Goal: Task Accomplishment & Management: Manage account settings

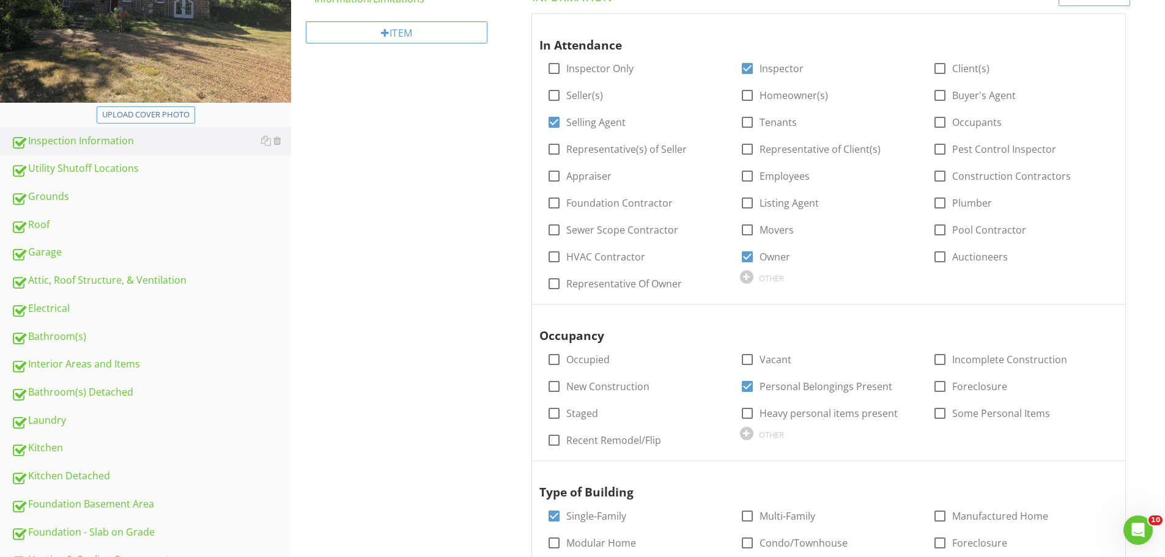
scroll to position [245, 0]
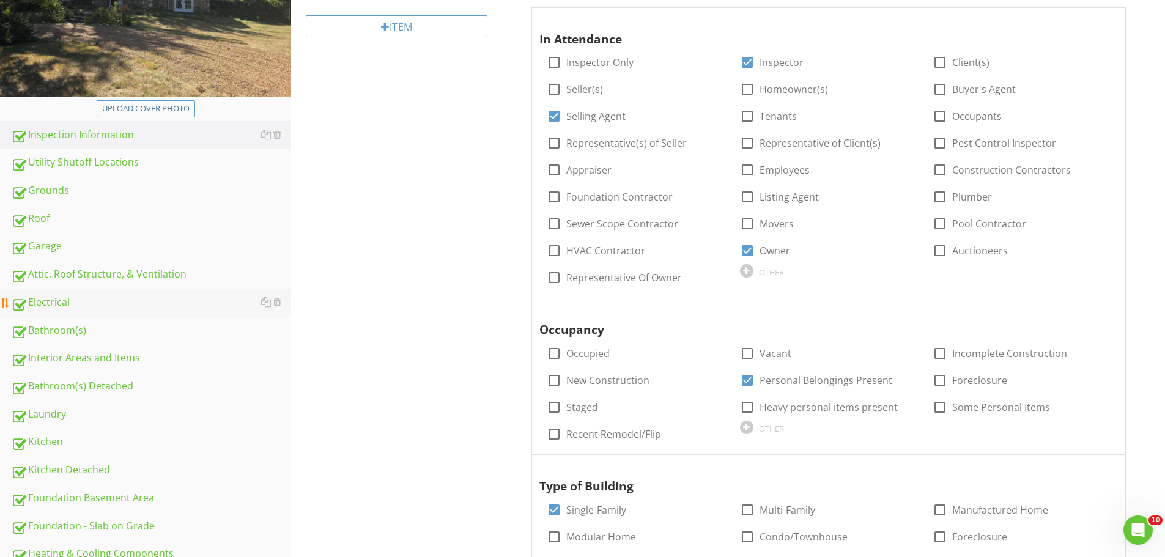
click at [57, 302] on div "Electrical" at bounding box center [151, 303] width 280 height 16
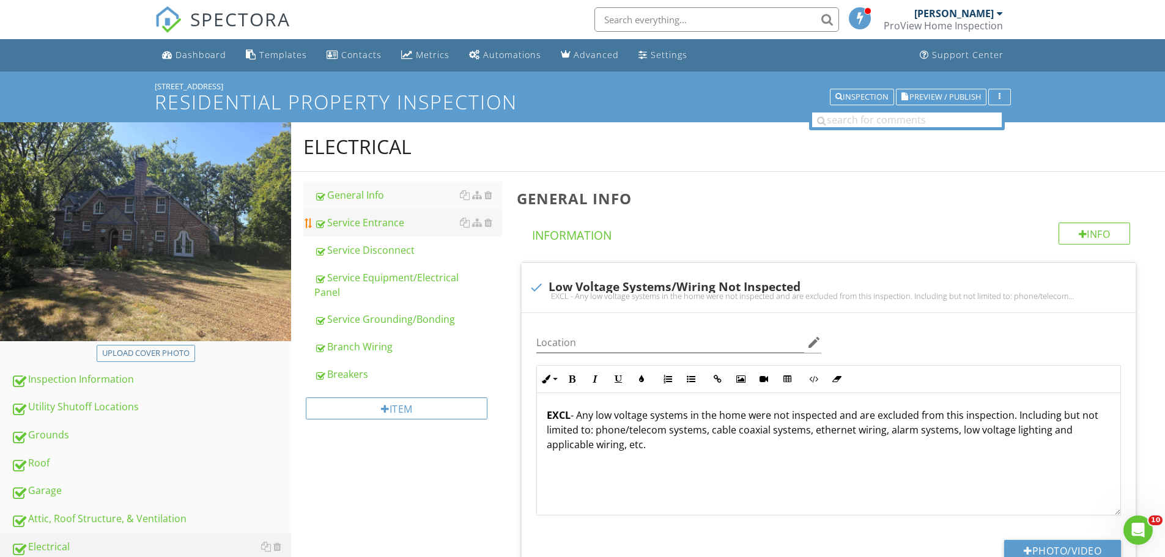
click at [391, 220] on div "Service Entrance" at bounding box center [408, 222] width 188 height 15
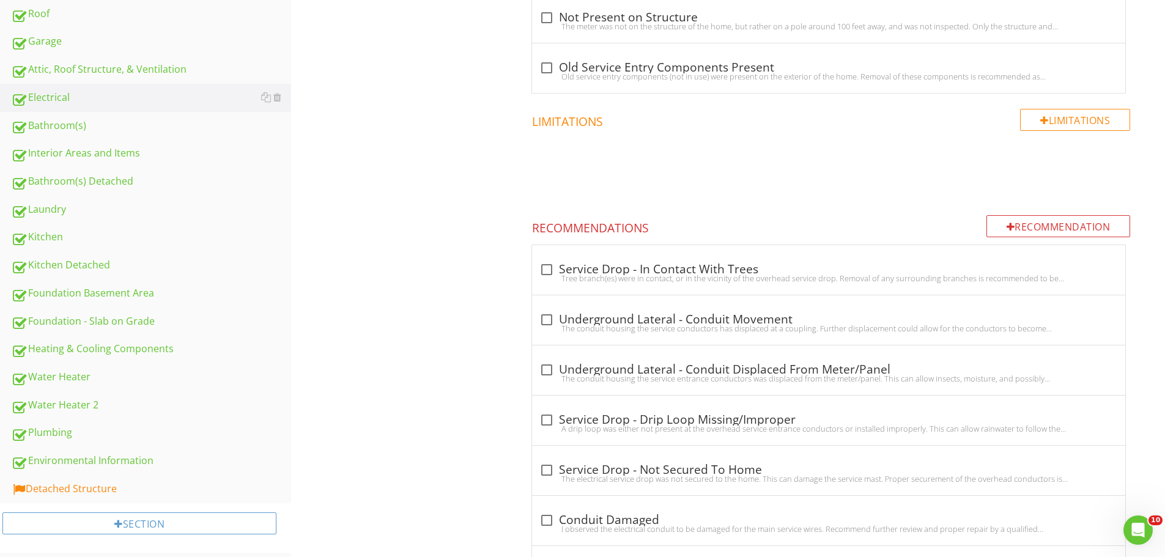
scroll to position [489, 0]
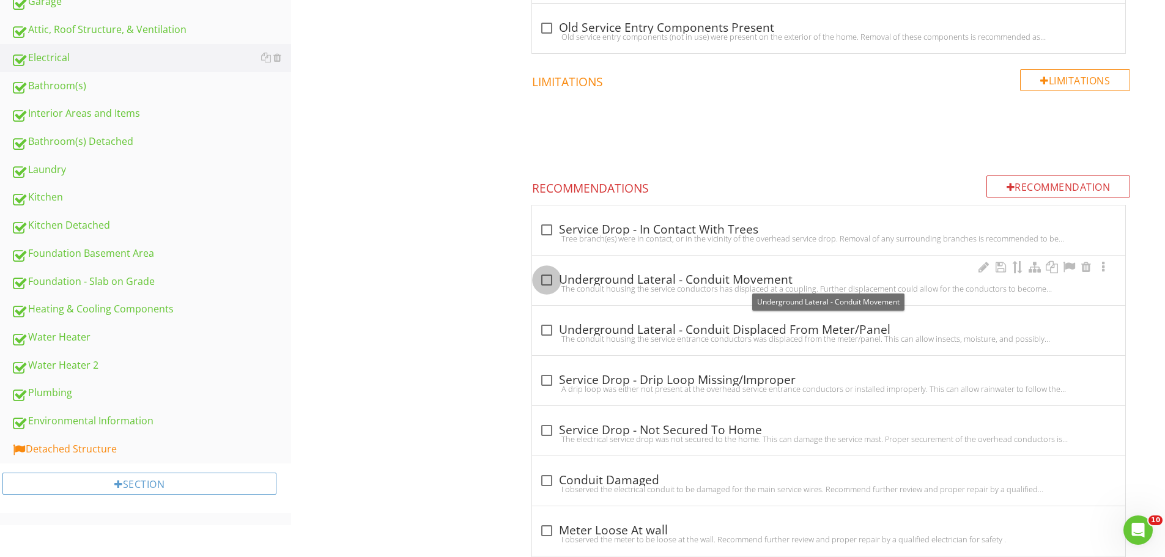
click at [546, 279] on div at bounding box center [546, 280] width 21 height 21
checkbox input "true"
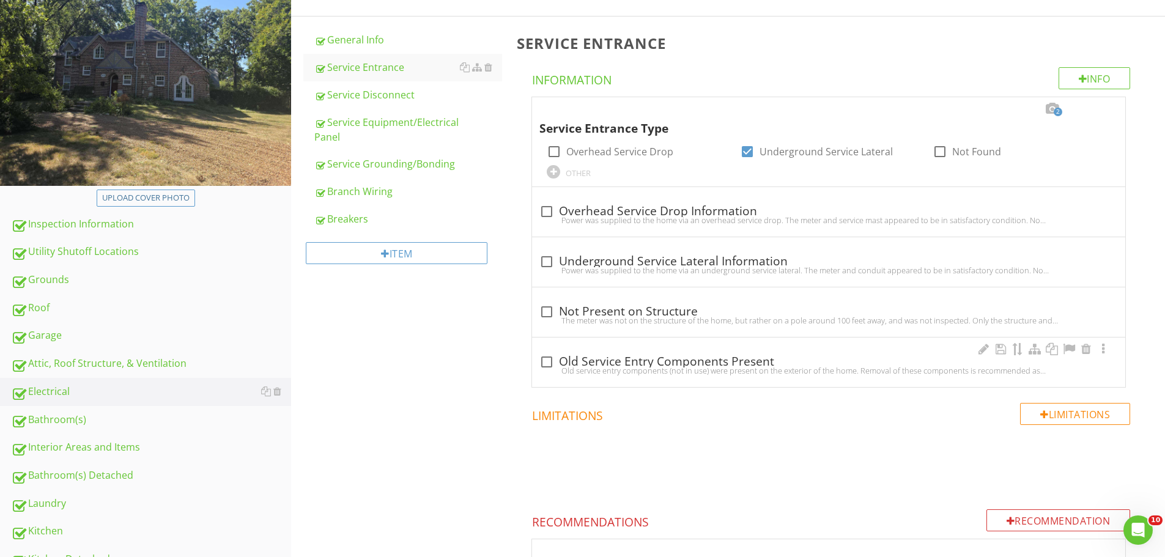
scroll to position [122, 0]
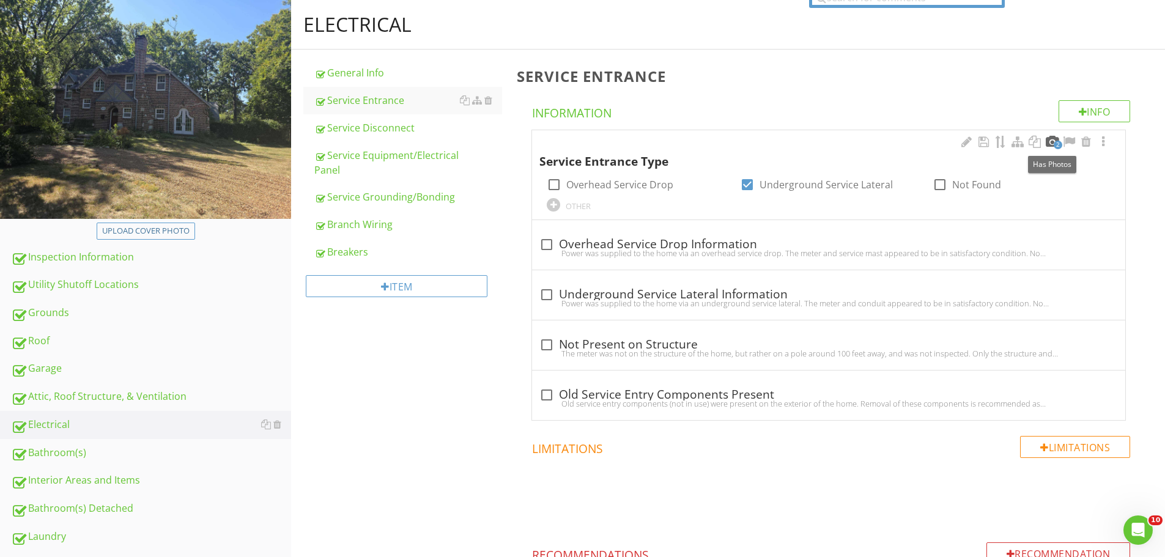
click at [1051, 137] on div at bounding box center [1052, 142] width 15 height 12
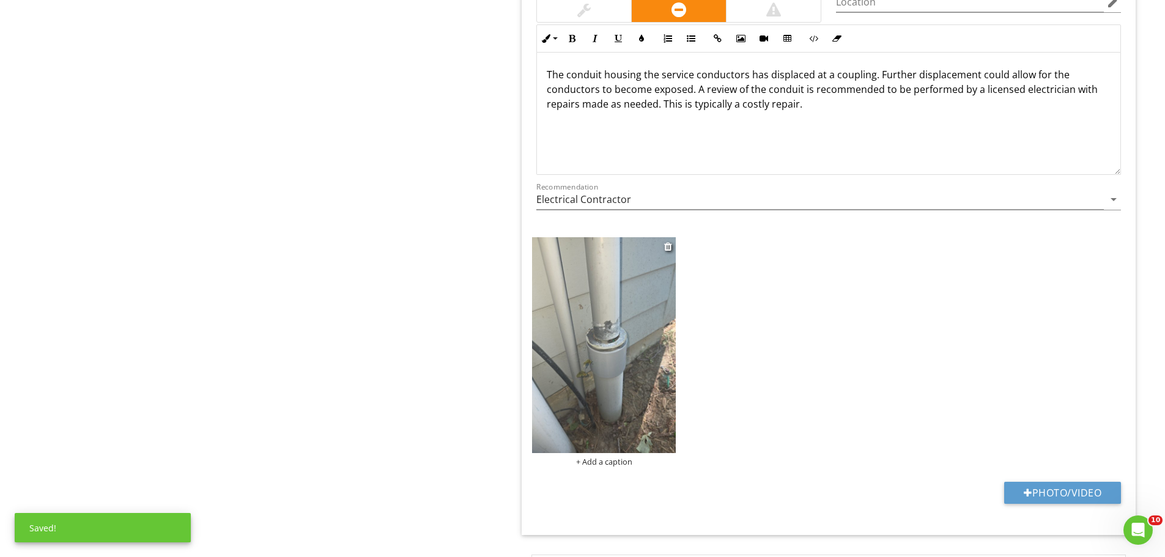
scroll to position [1412, 0]
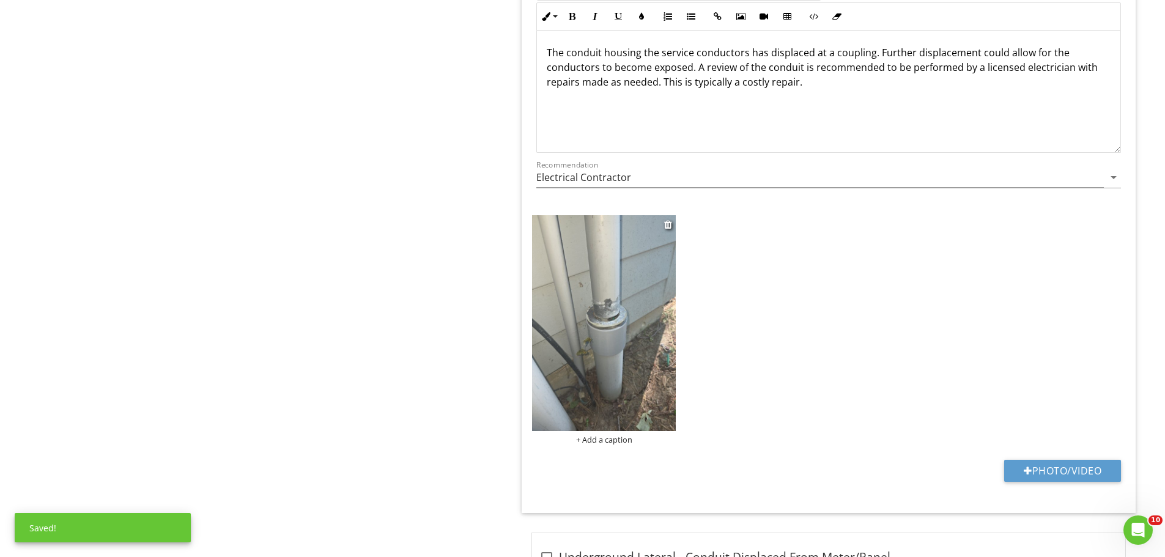
click at [659, 344] on img at bounding box center [604, 322] width 144 height 215
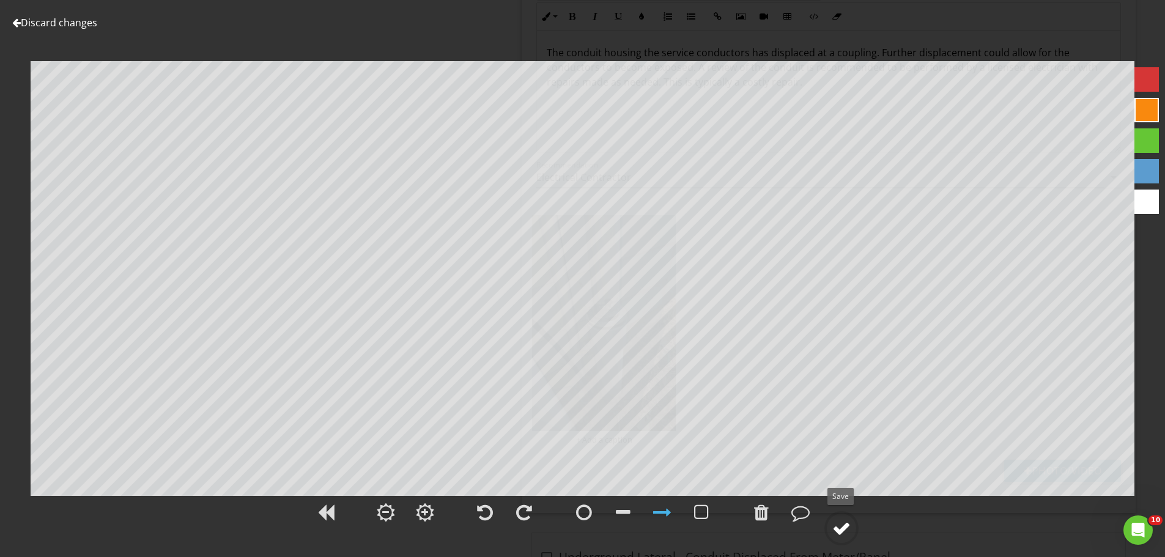
drag, startPoint x: 839, startPoint y: 527, endPoint x: 854, endPoint y: 522, distance: 15.9
click at [839, 526] on div at bounding box center [841, 528] width 18 height 18
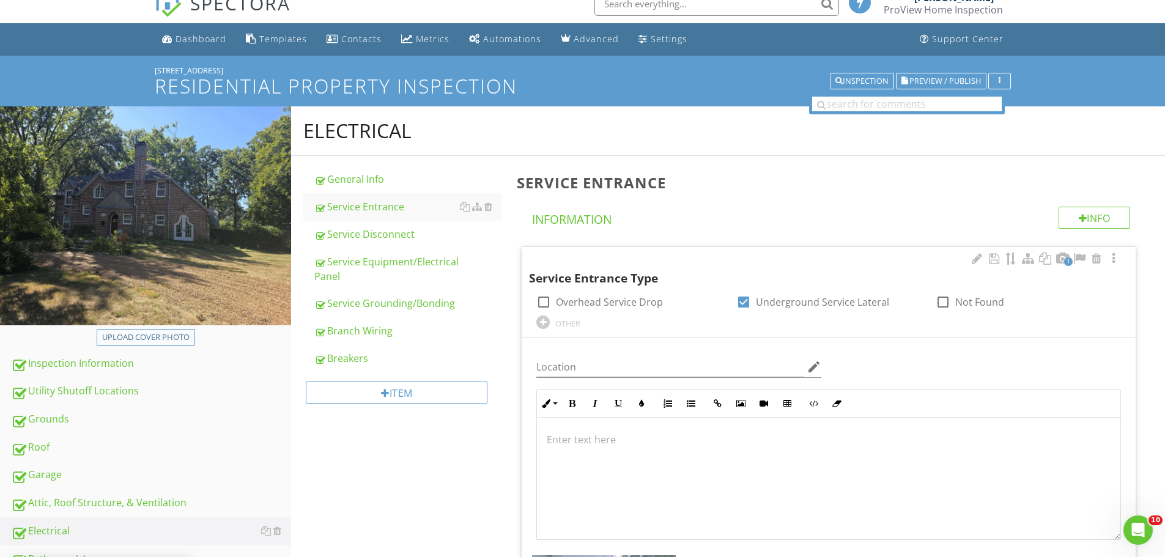
scroll to position [0, 0]
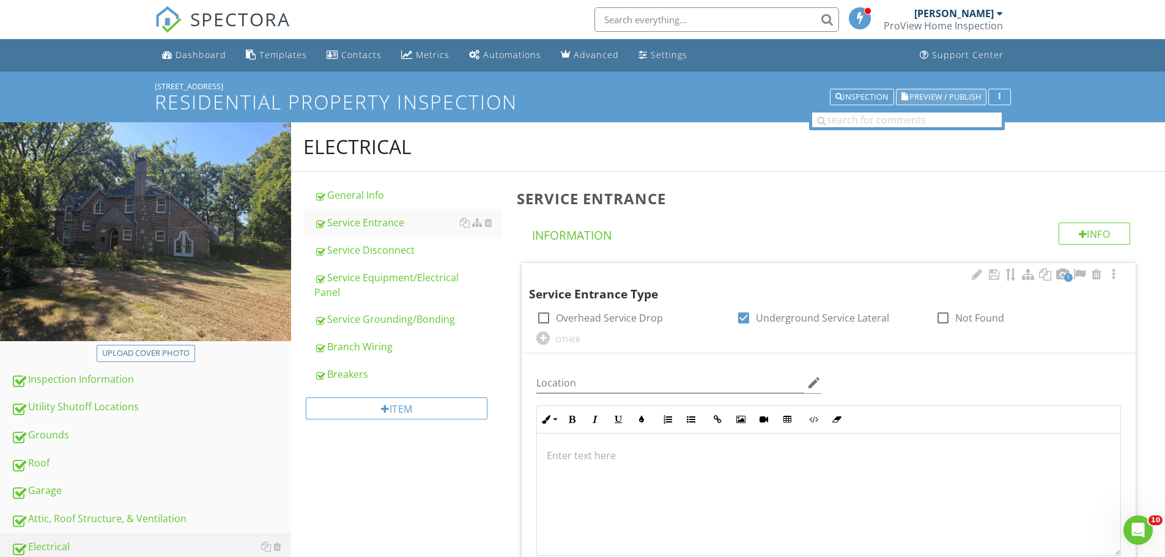
click at [949, 94] on span "Preview / Publish" at bounding box center [945, 97] width 72 height 8
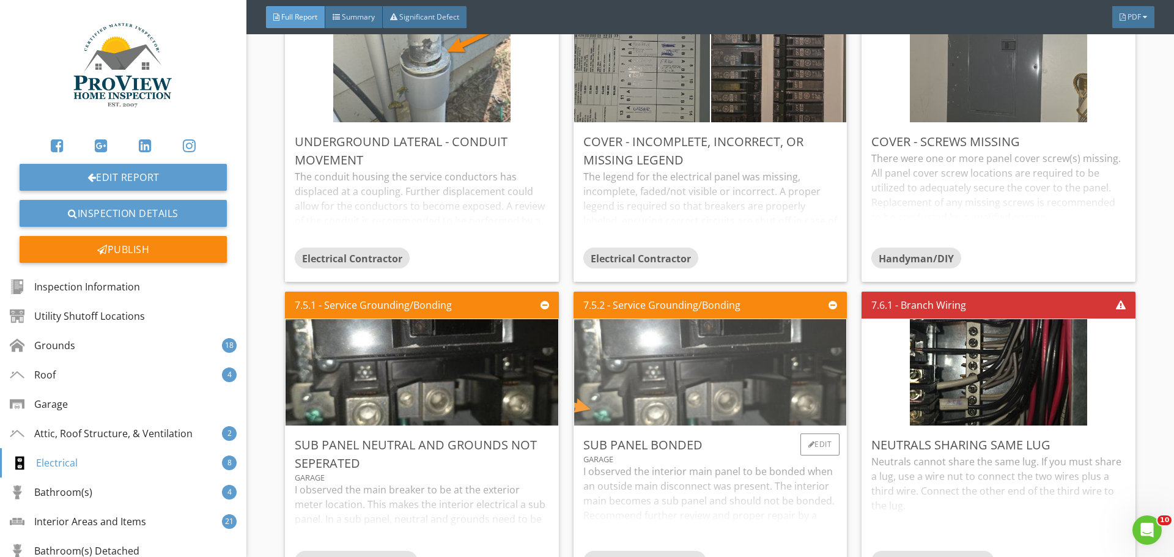
scroll to position [26510, 0]
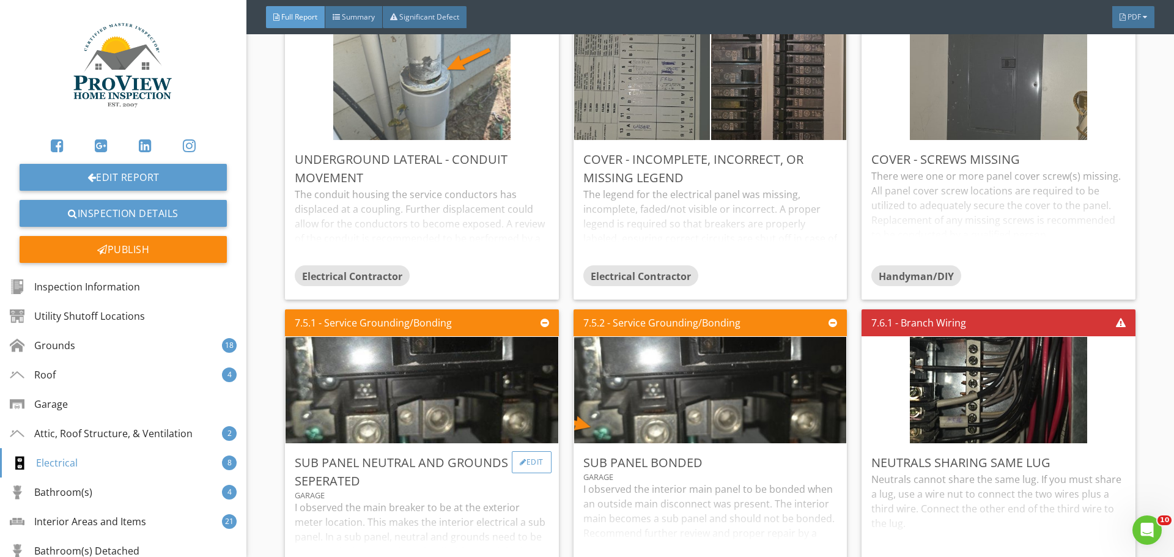
click at [533, 451] on div "Edit" at bounding box center [532, 462] width 40 height 22
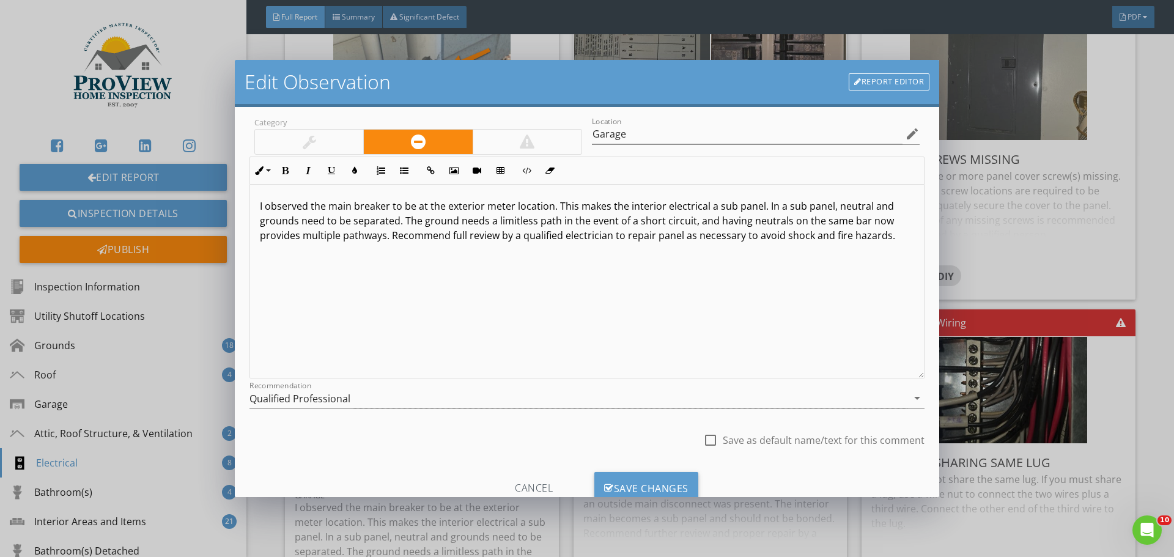
scroll to position [61, 0]
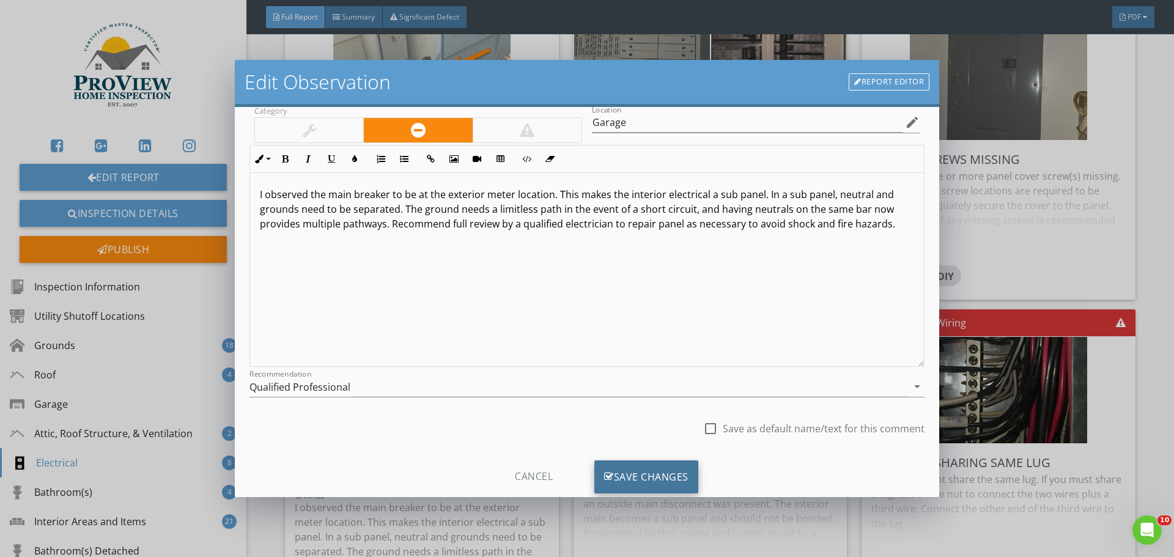
drag, startPoint x: 642, startPoint y: 475, endPoint x: 665, endPoint y: 474, distance: 22.6
click at [642, 474] on div "Save Changes" at bounding box center [647, 477] width 104 height 33
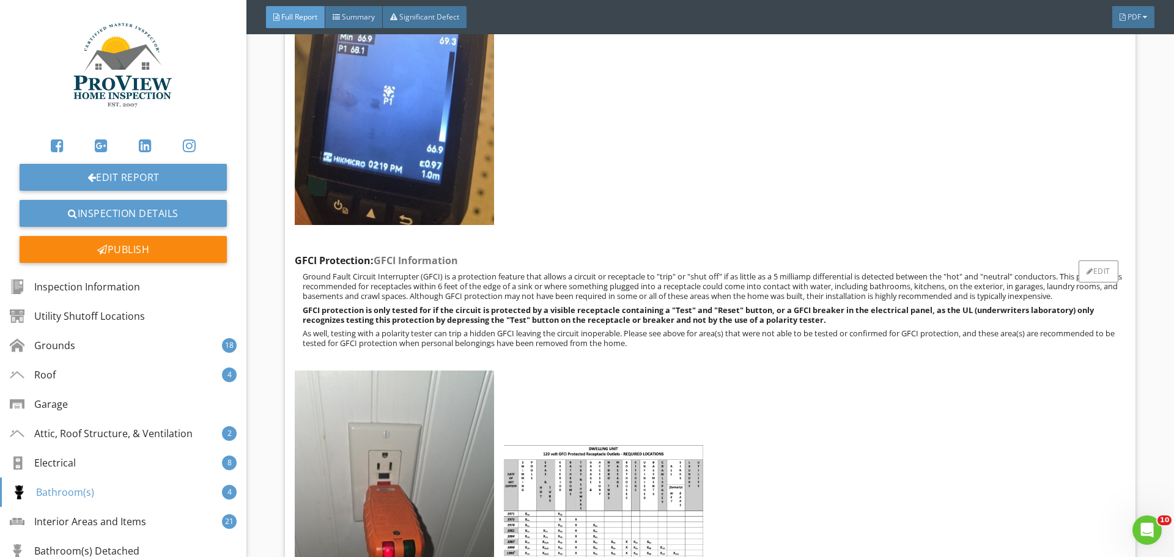
scroll to position [29751, 0]
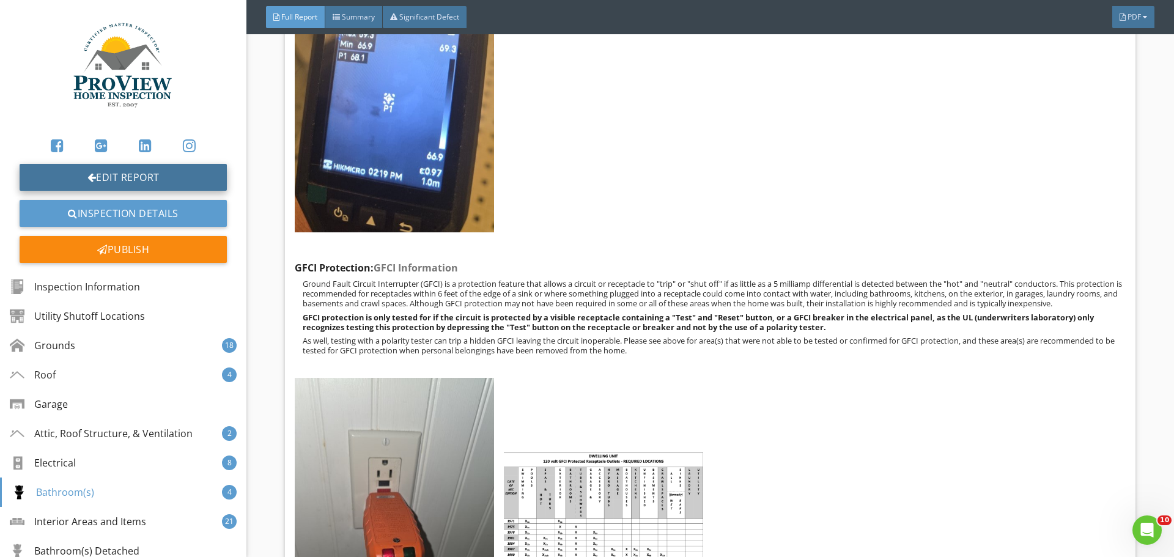
click at [148, 176] on link "Edit Report" at bounding box center [123, 177] width 207 height 27
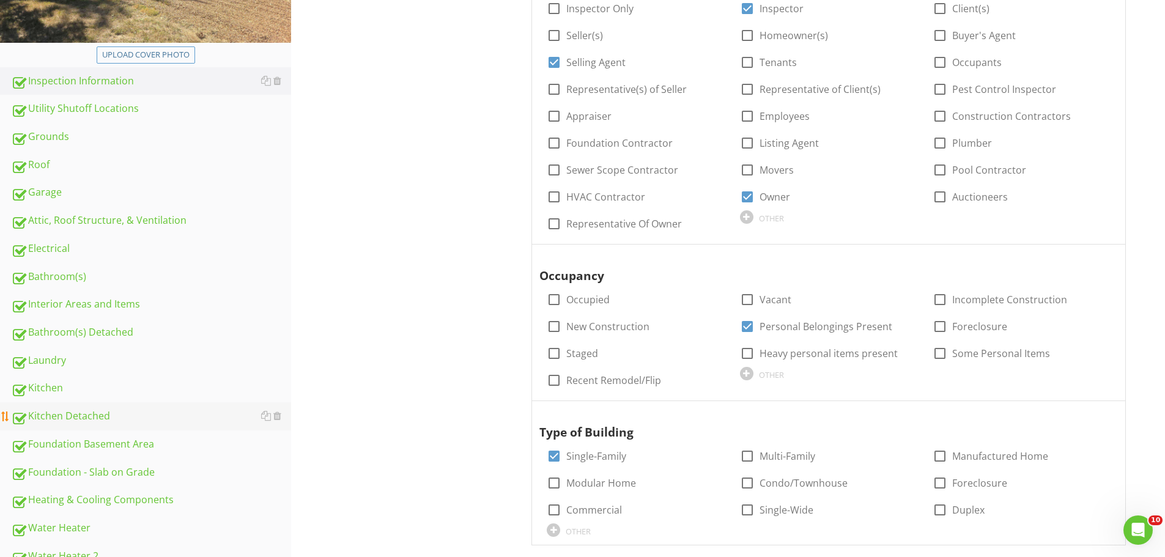
scroll to position [306, 0]
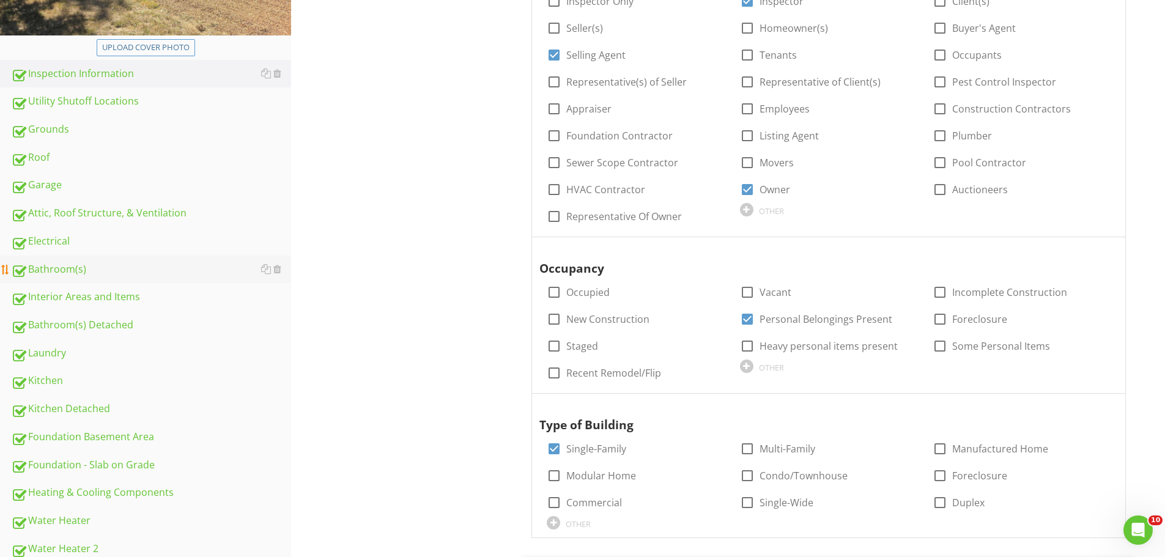
click at [61, 269] on div "Bathroom(s)" at bounding box center [151, 270] width 280 height 16
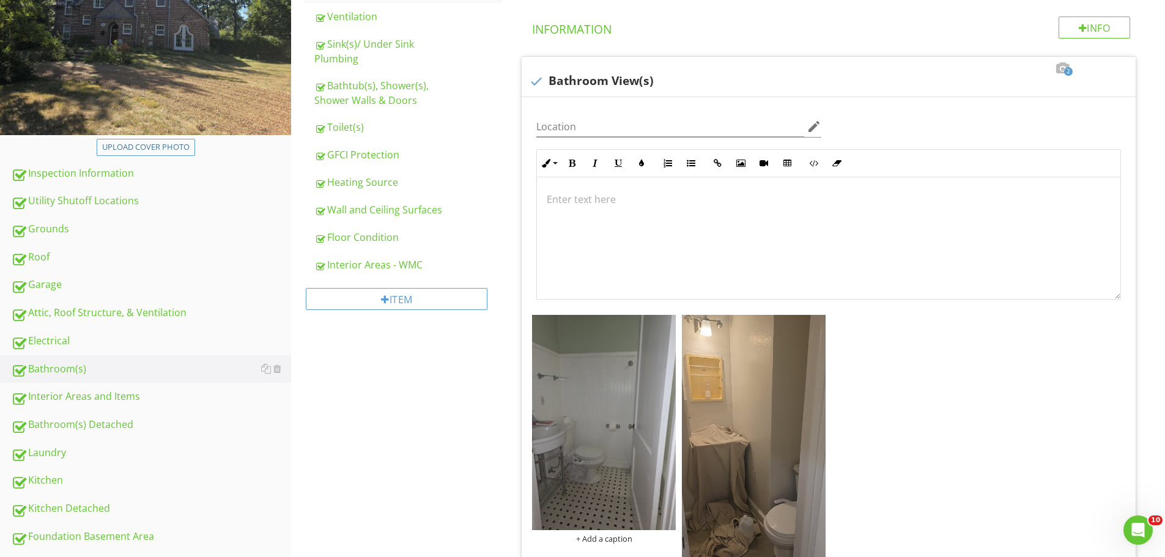
scroll to position [183, 0]
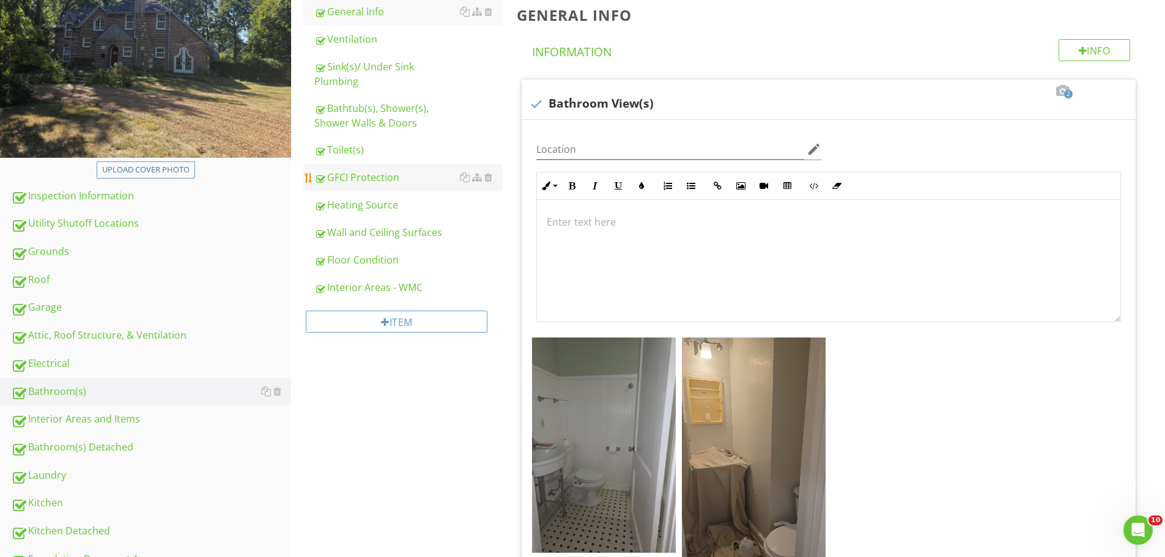
click at [360, 170] on div "GFCI Protection" at bounding box center [408, 177] width 188 height 15
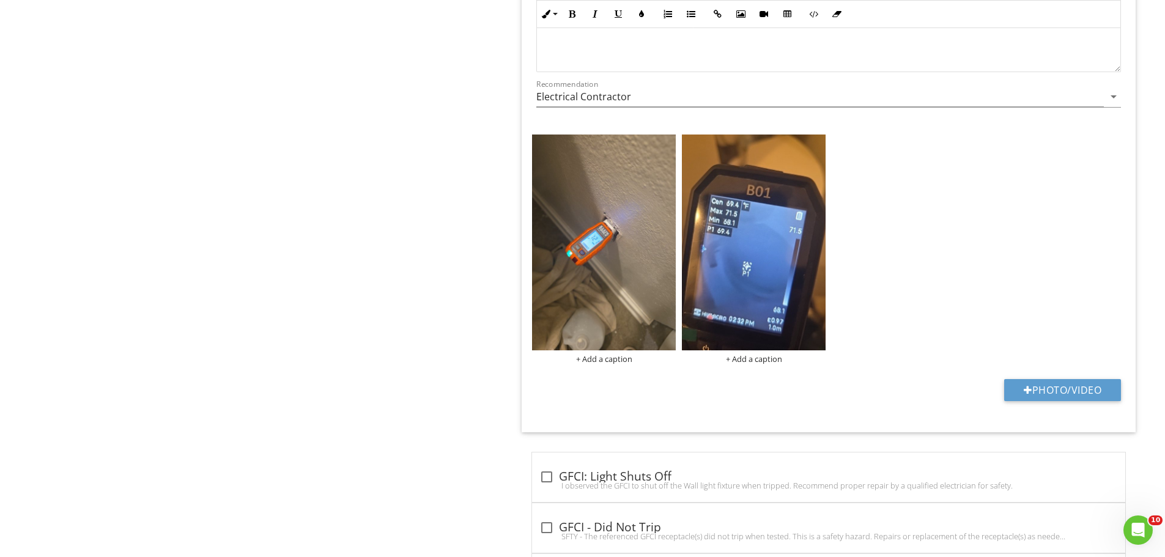
scroll to position [2141, 0]
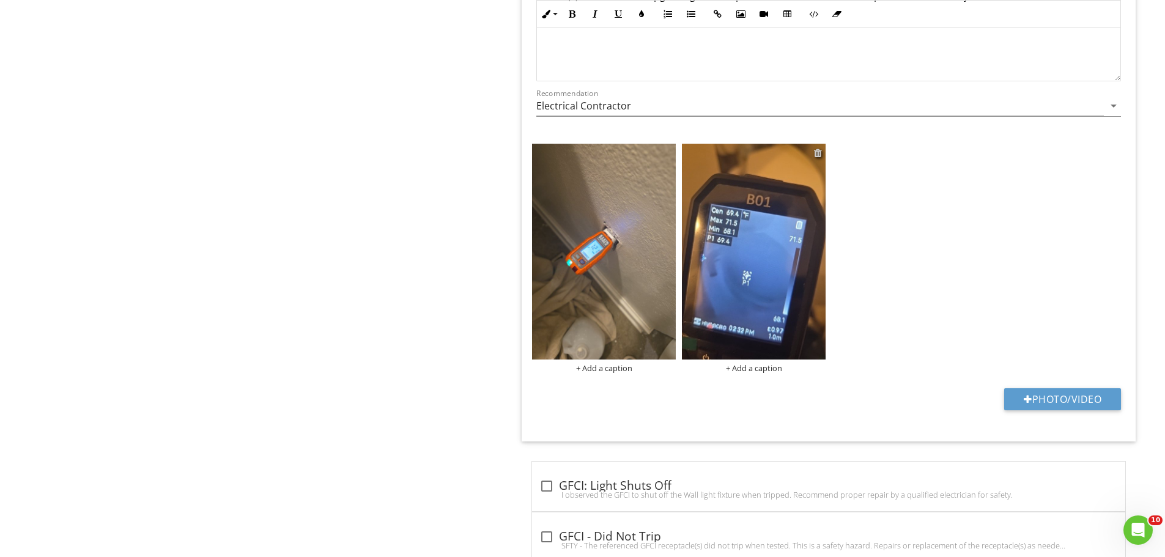
click at [818, 152] on div at bounding box center [818, 153] width 8 height 10
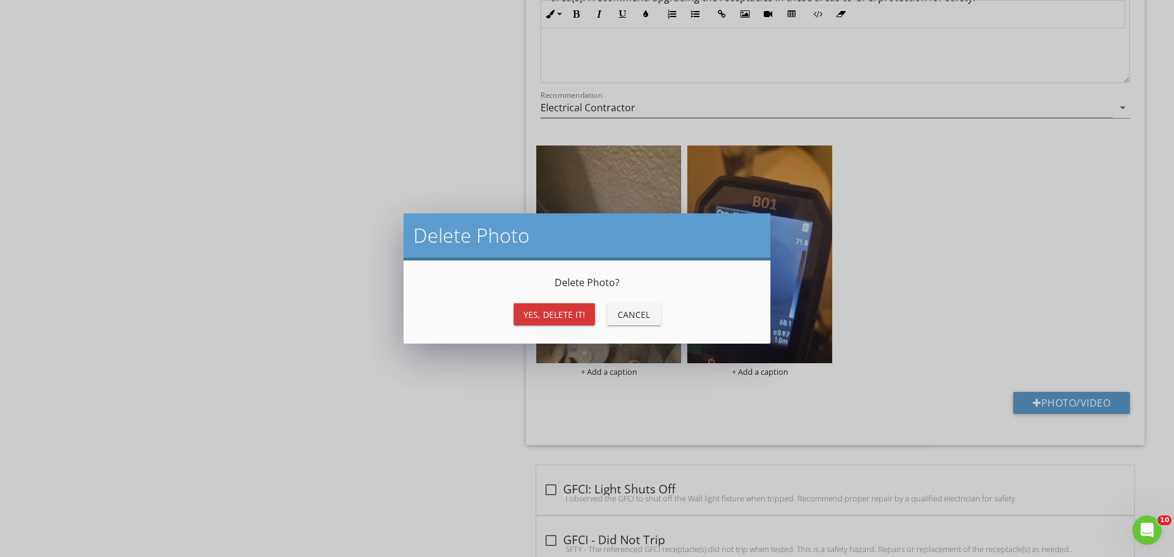
click at [572, 313] on div "Yes, Delete it!" at bounding box center [555, 314] width 62 height 13
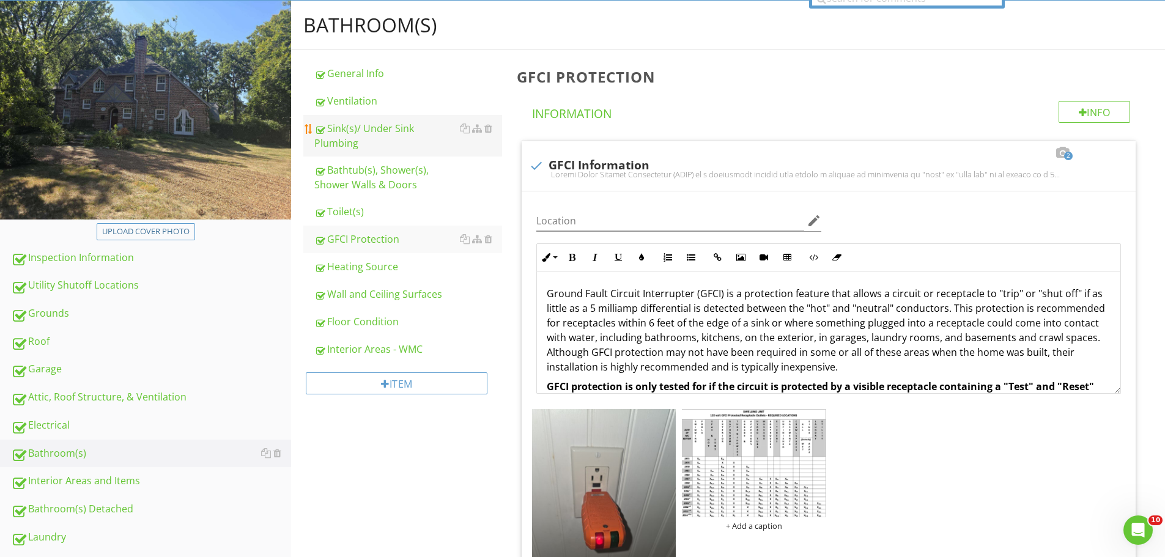
scroll to position [122, 0]
click at [357, 204] on div "Toilet(s)" at bounding box center [408, 211] width 188 height 15
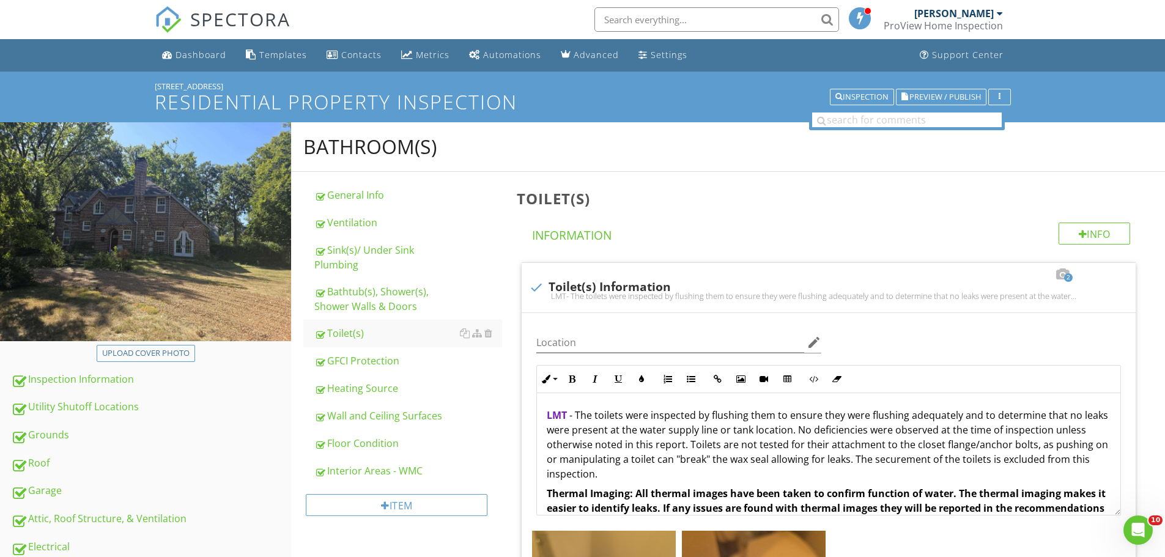
click at [1089, 21] on nav "SPECTORA Jack Beagle ProView Home Inspection Role: Inspector Dashboard New Insp…" at bounding box center [582, 19] width 1165 height 39
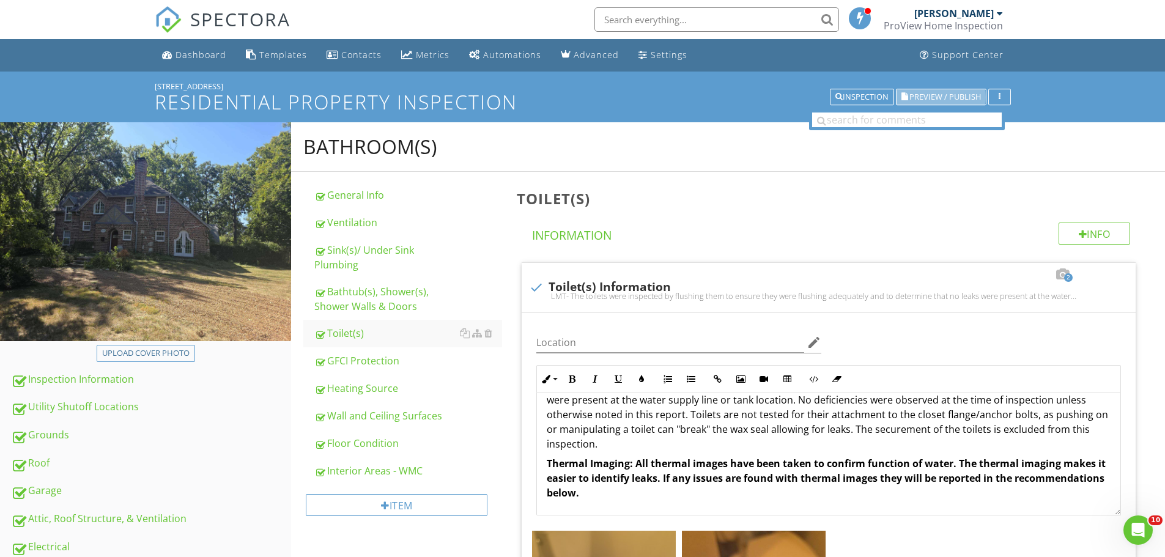
click at [947, 94] on span "Preview / Publish" at bounding box center [945, 97] width 72 height 8
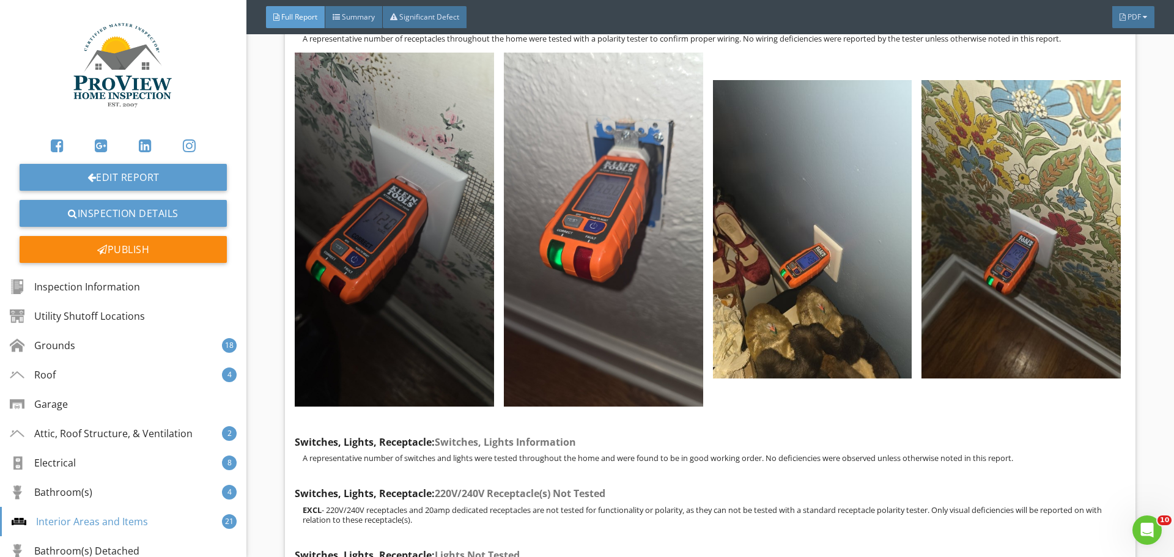
scroll to position [37651, 0]
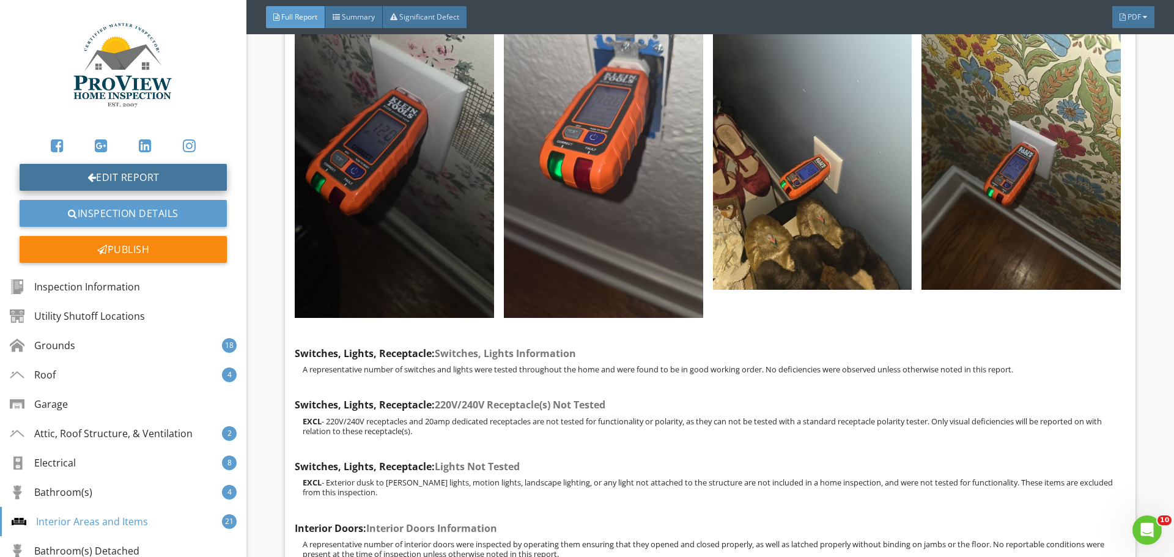
drag, startPoint x: 131, startPoint y: 170, endPoint x: 169, endPoint y: 172, distance: 38.6
click at [131, 170] on link "Edit Report" at bounding box center [123, 177] width 207 height 27
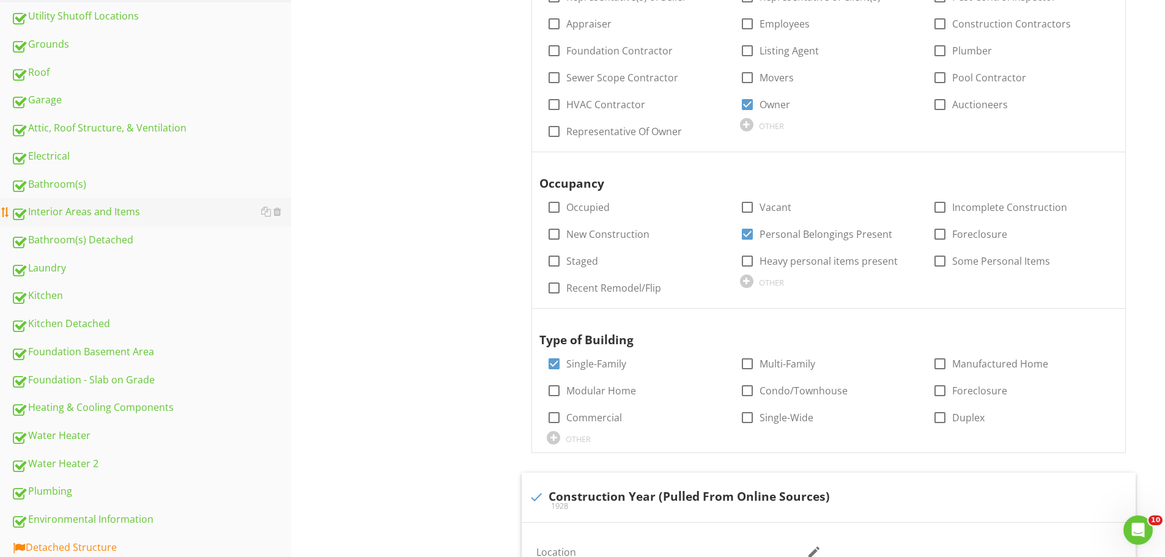
scroll to position [377, 0]
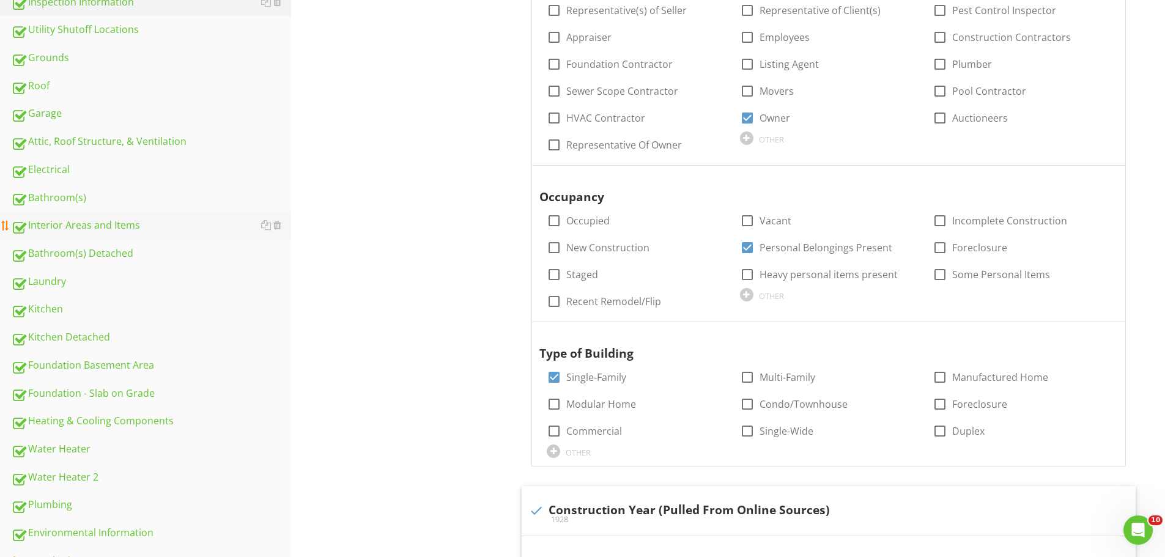
click at [82, 223] on div "Interior Areas and Items" at bounding box center [151, 226] width 280 height 16
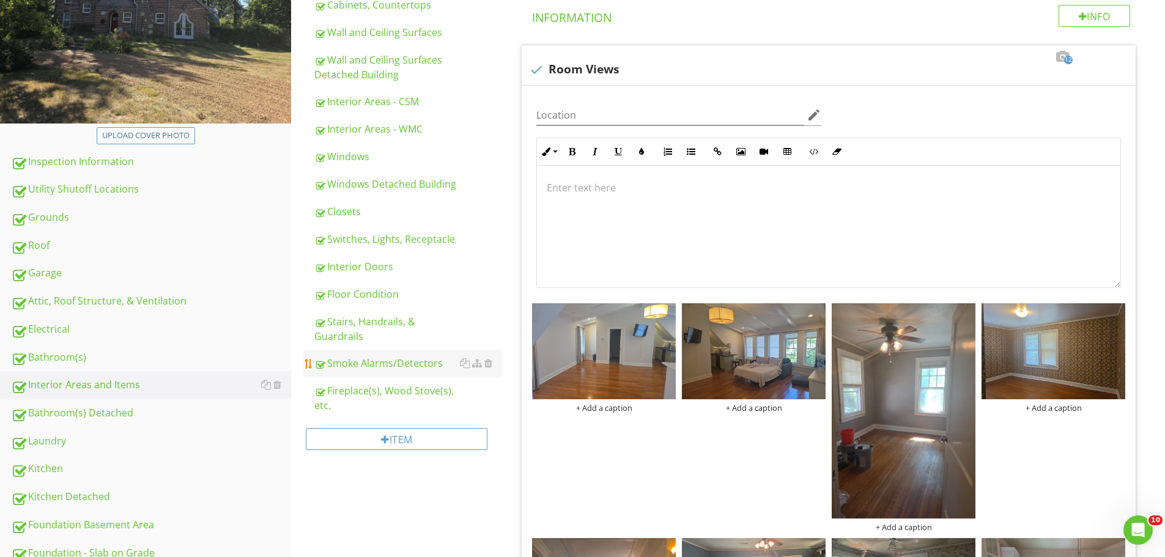
scroll to position [133, 0]
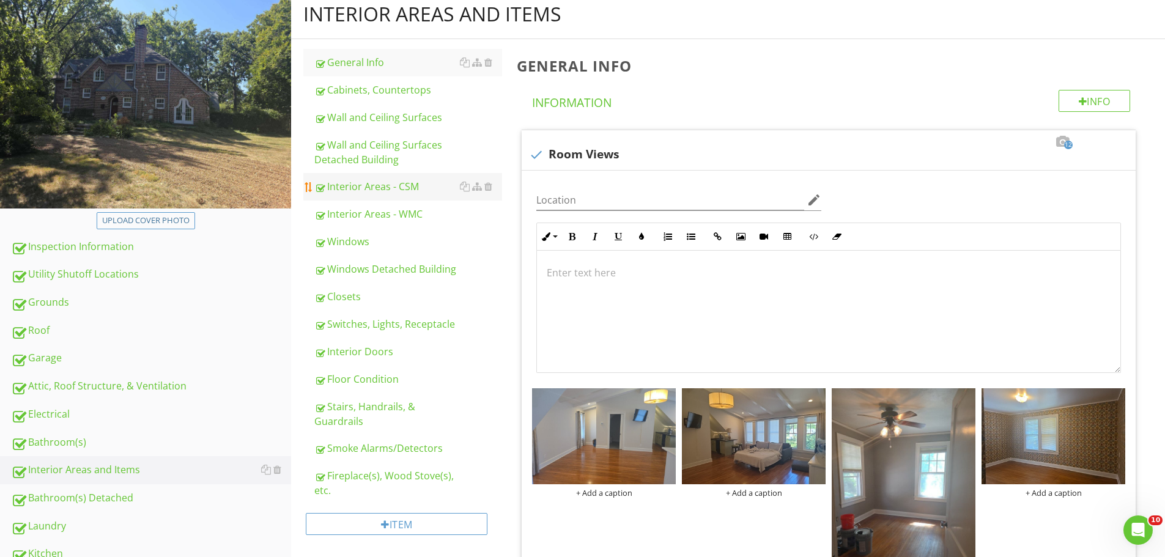
click at [383, 182] on div "Interior Areas - CSM" at bounding box center [408, 186] width 188 height 15
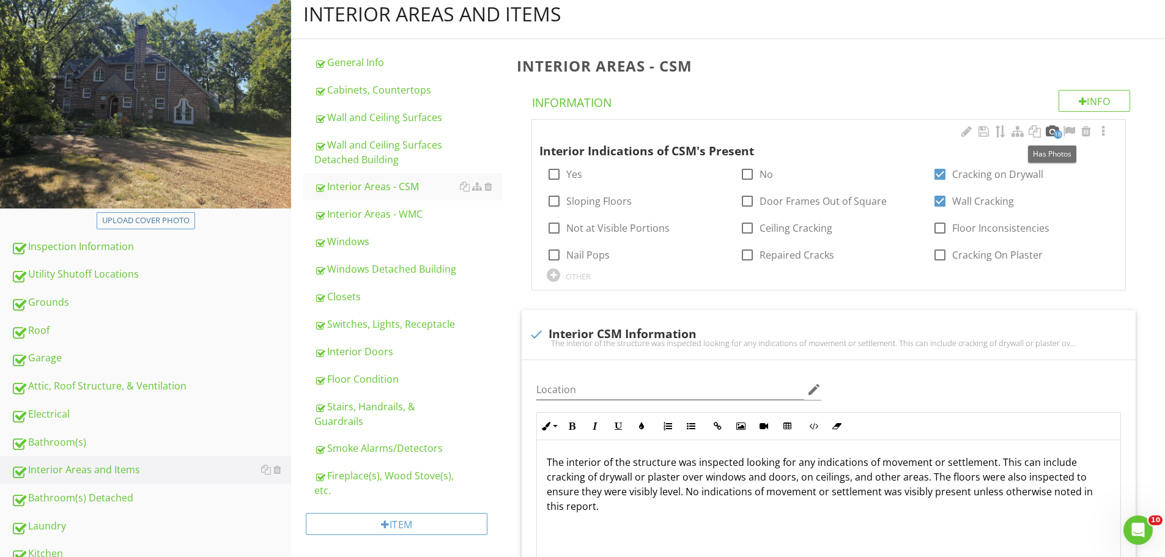
click at [1048, 128] on div at bounding box center [1052, 131] width 15 height 12
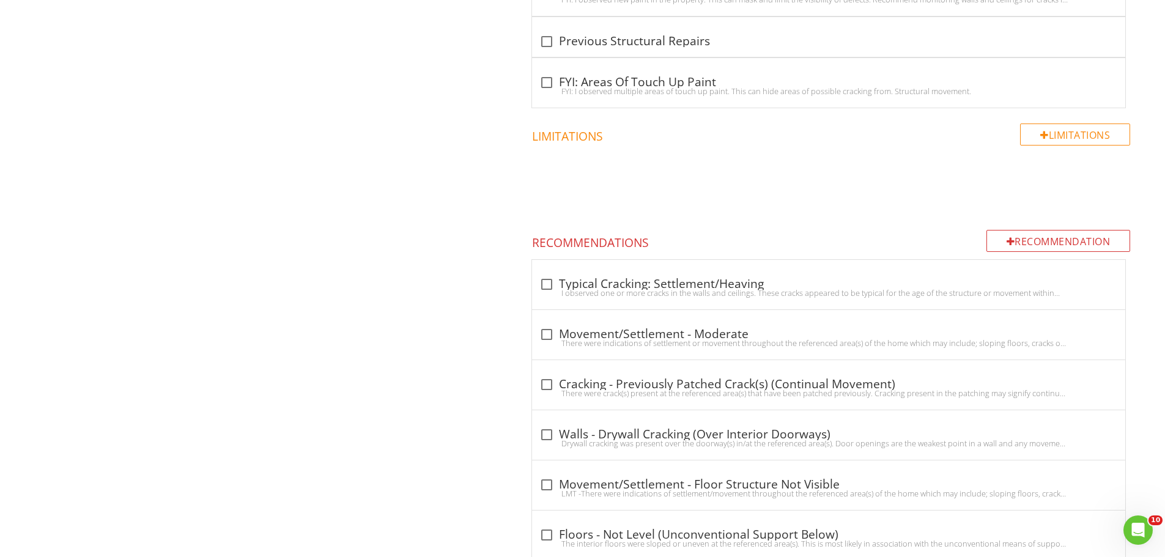
scroll to position [2797, 0]
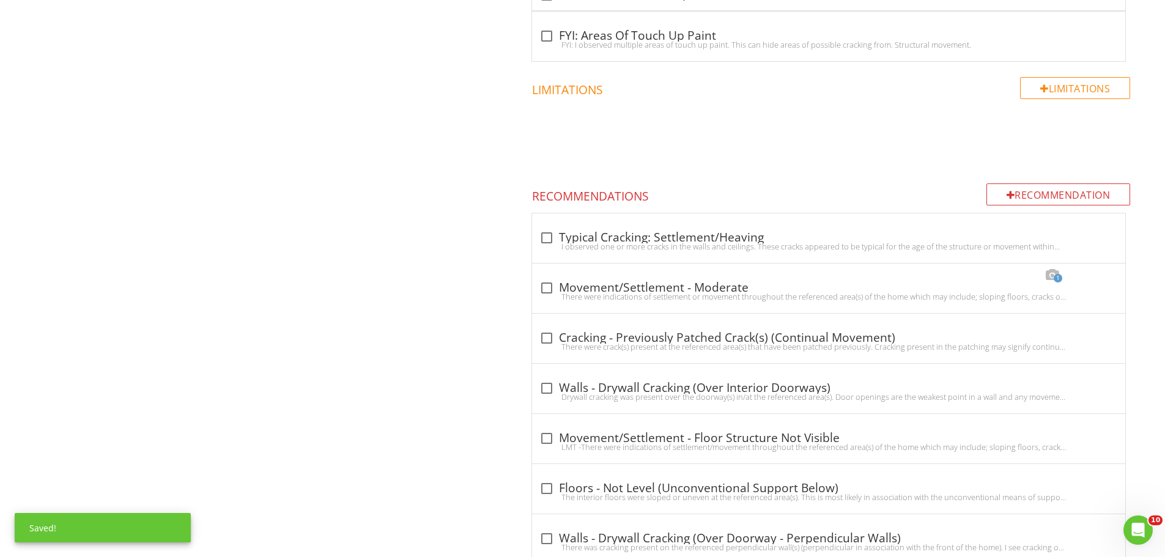
click at [546, 288] on div at bounding box center [546, 288] width 21 height 21
checkbox input "true"
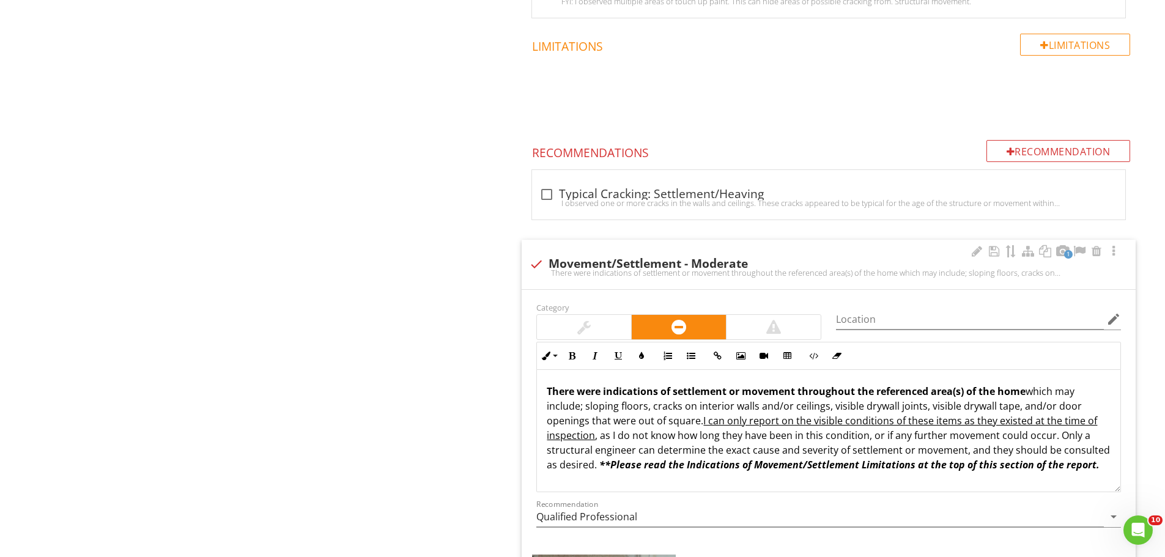
scroll to position [2824, 0]
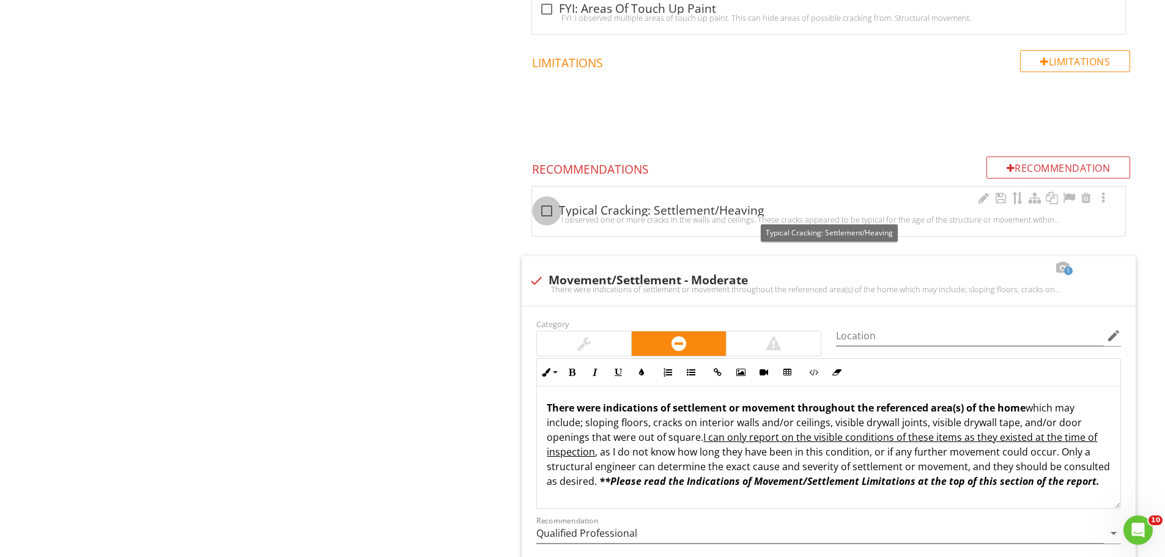
click at [551, 209] on div at bounding box center [546, 211] width 21 height 21
checkbox input "true"
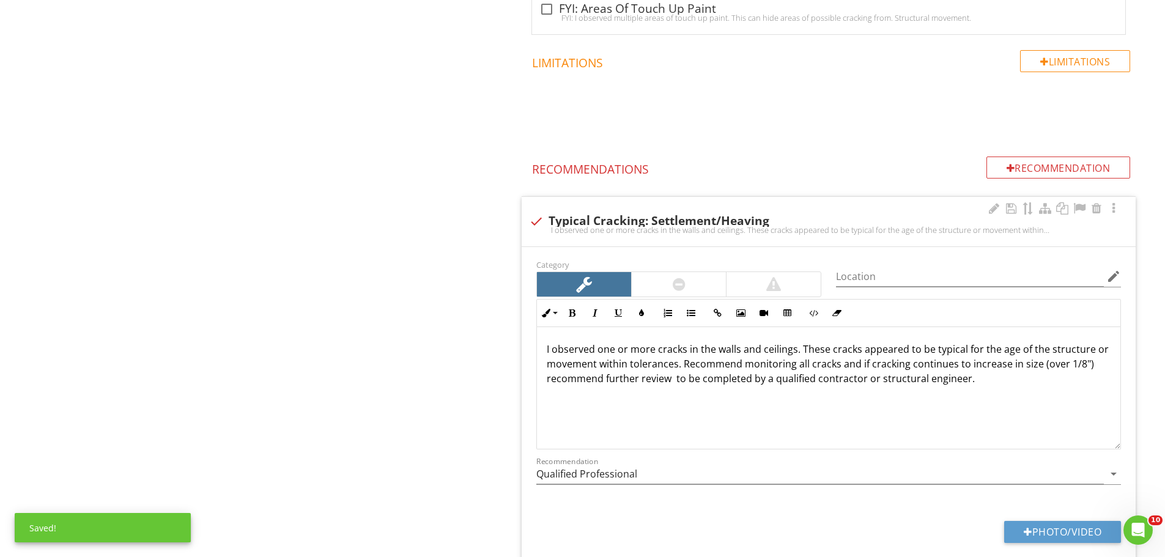
scroll to position [1, 0]
click at [690, 280] on div at bounding box center [679, 284] width 94 height 24
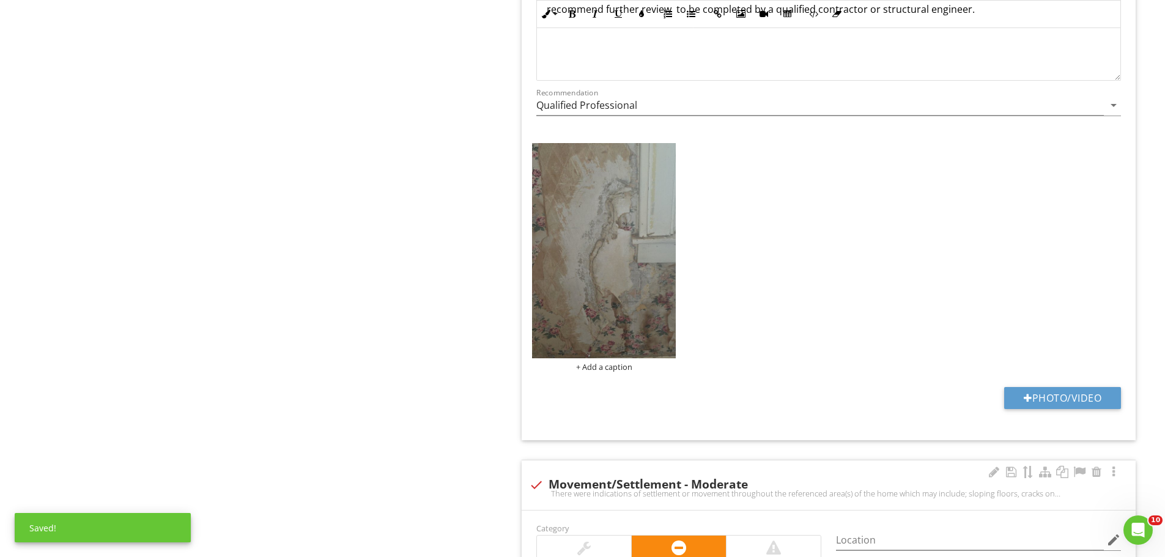
scroll to position [3408, 0]
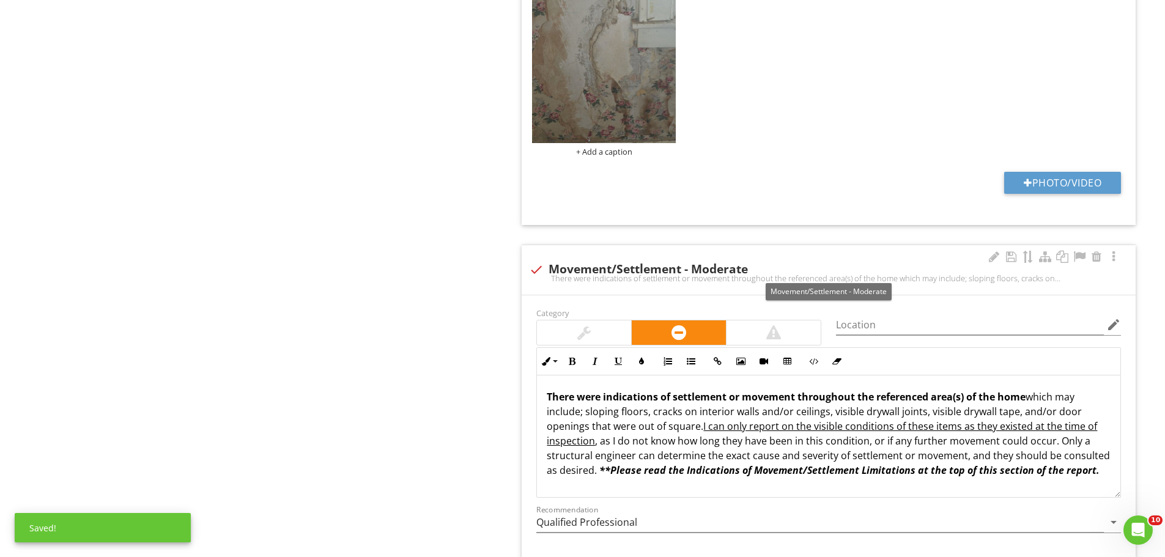
click at [538, 268] on div at bounding box center [536, 269] width 21 height 21
checkbox input "true"
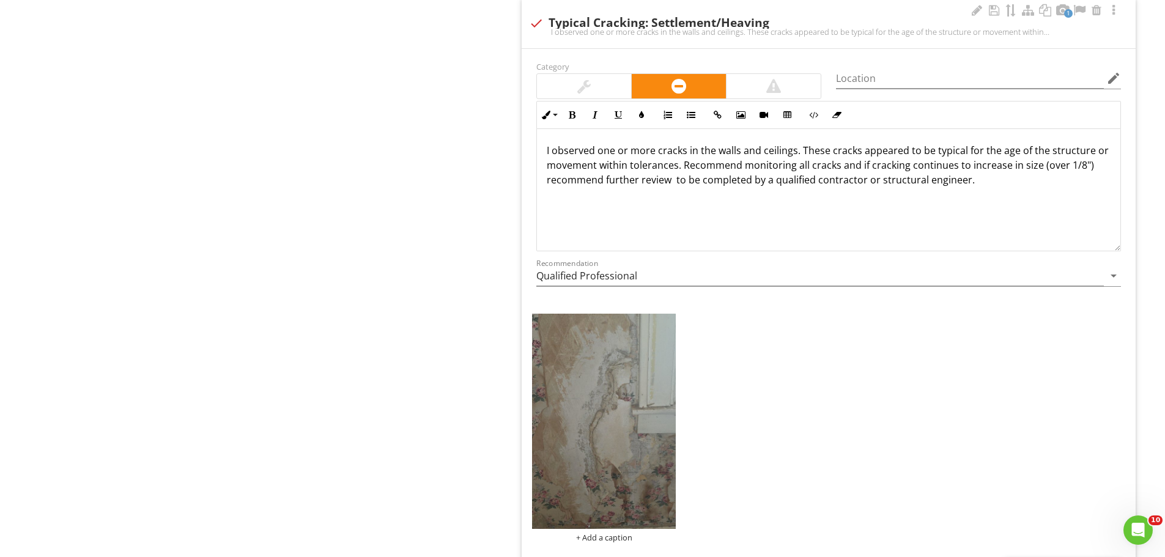
scroll to position [3041, 0]
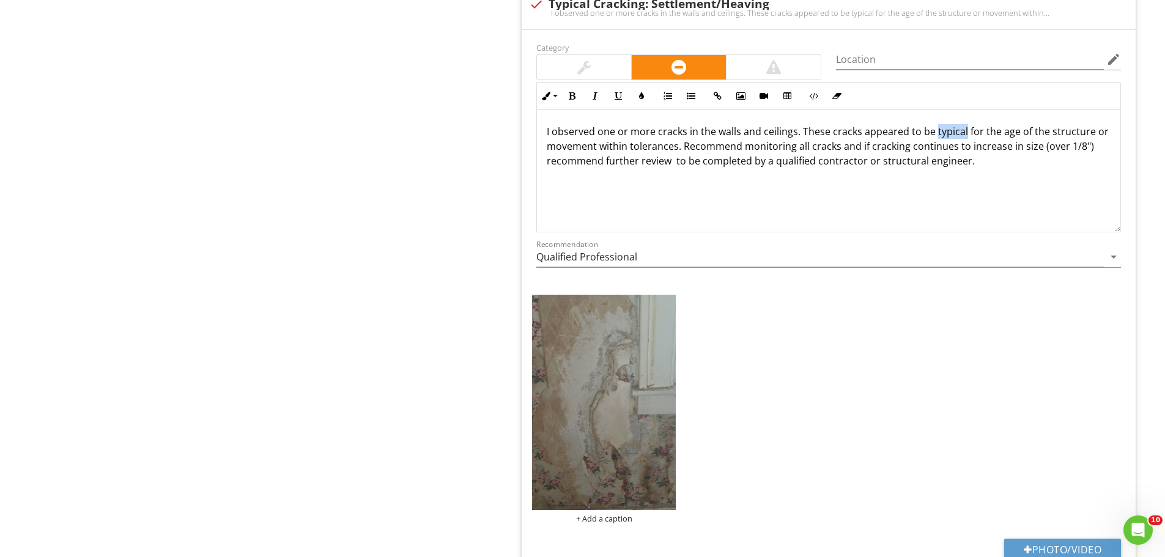
drag, startPoint x: 963, startPoint y: 133, endPoint x: 935, endPoint y: 135, distance: 28.8
click at [935, 135] on p "I observed one or more cracks in the walls and ceilings. These cracks appeared …" at bounding box center [829, 146] width 564 height 44
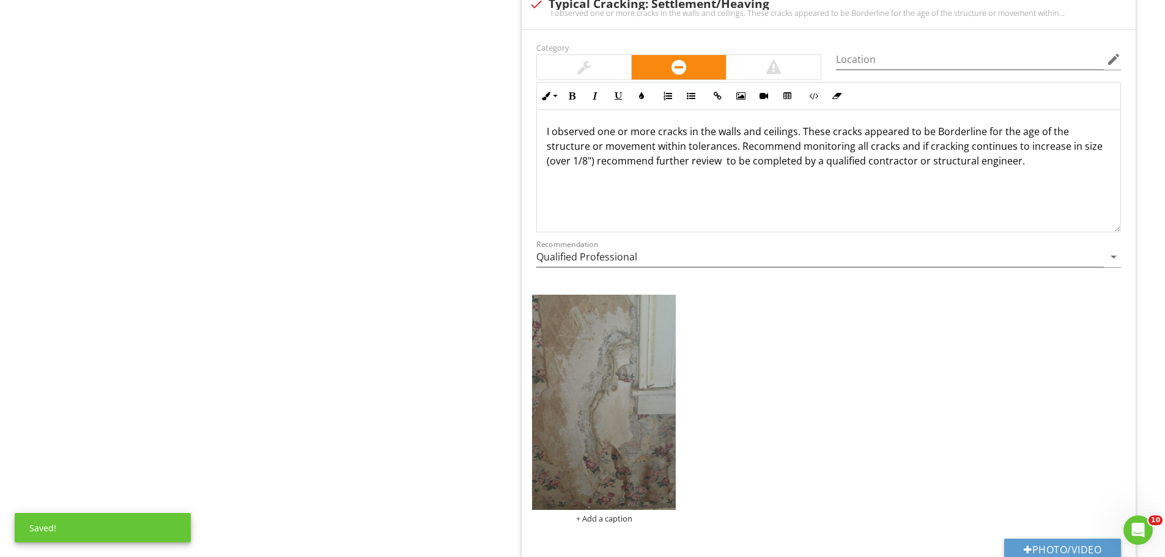
click at [939, 131] on p "I observed one or more cracks in the walls and ceilings. These cracks appeared …" at bounding box center [829, 146] width 564 height 44
click at [982, 133] on p "I observed one or more cracks in the walls and ceilings. These cracks appeared …" at bounding box center [829, 146] width 564 height 44
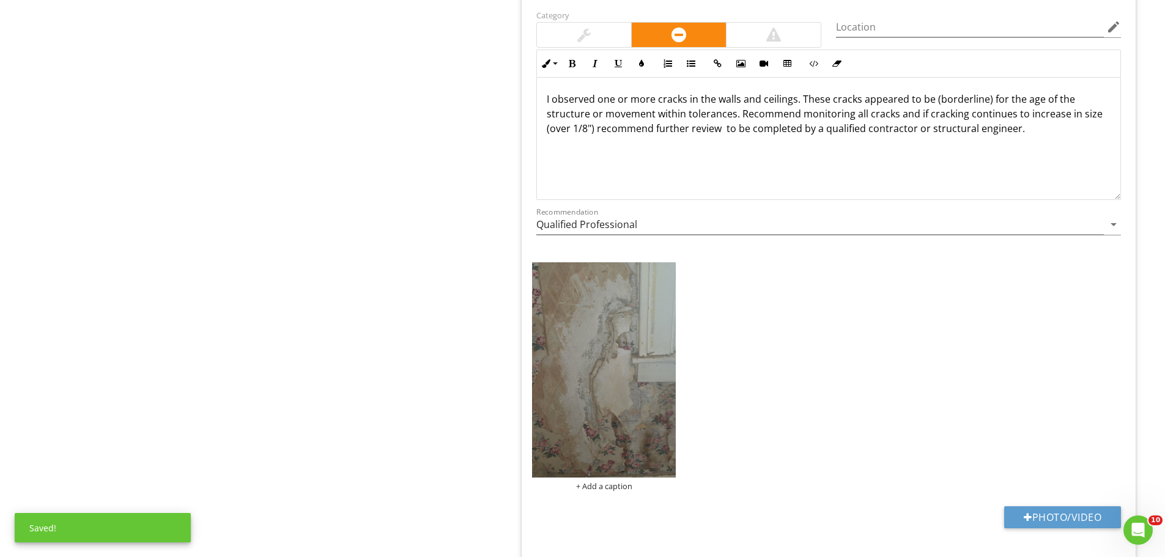
scroll to position [3102, 0]
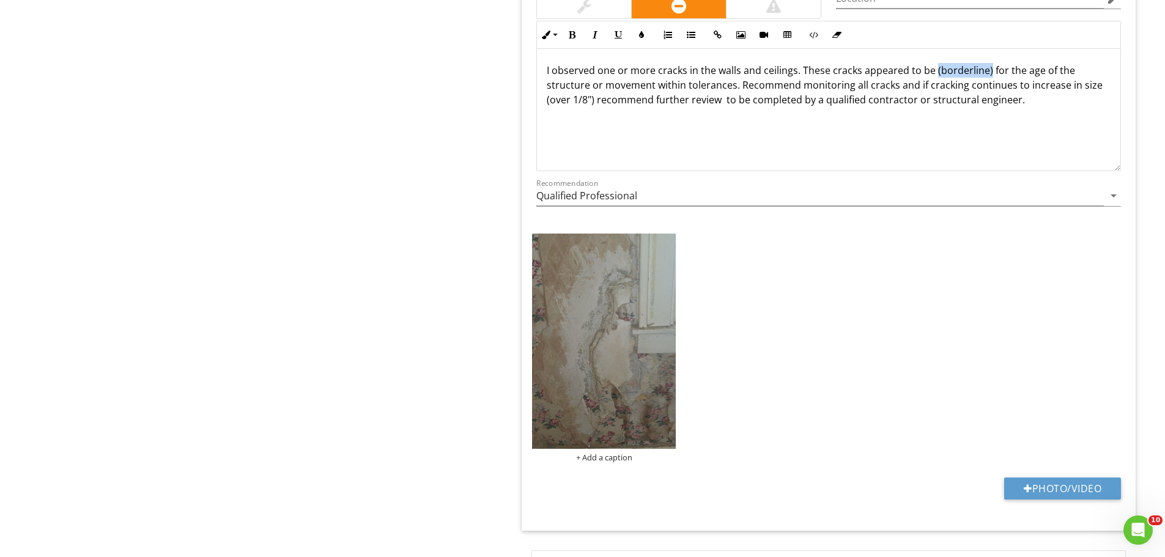
drag, startPoint x: 987, startPoint y: 73, endPoint x: 933, endPoint y: 76, distance: 53.9
click at [933, 76] on p "I observed one or more cracks in the walls and ceilings. These cracks appeared …" at bounding box center [829, 85] width 564 height 44
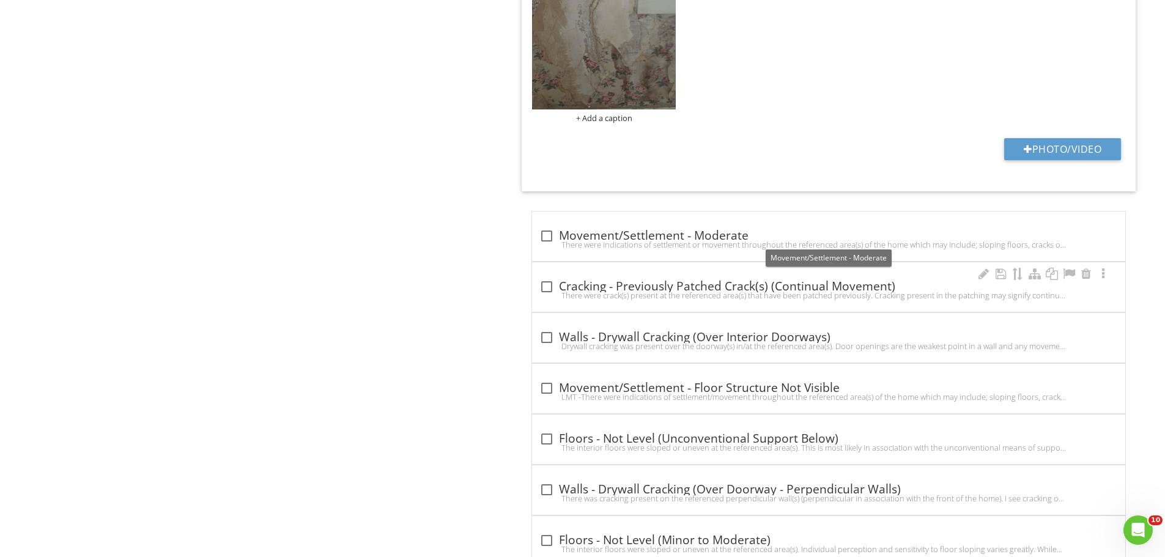
scroll to position [3469, 0]
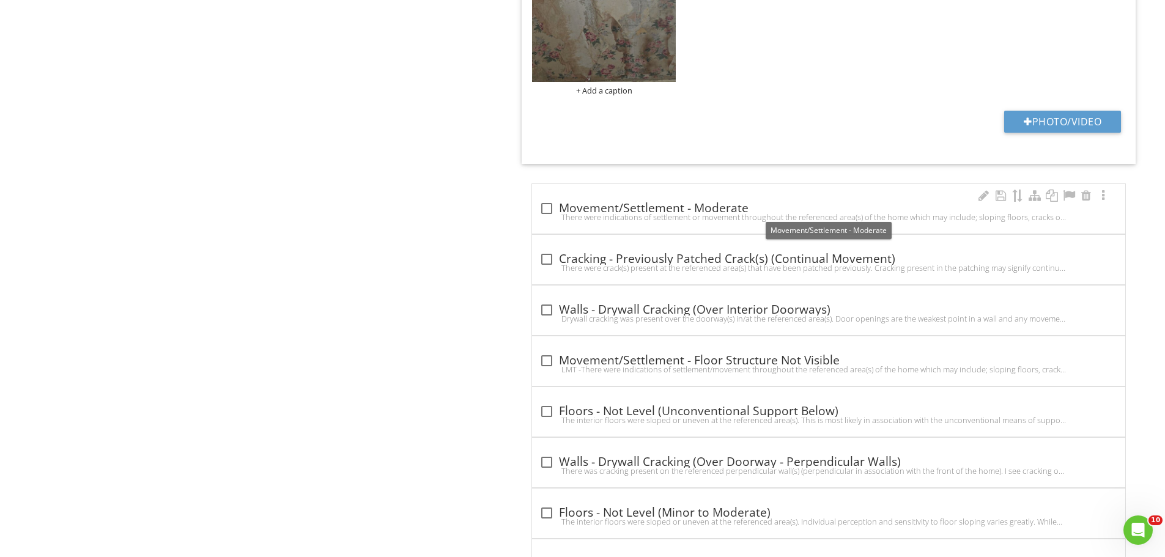
click at [549, 208] on div at bounding box center [546, 208] width 21 height 21
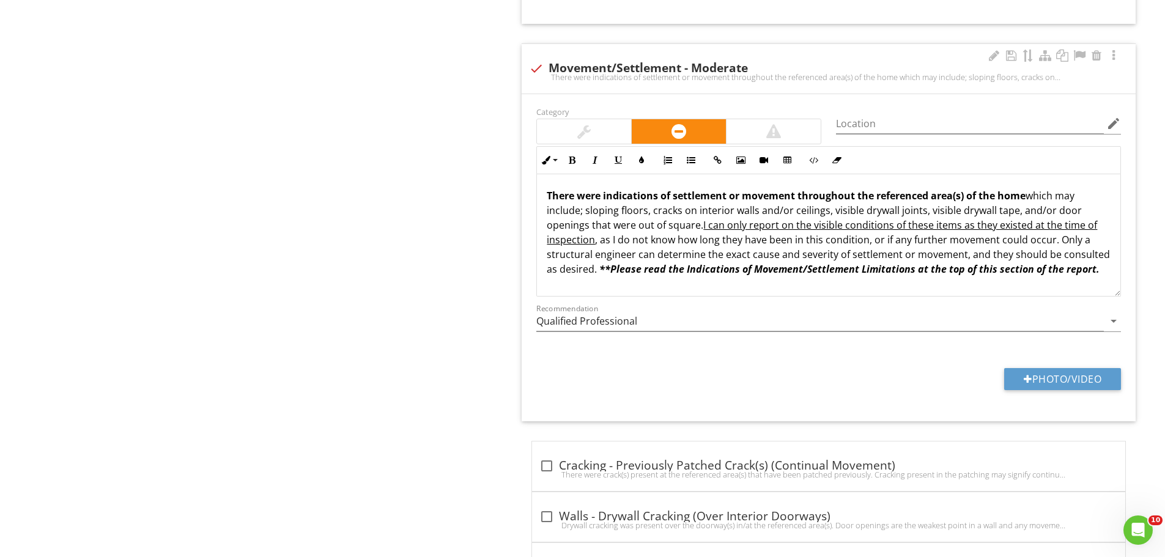
scroll to position [3591, 0]
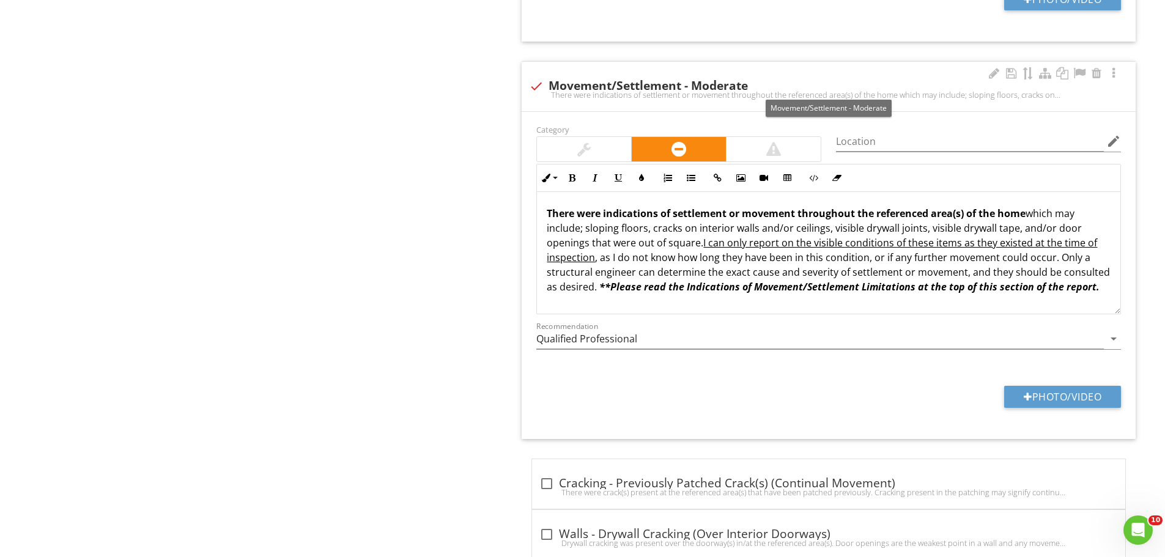
click at [535, 82] on div at bounding box center [536, 86] width 21 height 21
checkbox input "true"
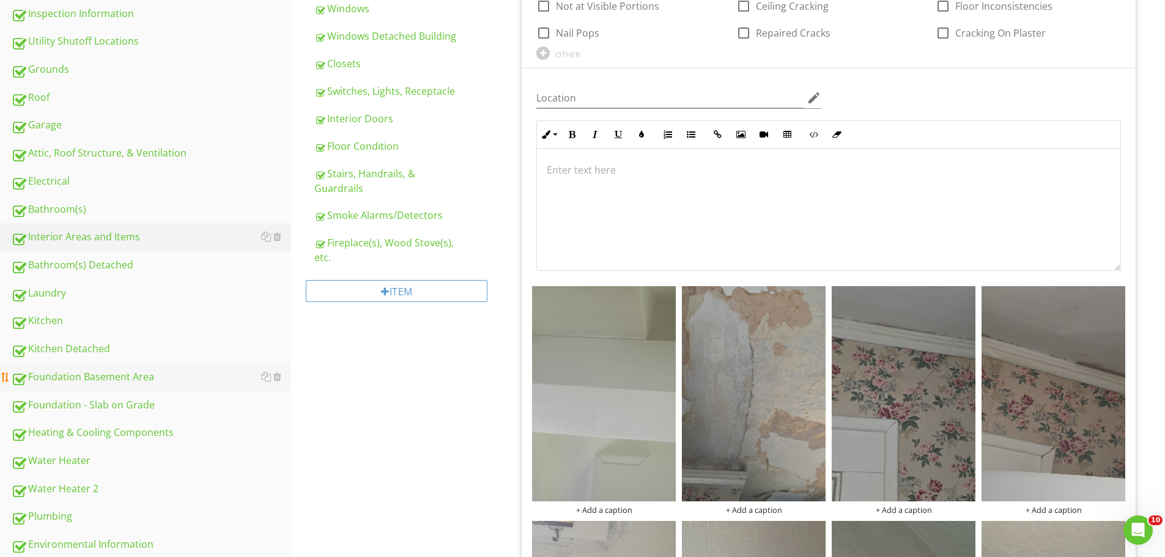
scroll to position [367, 0]
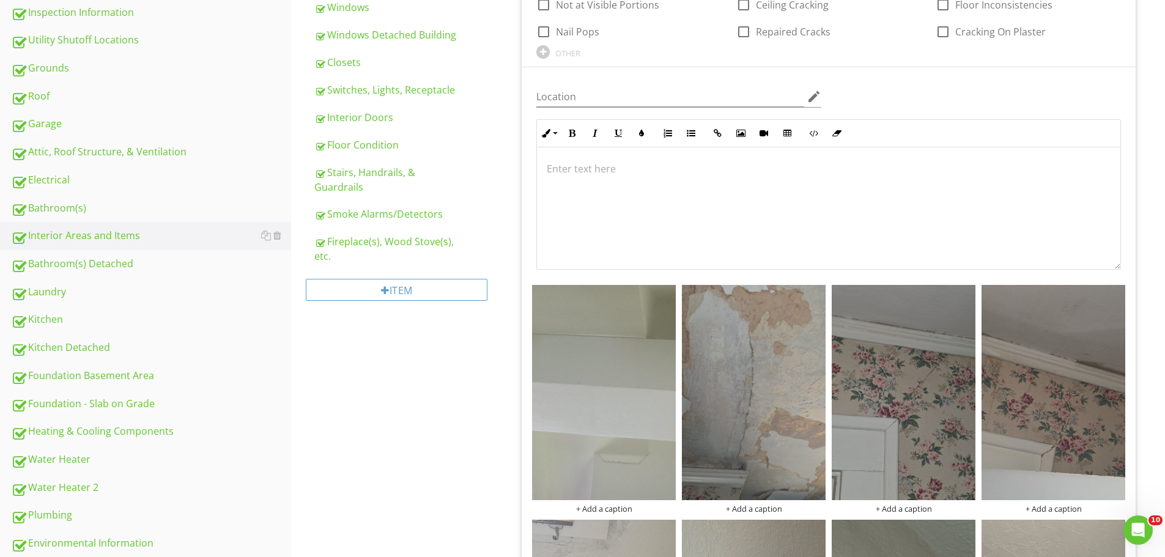
click at [82, 374] on div "Foundation Basement Area" at bounding box center [151, 376] width 280 height 16
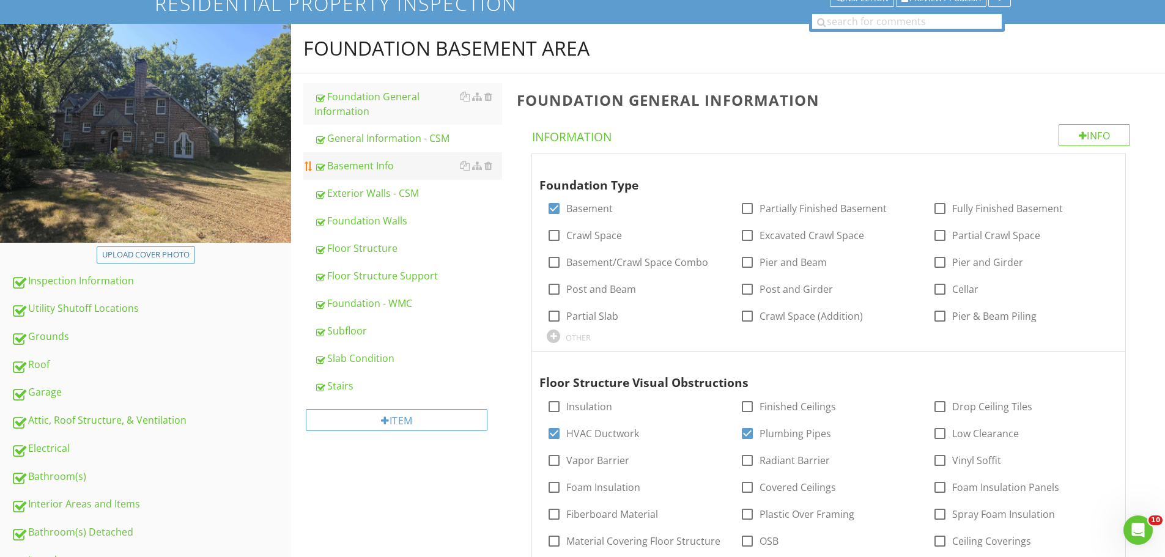
scroll to position [61, 0]
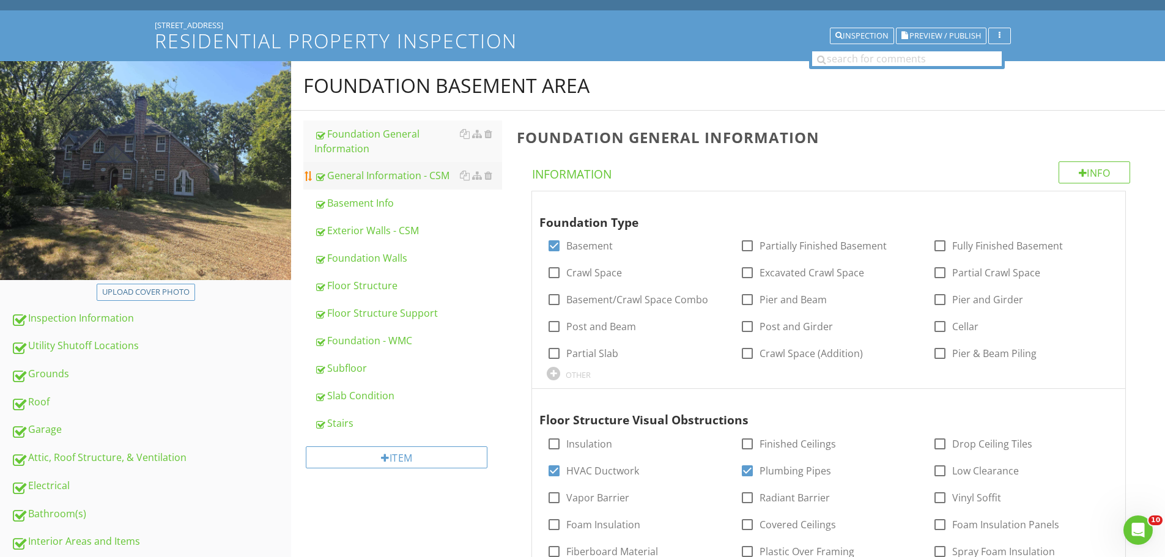
click at [398, 176] on div "General Information - CSM" at bounding box center [408, 175] width 188 height 15
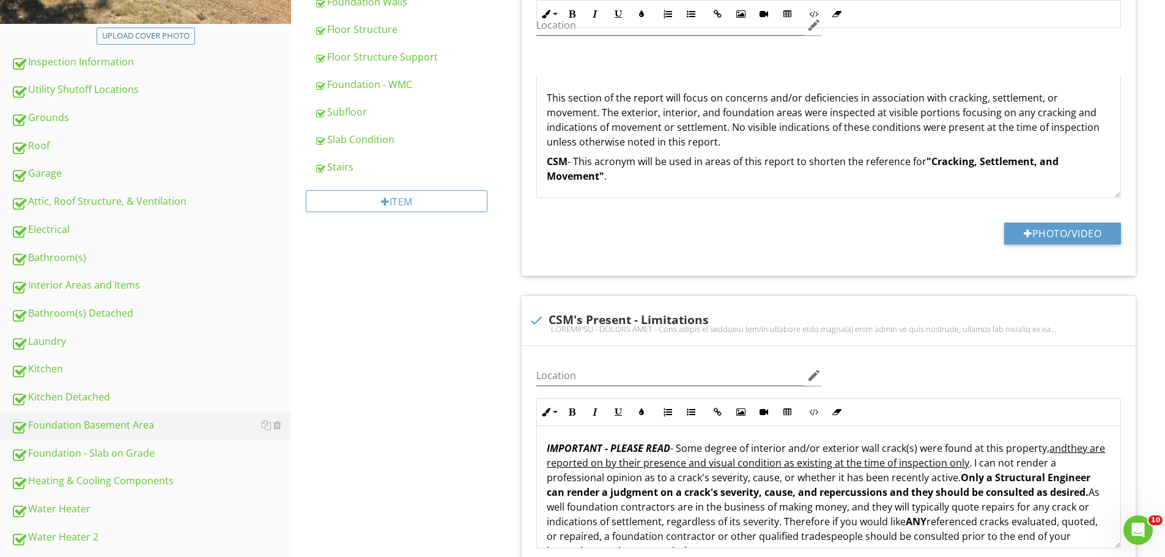
scroll to position [267, 0]
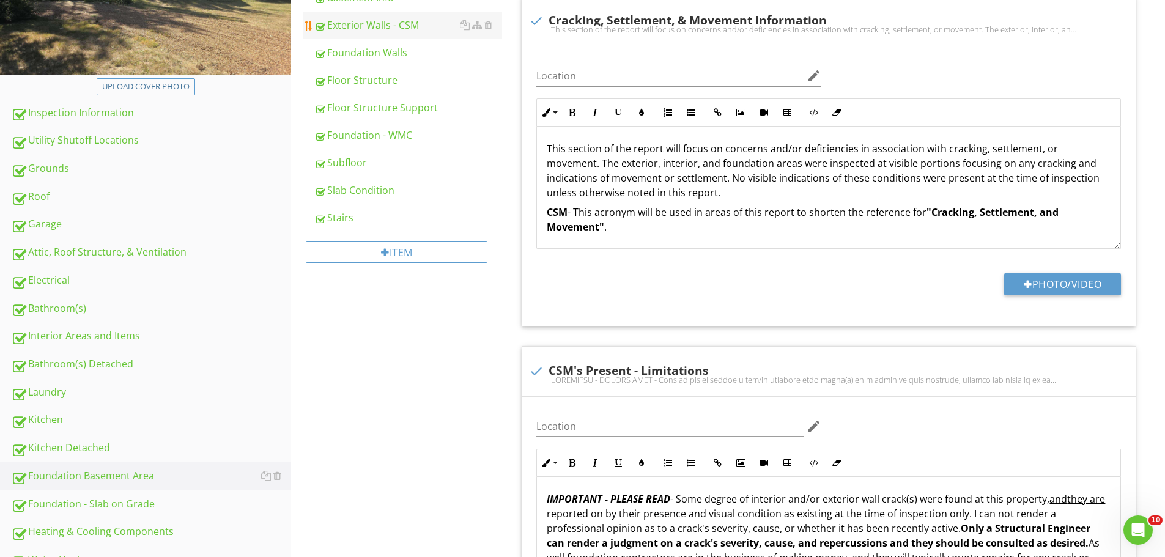
click at [354, 21] on div "Exterior Walls - CSM" at bounding box center [408, 25] width 188 height 15
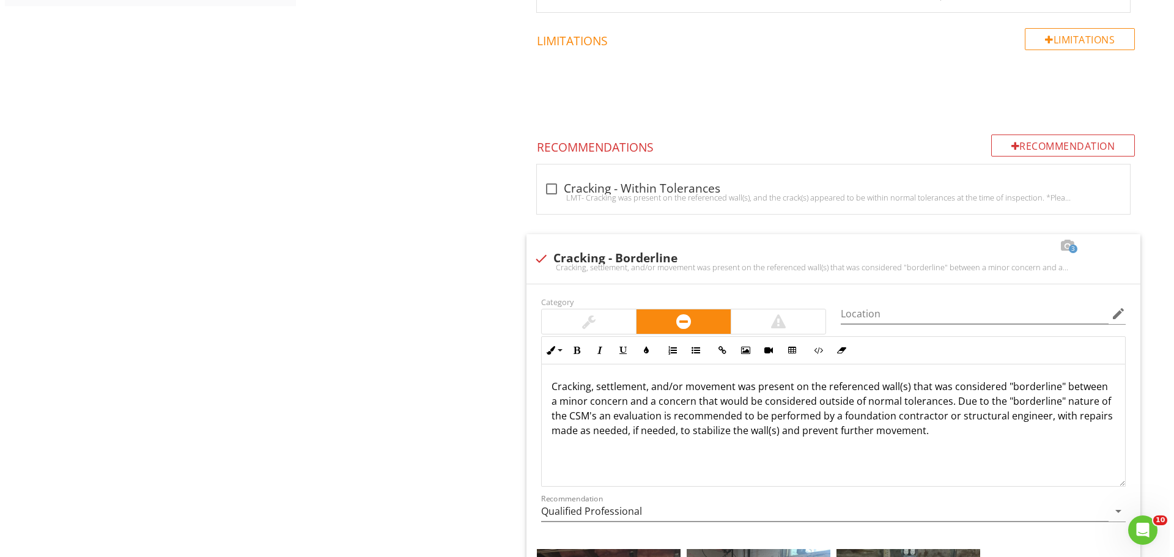
scroll to position [1062, 0]
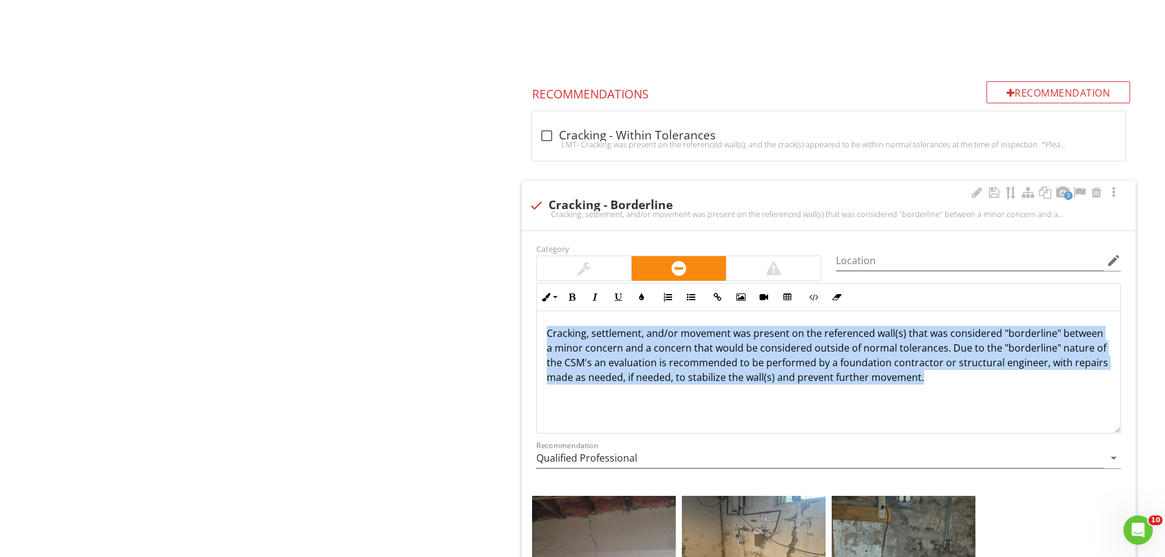
drag, startPoint x: 545, startPoint y: 332, endPoint x: 932, endPoint y: 394, distance: 392.3
click at [932, 394] on div "Cracking, settlement, and/or movement was present on the referenced wall(s) tha…" at bounding box center [828, 372] width 583 height 122
drag, startPoint x: 788, startPoint y: 336, endPoint x: 972, endPoint y: 415, distance: 200.1
click at [971, 414] on div "Cracking, settlement, and/or movement was present on the referenced wall(s) tha…" at bounding box center [828, 372] width 583 height 122
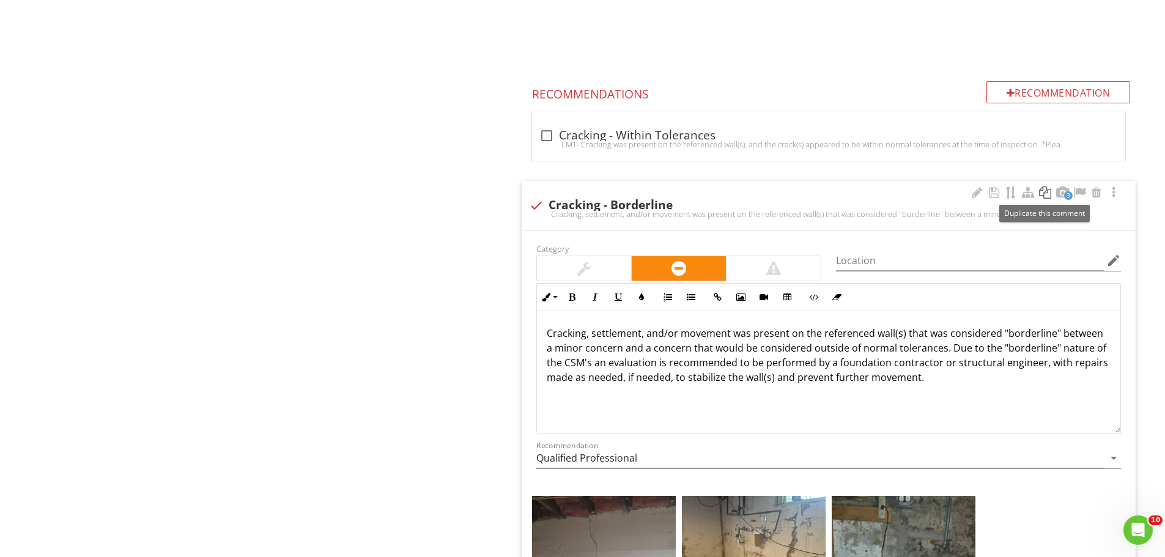
click at [1046, 194] on div at bounding box center [1045, 193] width 15 height 12
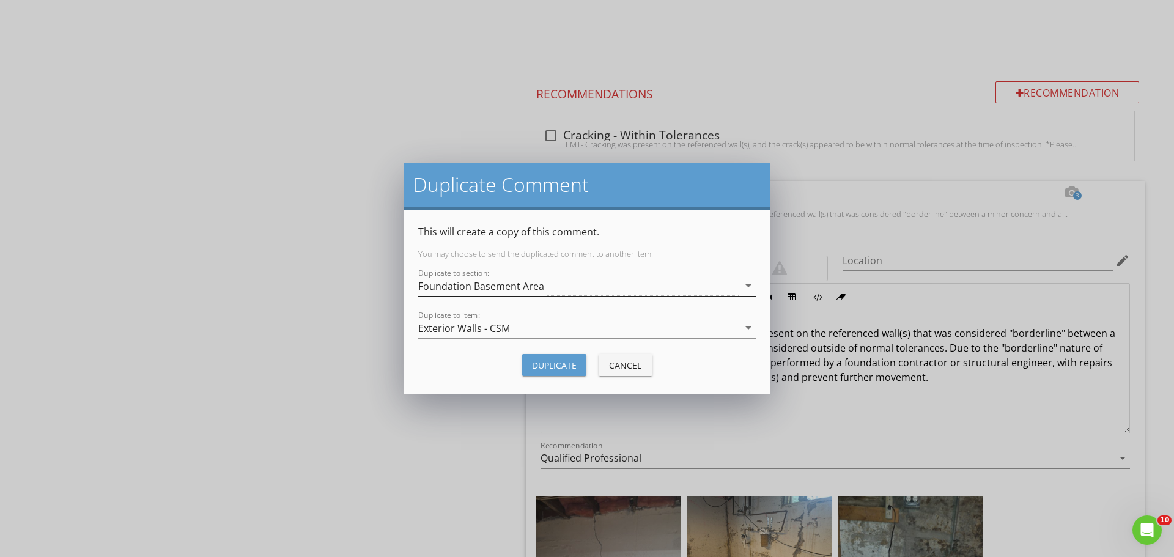
click at [720, 284] on div "Foundation Basement Area" at bounding box center [578, 286] width 320 height 20
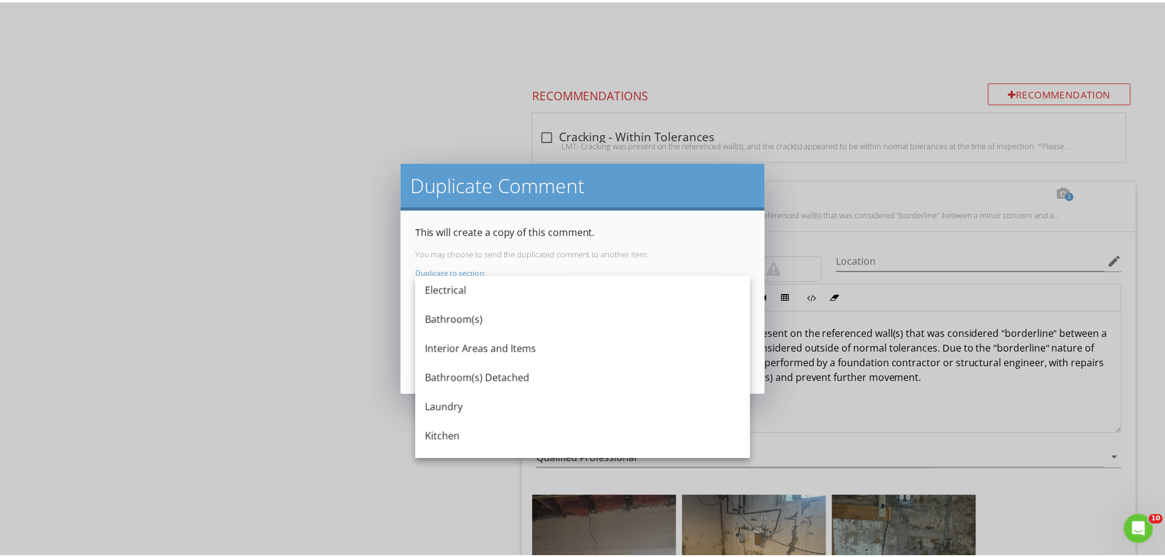
scroll to position [183, 0]
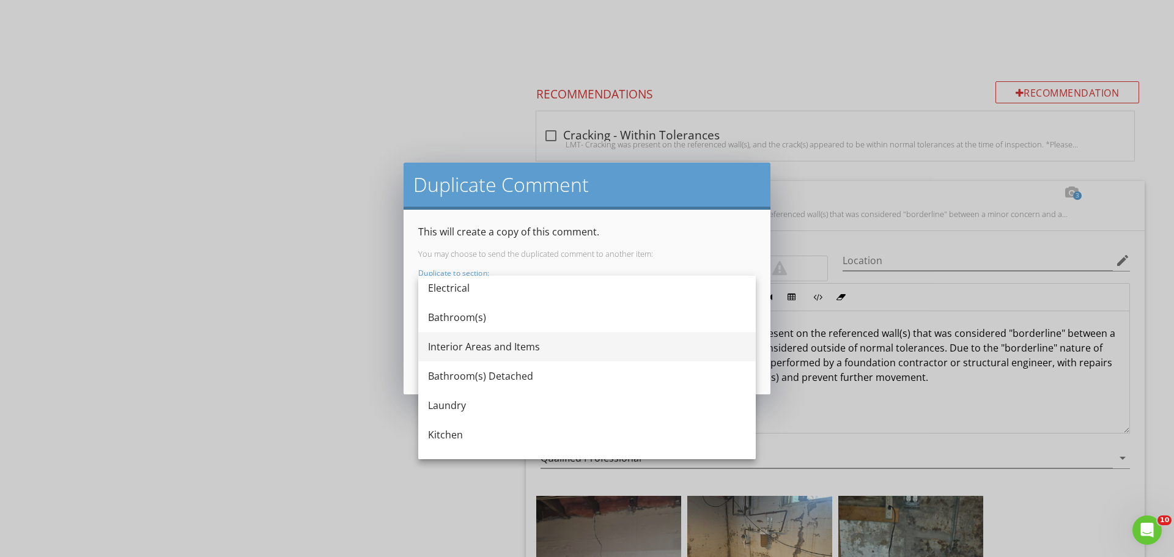
click at [472, 343] on div "Interior Areas and Items" at bounding box center [587, 346] width 318 height 15
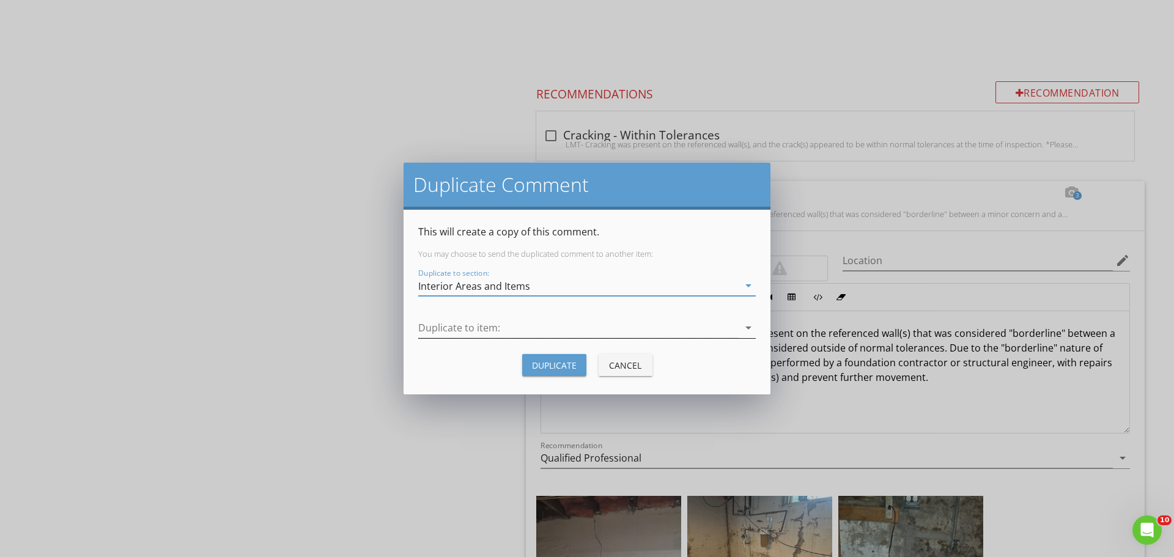
click at [628, 330] on div at bounding box center [578, 328] width 320 height 20
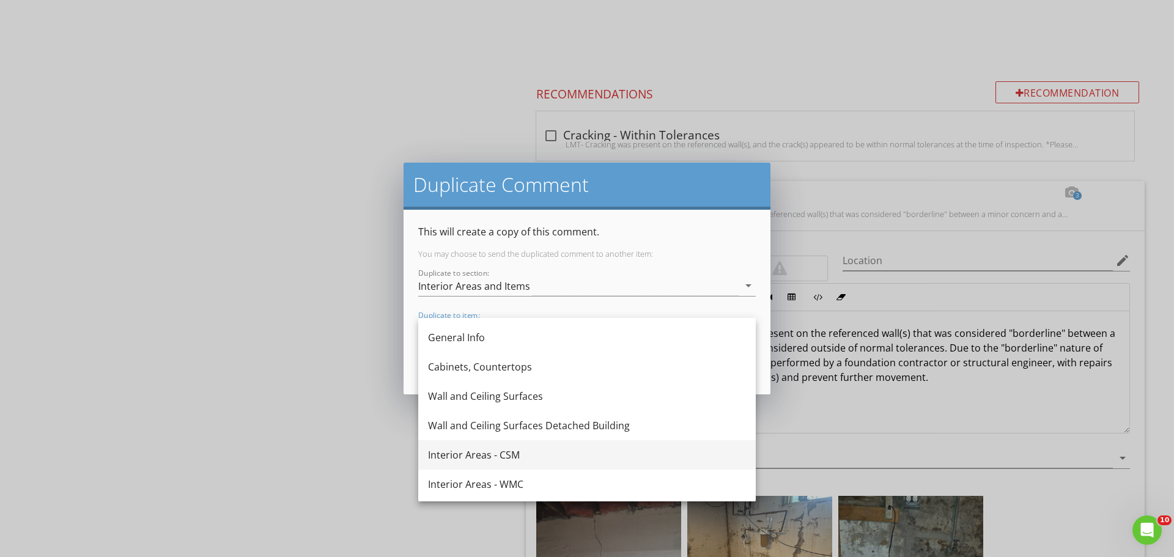
click at [508, 454] on div "Interior Areas - CSM" at bounding box center [587, 455] width 318 height 15
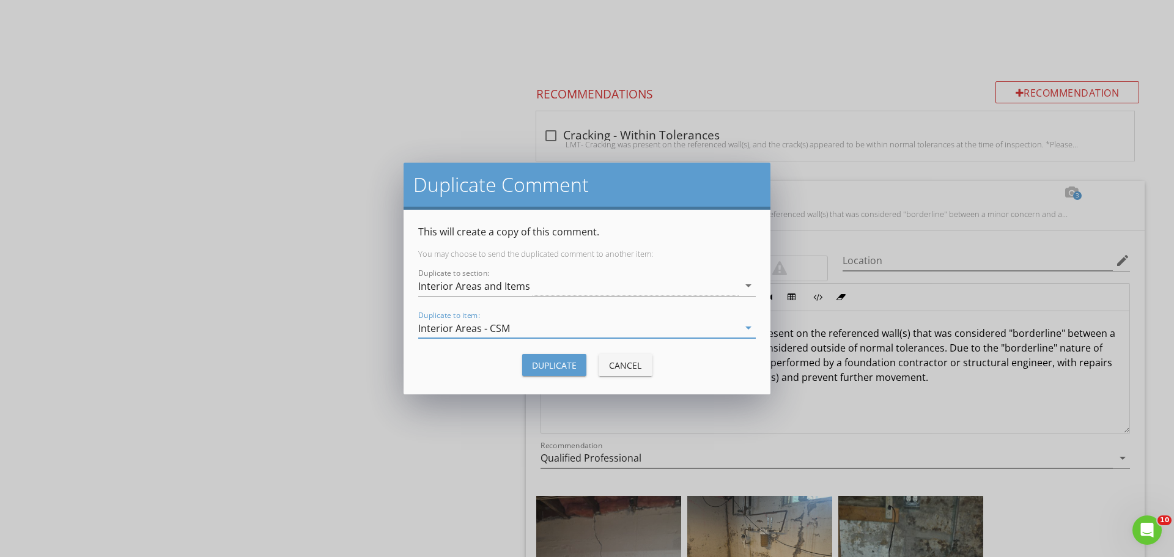
click at [565, 364] on div "Duplicate" at bounding box center [554, 365] width 45 height 13
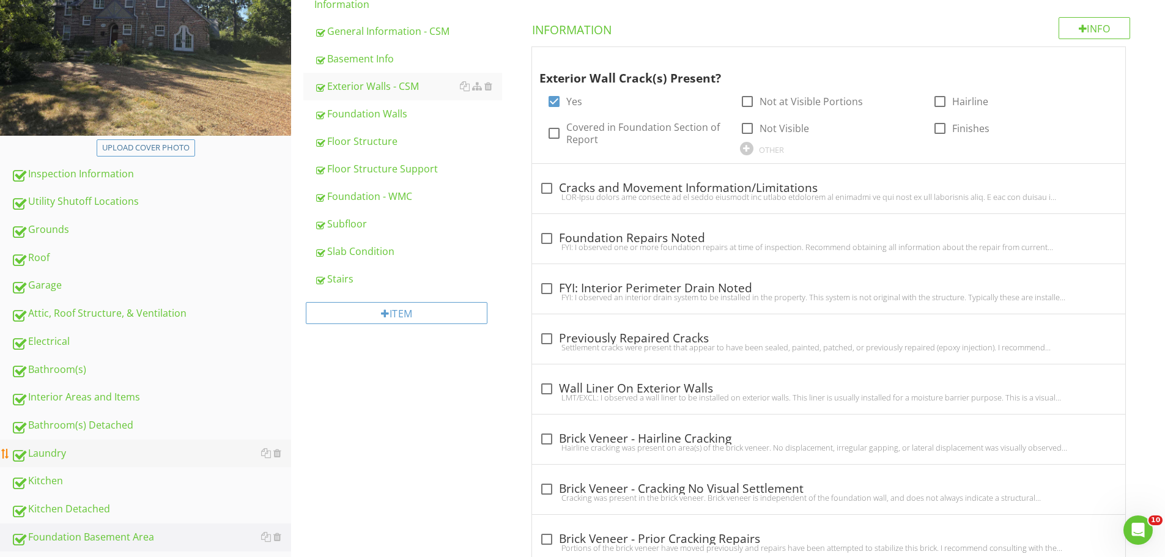
scroll to position [328, 0]
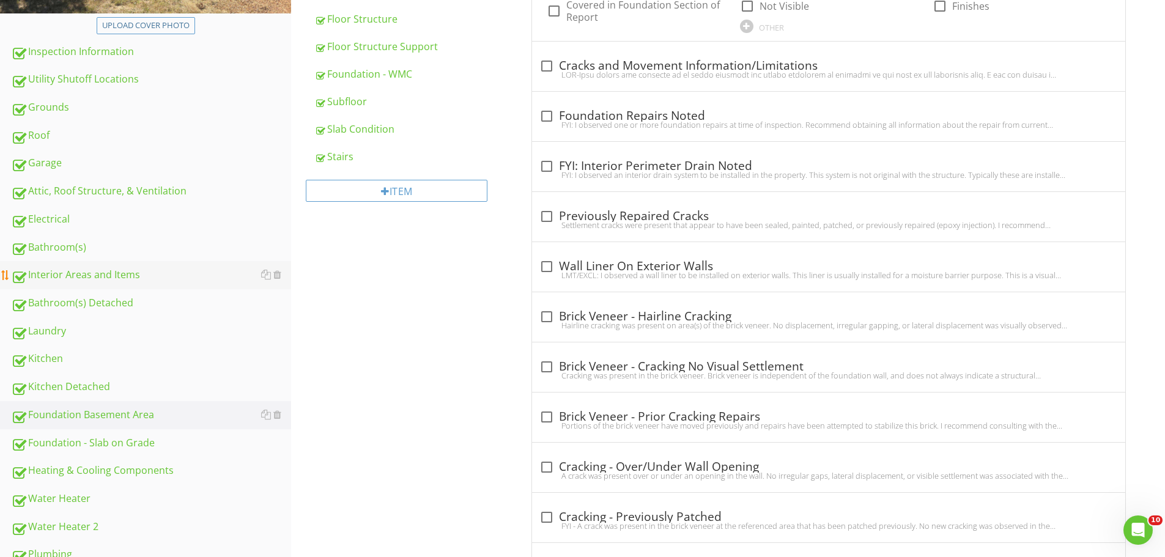
click at [80, 271] on div "Interior Areas and Items" at bounding box center [151, 275] width 280 height 16
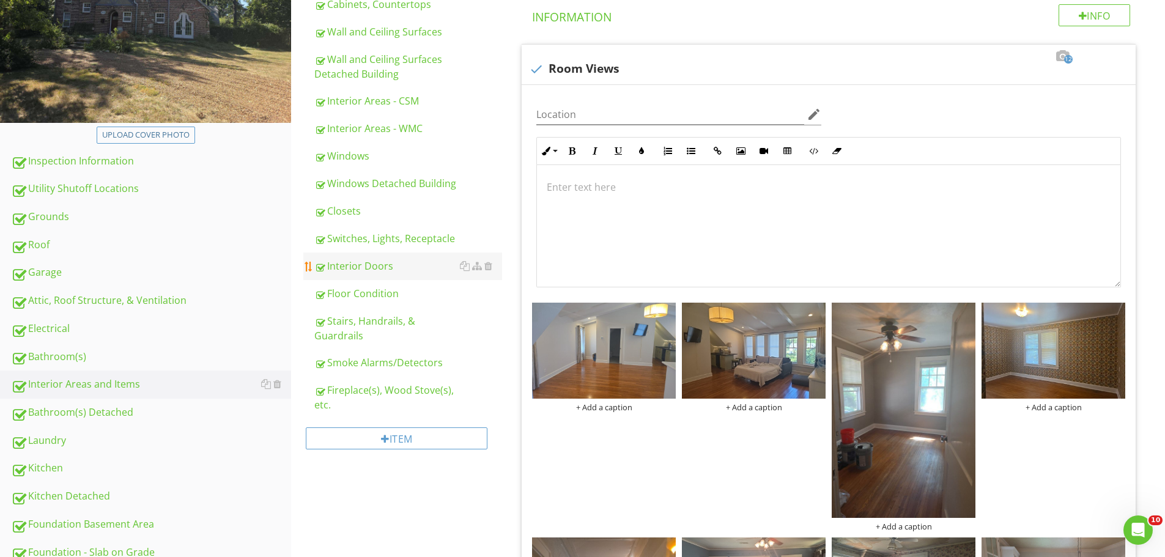
scroll to position [206, 0]
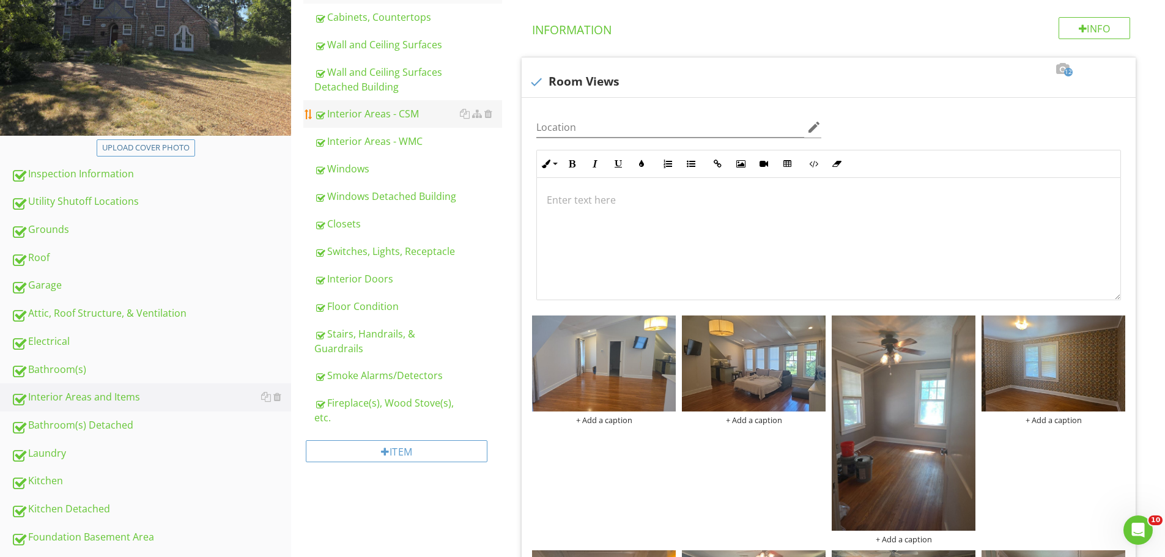
click at [366, 102] on link "Interior Areas - CSM" at bounding box center [408, 113] width 188 height 27
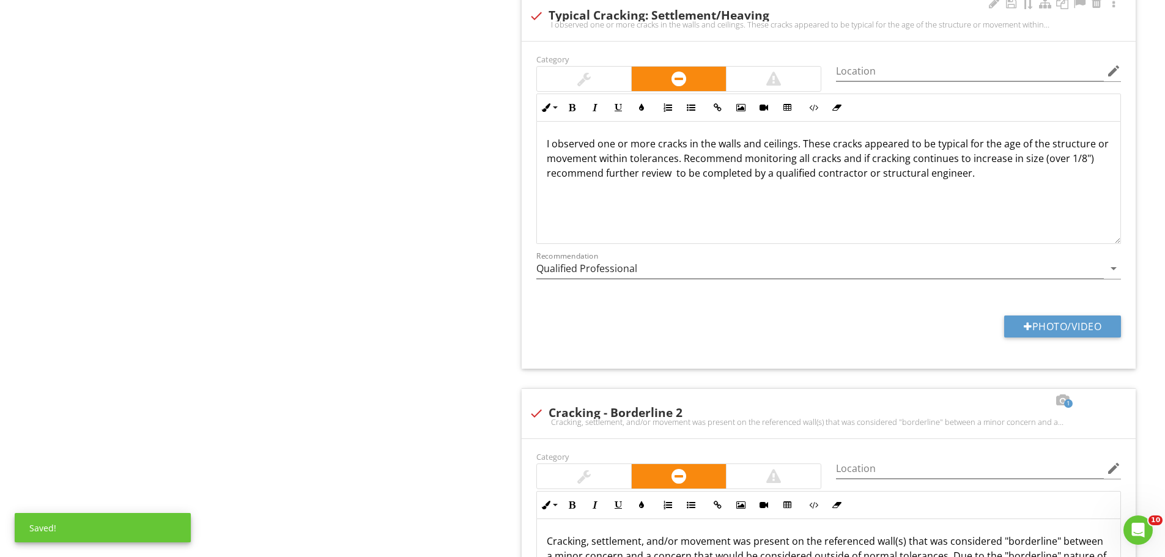
scroll to position [1429, 0]
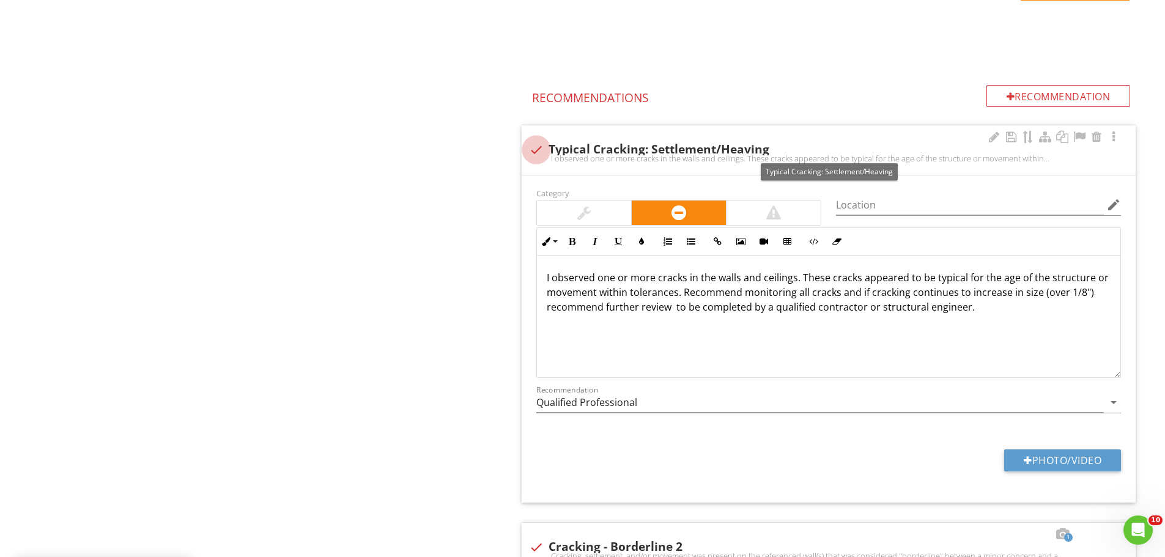
click at [535, 144] on div at bounding box center [536, 149] width 21 height 21
checkbox input "true"
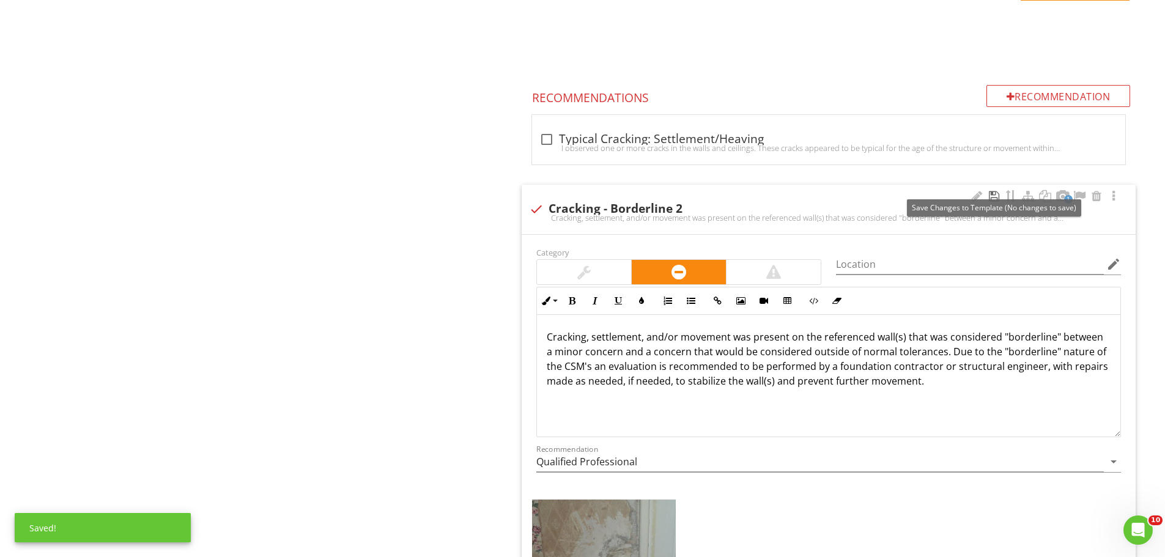
click at [995, 194] on div at bounding box center [994, 196] width 15 height 12
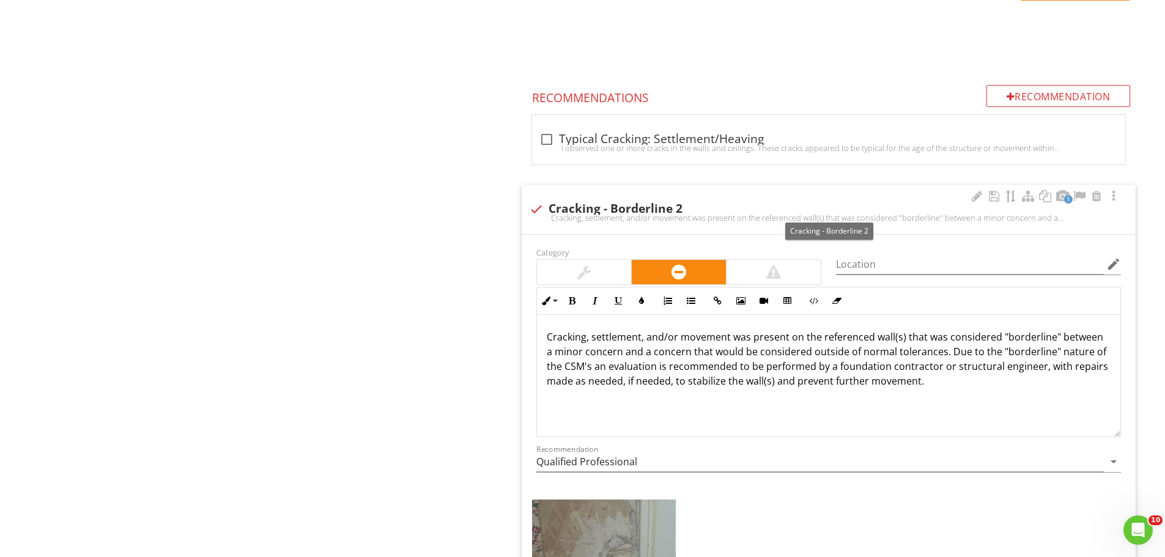
click at [533, 205] on div at bounding box center [536, 209] width 21 height 21
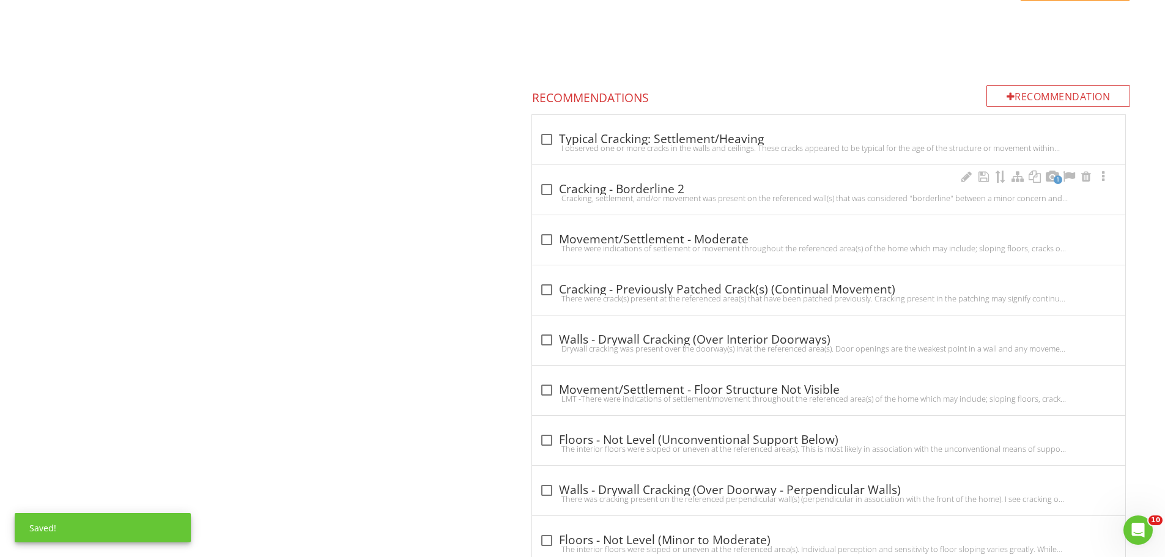
click at [545, 187] on div at bounding box center [546, 189] width 21 height 21
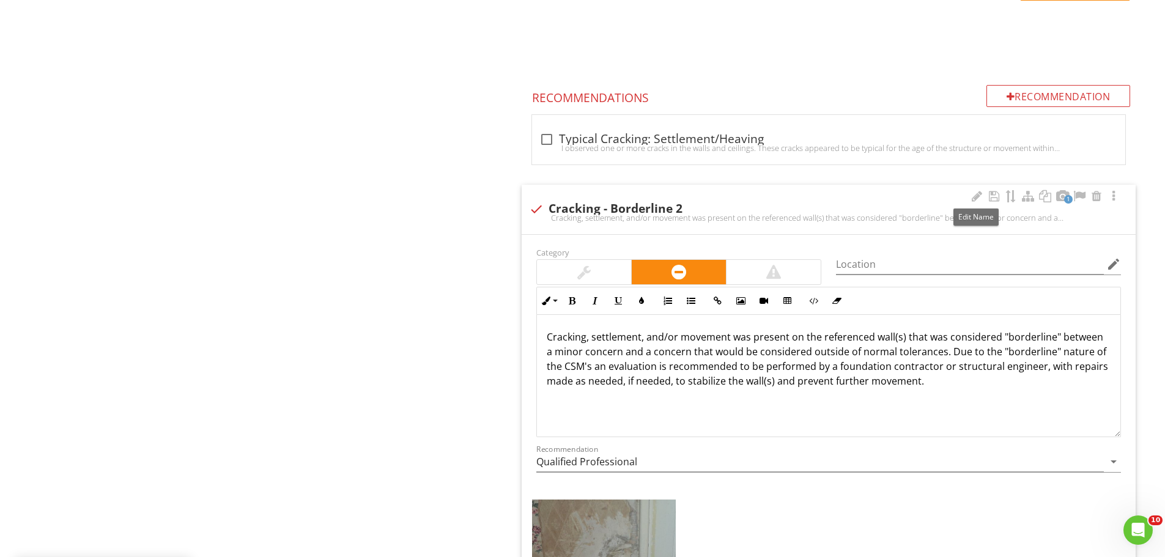
click at [978, 188] on div "1 check Cracking - Borderline 2 Cracking, settlement, and/or movement was prese…" at bounding box center [829, 210] width 614 height 50
checkbox input "true"
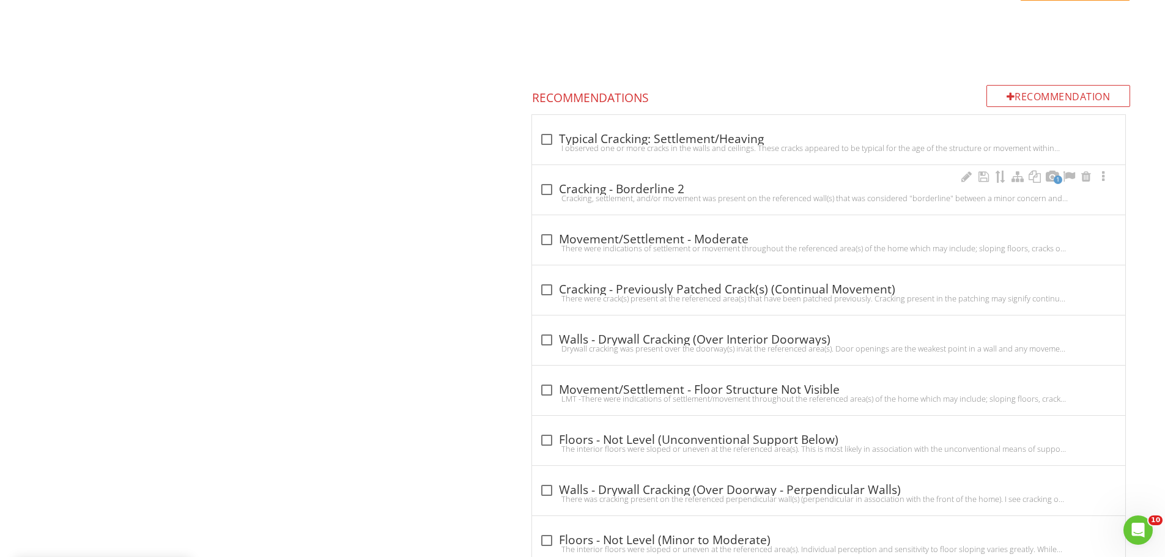
click at [548, 187] on div at bounding box center [546, 189] width 21 height 21
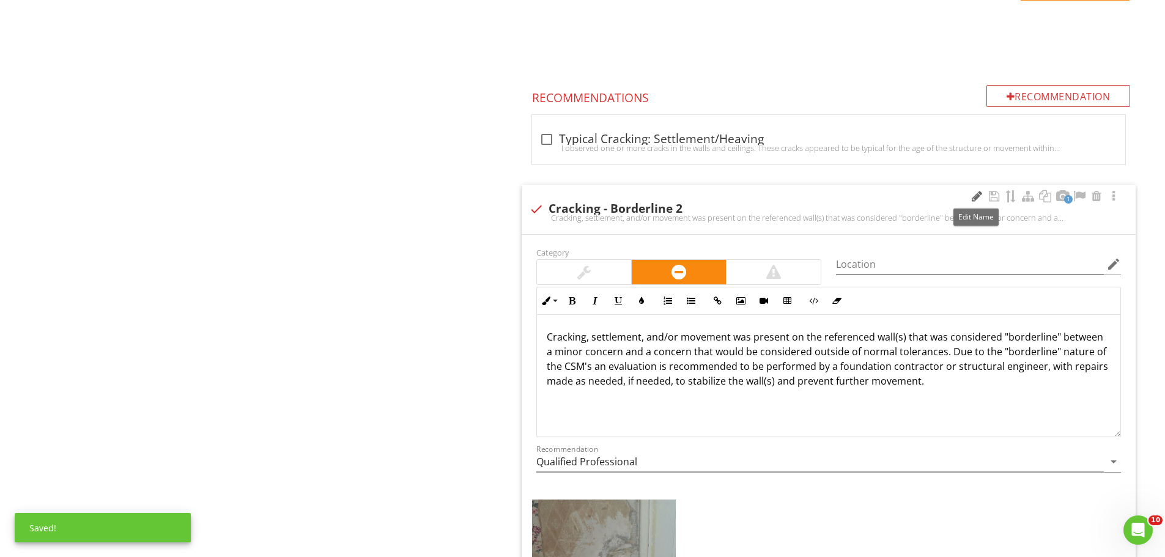
click at [979, 194] on div at bounding box center [976, 196] width 15 height 12
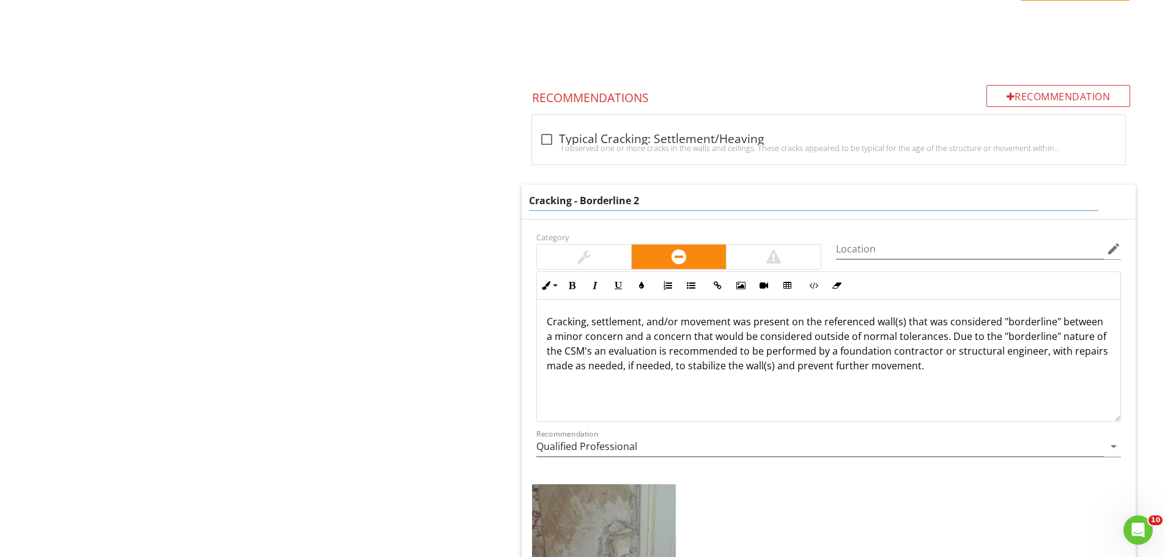
type input "Cracking - Borderline"
drag, startPoint x: 887, startPoint y: 448, endPoint x: 894, endPoint y: 450, distance: 7.2
click at [888, 448] on div "Recommendation Qualified Professional arrow_drop_down" at bounding box center [828, 449] width 585 height 40
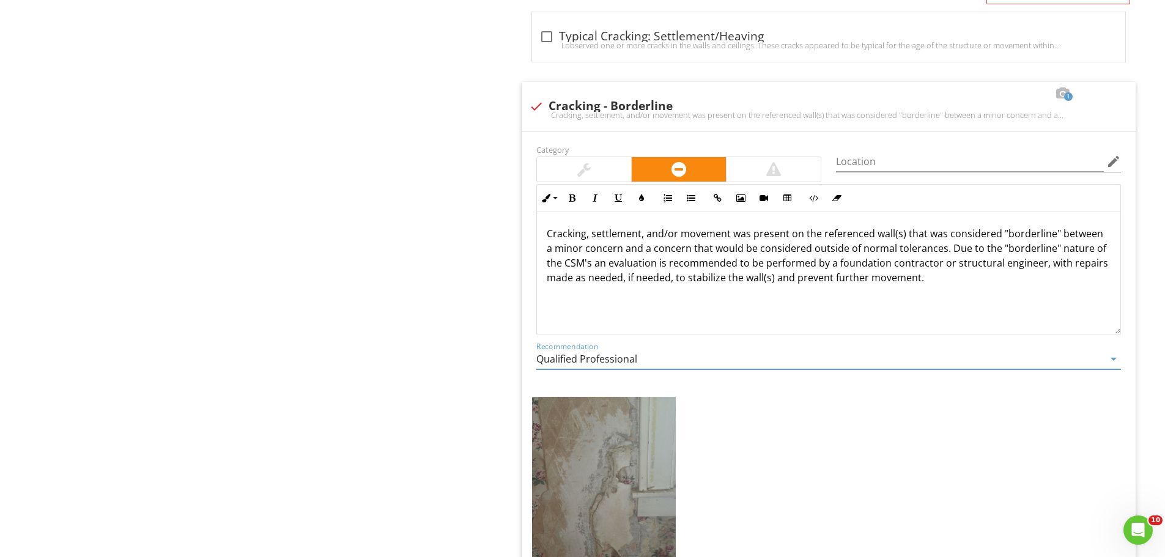
scroll to position [1551, 0]
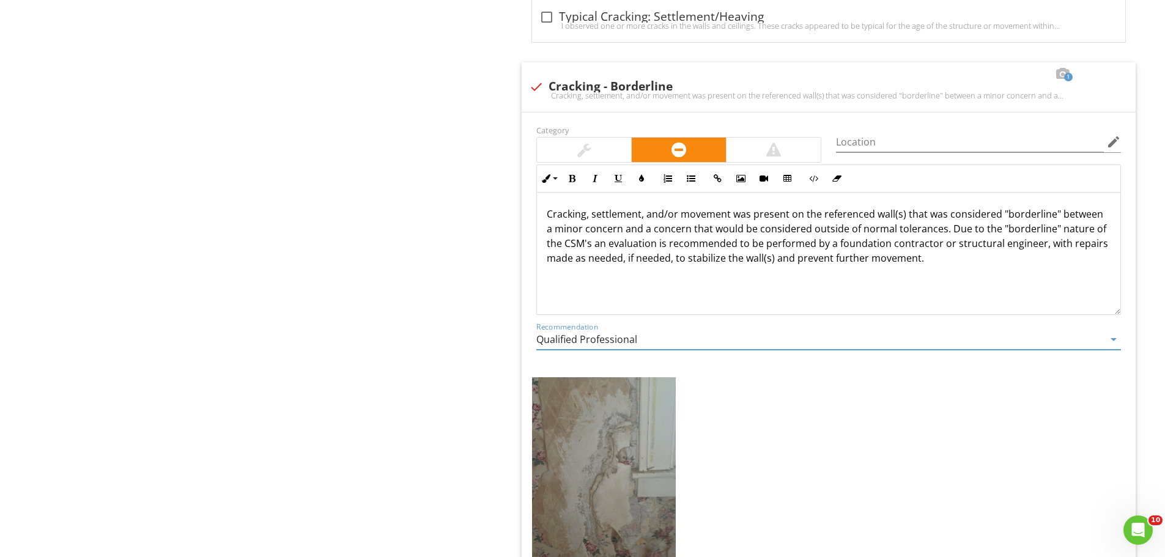
click at [947, 233] on p "Cracking, settlement, and/or movement was present on the referenced wall(s) tha…" at bounding box center [829, 236] width 564 height 59
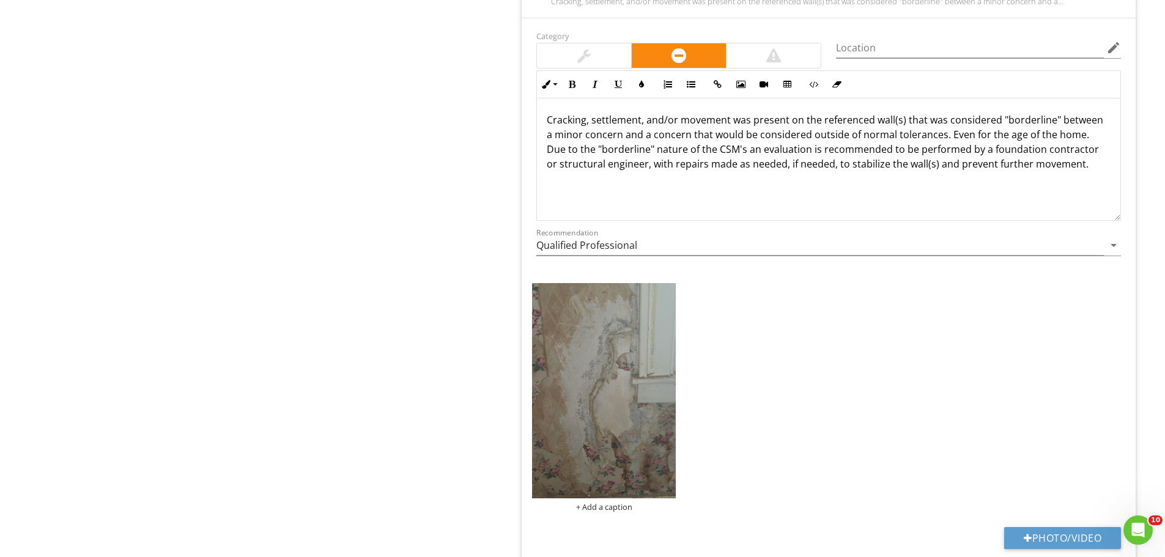
scroll to position [1673, 0]
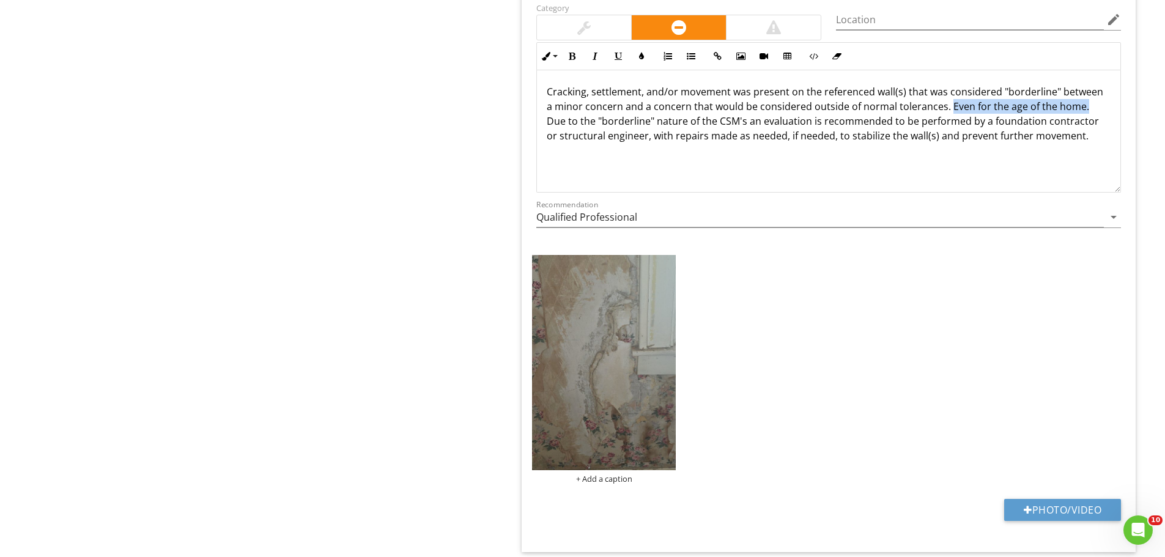
drag, startPoint x: 1081, startPoint y: 109, endPoint x: 946, endPoint y: 109, distance: 135.2
click at [946, 109] on p "Cracking, settlement, and/or movement was present on the referenced wall(s) tha…" at bounding box center [829, 113] width 564 height 59
click at [648, 355] on img at bounding box center [604, 362] width 144 height 215
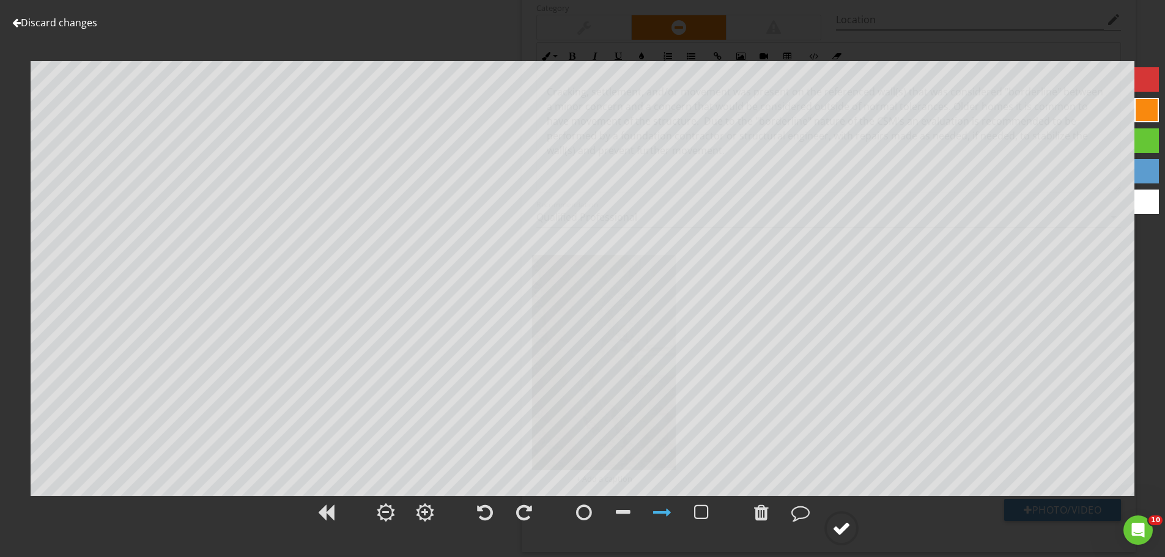
click at [843, 525] on div at bounding box center [841, 528] width 18 height 18
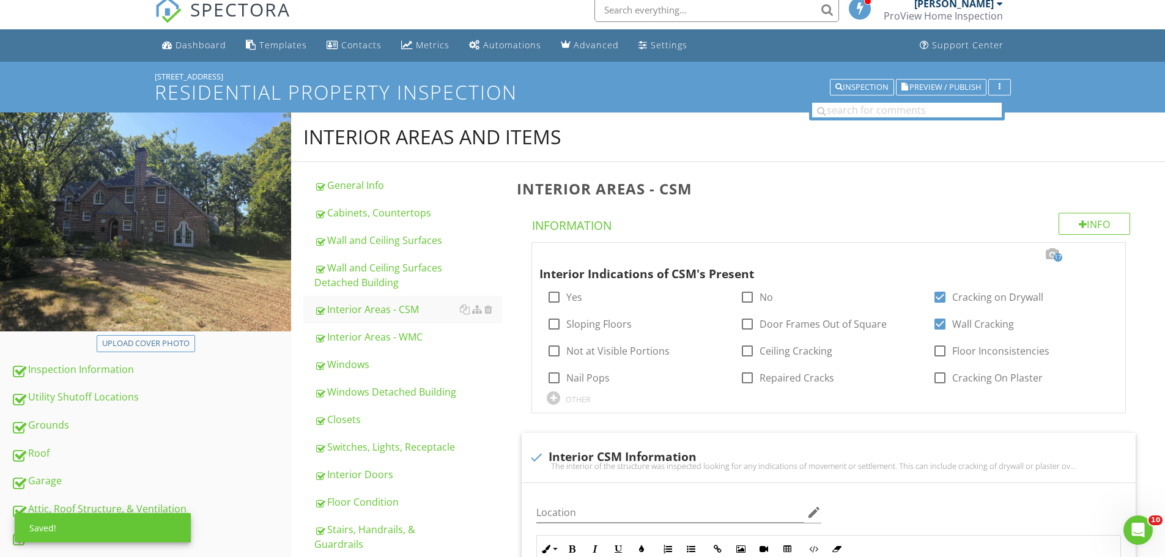
scroll to position [0, 0]
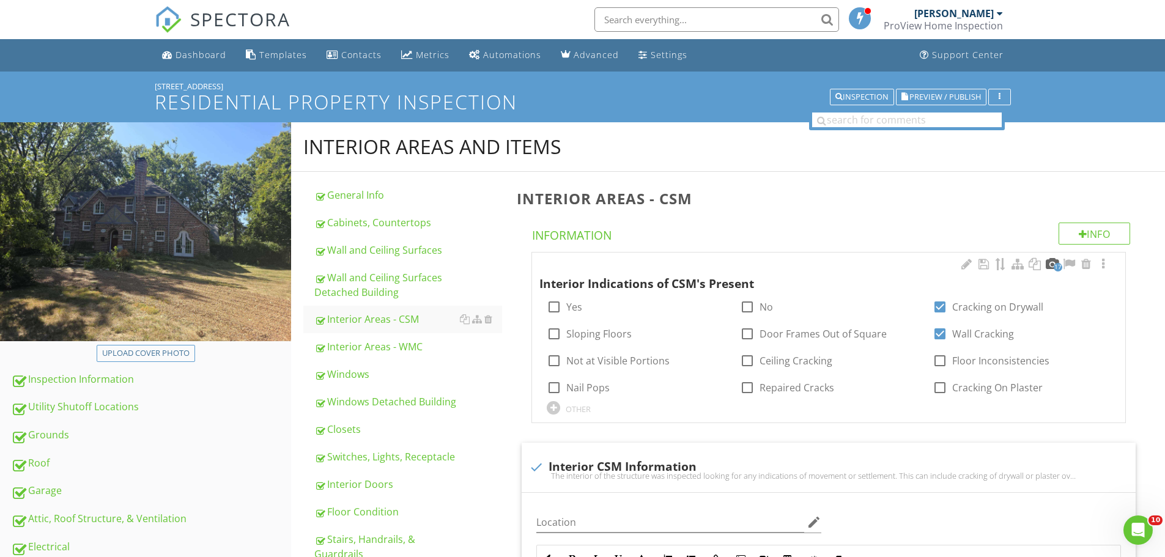
click at [1051, 261] on div at bounding box center [1052, 264] width 15 height 12
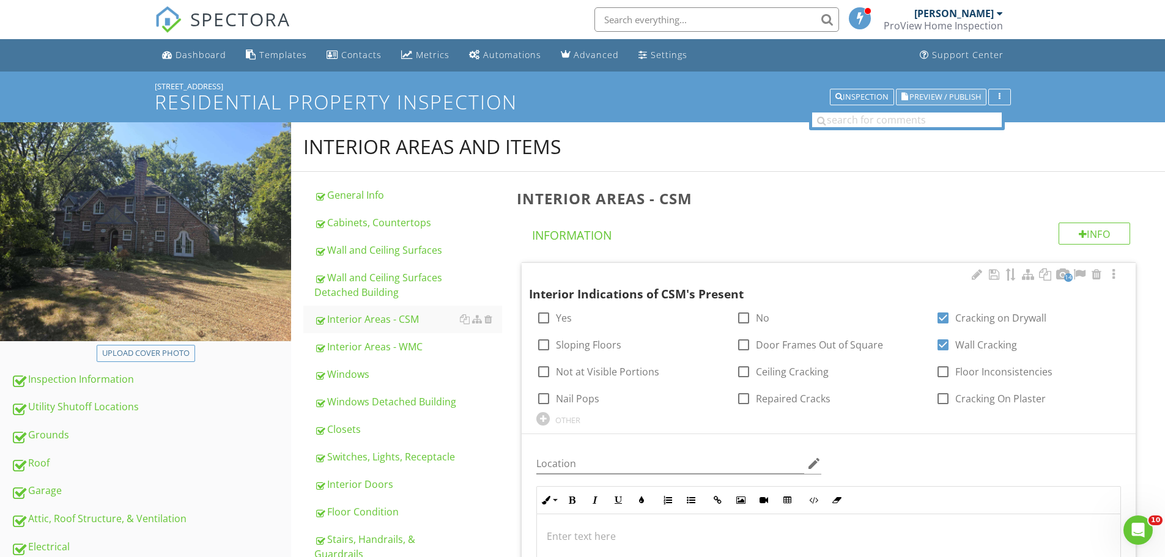
click at [943, 89] on button "Preview / Publish" at bounding box center [941, 97] width 91 height 17
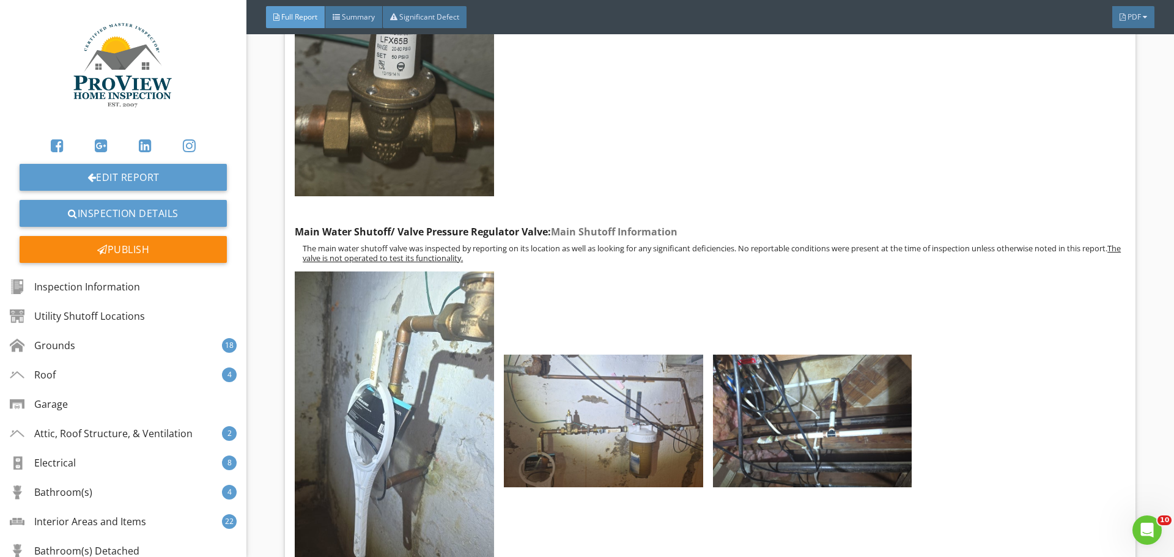
scroll to position [69103, 0]
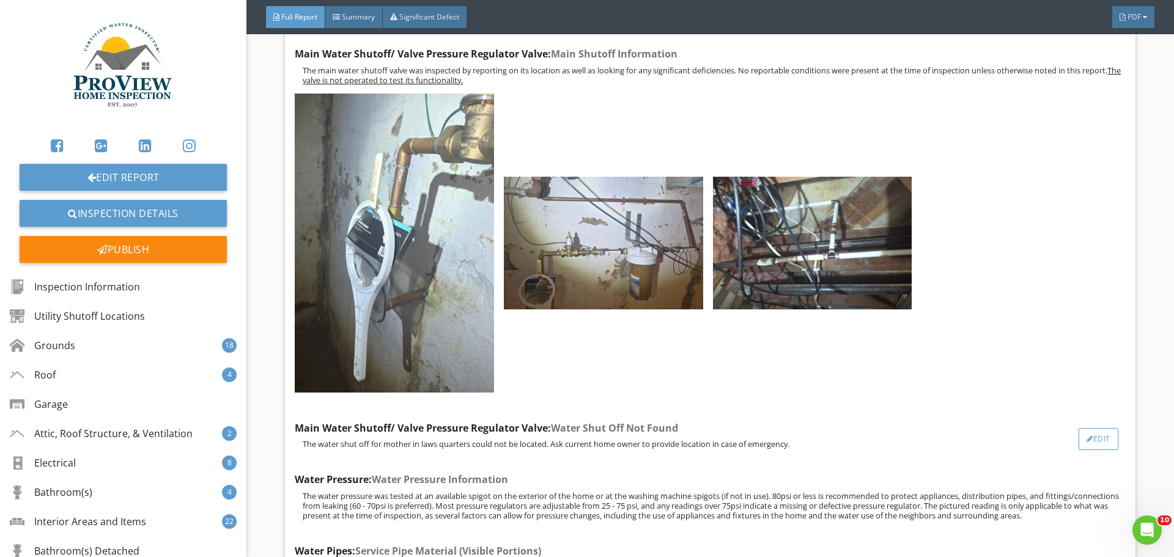
click at [1087, 435] on div at bounding box center [1090, 438] width 7 height 7
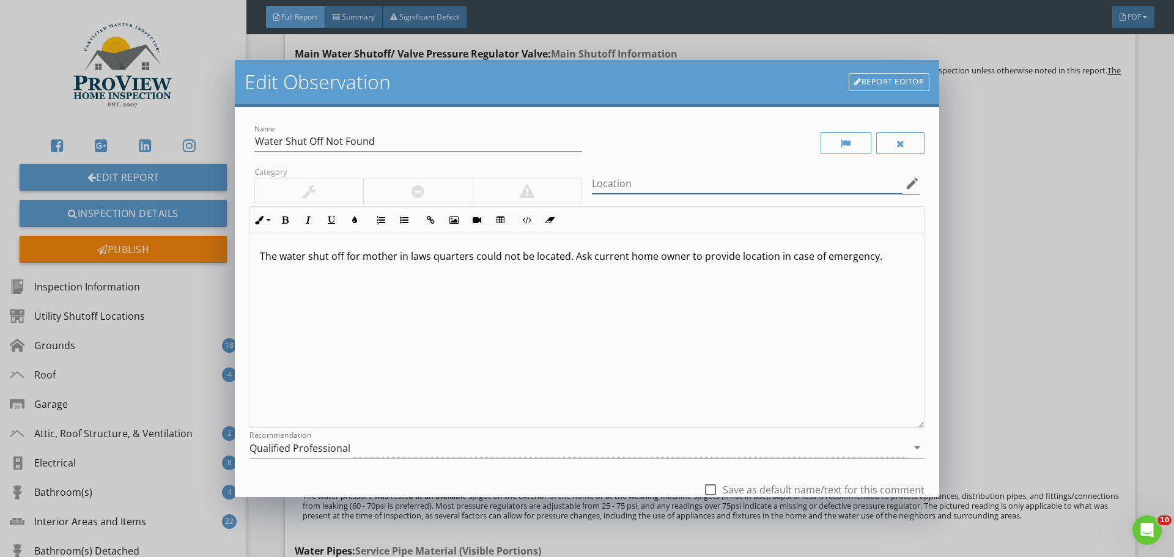
click at [621, 187] on input "Location" at bounding box center [747, 184] width 311 height 20
click at [675, 183] on input "Garage/Mother In law Quarters" at bounding box center [747, 184] width 311 height 20
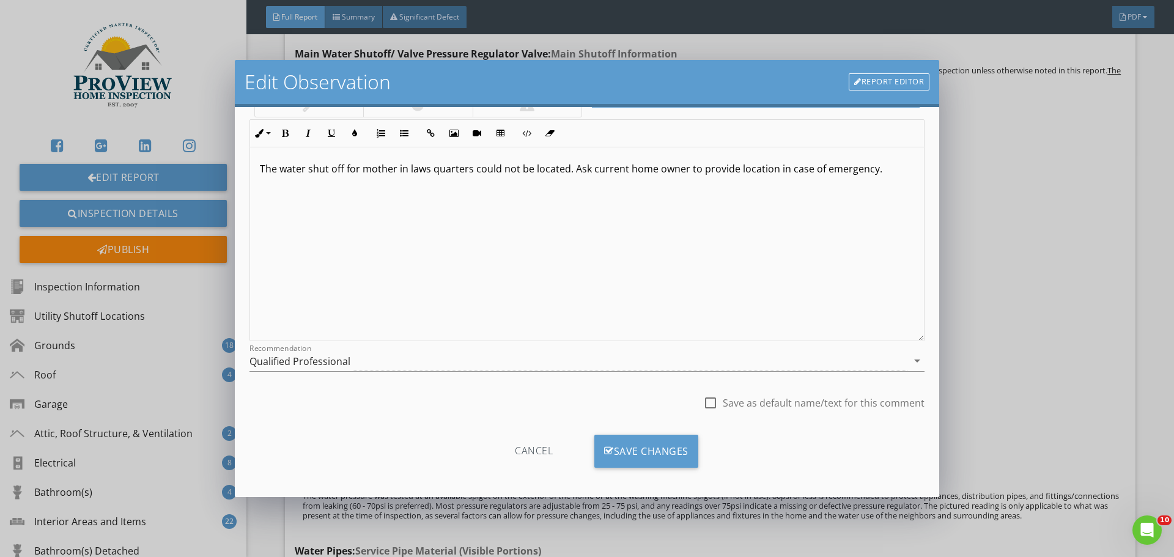
scroll to position [91, 0]
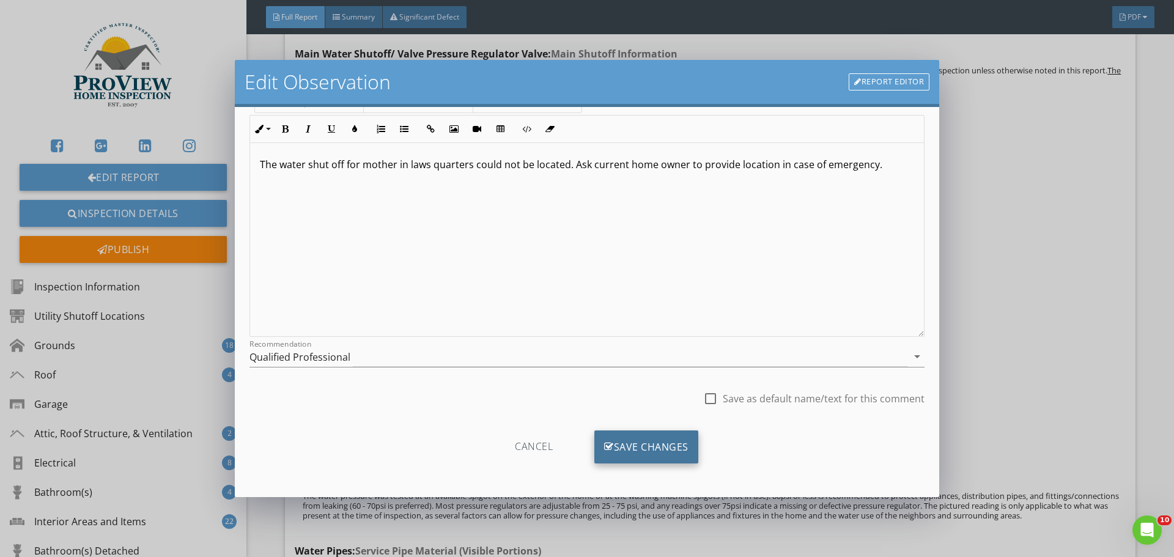
type input "Garage/Mother In Law Quarters"
click at [645, 447] on div "Save Changes" at bounding box center [647, 447] width 104 height 33
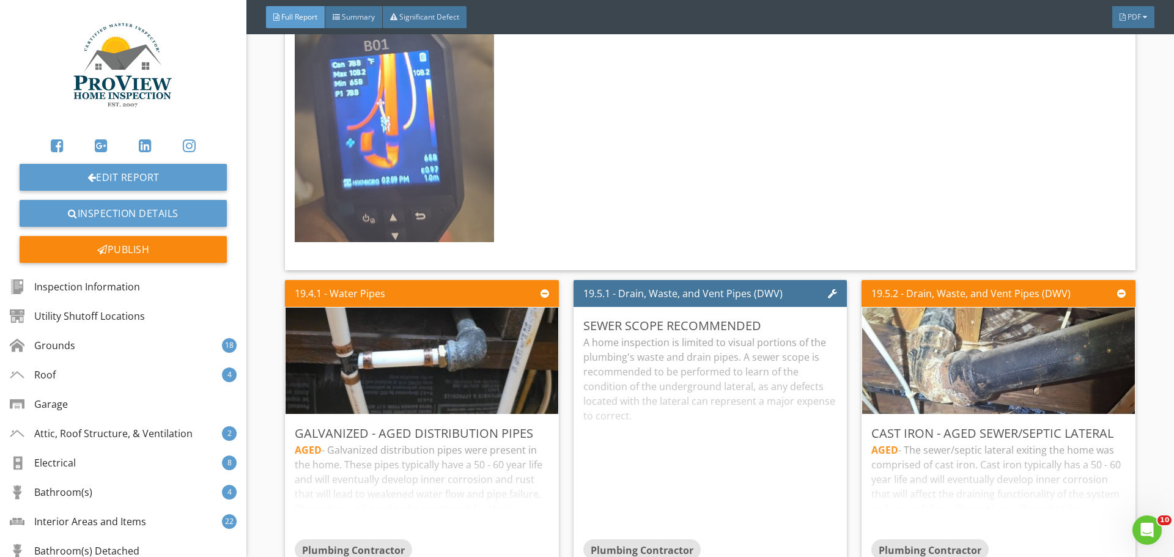
scroll to position [71183, 0]
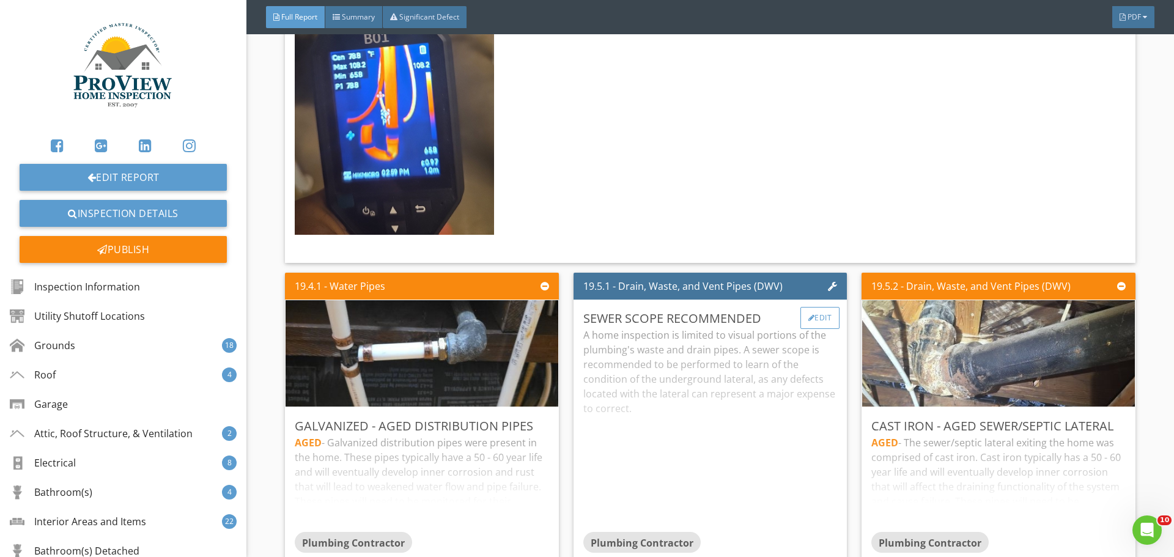
click at [812, 307] on div "Edit" at bounding box center [821, 318] width 40 height 22
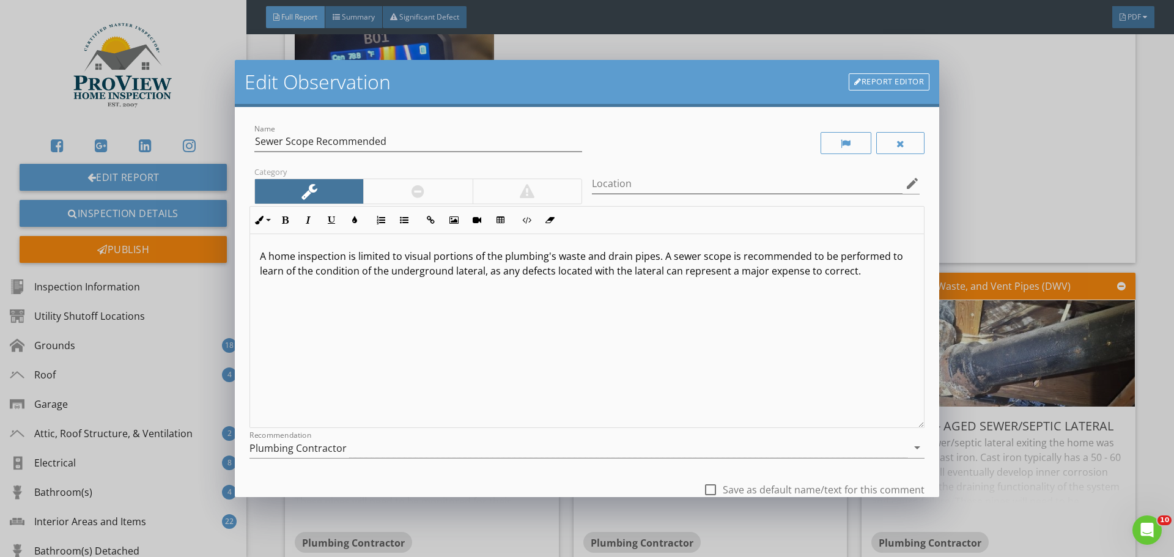
drag, startPoint x: 257, startPoint y: 253, endPoint x: 891, endPoint y: 287, distance: 635.2
click at [891, 287] on div "A home inspection is limited to visual portions of the plumbing's waste and dra…" at bounding box center [587, 331] width 674 height 194
click at [280, 212] on button "Bold" at bounding box center [284, 220] width 23 height 23
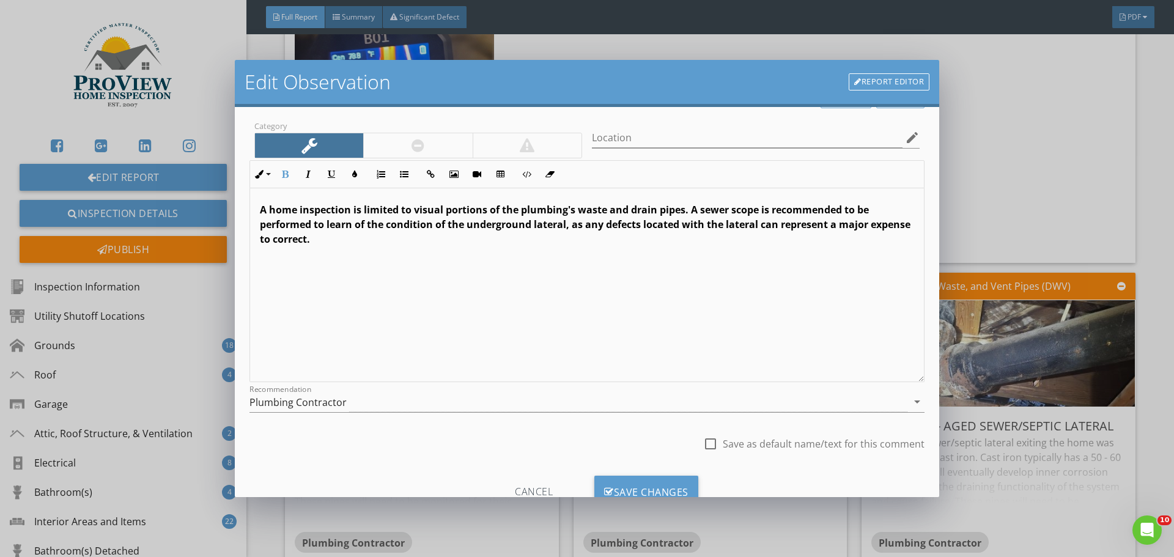
scroll to position [91, 0]
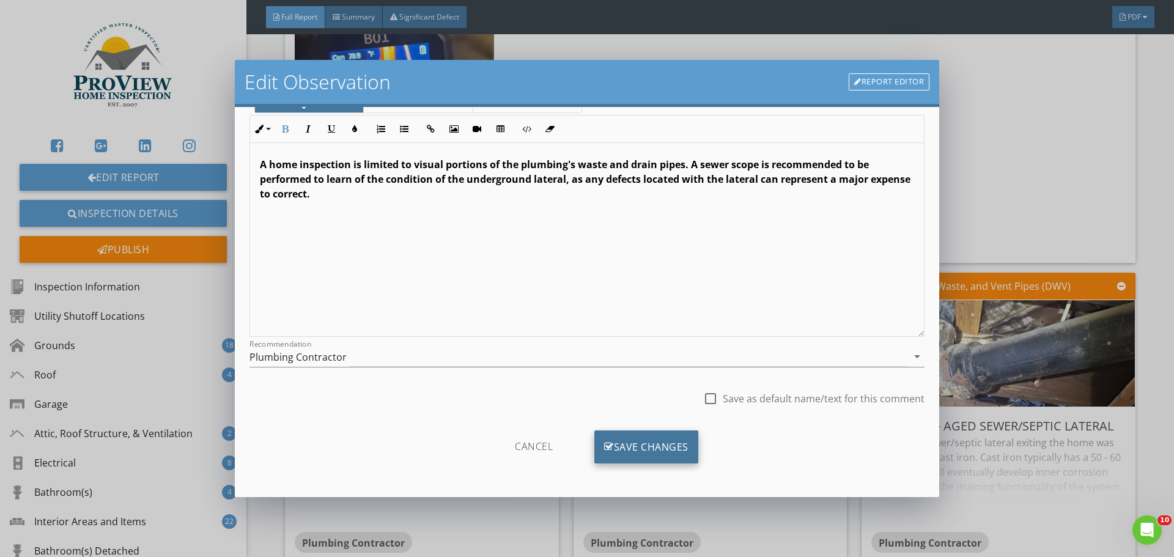
click at [671, 444] on div "Save Changes" at bounding box center [647, 447] width 104 height 33
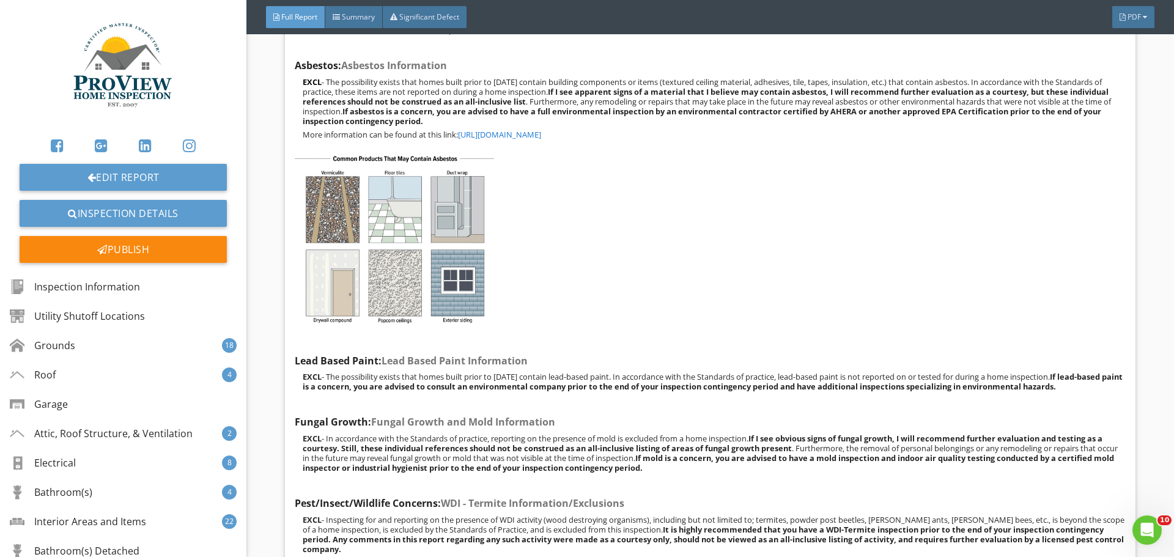
scroll to position [72225, 0]
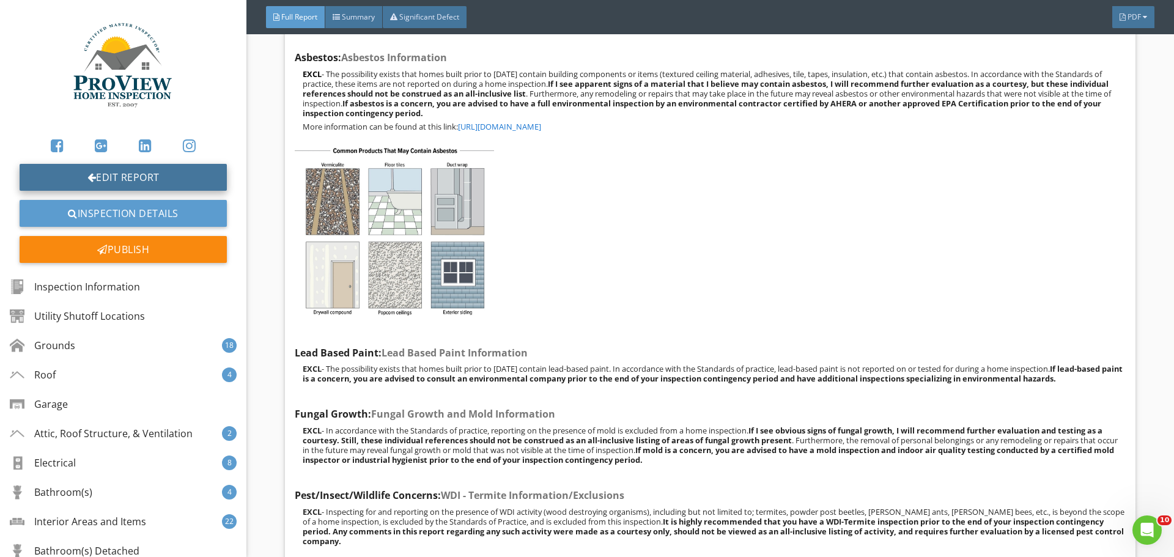
click at [157, 174] on link "Edit Report" at bounding box center [123, 177] width 207 height 27
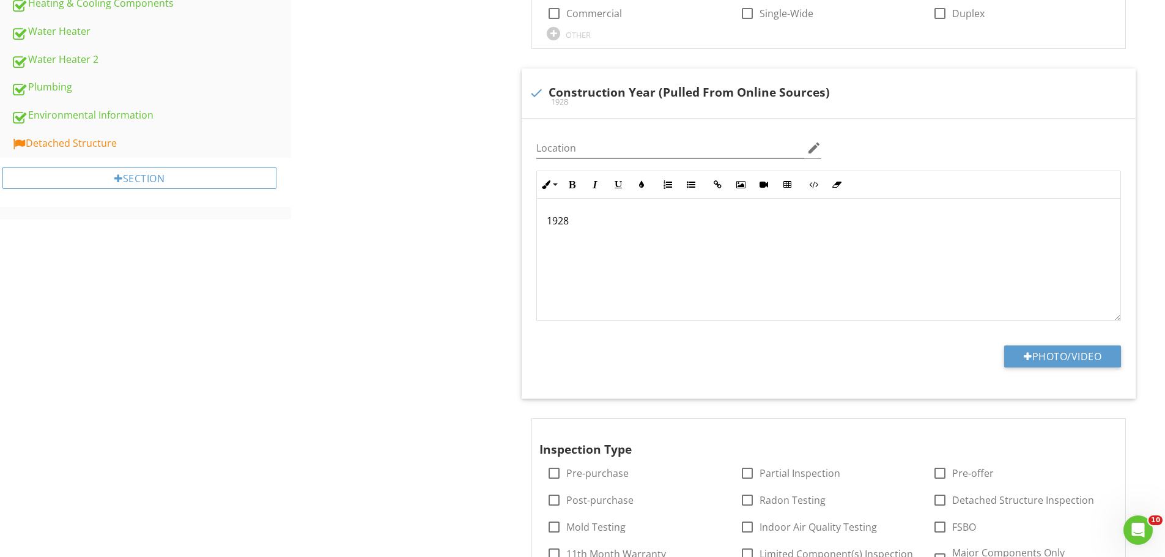
scroll to position [734, 0]
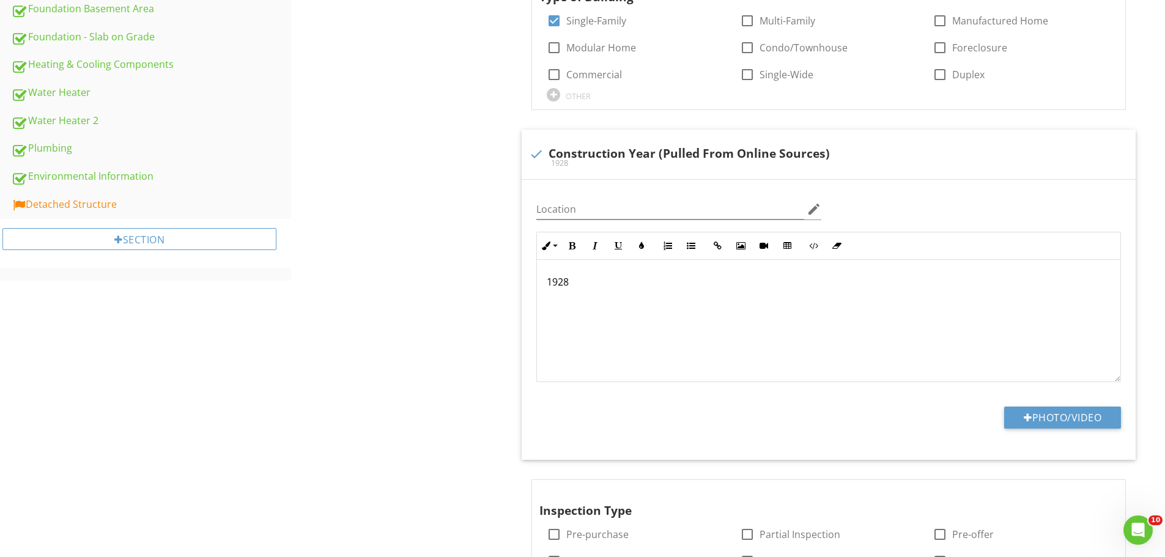
drag, startPoint x: 61, startPoint y: 200, endPoint x: 256, endPoint y: 294, distance: 216.4
click at [62, 199] on div "Detached Structure" at bounding box center [151, 205] width 280 height 16
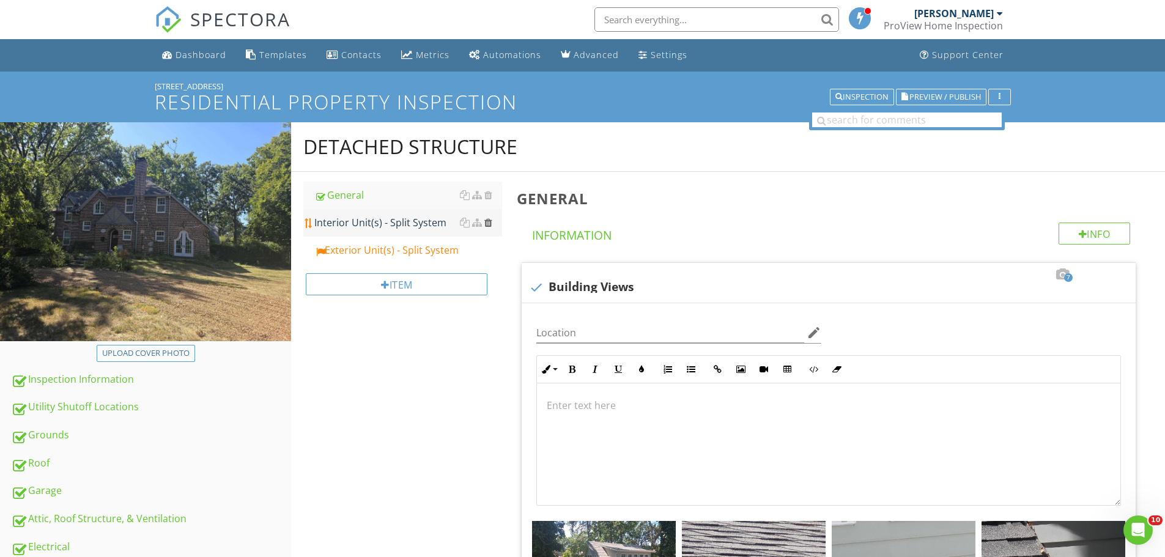
click at [490, 220] on div at bounding box center [488, 223] width 8 height 10
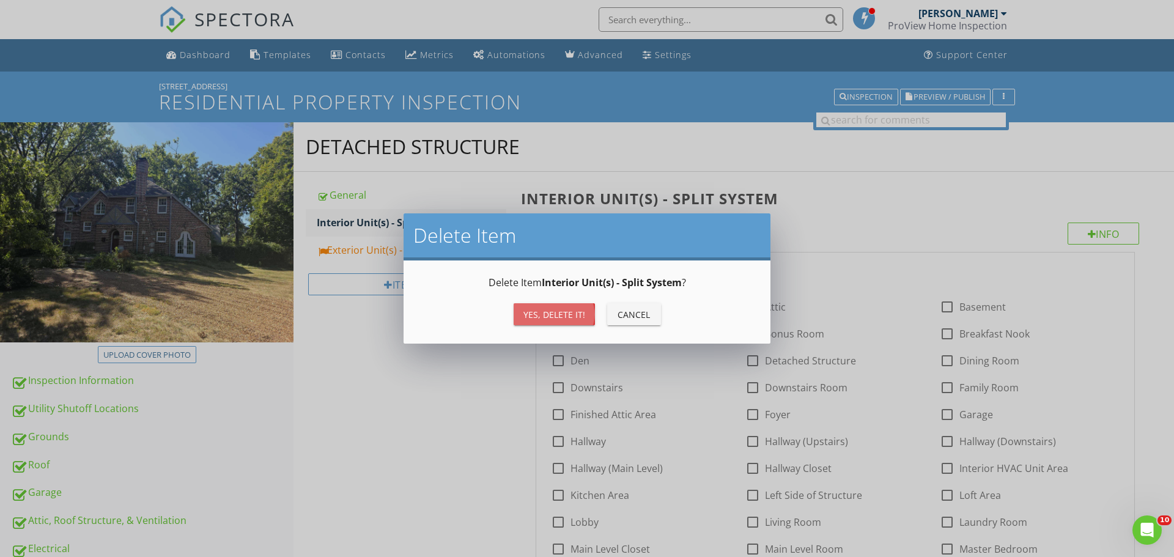
click at [543, 311] on div "Yes, Delete it!" at bounding box center [555, 314] width 62 height 13
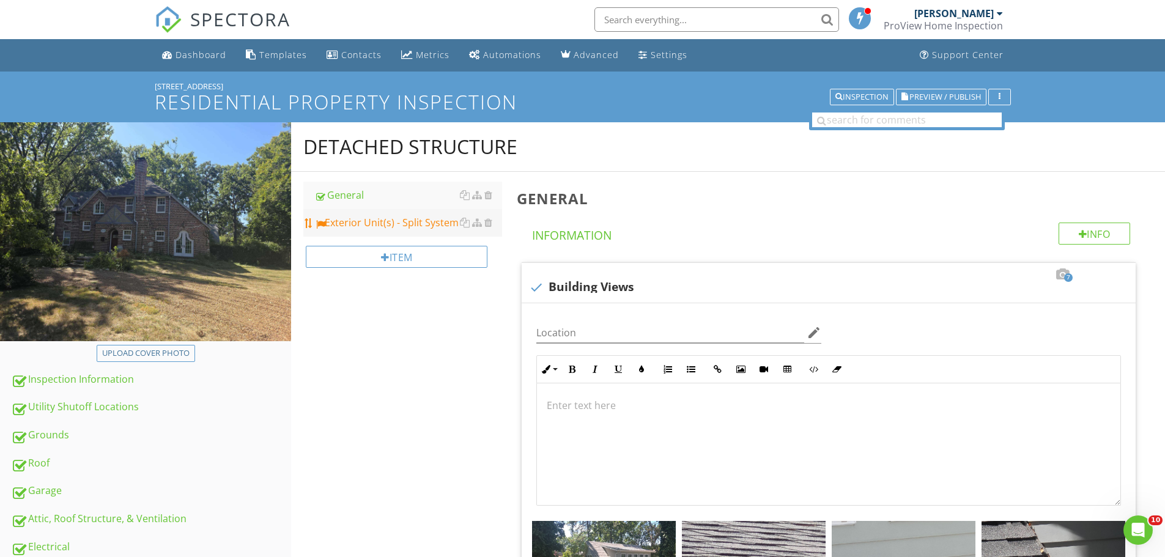
click at [401, 222] on div "Exterior Unit(s) - Split System" at bounding box center [408, 222] width 188 height 15
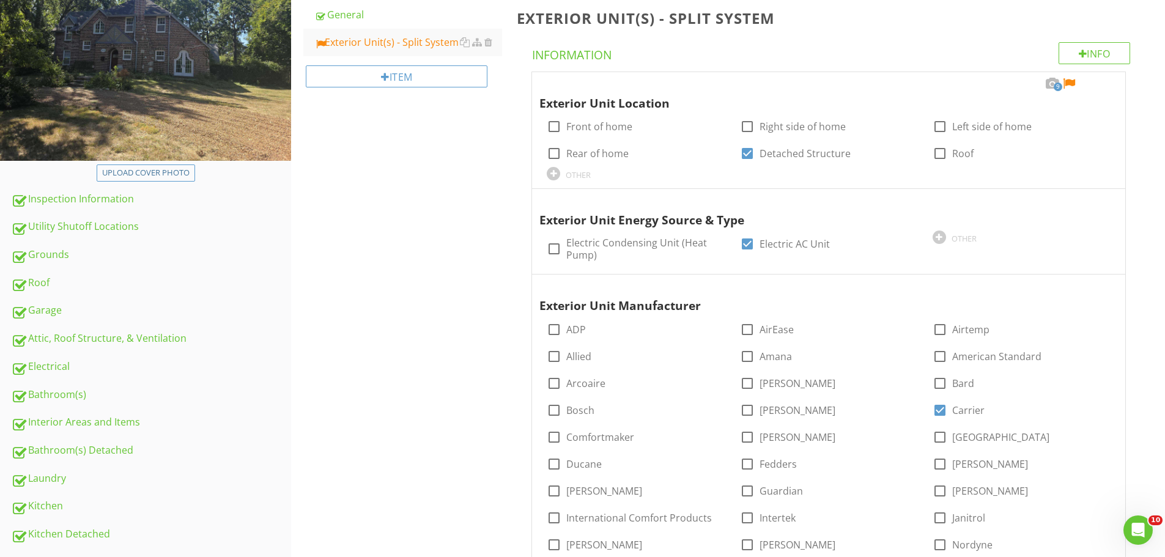
scroll to position [245, 0]
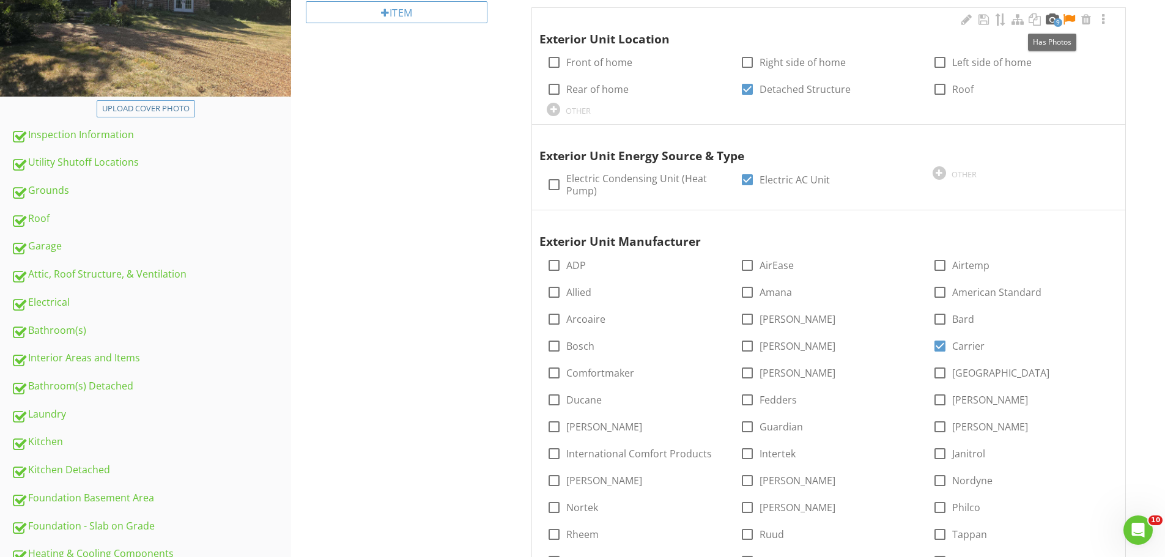
click at [1050, 17] on div at bounding box center [1052, 19] width 15 height 12
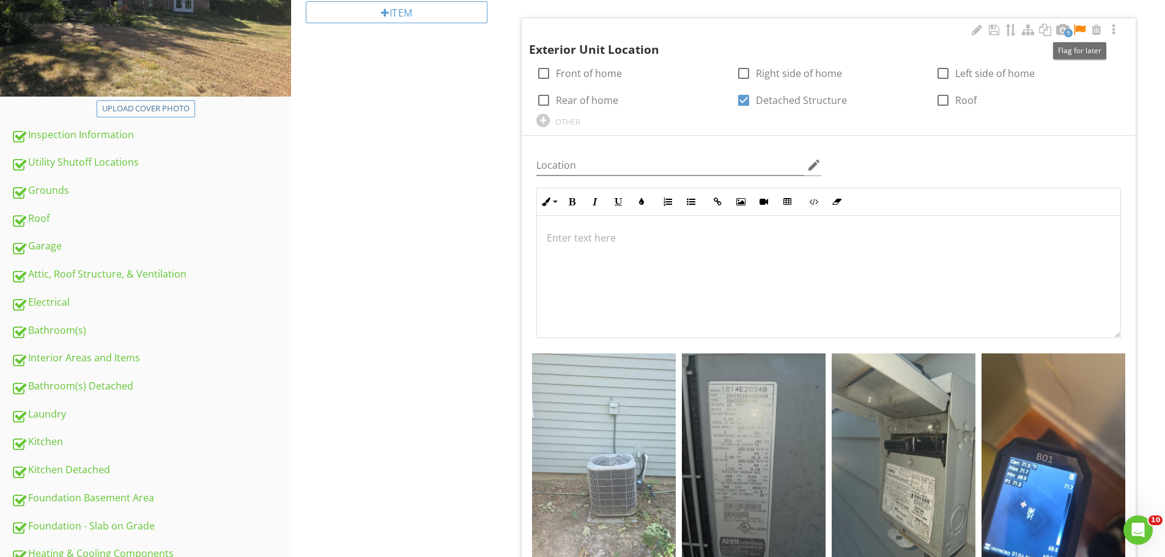
click at [1080, 28] on div at bounding box center [1079, 30] width 15 height 12
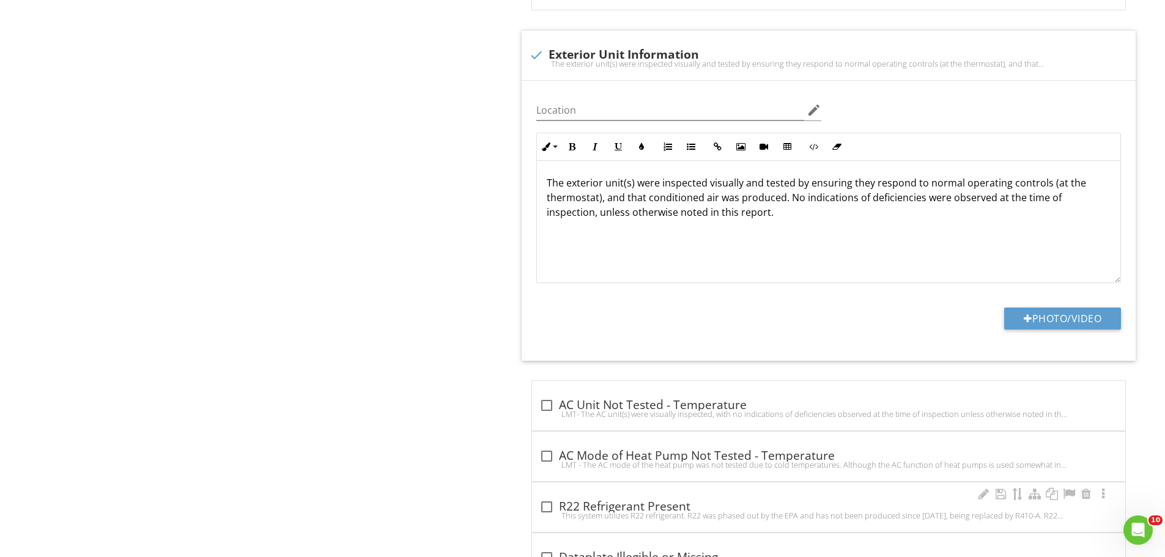
scroll to position [2324, 0]
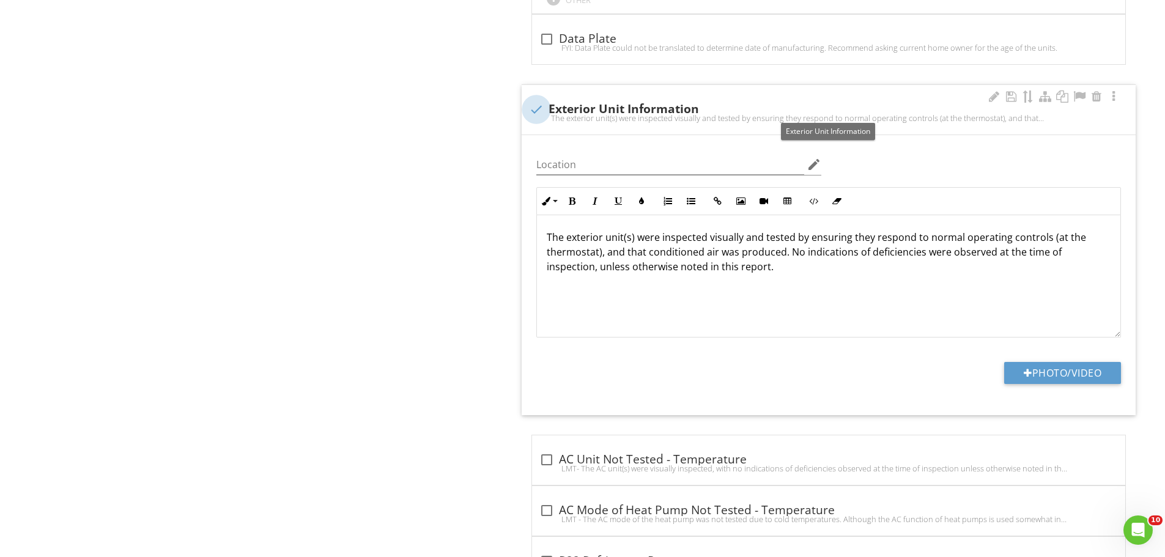
click at [535, 104] on div at bounding box center [536, 109] width 21 height 21
checkbox input "true"
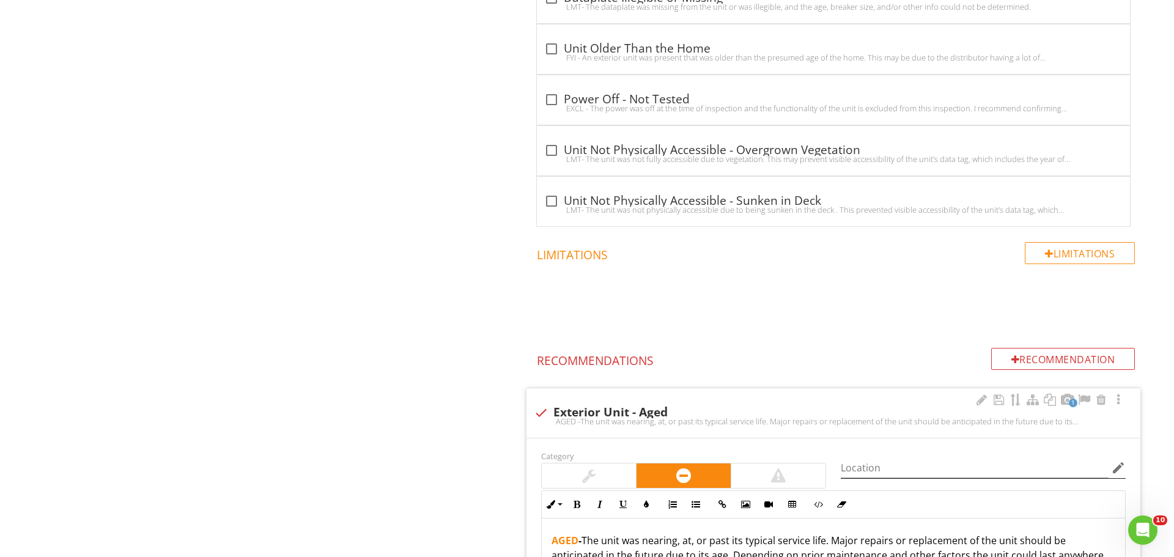
scroll to position [2659, 0]
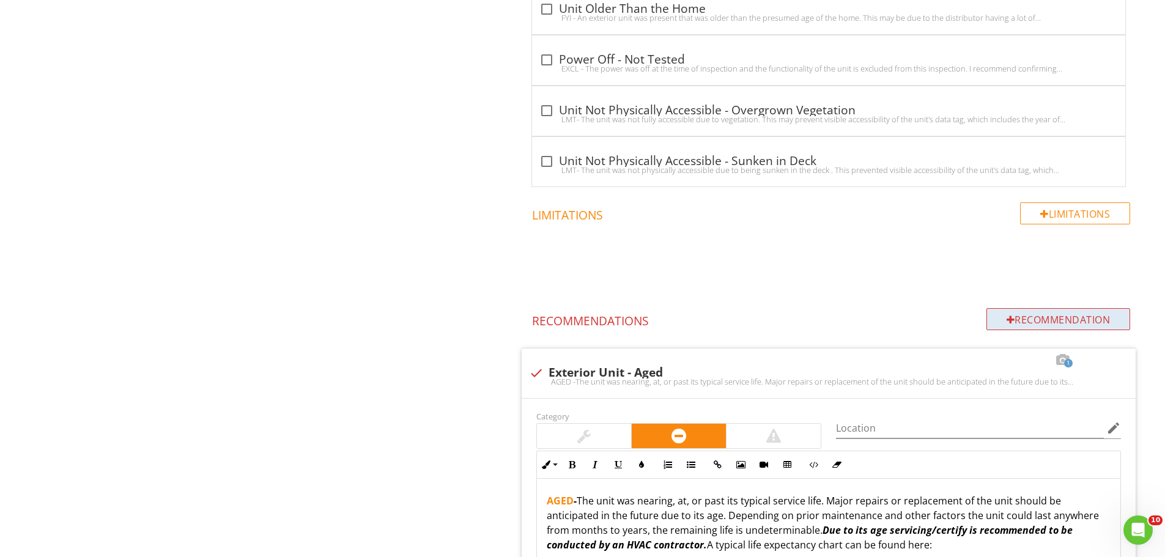
click at [1054, 320] on div "Recommendation" at bounding box center [1059, 319] width 144 height 22
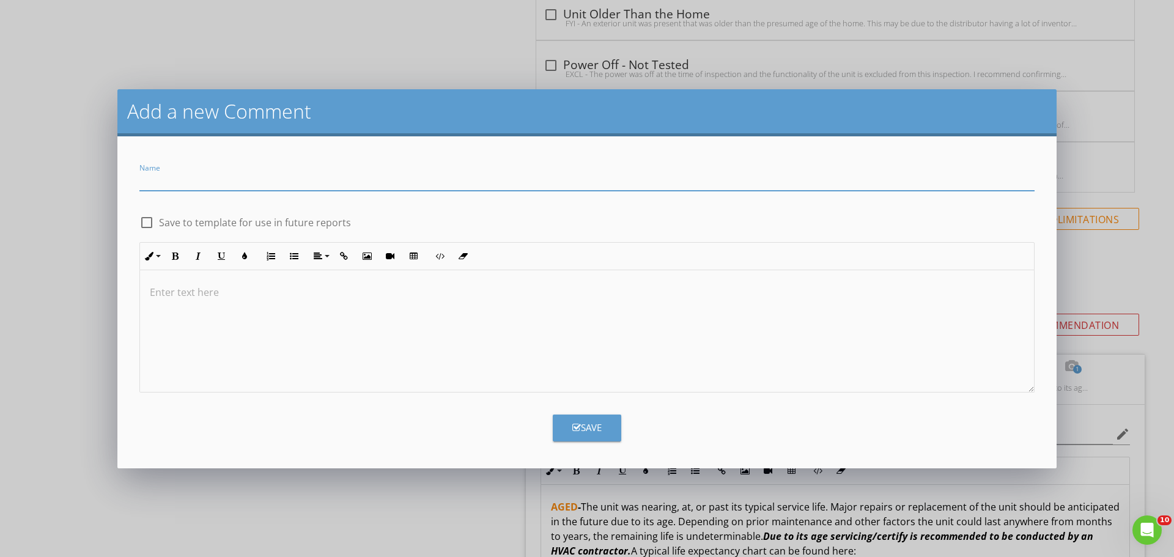
click at [467, 502] on div "Add a new Comment Name check_box_outline_blank Save to template for use in futu…" at bounding box center [587, 278] width 1174 height 557
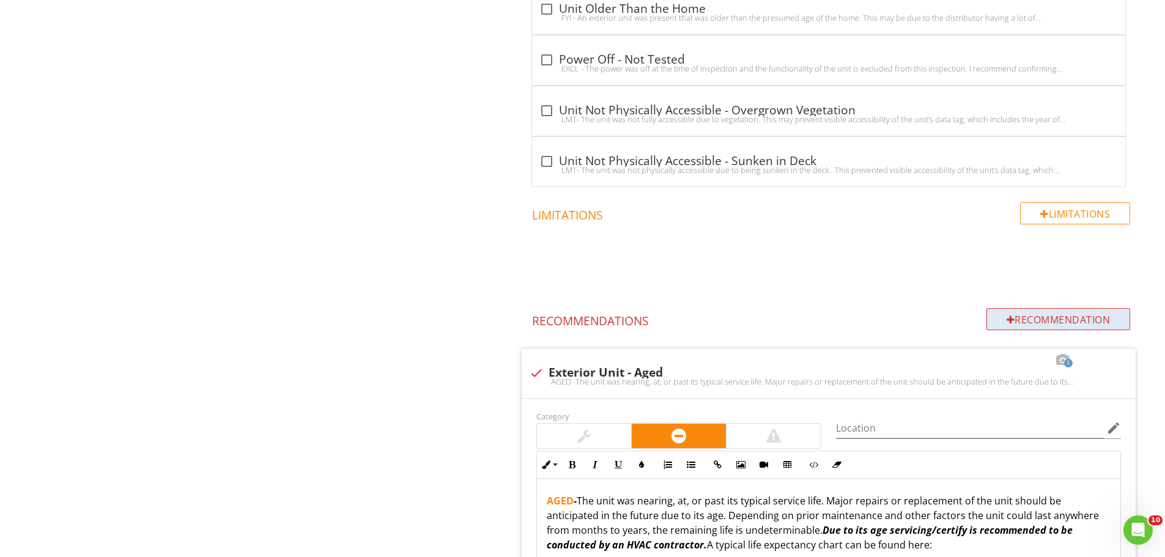
click at [1064, 314] on div "Recommendation" at bounding box center [1059, 319] width 144 height 22
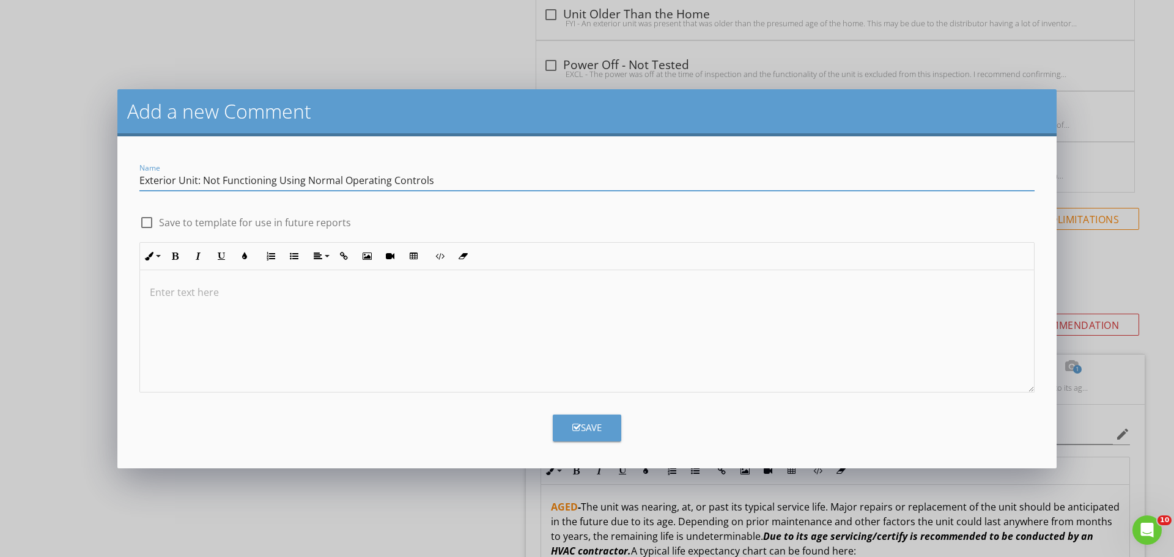
type input "Exterior Unit: Not Functioning Using Normal Operating Controls"
click at [148, 222] on div at bounding box center [146, 222] width 21 height 21
checkbox input "true"
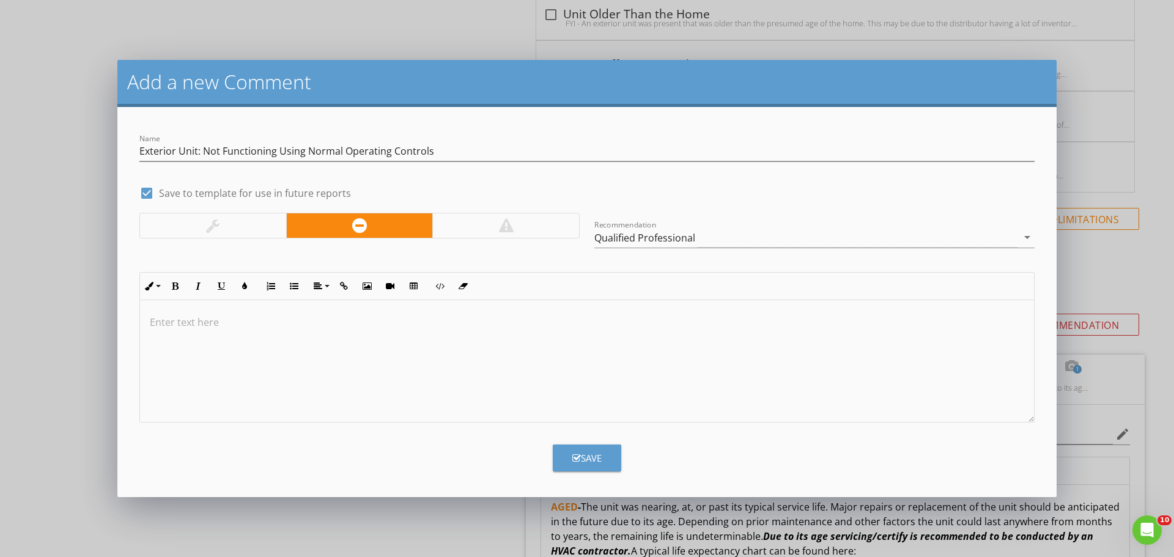
click at [149, 305] on div at bounding box center [587, 361] width 894 height 122
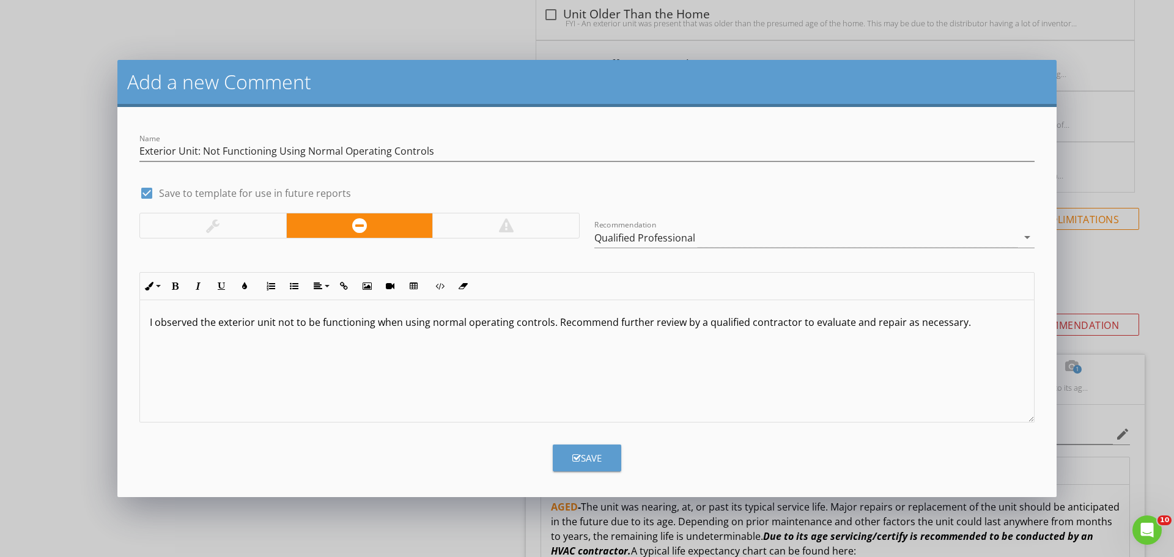
scroll to position [1, 0]
drag, startPoint x: 598, startPoint y: 456, endPoint x: 791, endPoint y: 476, distance: 194.3
click at [599, 456] on button "Save" at bounding box center [587, 456] width 69 height 27
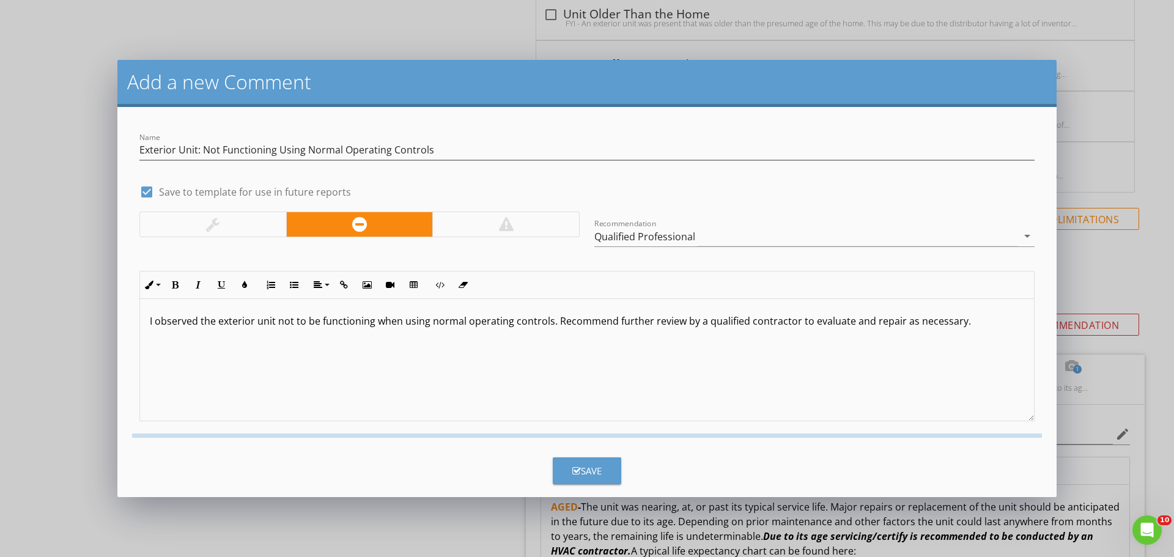
checkbox input "false"
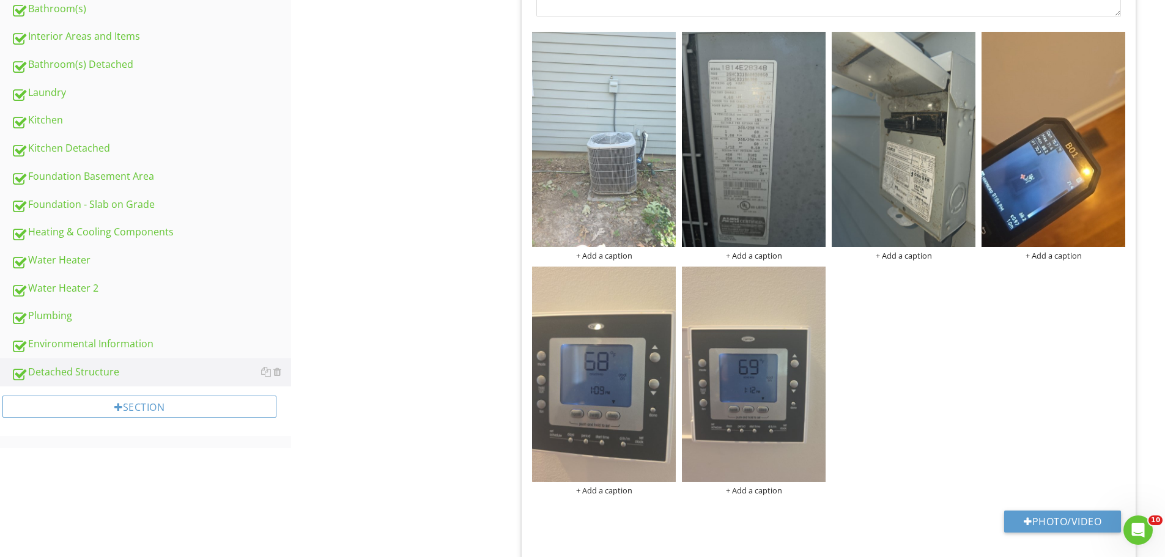
scroll to position [0, 0]
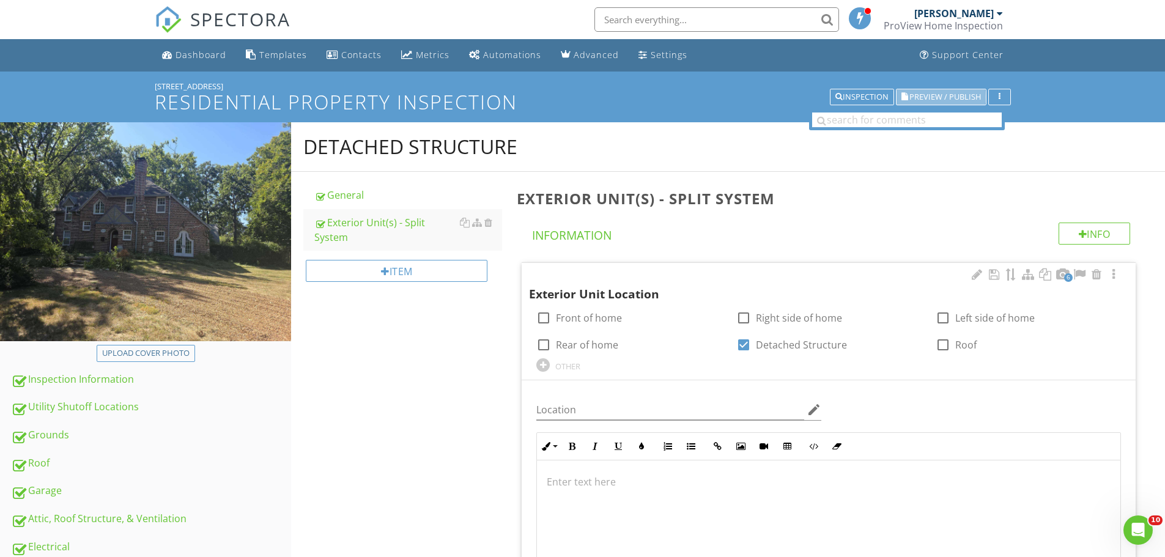
click at [958, 94] on span "Preview / Publish" at bounding box center [945, 97] width 72 height 8
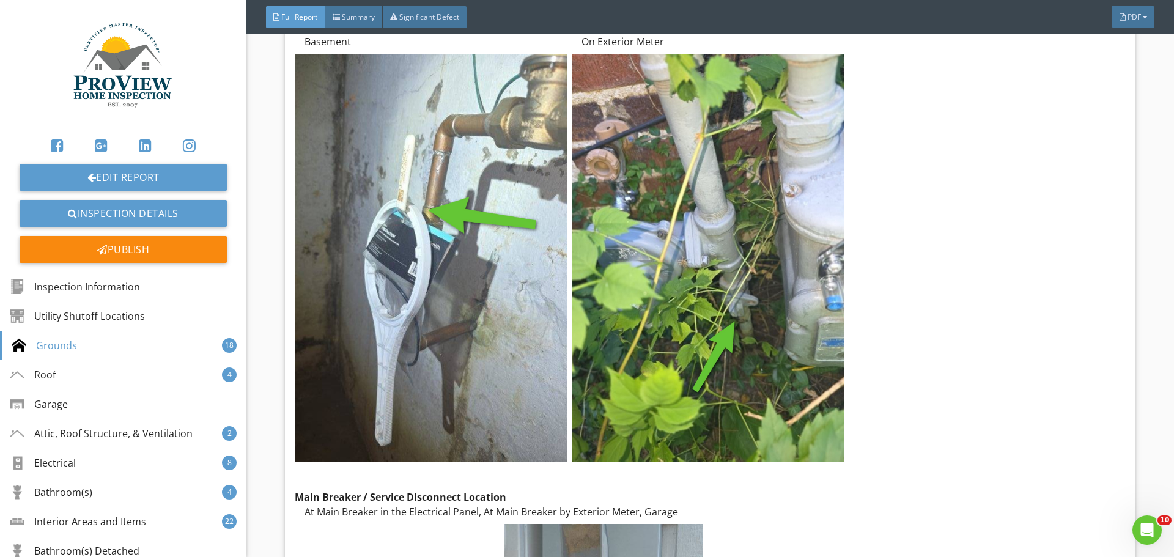
scroll to position [2748, 0]
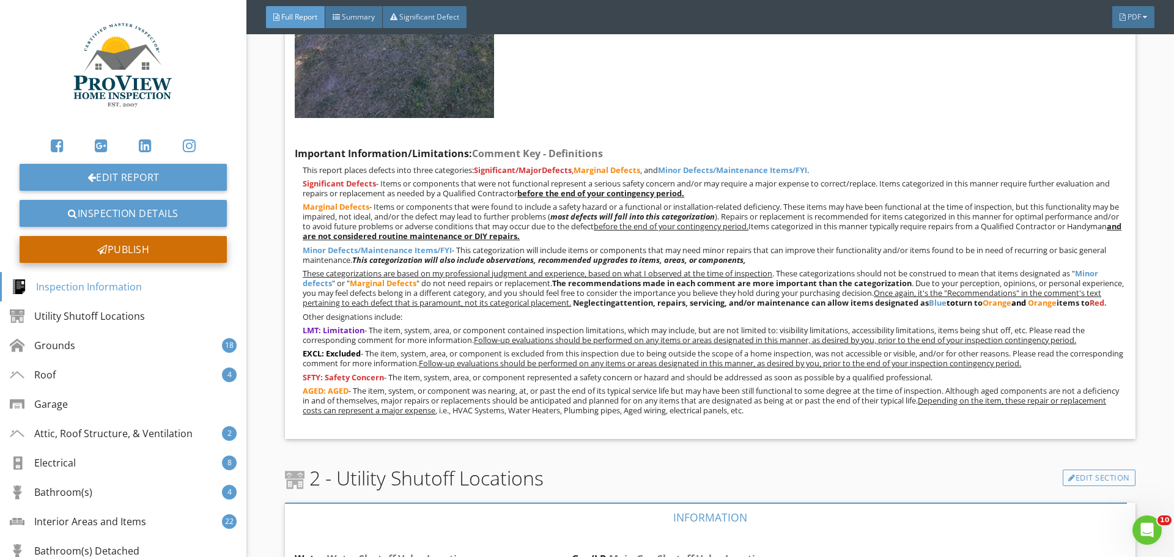
click at [113, 243] on div "Publish" at bounding box center [123, 249] width 207 height 27
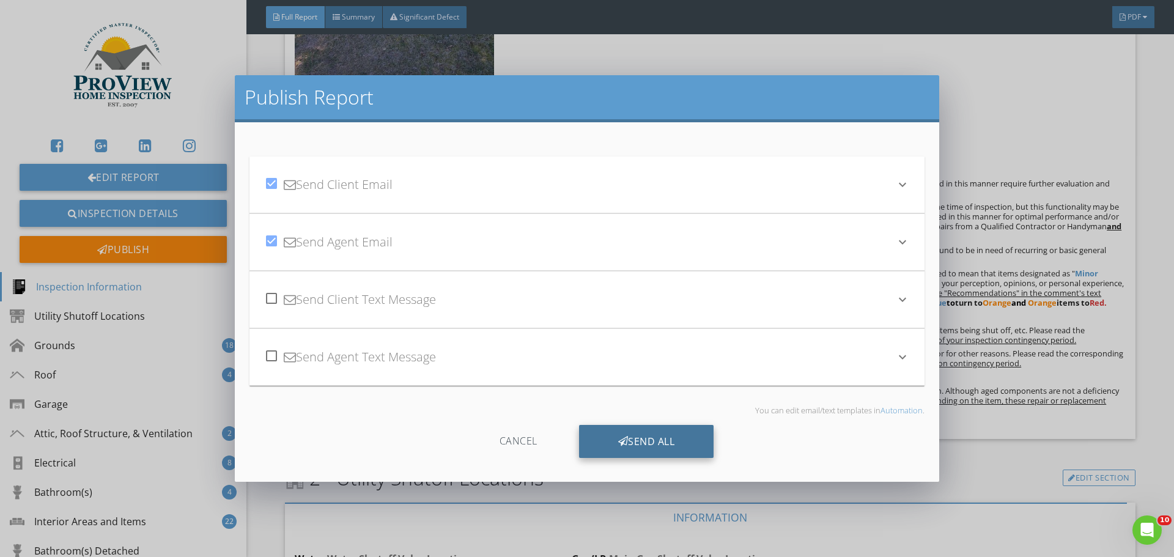
click at [646, 440] on div "Send All" at bounding box center [646, 441] width 135 height 33
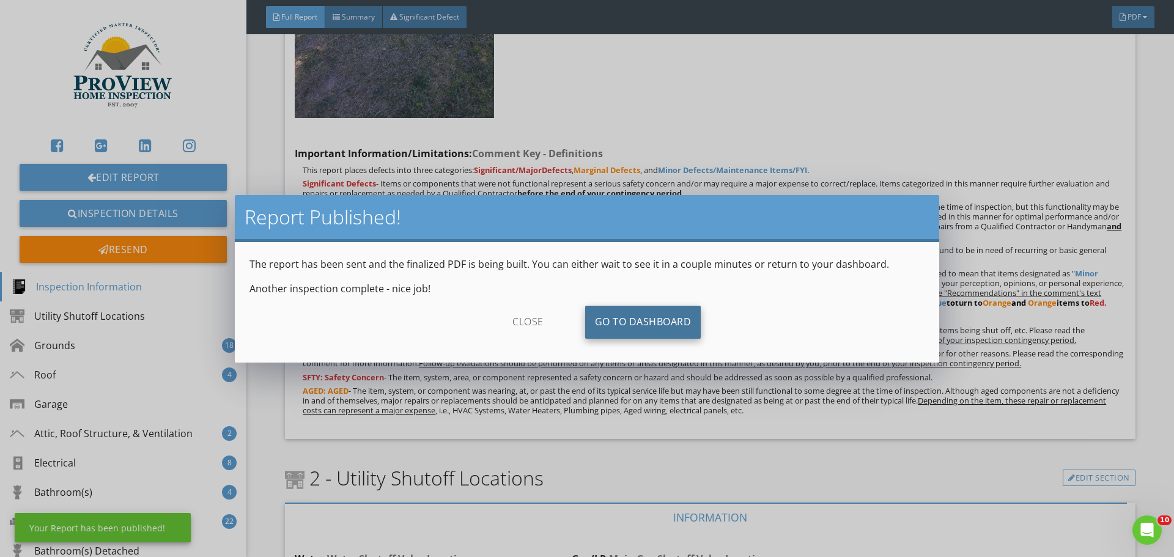
click at [659, 318] on link "Go To Dashboard" at bounding box center [643, 322] width 116 height 33
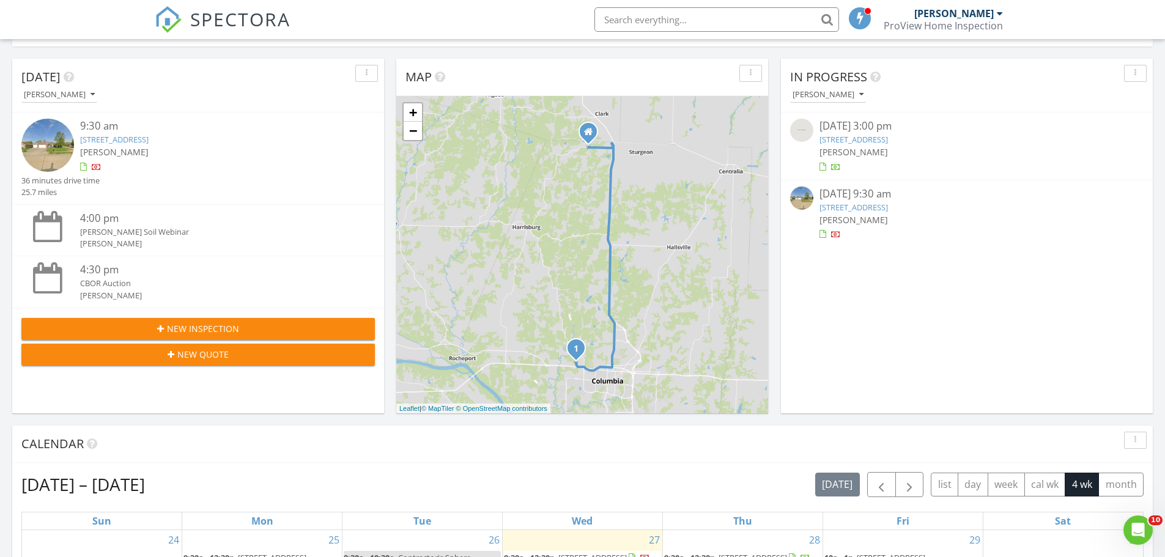
scroll to position [122, 0]
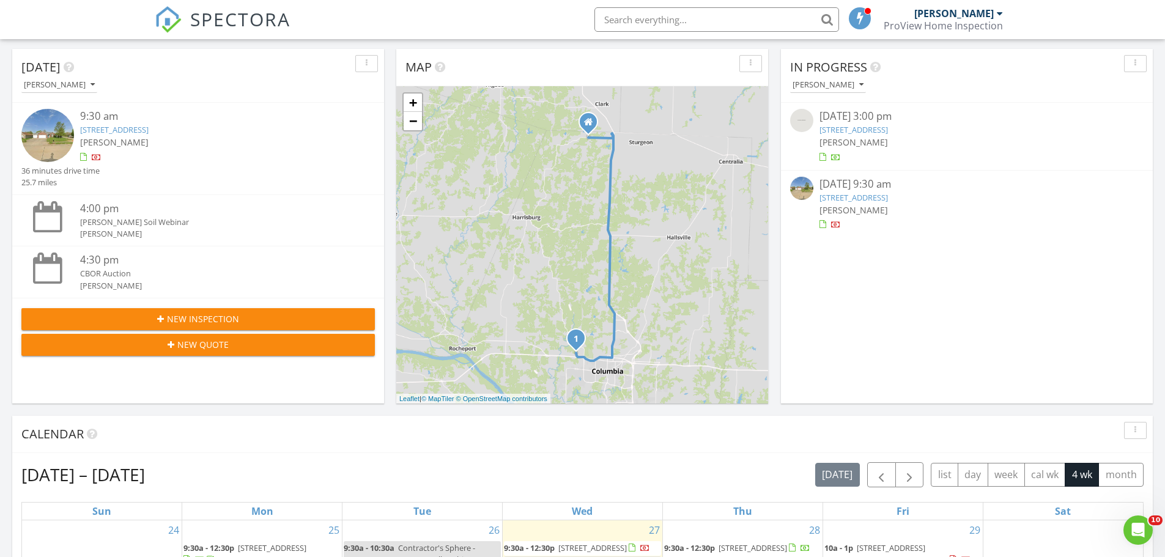
click at [132, 127] on link "[STREET_ADDRESS]" at bounding box center [114, 129] width 69 height 11
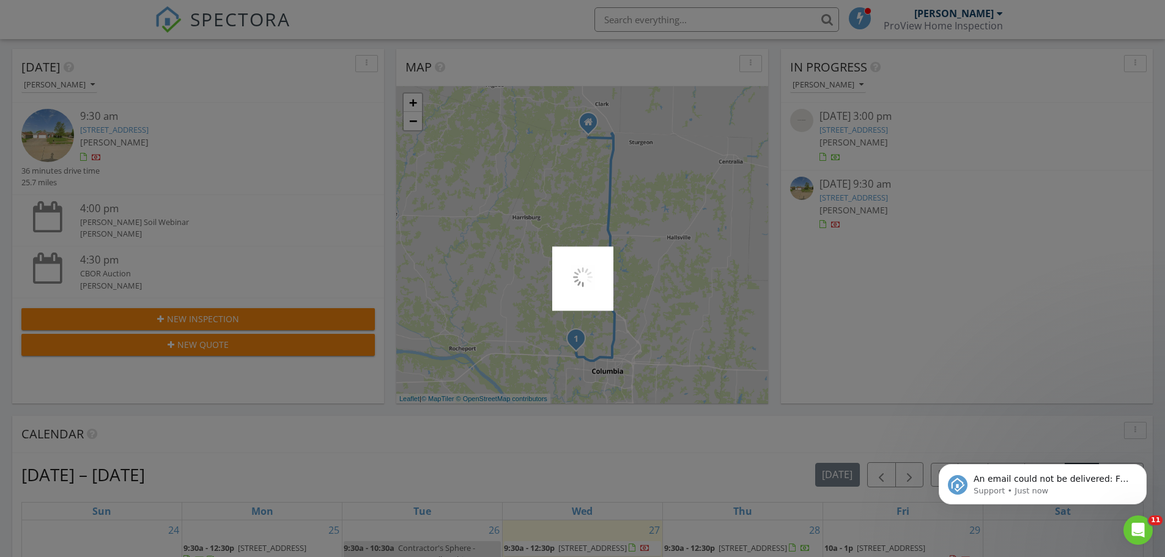
scroll to position [0, 0]
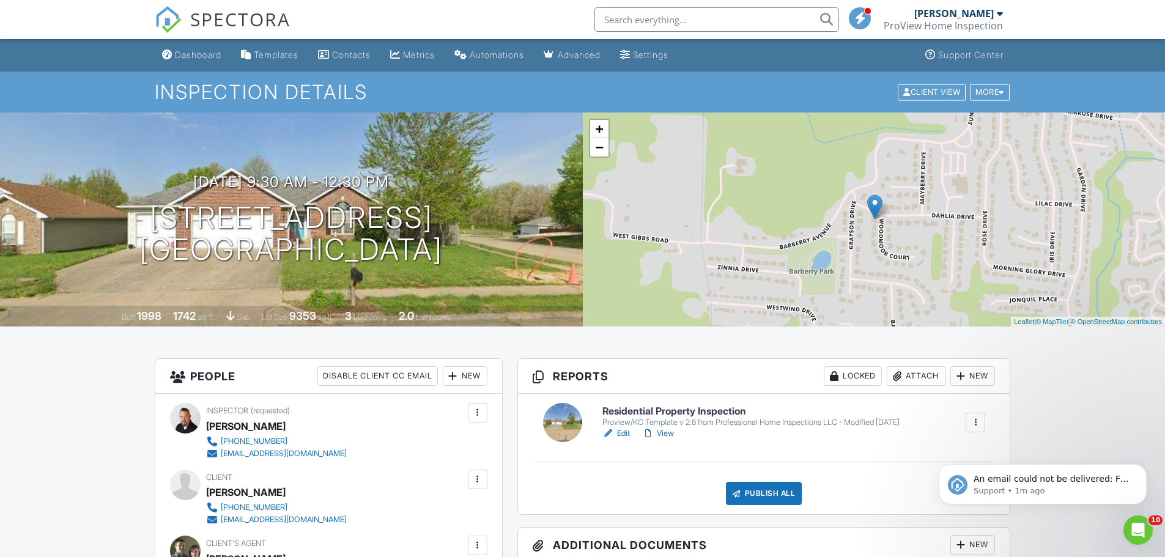
drag, startPoint x: 643, startPoint y: 409, endPoint x: 673, endPoint y: 418, distance: 31.3
click at [643, 409] on h6 "Residential Property Inspection" at bounding box center [750, 411] width 297 height 11
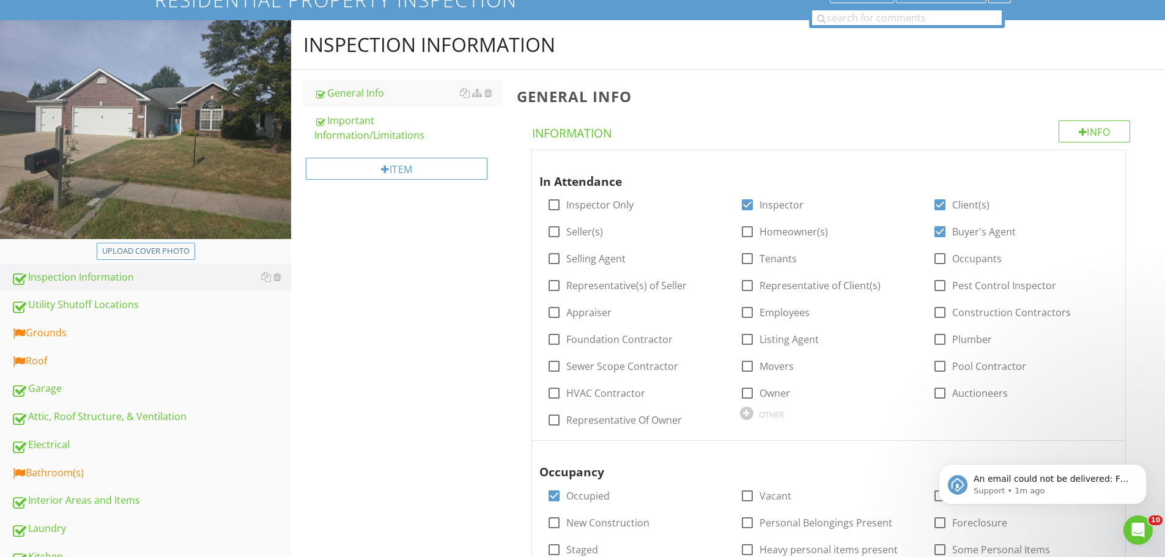
scroll to position [122, 0]
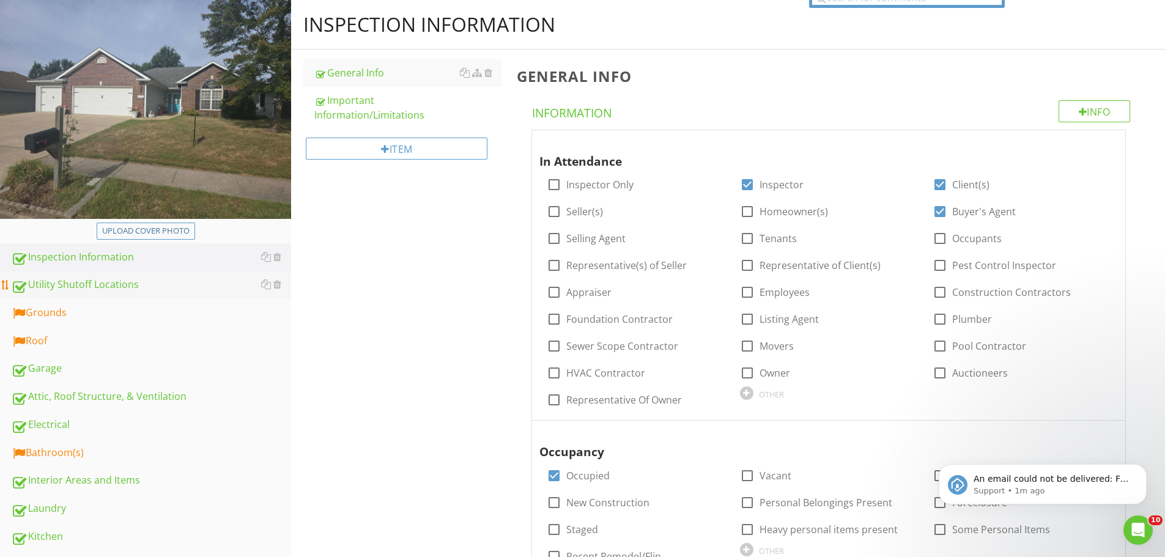
click at [52, 278] on div "Utility Shutoff Locations" at bounding box center [151, 285] width 280 height 16
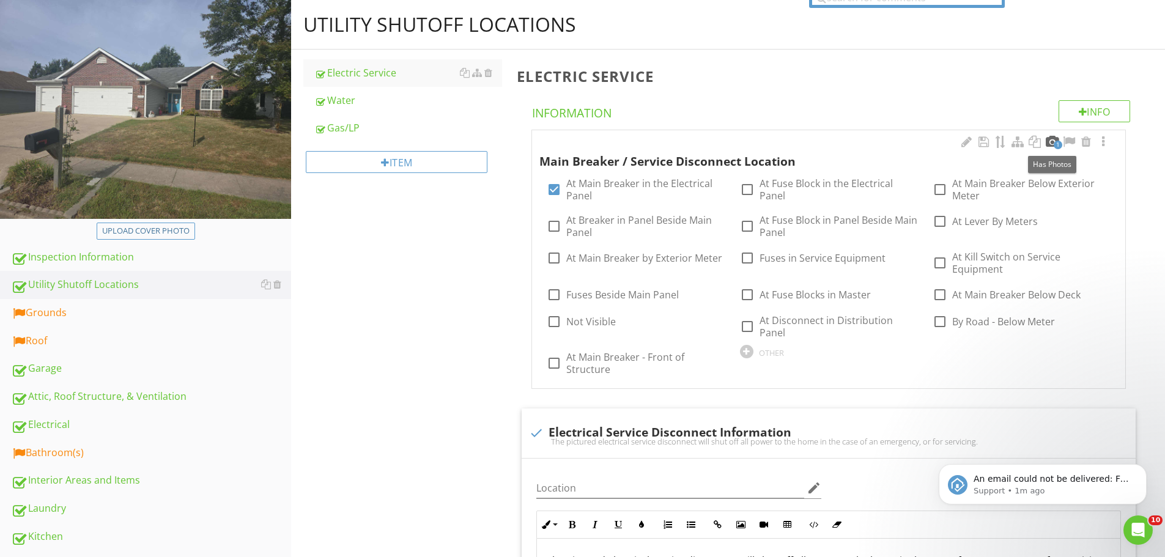
click at [1048, 140] on div at bounding box center [1052, 142] width 15 height 12
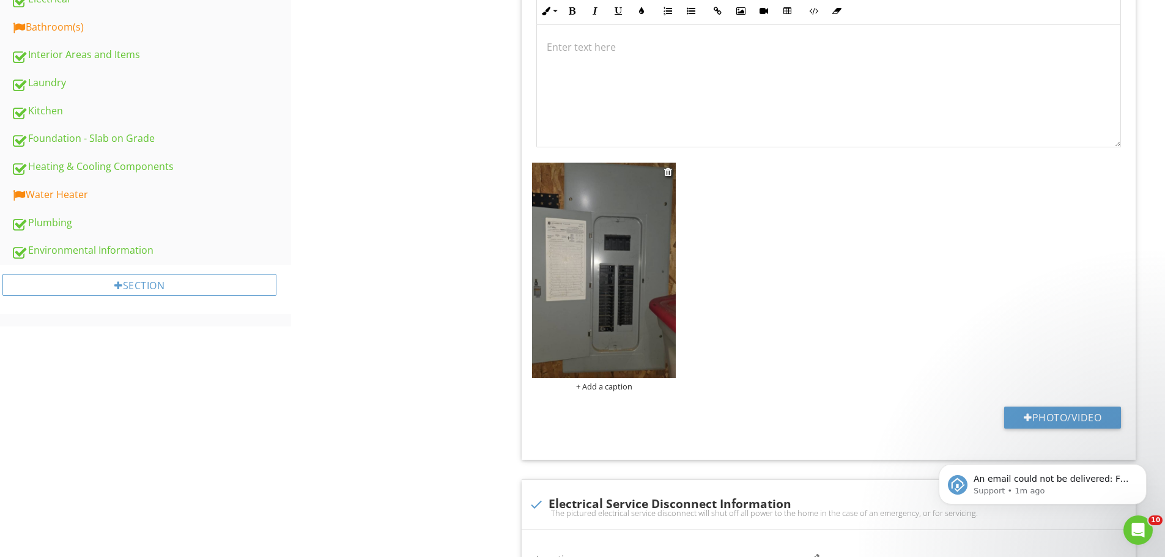
scroll to position [550, 0]
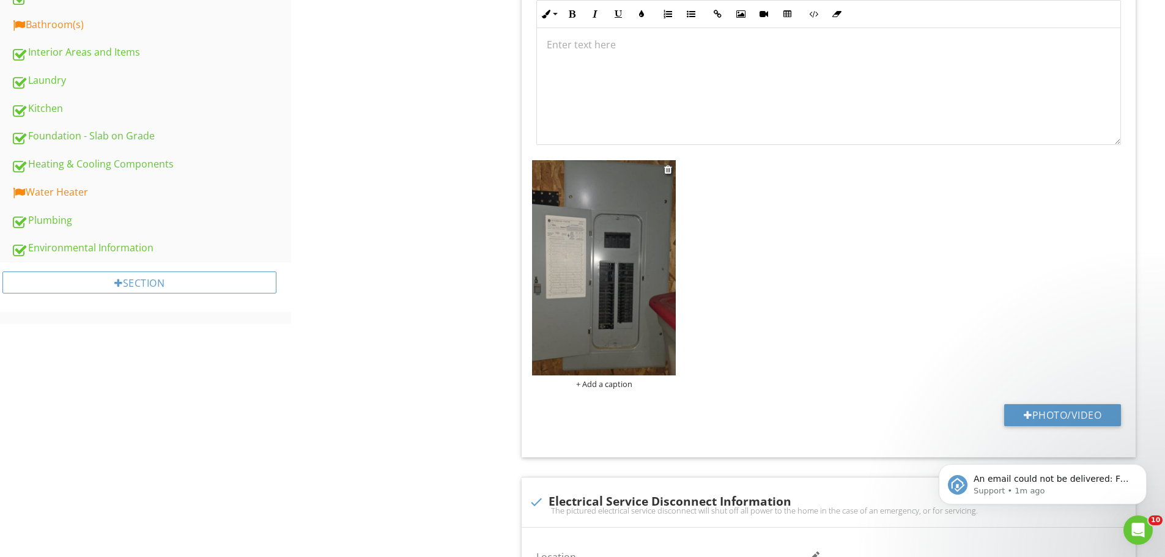
click at [652, 238] on img at bounding box center [604, 267] width 144 height 215
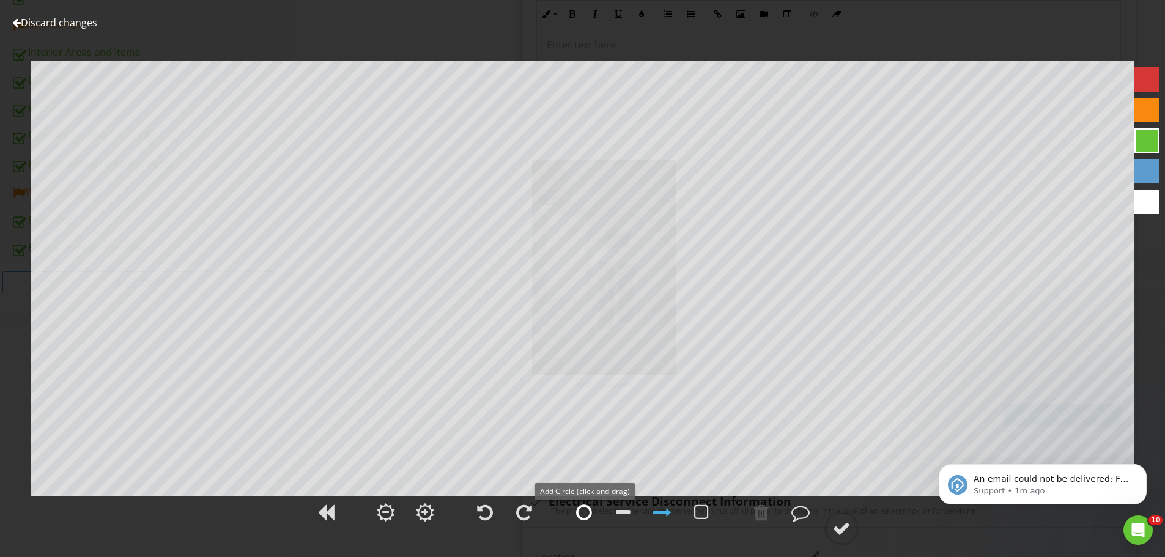
click at [582, 512] on div at bounding box center [584, 512] width 16 height 18
click at [837, 524] on div at bounding box center [841, 528] width 18 height 18
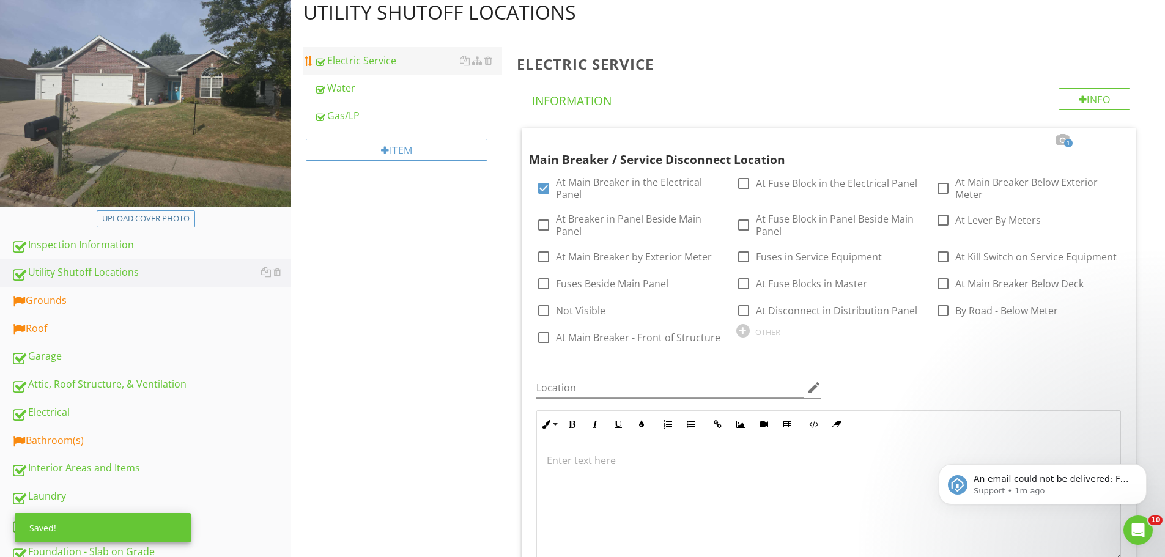
scroll to position [122, 0]
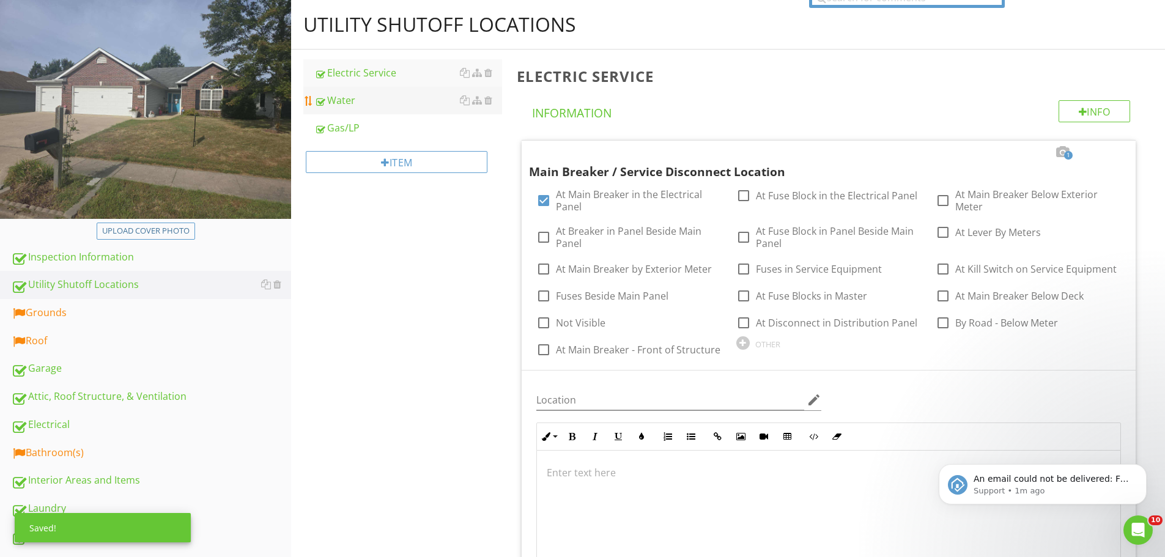
click at [344, 99] on div "Water" at bounding box center [408, 100] width 188 height 15
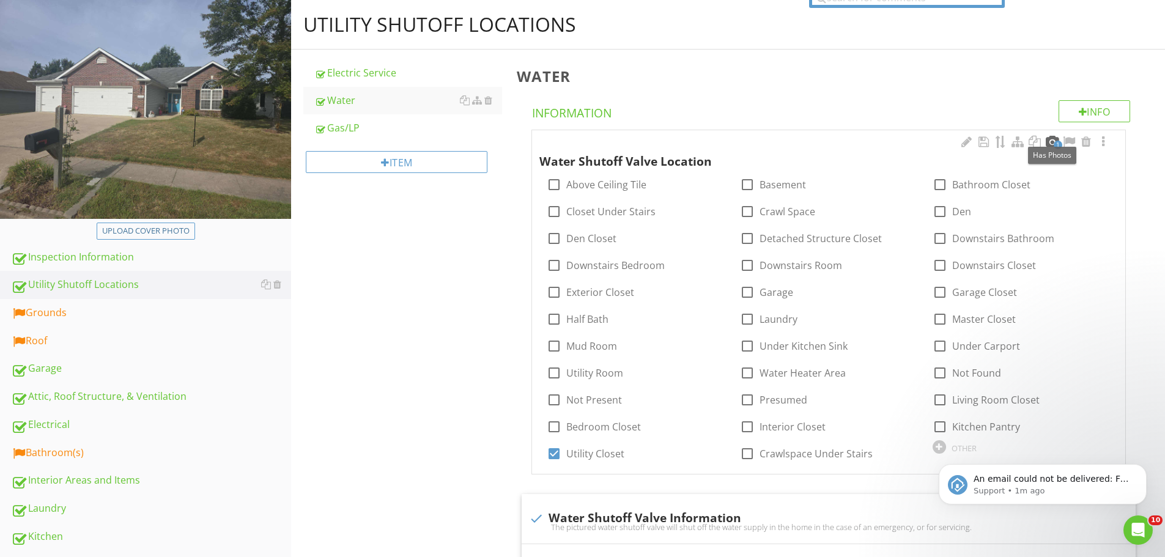
drag, startPoint x: 1050, startPoint y: 138, endPoint x: 1040, endPoint y: 145, distance: 11.9
click at [1050, 138] on div at bounding box center [1052, 142] width 15 height 12
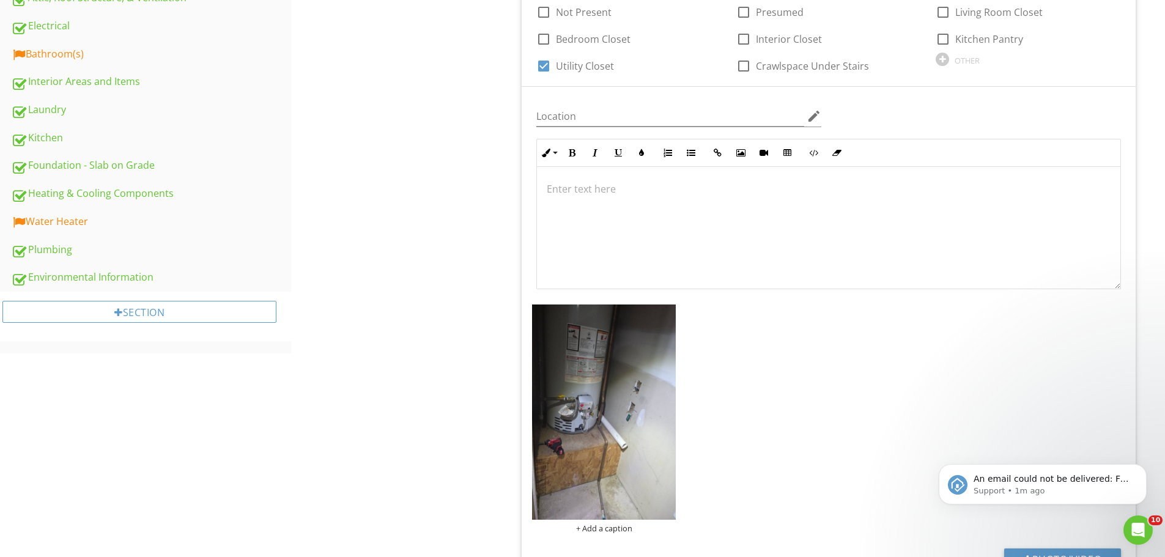
scroll to position [550, 0]
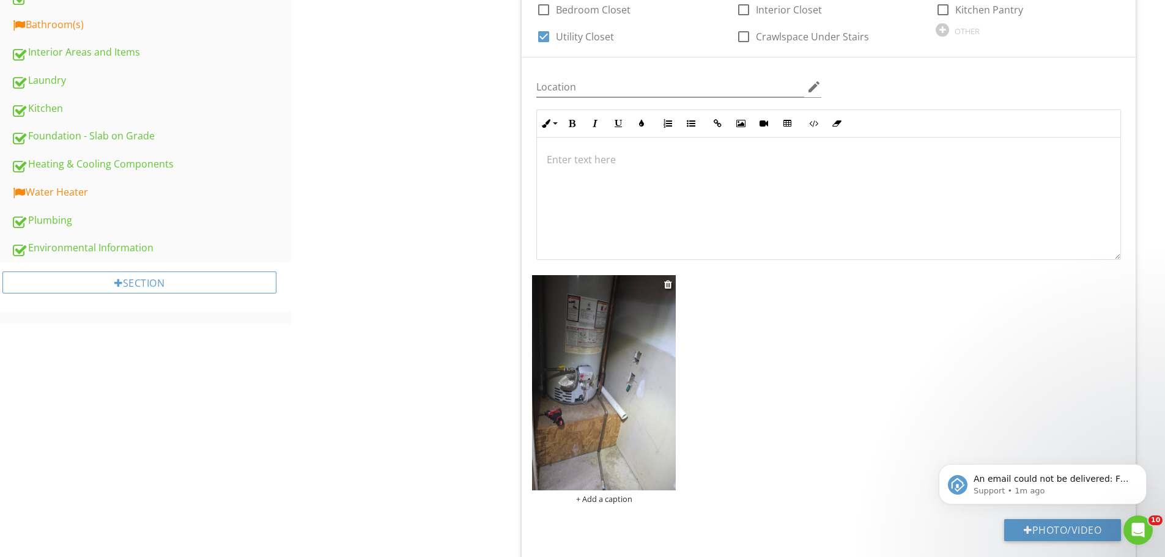
click at [629, 353] on img at bounding box center [604, 382] width 144 height 215
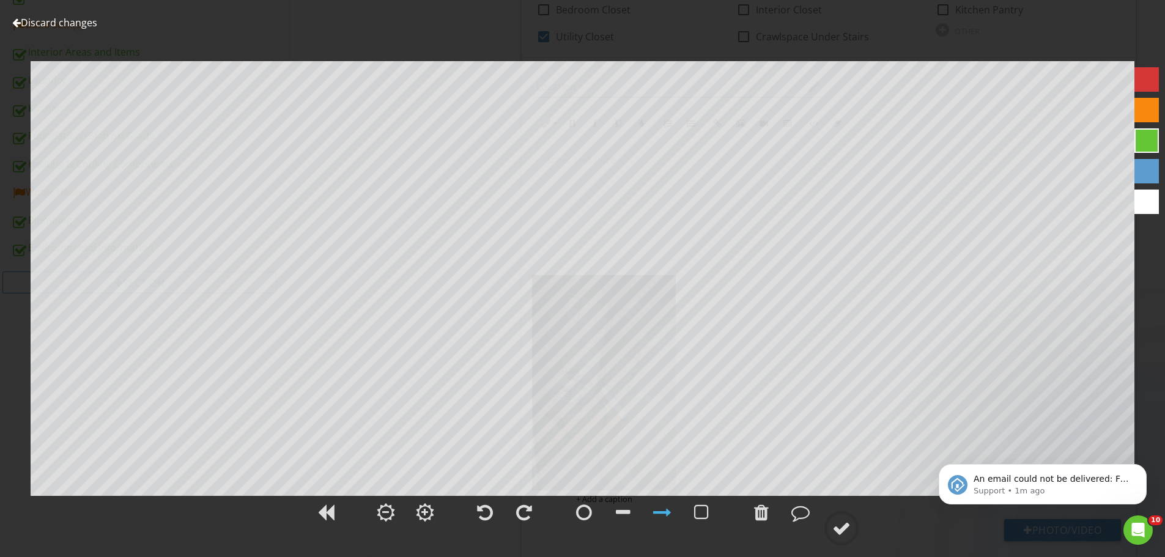
click at [840, 532] on div at bounding box center [841, 528] width 18 height 18
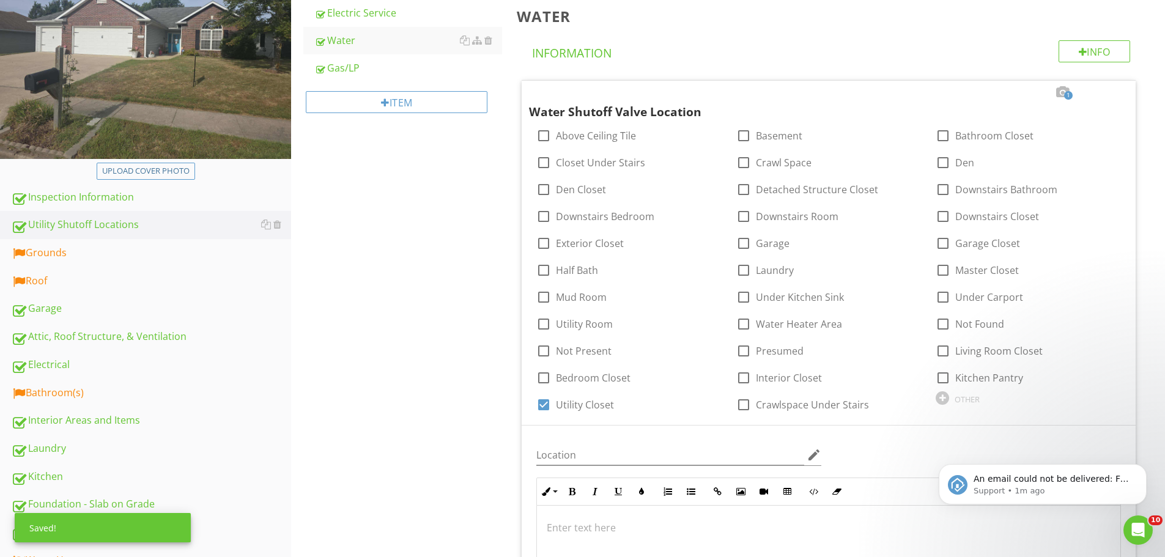
scroll to position [122, 0]
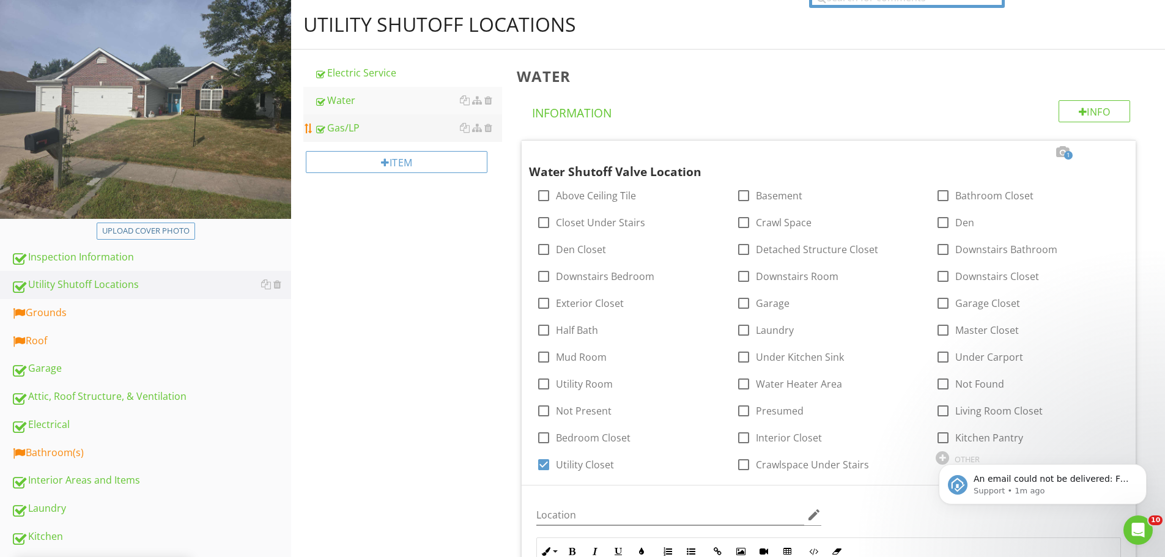
click at [342, 125] on div "Gas/LP" at bounding box center [408, 127] width 188 height 15
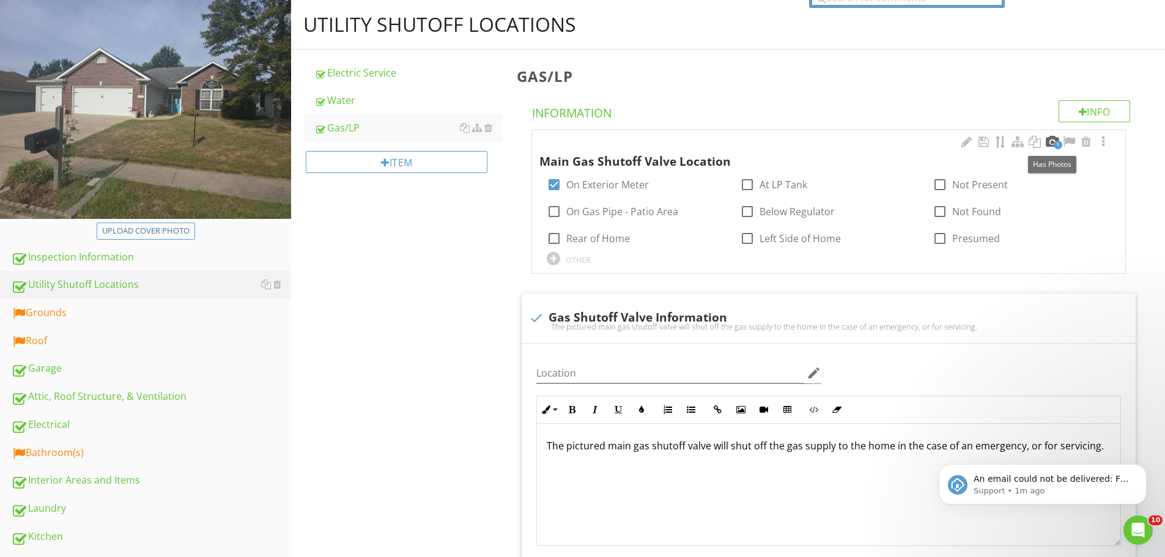
click at [1048, 138] on div at bounding box center [1052, 142] width 15 height 12
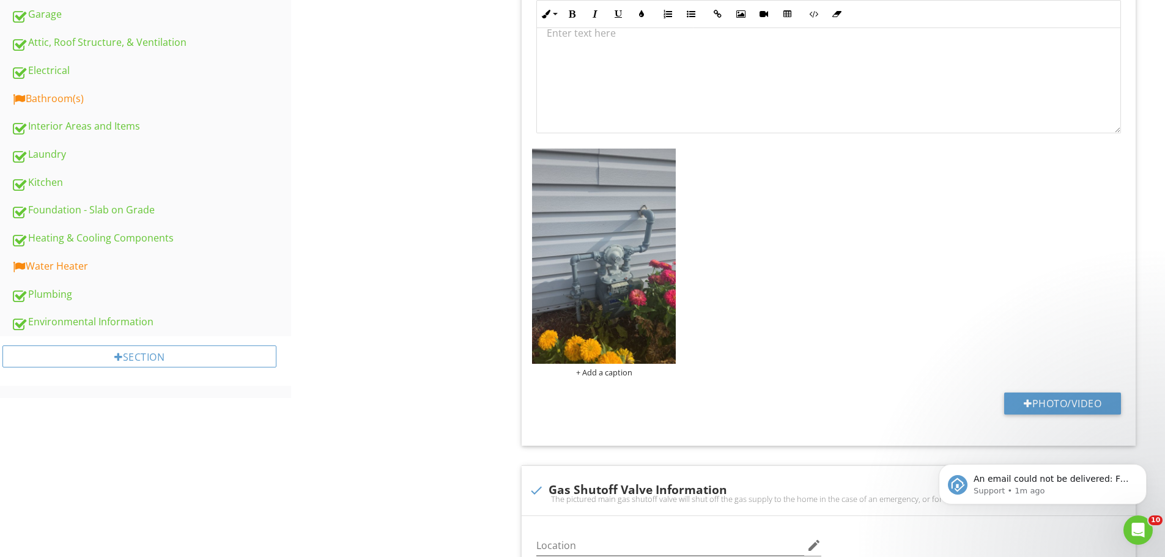
scroll to position [489, 0]
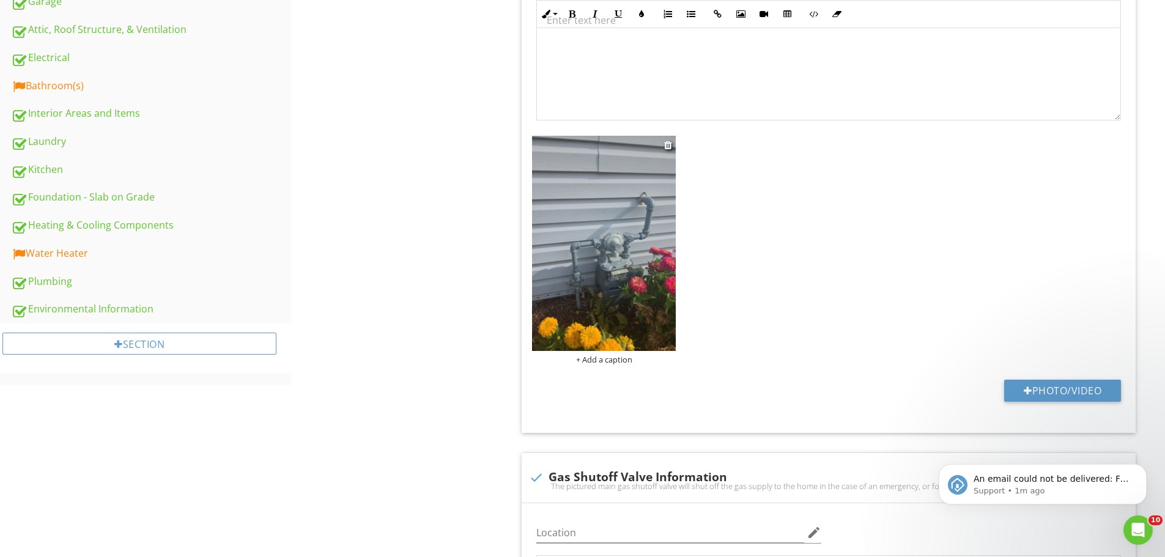
click at [635, 267] on img at bounding box center [604, 243] width 144 height 215
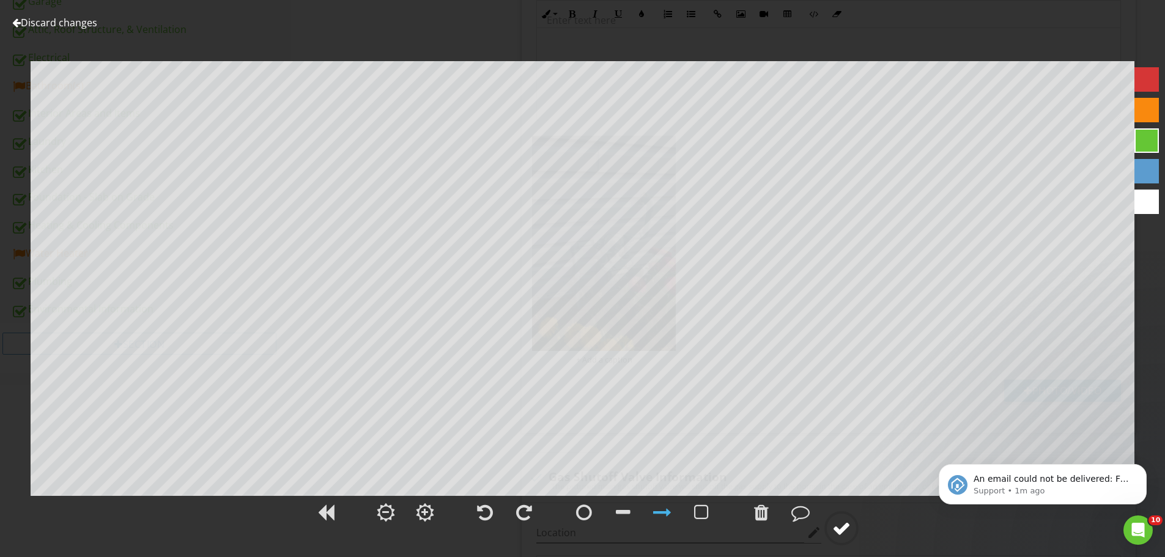
drag, startPoint x: 843, startPoint y: 520, endPoint x: 897, endPoint y: 526, distance: 53.5
click at [844, 520] on div at bounding box center [841, 528] width 18 height 18
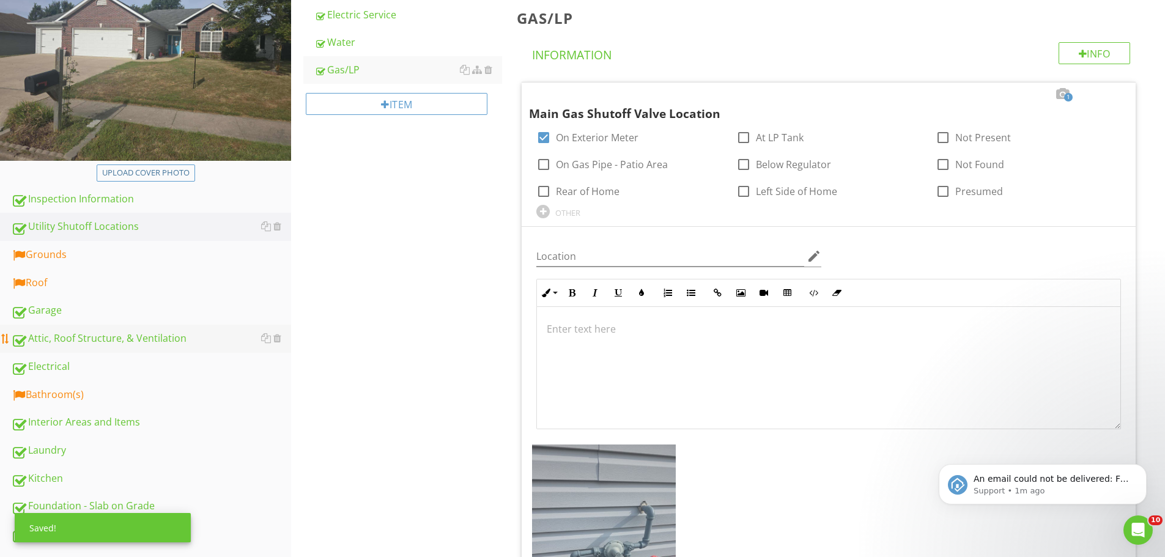
scroll to position [245, 0]
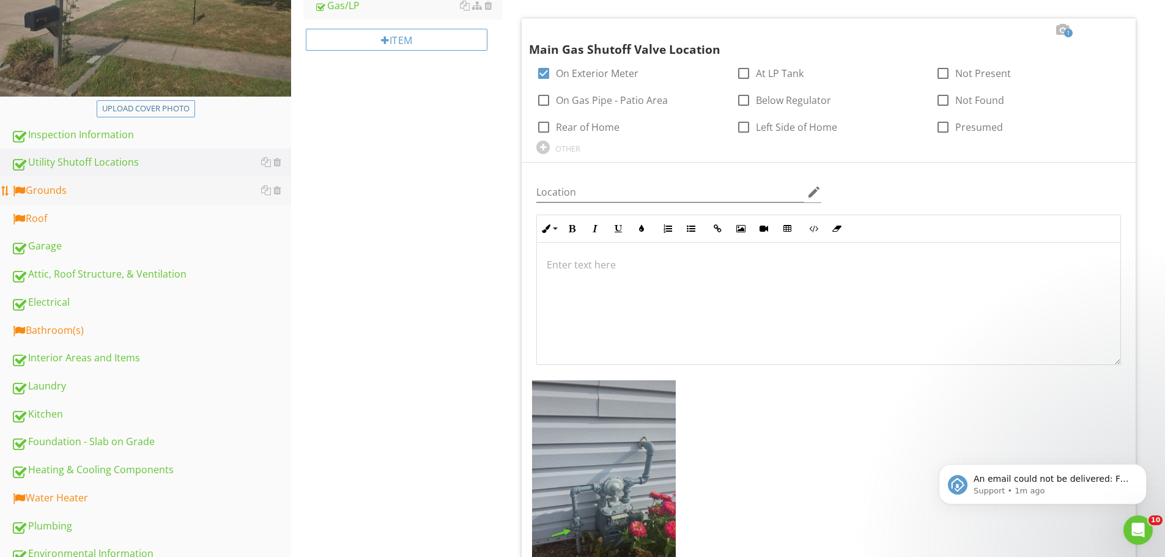
click at [41, 188] on div "Grounds" at bounding box center [151, 191] width 280 height 16
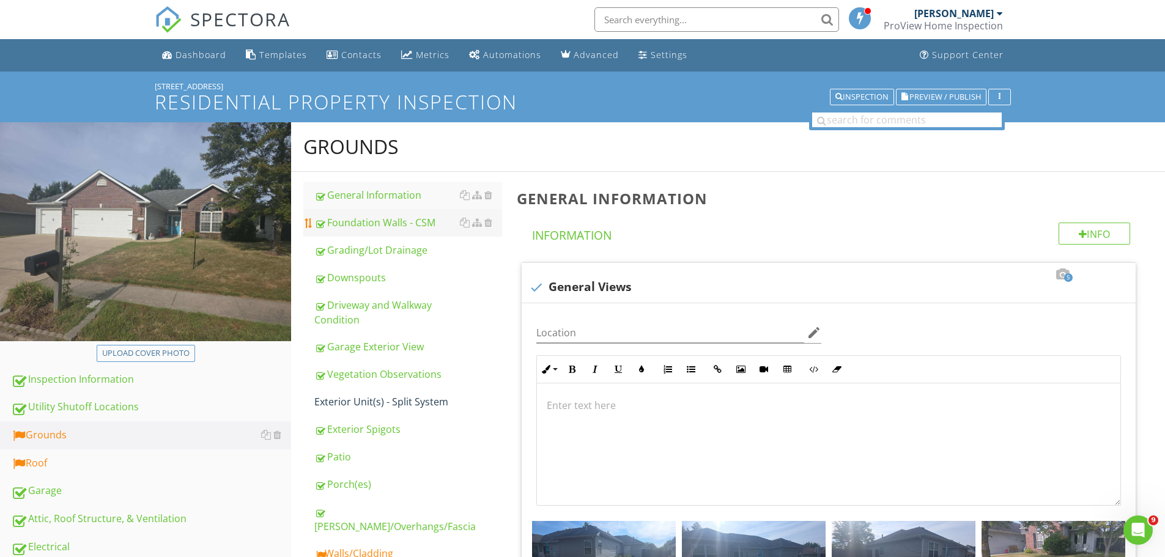
click at [369, 222] on div "Foundation Walls - CSM" at bounding box center [408, 222] width 188 height 15
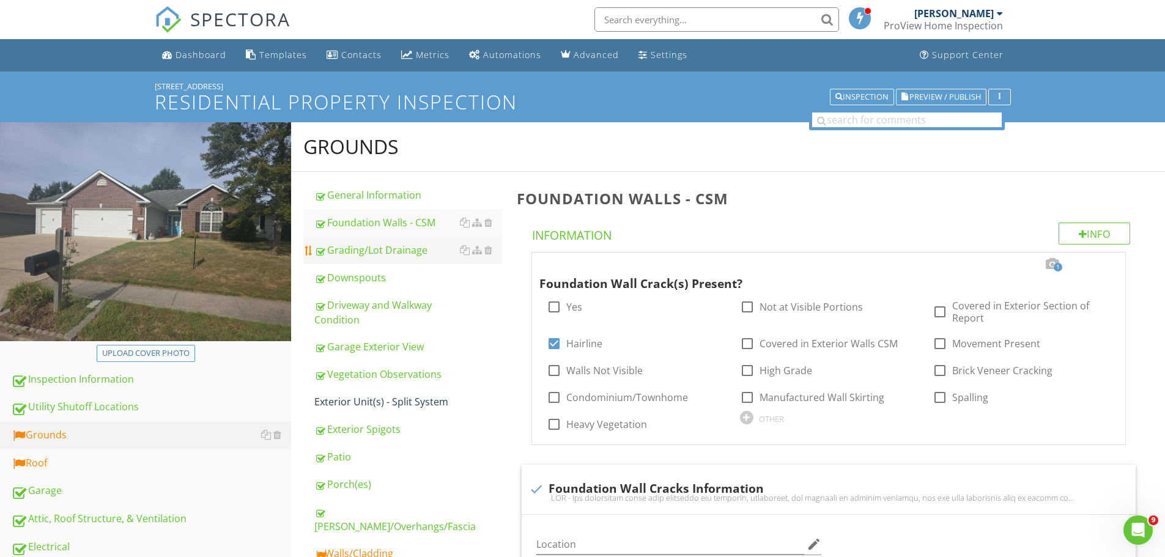
click at [386, 248] on div "Grading/Lot Drainage" at bounding box center [408, 250] width 188 height 15
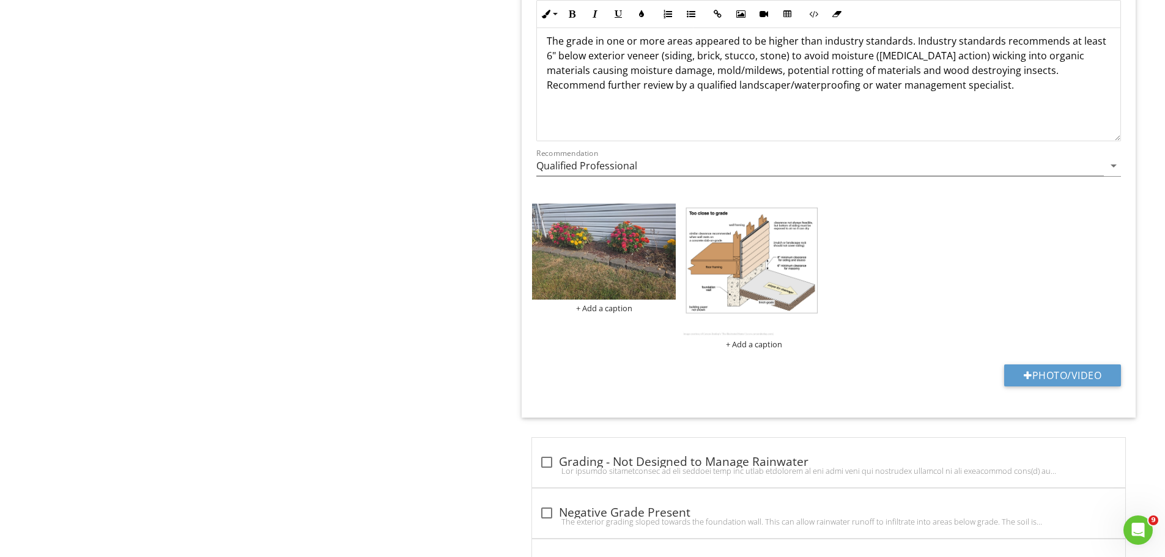
scroll to position [2324, 0]
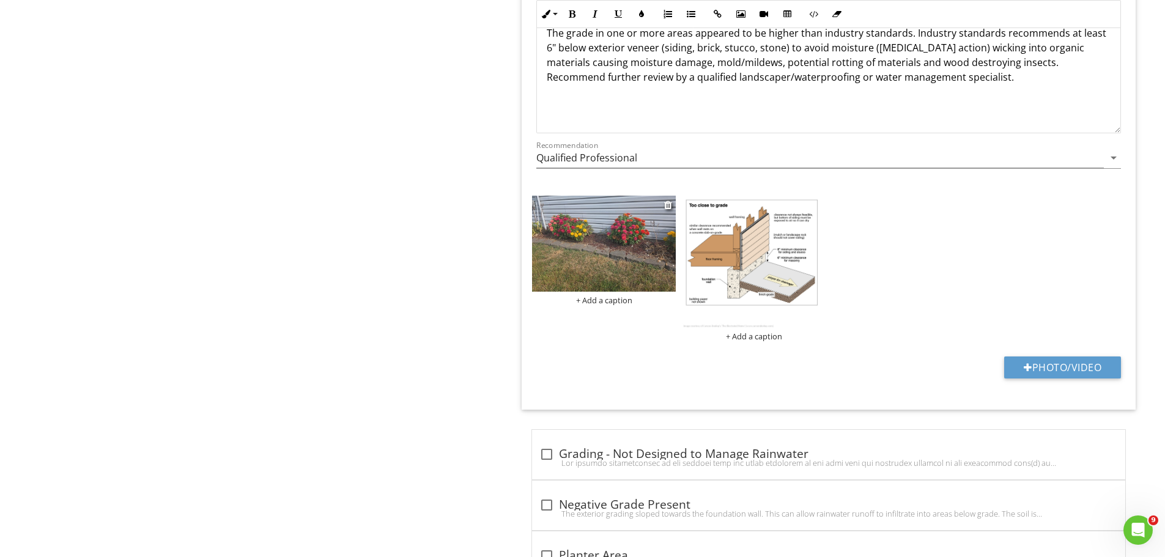
click at [632, 253] on img at bounding box center [604, 244] width 144 height 96
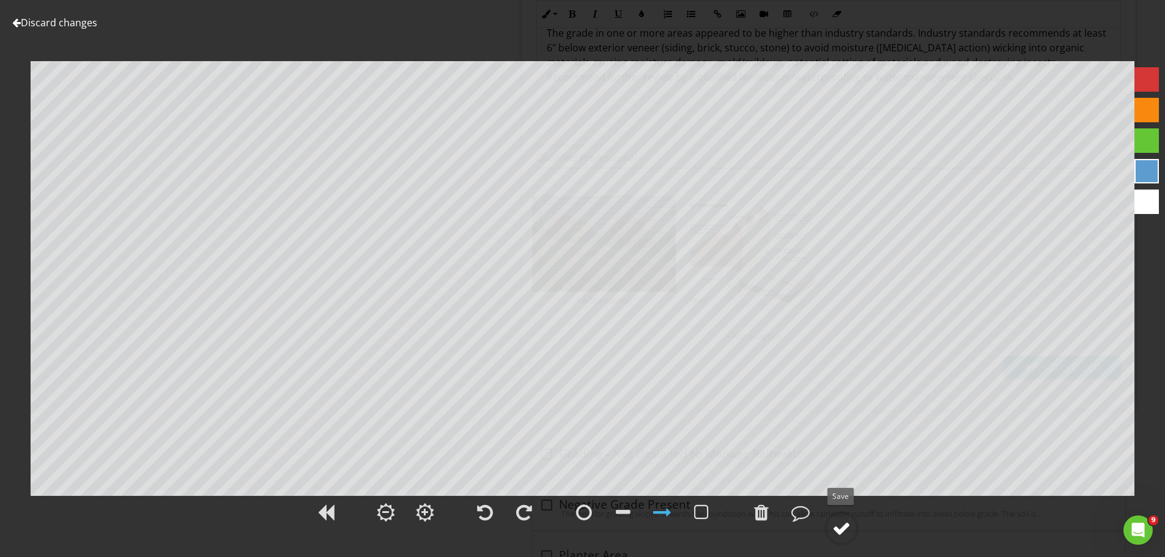
click at [851, 530] on div at bounding box center [841, 528] width 18 height 18
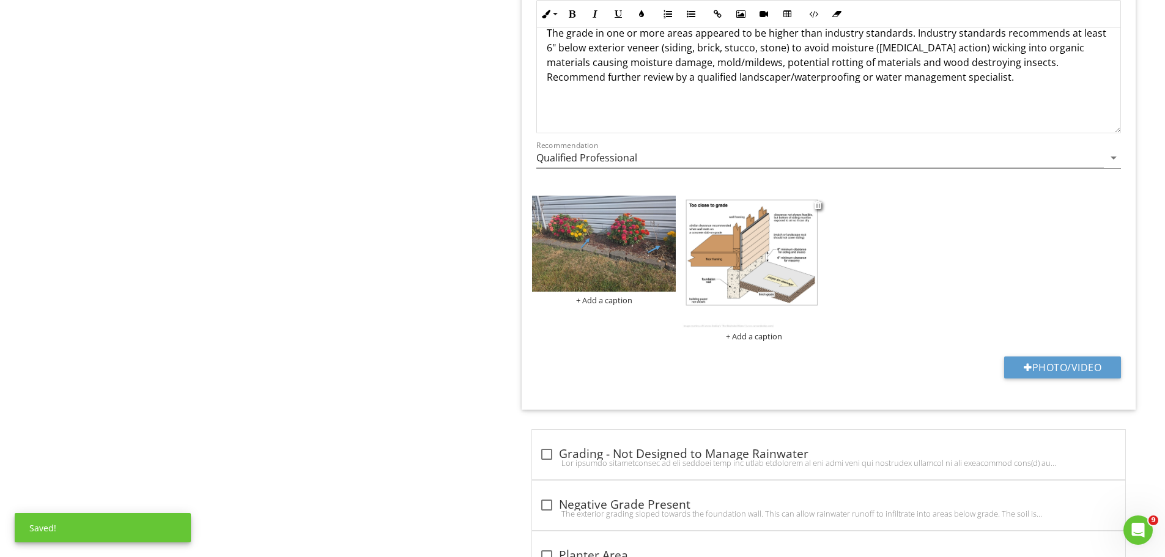
click at [706, 259] on img at bounding box center [754, 262] width 144 height 132
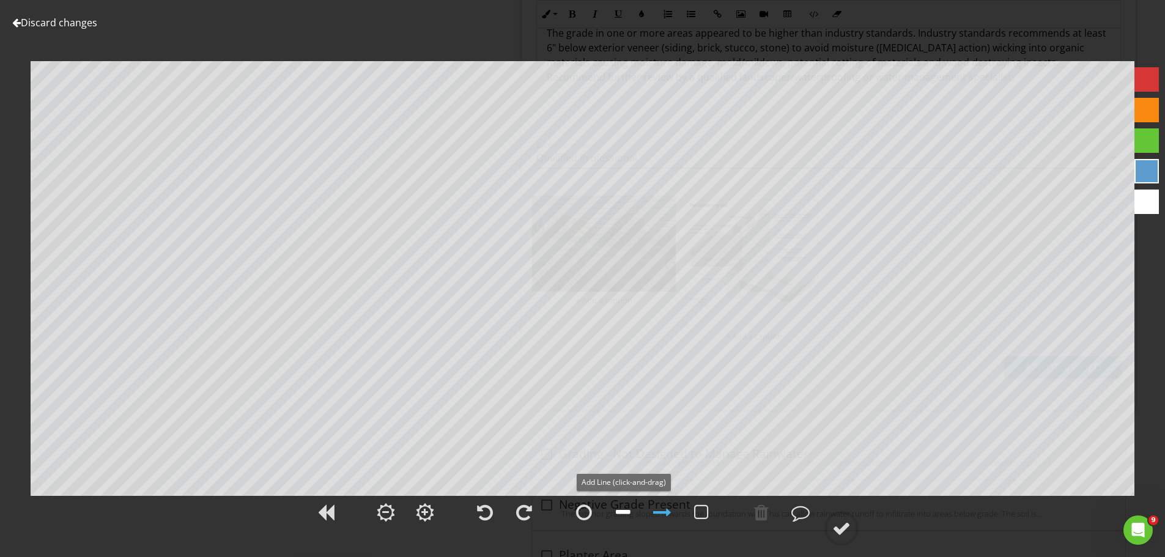
click at [628, 512] on div at bounding box center [623, 512] width 15 height 18
click at [581, 514] on div at bounding box center [584, 512] width 16 height 18
drag, startPoint x: 846, startPoint y: 523, endPoint x: 930, endPoint y: 530, distance: 83.5
click at [846, 522] on div at bounding box center [841, 528] width 18 height 18
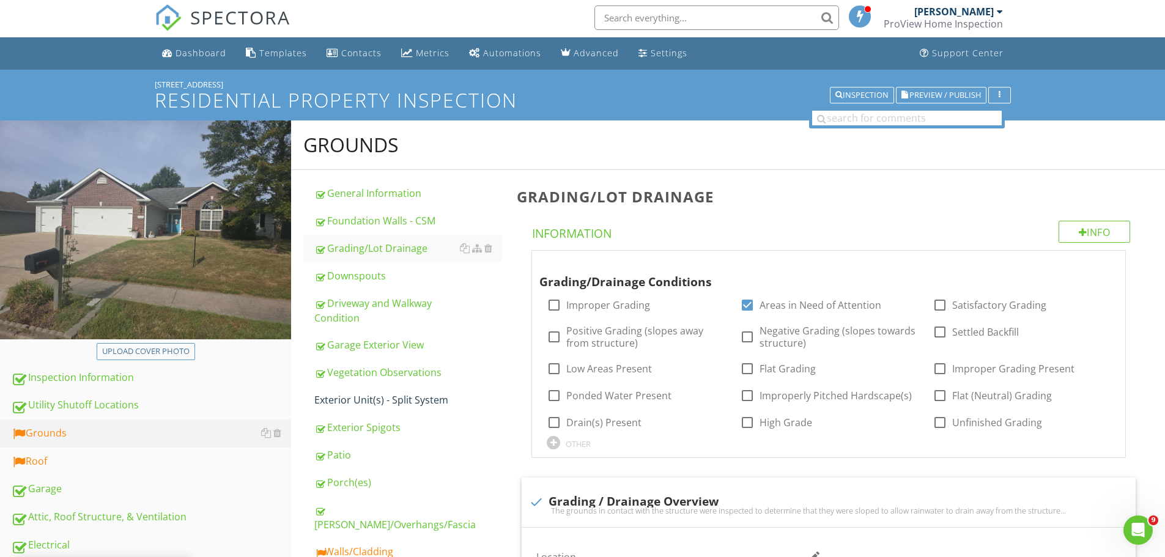
scroll to position [0, 0]
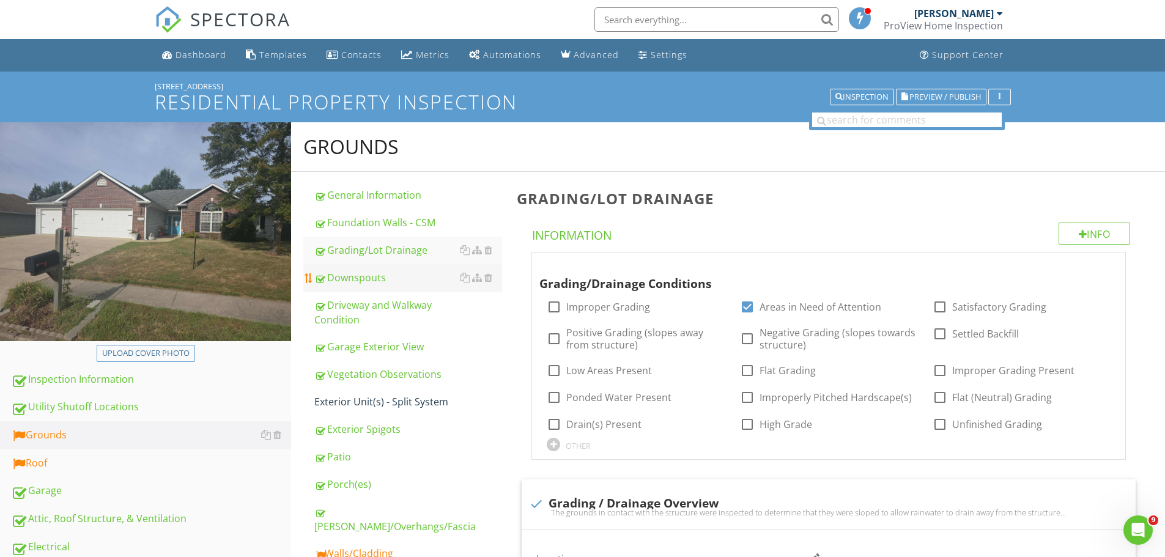
click at [364, 273] on div "Downspouts" at bounding box center [408, 277] width 188 height 15
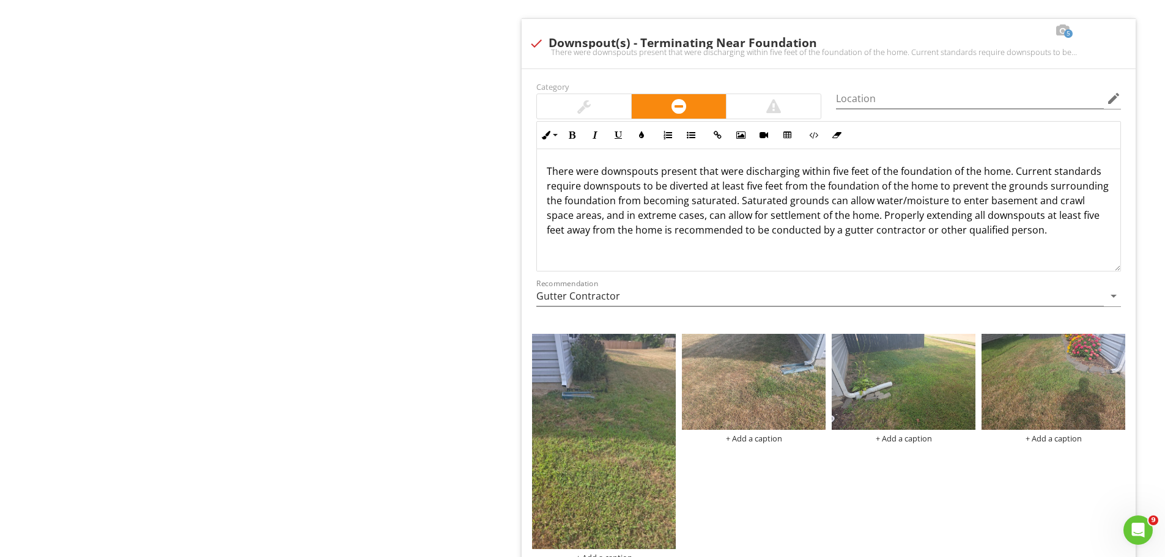
scroll to position [917, 0]
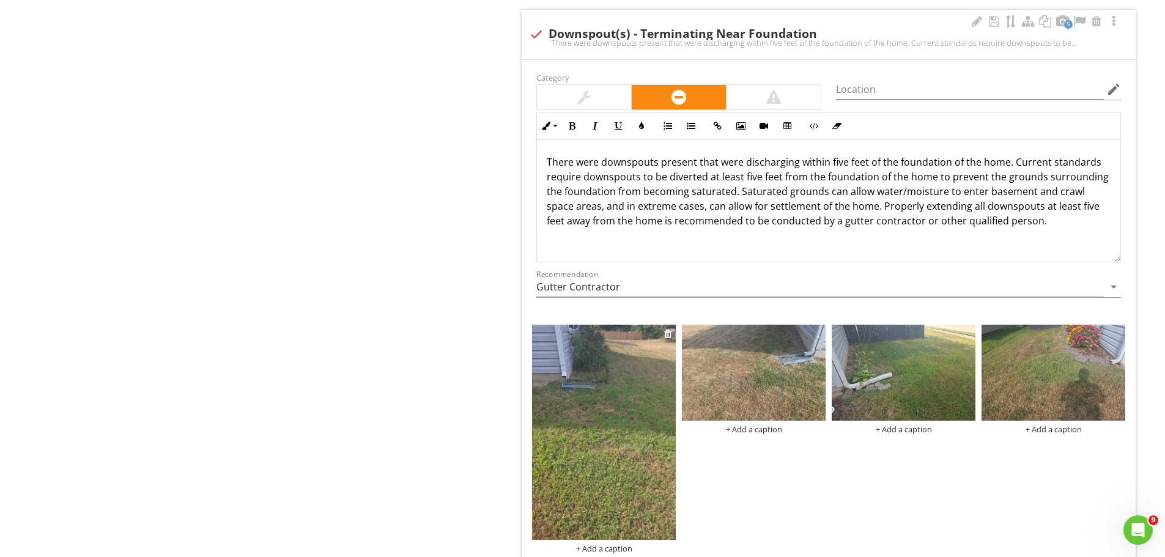
click at [613, 385] on img at bounding box center [604, 432] width 144 height 215
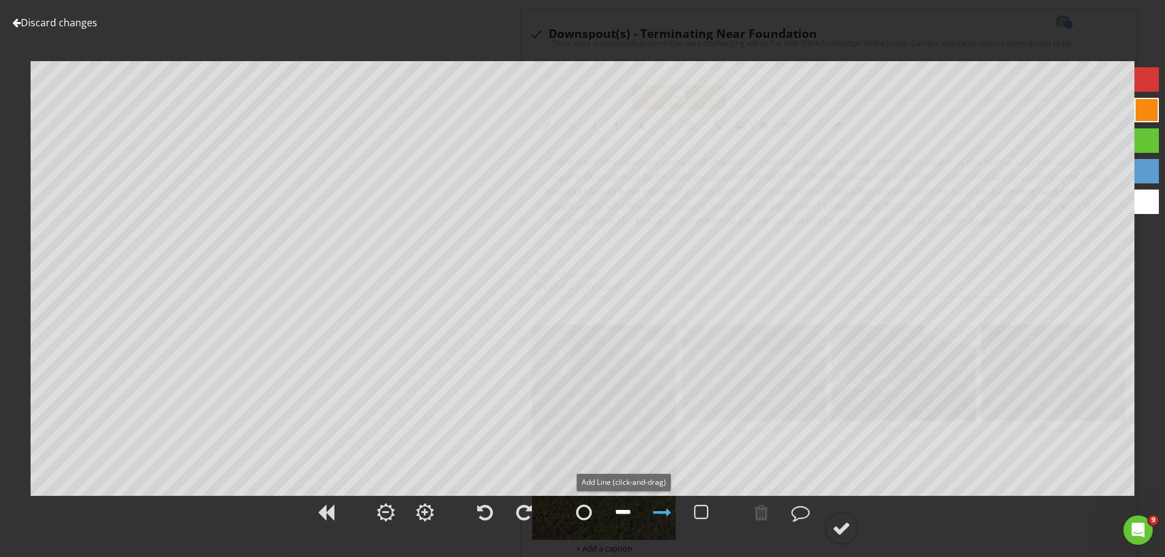
click at [626, 508] on div at bounding box center [623, 512] width 15 height 18
click at [840, 523] on div at bounding box center [841, 528] width 18 height 18
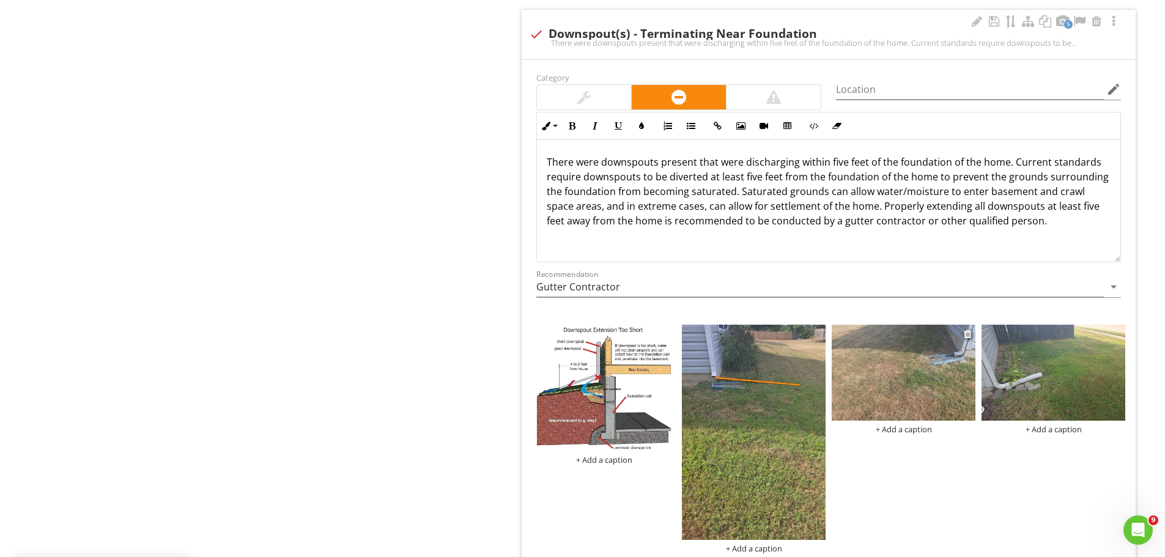
click at [910, 363] on img at bounding box center [904, 373] width 144 height 96
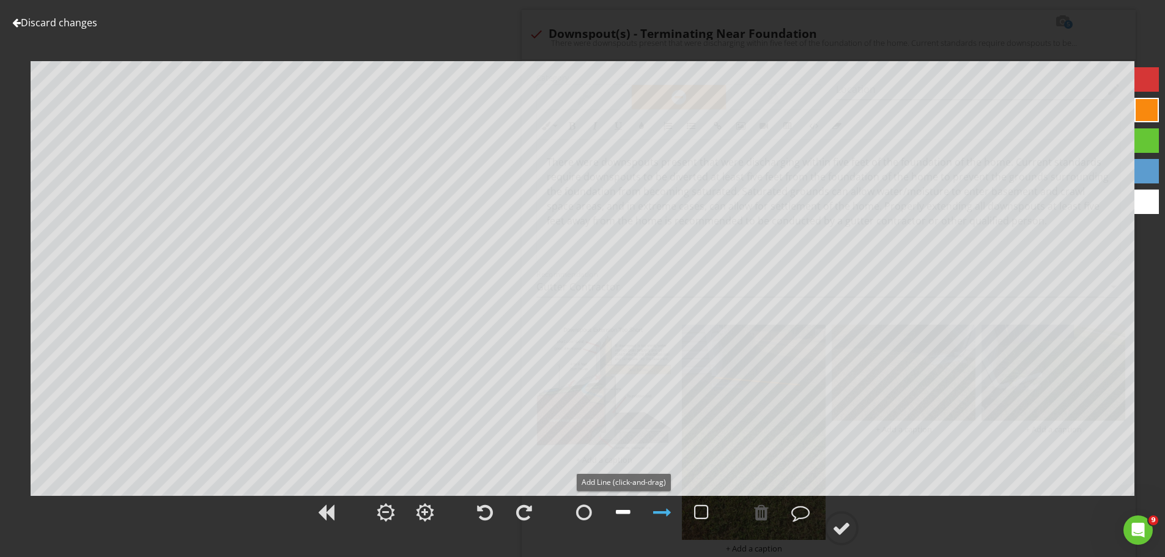
click at [622, 513] on div at bounding box center [623, 512] width 15 height 18
click at [850, 525] on div at bounding box center [841, 528] width 18 height 18
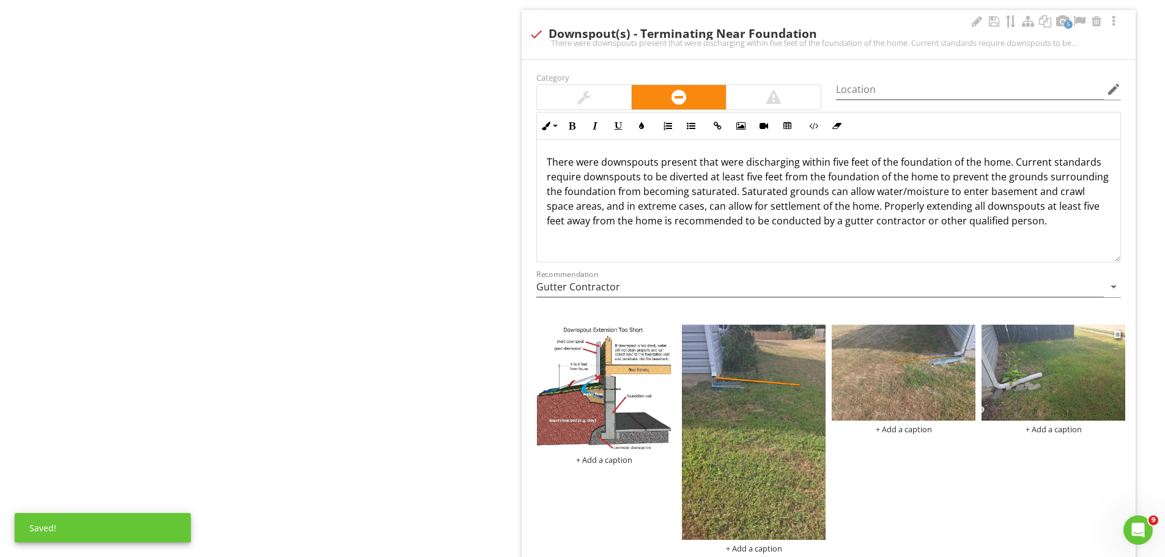
click at [1047, 363] on img at bounding box center [1054, 373] width 144 height 96
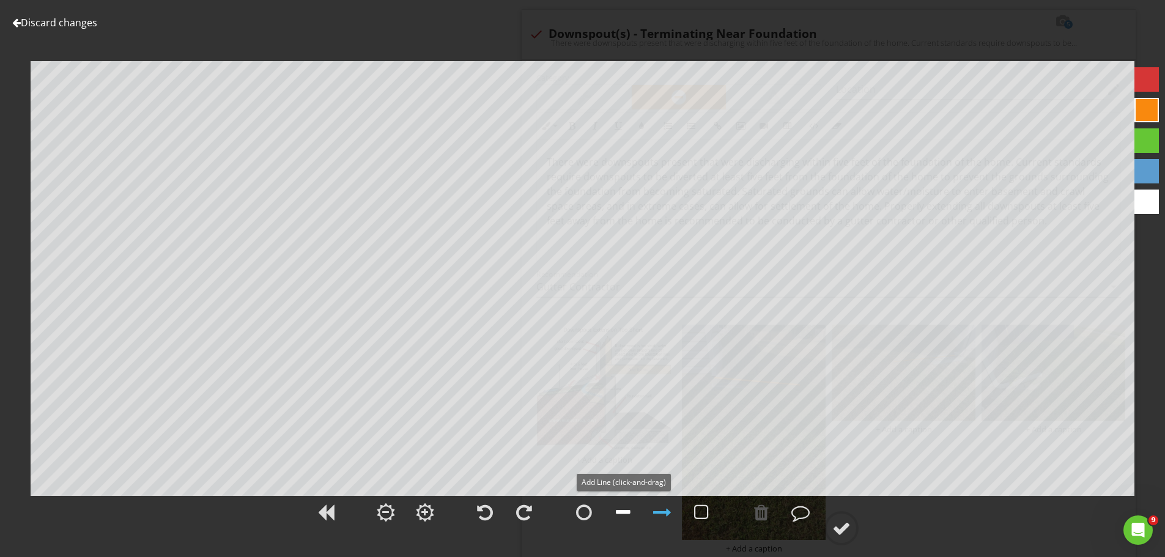
click at [628, 513] on div at bounding box center [623, 512] width 15 height 18
click at [841, 526] on div at bounding box center [841, 528] width 18 height 18
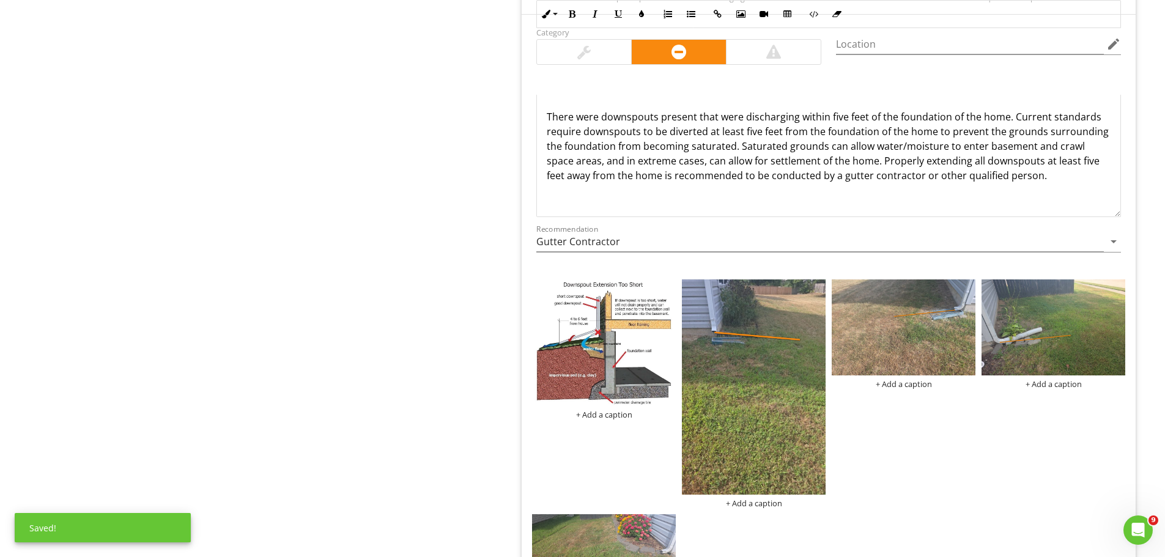
scroll to position [1162, 0]
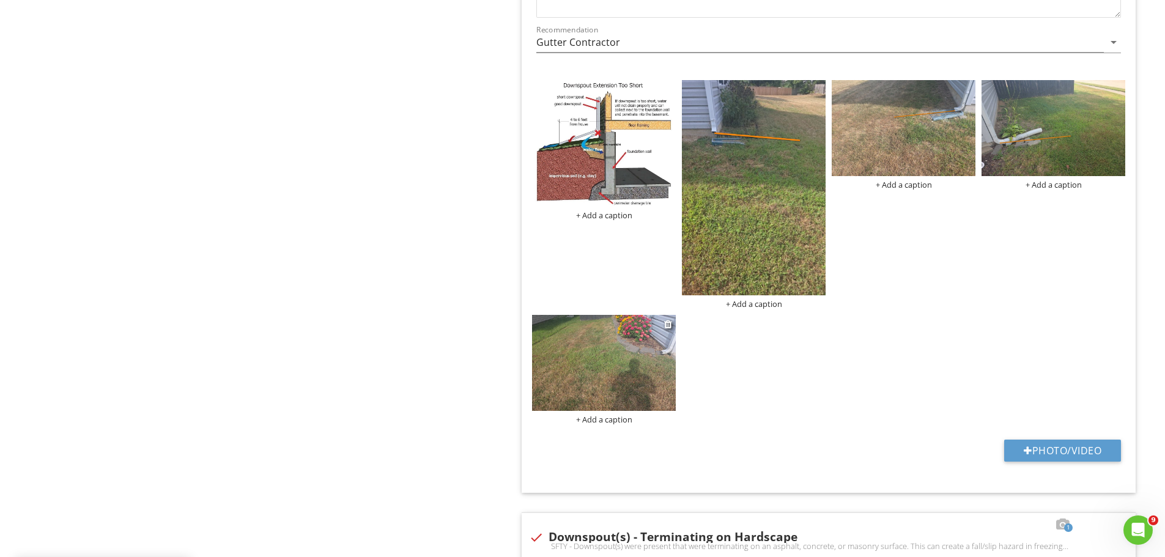
click at [645, 381] on img at bounding box center [604, 363] width 144 height 96
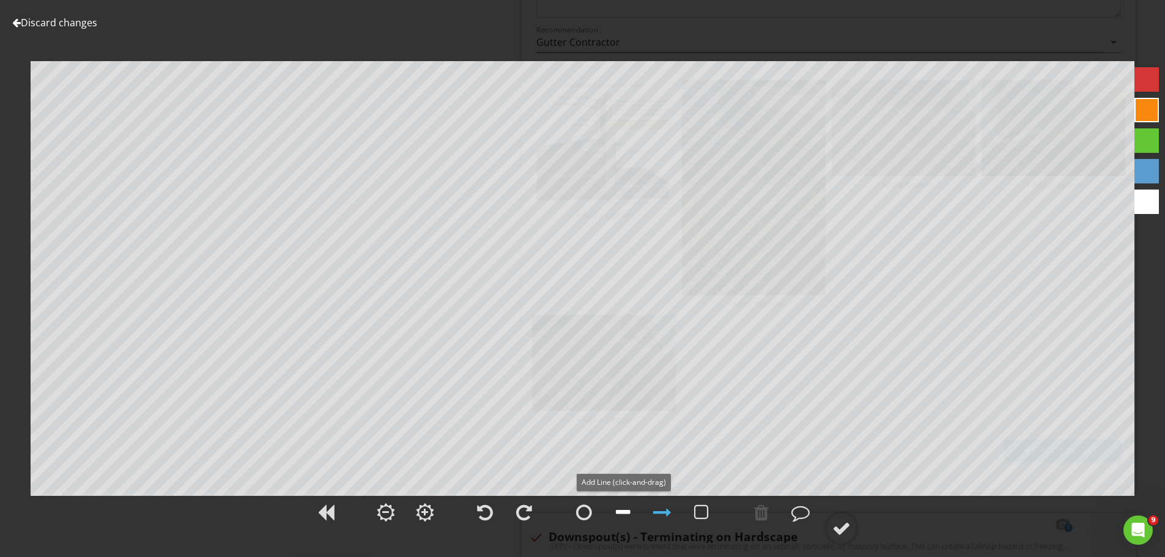
click at [624, 511] on div at bounding box center [623, 512] width 15 height 18
drag, startPoint x: 842, startPoint y: 527, endPoint x: 1124, endPoint y: 498, distance: 282.8
click at [842, 526] on div at bounding box center [841, 528] width 18 height 18
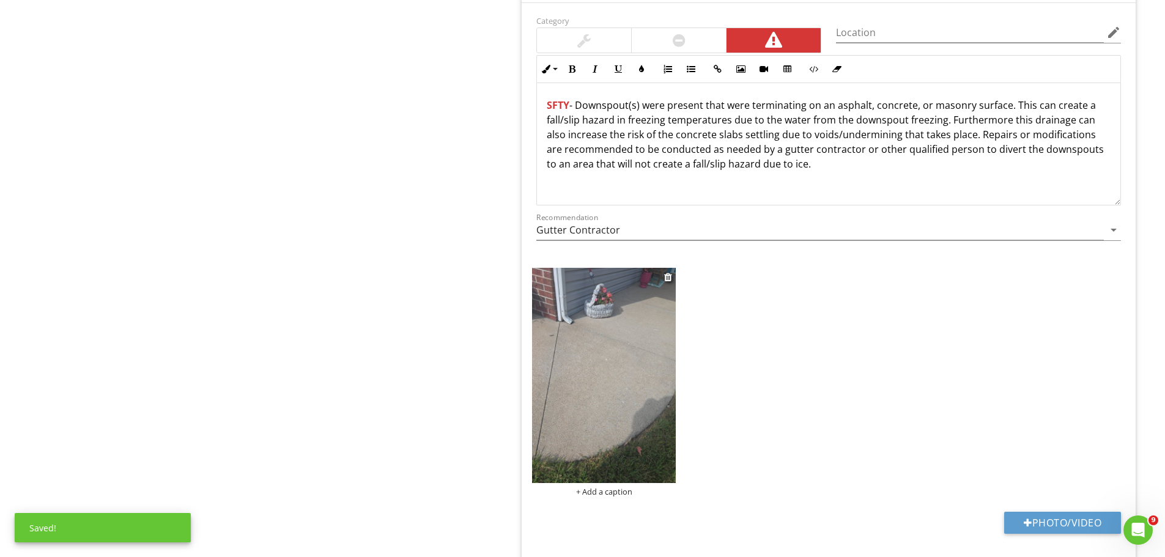
scroll to position [1774, 0]
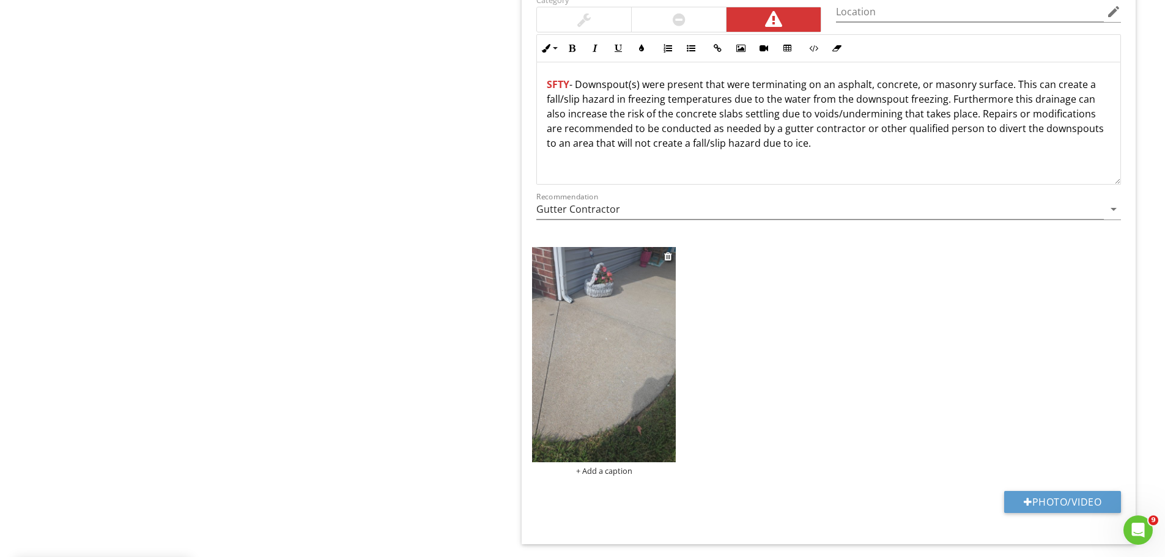
click at [664, 349] on img at bounding box center [604, 354] width 144 height 215
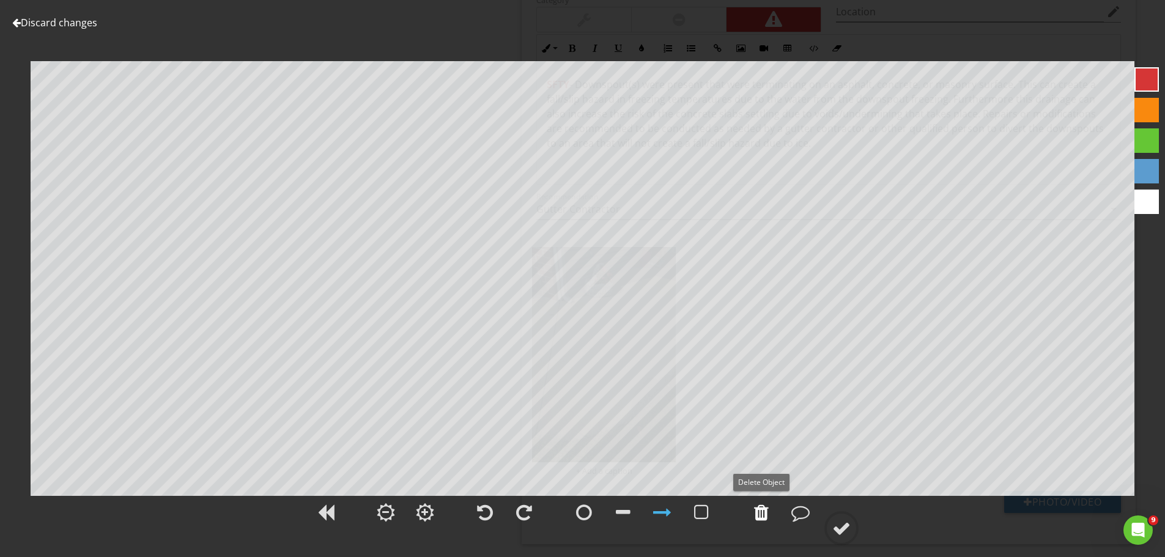
click at [768, 510] on div at bounding box center [761, 512] width 15 height 18
click at [627, 511] on div at bounding box center [623, 512] width 15 height 18
click at [585, 515] on div at bounding box center [584, 512] width 16 height 18
drag, startPoint x: 836, startPoint y: 526, endPoint x: 872, endPoint y: 524, distance: 35.6
click at [836, 525] on div at bounding box center [841, 528] width 18 height 18
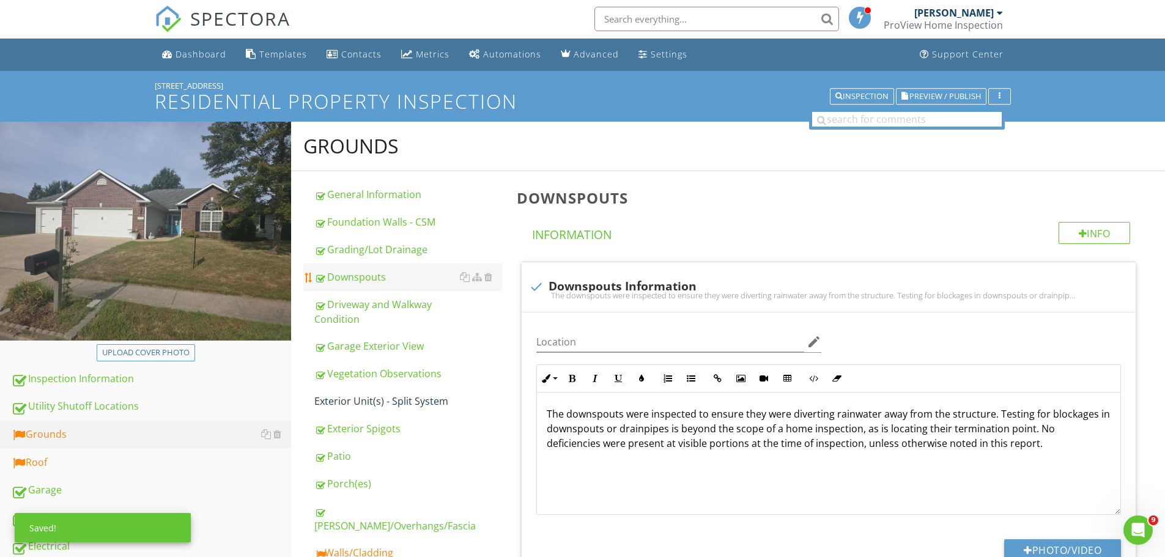
scroll to position [0, 0]
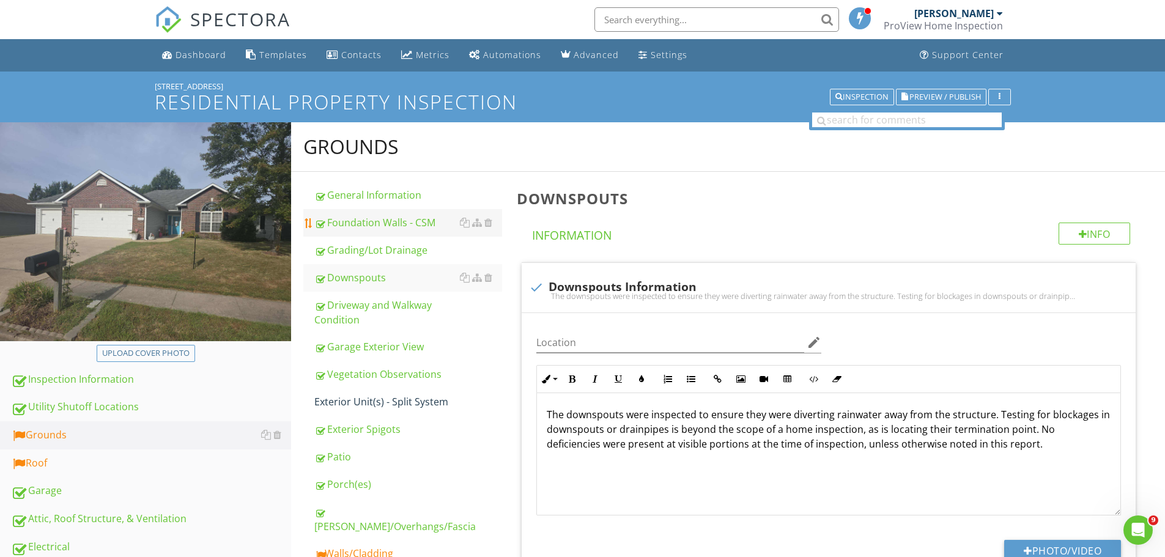
click at [361, 194] on div "General Information" at bounding box center [408, 195] width 188 height 15
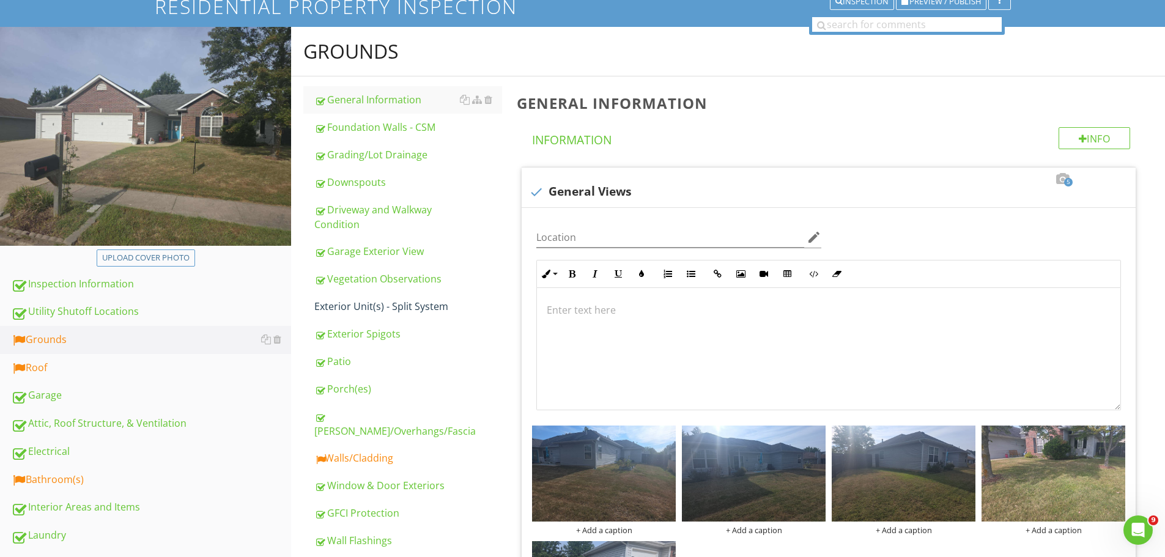
scroll to position [61, 0]
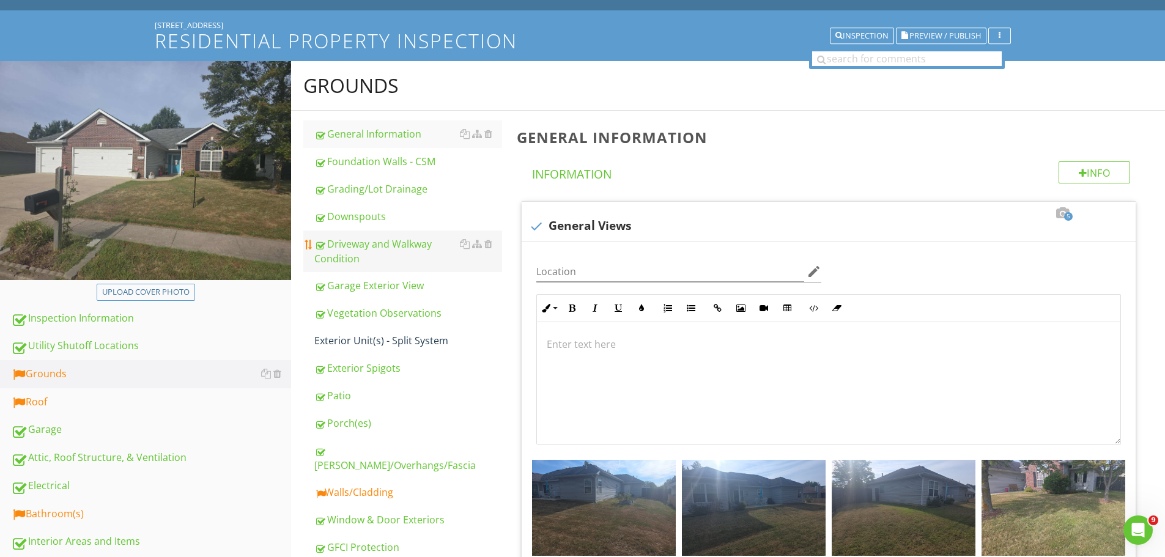
click at [346, 243] on div "Driveway and Walkway Condition" at bounding box center [408, 251] width 188 height 29
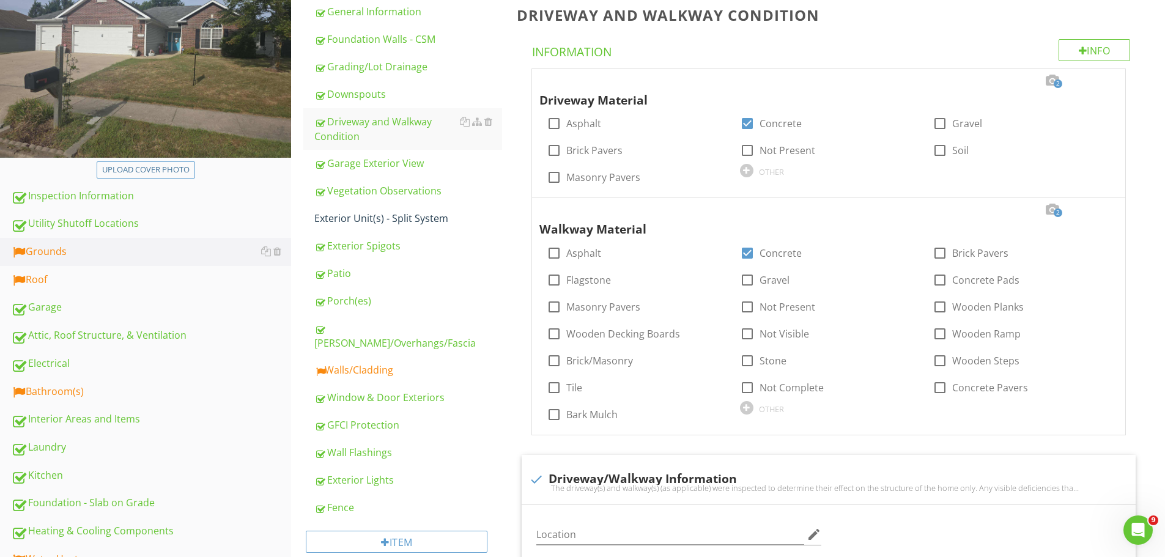
scroll to position [245, 0]
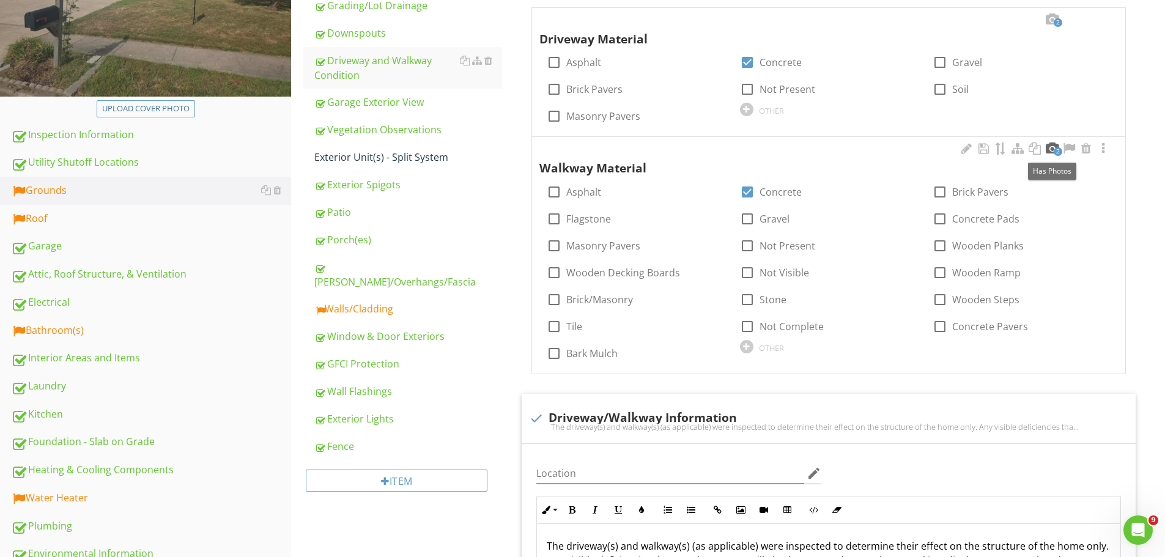
click at [1050, 148] on div at bounding box center [1052, 149] width 15 height 12
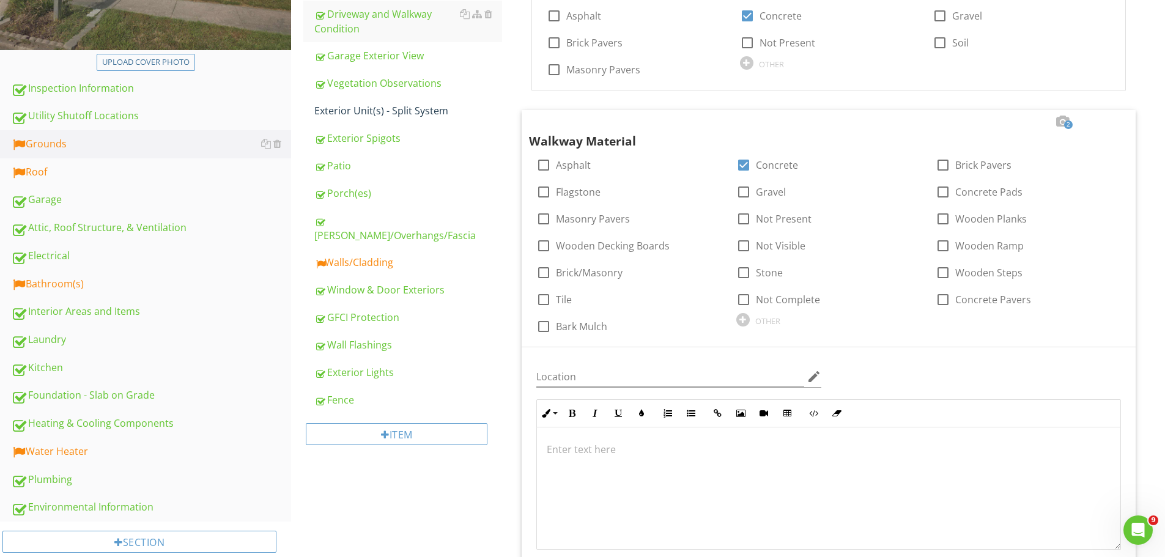
scroll to position [183, 0]
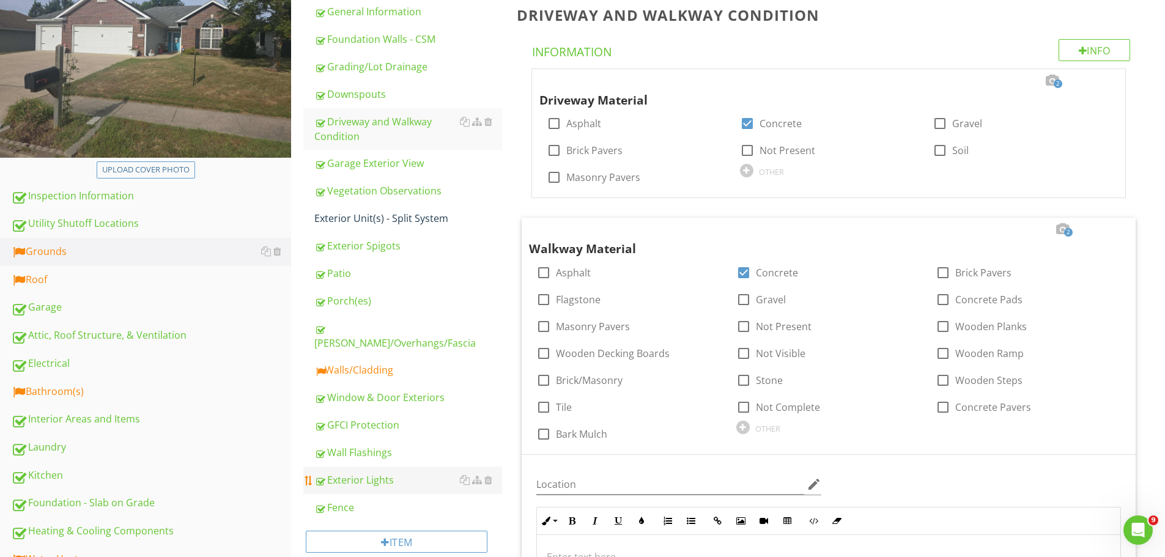
drag, startPoint x: 372, startPoint y: 98, endPoint x: 498, endPoint y: 459, distance: 382.2
click at [372, 98] on div "Downspouts" at bounding box center [408, 94] width 188 height 15
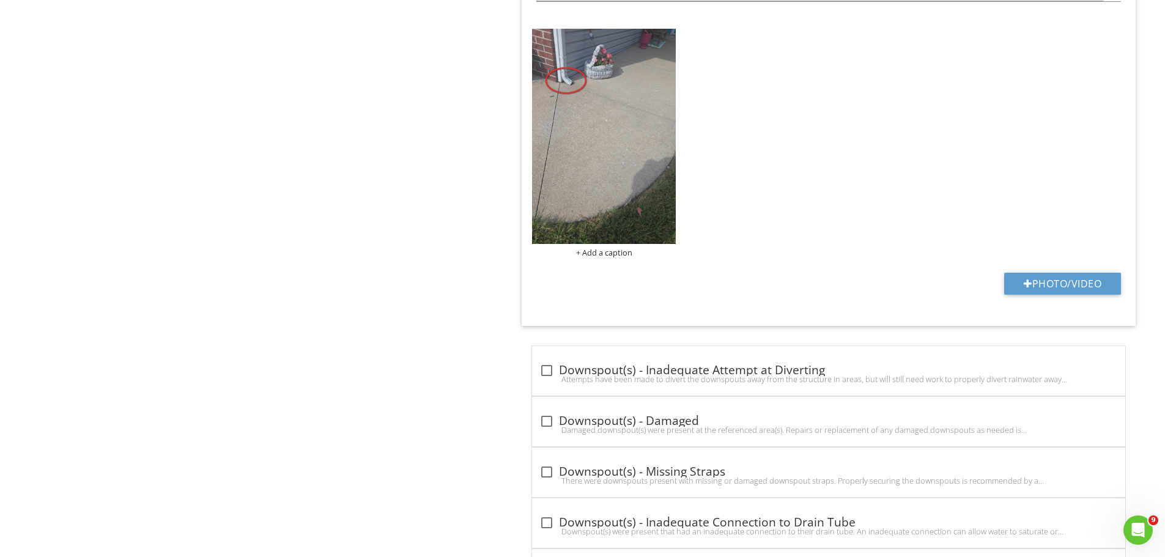
scroll to position [1713, 0]
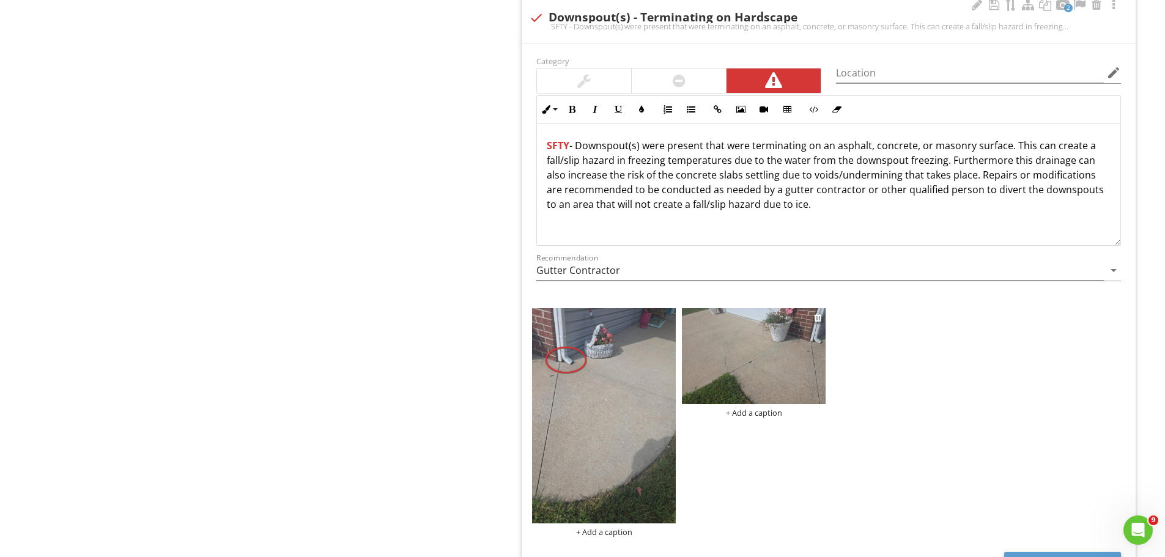
click at [805, 352] on img at bounding box center [754, 356] width 144 height 96
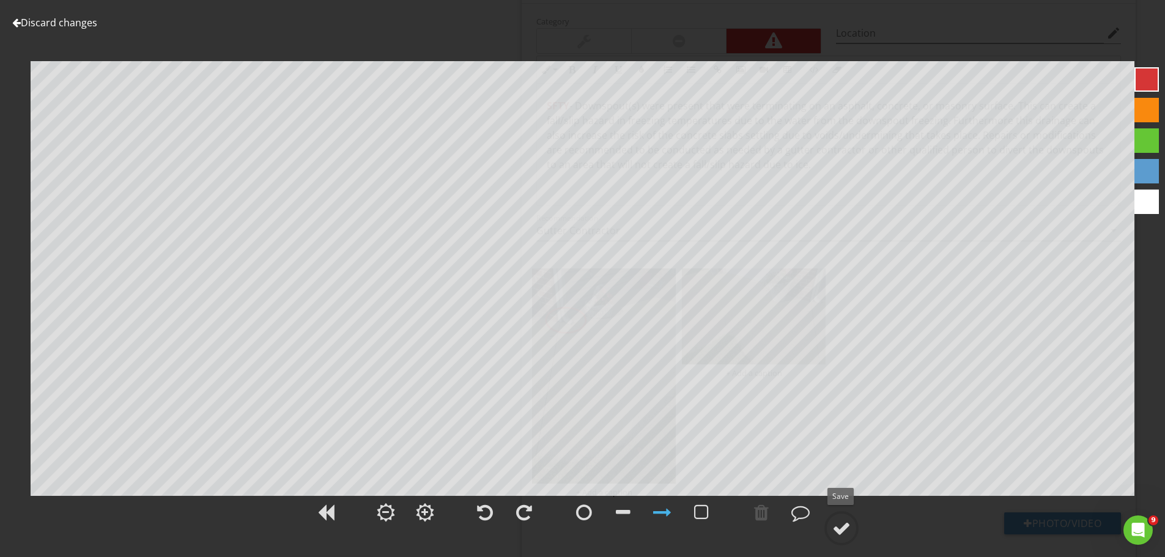
scroll to position [1774, 0]
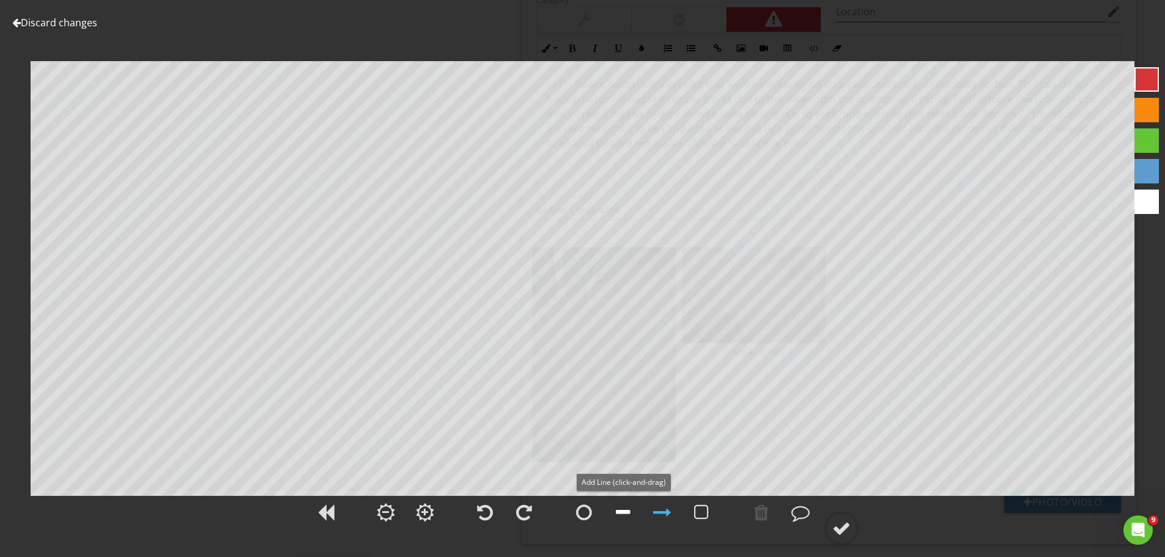
click at [620, 512] on div at bounding box center [623, 512] width 15 height 18
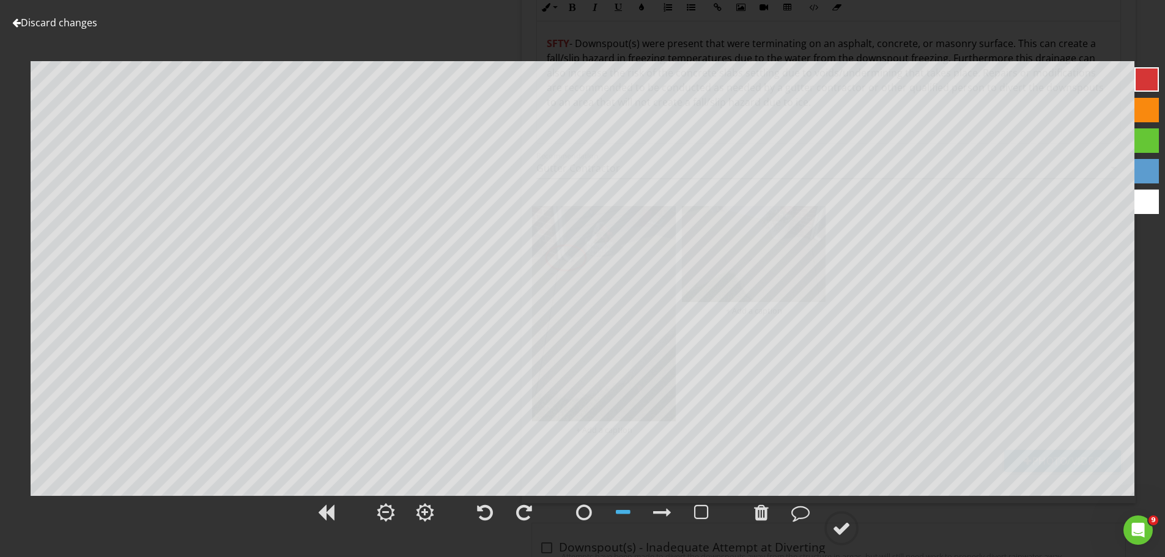
scroll to position [1835, 0]
click at [843, 525] on div at bounding box center [841, 528] width 18 height 18
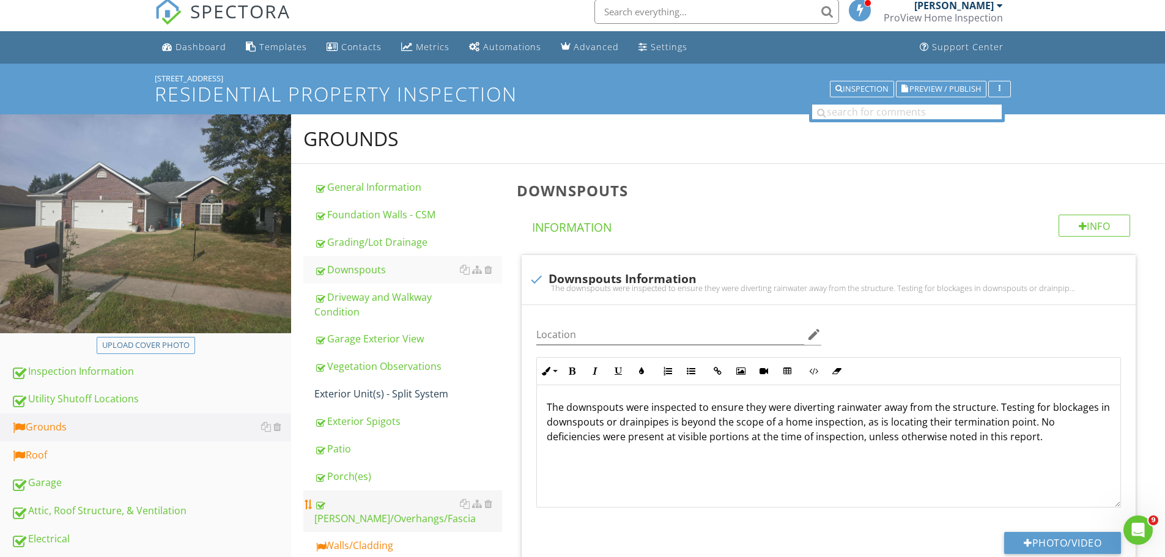
scroll to position [0, 0]
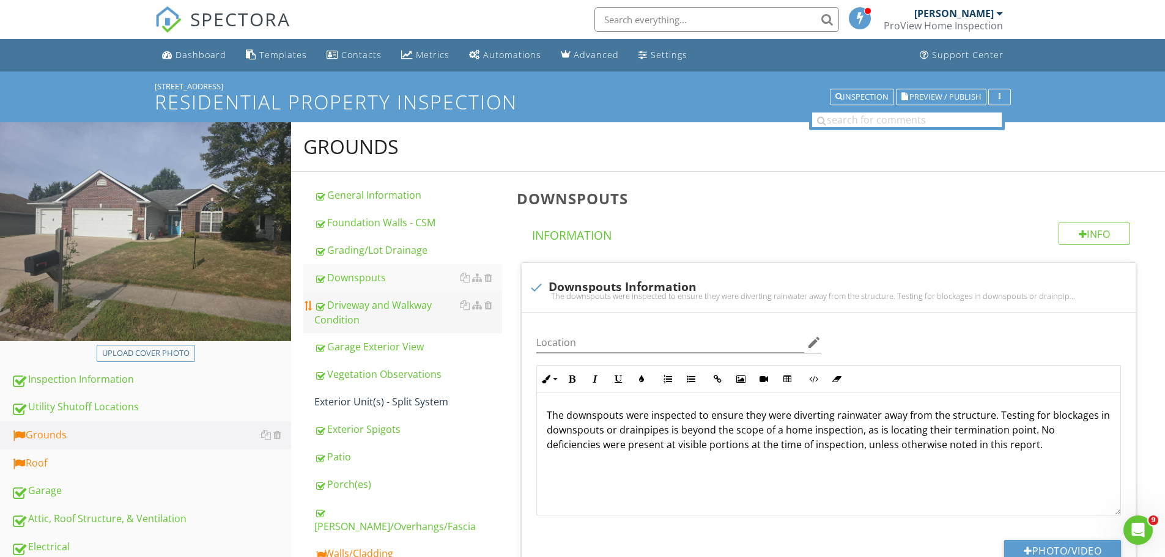
click at [352, 313] on div "Driveway and Walkway Condition" at bounding box center [408, 312] width 188 height 29
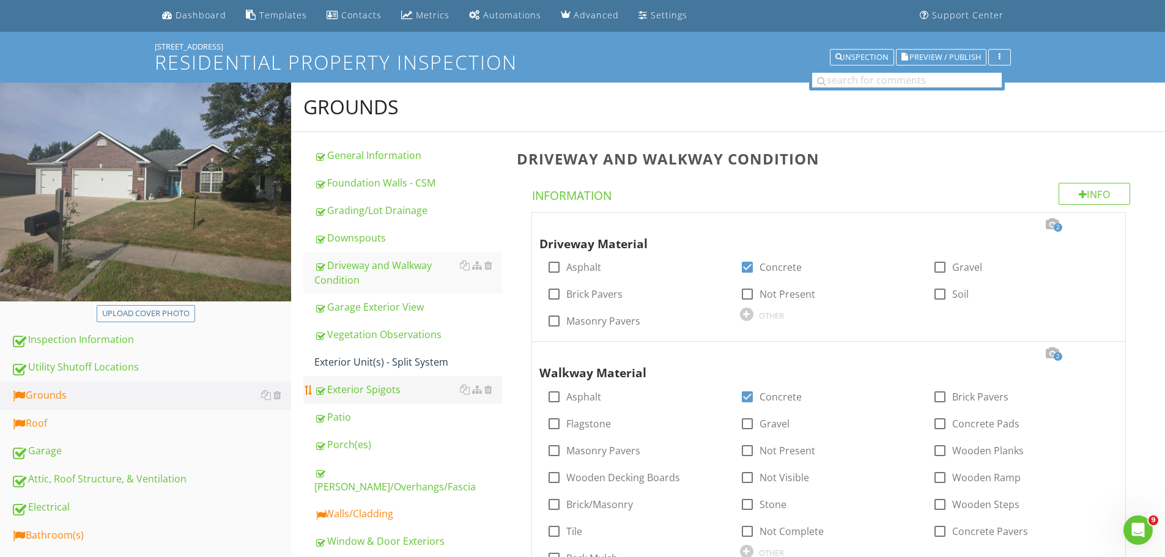
scroll to position [61, 0]
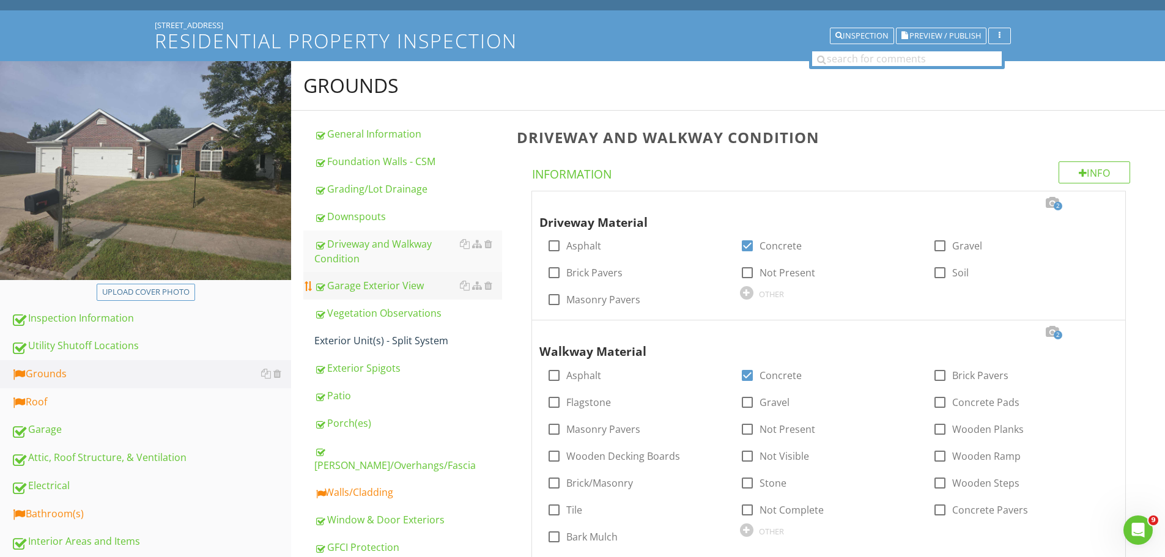
click at [375, 283] on div "Garage Exterior View" at bounding box center [408, 285] width 188 height 15
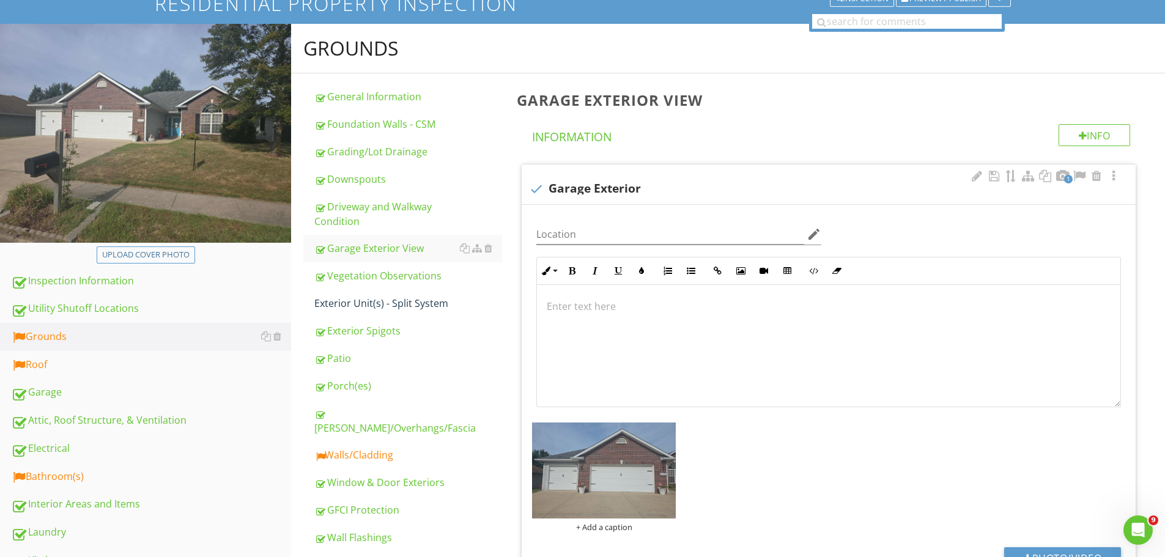
scroll to position [61, 0]
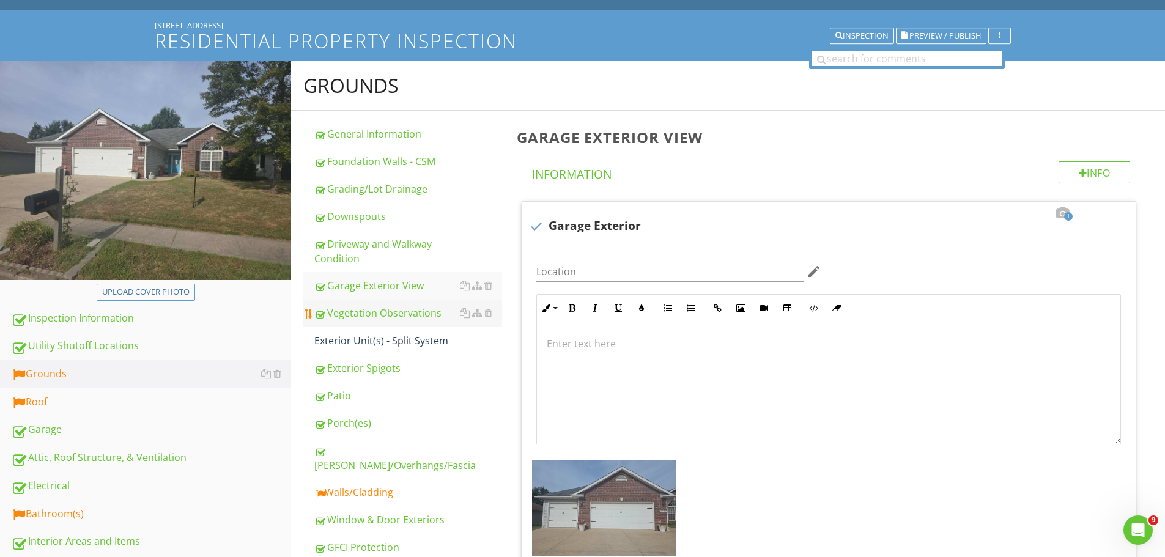
click at [353, 310] on div "Vegetation Observations" at bounding box center [408, 313] width 188 height 15
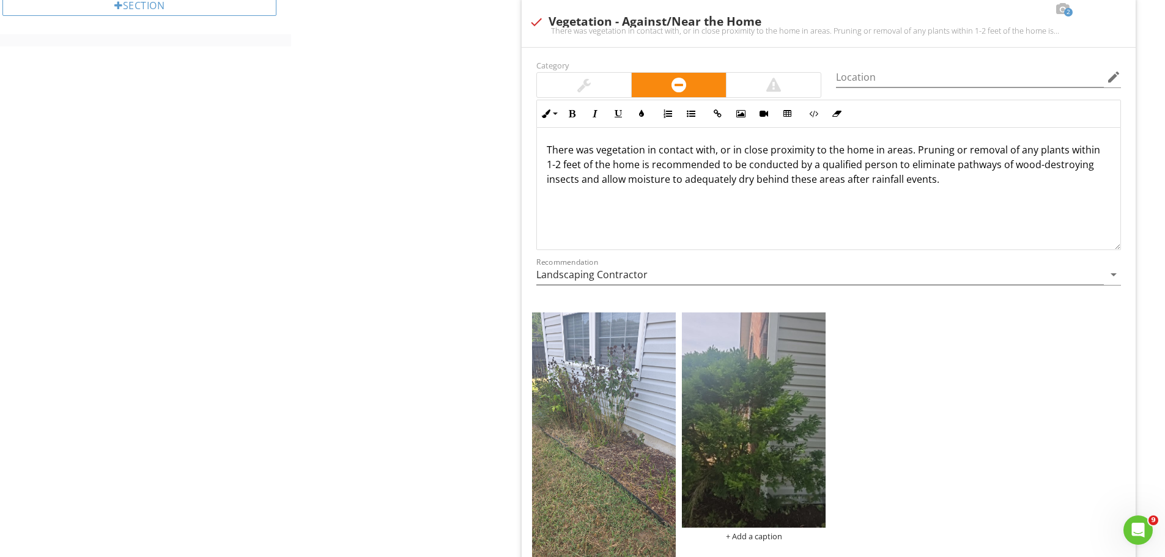
scroll to position [979, 0]
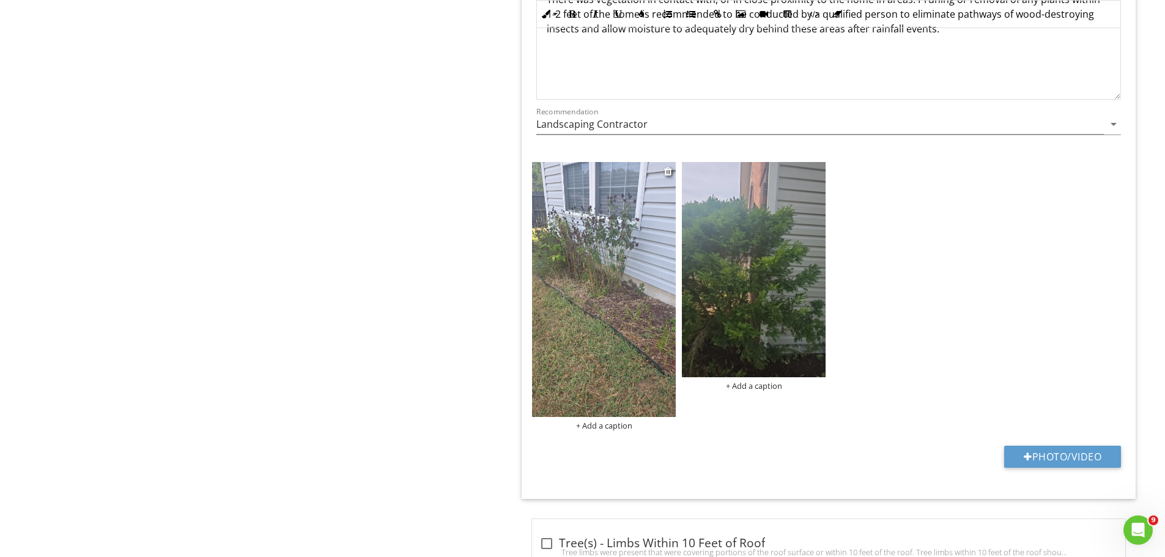
click at [589, 359] on img at bounding box center [604, 289] width 144 height 255
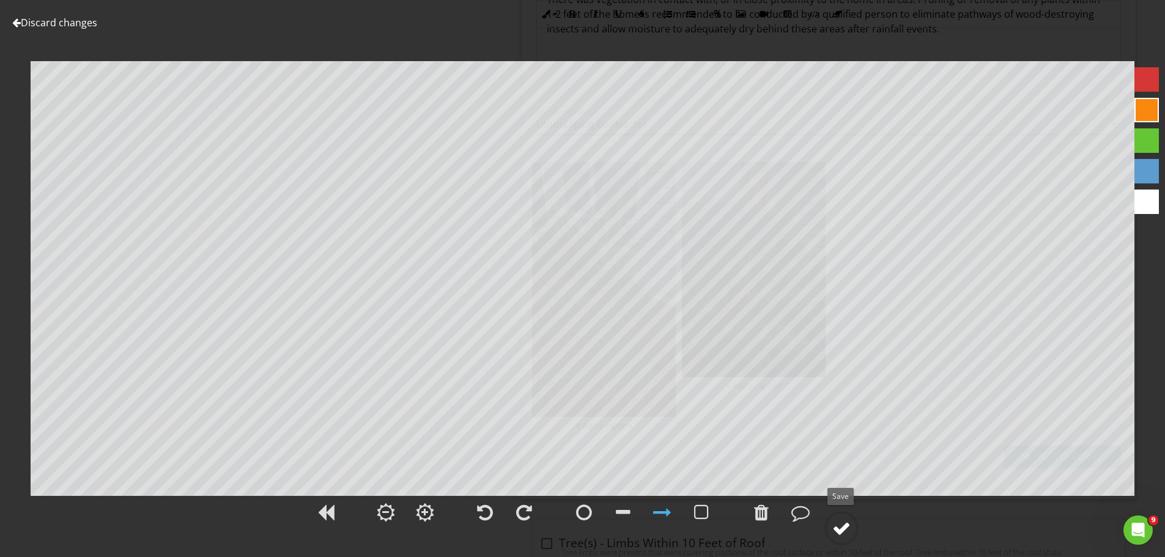
click at [850, 529] on div at bounding box center [841, 528] width 18 height 18
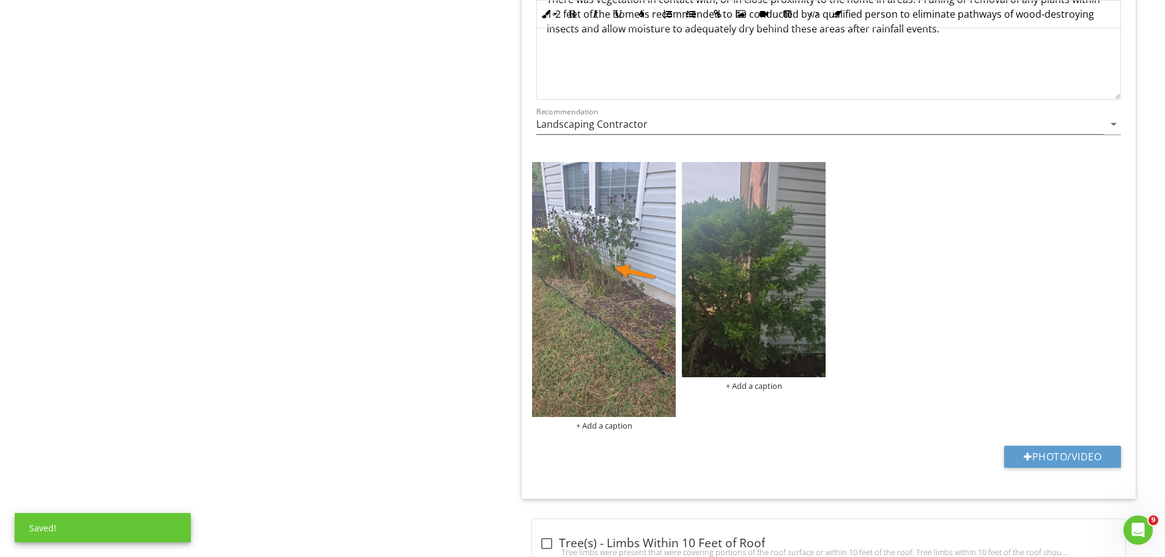
click at [784, 312] on img at bounding box center [754, 269] width 144 height 215
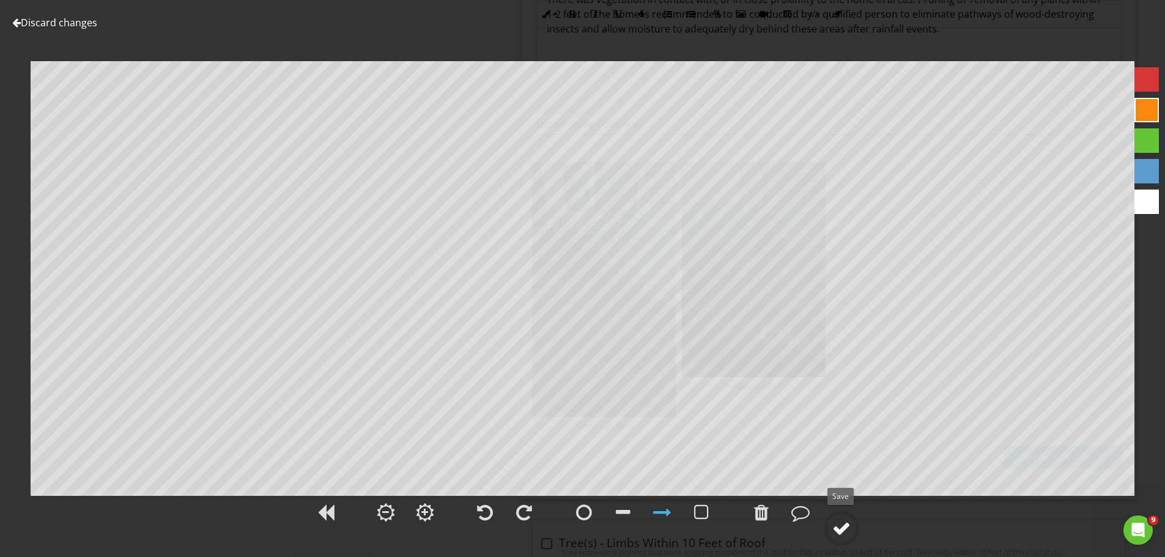
click at [839, 528] on div at bounding box center [841, 528] width 18 height 18
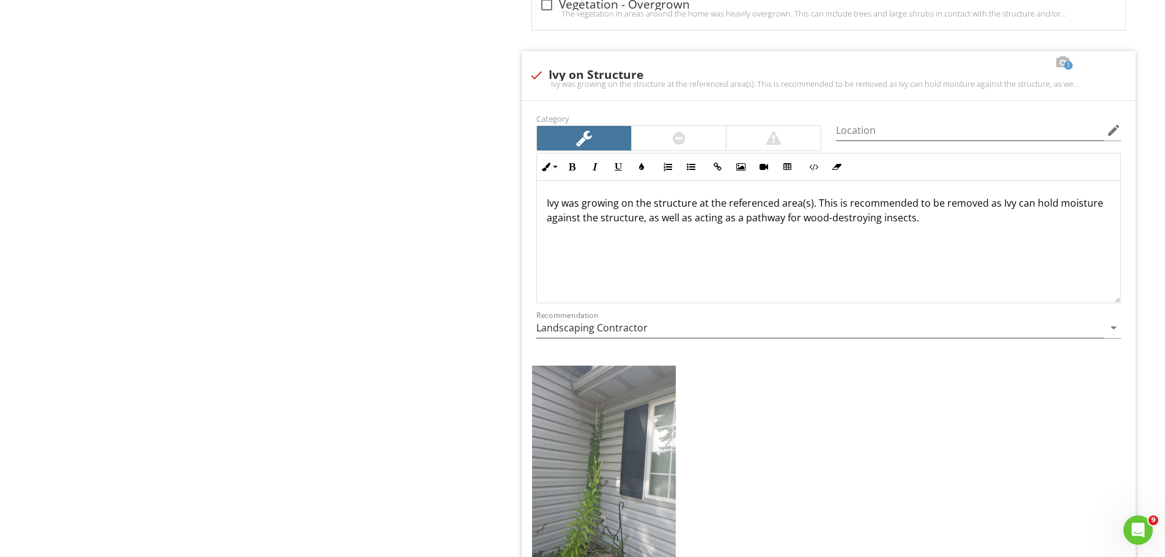
scroll to position [1713, 0]
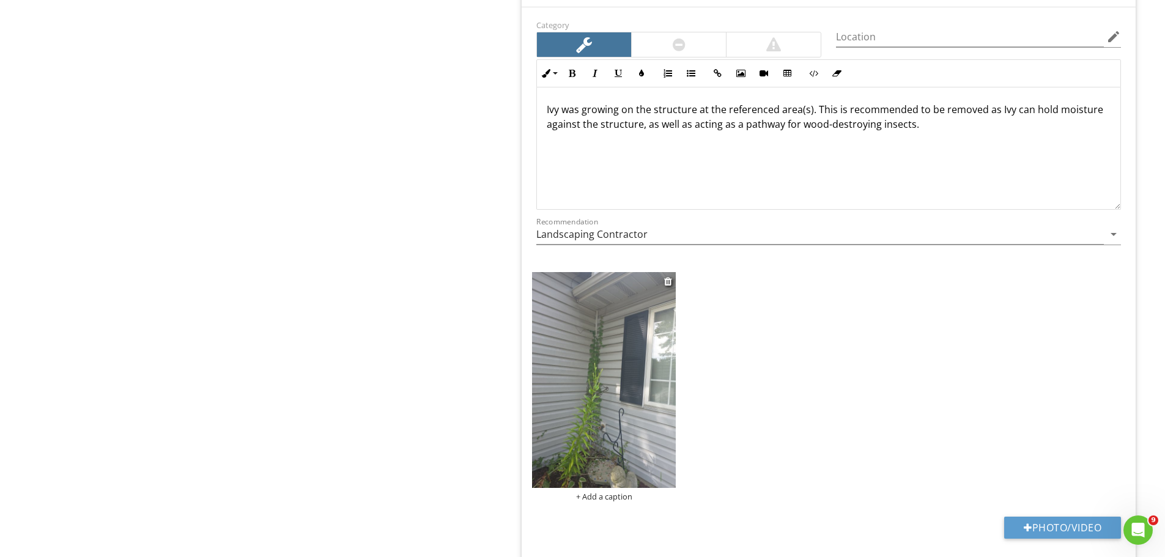
click at [634, 453] on img at bounding box center [604, 379] width 144 height 215
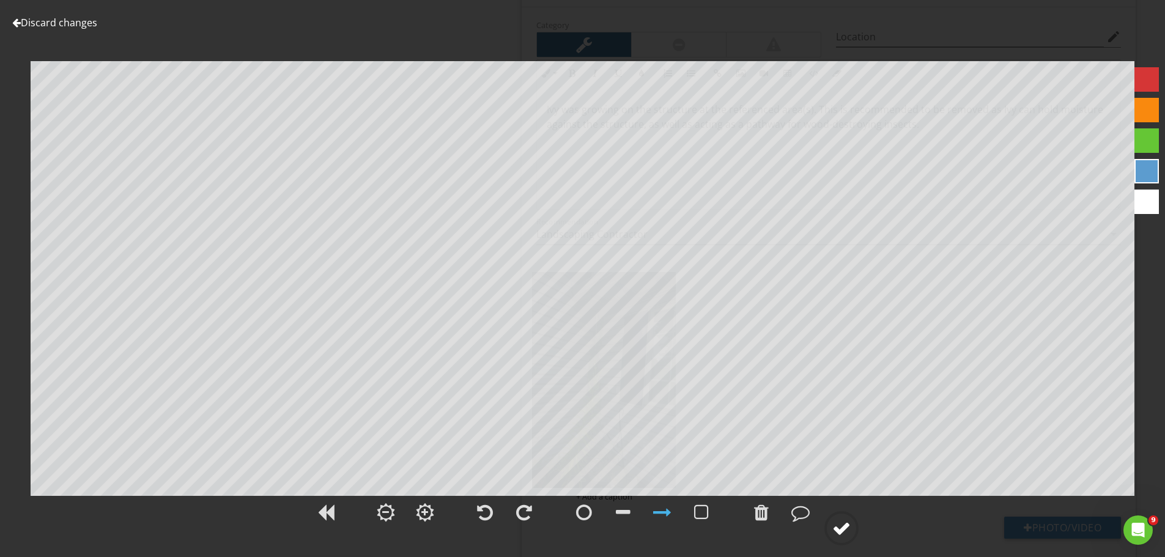
click at [852, 530] on circle at bounding box center [842, 529] width 32 height 32
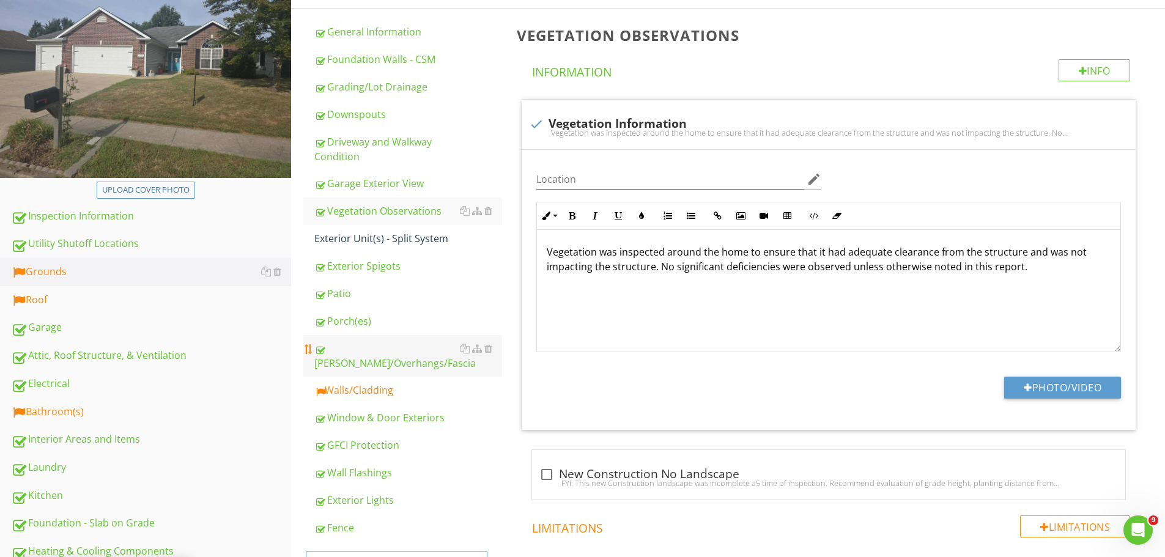
scroll to position [245, 0]
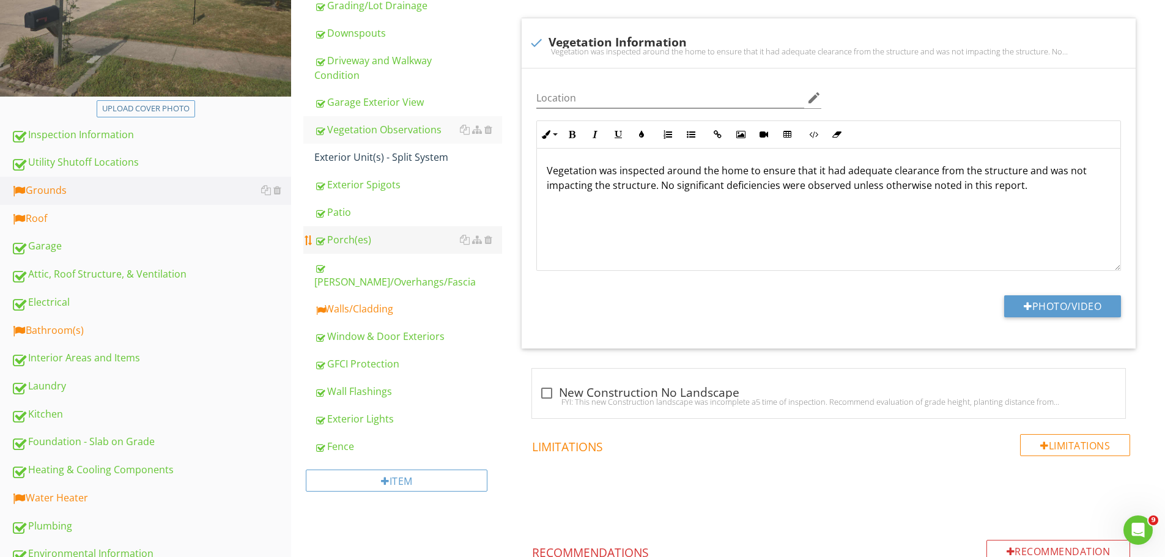
click at [357, 155] on div "Exterior Unit(s) - Split System" at bounding box center [408, 157] width 188 height 15
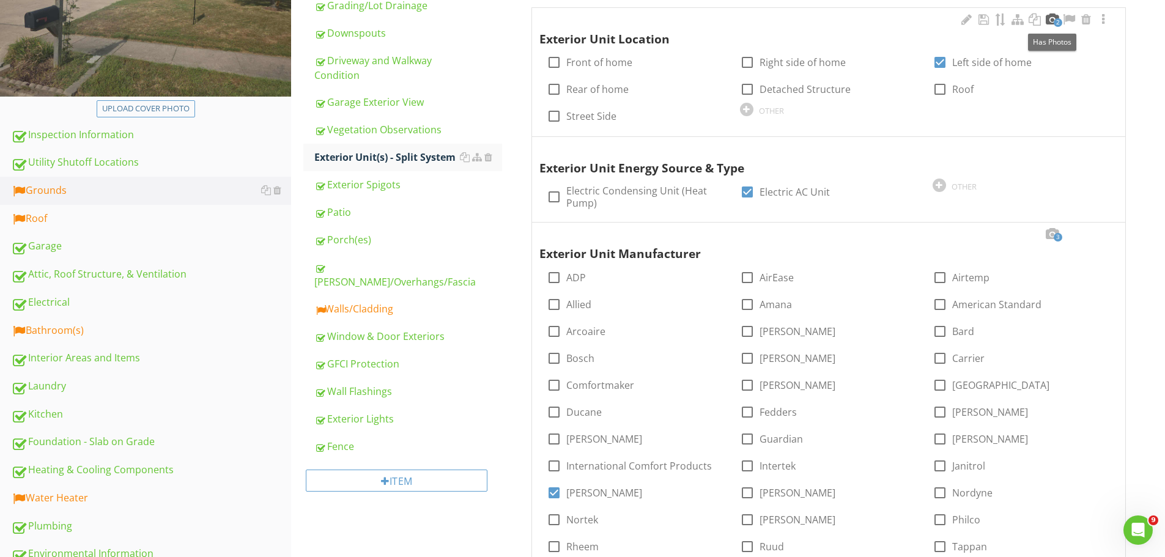
click at [1049, 19] on div at bounding box center [1052, 19] width 15 height 12
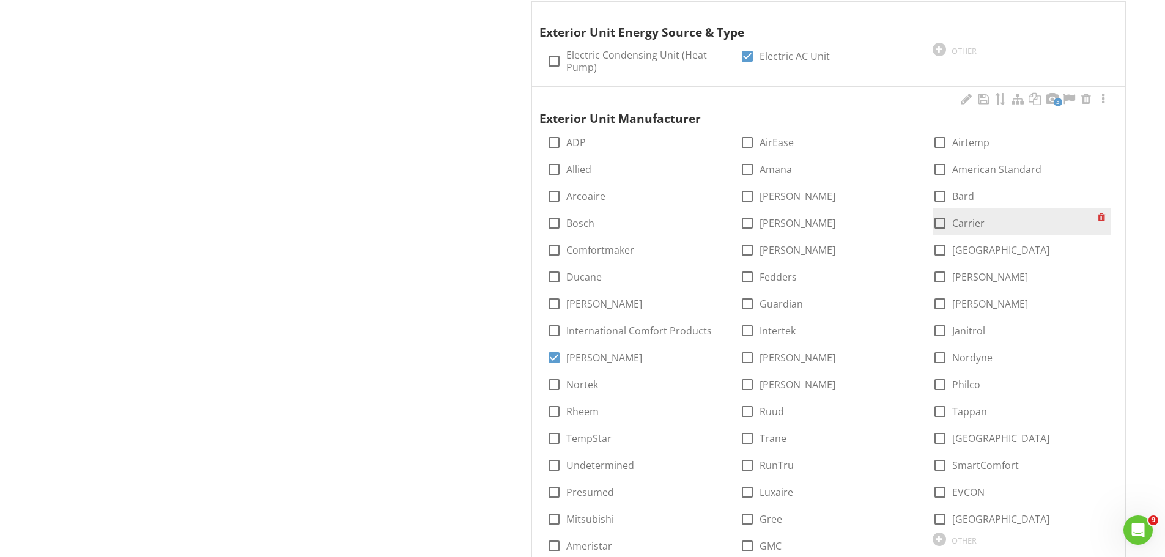
scroll to position [979, 0]
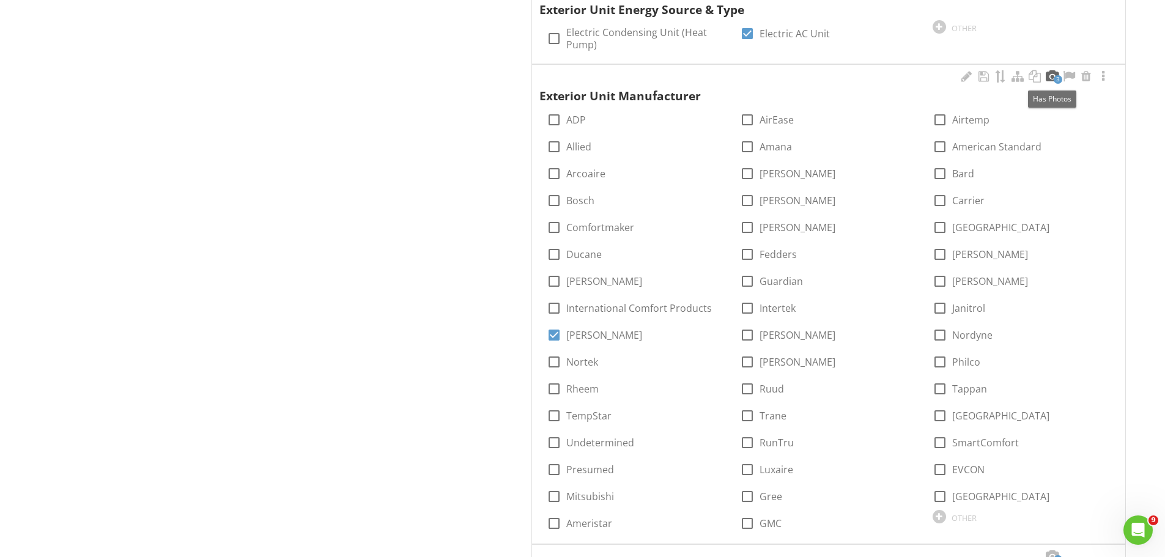
click at [1052, 73] on div at bounding box center [1052, 76] width 15 height 12
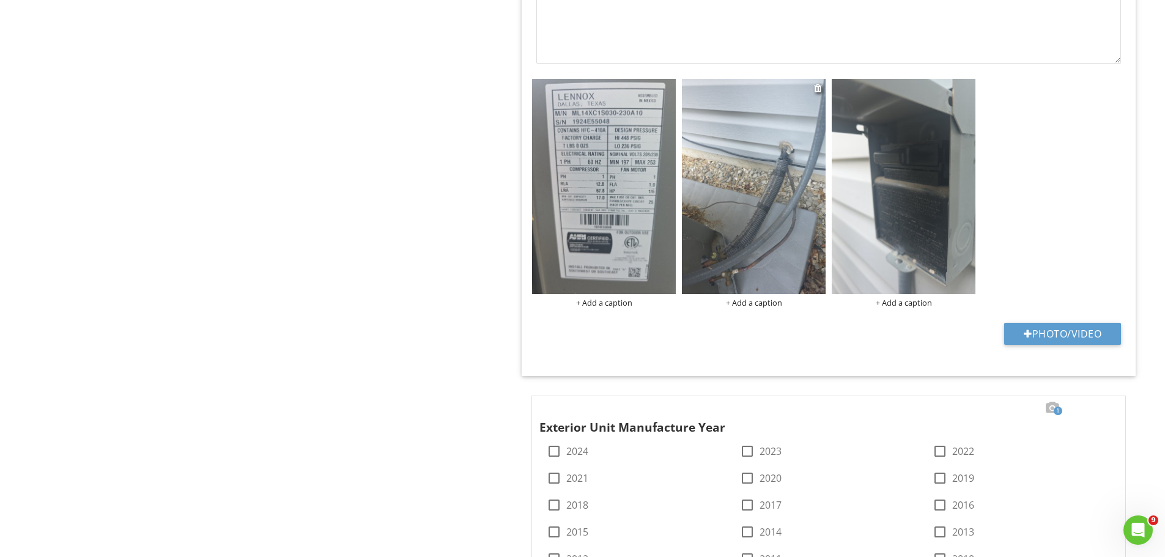
scroll to position [1774, 0]
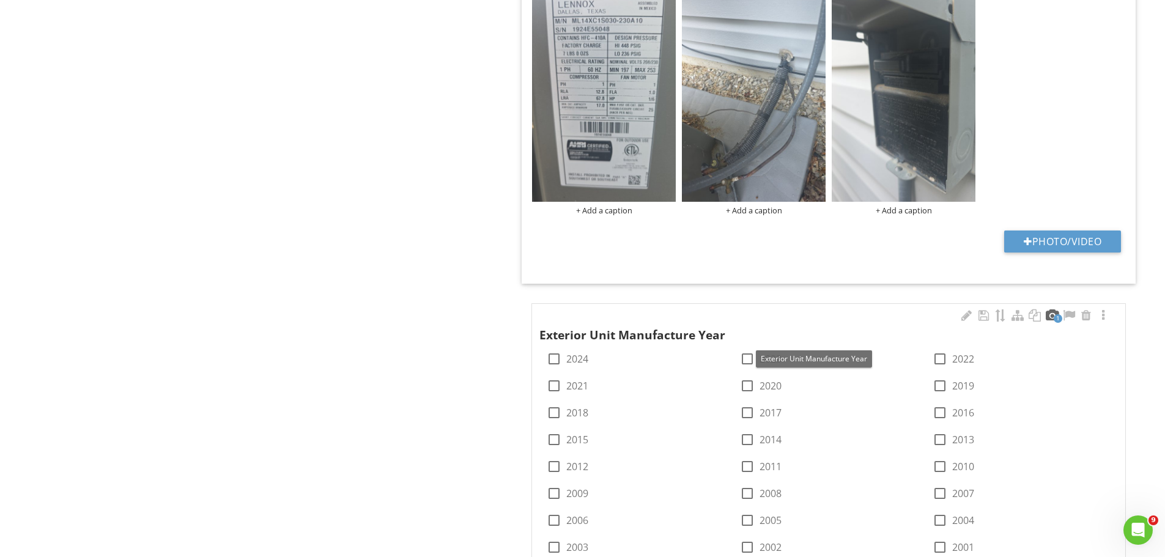
click at [1049, 314] on div at bounding box center [1052, 315] width 15 height 12
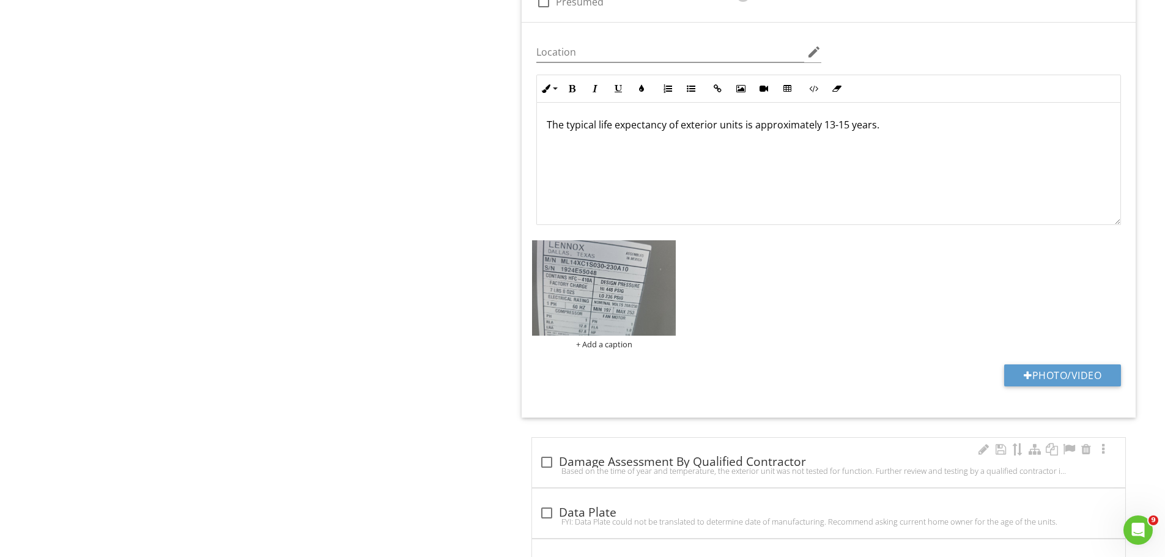
scroll to position [2569, 0]
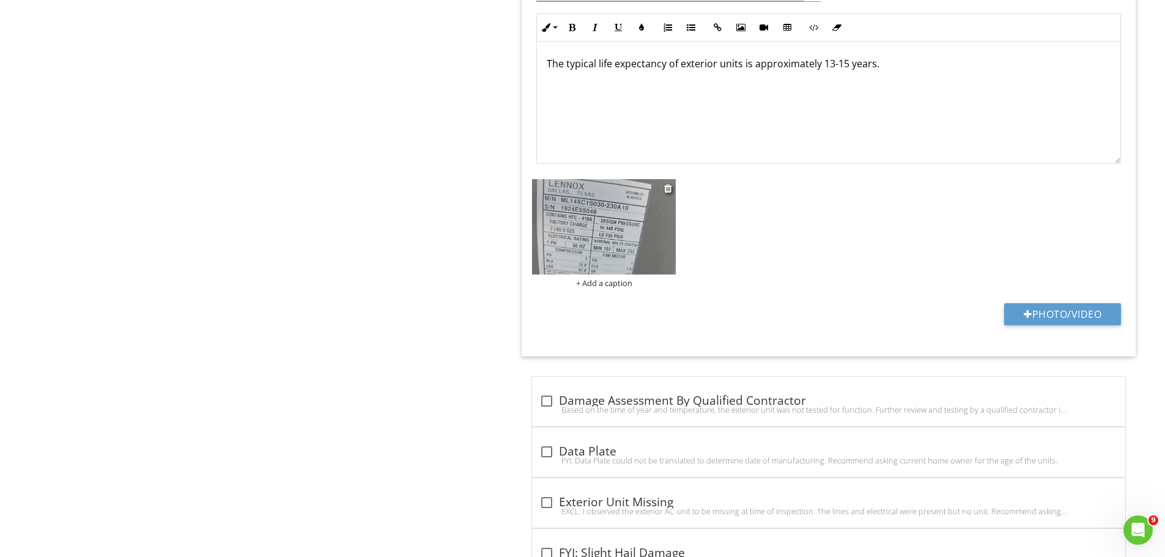
click at [600, 217] on img at bounding box center [604, 227] width 144 height 96
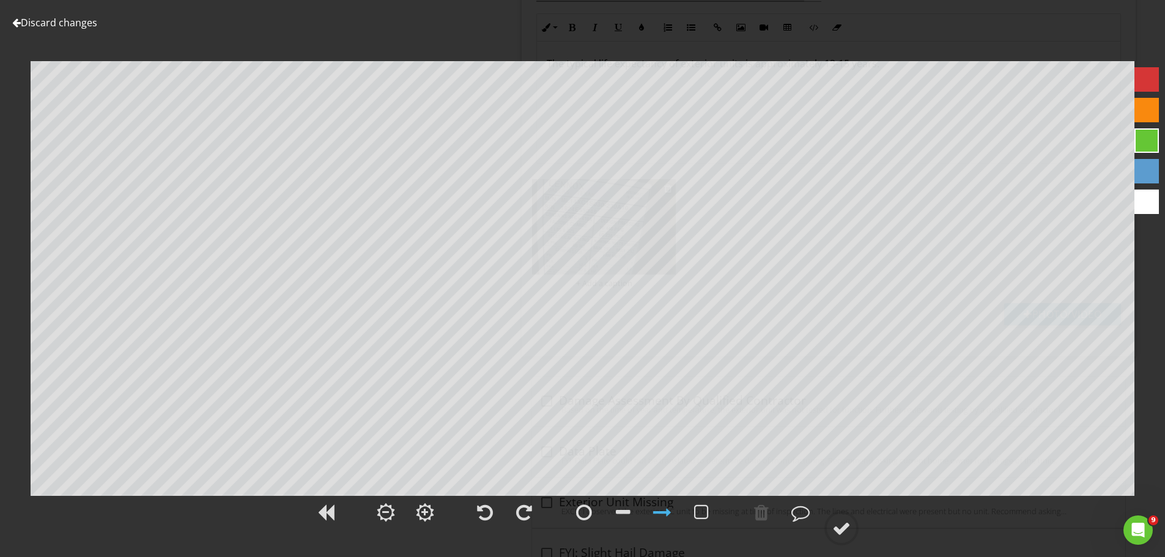
scroll to position [2630, 0]
click at [622, 513] on div at bounding box center [623, 512] width 15 height 18
click at [843, 523] on div at bounding box center [841, 528] width 18 height 18
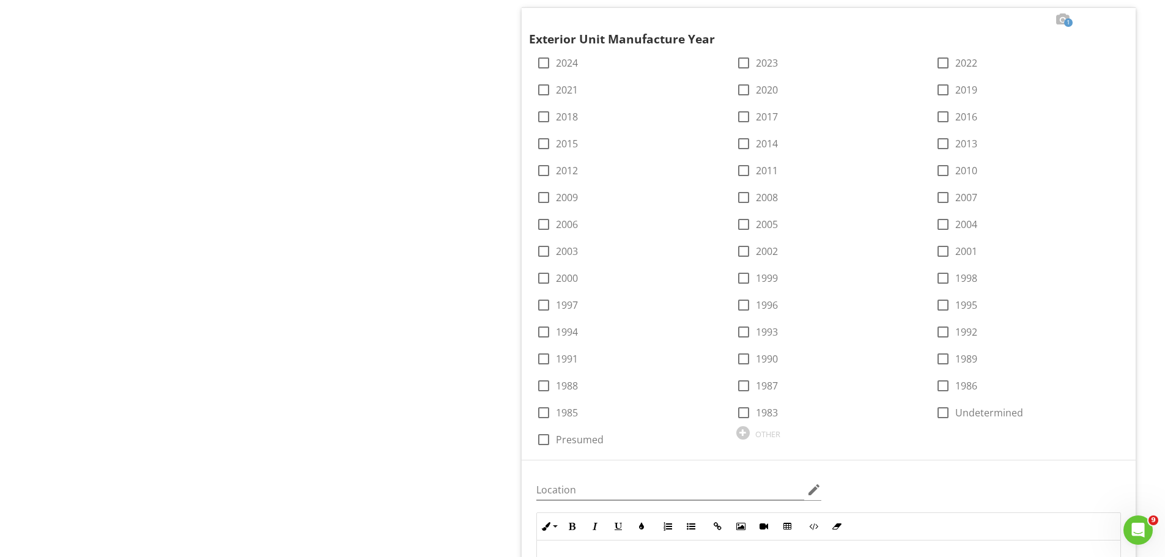
scroll to position [2018, 0]
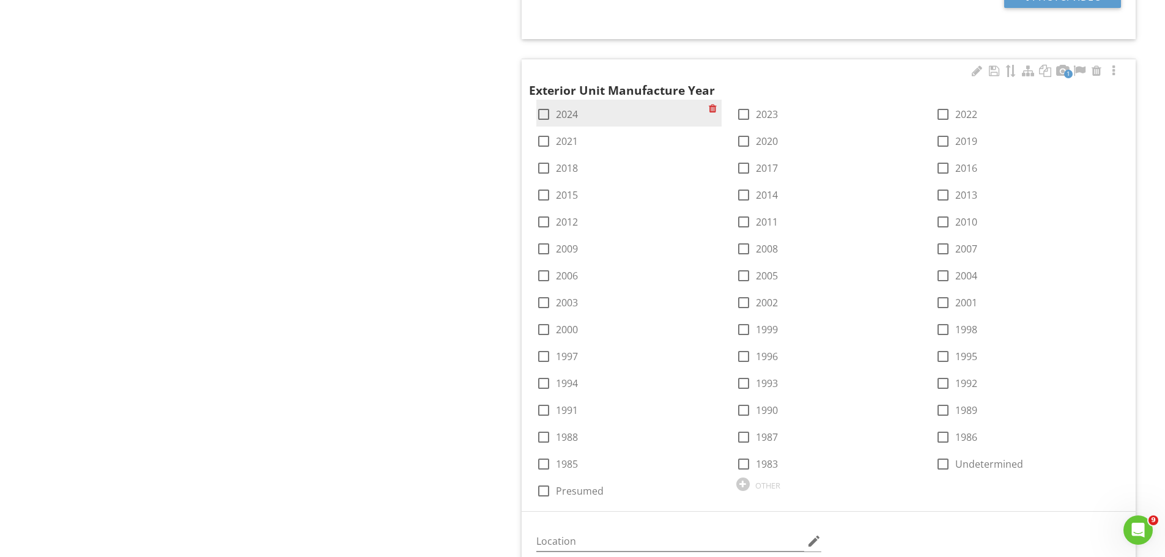
click at [541, 114] on div at bounding box center [543, 114] width 21 height 21
checkbox input "true"
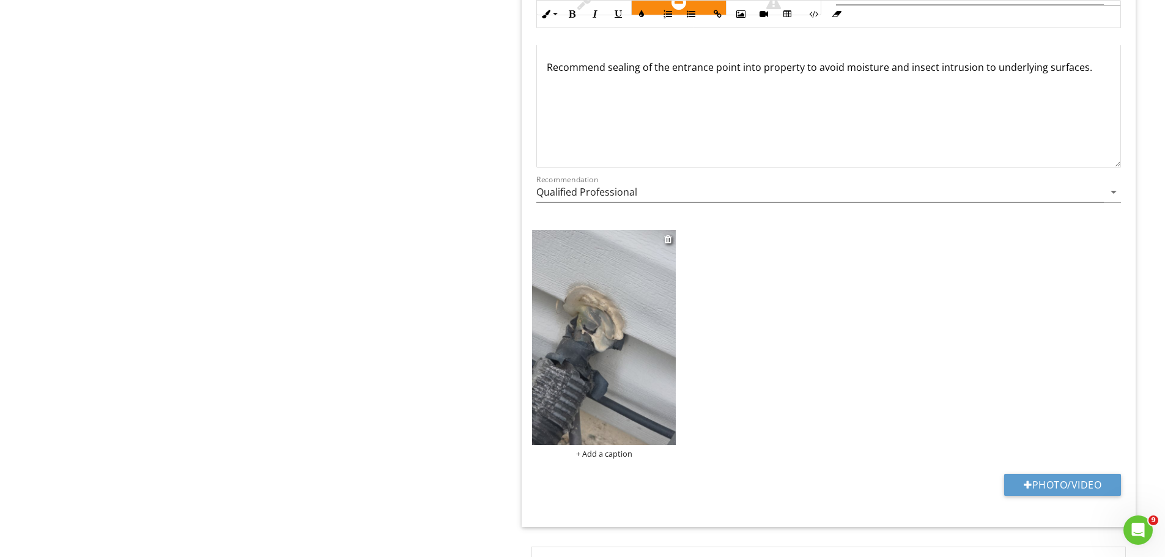
scroll to position [4648, 0]
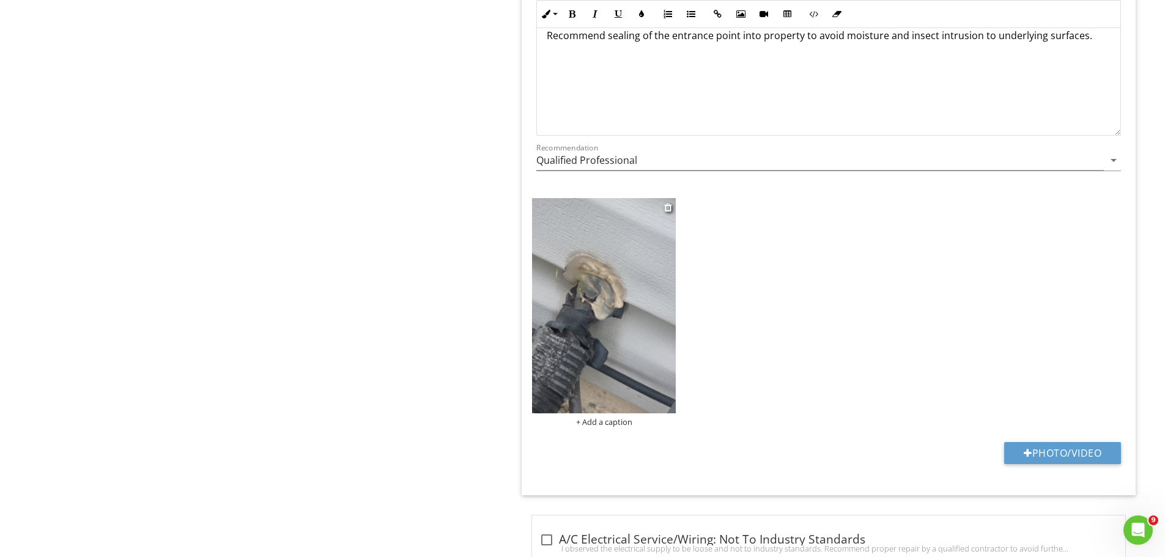
click at [621, 349] on img at bounding box center [604, 305] width 144 height 215
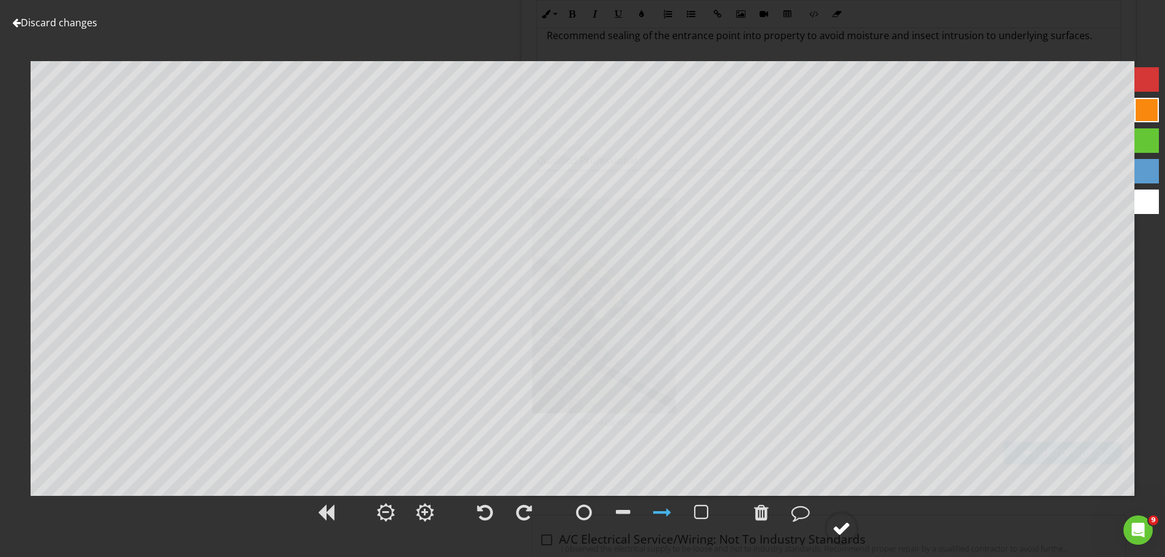
click at [853, 524] on circle at bounding box center [842, 529] width 32 height 32
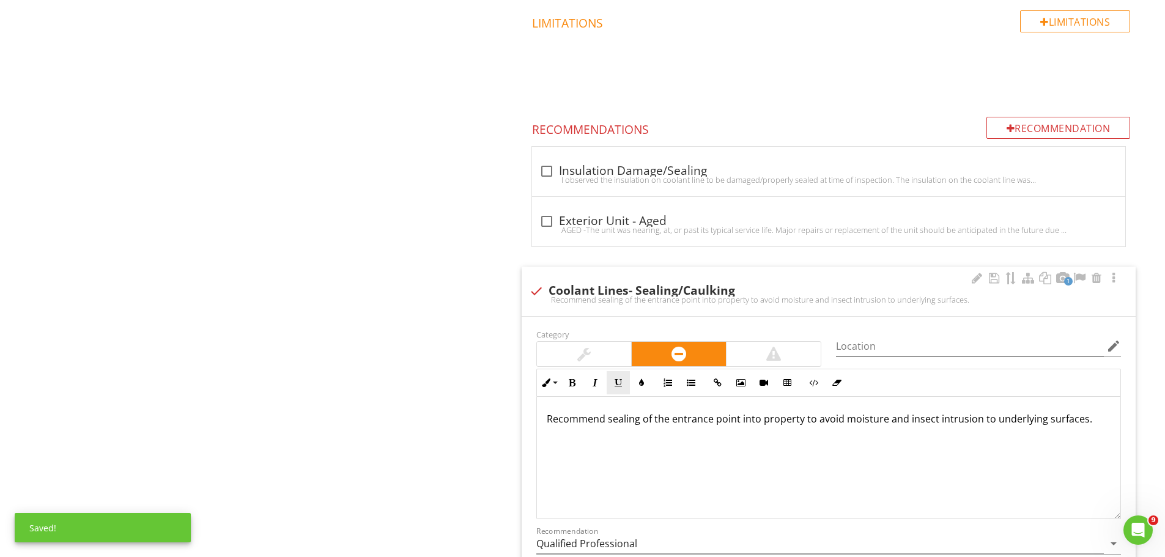
scroll to position [4281, 0]
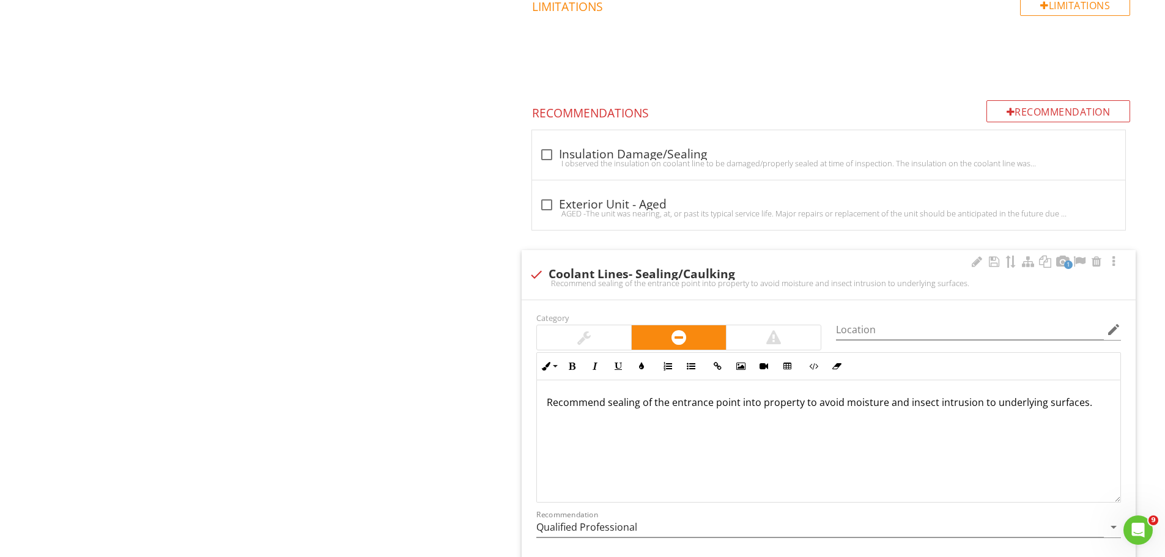
click at [591, 341] on div at bounding box center [584, 337] width 94 height 24
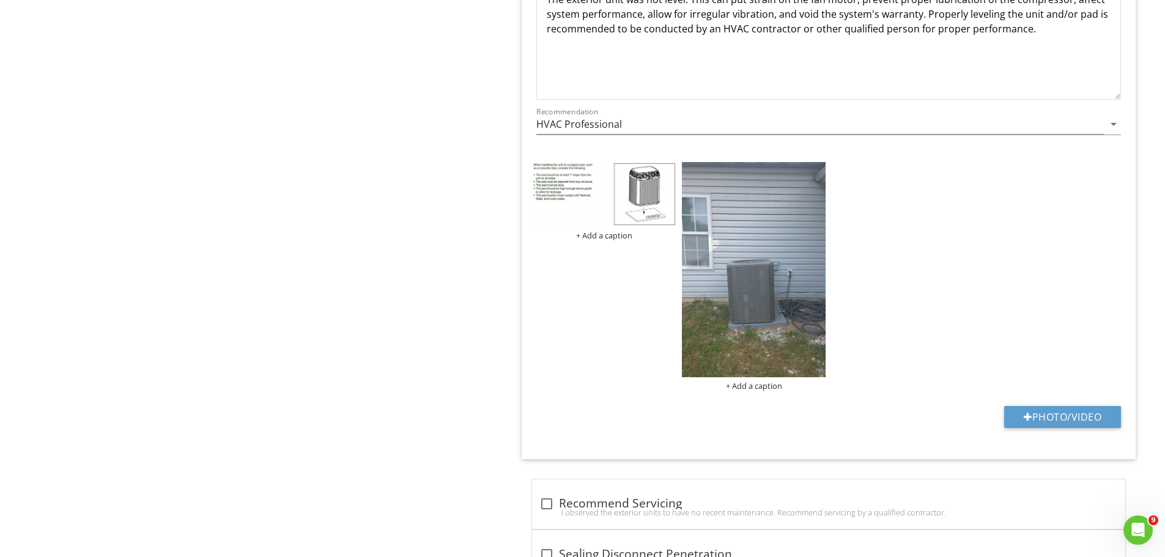
scroll to position [5443, 0]
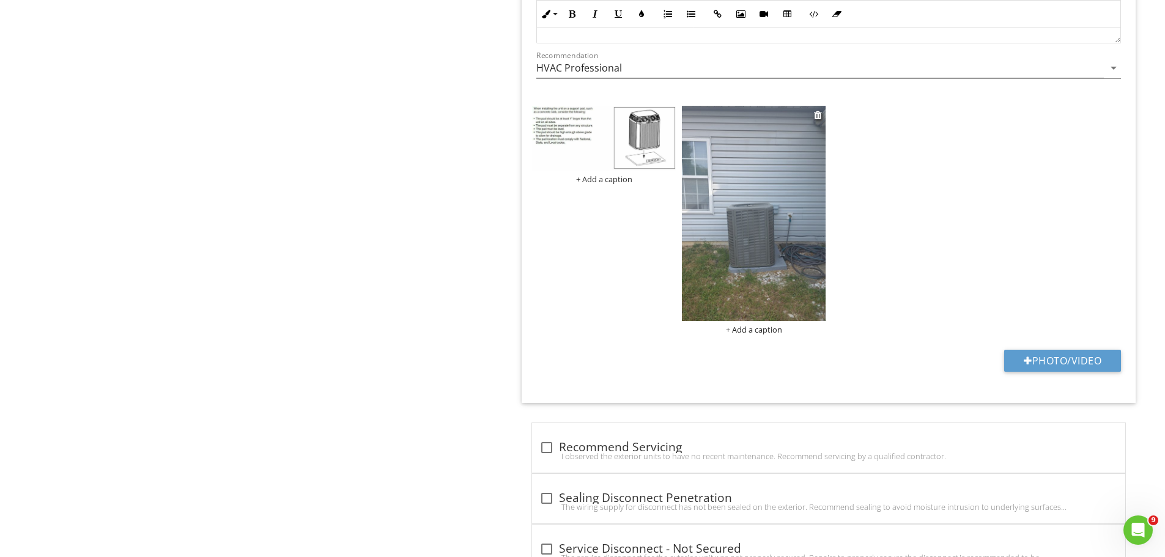
click at [779, 294] on img at bounding box center [754, 213] width 144 height 215
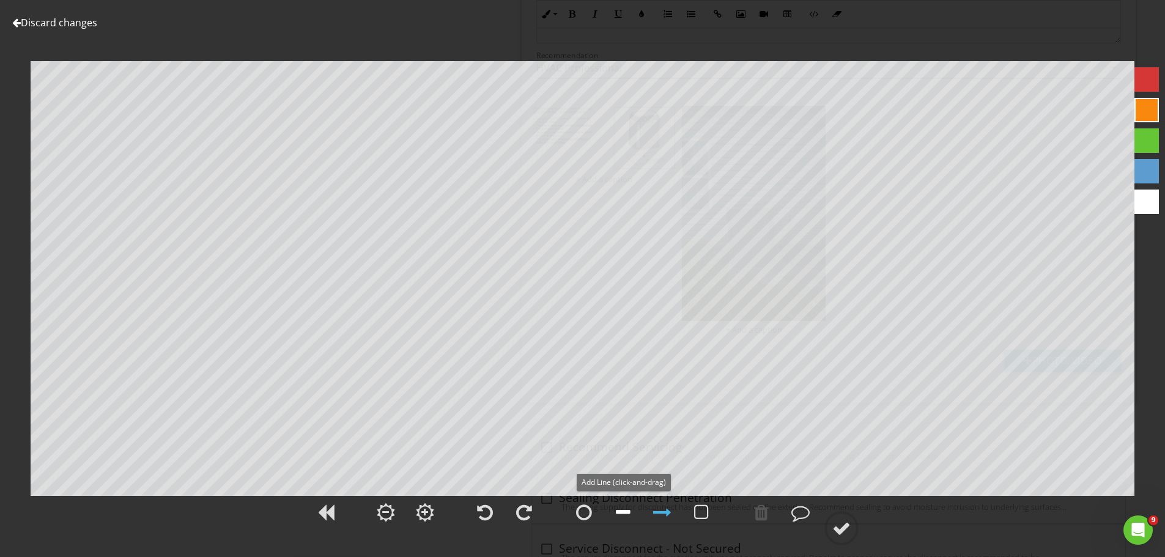
click at [625, 513] on div at bounding box center [623, 512] width 15 height 18
click at [761, 513] on div at bounding box center [761, 512] width 15 height 18
click at [627, 510] on div at bounding box center [623, 512] width 15 height 18
click at [627, 509] on div at bounding box center [623, 512] width 15 height 18
drag, startPoint x: 841, startPoint y: 526, endPoint x: 913, endPoint y: 531, distance: 72.3
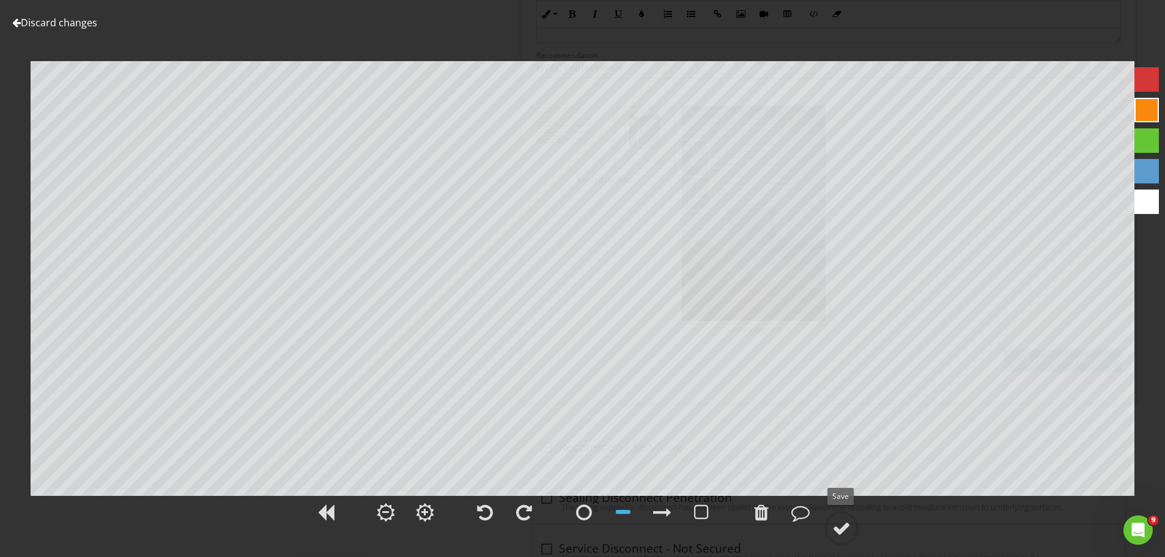
click at [842, 525] on div at bounding box center [841, 528] width 18 height 18
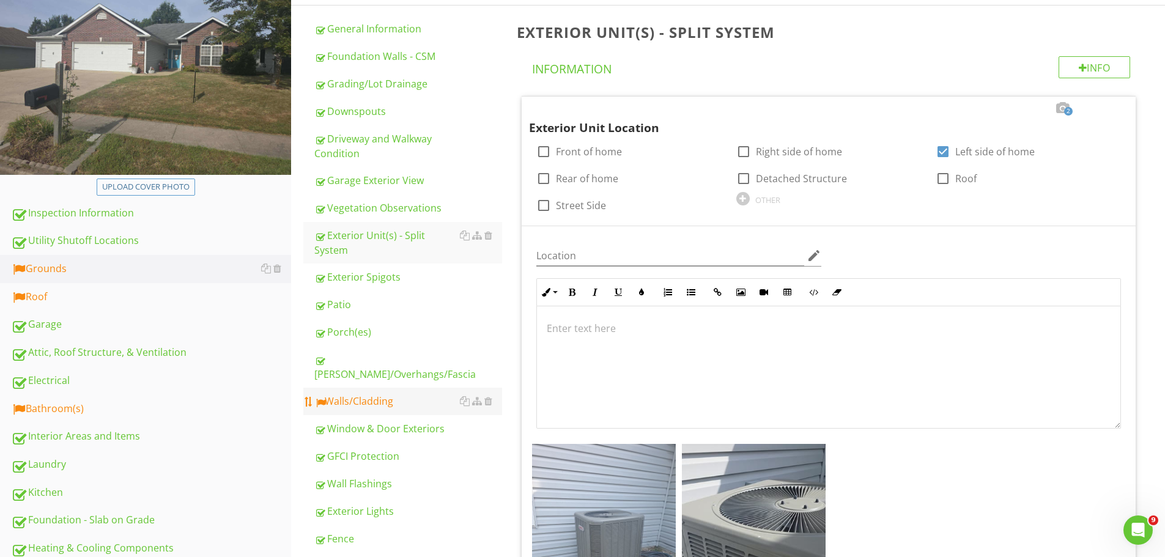
scroll to position [183, 0]
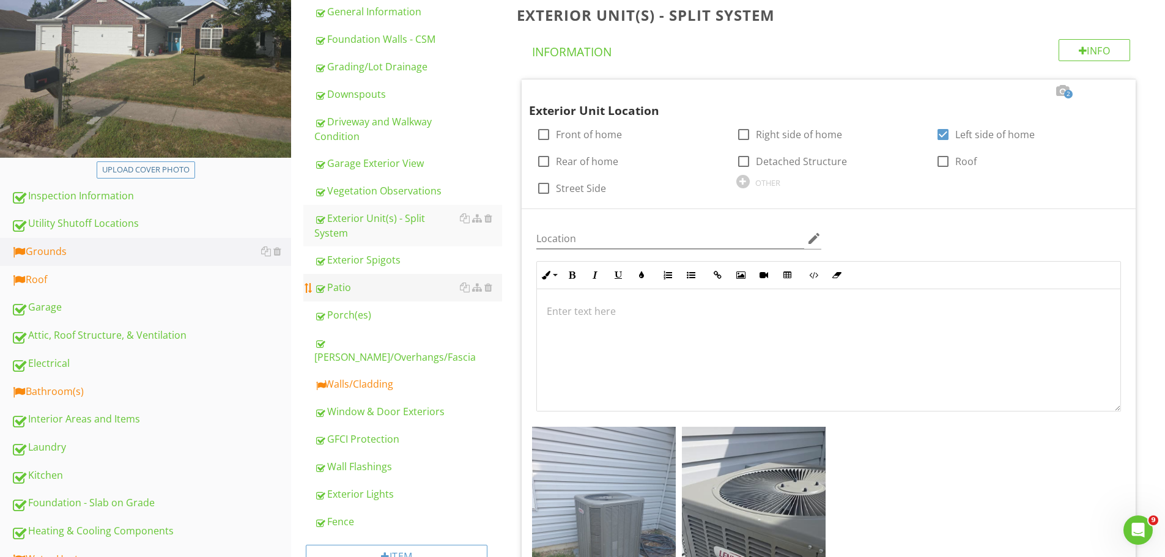
click at [346, 280] on div "Patio" at bounding box center [408, 287] width 188 height 15
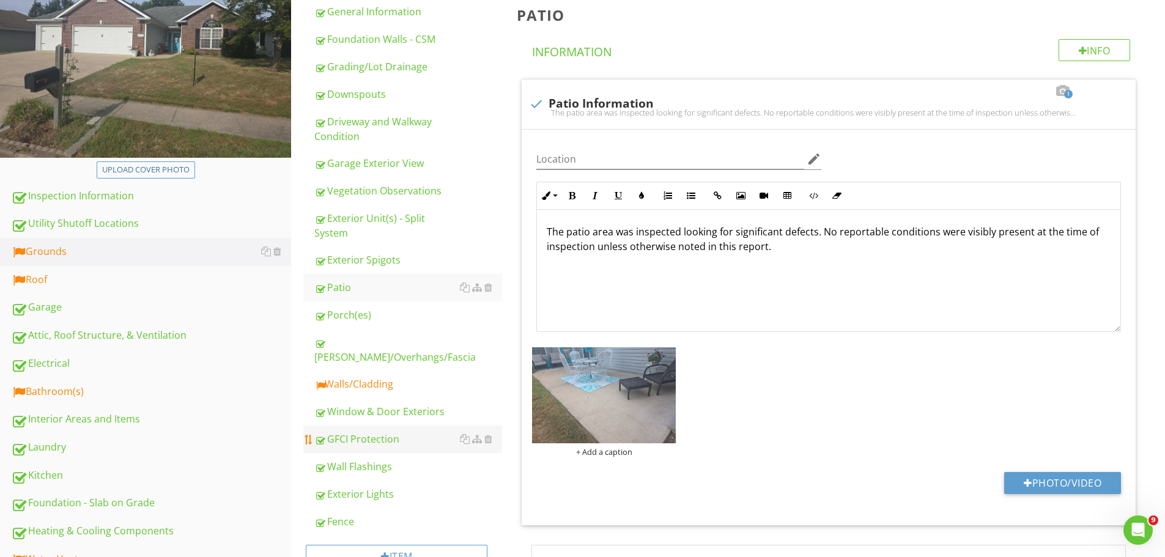
click at [358, 335] on div "Eaves/Overhangs/Fascia" at bounding box center [408, 349] width 188 height 29
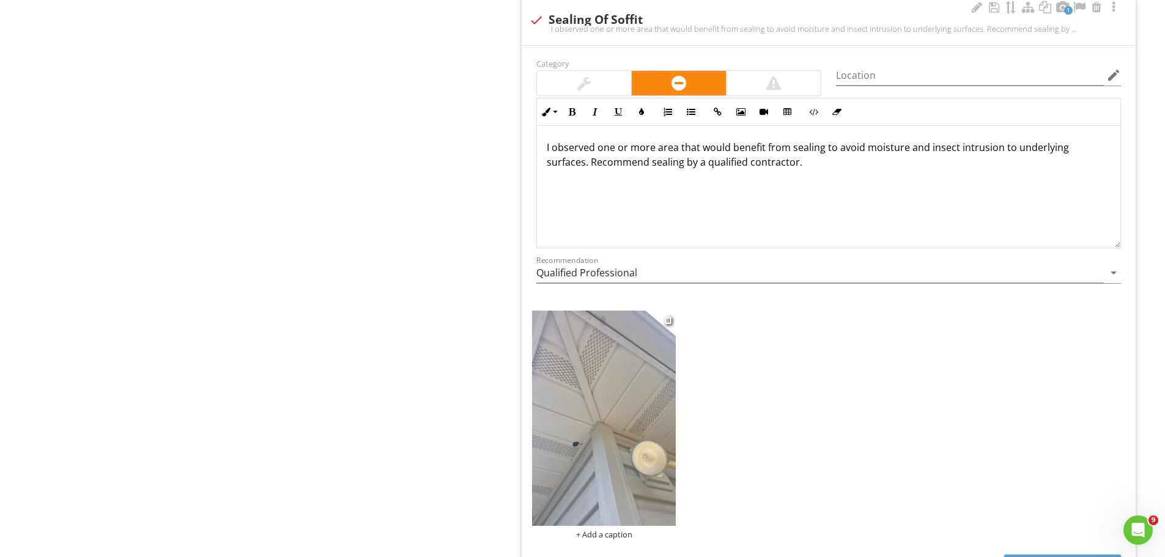
scroll to position [1284, 0]
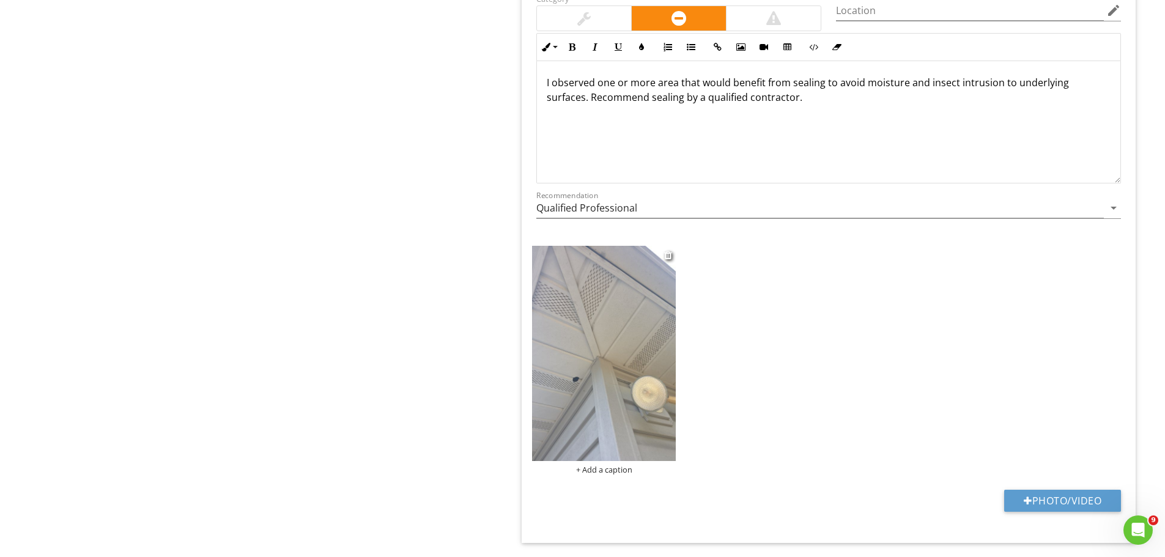
click at [643, 351] on img at bounding box center [604, 353] width 144 height 215
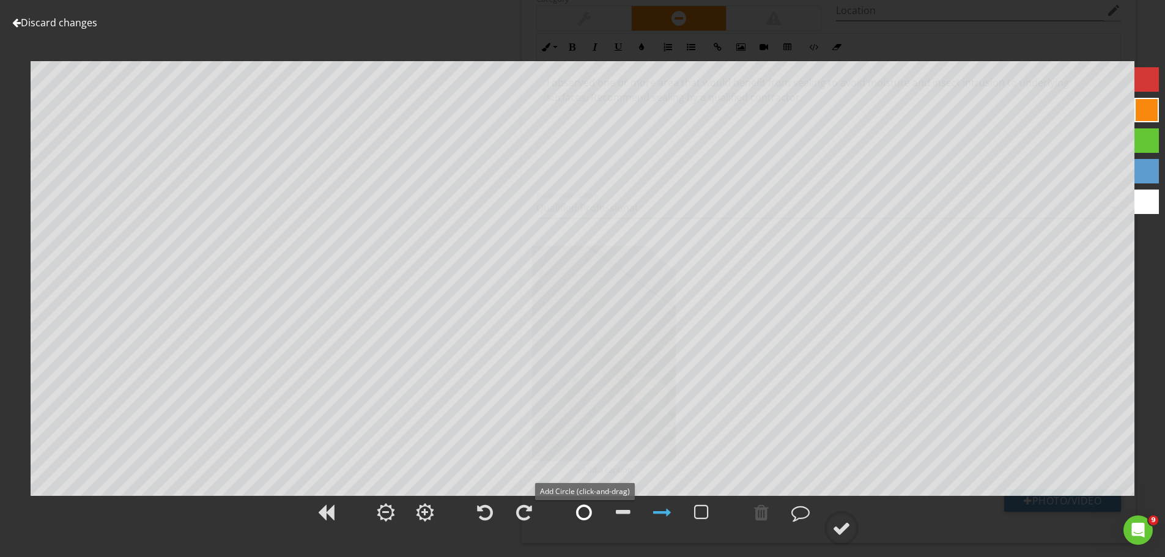
click at [580, 509] on div at bounding box center [584, 512] width 16 height 18
click at [850, 530] on div at bounding box center [841, 528] width 18 height 18
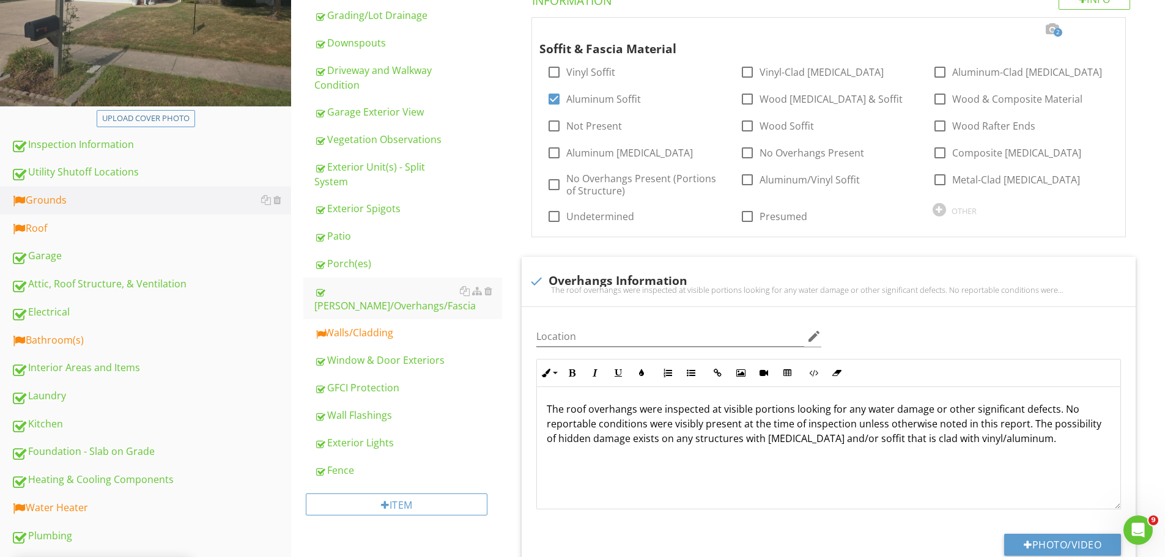
scroll to position [245, 0]
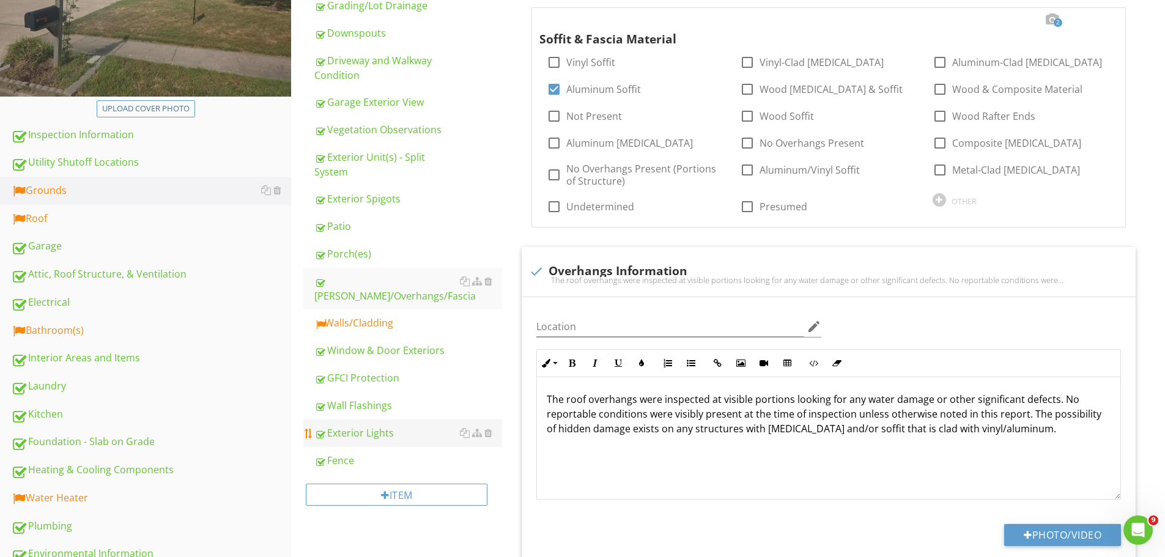
click at [357, 316] on div "Walls/Cladding" at bounding box center [408, 323] width 188 height 15
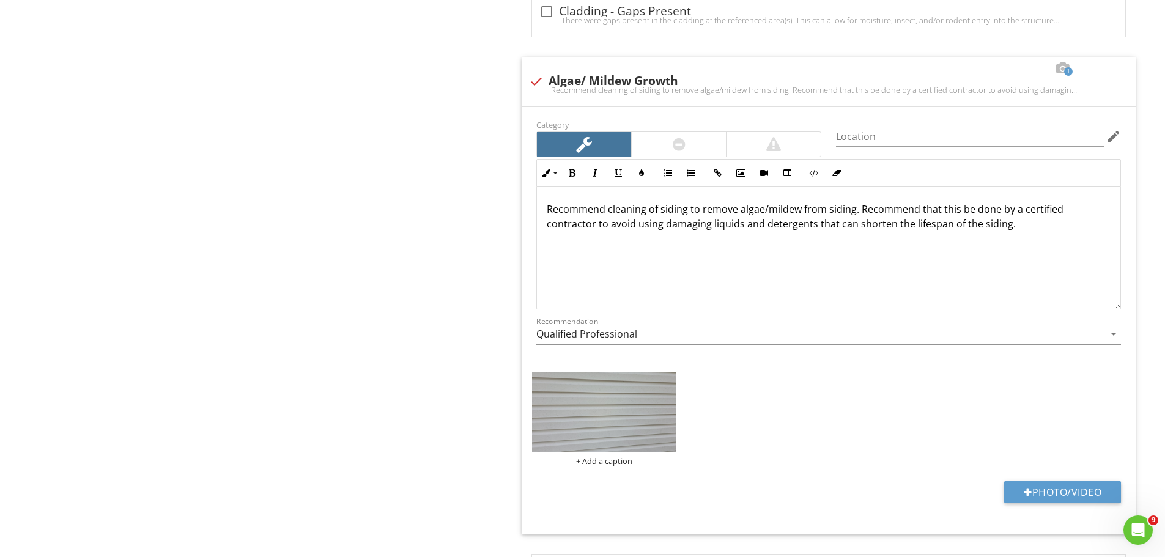
scroll to position [2569, 0]
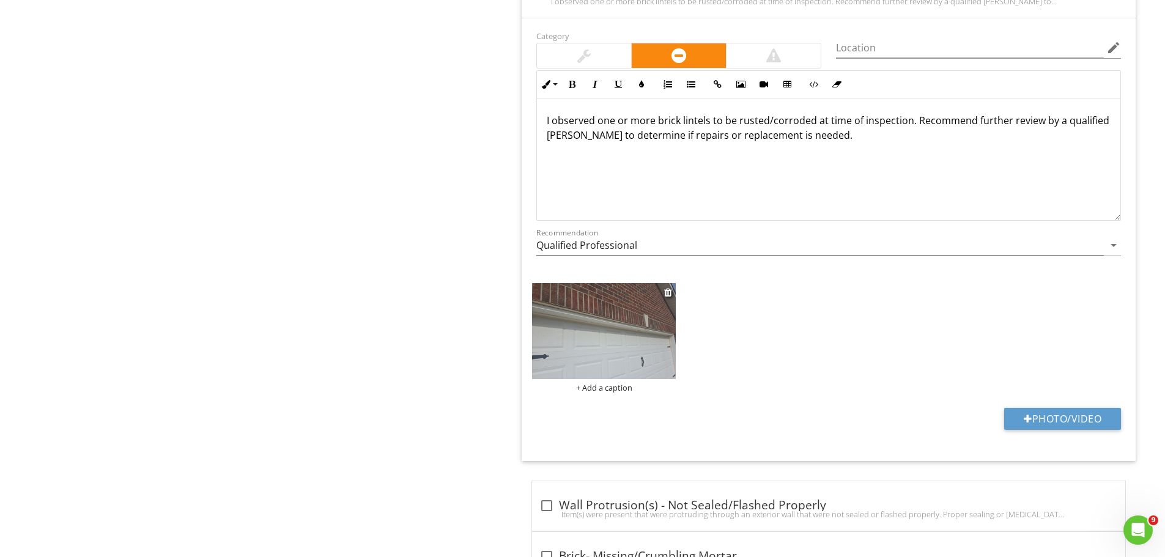
click at [625, 365] on img at bounding box center [604, 331] width 144 height 96
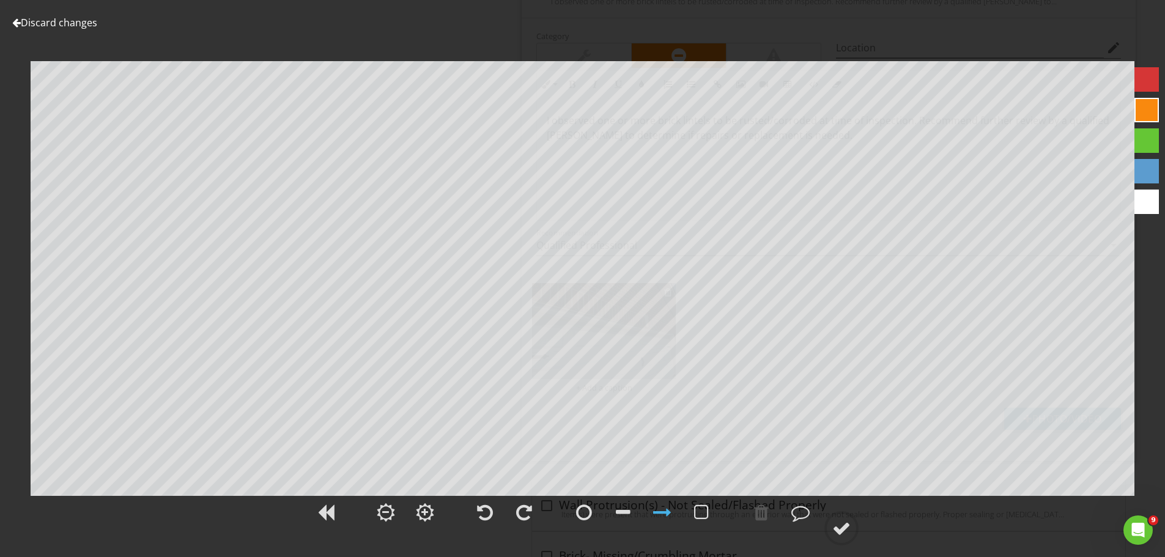
scroll to position [3976, 0]
click at [859, 530] on div at bounding box center [582, 519] width 1165 height 51
click at [845, 527] on div at bounding box center [841, 528] width 18 height 18
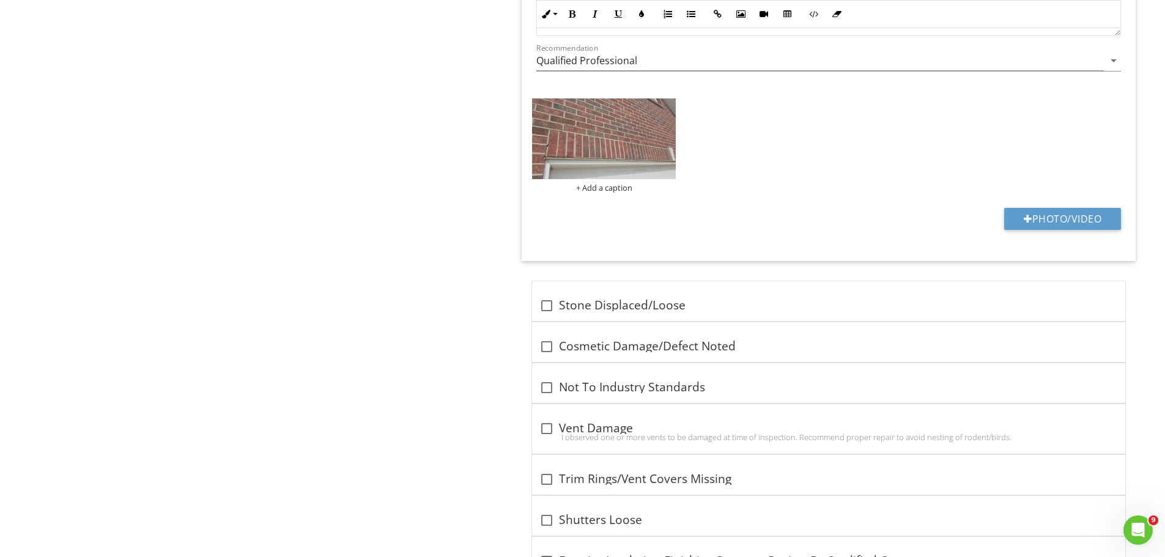
scroll to position [5749, 0]
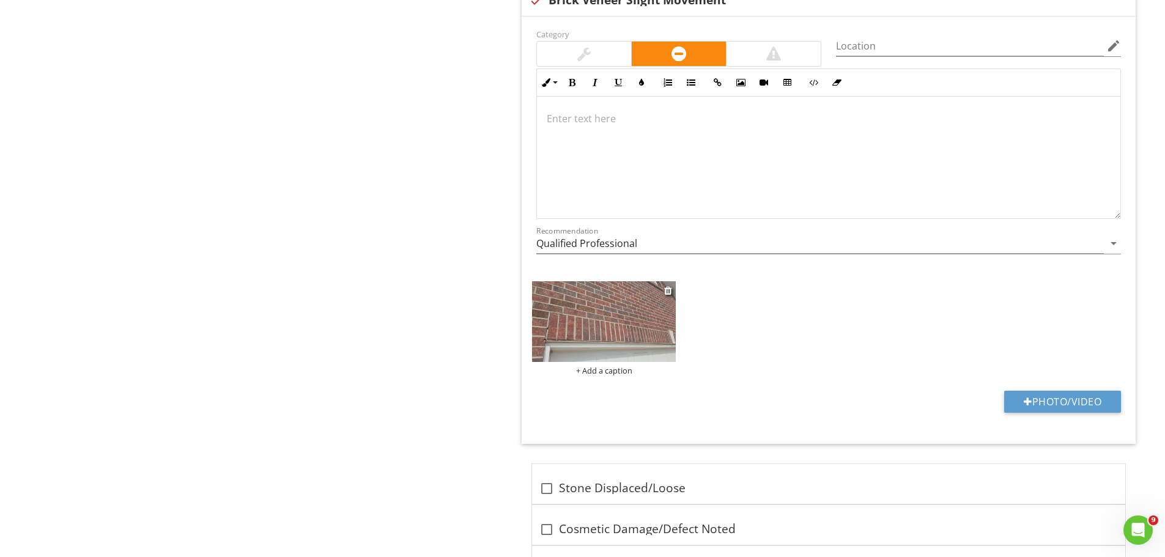
click at [626, 310] on img at bounding box center [604, 321] width 144 height 81
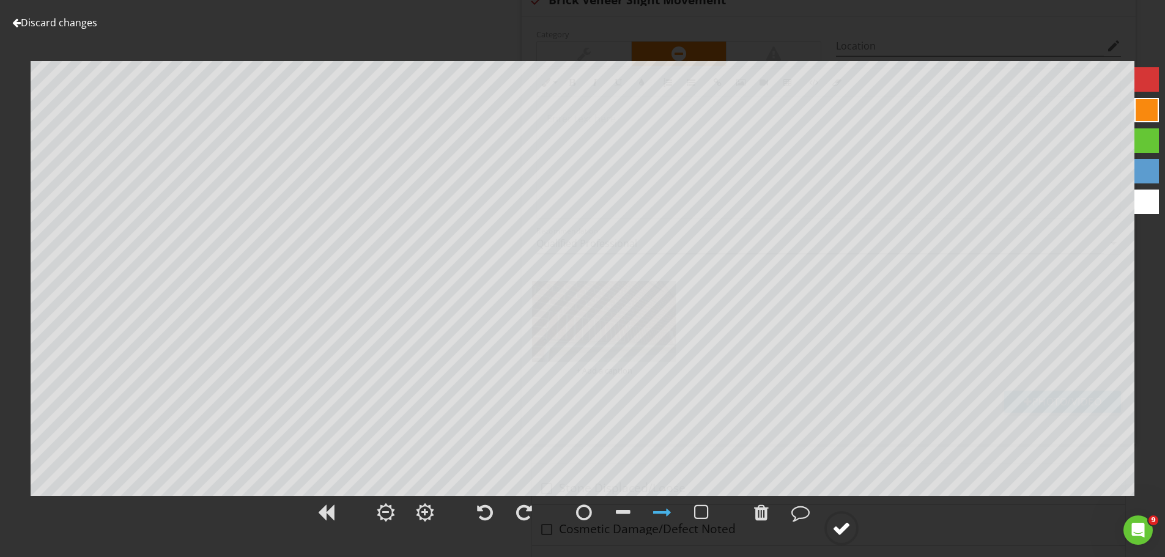
drag, startPoint x: 839, startPoint y: 530, endPoint x: 856, endPoint y: 526, distance: 17.7
click at [839, 530] on div at bounding box center [841, 528] width 18 height 18
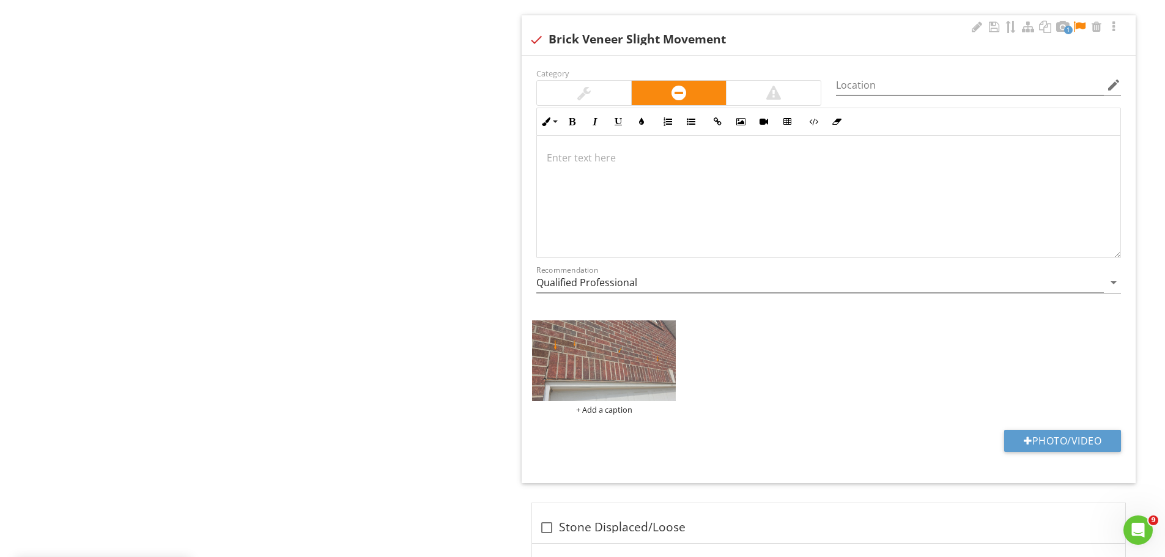
scroll to position [5627, 0]
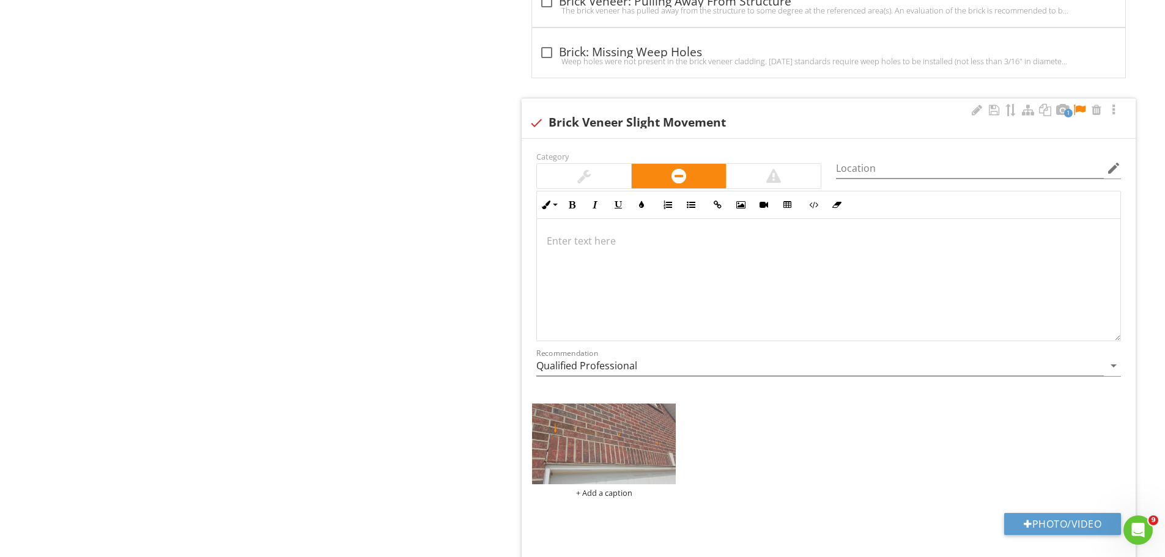
click at [562, 164] on div at bounding box center [584, 176] width 94 height 24
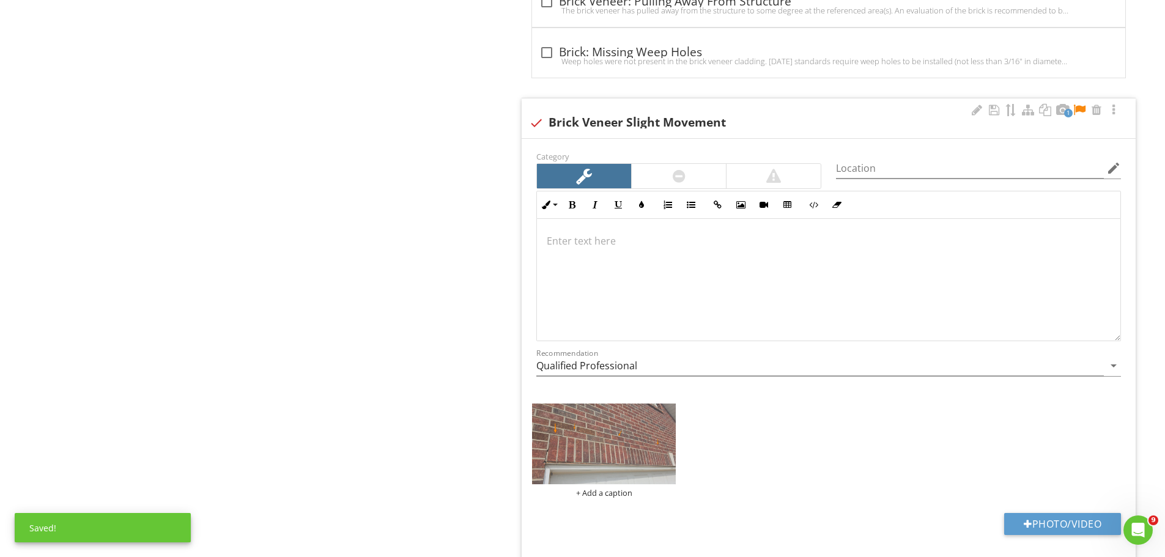
scroll to position [1, 0]
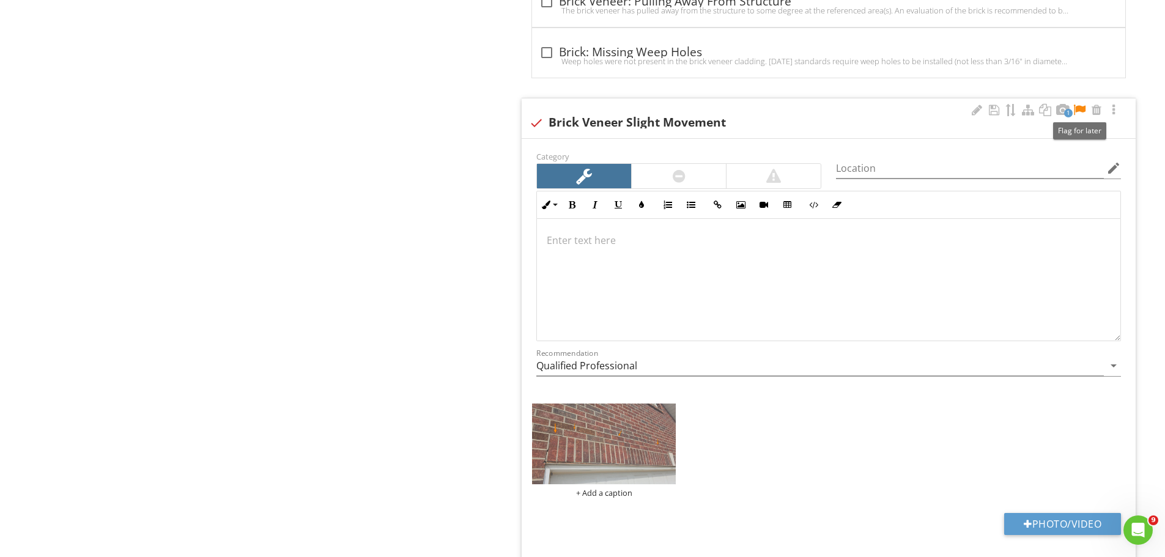
click at [1082, 108] on div at bounding box center [1079, 110] width 15 height 12
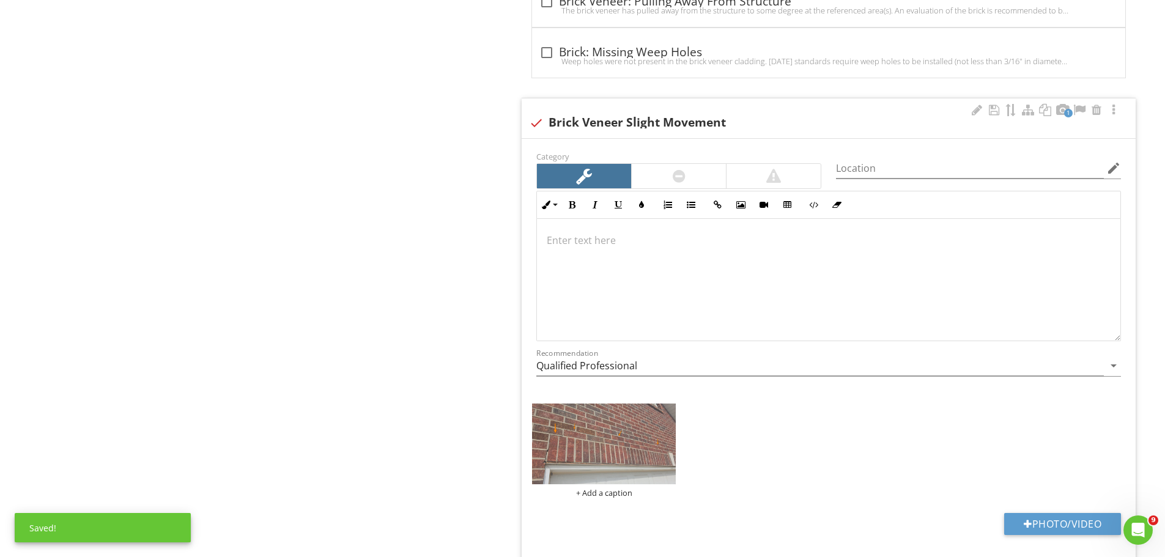
click at [568, 237] on p at bounding box center [829, 240] width 564 height 15
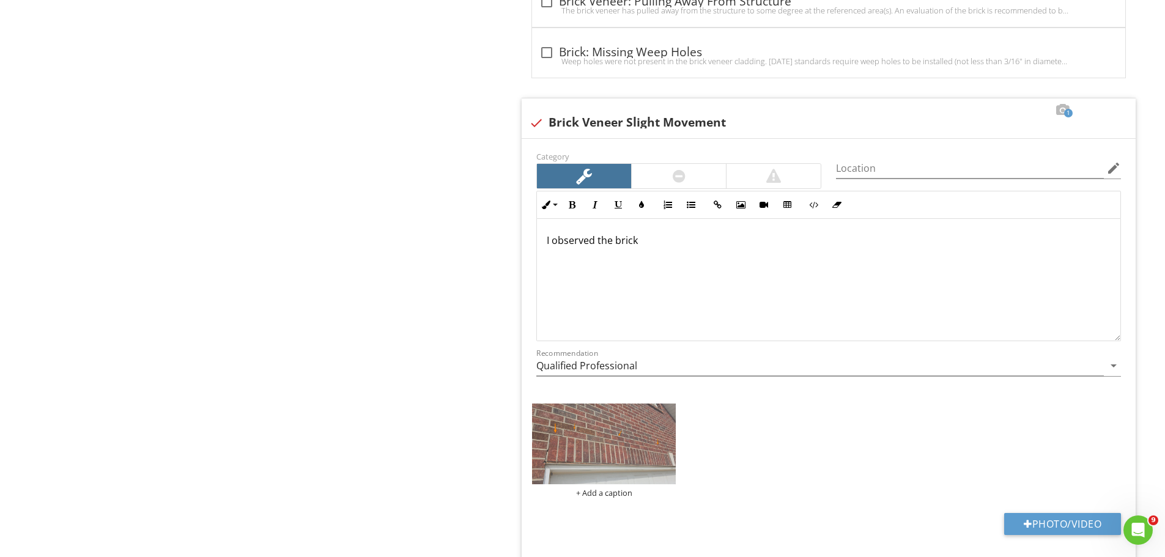
scroll to position [5637, 0]
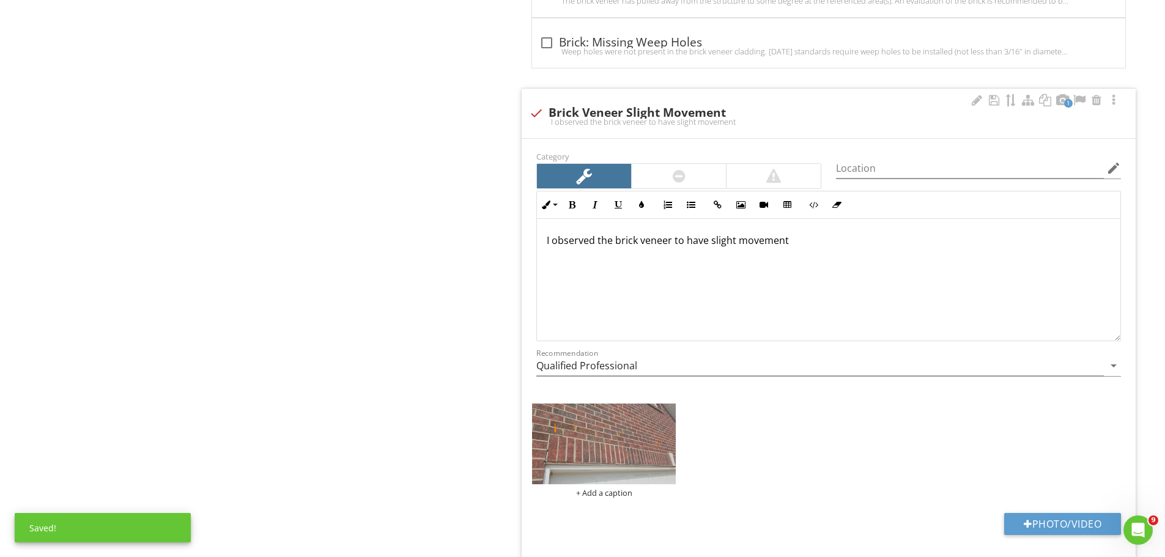
click at [787, 242] on p "I observed the brick veneer to have slight movement" at bounding box center [829, 240] width 564 height 15
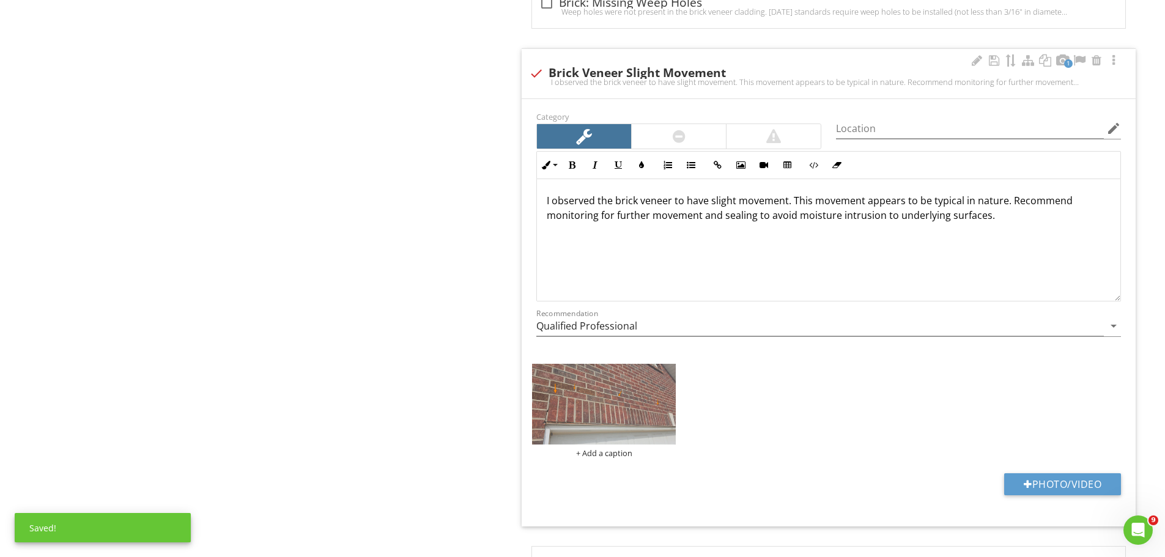
scroll to position [5698, 0]
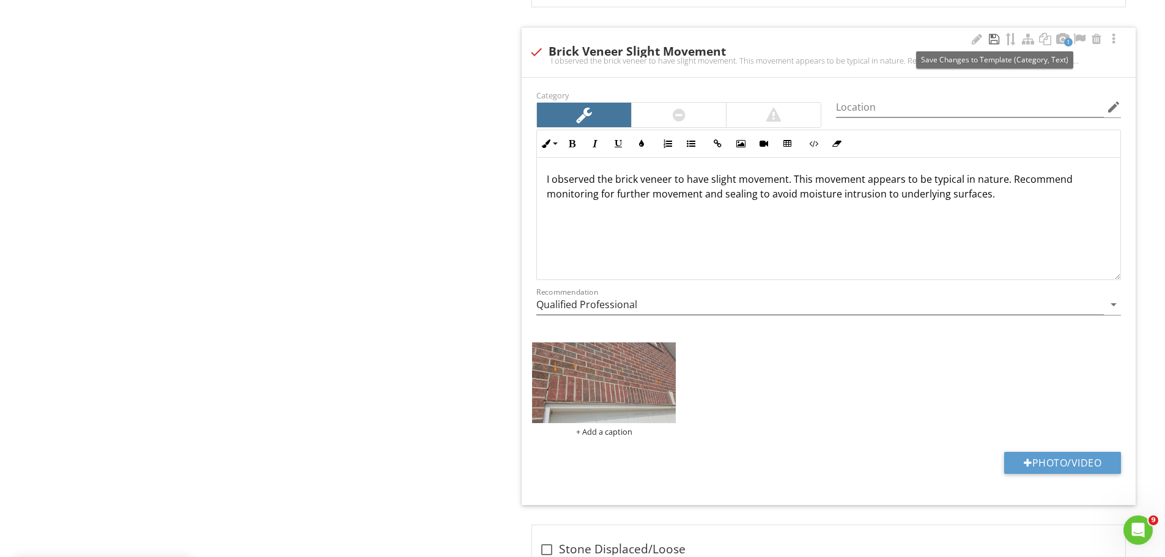
click at [992, 39] on div at bounding box center [994, 39] width 15 height 12
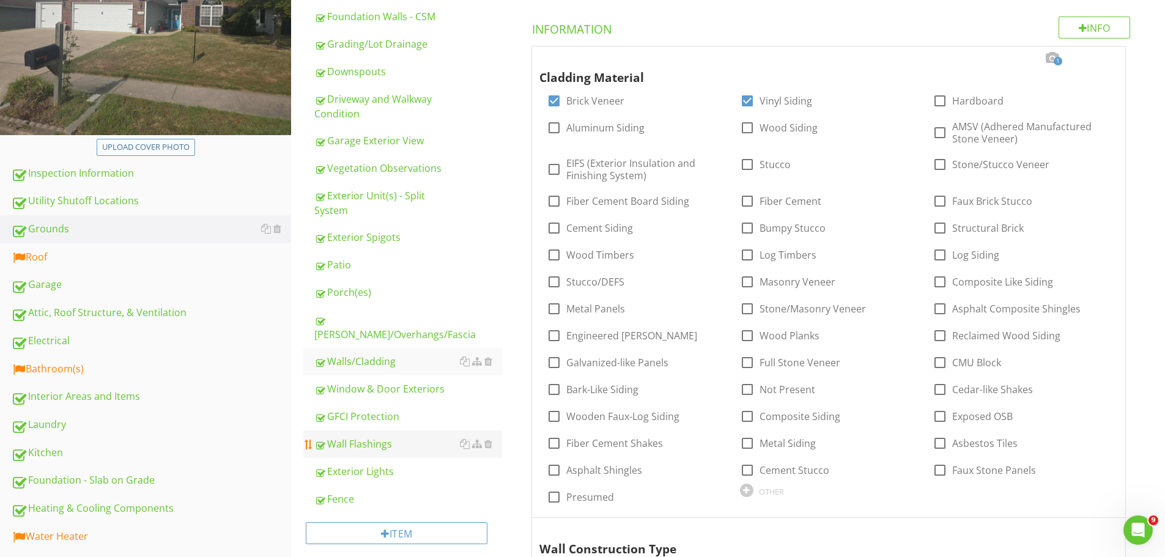
scroll to position [245, 0]
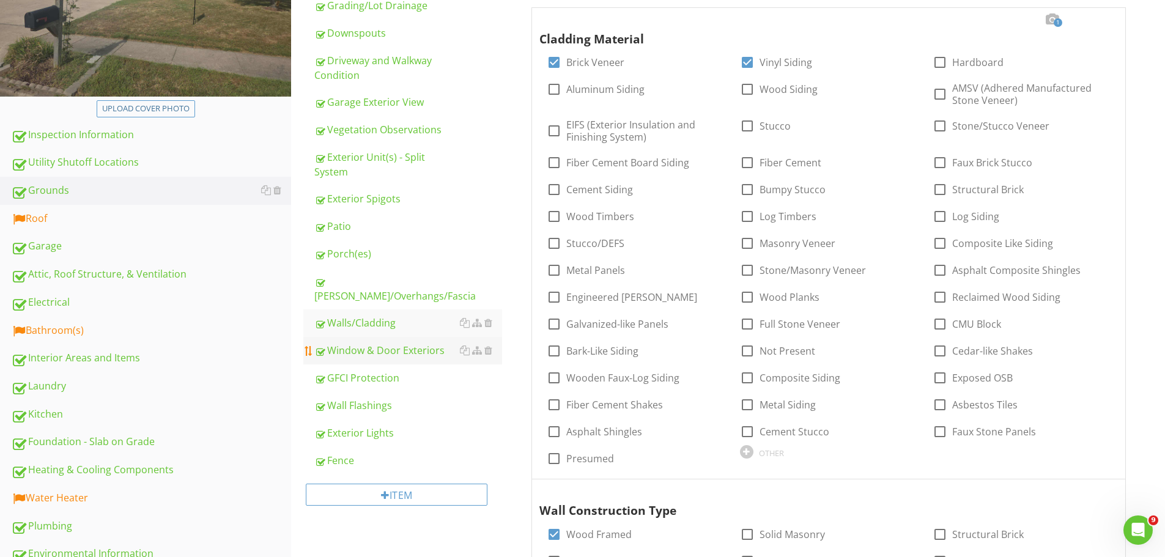
click at [371, 343] on div "Window & Door Exteriors" at bounding box center [408, 350] width 188 height 15
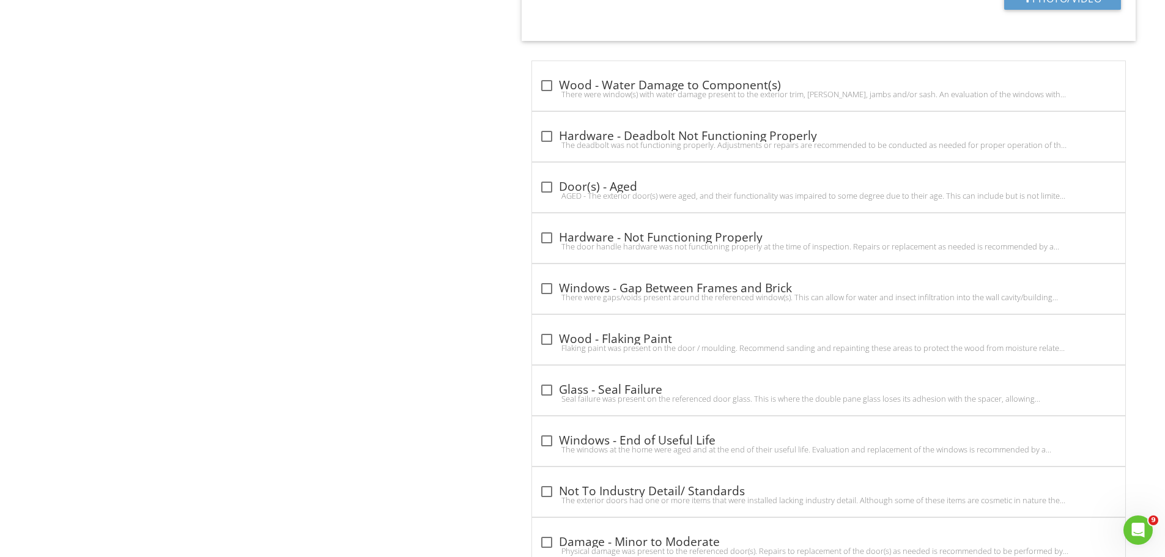
scroll to position [4587, 0]
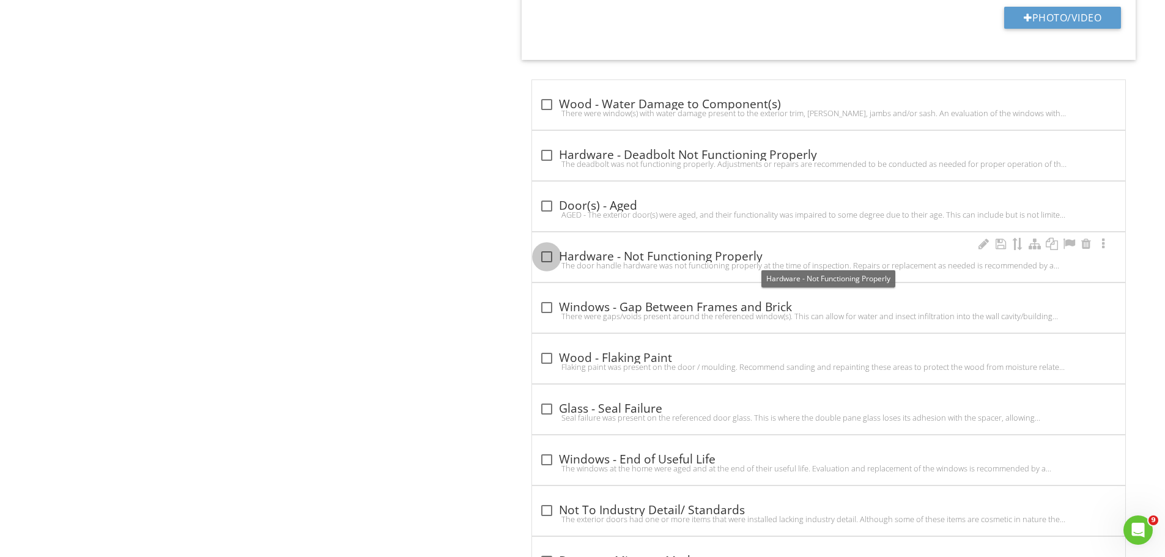
click at [546, 254] on div at bounding box center [546, 256] width 21 height 21
checkbox input "true"
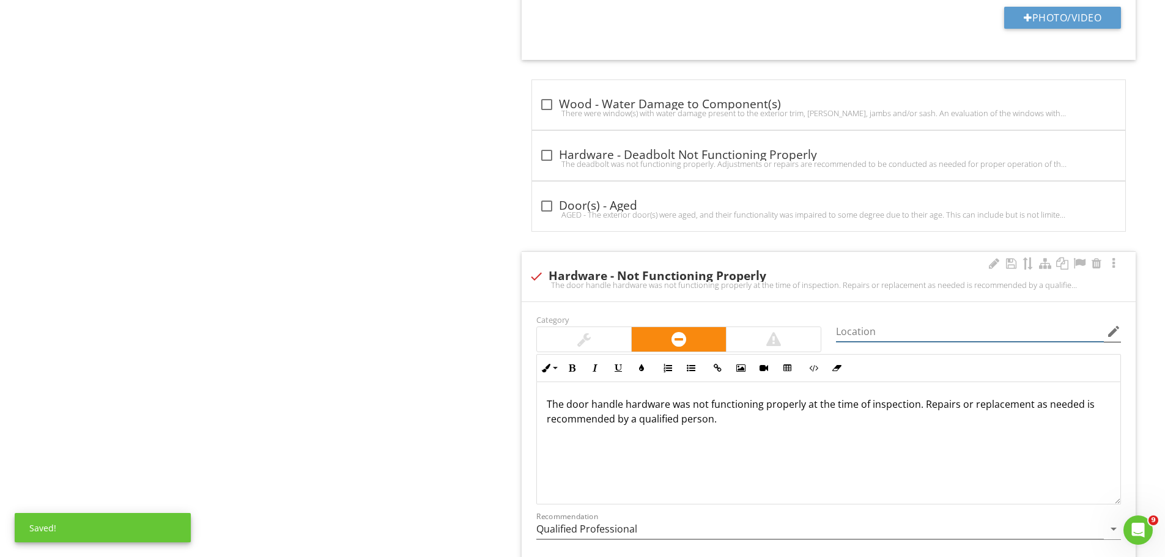
click at [863, 339] on input "Location" at bounding box center [970, 332] width 268 height 20
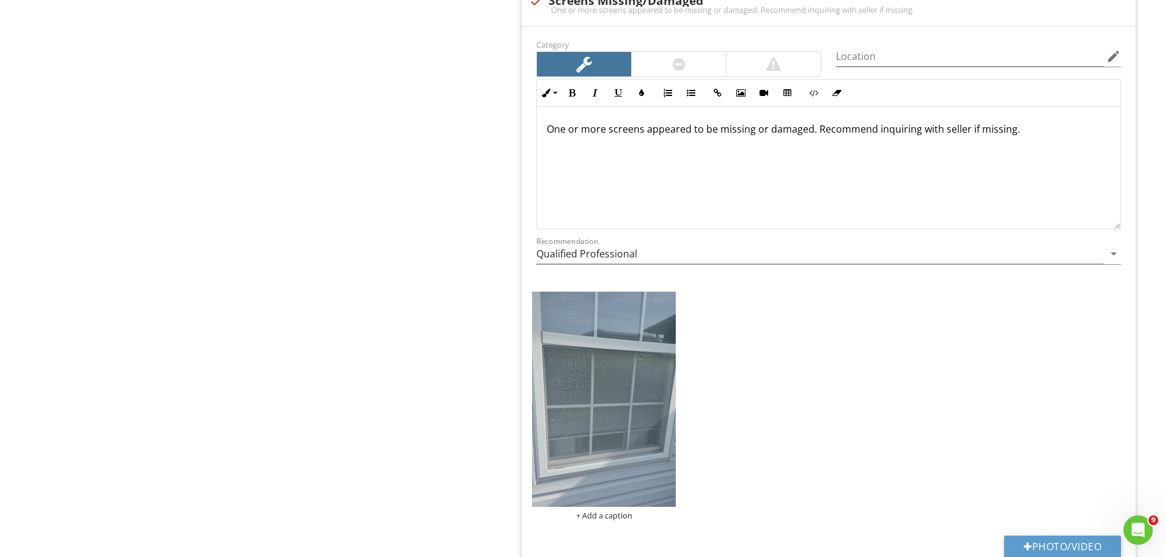
scroll to position [4037, 0]
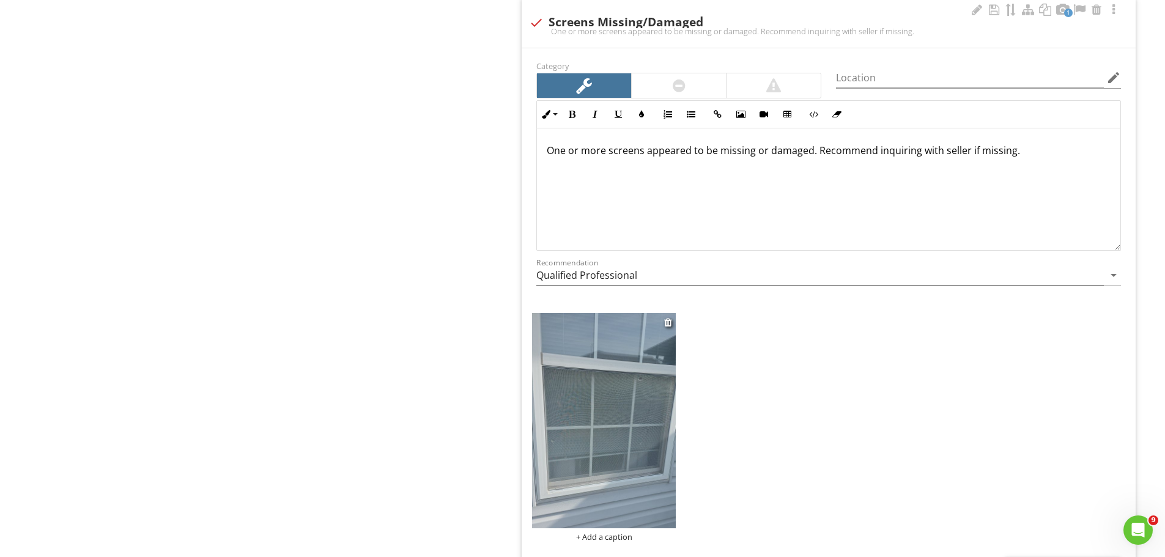
type input "Rear Slider"
click at [659, 418] on img at bounding box center [604, 420] width 144 height 215
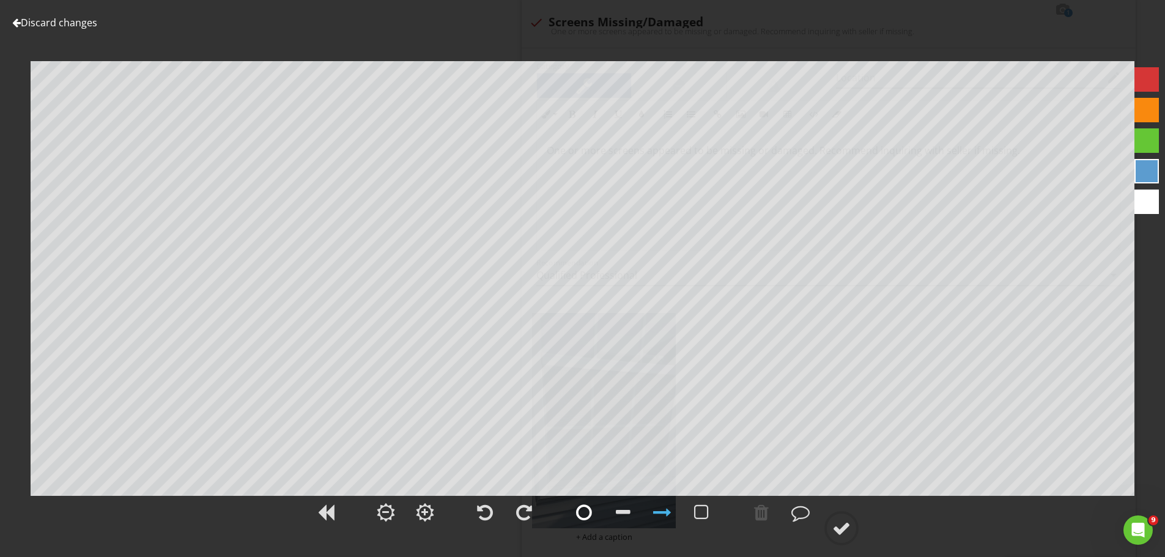
click at [582, 510] on div at bounding box center [584, 512] width 16 height 18
click at [839, 530] on div at bounding box center [841, 528] width 18 height 18
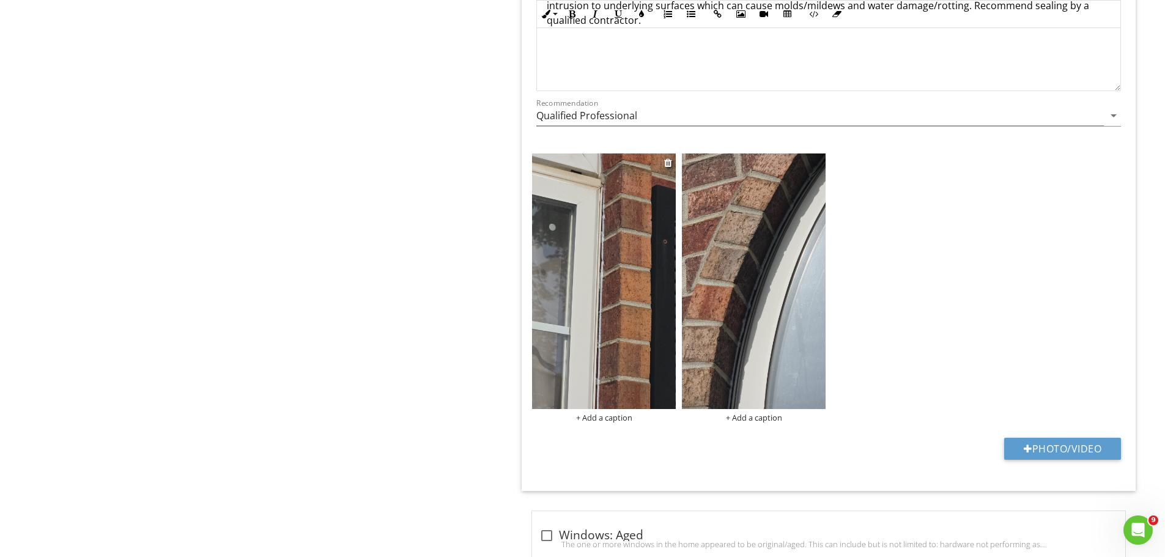
scroll to position [2997, 0]
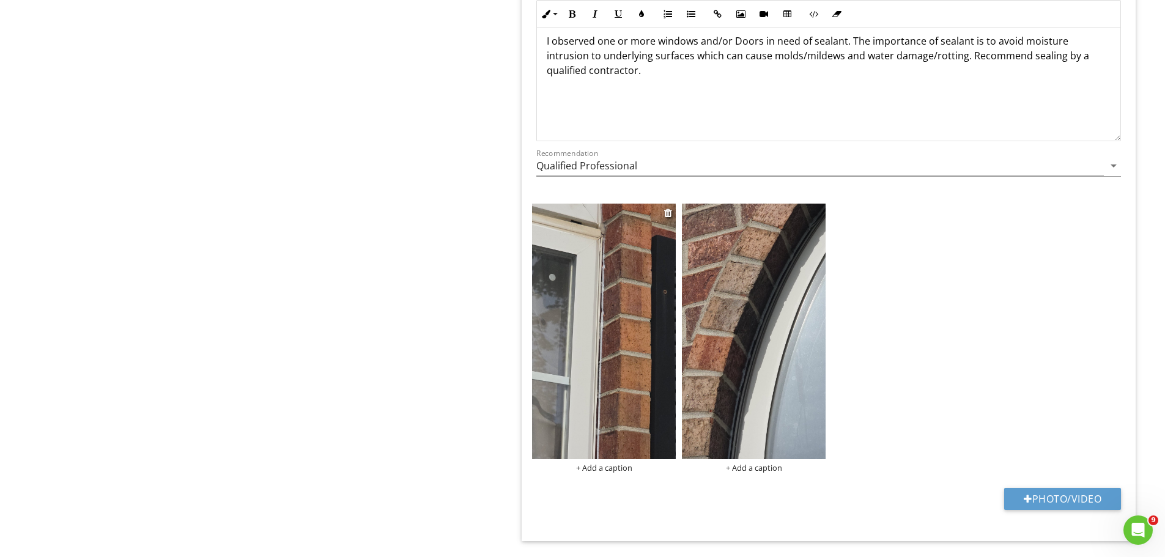
click at [626, 311] on img at bounding box center [604, 331] width 144 height 255
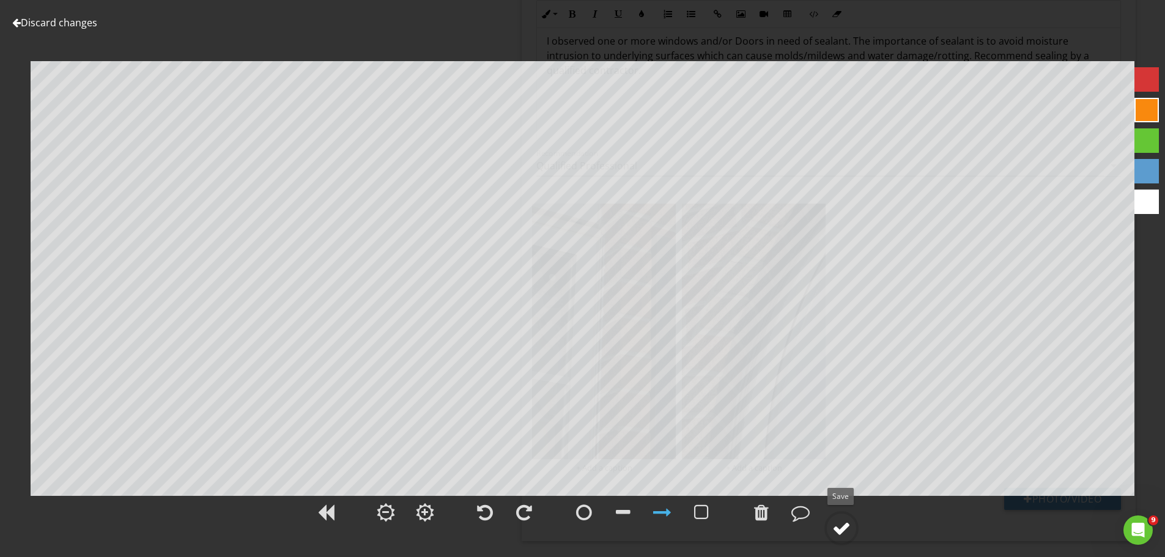
click at [848, 522] on div at bounding box center [841, 528] width 18 height 18
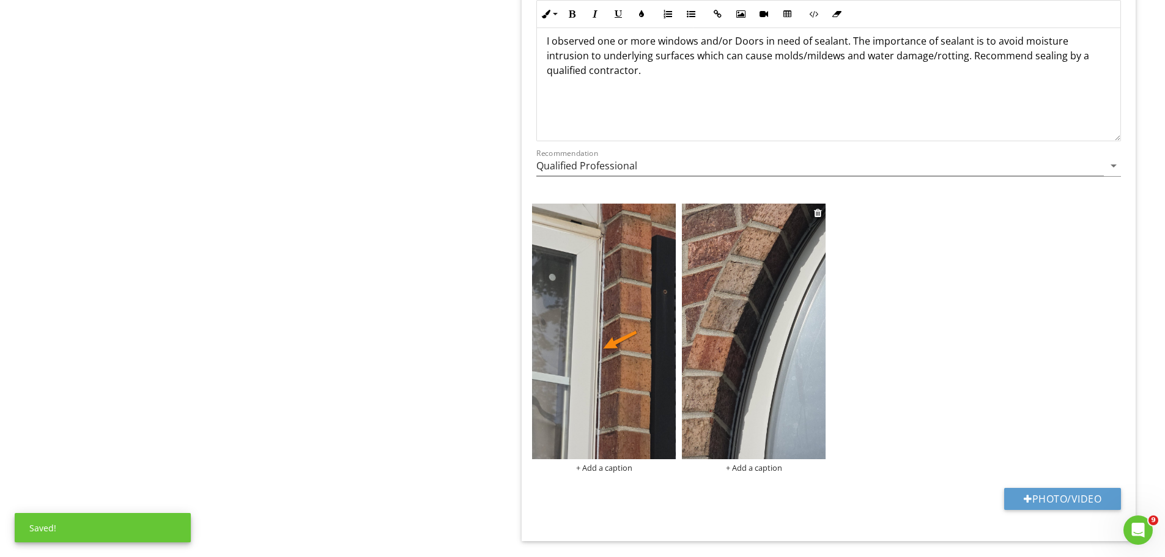
click at [779, 354] on img at bounding box center [754, 331] width 144 height 255
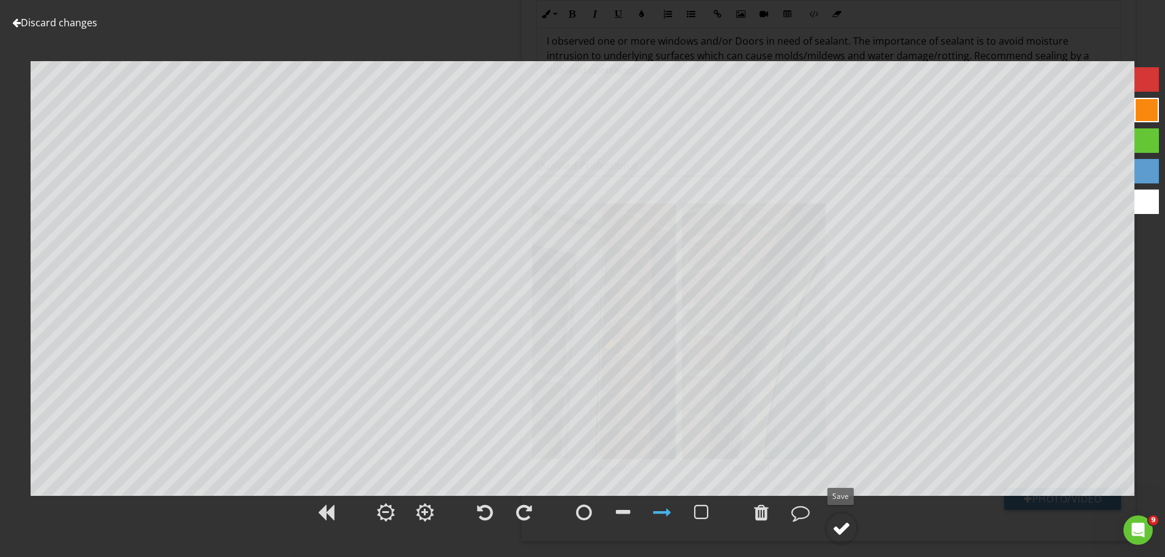
click at [851, 525] on div at bounding box center [841, 528] width 18 height 18
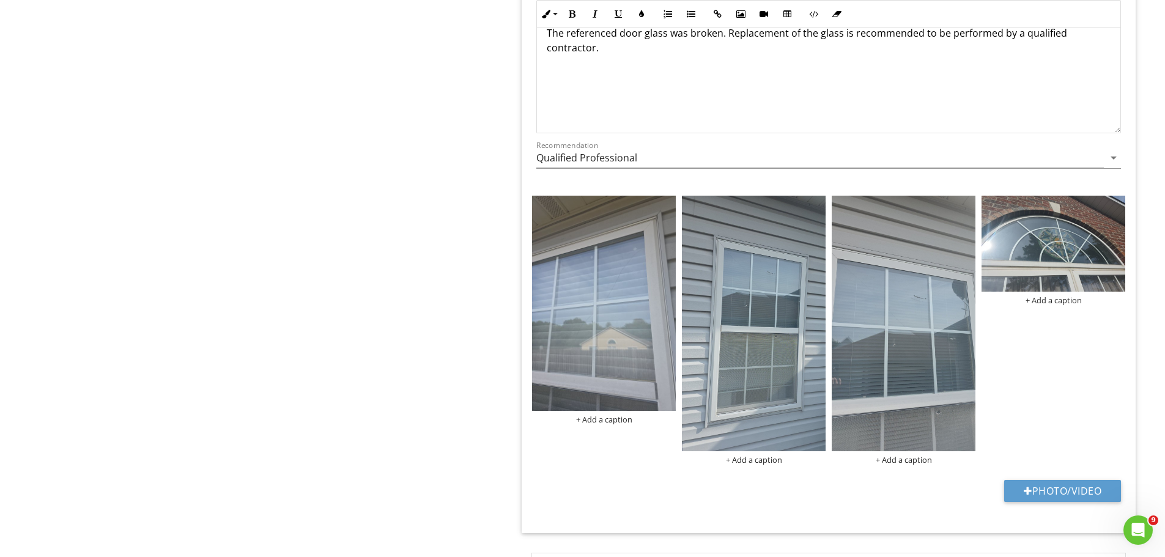
scroll to position [5933, 0]
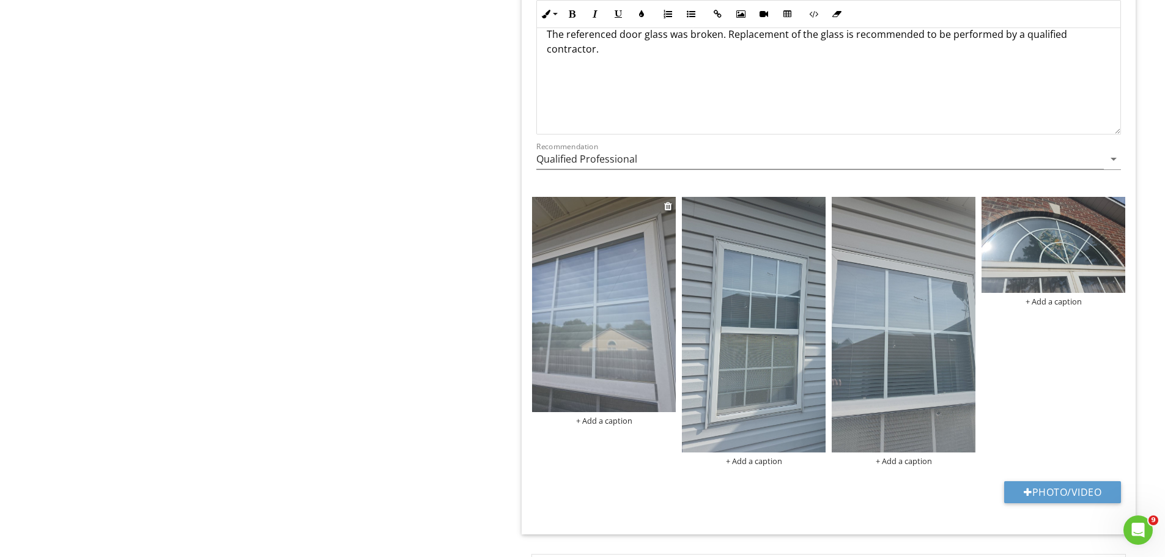
click at [610, 328] on img at bounding box center [604, 304] width 144 height 215
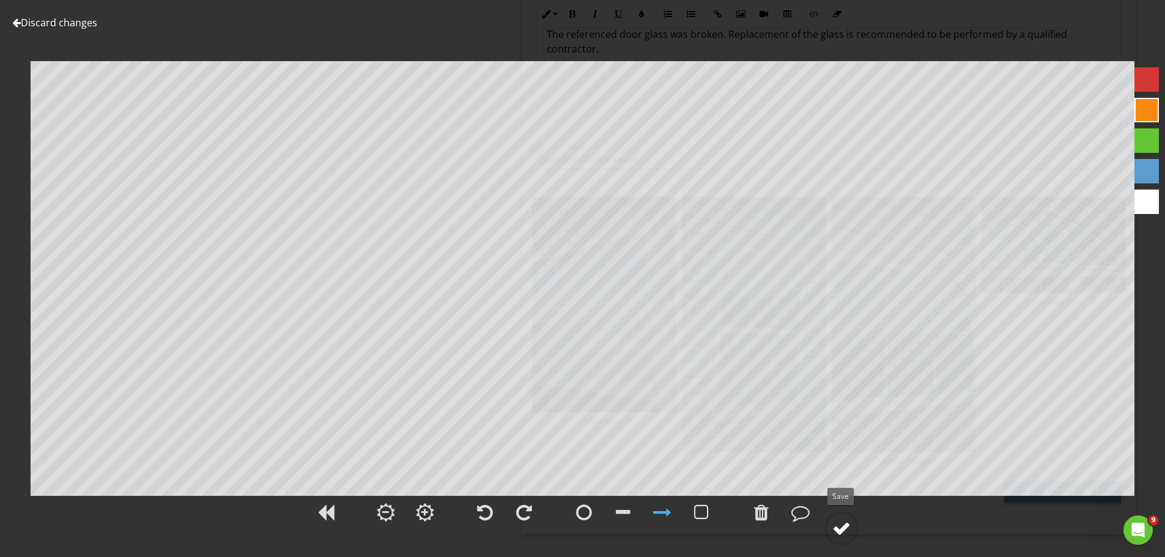
click at [839, 523] on div at bounding box center [841, 528] width 18 height 18
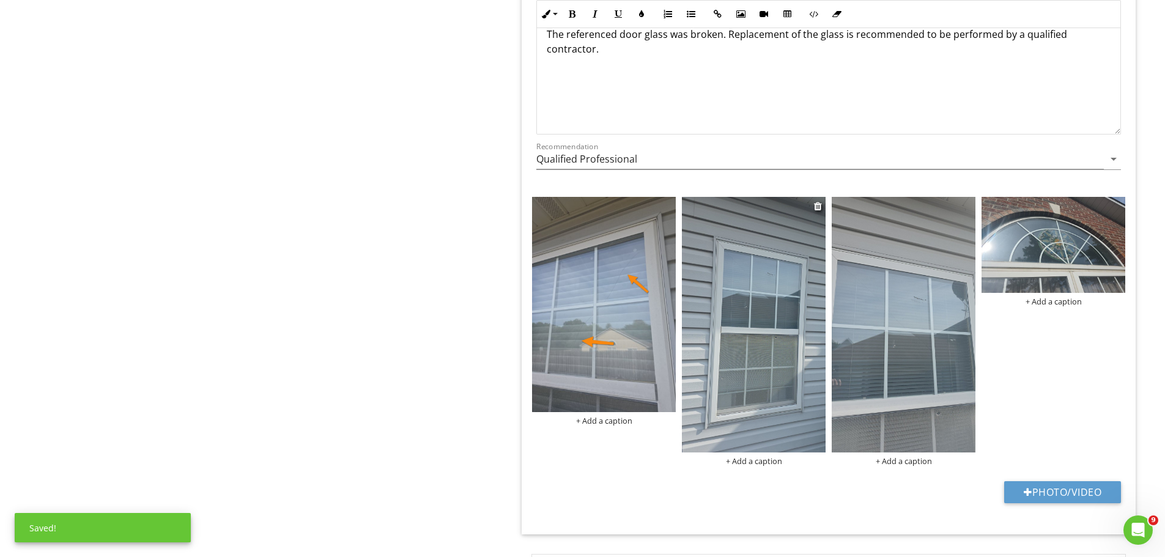
click at [785, 350] on img at bounding box center [754, 324] width 144 height 255
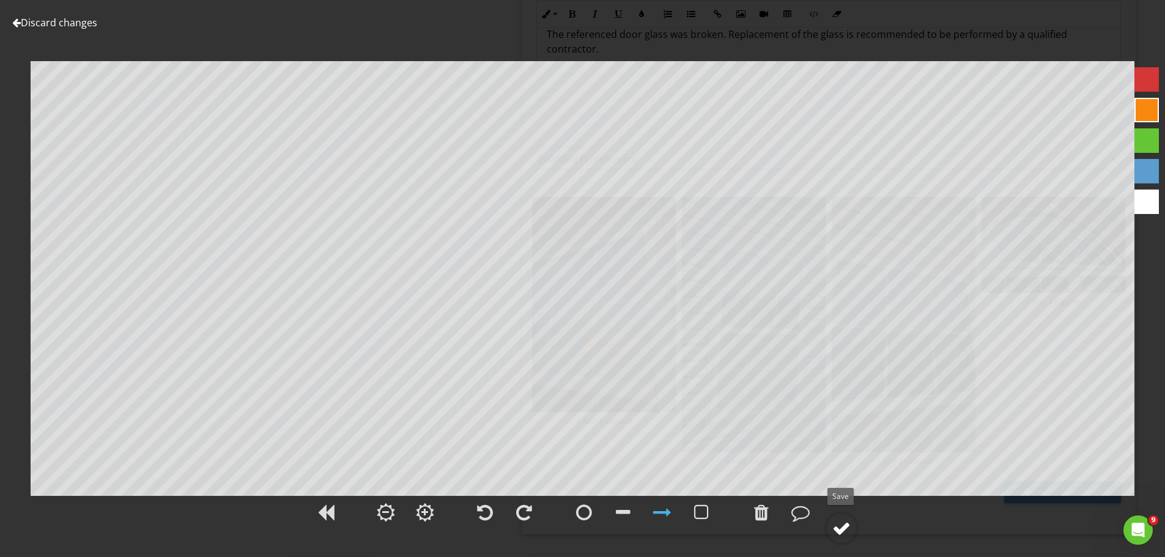
click at [843, 527] on div at bounding box center [841, 528] width 18 height 18
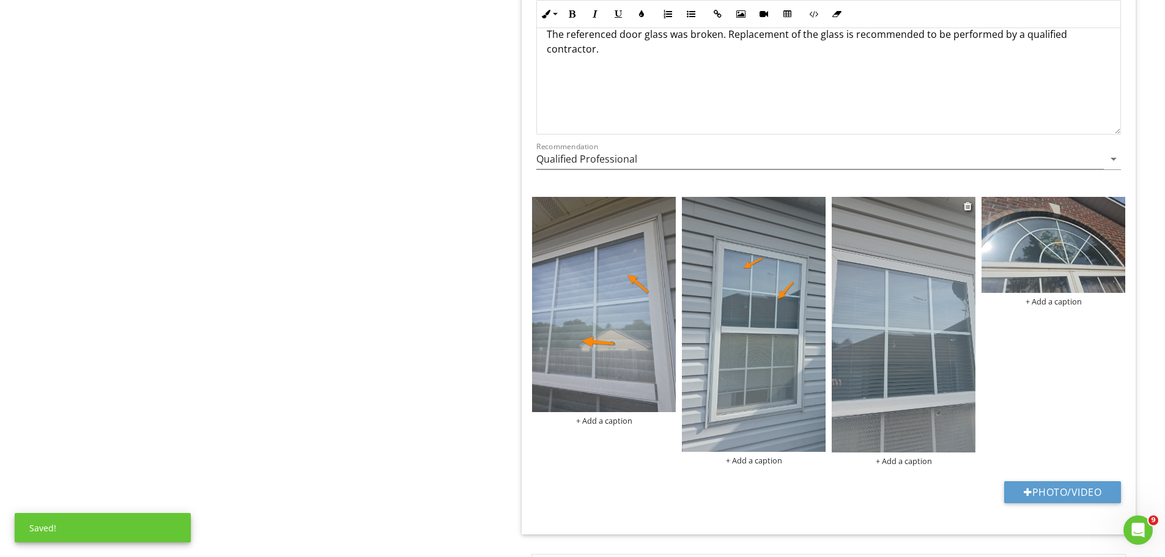
click at [915, 333] on img at bounding box center [904, 324] width 144 height 255
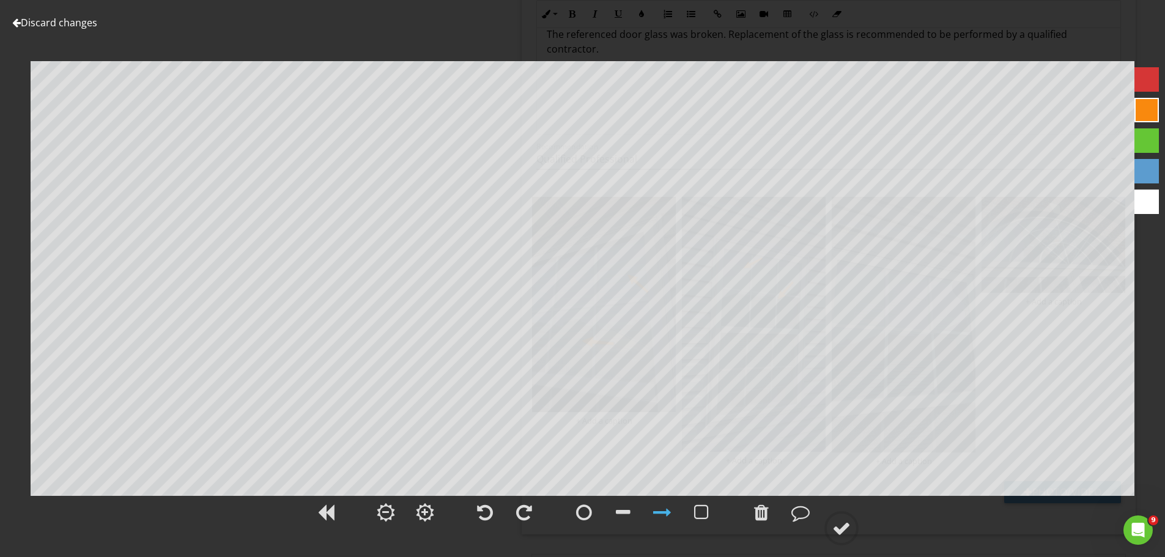
click at [844, 520] on div at bounding box center [841, 528] width 18 height 18
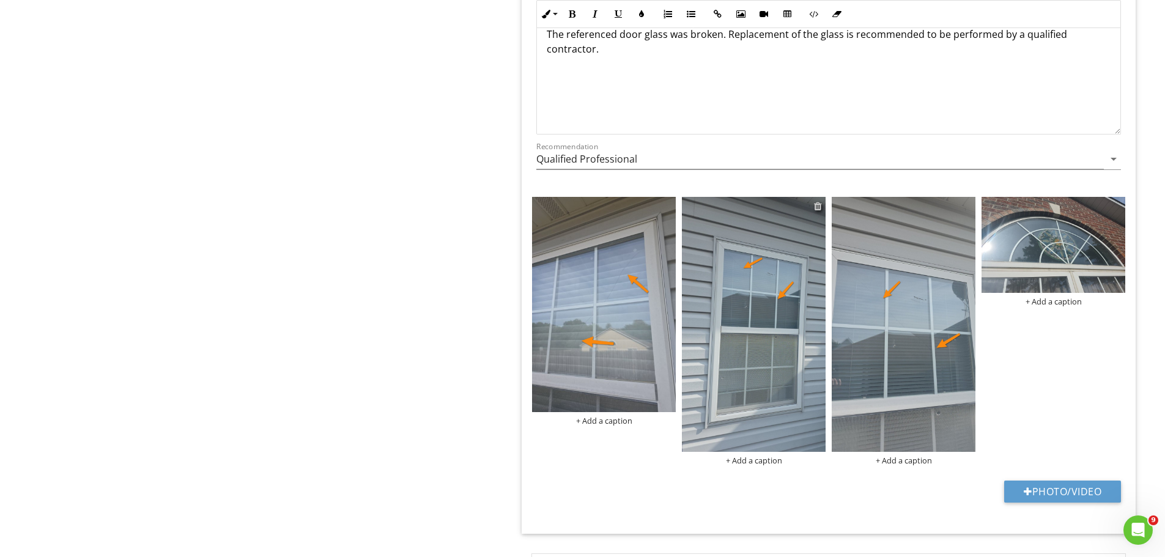
click at [817, 204] on div at bounding box center [818, 206] width 8 height 10
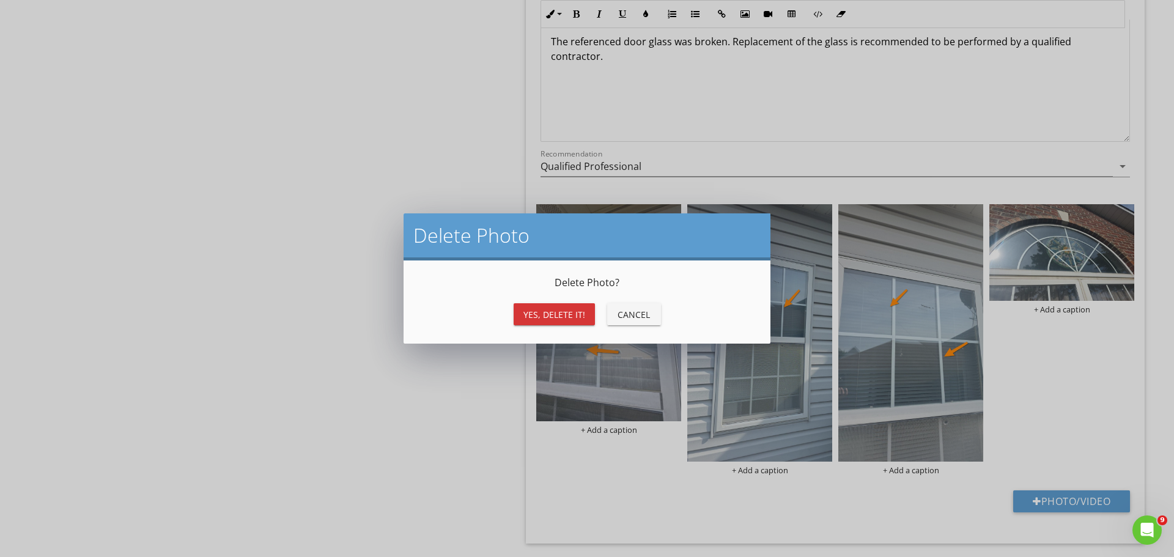
click at [572, 314] on div "Yes, Delete it!" at bounding box center [555, 314] width 62 height 13
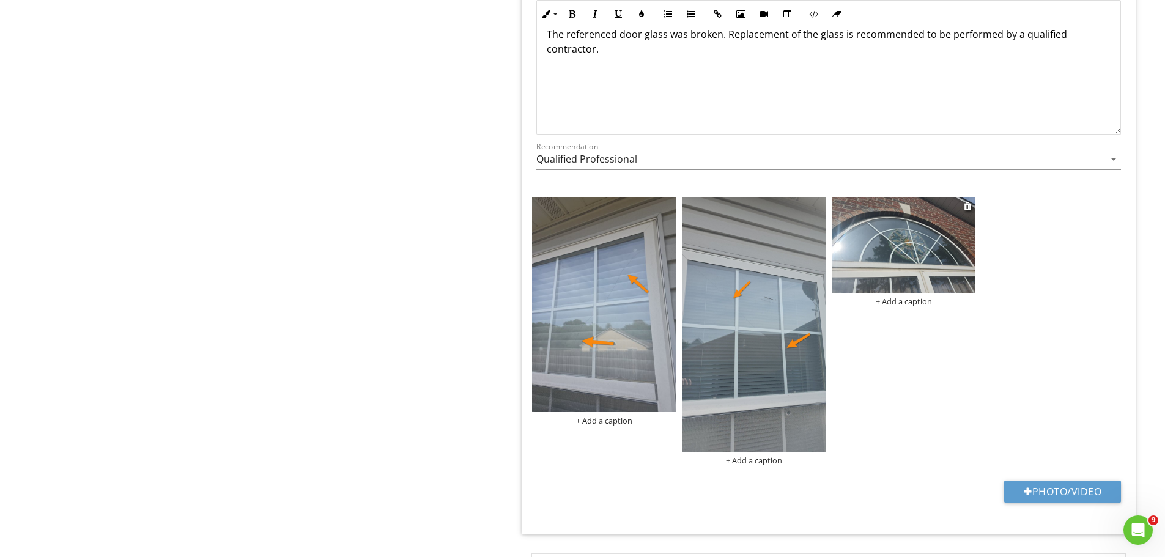
click at [937, 234] on img at bounding box center [904, 245] width 144 height 96
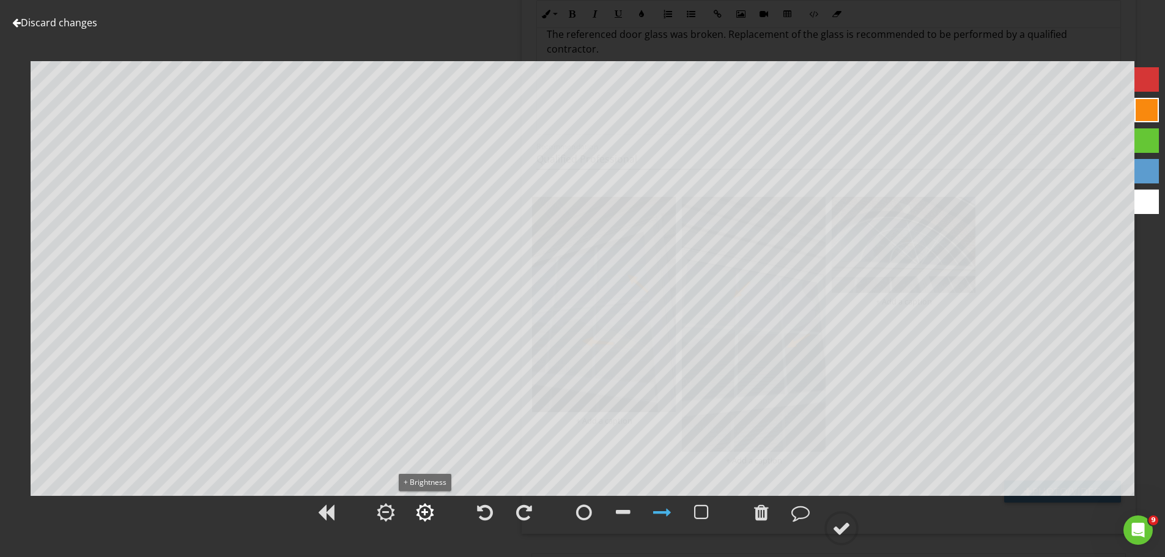
click at [429, 514] on div at bounding box center [425, 512] width 18 height 18
click at [429, 513] on div at bounding box center [425, 512] width 18 height 18
click at [429, 512] on div at bounding box center [425, 512] width 18 height 18
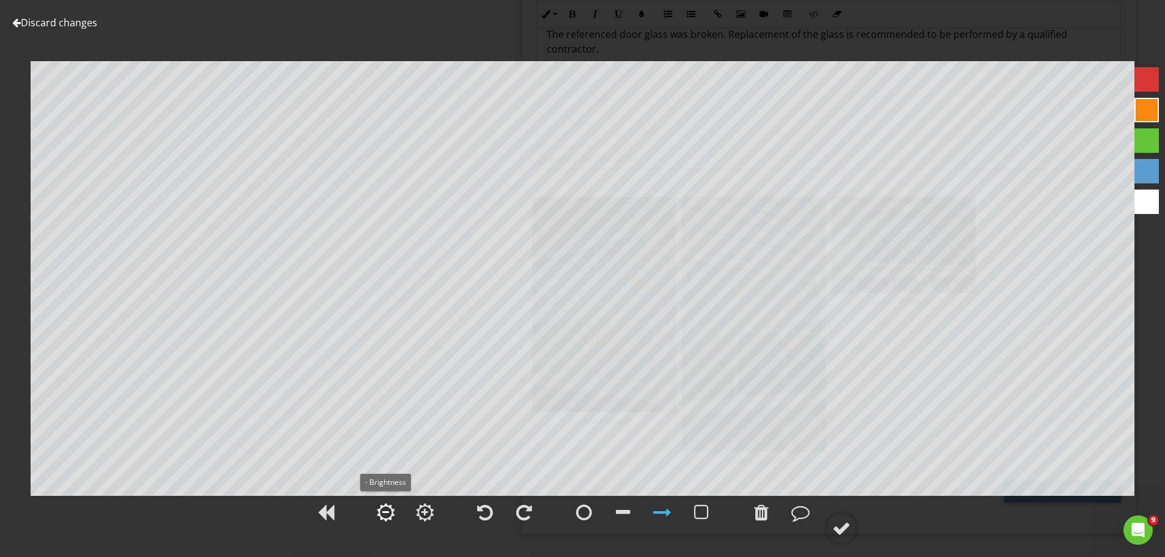
click at [391, 508] on div at bounding box center [386, 512] width 18 height 18
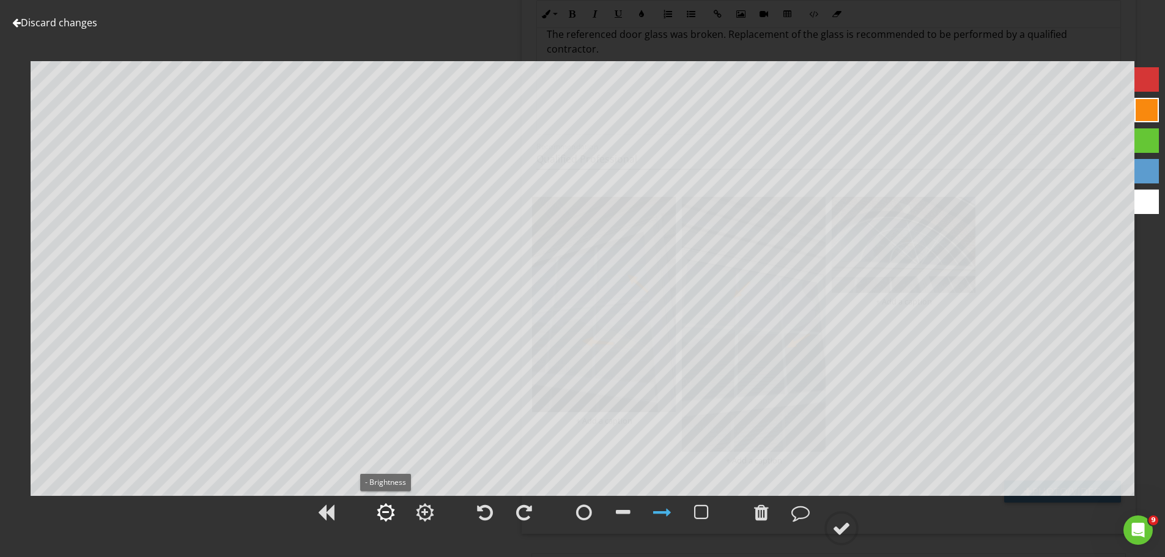
click at [391, 508] on div at bounding box center [386, 512] width 18 height 18
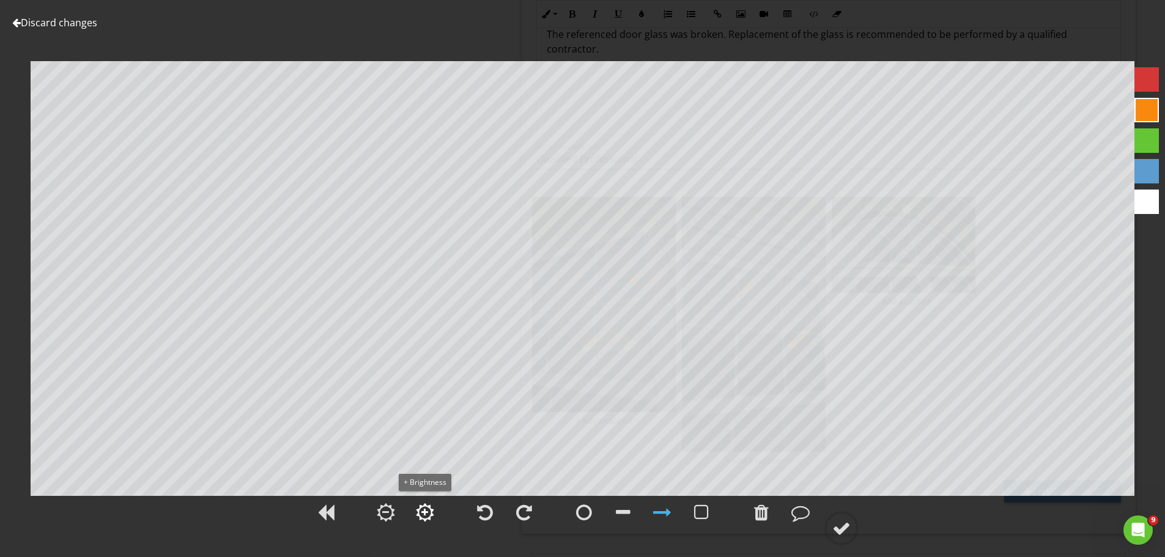
click at [424, 511] on div at bounding box center [424, 512] width 7 height 9
click at [844, 520] on div at bounding box center [841, 528] width 18 height 18
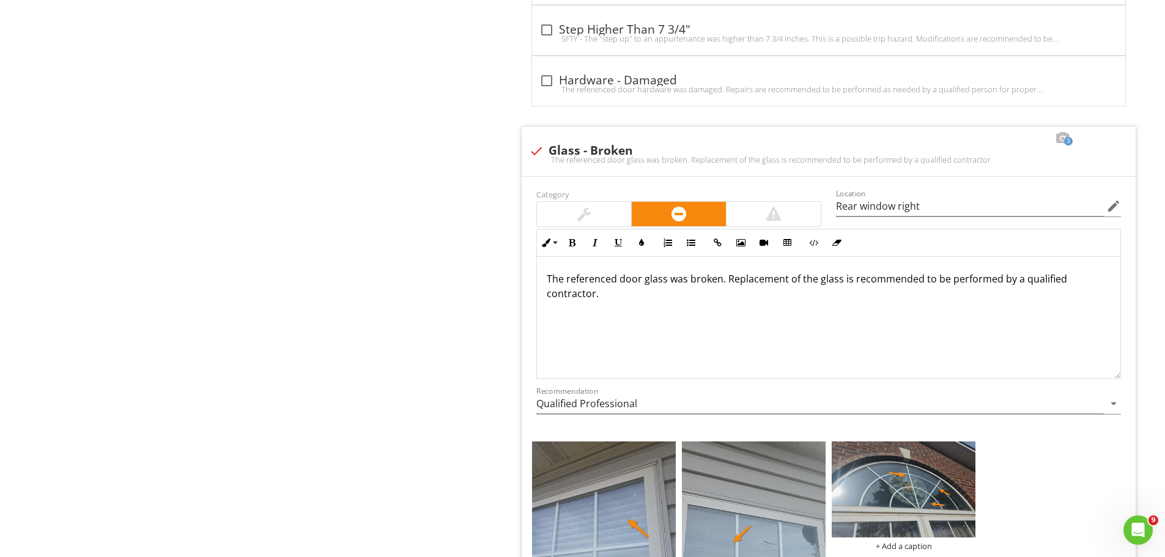
scroll to position [5443, 0]
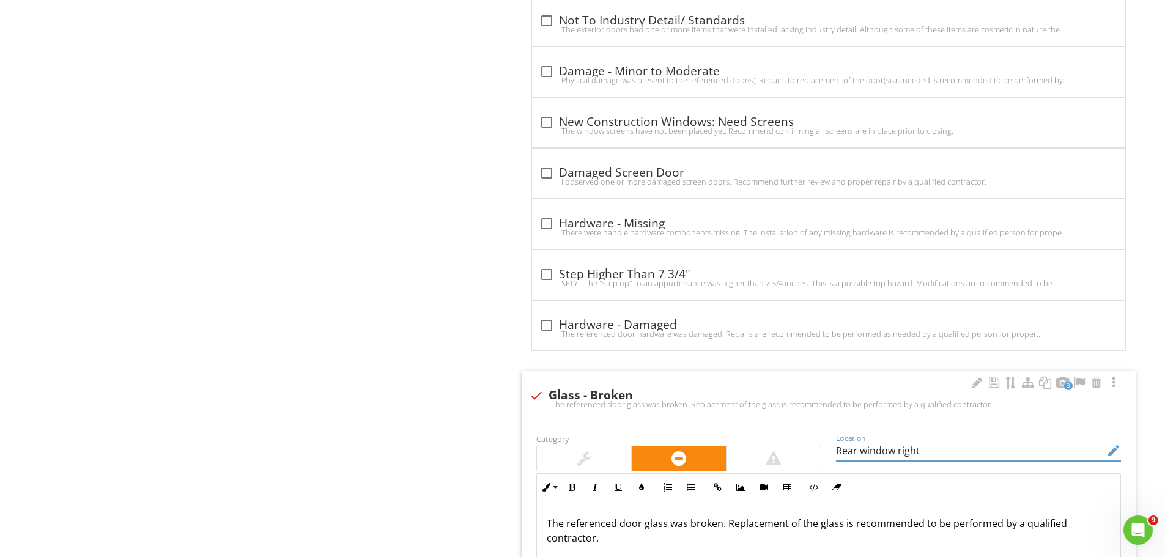
drag, startPoint x: 919, startPoint y: 451, endPoint x: 822, endPoint y: 448, distance: 96.7
click at [822, 448] on div "Category Location Rear window right edit Inline Style XLarge Large Normal Small…" at bounding box center [828, 551] width 599 height 240
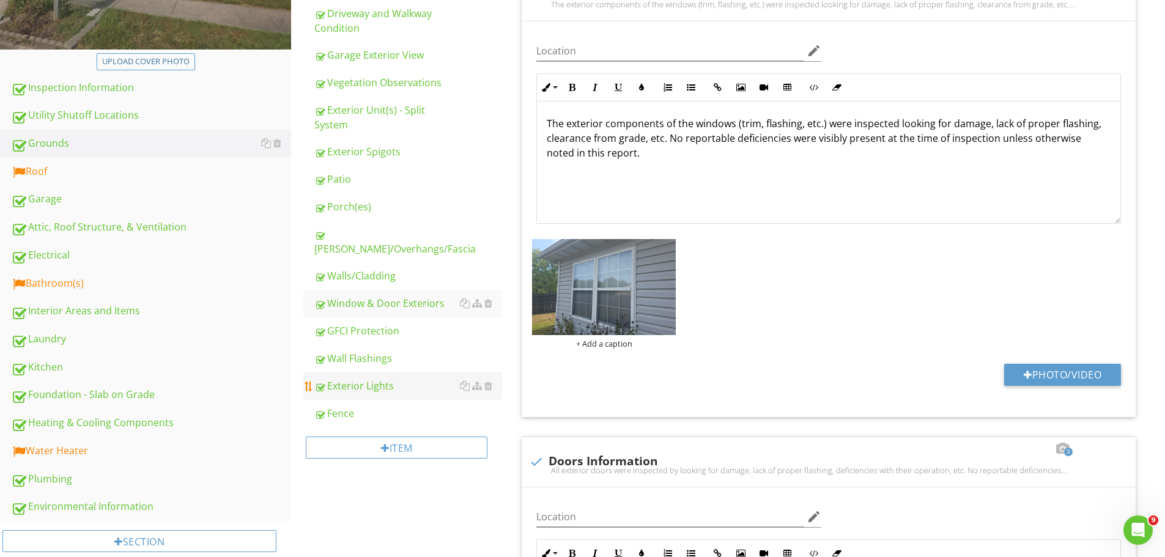
scroll to position [306, 0]
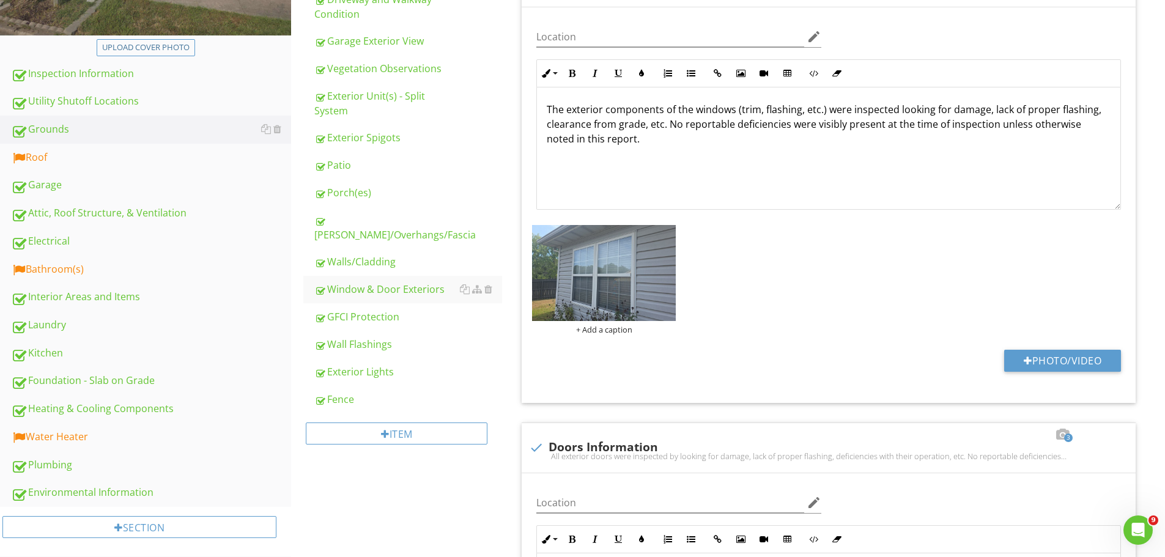
type input "Multiple"
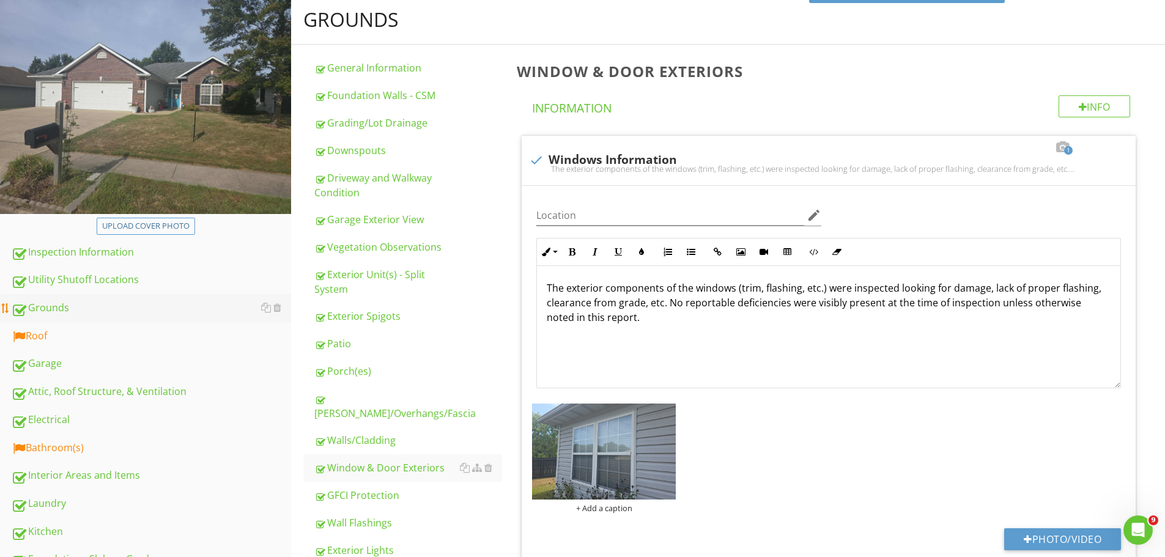
scroll to position [122, 0]
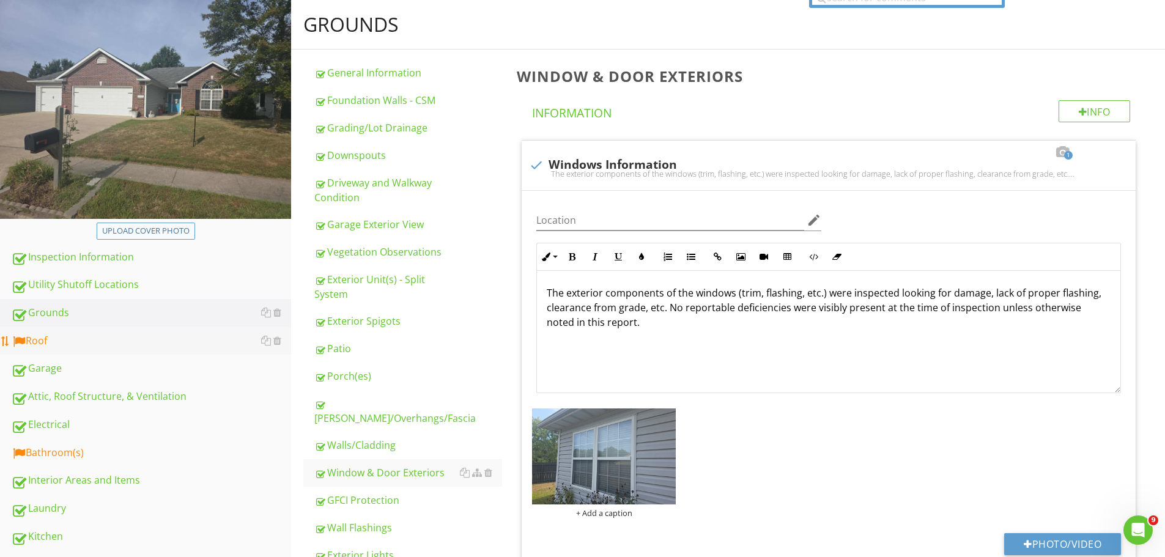
click at [40, 338] on div "Roof" at bounding box center [151, 341] width 280 height 16
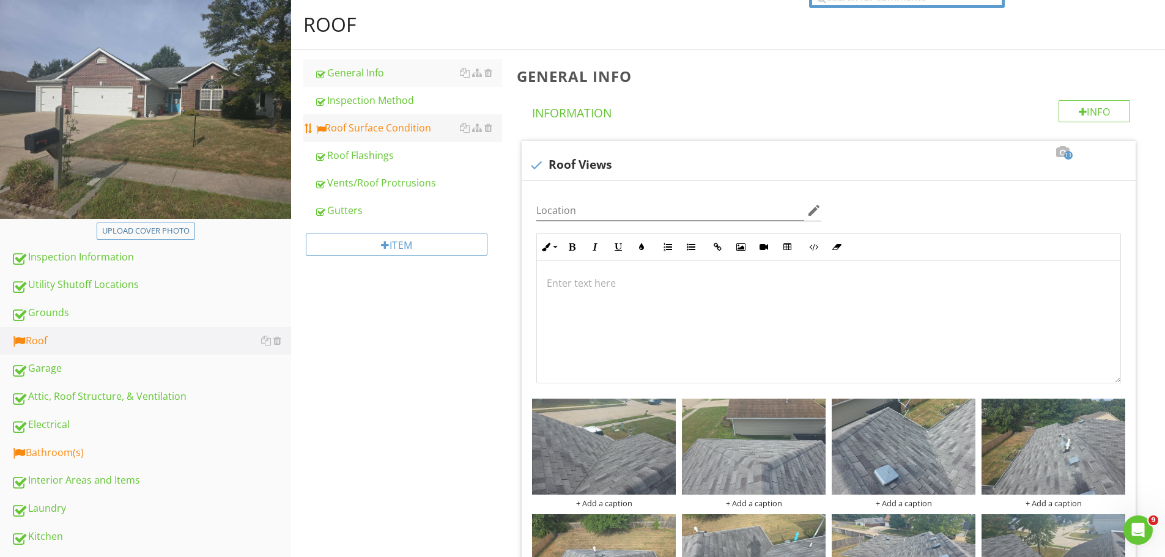
click at [398, 123] on div "Roof Surface Condition" at bounding box center [408, 127] width 188 height 15
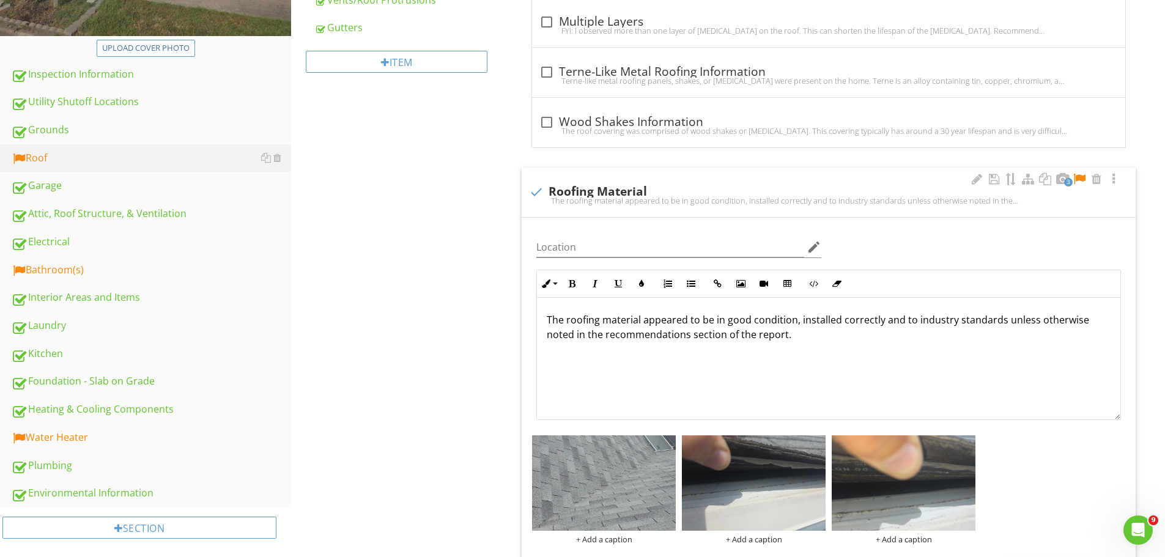
scroll to position [306, 0]
click at [1080, 172] on div "3" at bounding box center [1045, 179] width 152 height 15
checkbox input "true"
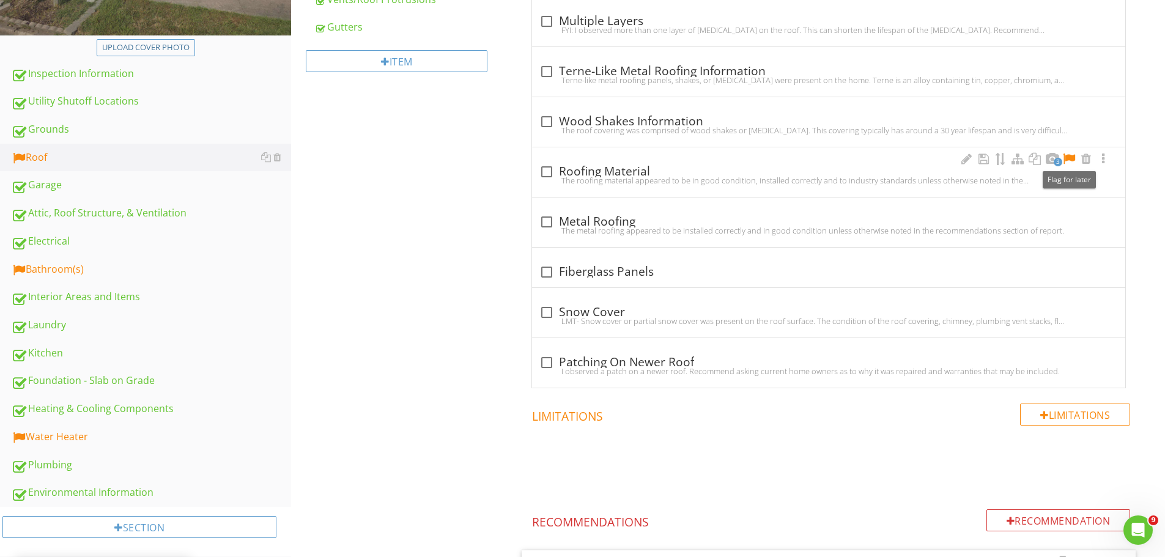
click at [1072, 155] on div at bounding box center [1069, 159] width 15 height 12
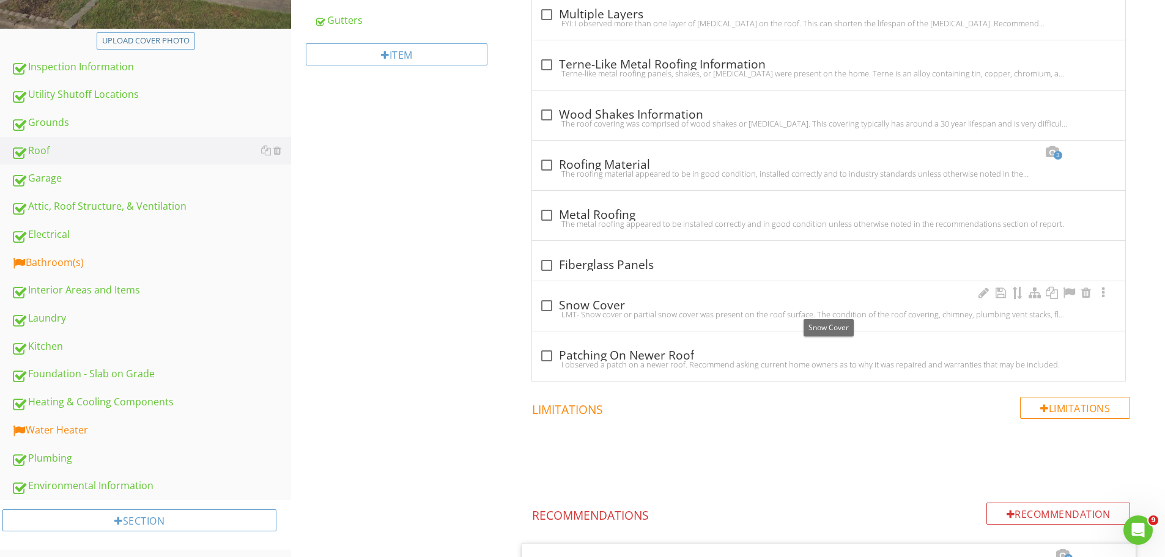
scroll to position [245, 0]
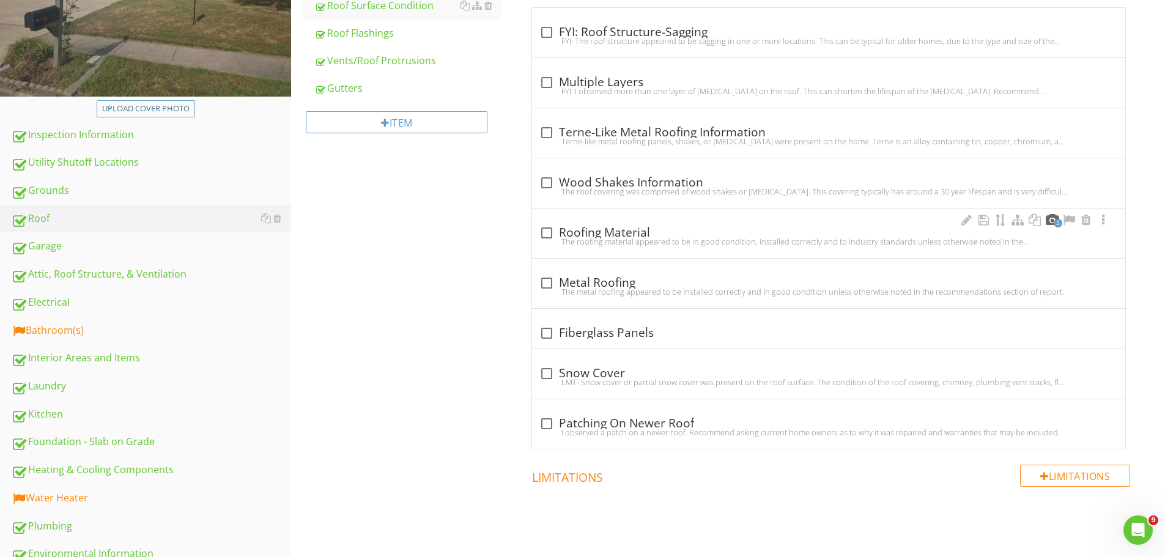
click at [1051, 217] on div at bounding box center [1052, 220] width 15 height 12
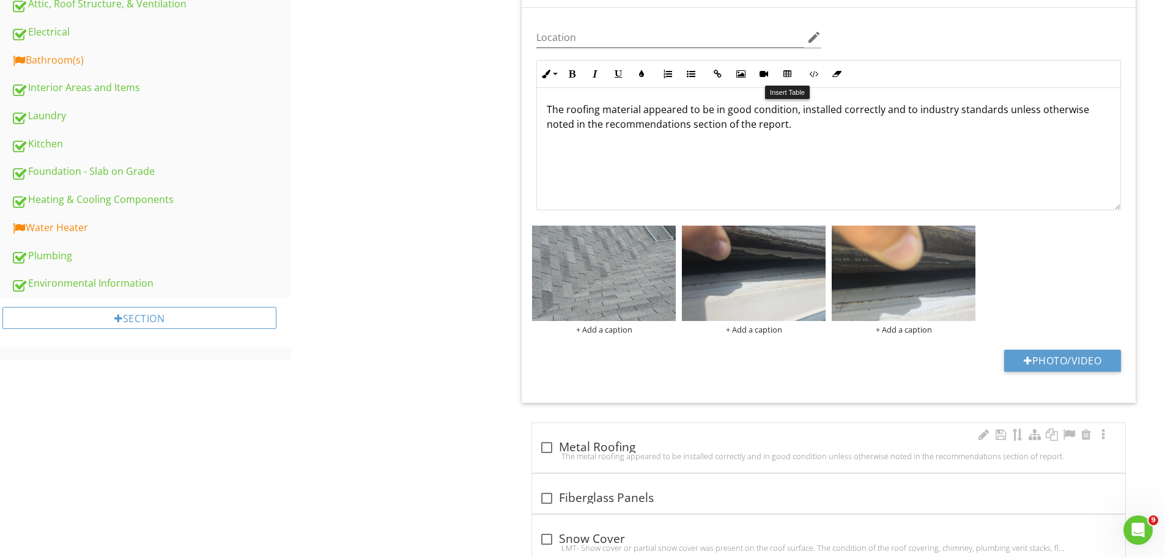
scroll to position [612, 0]
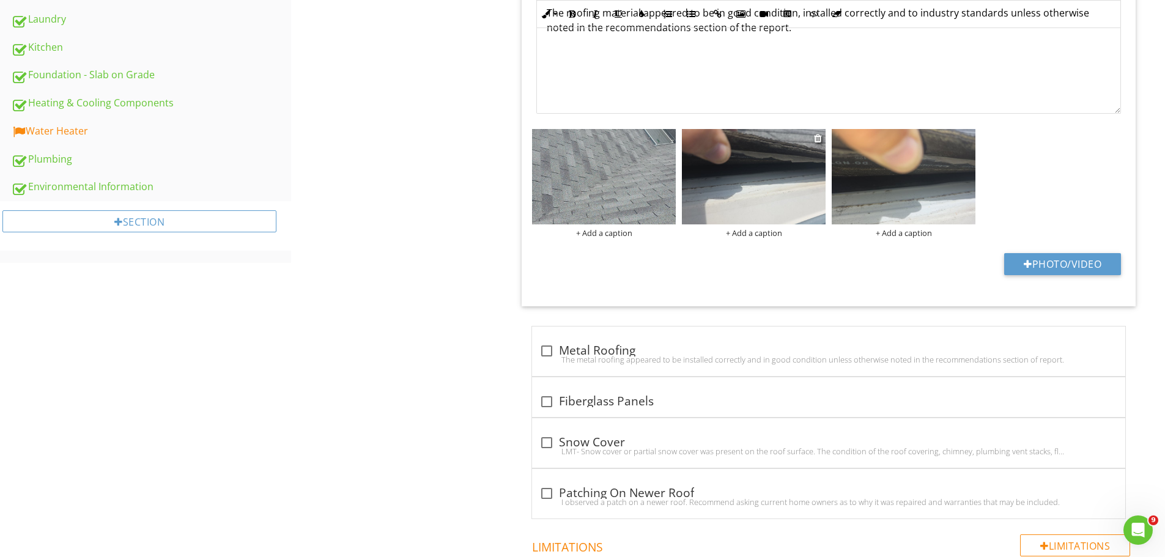
click at [783, 179] on img at bounding box center [754, 177] width 144 height 96
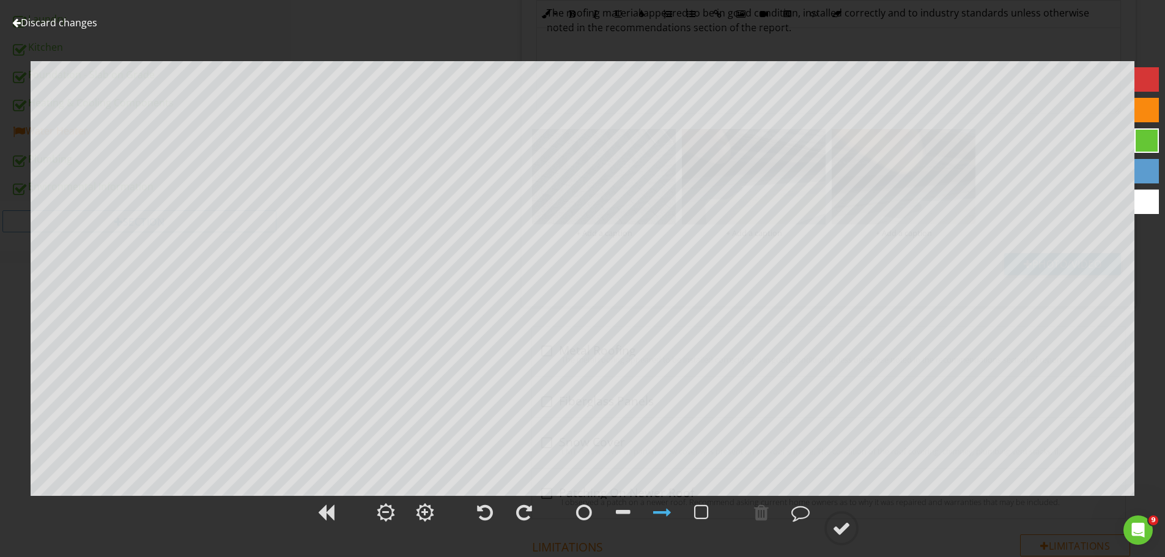
click at [75, 18] on link "Discard changes" at bounding box center [54, 22] width 85 height 13
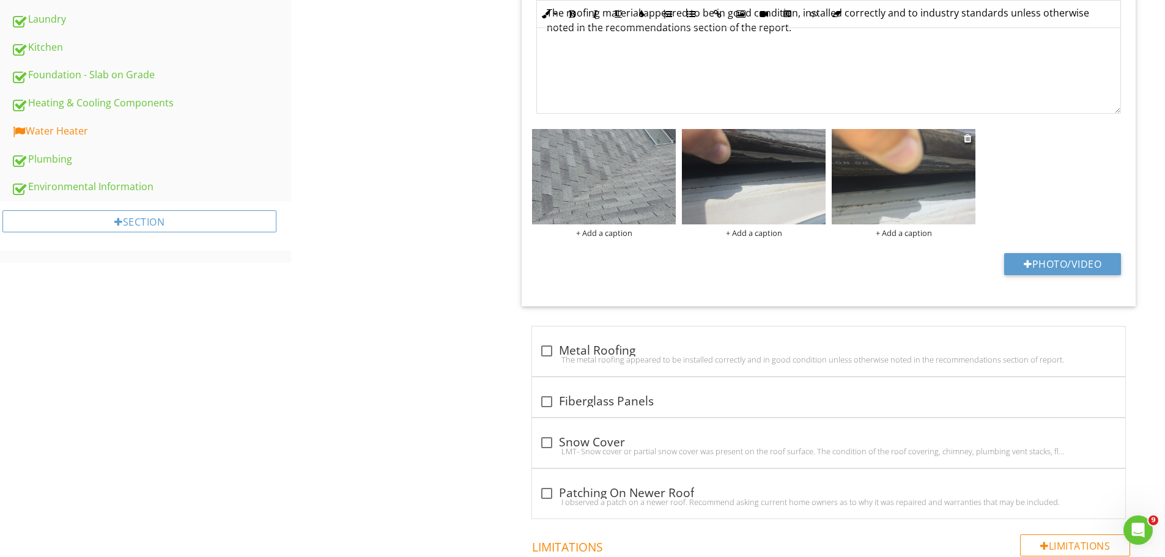
click at [890, 195] on img at bounding box center [904, 177] width 144 height 96
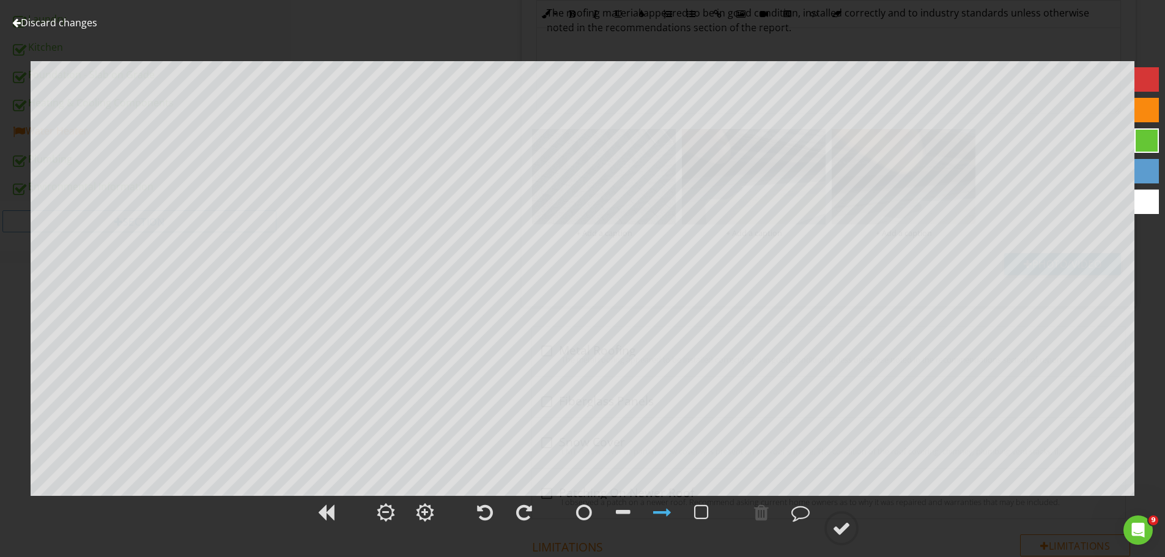
click at [66, 21] on link "Discard changes" at bounding box center [54, 22] width 85 height 13
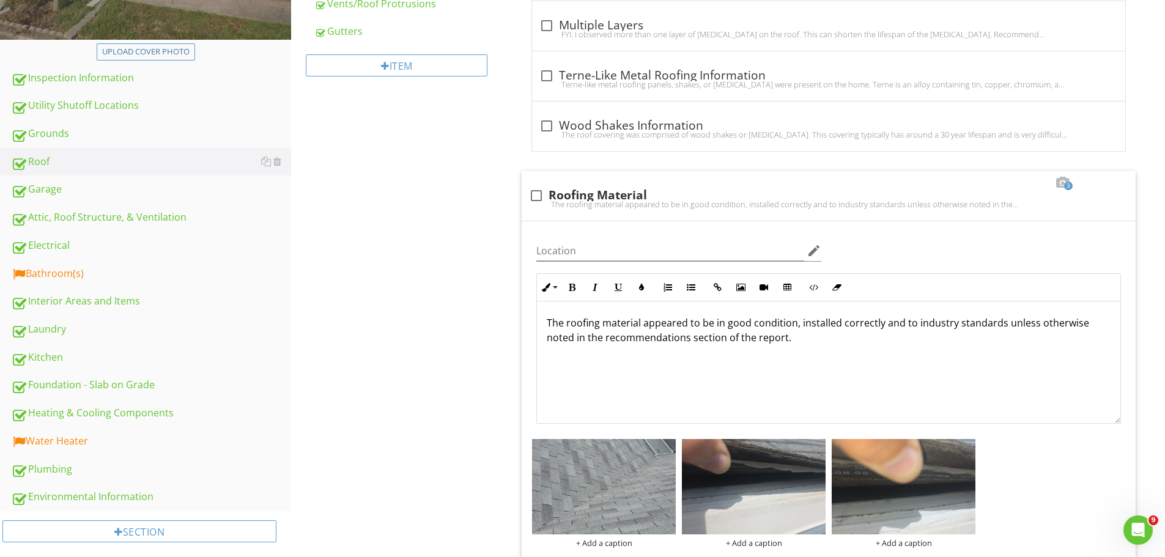
scroll to position [584, 0]
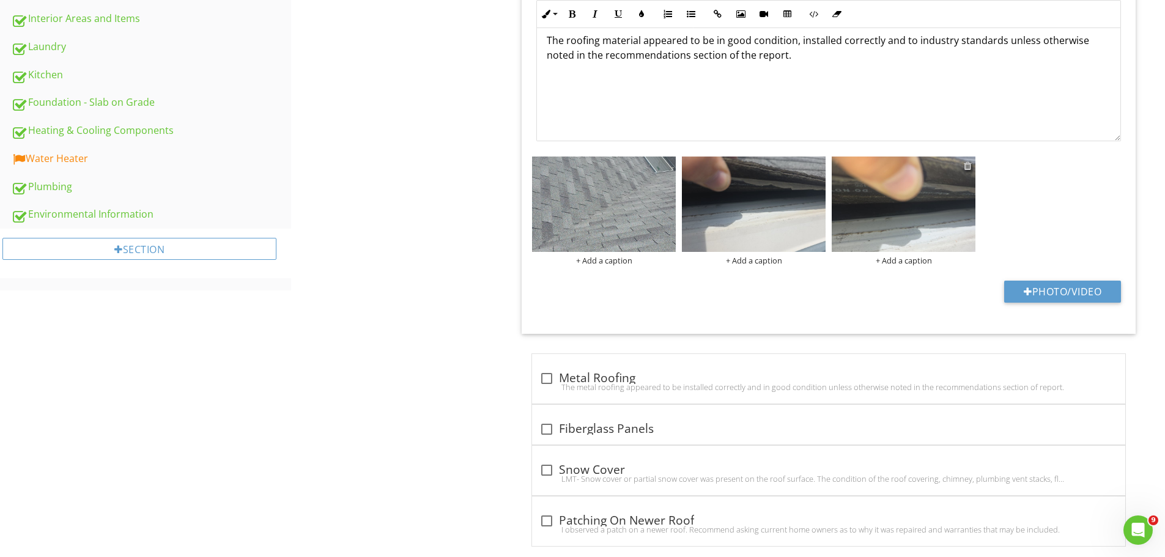
click at [968, 163] on div at bounding box center [968, 166] width 8 height 10
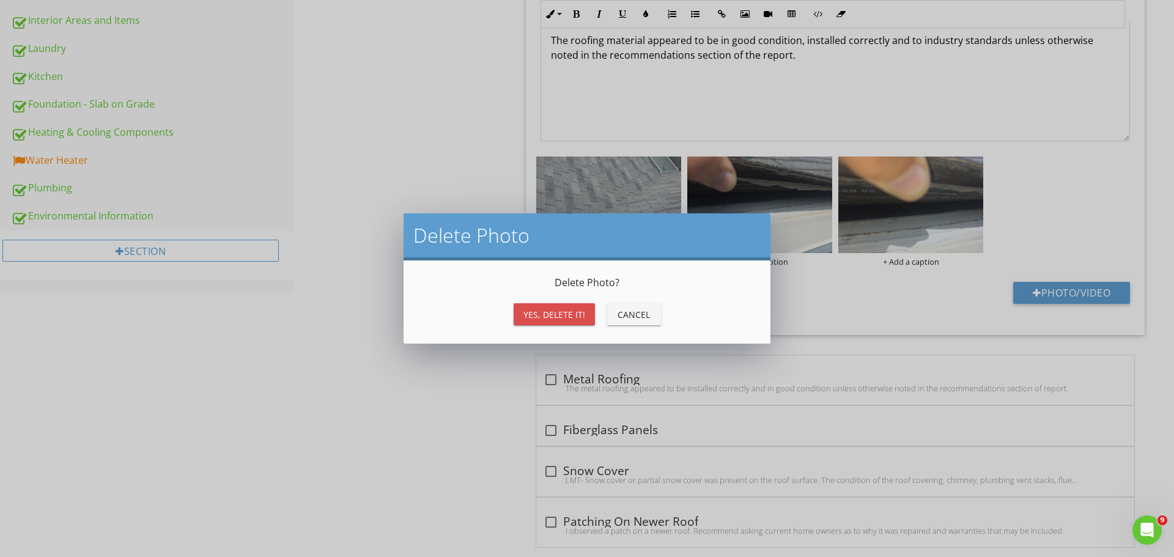
click at [577, 314] on div "Yes, Delete it!" at bounding box center [555, 314] width 62 height 13
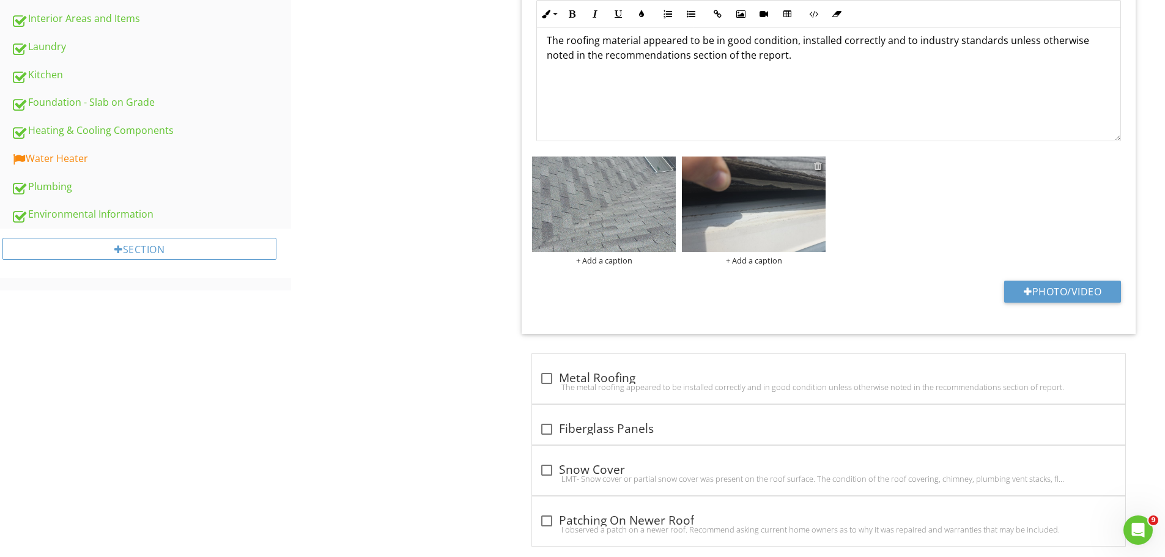
click at [815, 163] on div at bounding box center [818, 166] width 8 height 10
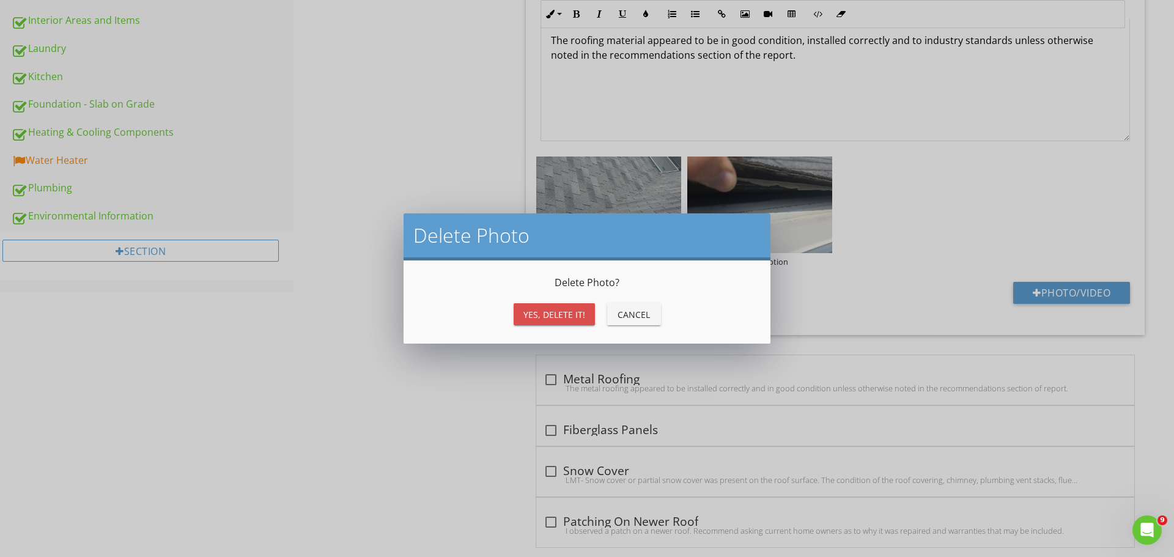
drag, startPoint x: 560, startPoint y: 309, endPoint x: 631, endPoint y: 311, distance: 71.6
click at [560, 308] on div "Yes, Delete it!" at bounding box center [555, 314] width 62 height 13
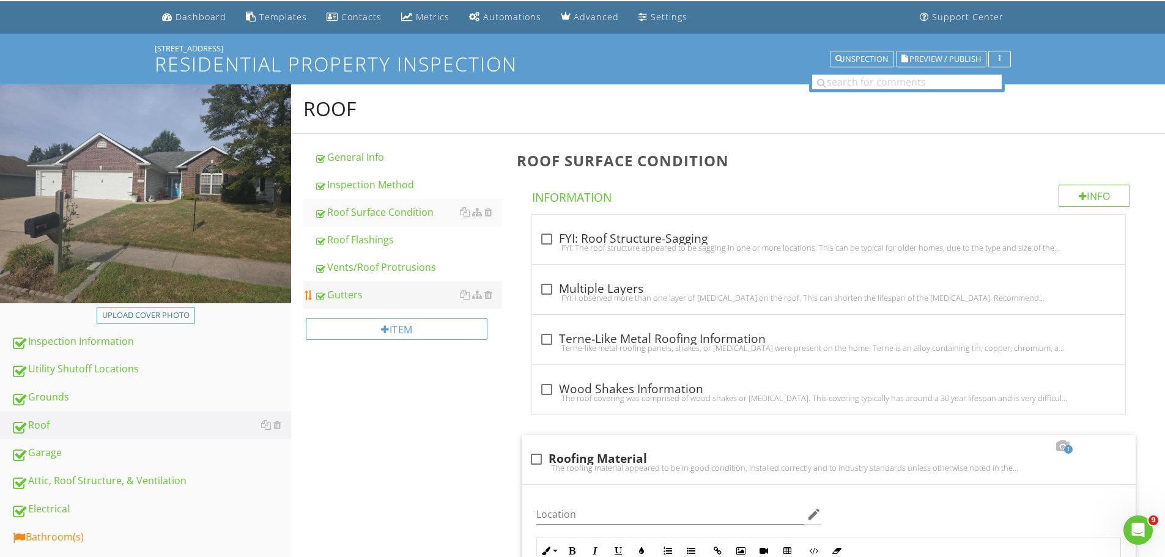
scroll to position [34, 0]
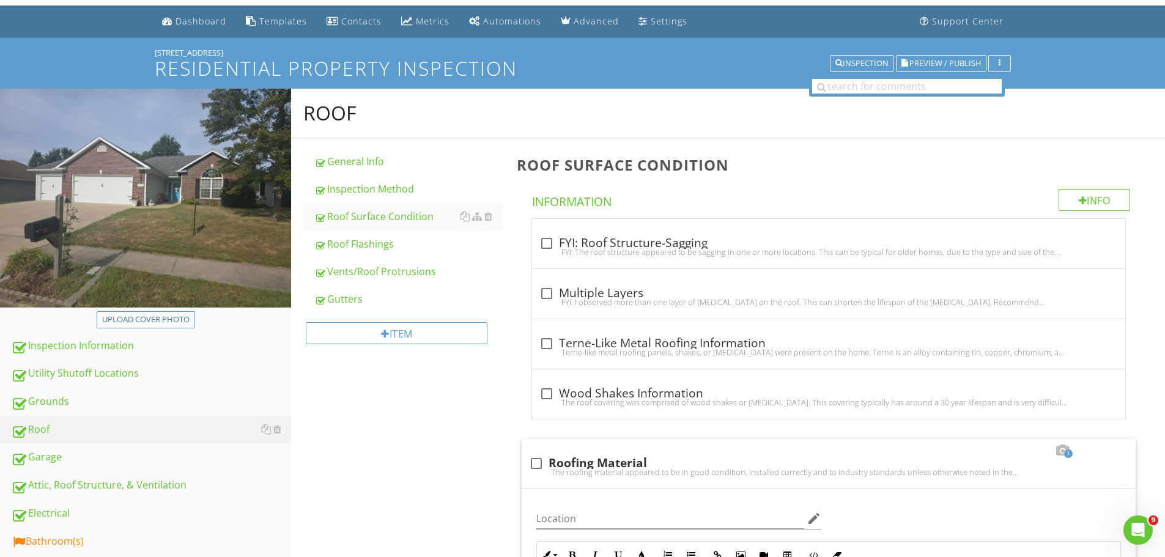
drag, startPoint x: 373, startPoint y: 242, endPoint x: 326, endPoint y: 401, distance: 165.9
click at [372, 242] on div "Roof Flashings" at bounding box center [408, 244] width 188 height 15
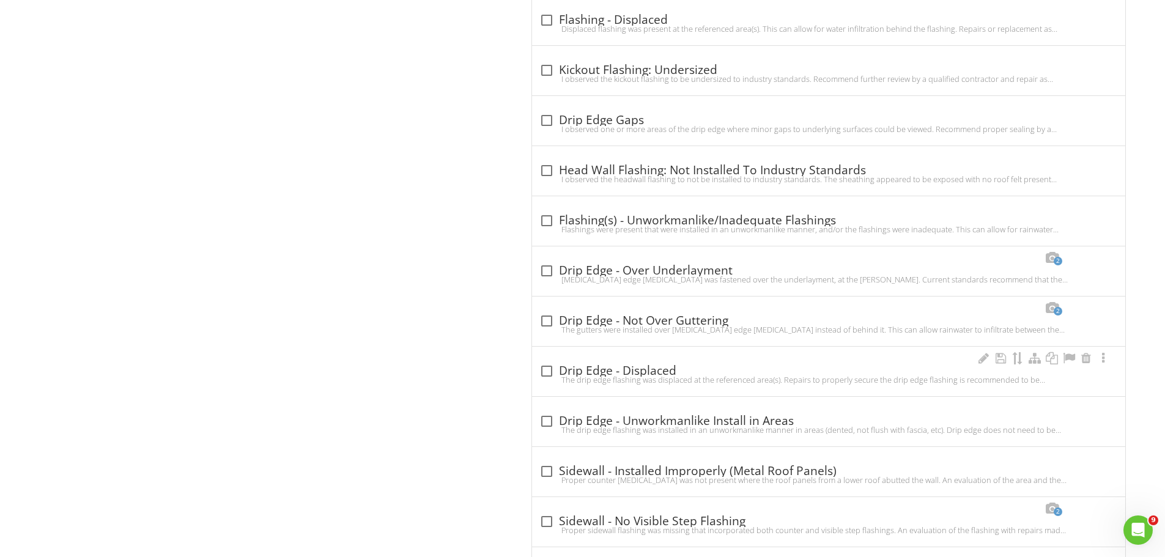
scroll to position [1073, 0]
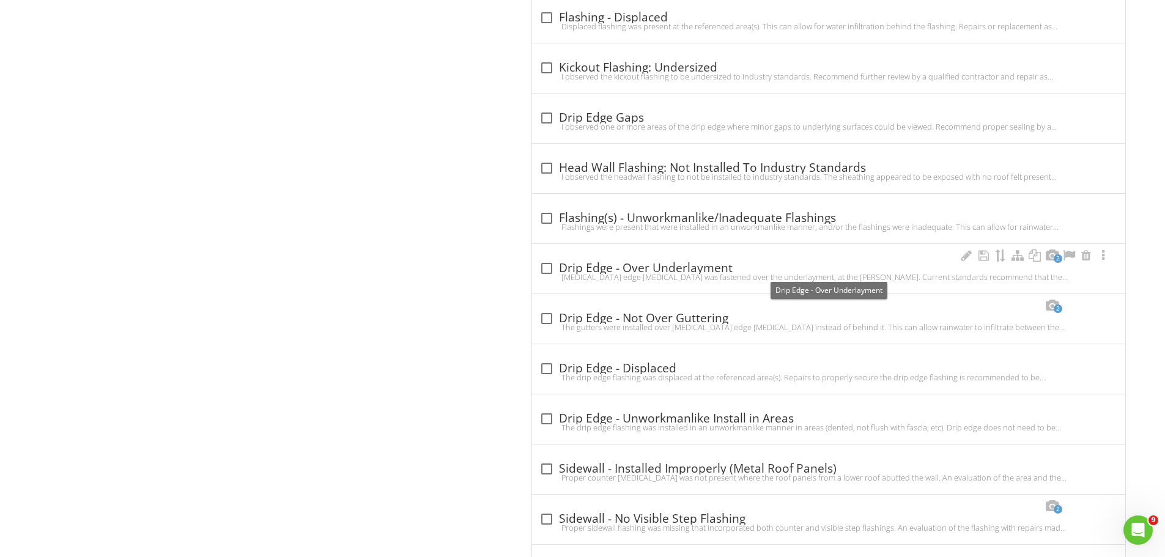
click at [549, 266] on div at bounding box center [546, 268] width 21 height 21
checkbox input "true"
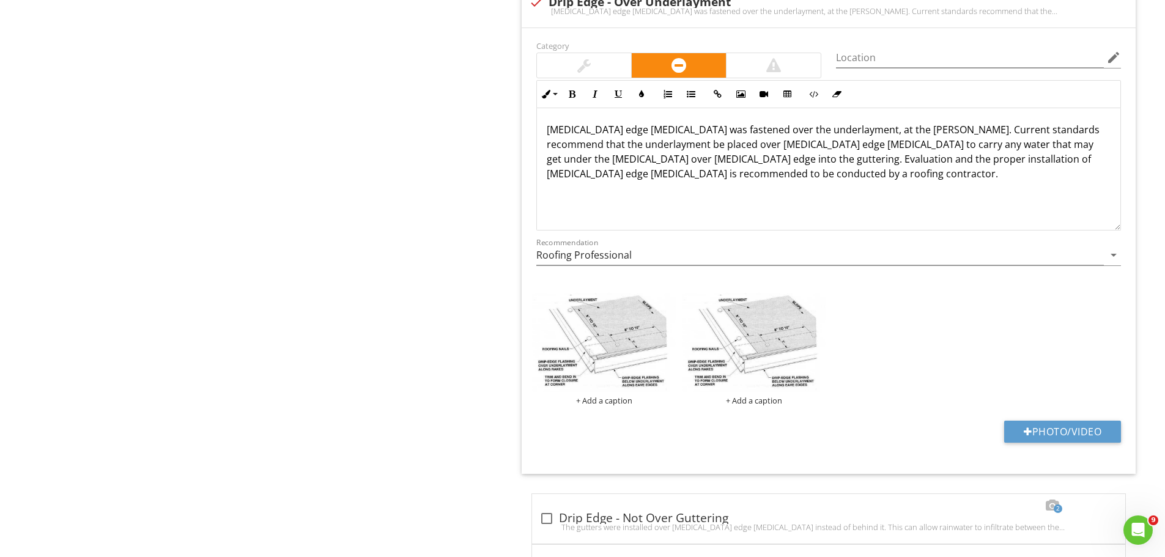
scroll to position [1379, 0]
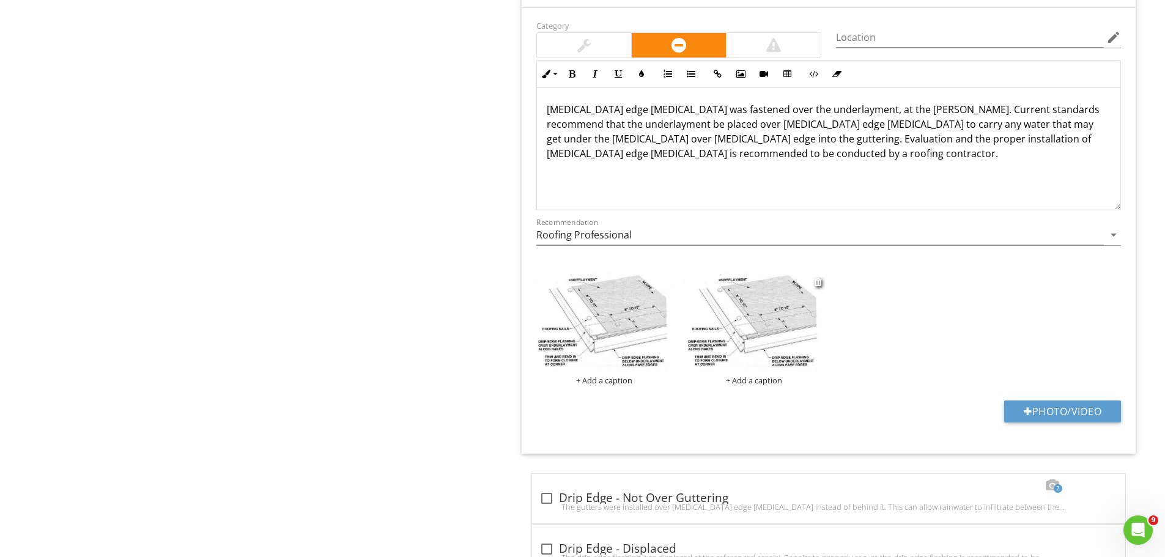
click at [797, 318] on img at bounding box center [754, 323] width 144 height 100
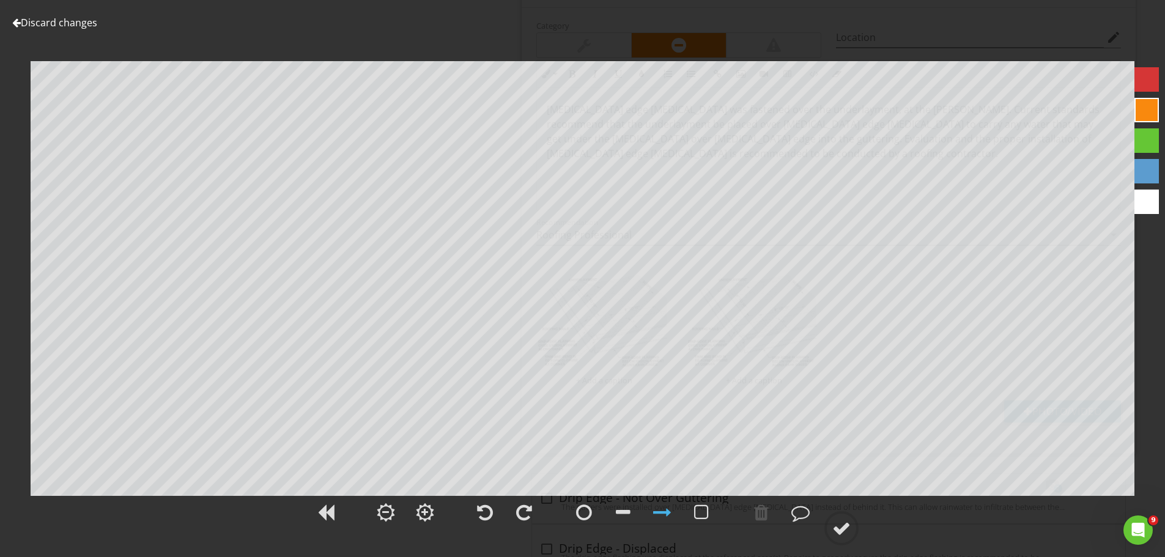
click at [86, 18] on link "Discard changes" at bounding box center [54, 22] width 85 height 13
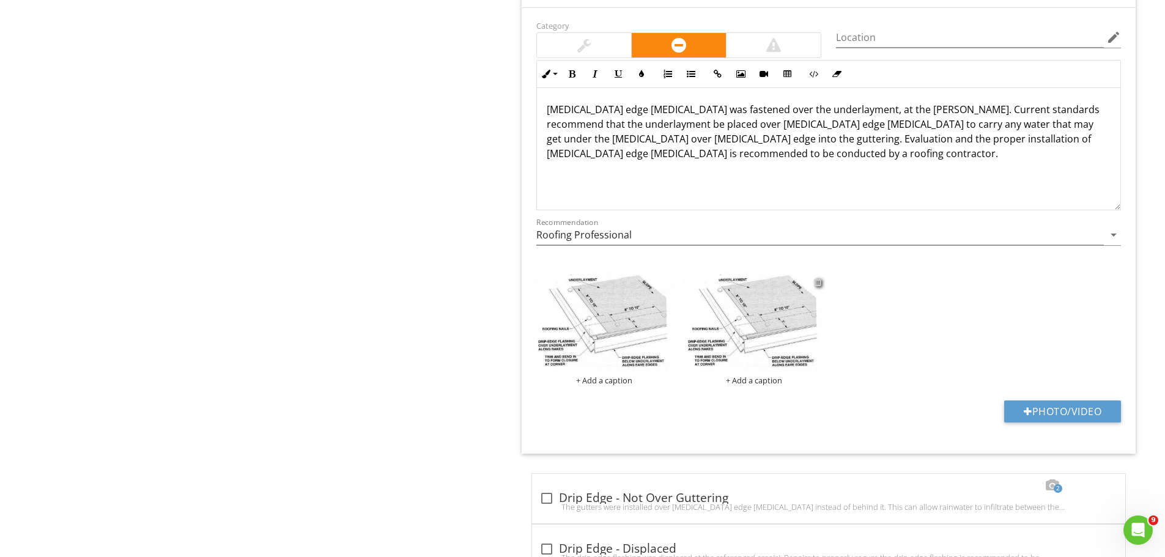
click at [819, 280] on div at bounding box center [818, 282] width 8 height 10
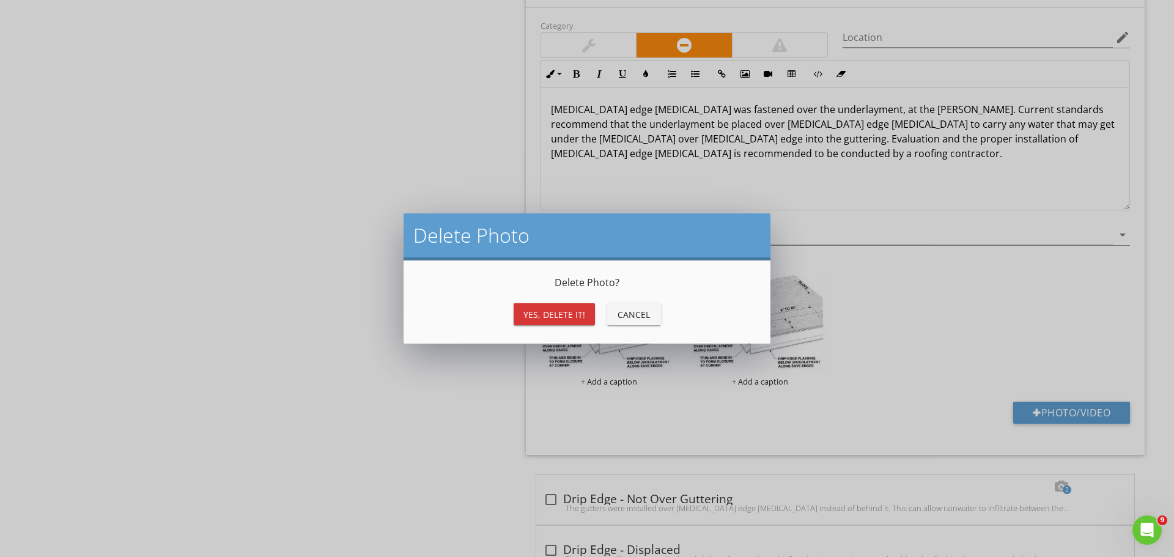
click at [579, 319] on div "Yes, Delete it!" at bounding box center [555, 314] width 62 height 13
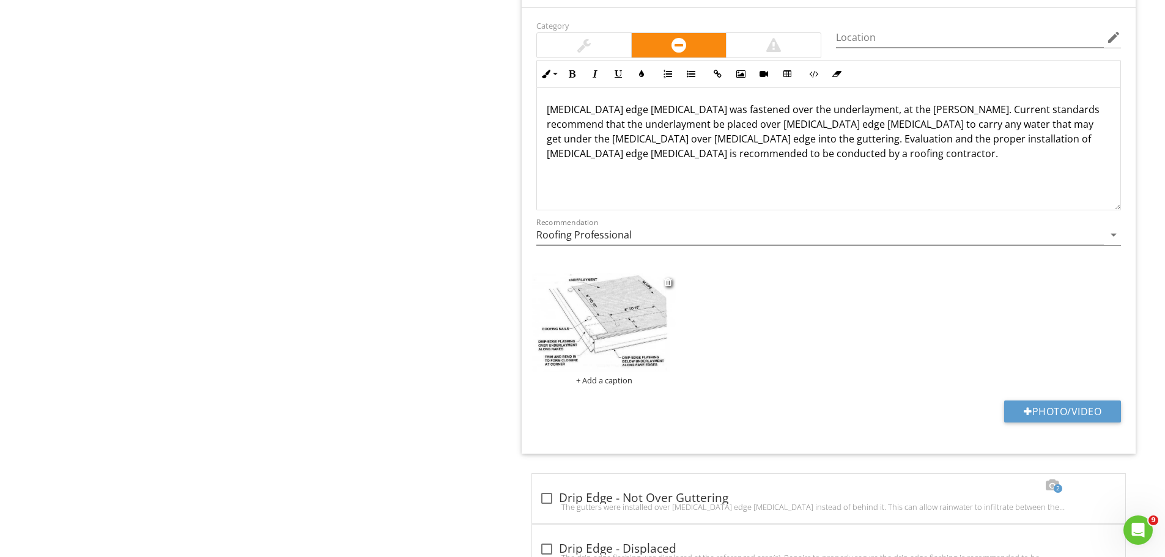
click at [645, 294] on img at bounding box center [604, 323] width 144 height 100
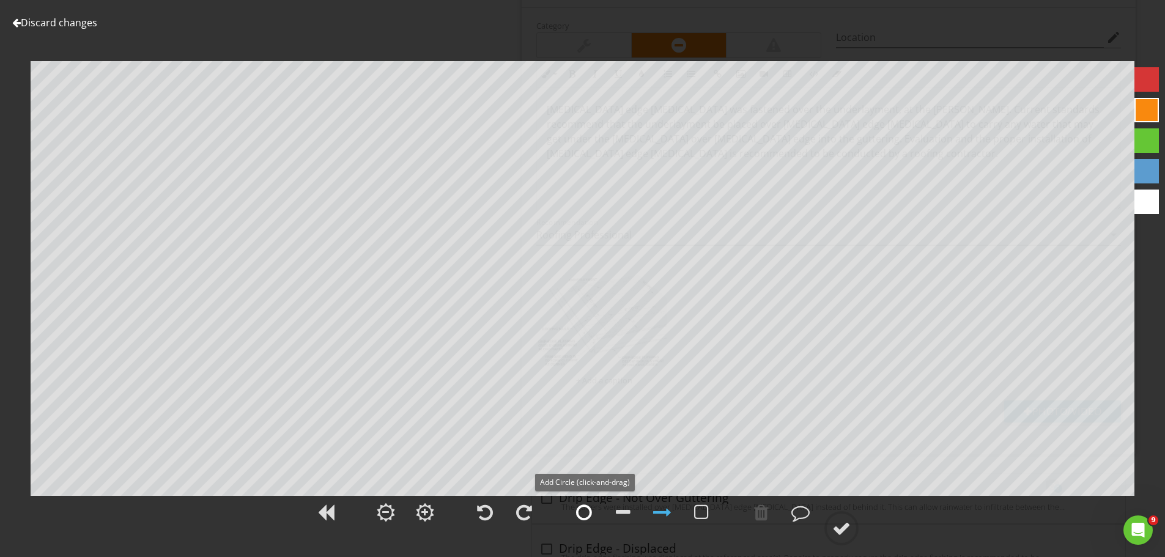
drag, startPoint x: 580, startPoint y: 512, endPoint x: 593, endPoint y: 511, distance: 12.9
click at [580, 511] on div at bounding box center [584, 512] width 16 height 18
click at [843, 526] on div at bounding box center [841, 528] width 18 height 18
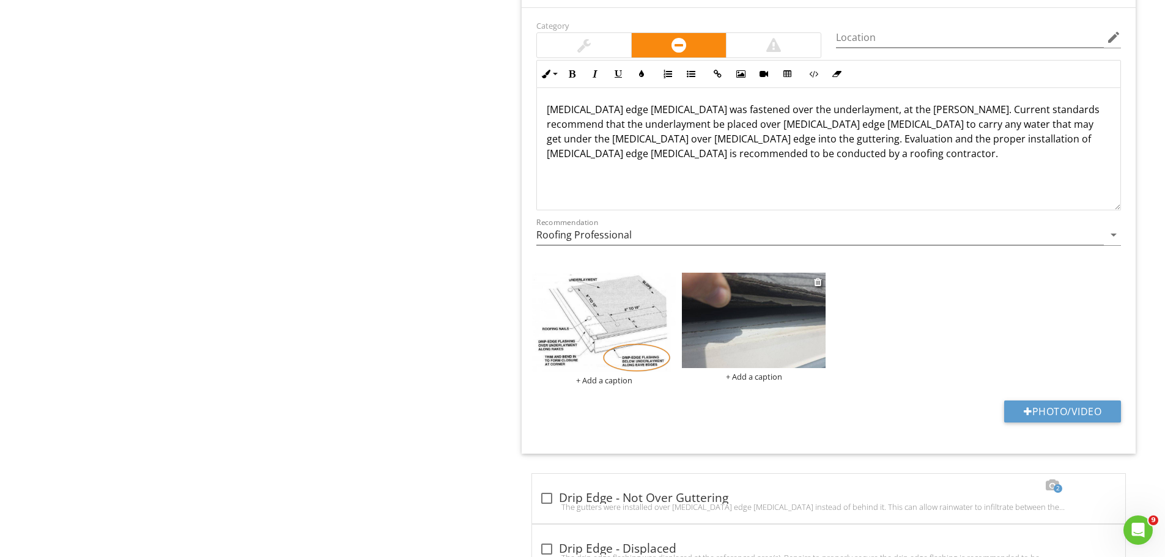
click at [766, 325] on img at bounding box center [754, 321] width 144 height 96
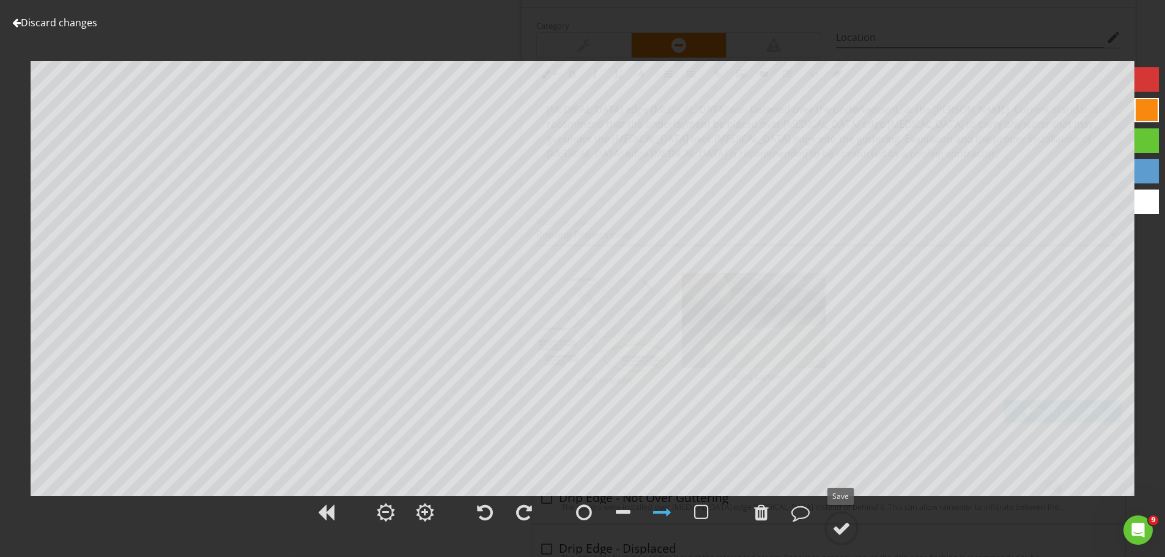
drag, startPoint x: 841, startPoint y: 525, endPoint x: 1045, endPoint y: 506, distance: 204.6
click at [843, 524] on div at bounding box center [841, 528] width 18 height 18
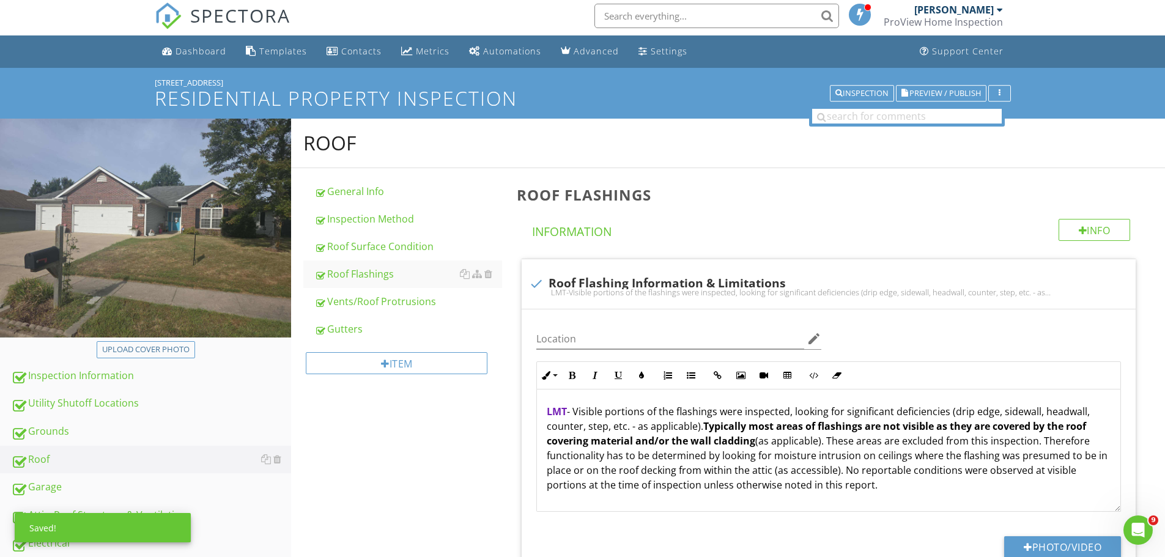
scroll to position [0, 0]
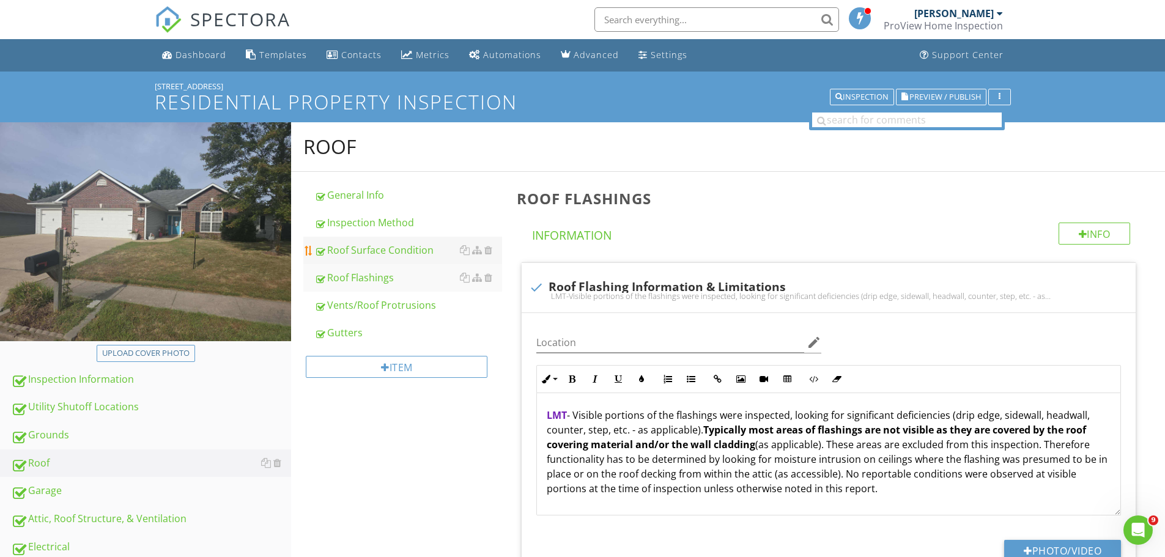
click at [354, 245] on div "Roof Surface Condition" at bounding box center [408, 250] width 188 height 15
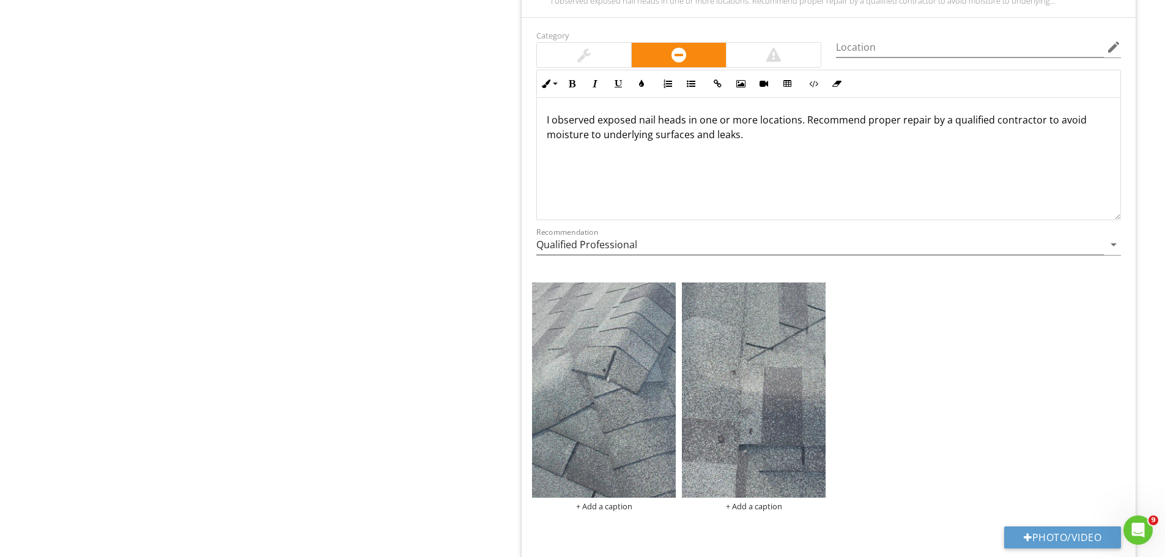
scroll to position [917, 0]
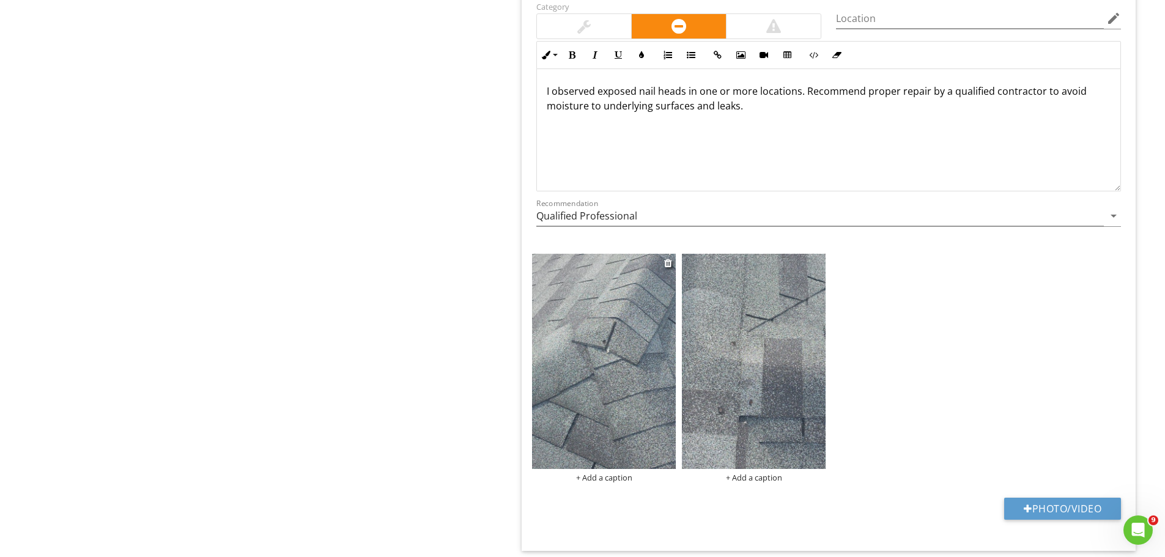
click at [666, 388] on img at bounding box center [604, 361] width 144 height 215
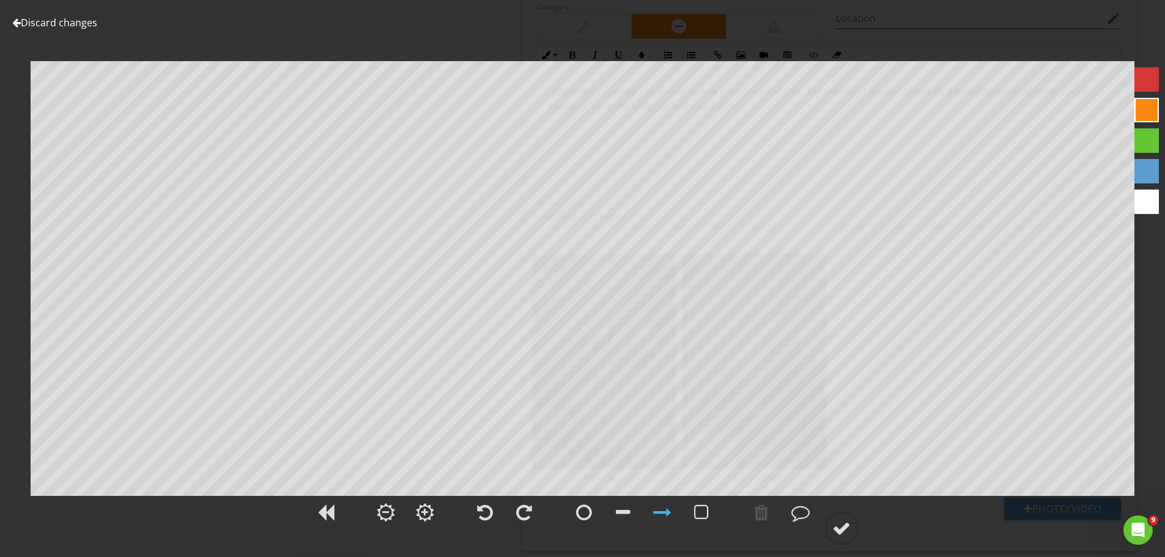
scroll to position [856, 0]
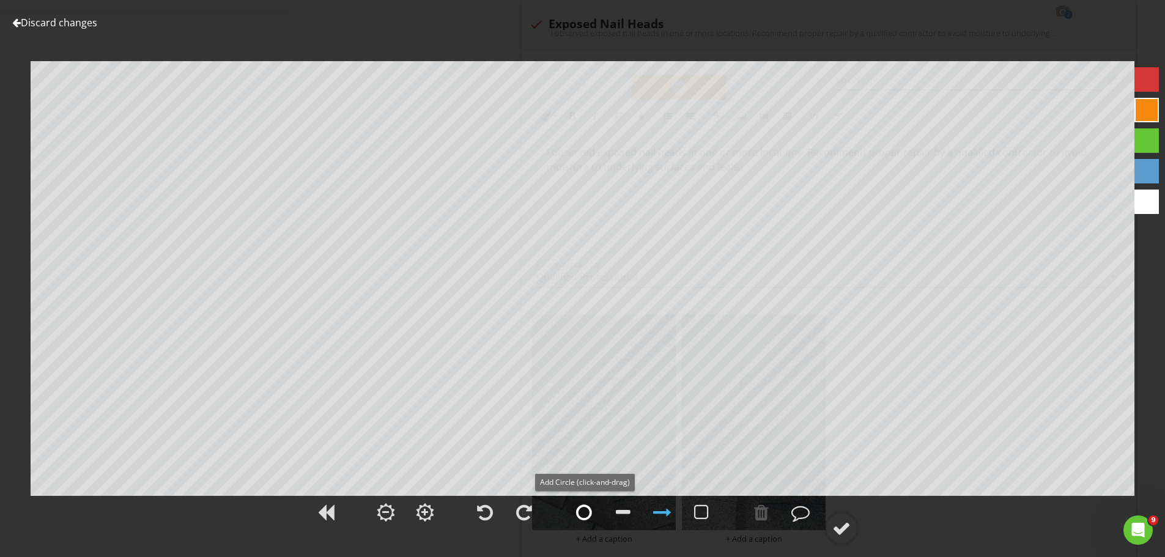
click at [583, 506] on div at bounding box center [584, 512] width 16 height 18
drag, startPoint x: 844, startPoint y: 528, endPoint x: 935, endPoint y: 519, distance: 91.0
click at [846, 527] on div at bounding box center [841, 528] width 18 height 18
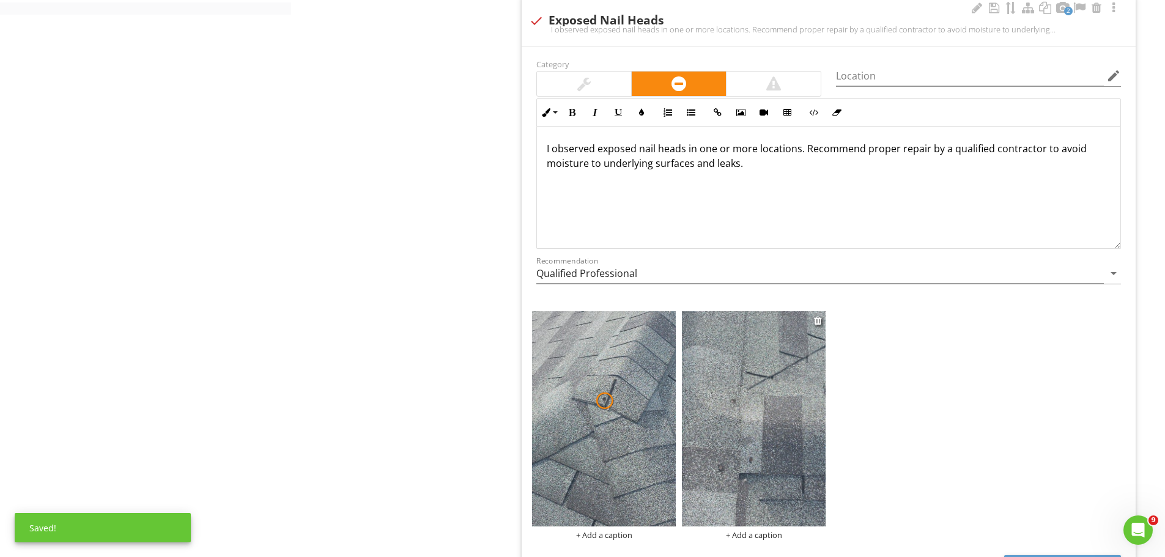
scroll to position [917, 0]
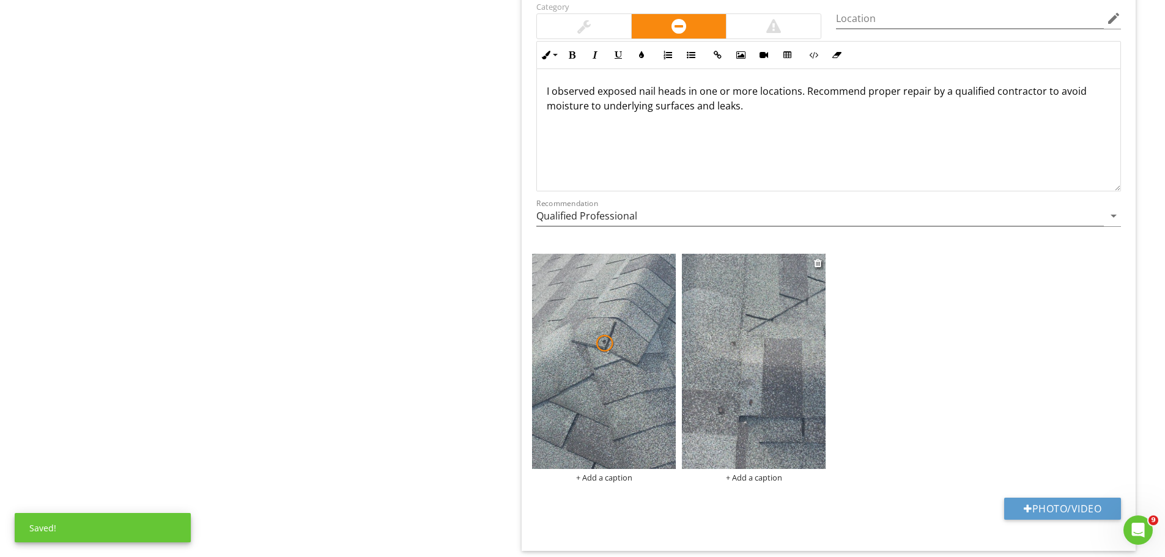
click at [790, 380] on img at bounding box center [754, 361] width 144 height 215
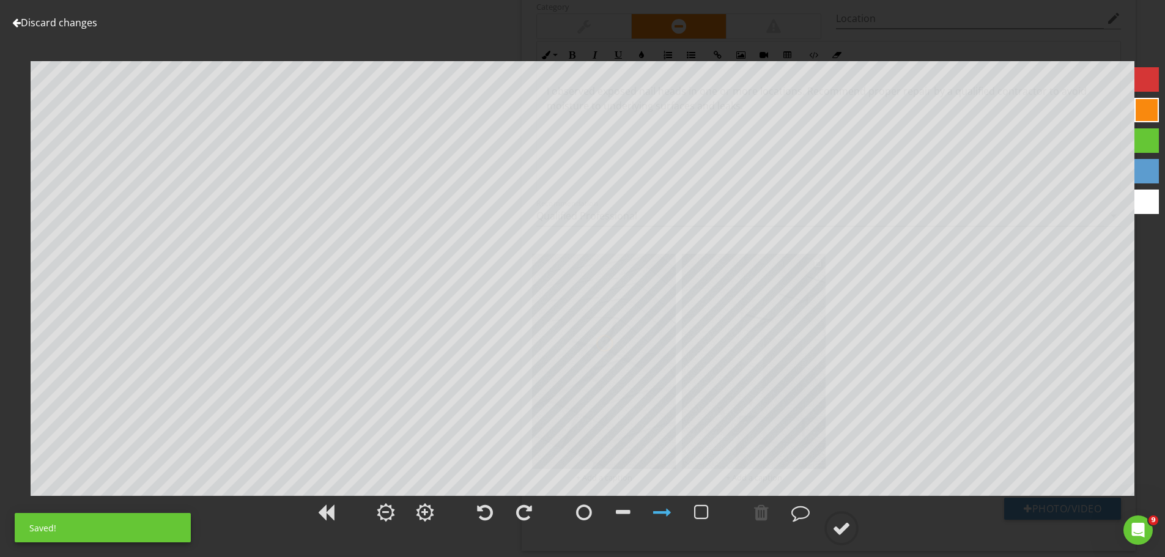
scroll to position [979, 0]
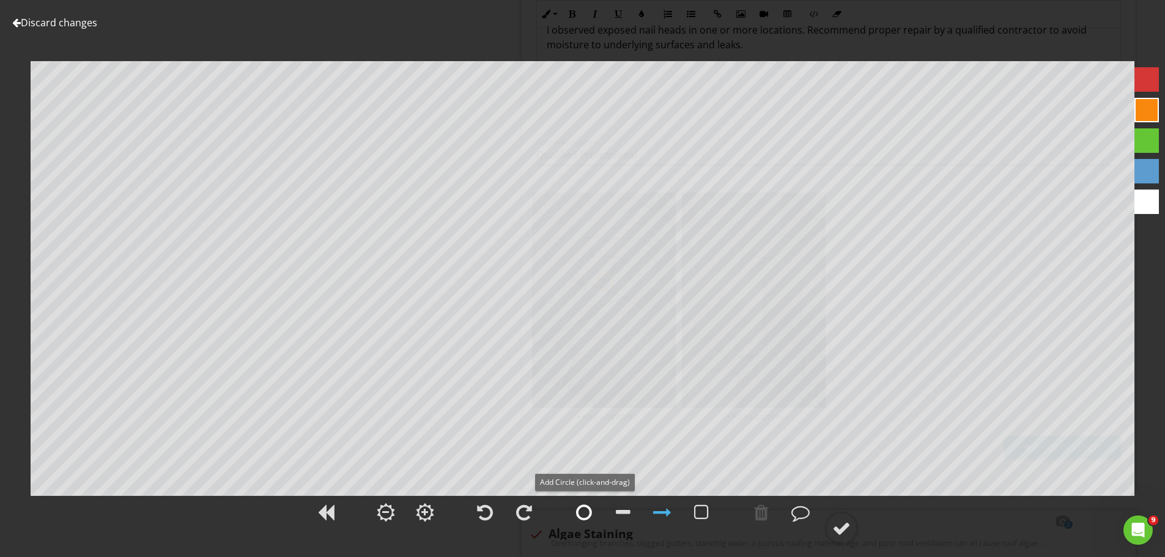
click at [582, 509] on div at bounding box center [584, 512] width 16 height 18
click at [844, 523] on div at bounding box center [841, 528] width 18 height 18
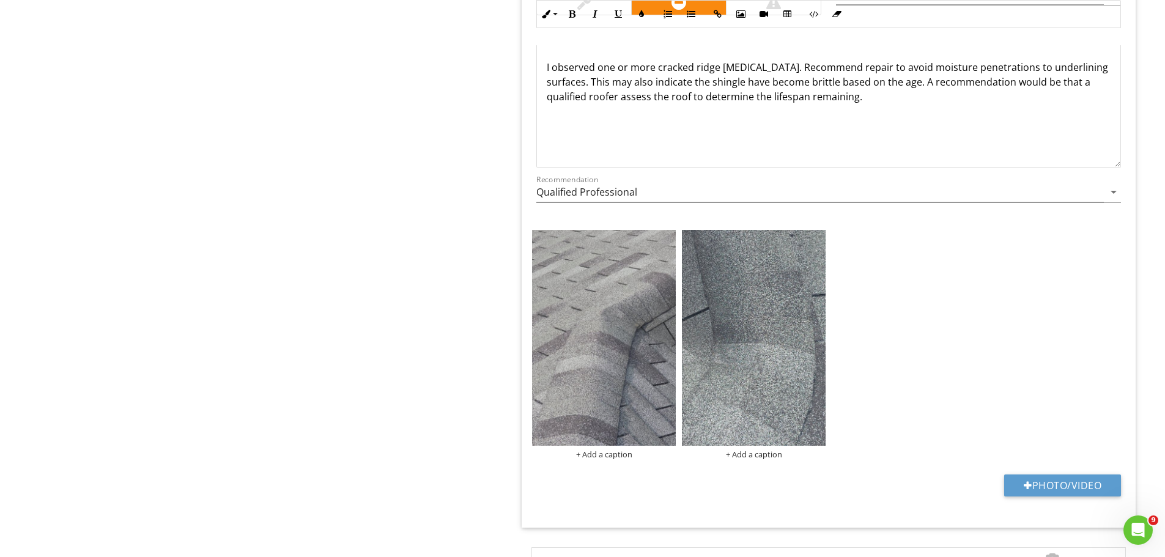
scroll to position [2936, 0]
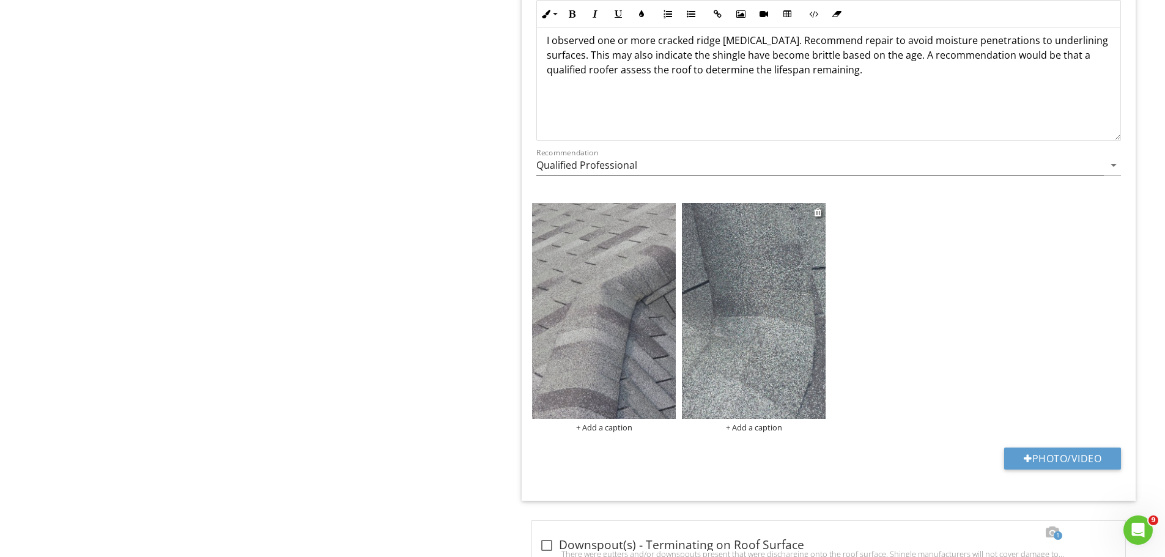
click at [776, 324] on img at bounding box center [754, 310] width 144 height 215
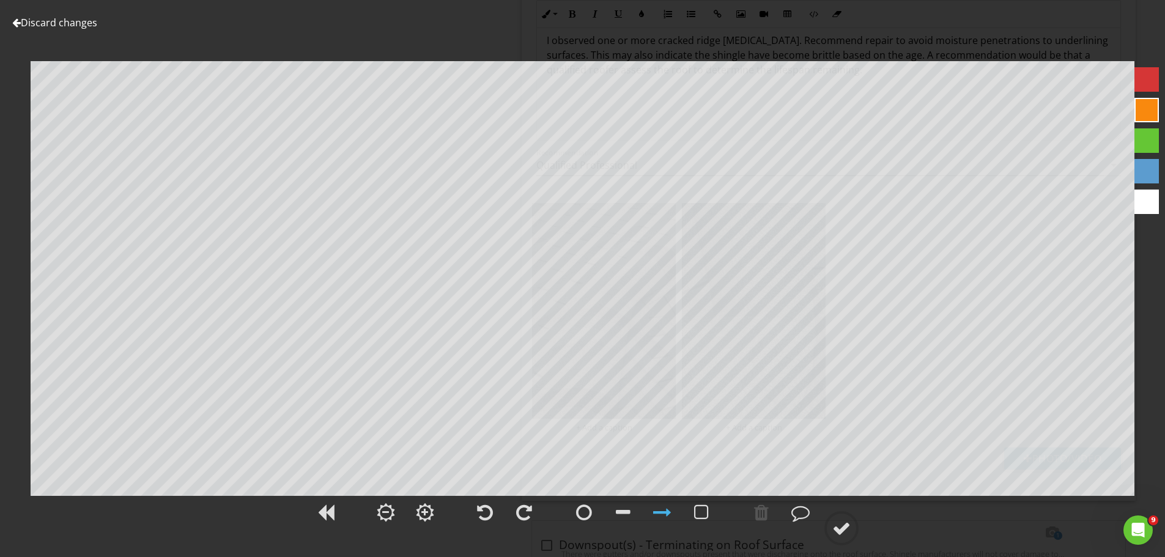
click at [72, 19] on link "Discard changes" at bounding box center [54, 22] width 85 height 13
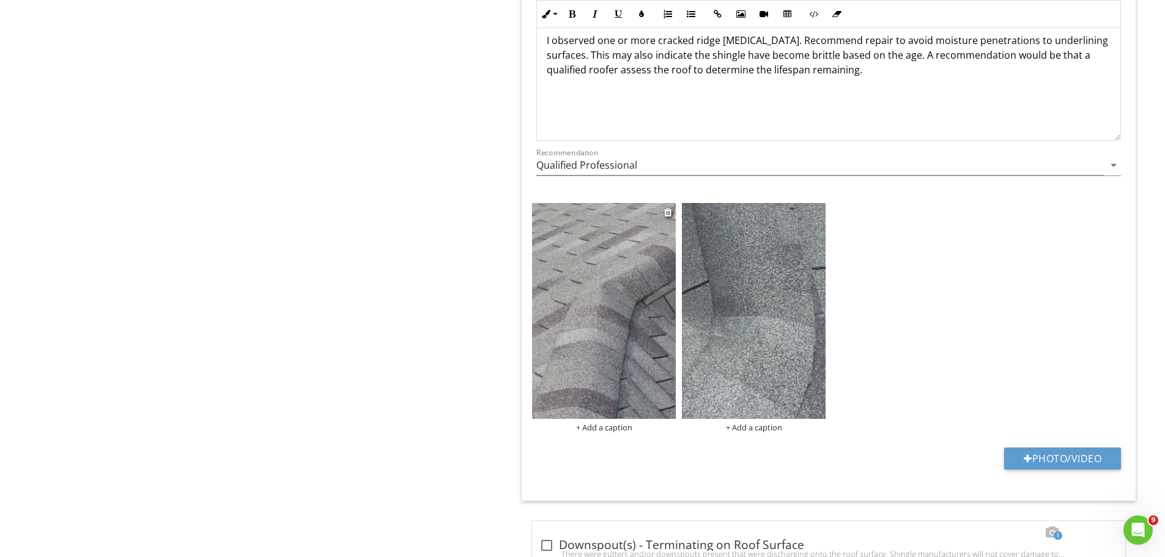
click at [635, 298] on img at bounding box center [604, 310] width 144 height 215
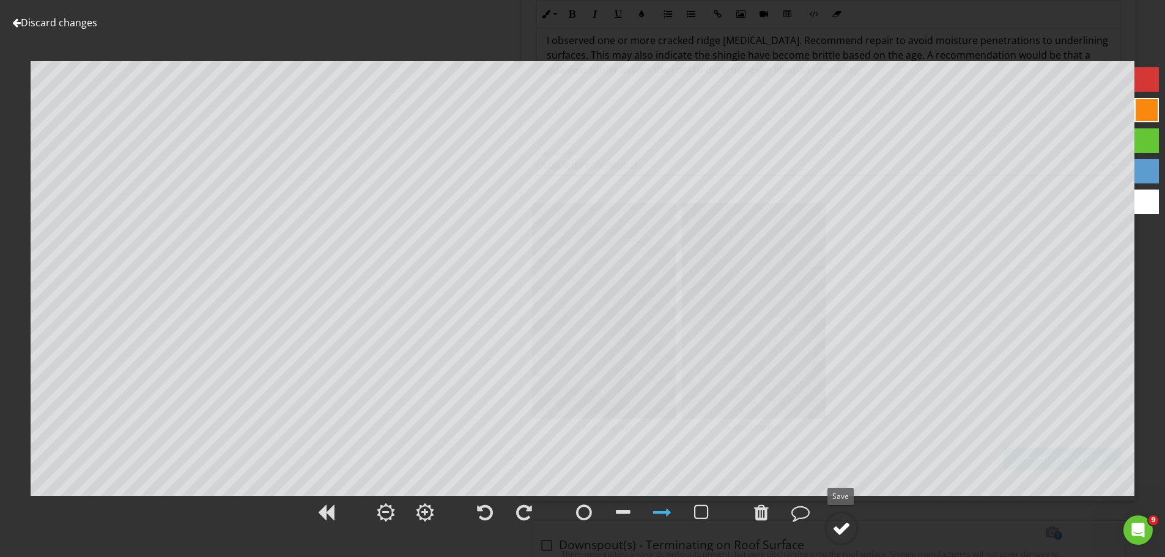
click at [851, 527] on circle at bounding box center [842, 529] width 32 height 32
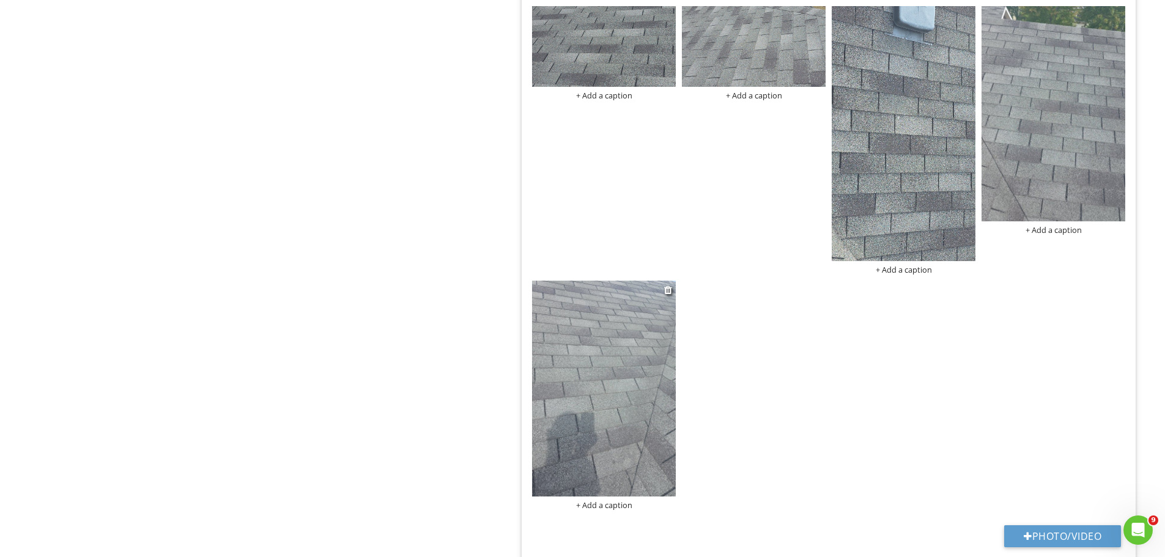
scroll to position [4159, 0]
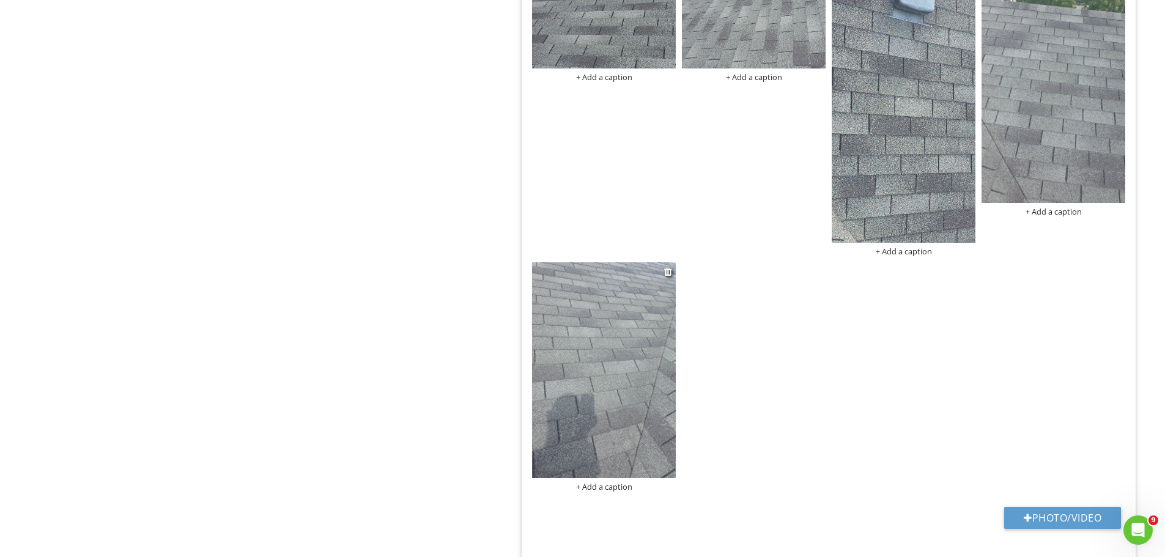
click at [638, 330] on img at bounding box center [604, 369] width 144 height 215
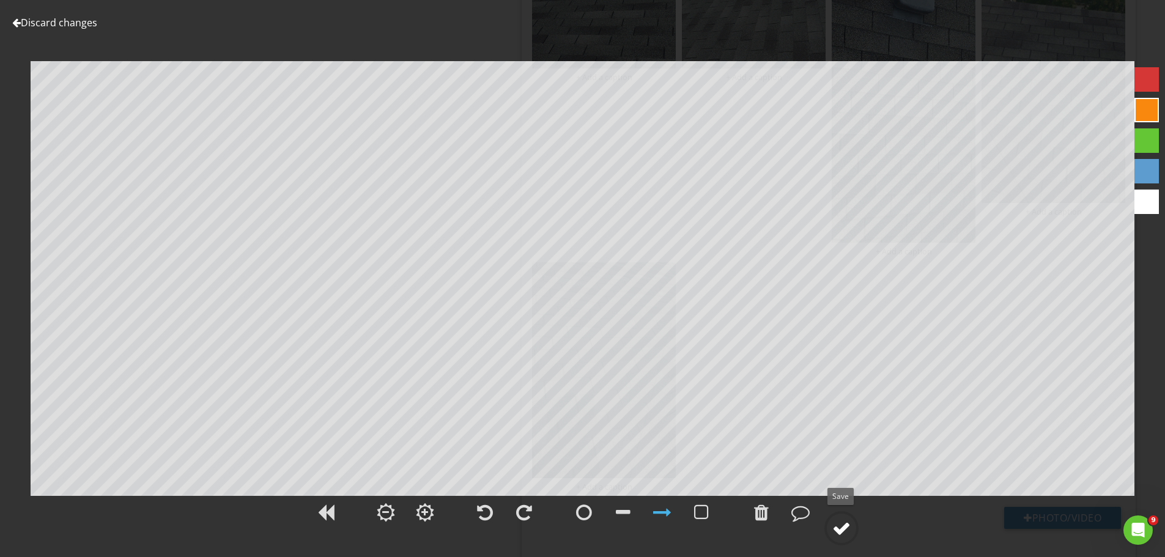
click at [845, 525] on div at bounding box center [841, 528] width 18 height 18
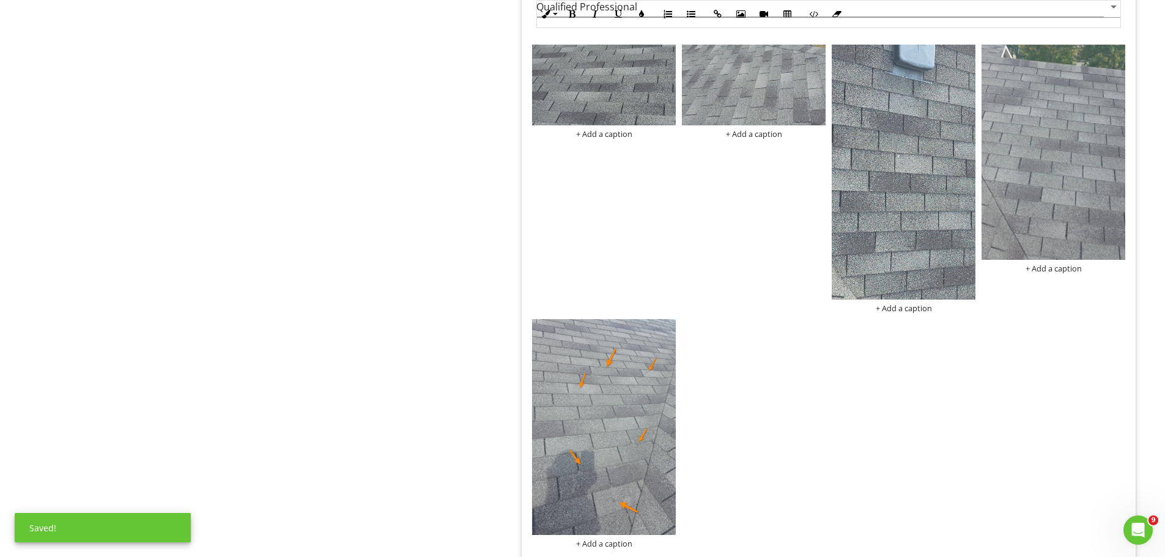
scroll to position [3976, 0]
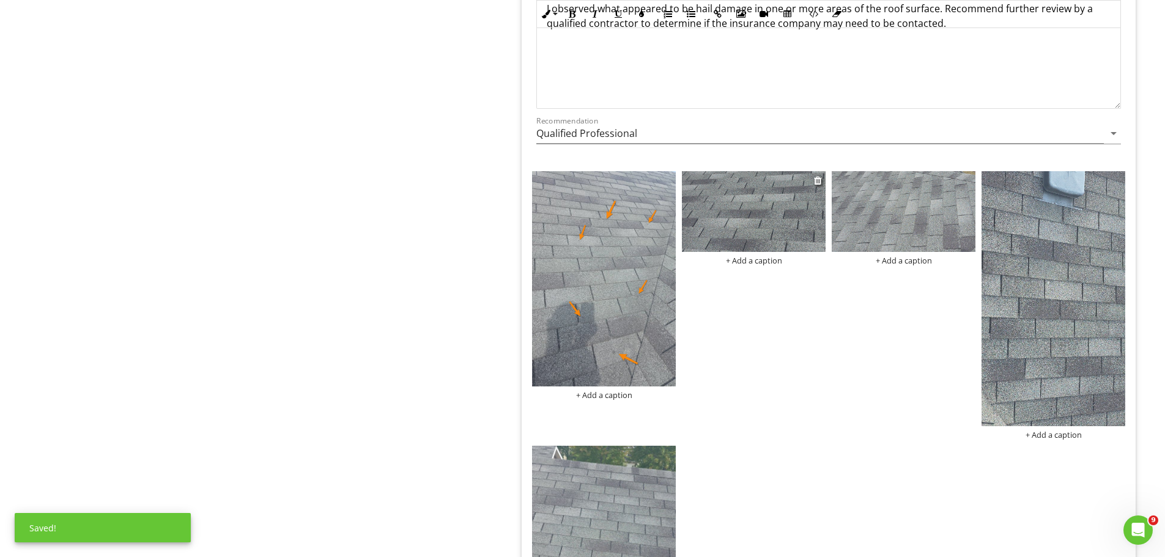
click at [758, 218] on img at bounding box center [754, 211] width 144 height 81
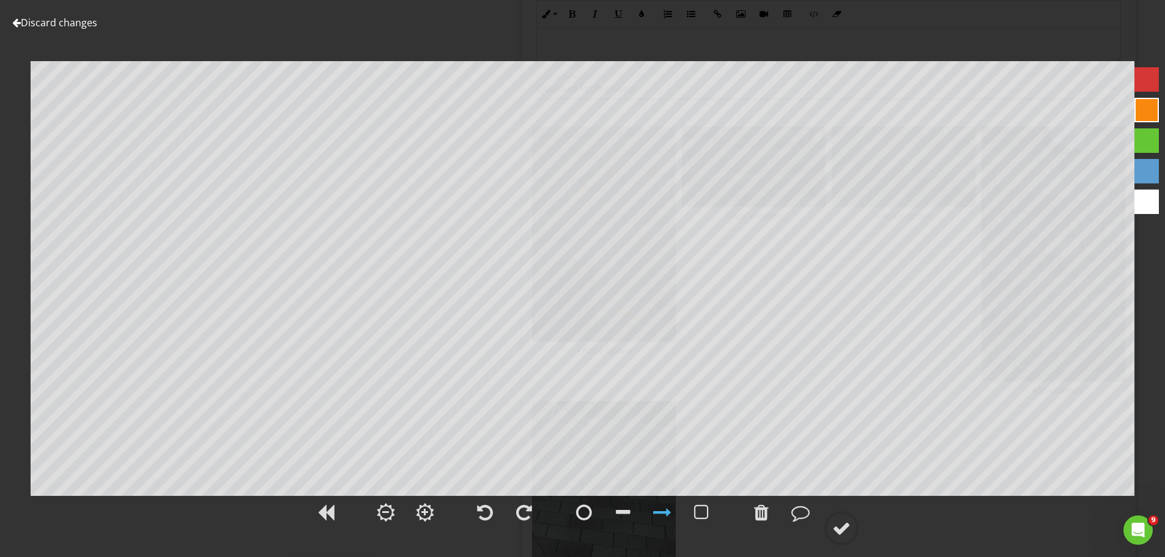
scroll to position [4037, 0]
click at [844, 523] on div at bounding box center [841, 528] width 18 height 18
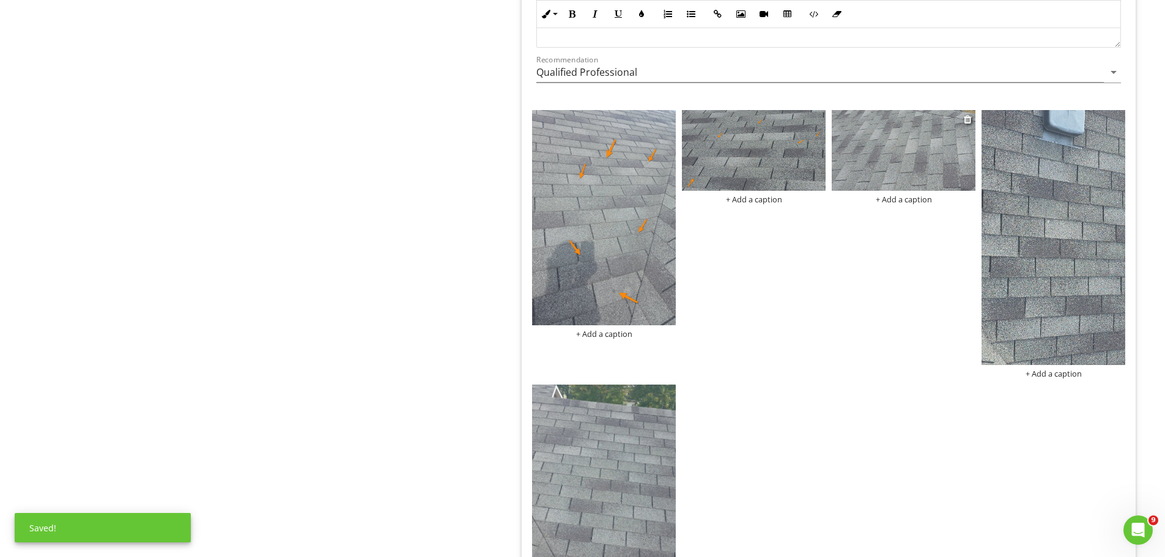
click at [902, 141] on img at bounding box center [904, 150] width 144 height 81
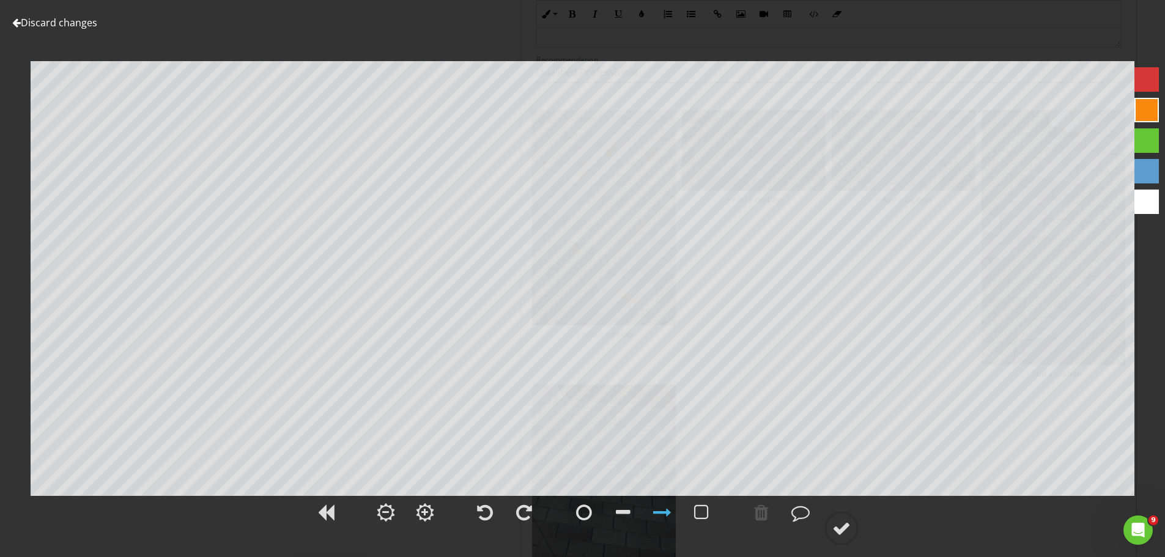
click at [73, 18] on link "Discard changes" at bounding box center [54, 22] width 85 height 13
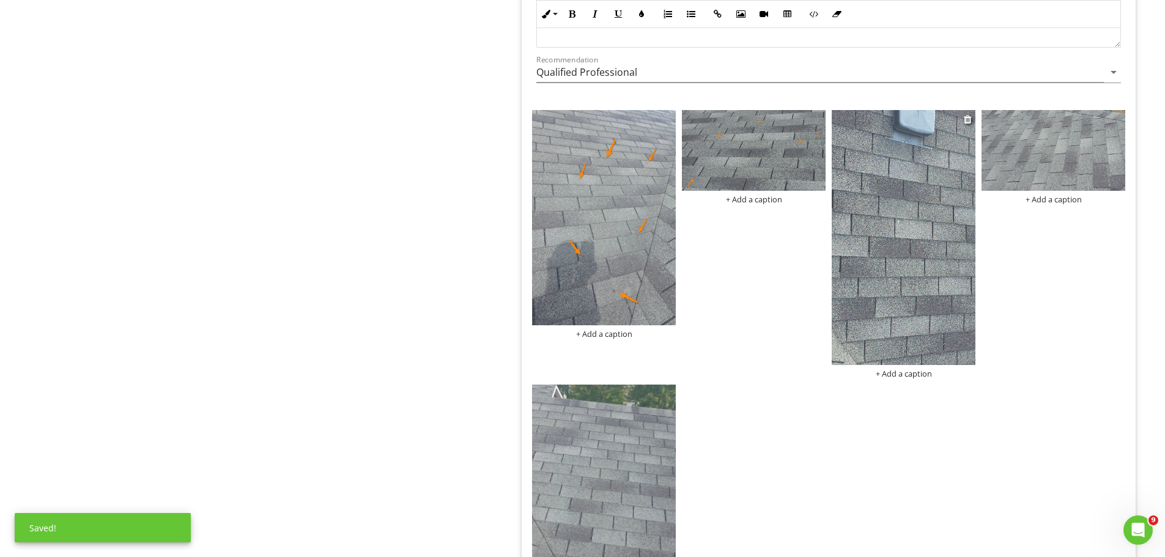
click at [917, 189] on img at bounding box center [904, 237] width 144 height 255
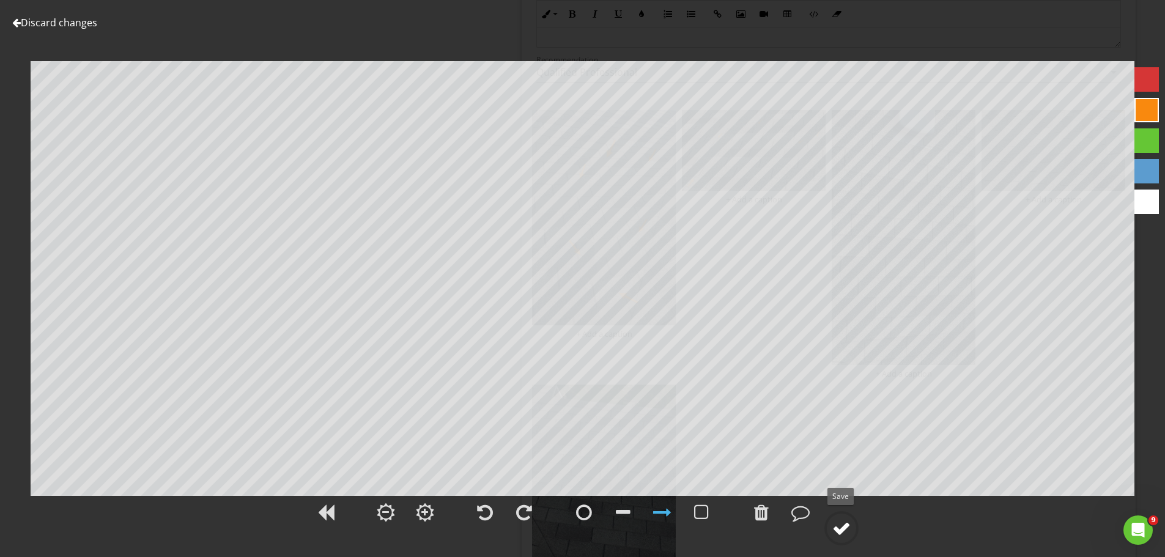
click at [843, 527] on div at bounding box center [841, 528] width 18 height 18
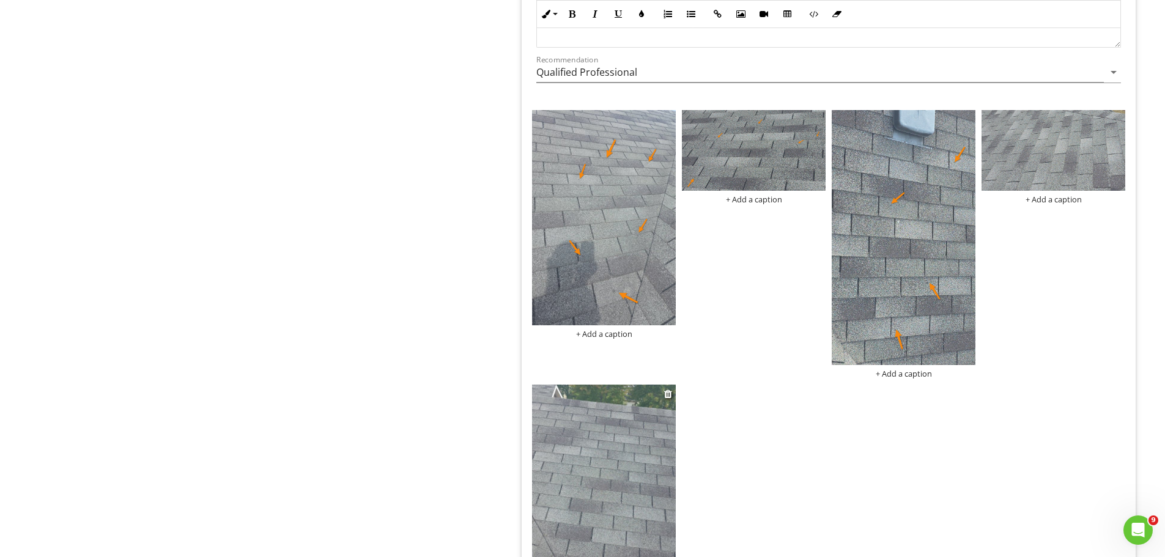
click at [609, 459] on img at bounding box center [604, 492] width 144 height 215
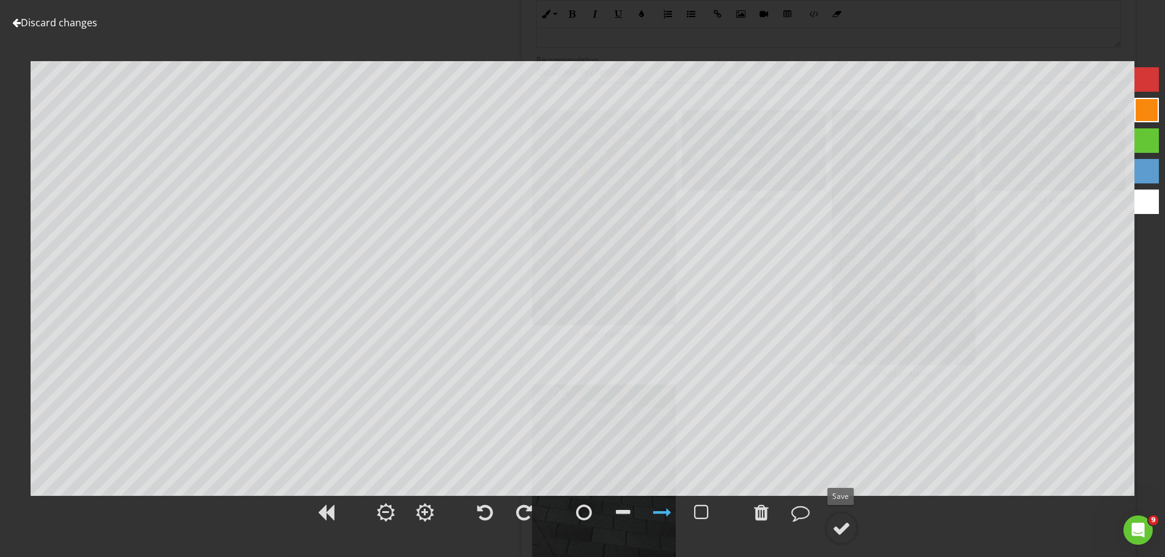
click at [839, 525] on div at bounding box center [841, 528] width 18 height 18
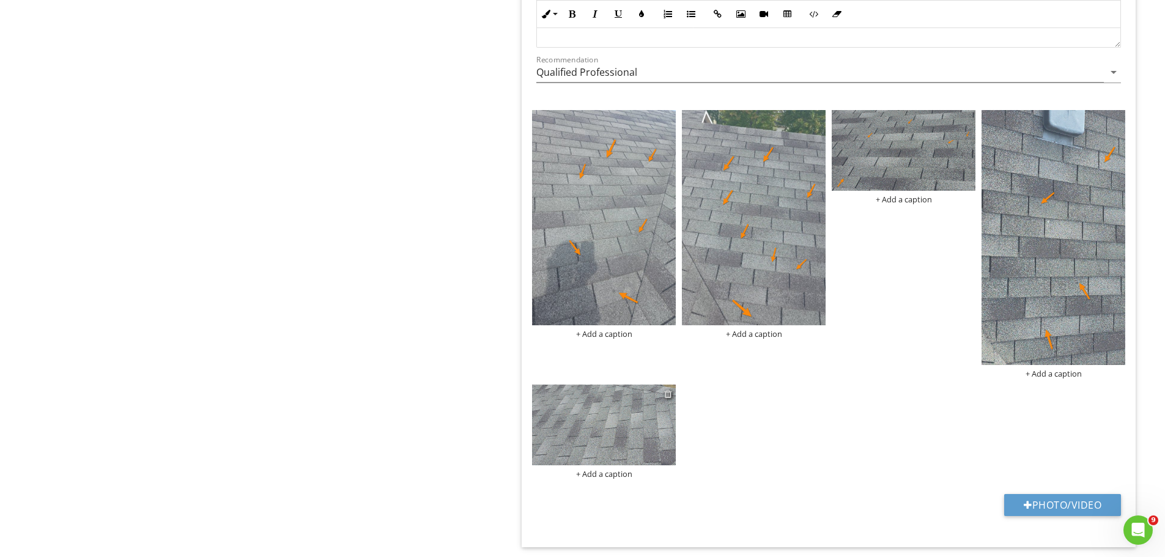
click at [668, 391] on div at bounding box center [668, 394] width 8 height 10
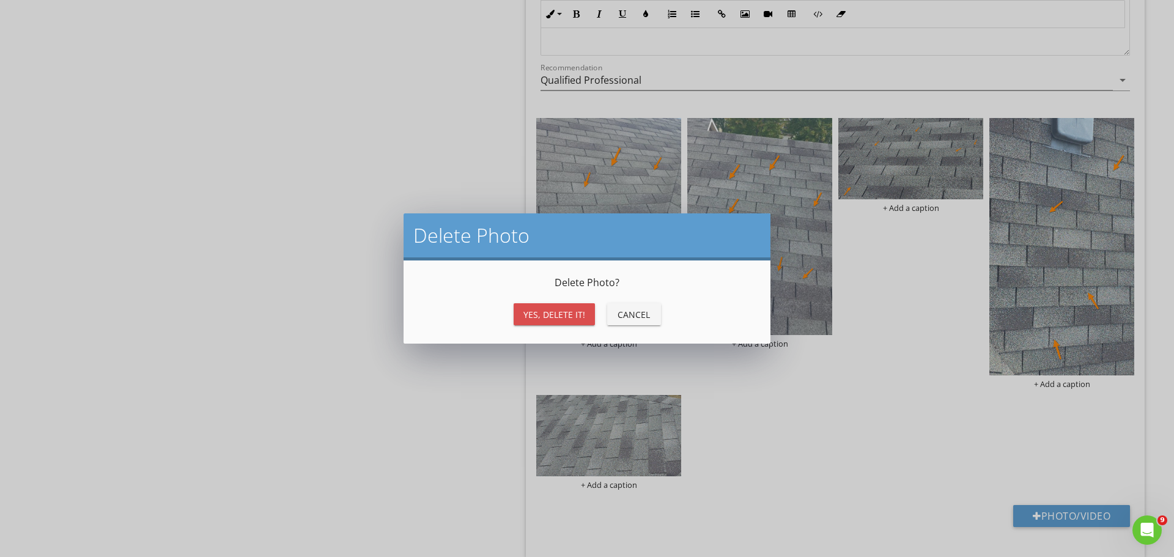
click at [569, 309] on div "Yes, Delete it!" at bounding box center [555, 314] width 62 height 13
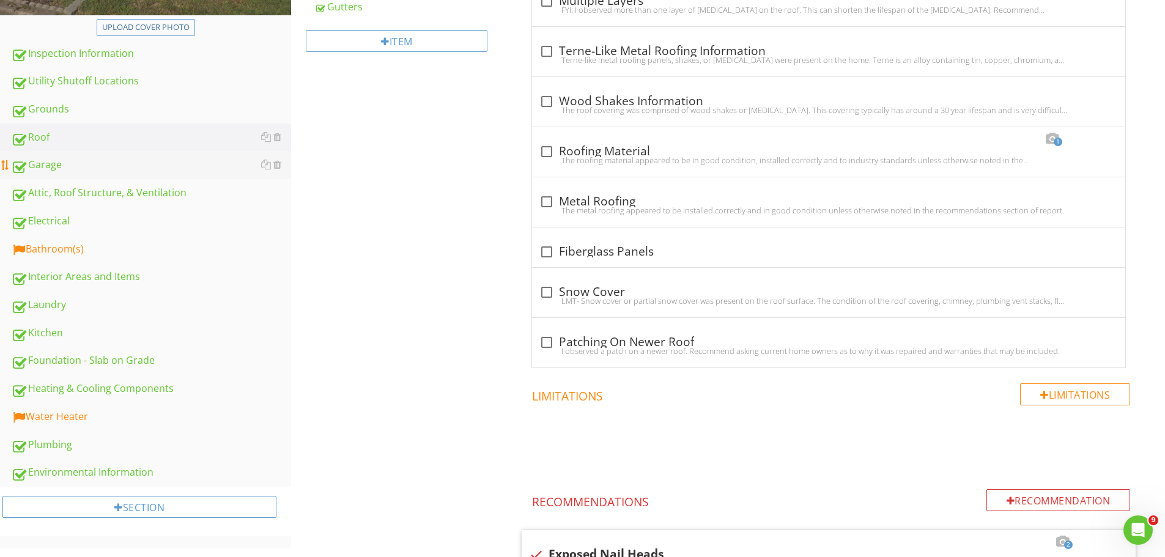
scroll to position [306, 0]
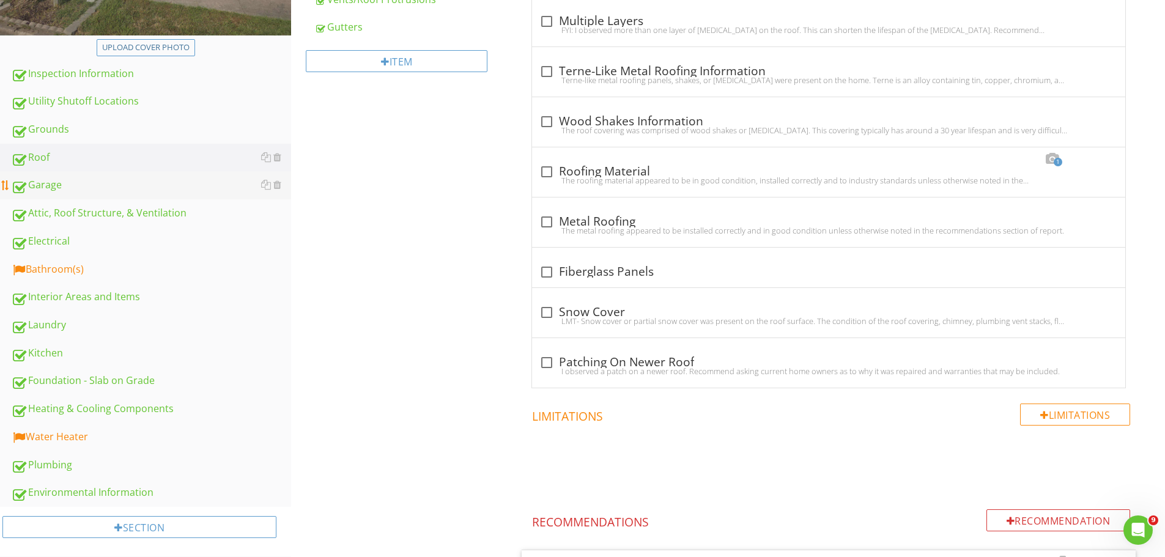
click at [41, 182] on div "Garage" at bounding box center [151, 185] width 280 height 16
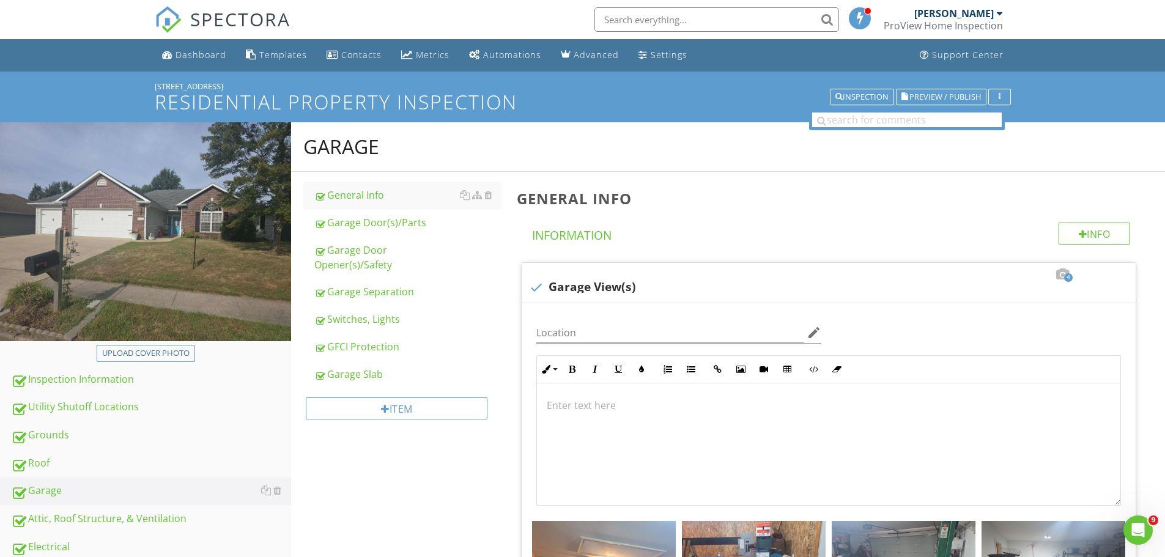
click at [380, 290] on div "Garage Separation" at bounding box center [408, 291] width 188 height 15
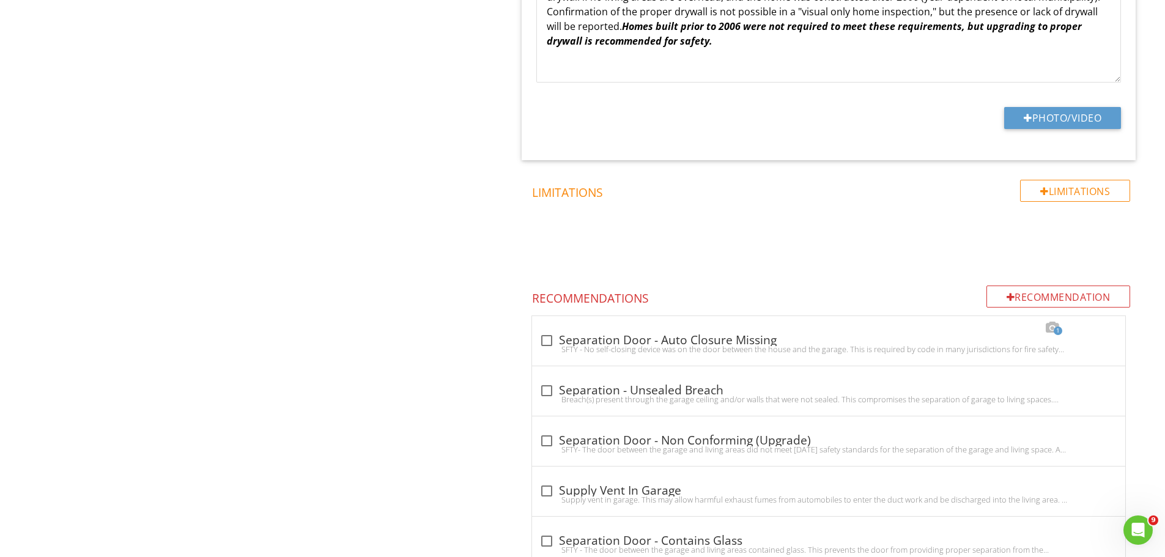
scroll to position [2786, 0]
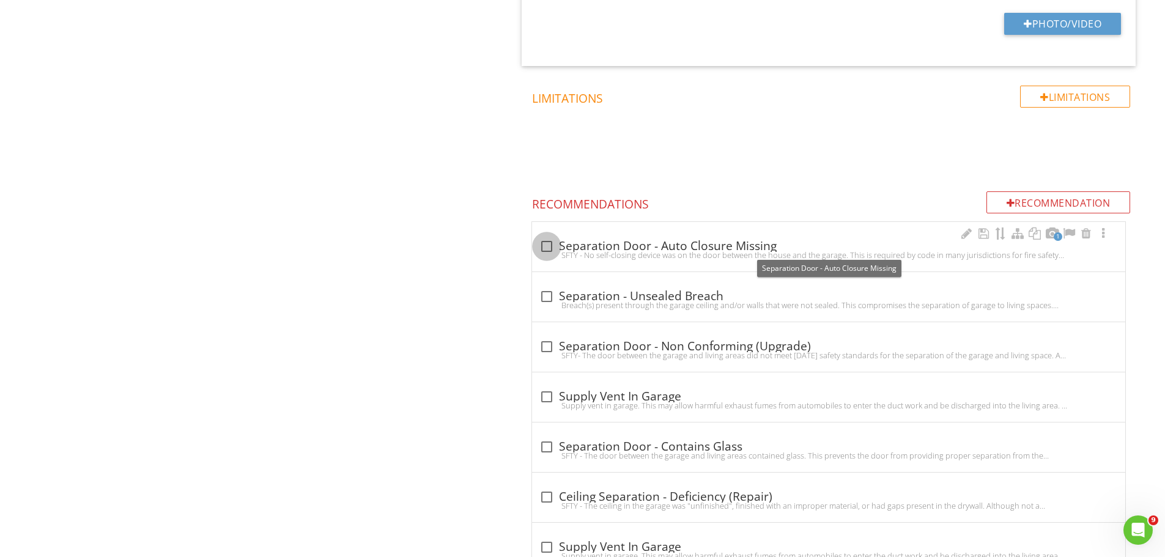
click at [550, 242] on div at bounding box center [546, 246] width 21 height 21
checkbox input "true"
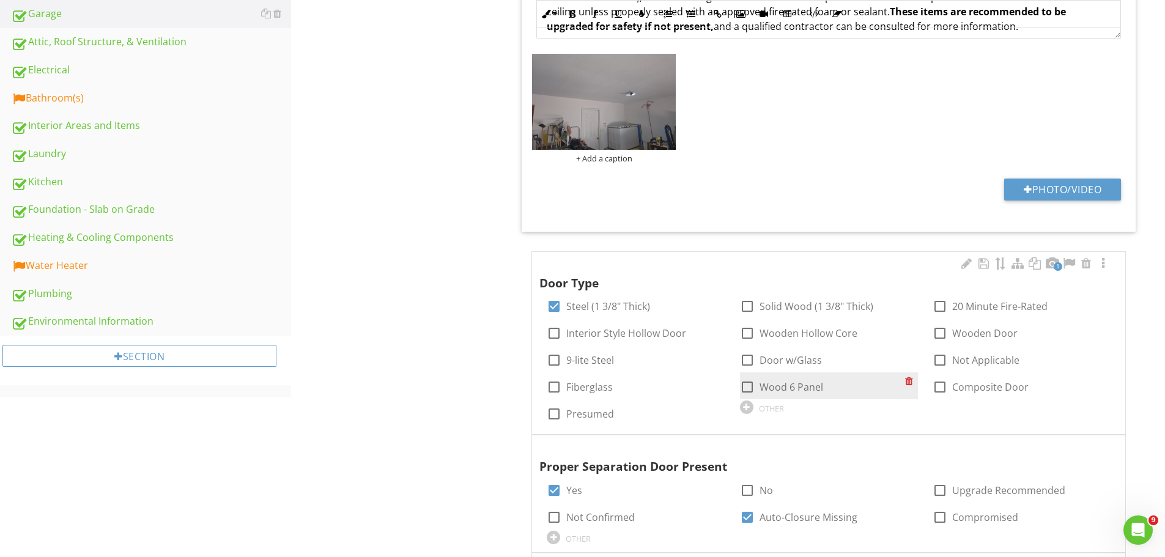
scroll to position [339, 0]
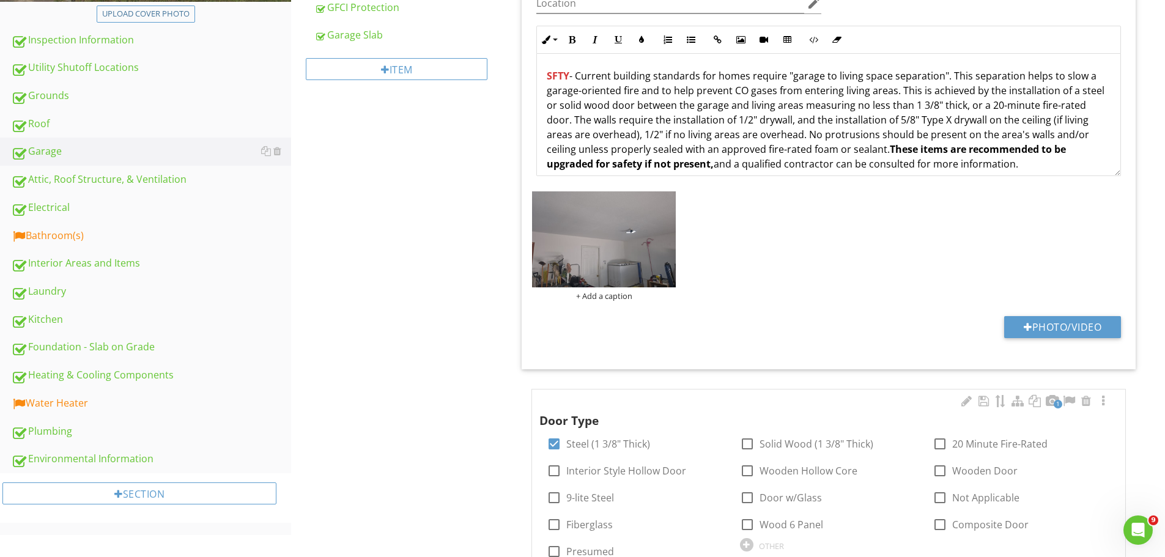
click at [1049, 398] on div at bounding box center [1052, 401] width 15 height 12
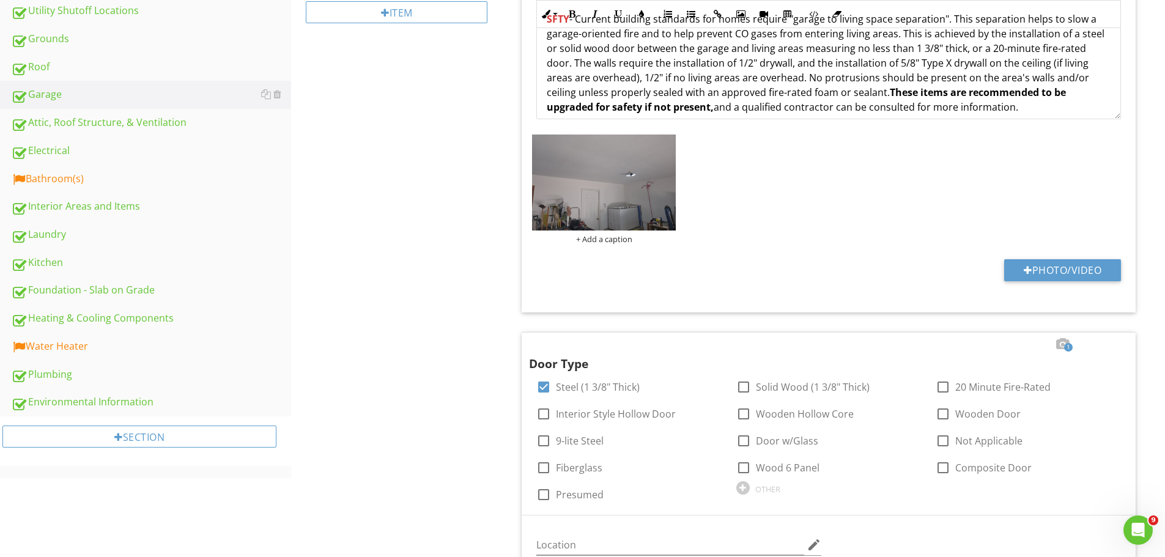
scroll to position [401, 0]
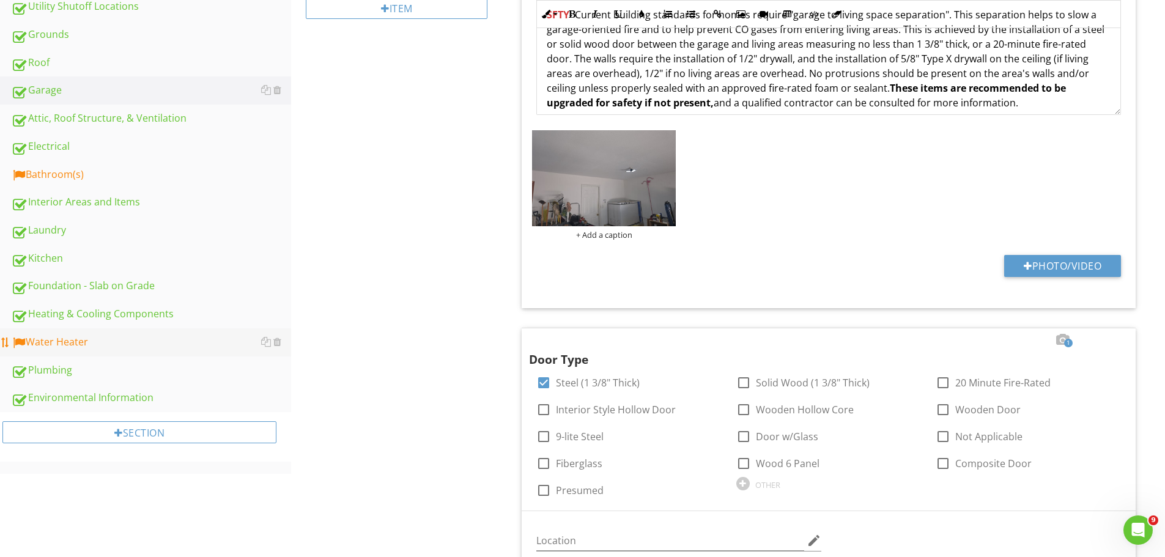
click at [80, 115] on div "Attic, Roof Structure, & Ventilation" at bounding box center [151, 119] width 280 height 16
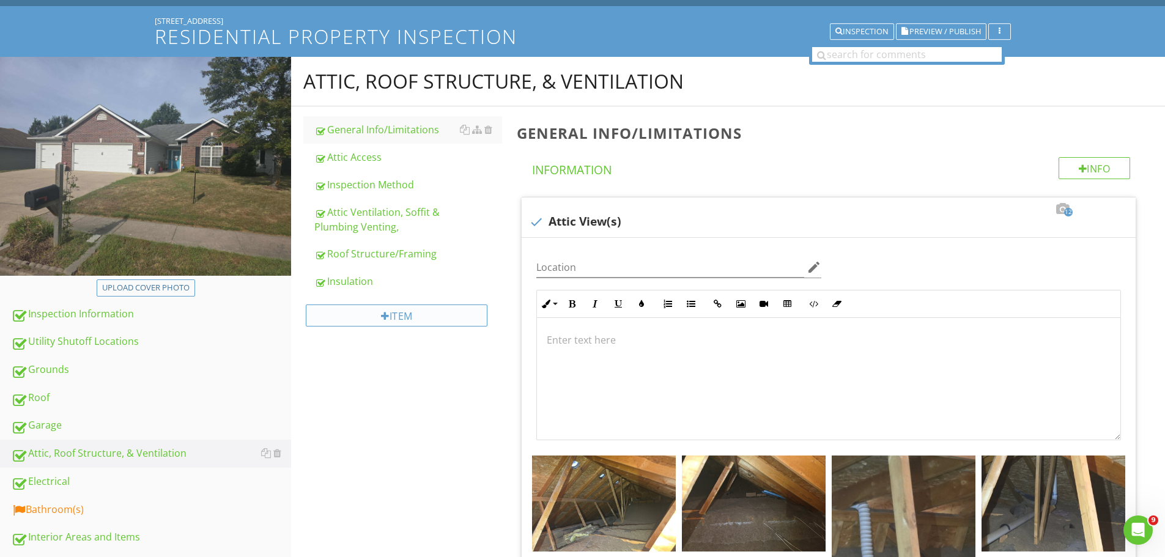
scroll to position [95, 0]
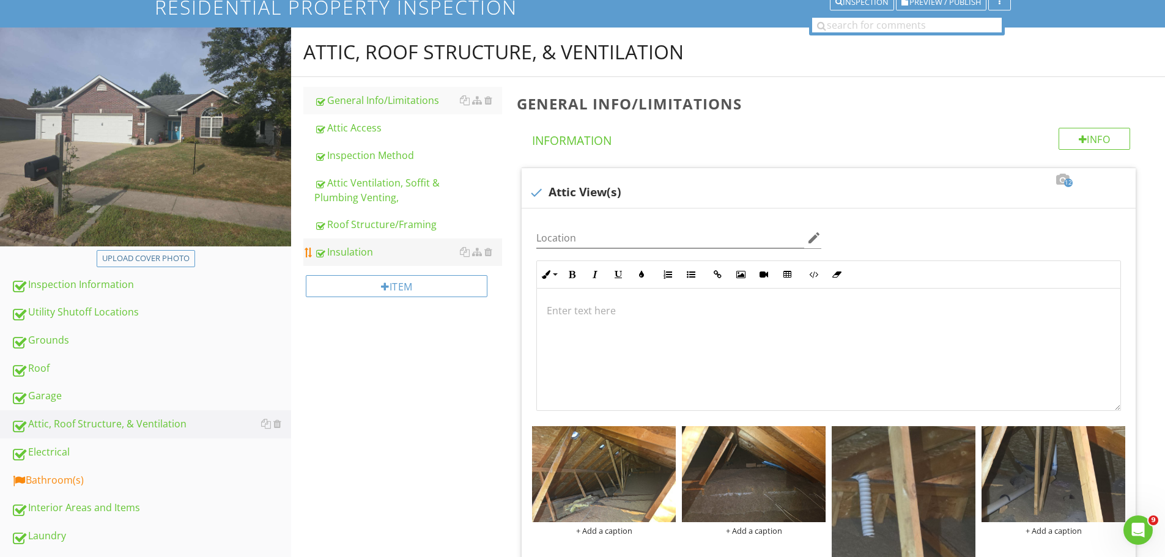
click at [357, 248] on div "Insulation" at bounding box center [408, 252] width 188 height 15
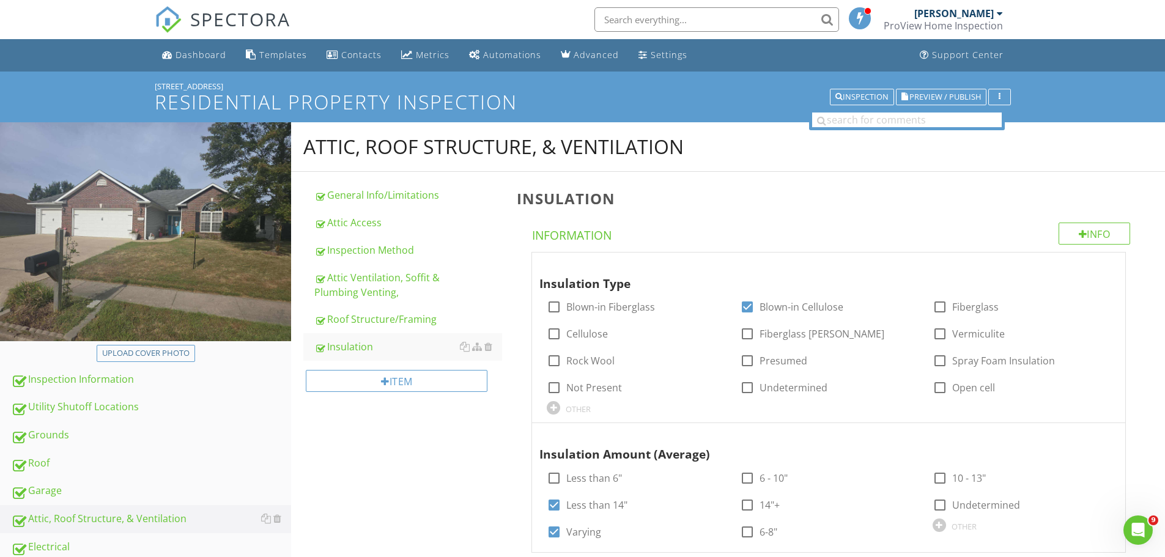
click at [366, 318] on div "Roof Structure/Framing" at bounding box center [408, 319] width 188 height 15
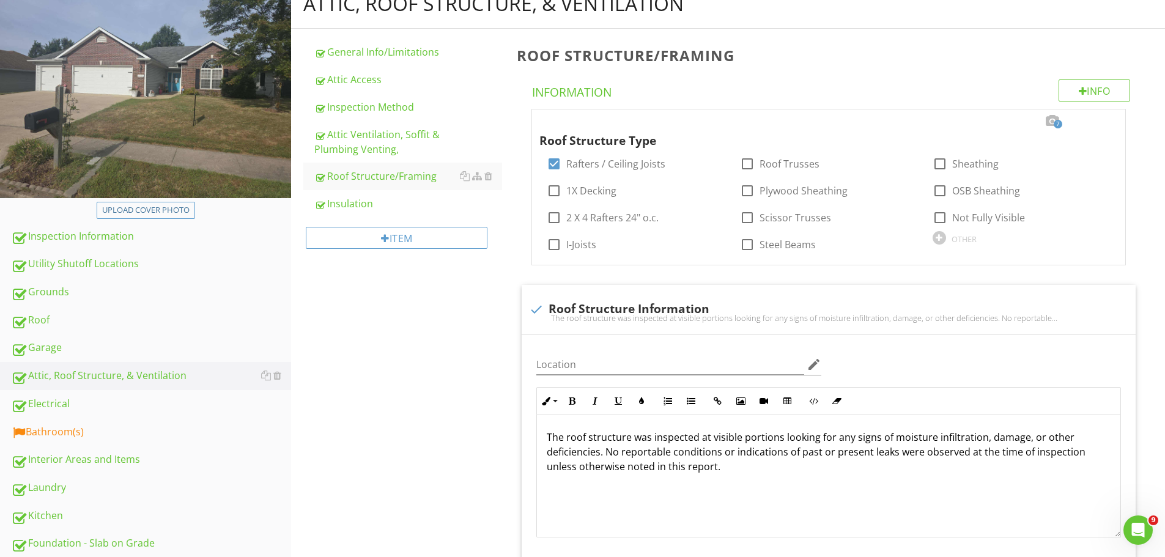
scroll to position [183, 0]
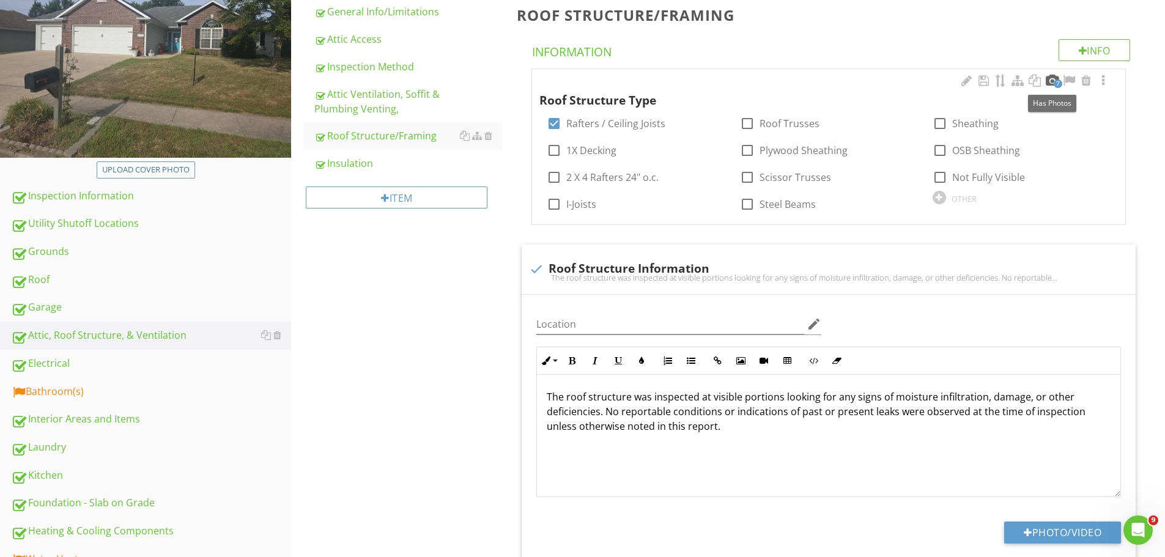
click at [1048, 80] on div at bounding box center [1052, 81] width 15 height 12
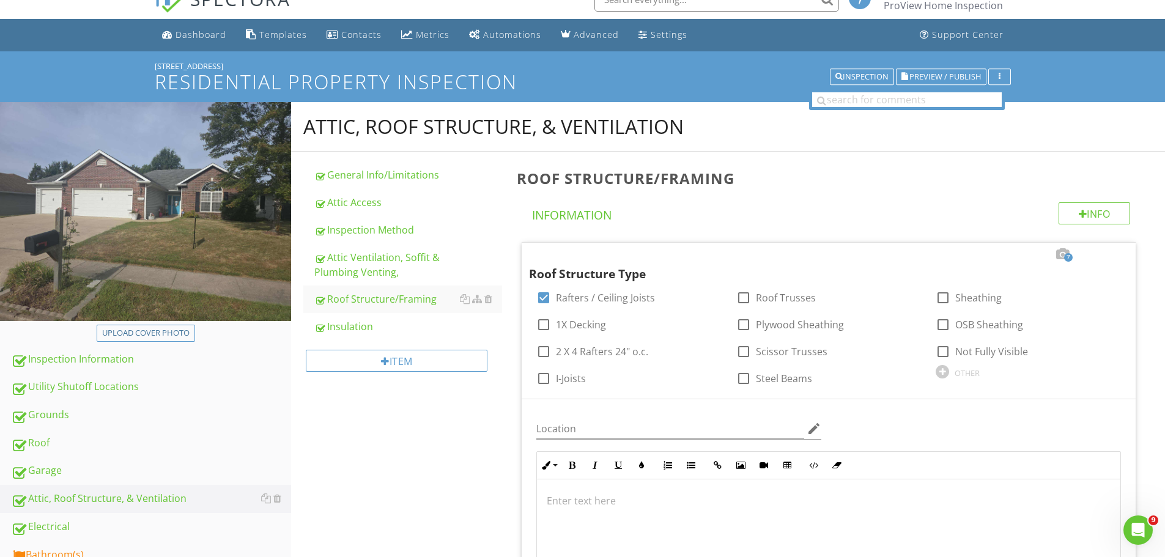
scroll to position [0, 0]
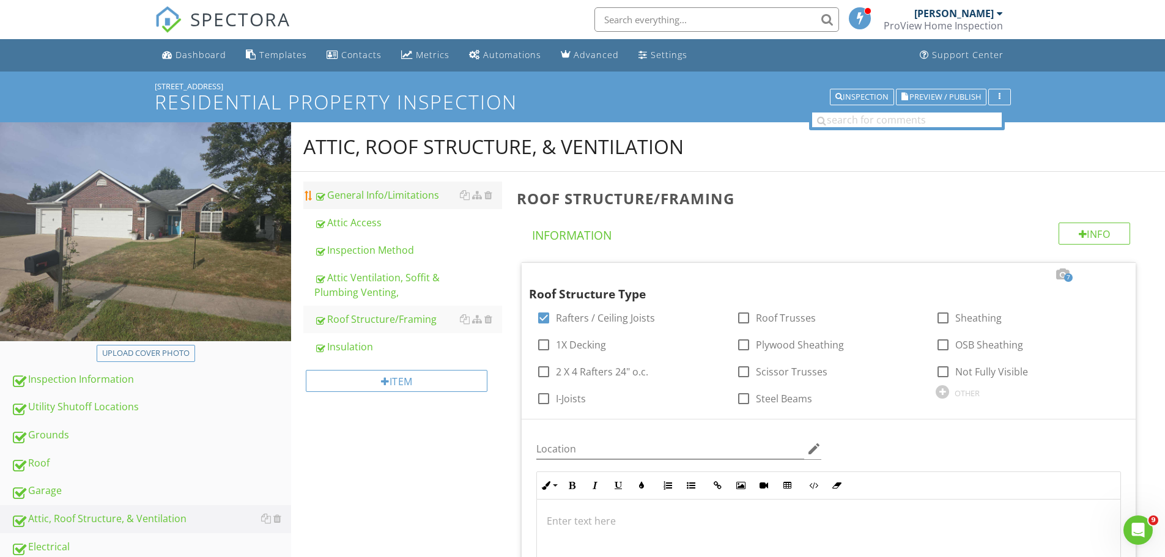
click at [384, 189] on div "General Info/Limitations" at bounding box center [408, 195] width 188 height 15
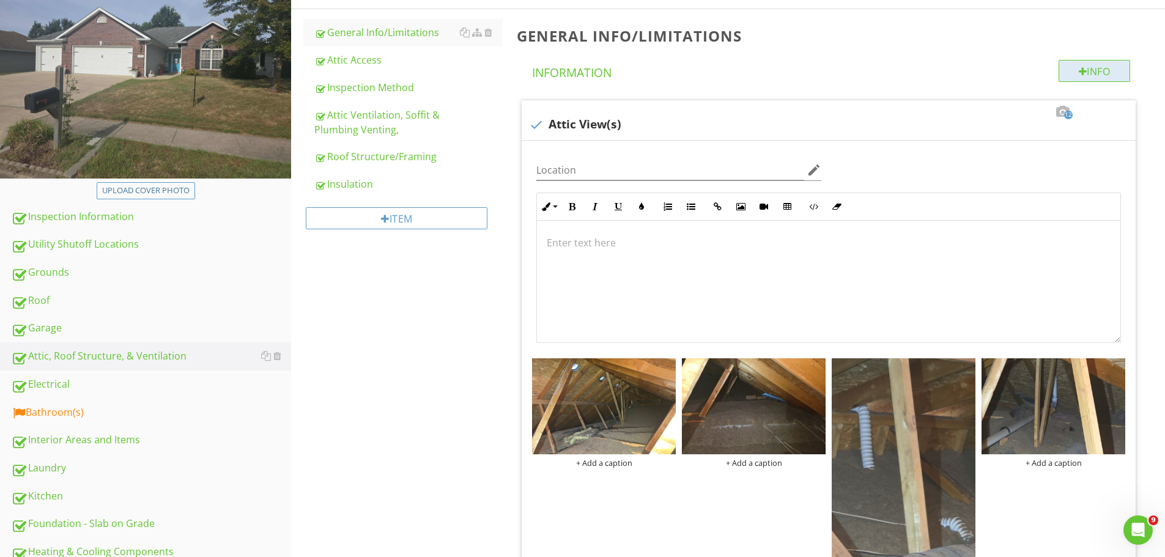
scroll to position [122, 0]
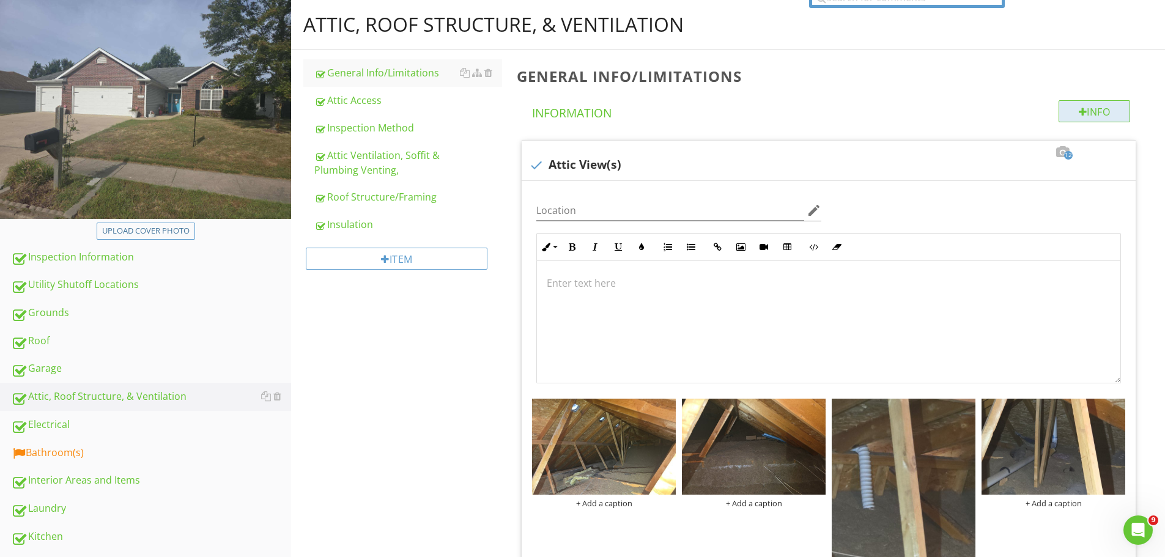
click at [1106, 104] on div "Info" at bounding box center [1095, 111] width 72 height 22
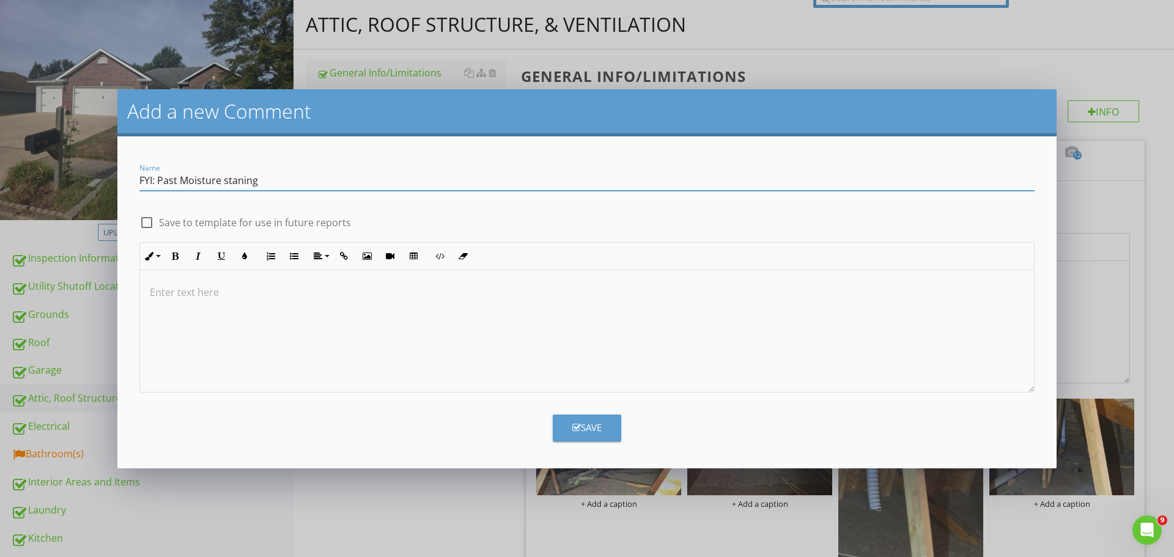
click at [228, 179] on input "FYI: Past Moisture staning" at bounding box center [586, 181] width 895 height 20
drag, startPoint x: 262, startPoint y: 179, endPoint x: 217, endPoint y: 174, distance: 44.9
click at [217, 174] on input "FYI: Past Moisture staning" at bounding box center [586, 181] width 895 height 20
click at [256, 179] on input "FYI: Past Moisture staning" at bounding box center [586, 181] width 895 height 20
drag, startPoint x: 256, startPoint y: 179, endPoint x: 220, endPoint y: 174, distance: 36.3
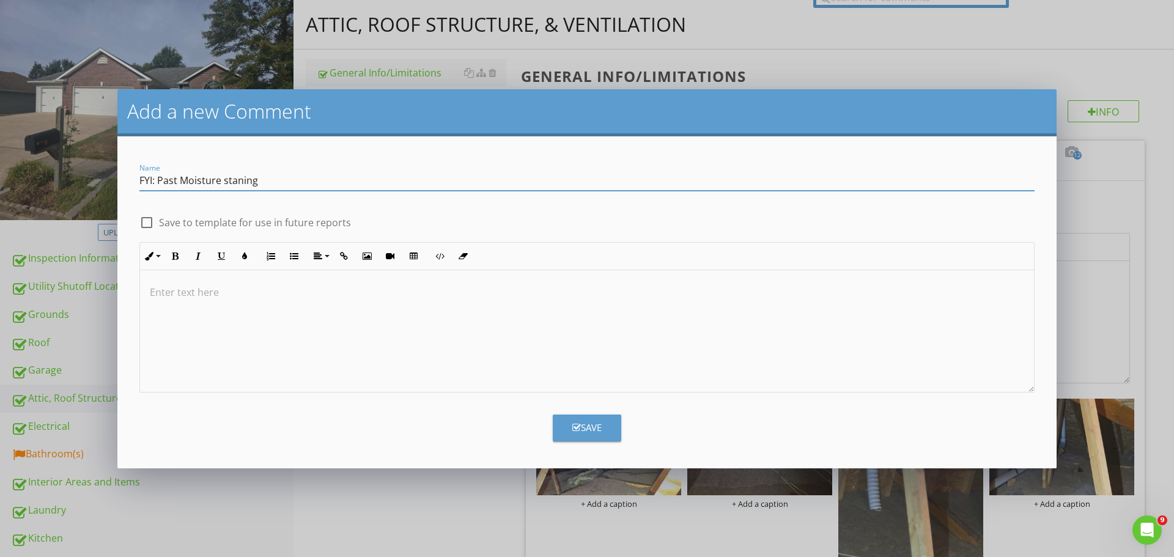
click at [220, 174] on input "FYI: Past Moisture staning" at bounding box center [586, 181] width 895 height 20
type input "FYI: Past Moisture Indications"
click at [143, 222] on div at bounding box center [146, 222] width 21 height 21
checkbox input "true"
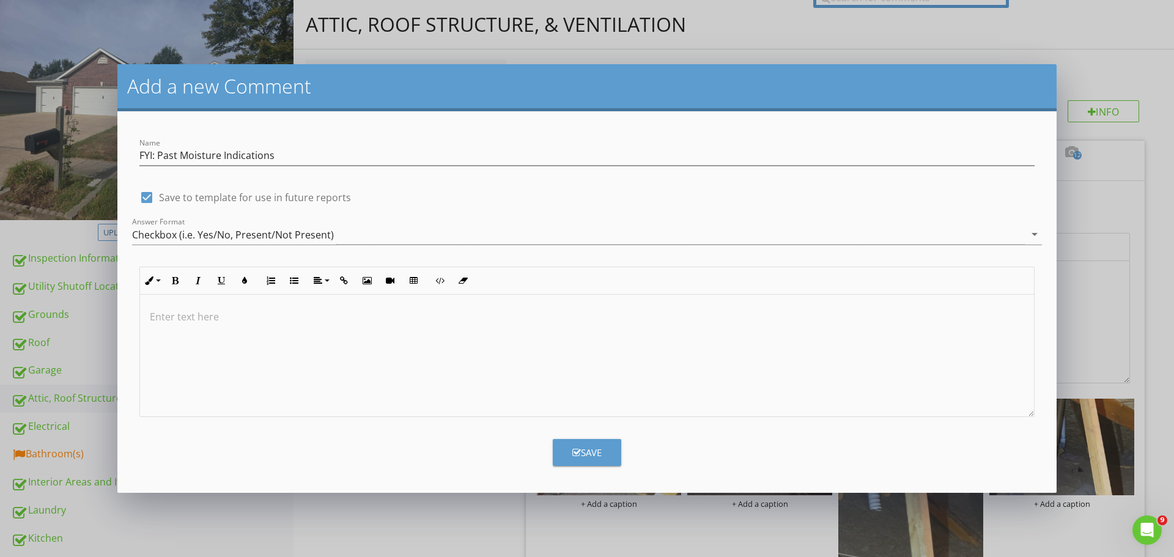
drag, startPoint x: 161, startPoint y: 296, endPoint x: 171, endPoint y: 303, distance: 12.4
click at [160, 296] on div at bounding box center [587, 356] width 894 height 122
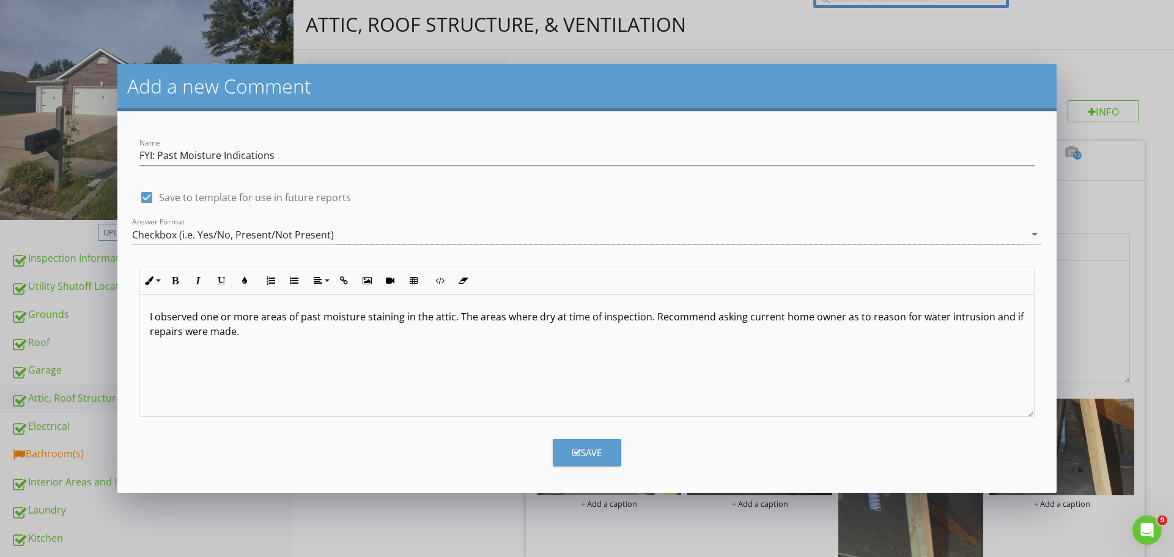
click at [150, 317] on p "I observed one or more areas of past moisture staining in the attic. The areas …" at bounding box center [587, 323] width 875 height 29
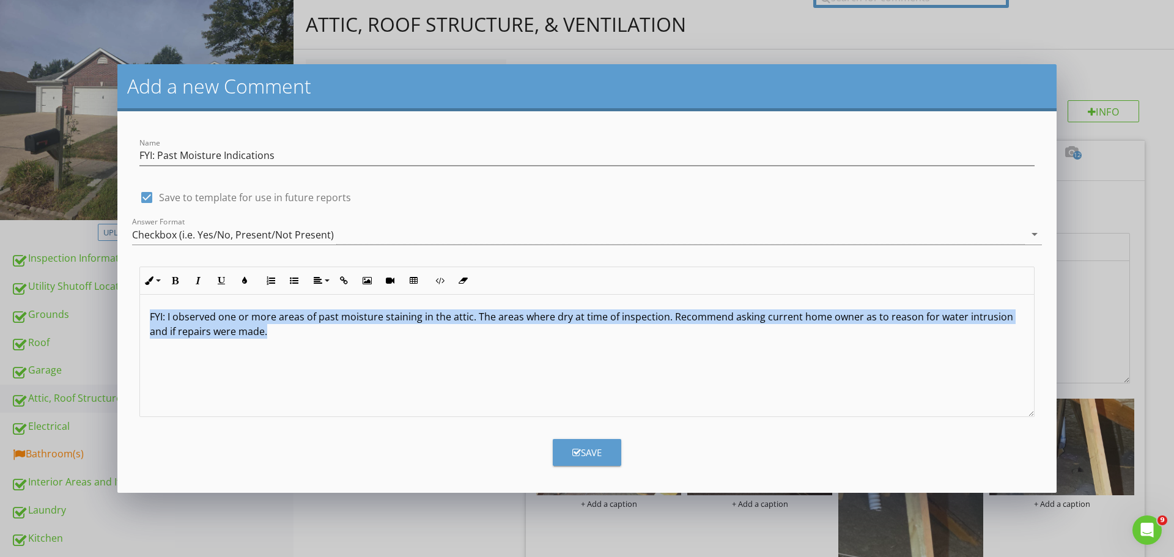
drag, startPoint x: 270, startPoint y: 336, endPoint x: 144, endPoint y: 305, distance: 129.9
click at [138, 305] on div "Inline Style XLarge Large Normal Small Light Small/Light Bold Italic Underline …" at bounding box center [587, 342] width 910 height 150
click at [176, 278] on icon "button" at bounding box center [175, 280] width 9 height 9
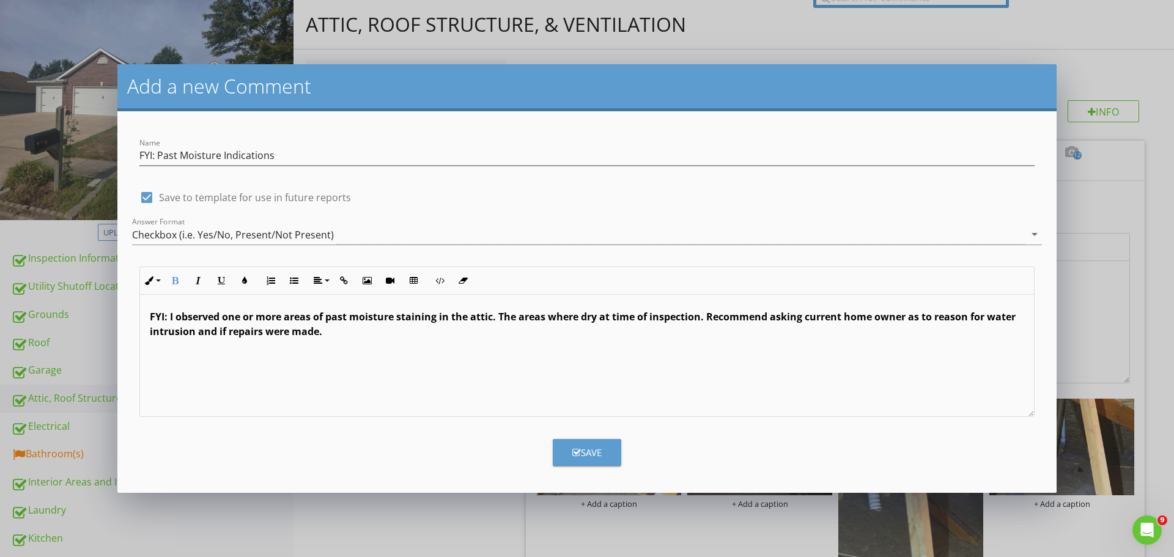
click at [596, 448] on div "Save" at bounding box center [586, 453] width 29 height 14
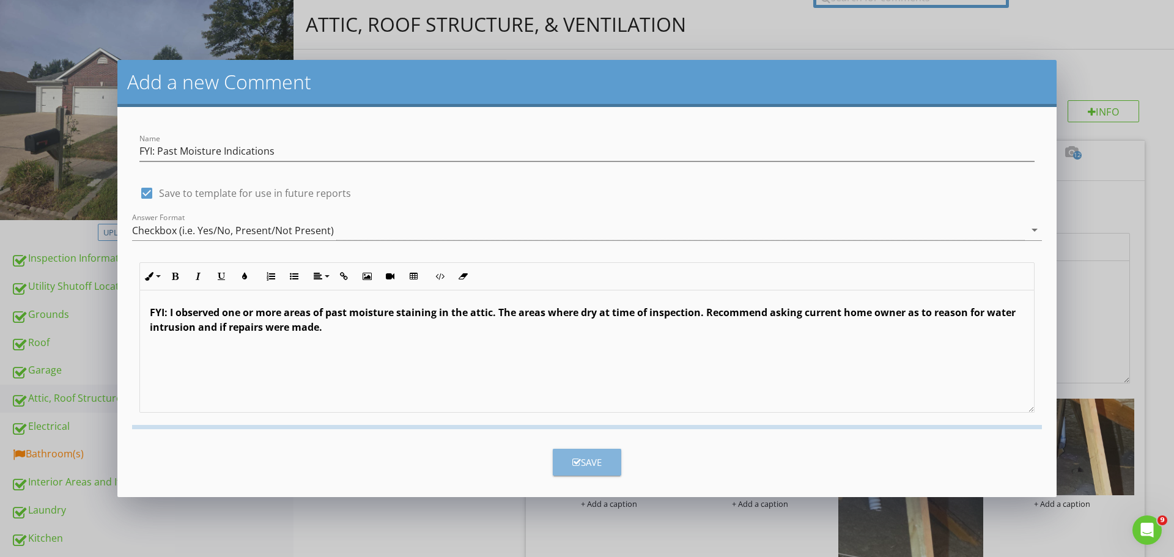
checkbox input "false"
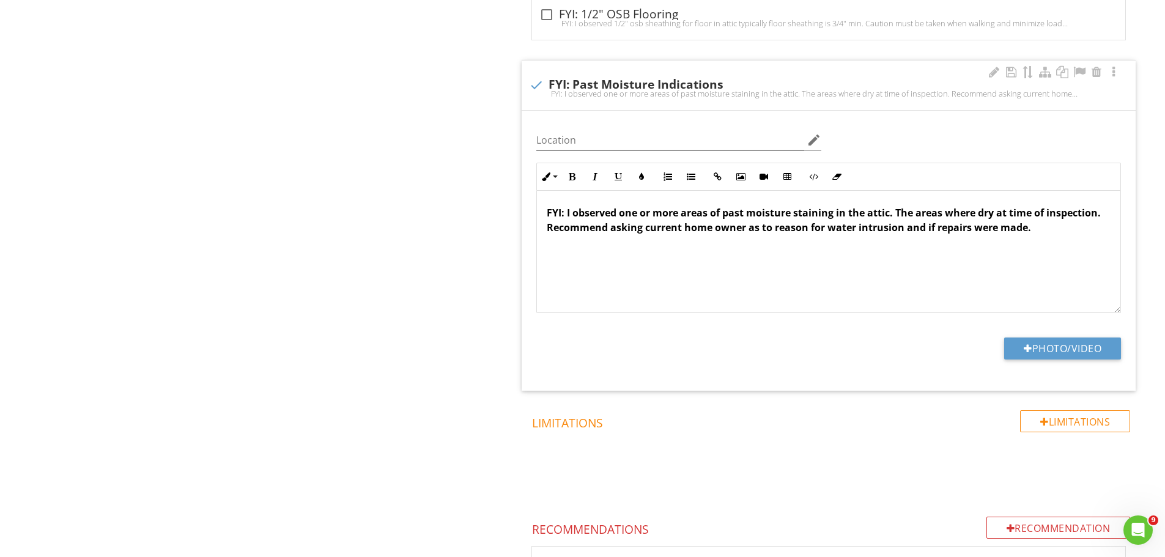
scroll to position [2630, 0]
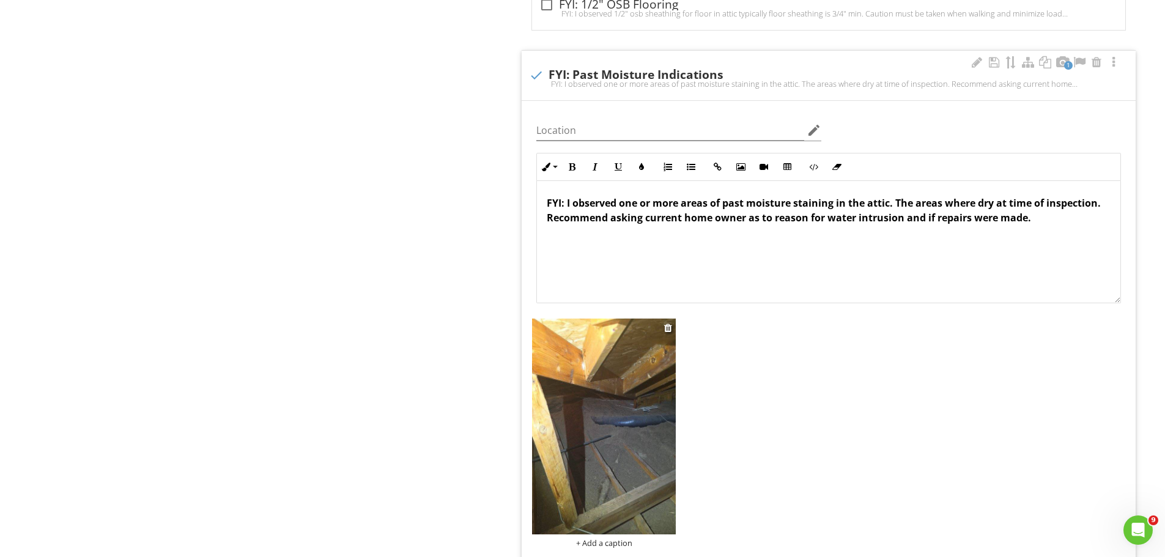
click at [640, 369] on img at bounding box center [604, 426] width 144 height 215
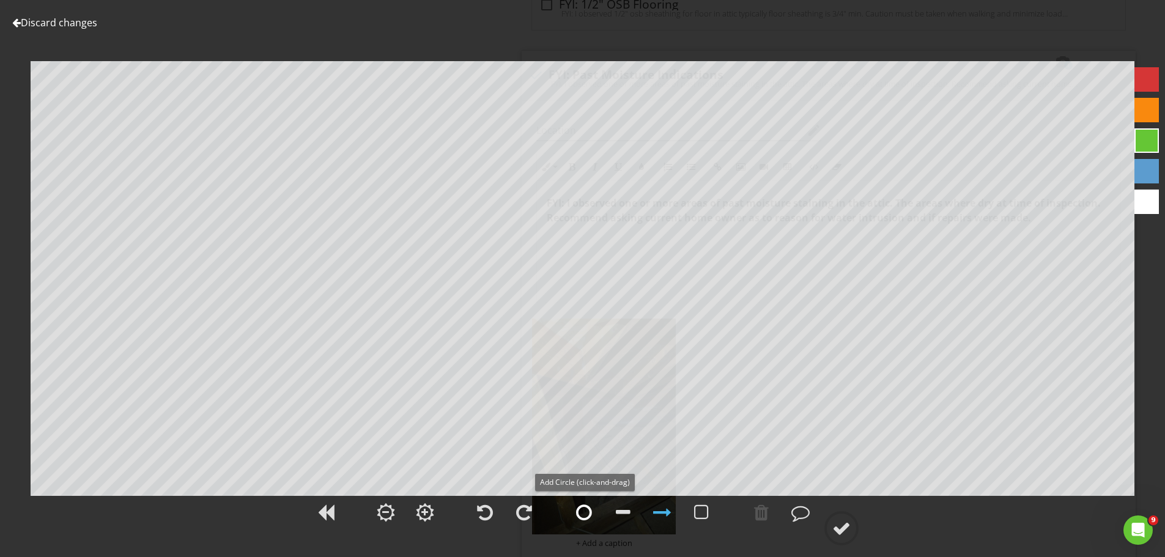
click at [587, 514] on div at bounding box center [584, 512] width 16 height 18
click at [843, 519] on div at bounding box center [841, 528] width 18 height 18
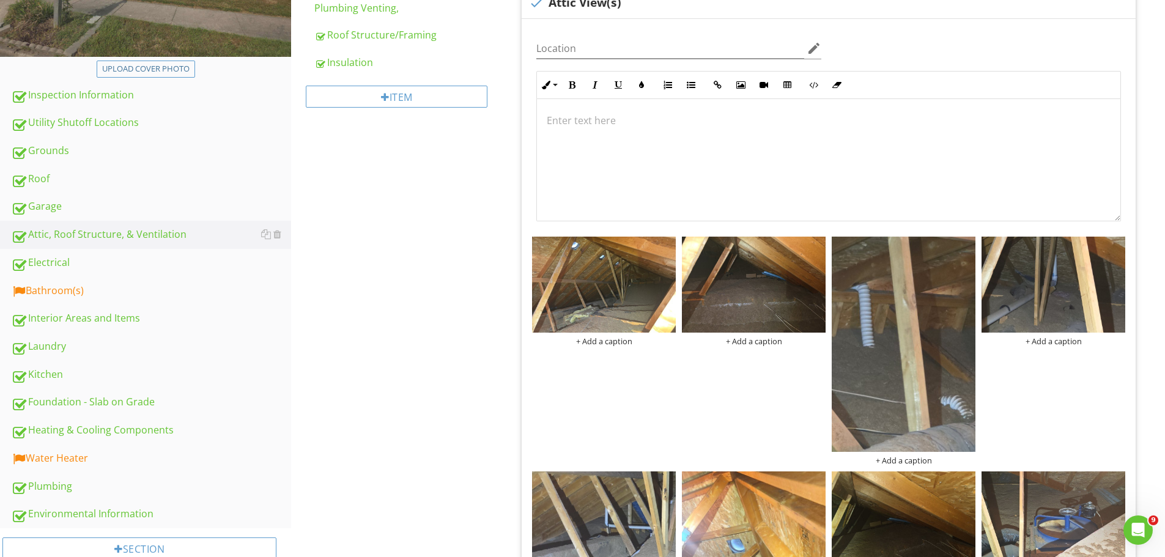
scroll to position [306, 0]
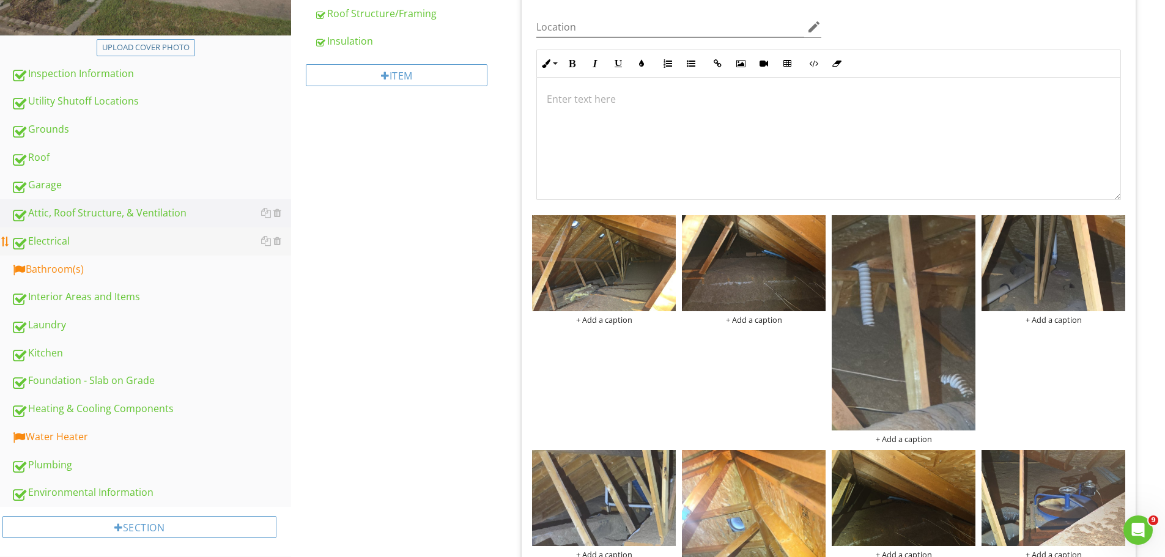
click at [55, 239] on div "Electrical" at bounding box center [151, 242] width 280 height 16
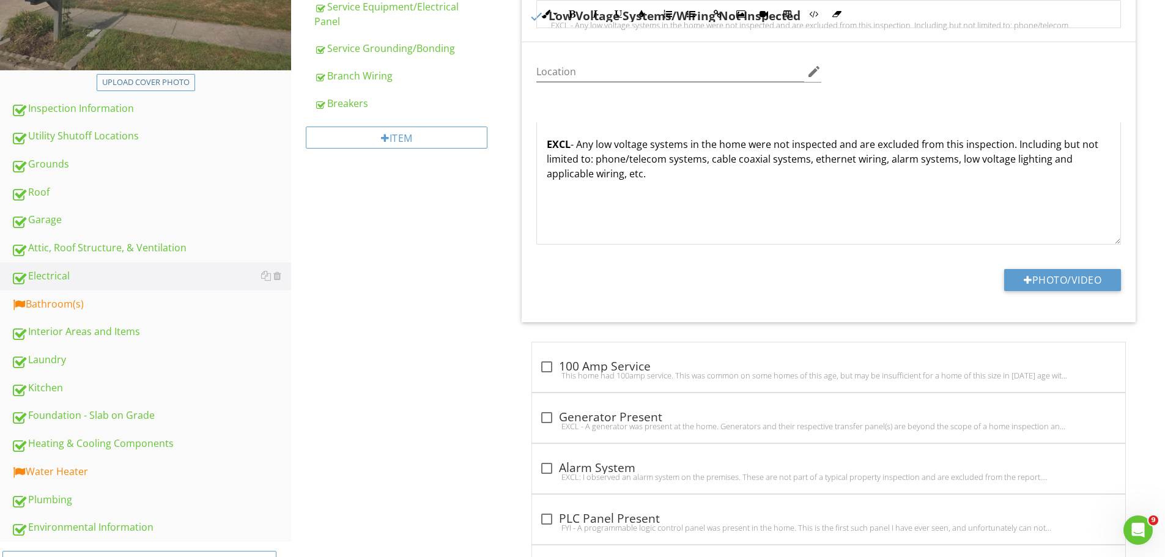
scroll to position [122, 0]
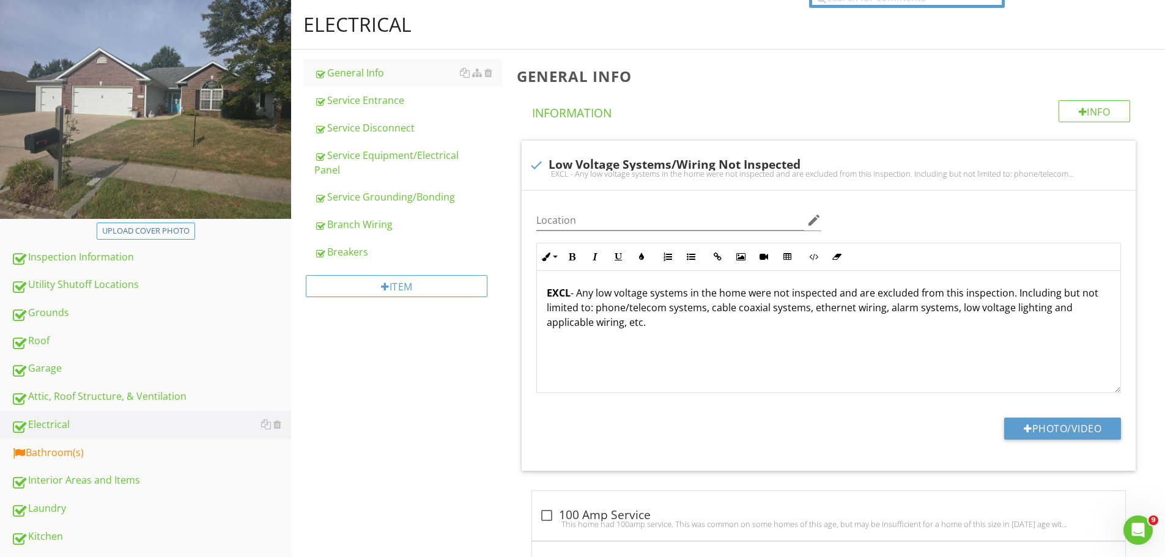
click at [360, 224] on div "Branch Wiring" at bounding box center [408, 224] width 188 height 15
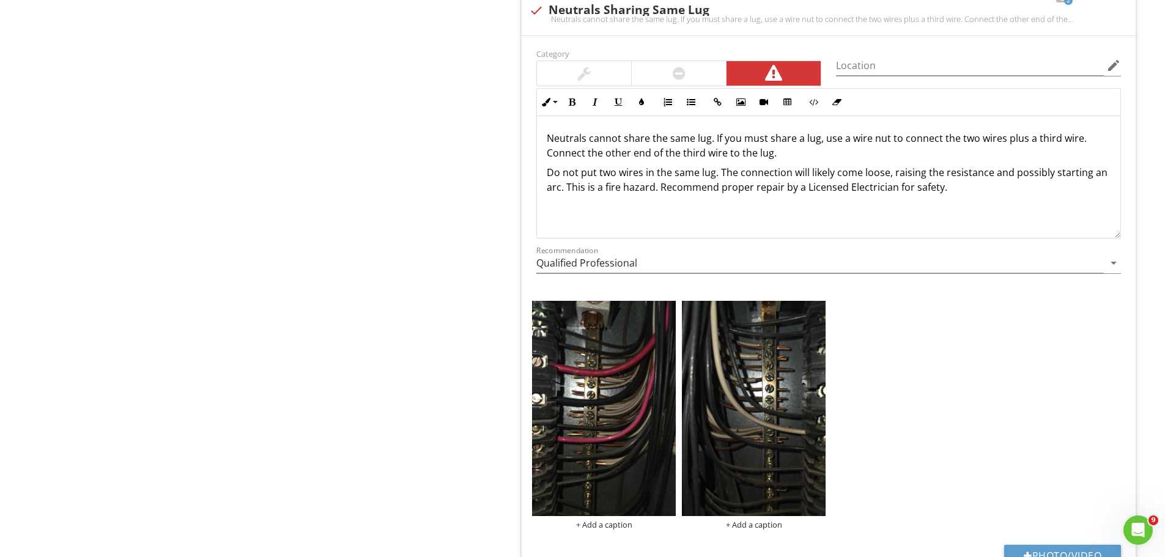
scroll to position [1529, 0]
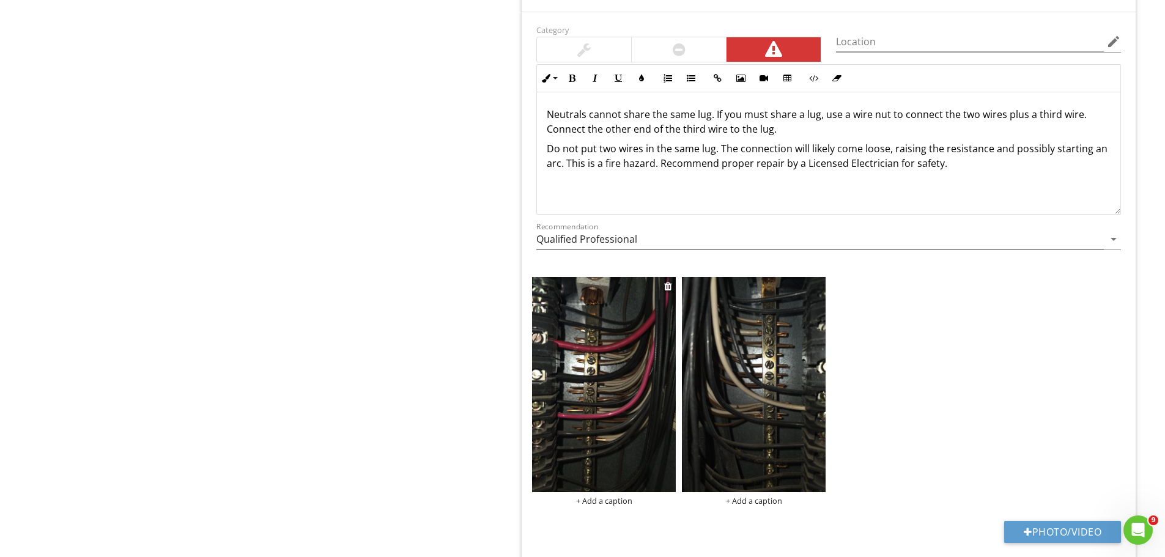
click at [620, 338] on img at bounding box center [604, 384] width 144 height 215
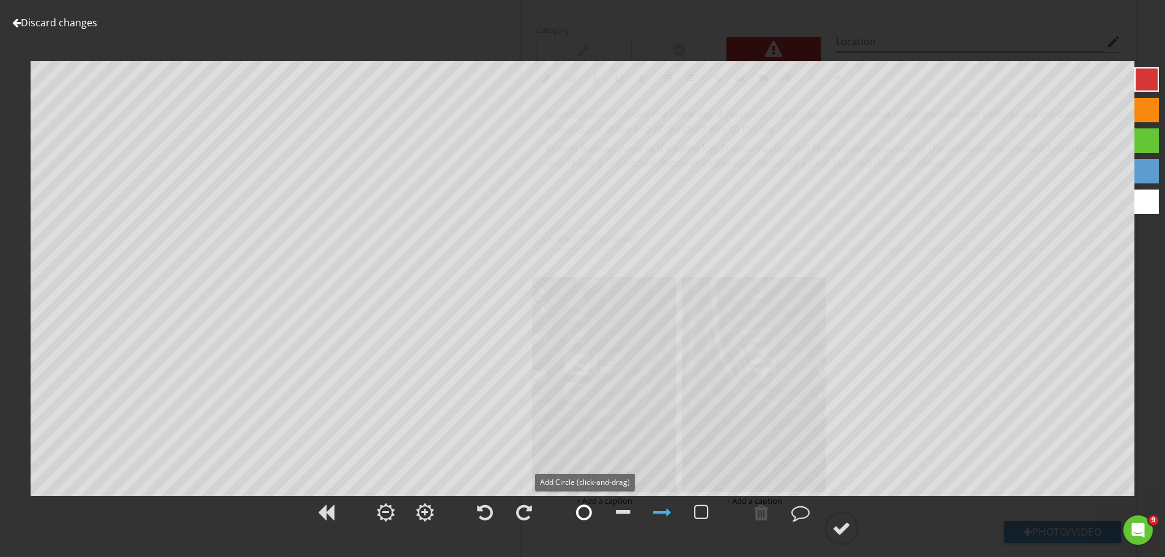
click at [583, 513] on div at bounding box center [584, 512] width 16 height 18
click at [843, 528] on div at bounding box center [841, 528] width 18 height 18
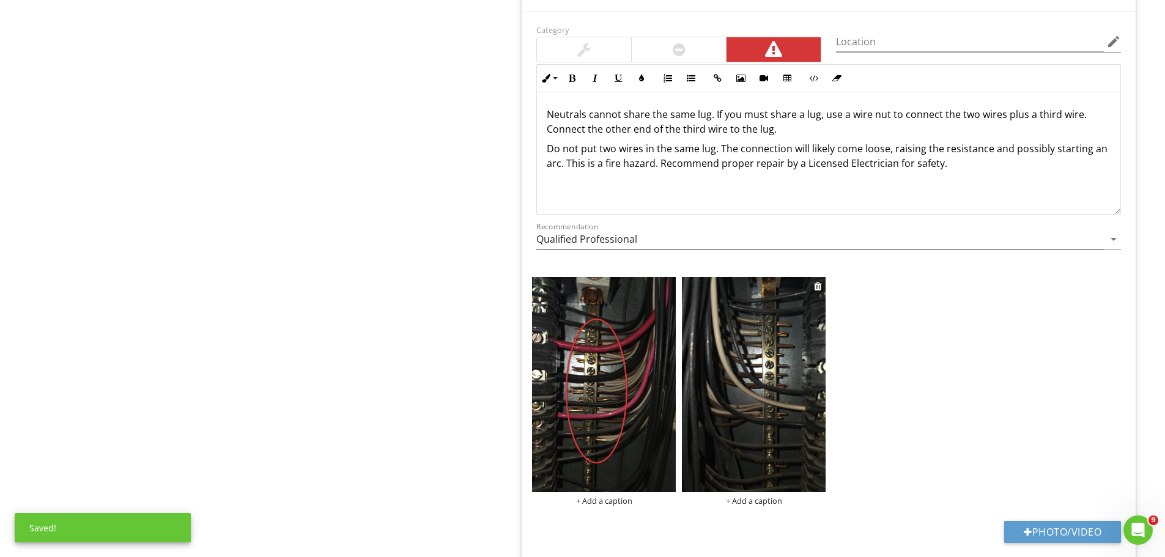
click at [798, 385] on img at bounding box center [754, 384] width 144 height 215
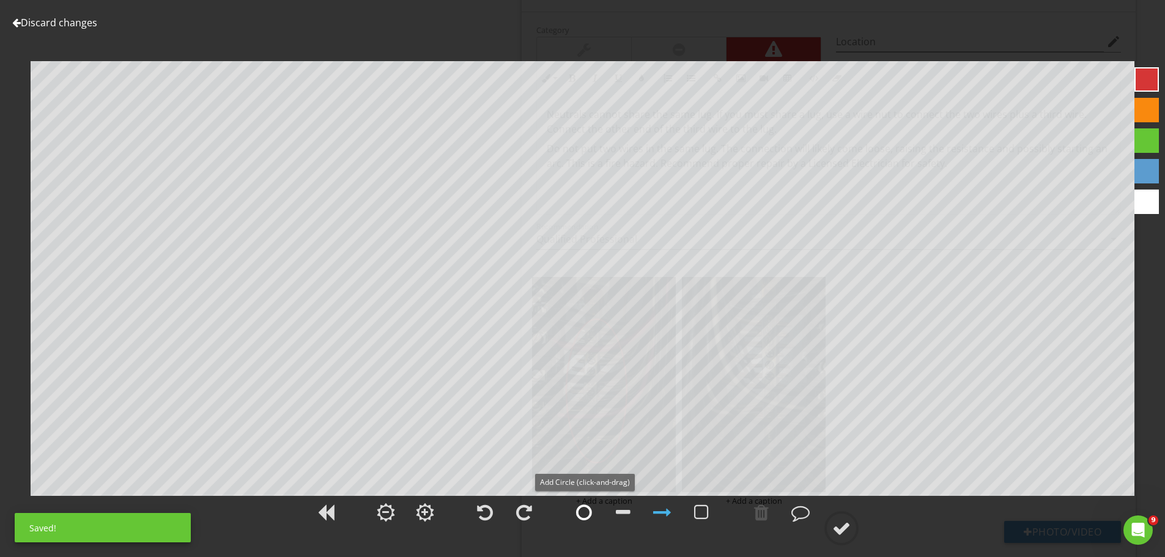
click at [585, 512] on div at bounding box center [584, 512] width 16 height 18
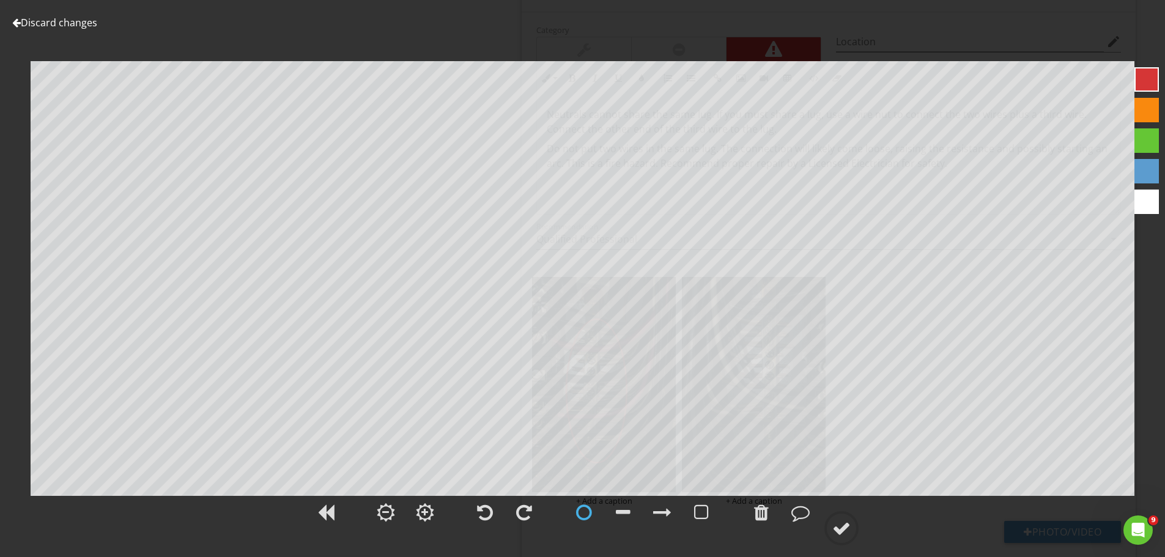
click at [847, 523] on div at bounding box center [841, 528] width 18 height 18
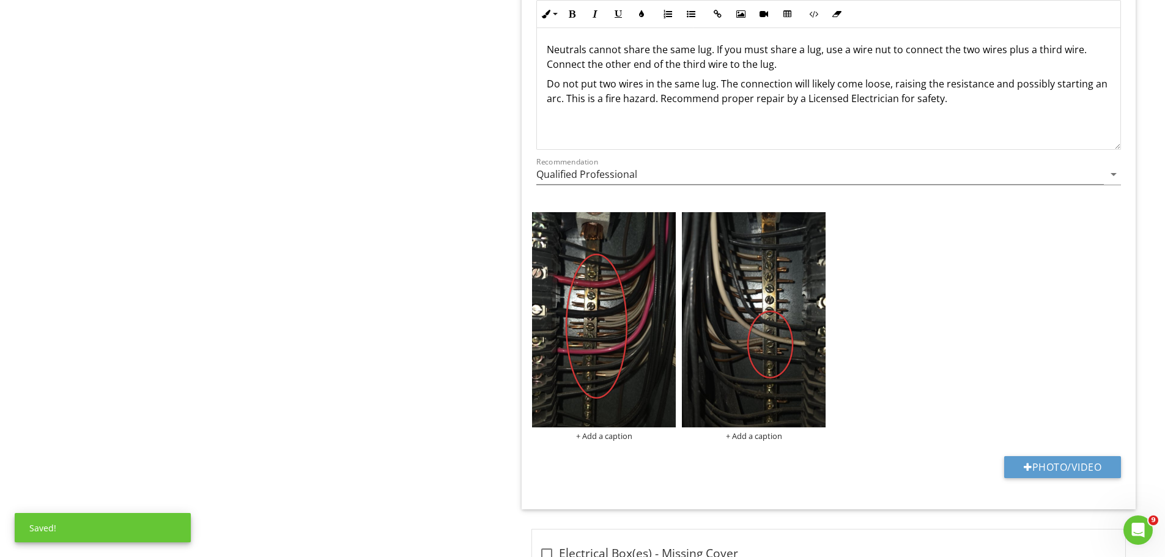
scroll to position [1651, 0]
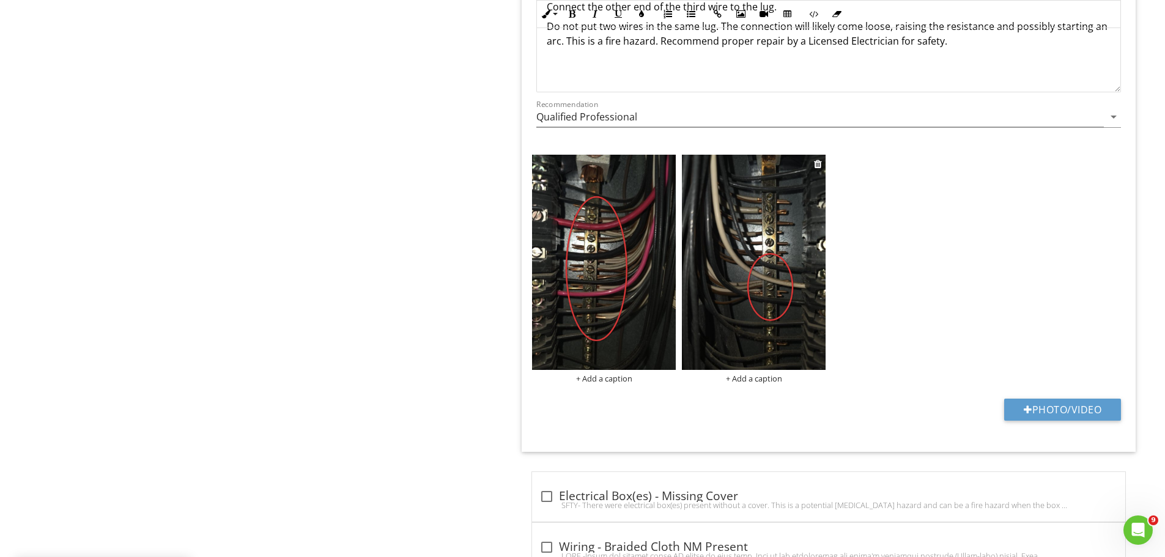
click at [793, 224] on img at bounding box center [754, 262] width 144 height 215
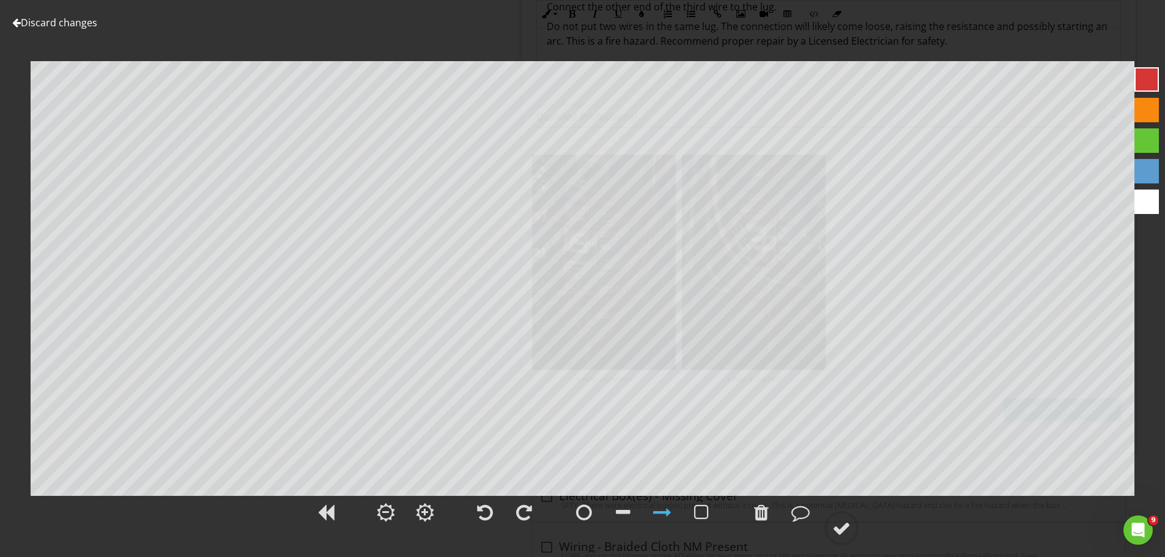
click at [1148, 102] on div at bounding box center [1147, 110] width 24 height 24
click at [757, 511] on div at bounding box center [761, 512] width 15 height 18
click at [761, 513] on div at bounding box center [761, 512] width 15 height 18
click at [1154, 72] on div at bounding box center [1147, 79] width 24 height 24
click at [582, 508] on div at bounding box center [584, 512] width 16 height 18
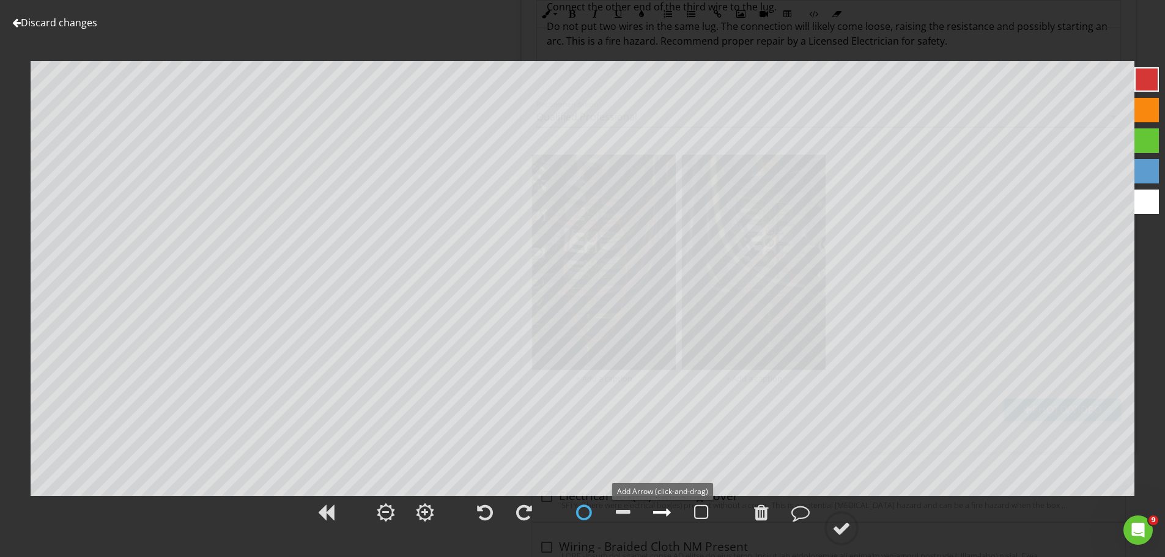
click at [656, 509] on div at bounding box center [662, 512] width 18 height 18
click at [589, 511] on div at bounding box center [584, 512] width 16 height 18
click at [1144, 108] on div at bounding box center [1147, 110] width 24 height 24
click at [840, 522] on div at bounding box center [841, 528] width 18 height 18
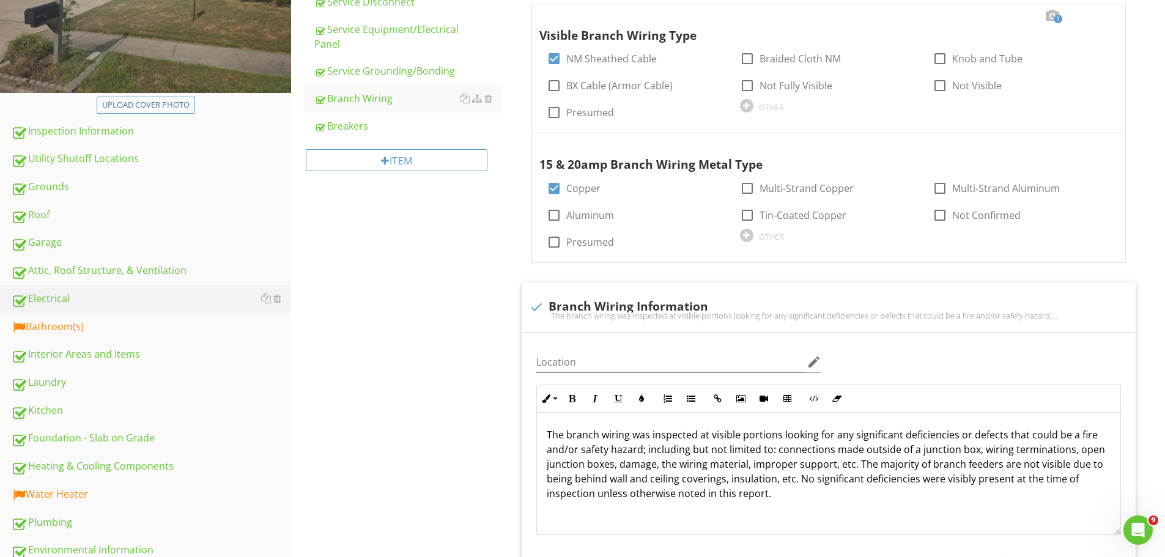
scroll to position [306, 0]
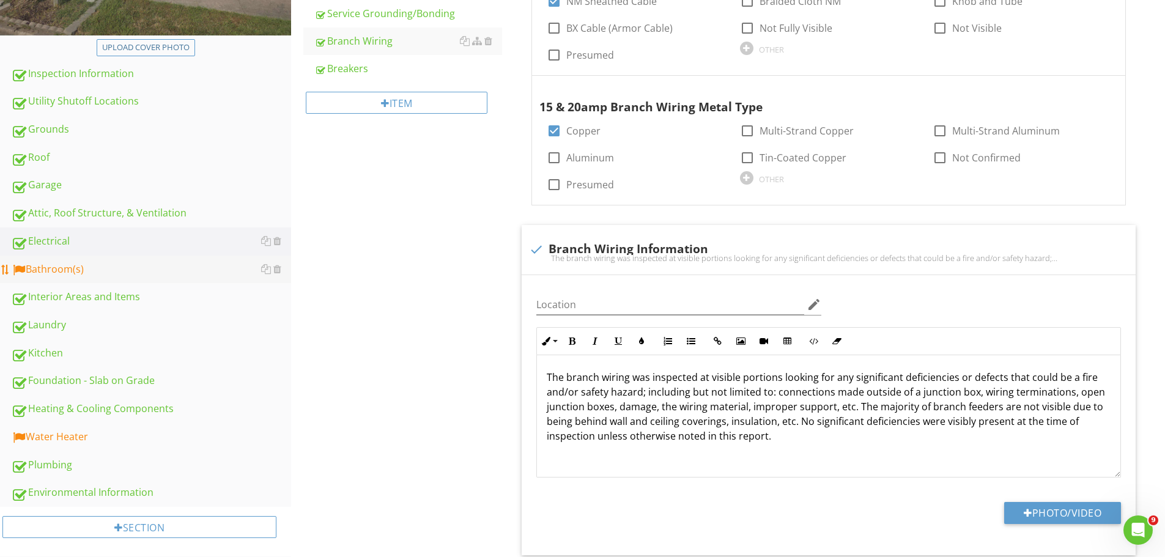
click at [65, 267] on div "Bathroom(s)" at bounding box center [151, 270] width 280 height 16
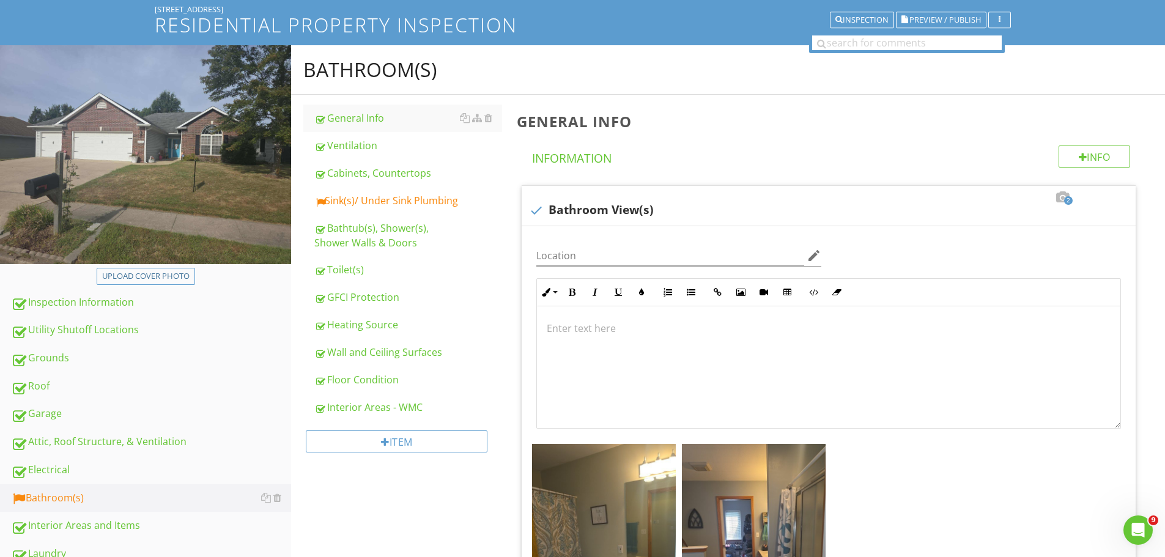
scroll to position [61, 0]
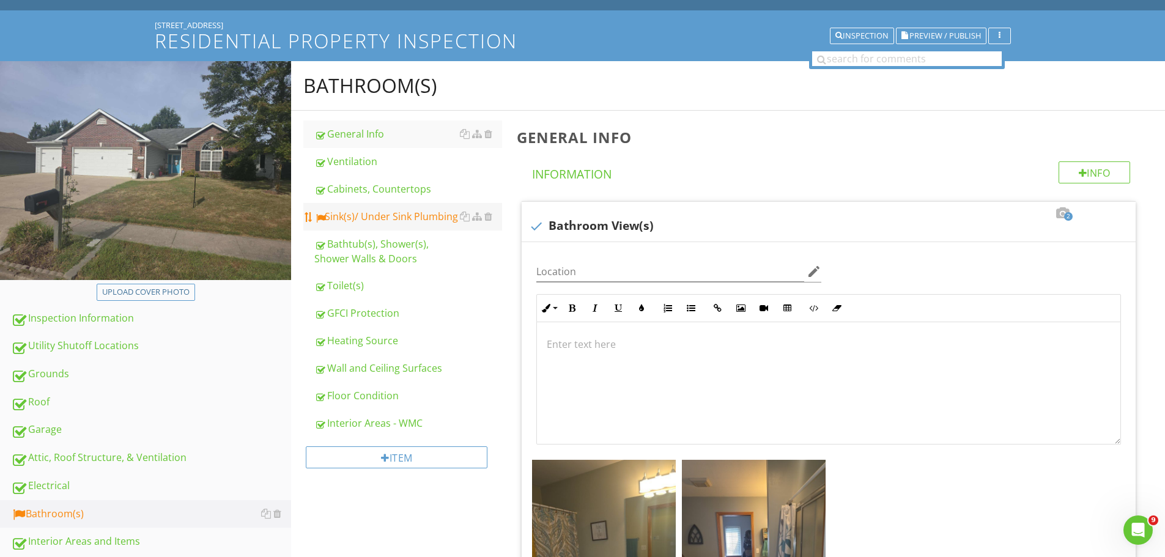
click at [366, 212] on div "Sink(s)/ Under Sink Plumbing" at bounding box center [408, 216] width 188 height 15
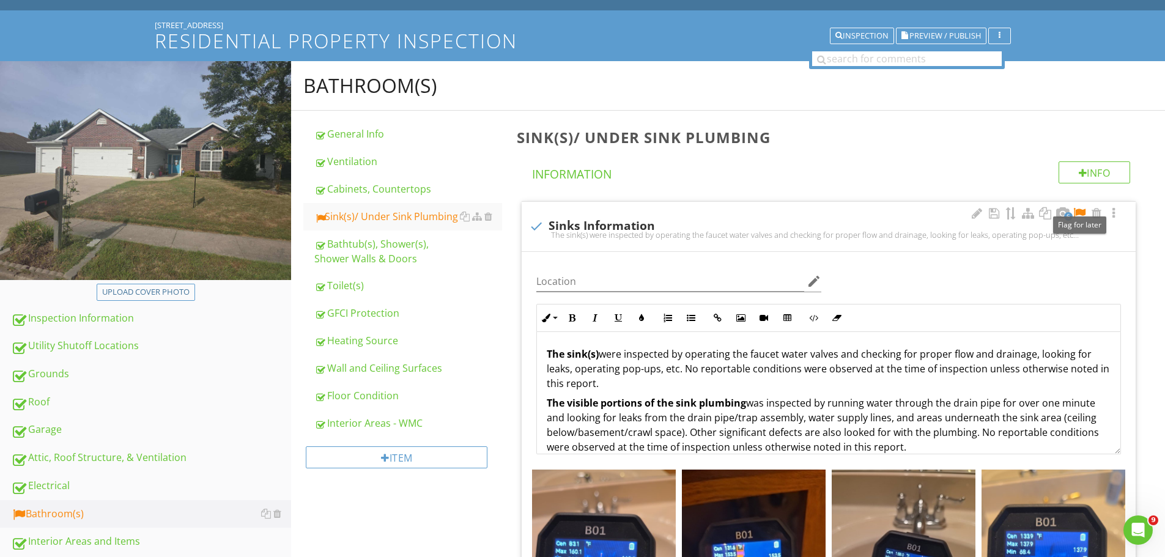
click at [1084, 212] on div at bounding box center [1079, 213] width 15 height 12
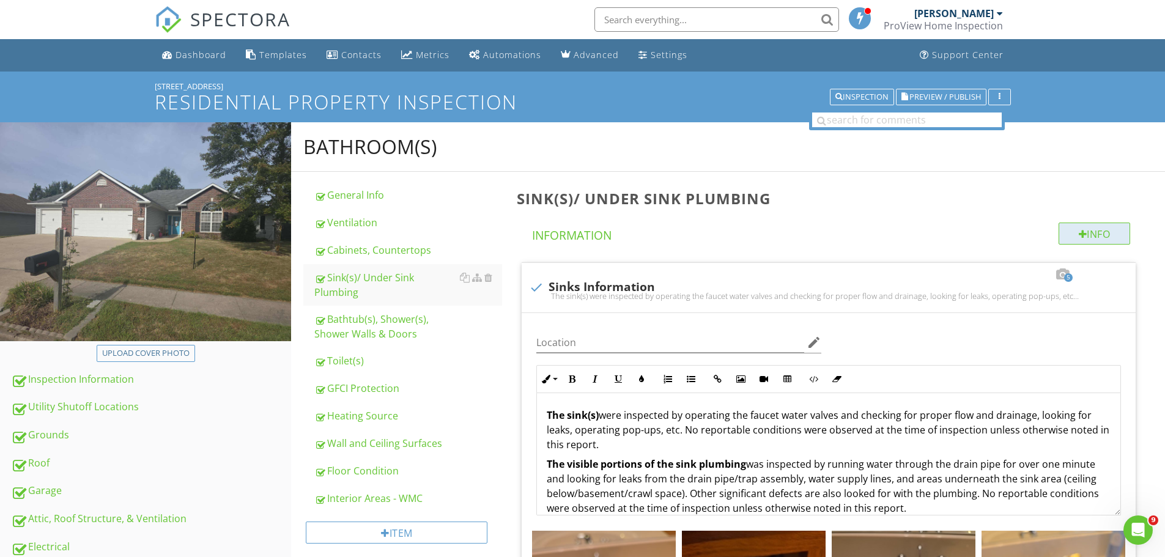
click at [1108, 230] on div "Info" at bounding box center [1095, 234] width 72 height 22
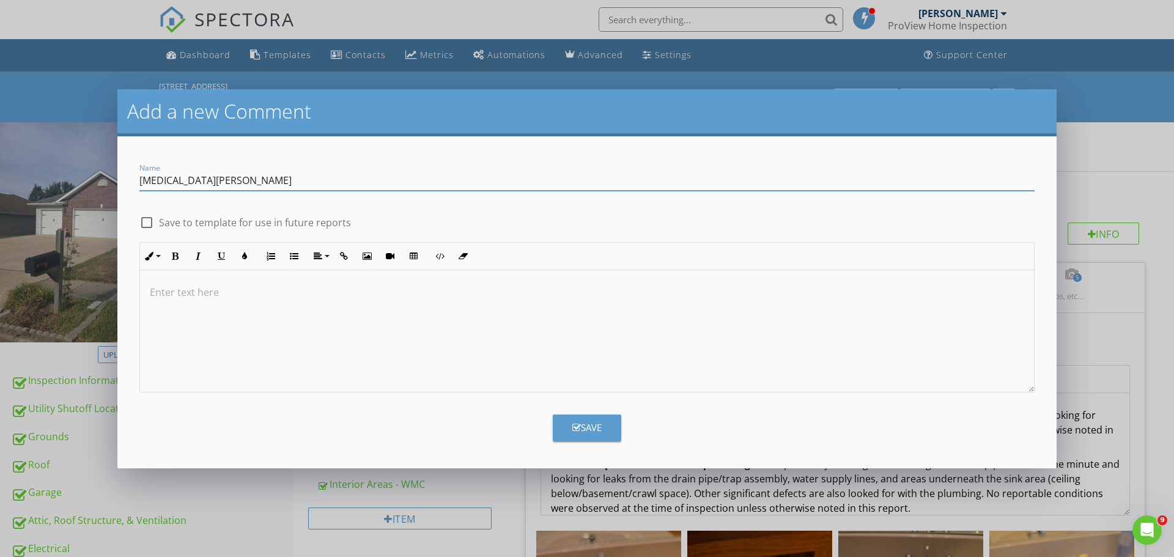
type input "Scald Hazard"
click at [151, 222] on div at bounding box center [146, 222] width 21 height 21
checkbox input "true"
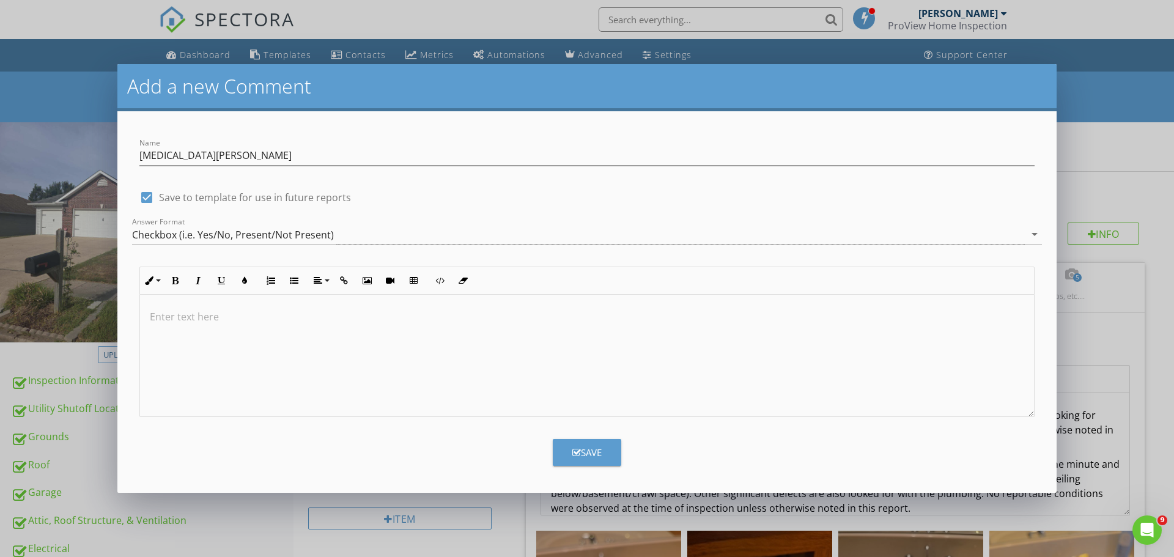
click at [158, 312] on p at bounding box center [587, 316] width 875 height 15
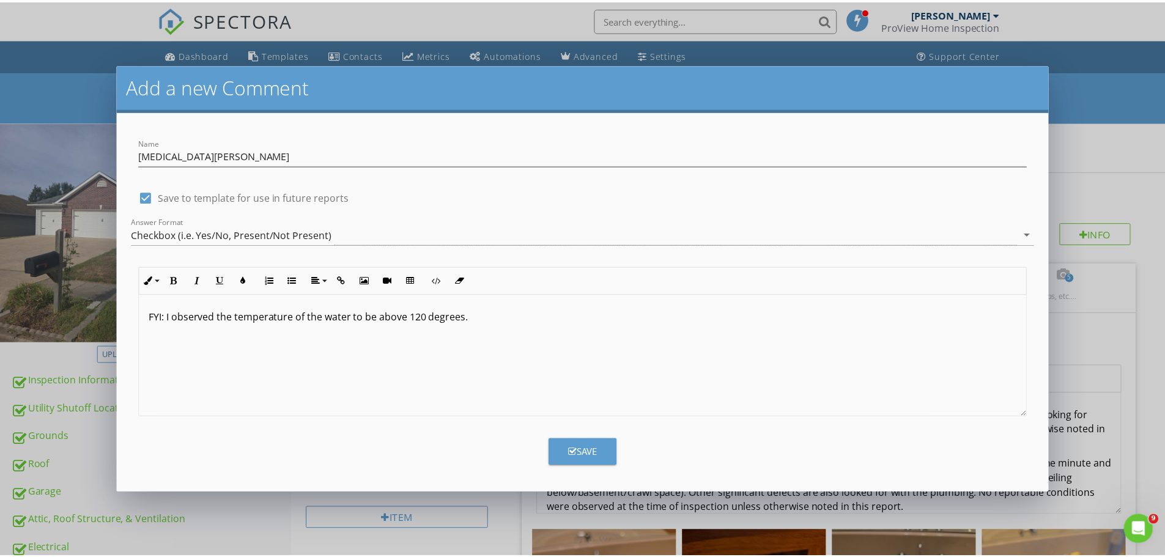
scroll to position [1, 0]
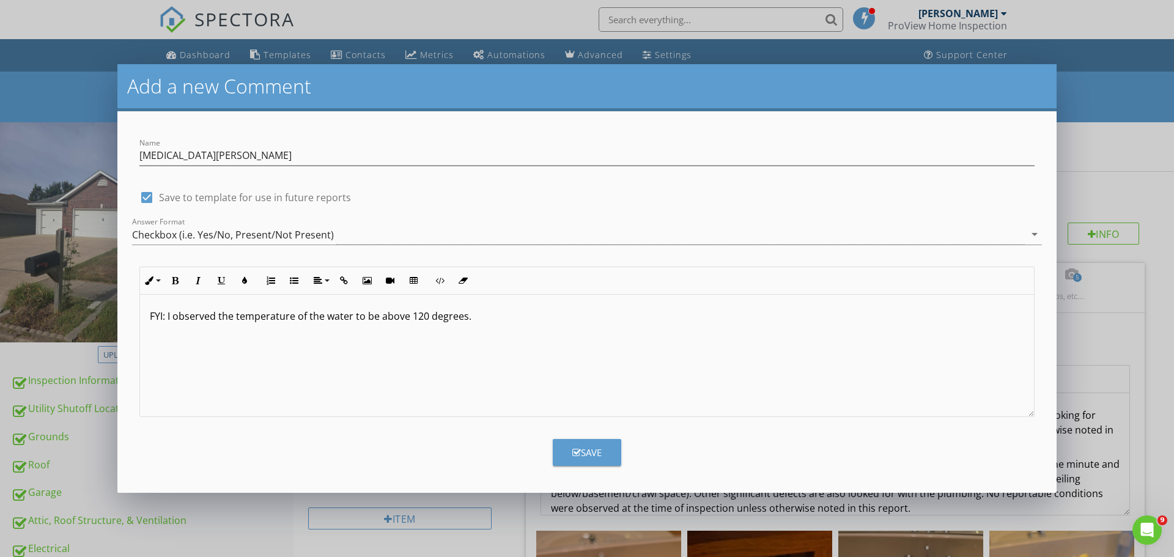
click at [515, 529] on div "Add a new Comment Name Scald Hazard check_box Save to template for use in futur…" at bounding box center [587, 278] width 1174 height 557
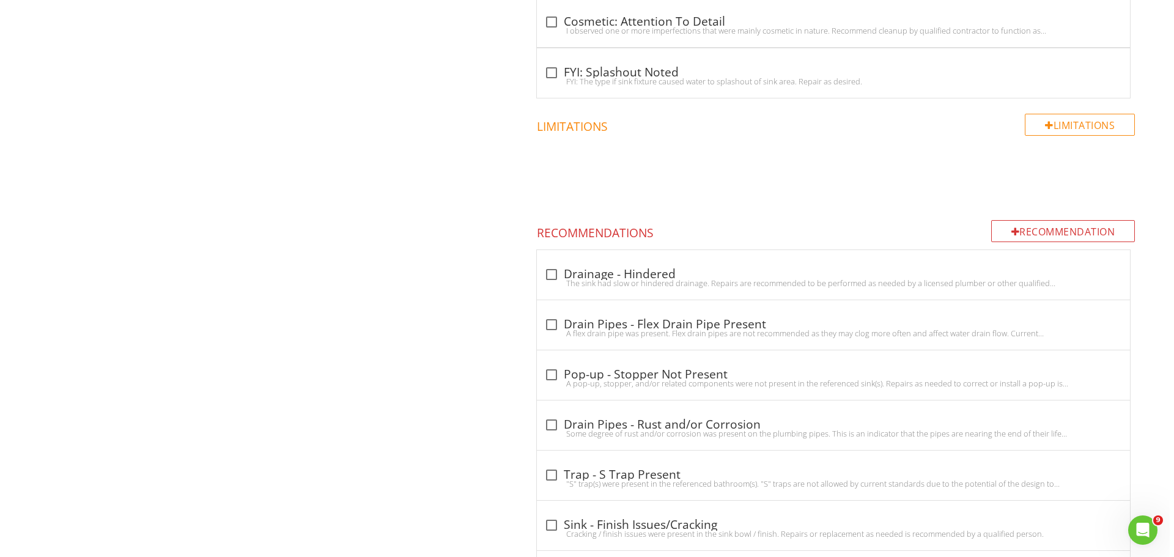
scroll to position [2141, 0]
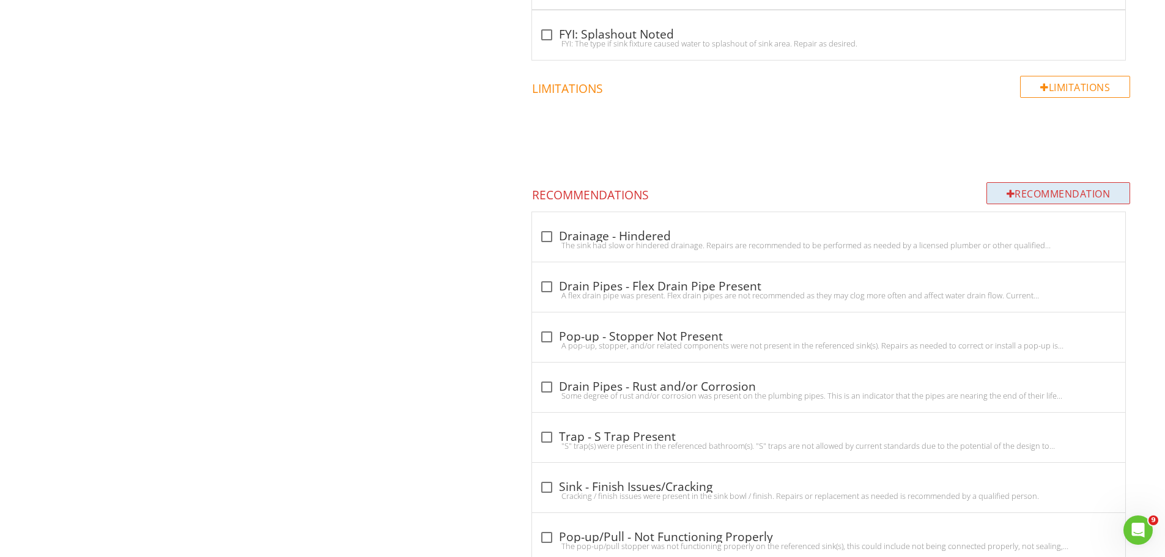
click at [1059, 196] on div "Recommendation" at bounding box center [1059, 193] width 144 height 22
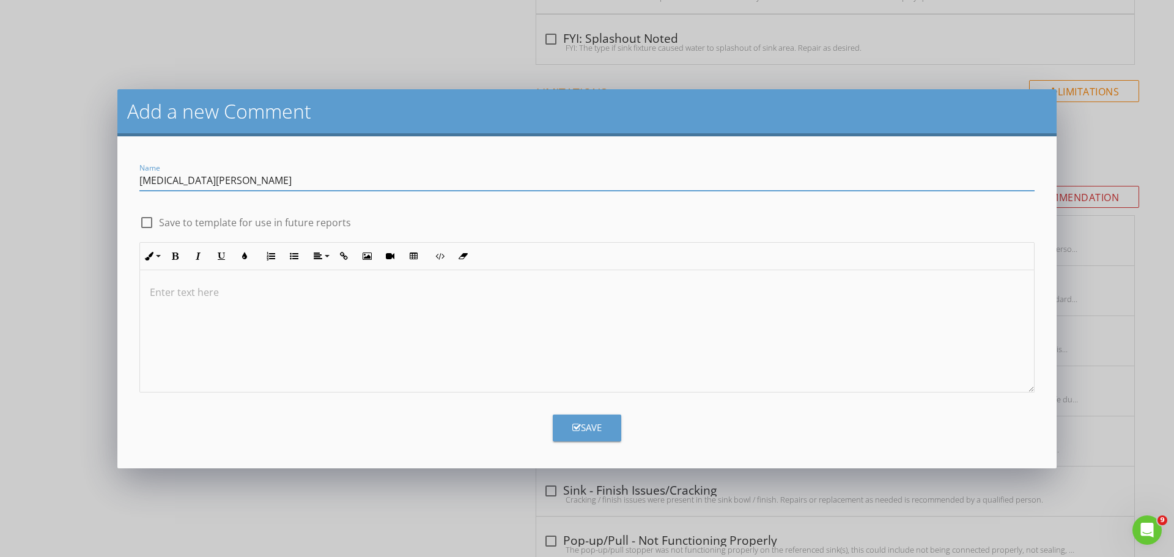
type input "Scald Hazard"
click at [145, 217] on div at bounding box center [146, 222] width 21 height 21
checkbox input "true"
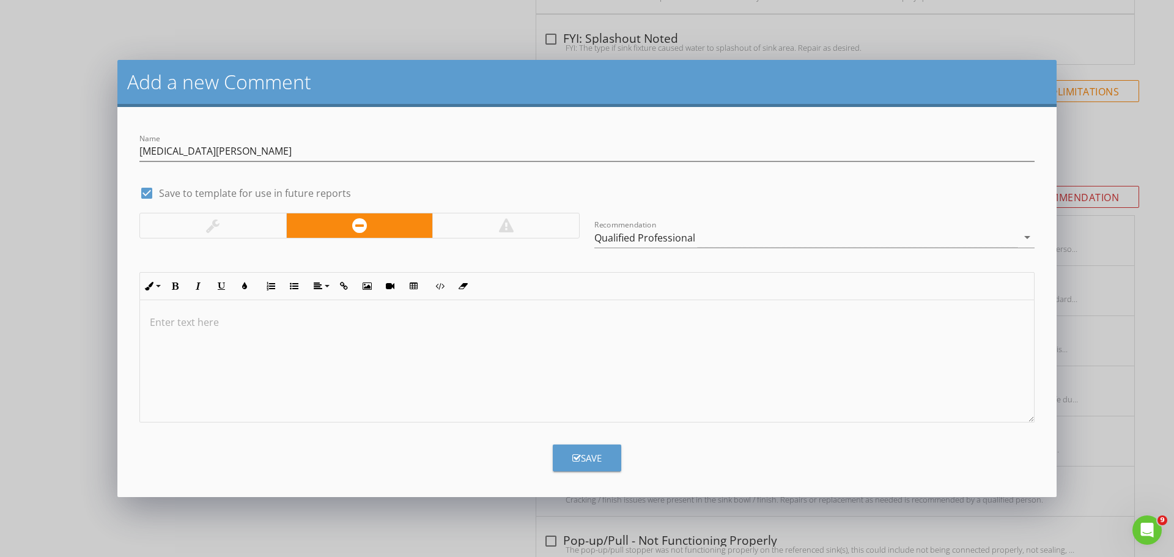
click at [165, 314] on div at bounding box center [587, 361] width 894 height 122
click at [504, 225] on div at bounding box center [506, 225] width 15 height 15
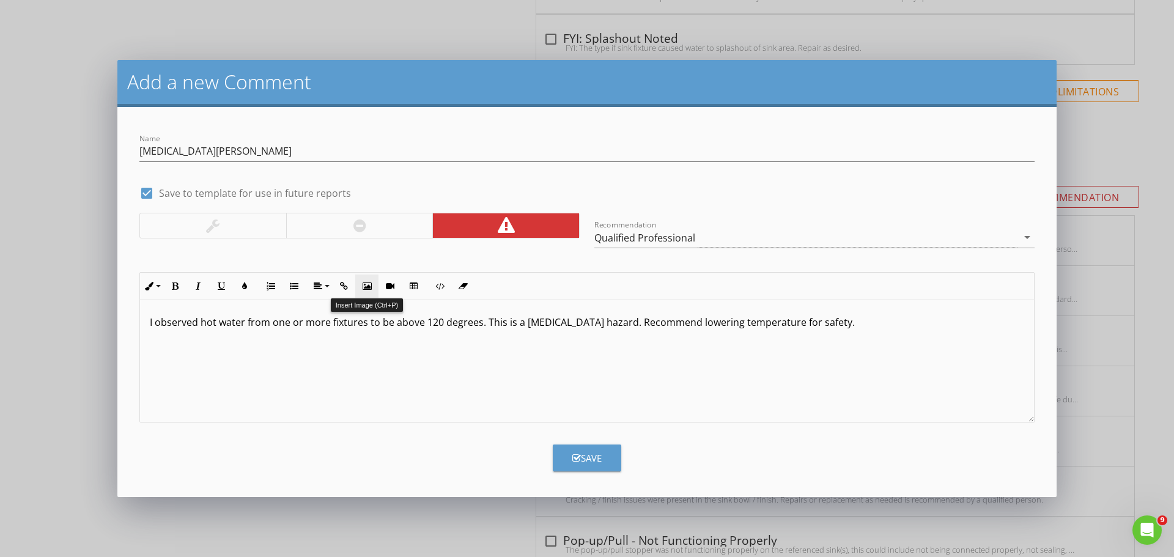
click at [365, 284] on icon "button" at bounding box center [367, 286] width 9 height 9
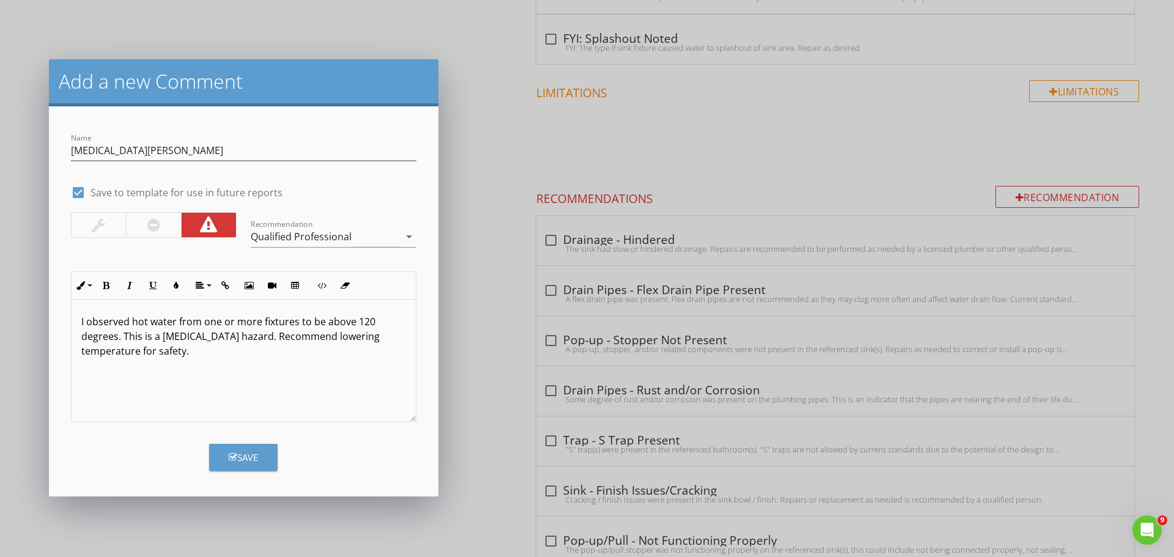
scroll to position [2114, 0]
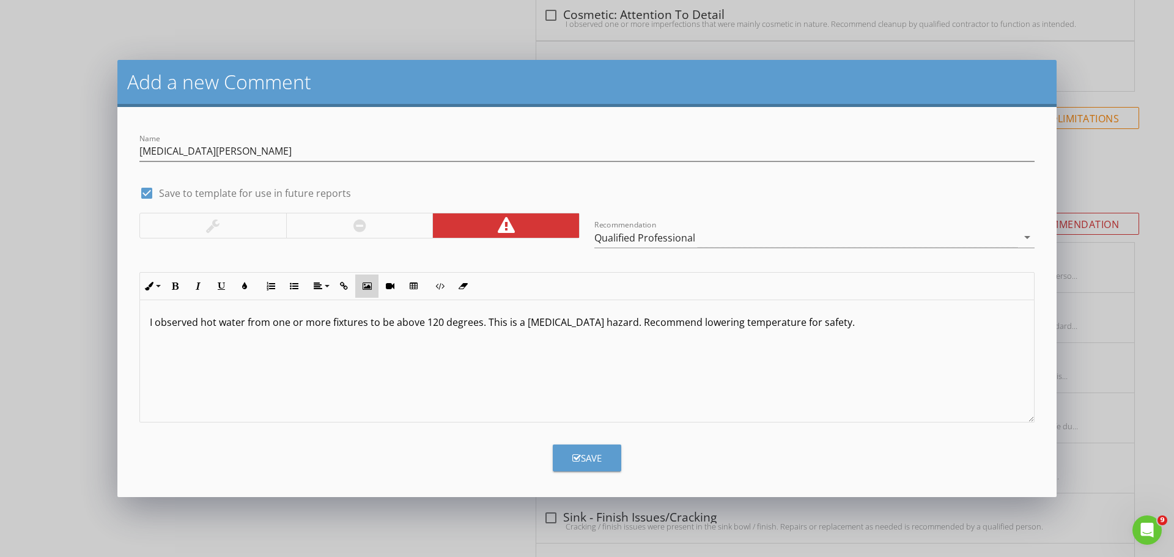
click at [366, 282] on icon "button" at bounding box center [367, 286] width 9 height 9
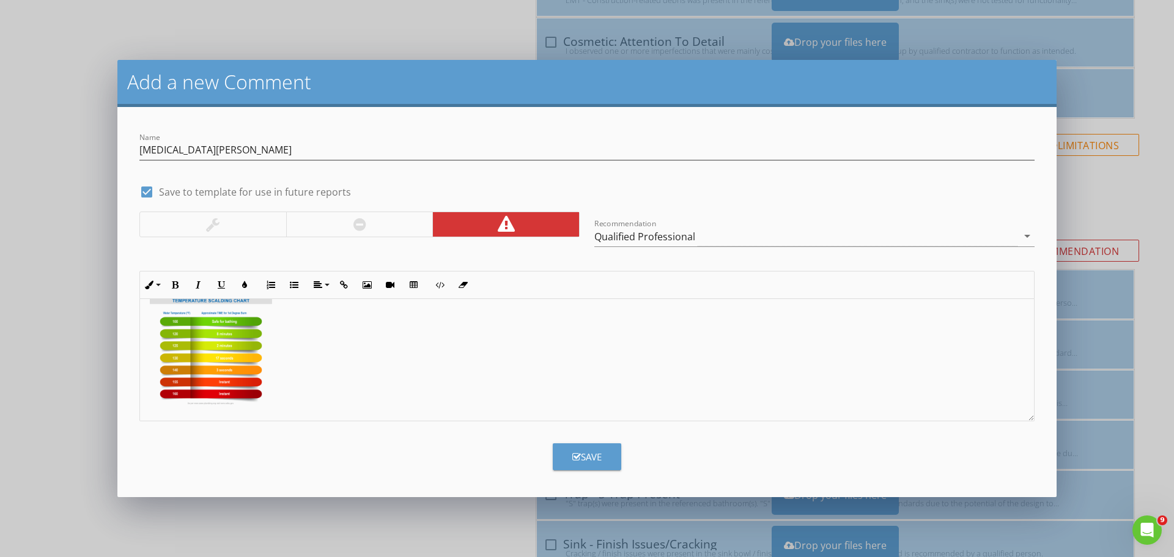
scroll to position [0, 0]
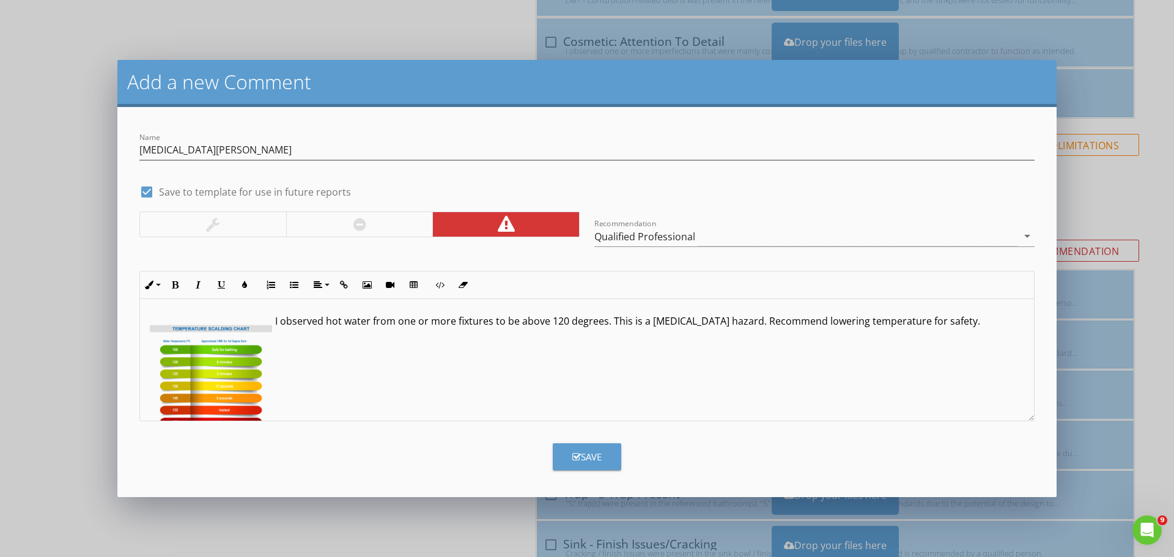
click at [591, 453] on div "Save" at bounding box center [586, 457] width 29 height 14
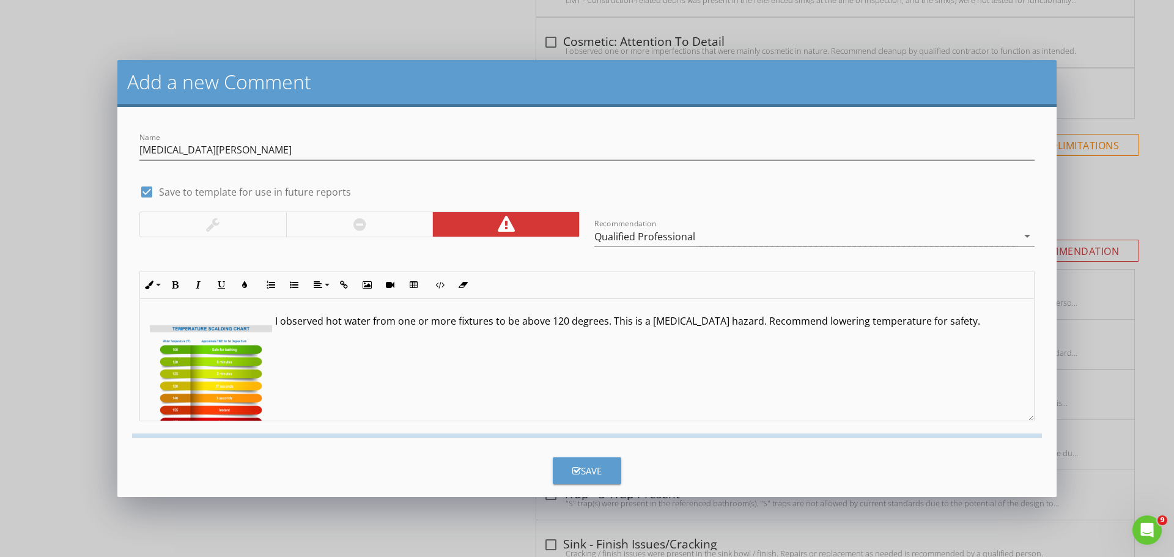
checkbox input "false"
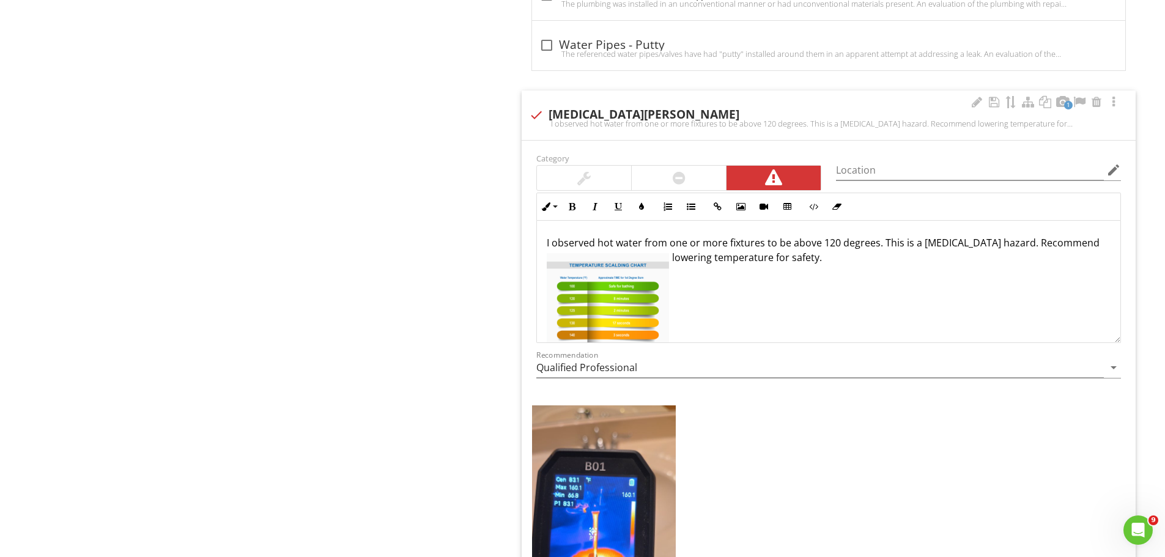
scroll to position [6000, 0]
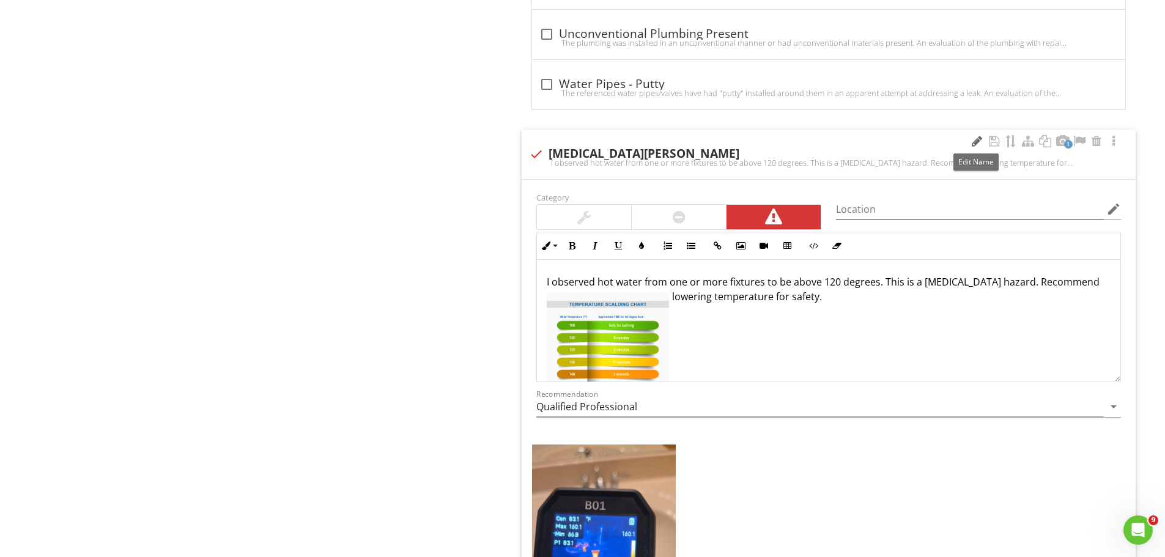
click at [977, 136] on div at bounding box center [976, 141] width 15 height 12
click at [547, 279] on p "I observed hot water from one or more fixtures to be above 120 degrees. This is…" at bounding box center [829, 289] width 564 height 29
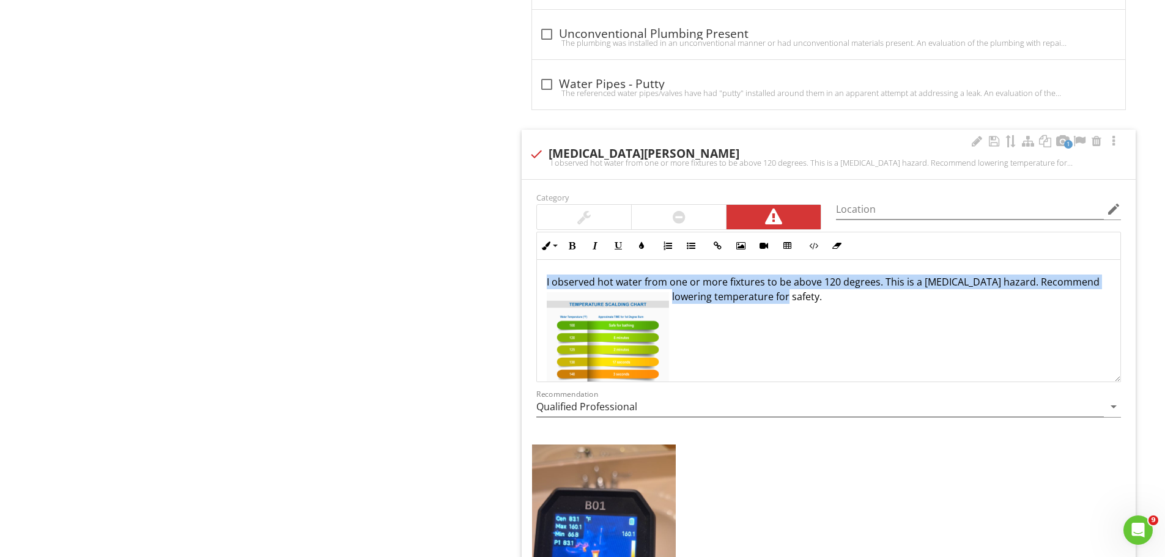
drag, startPoint x: 545, startPoint y: 281, endPoint x: 793, endPoint y: 309, distance: 249.2
click at [793, 309] on div "I observed hot water from one or more fixtures to be above 120 degrees. This is…" at bounding box center [828, 342] width 583 height 165
click at [571, 243] on icon "button" at bounding box center [572, 246] width 9 height 9
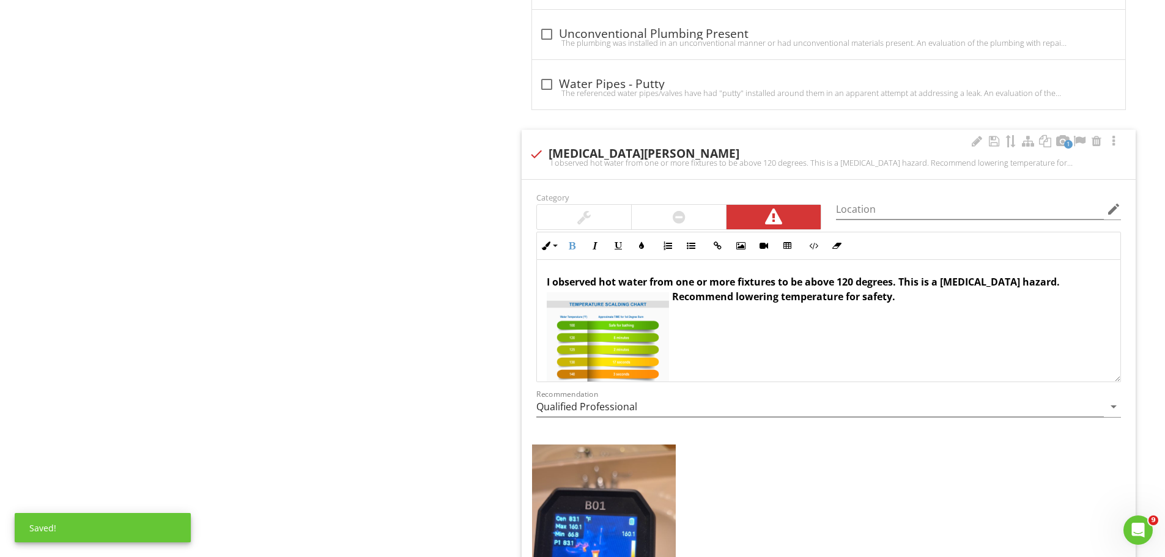
click at [874, 491] on div "+ Add a caption" at bounding box center [828, 559] width 599 height 235
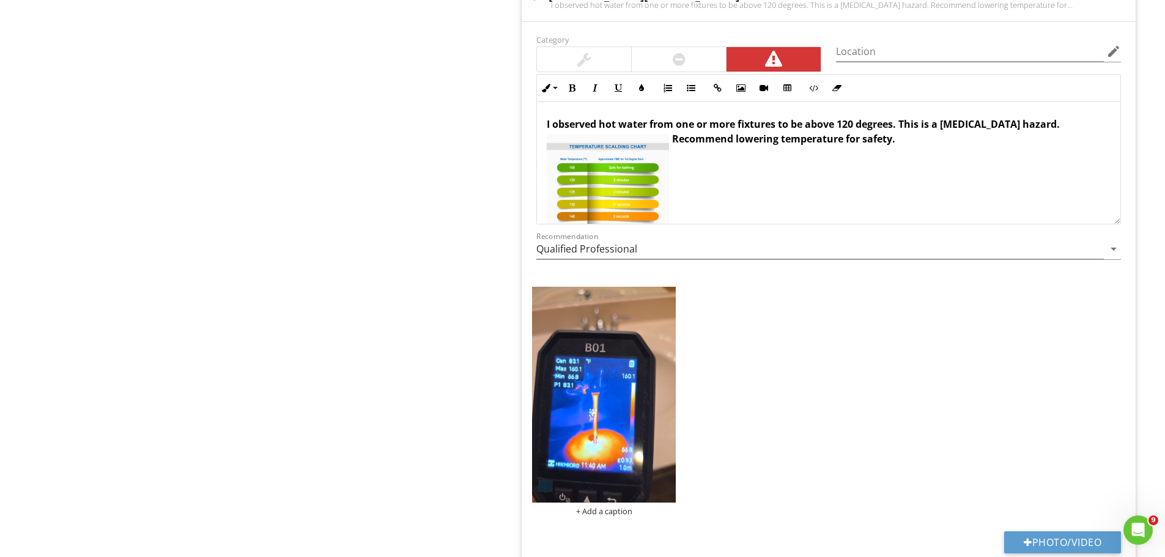
scroll to position [6184, 0]
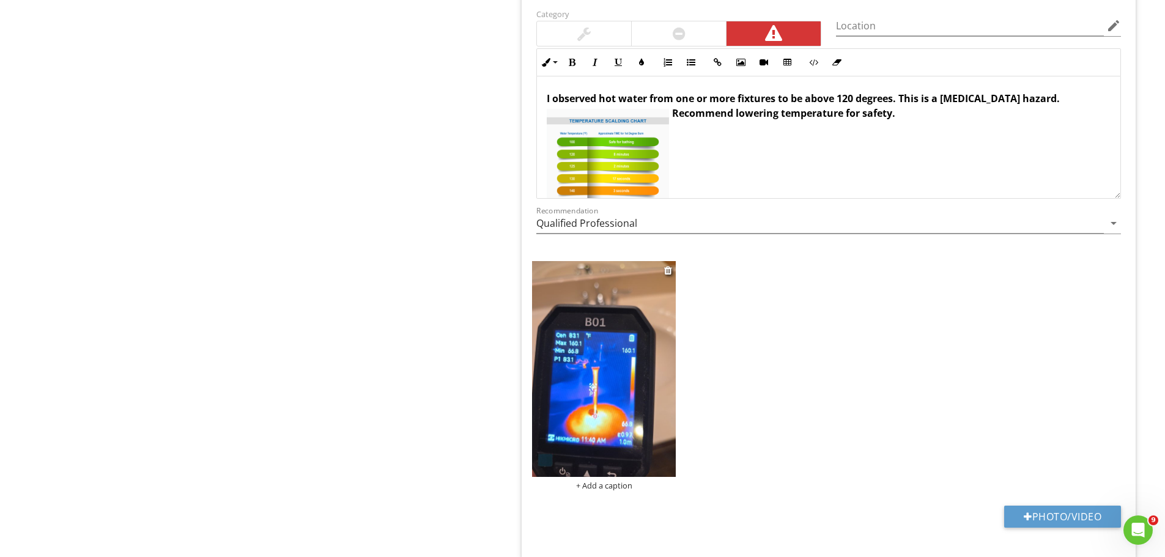
click at [607, 346] on img at bounding box center [604, 368] width 144 height 215
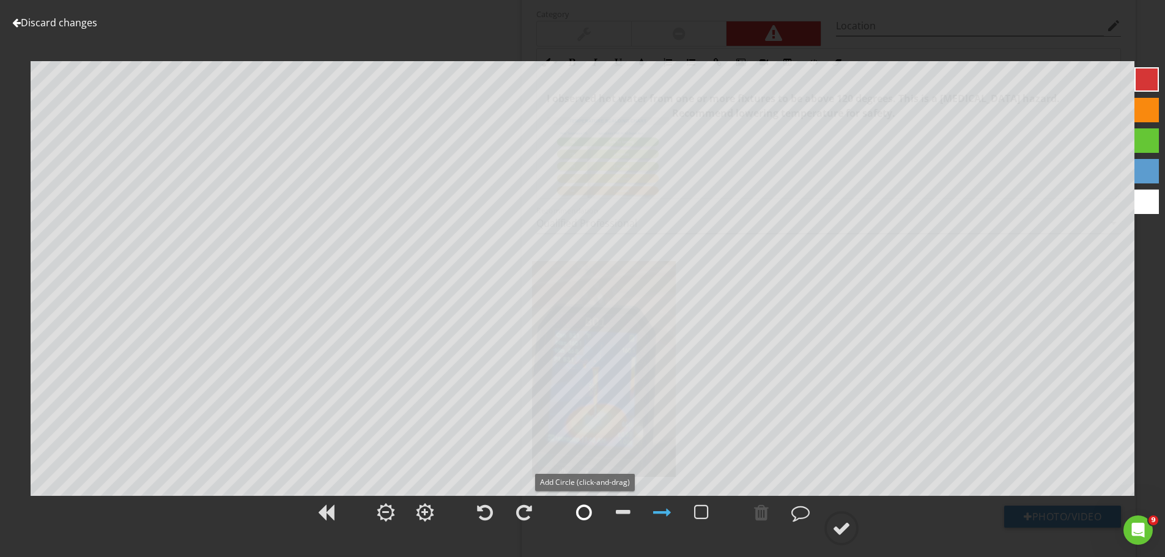
click at [582, 516] on div at bounding box center [584, 512] width 16 height 18
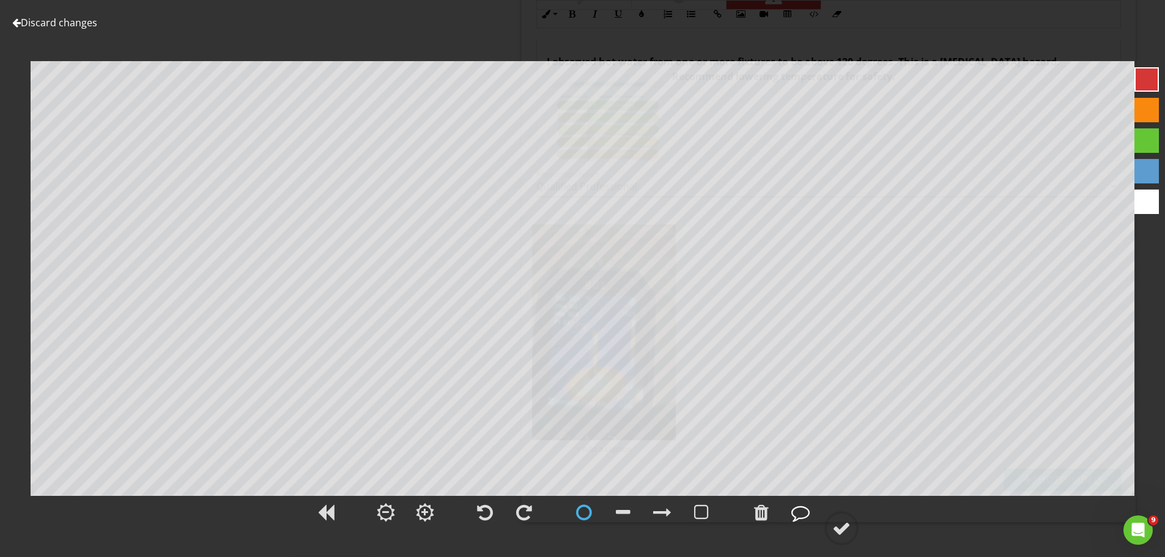
scroll to position [6236, 0]
click at [843, 520] on div at bounding box center [841, 528] width 18 height 18
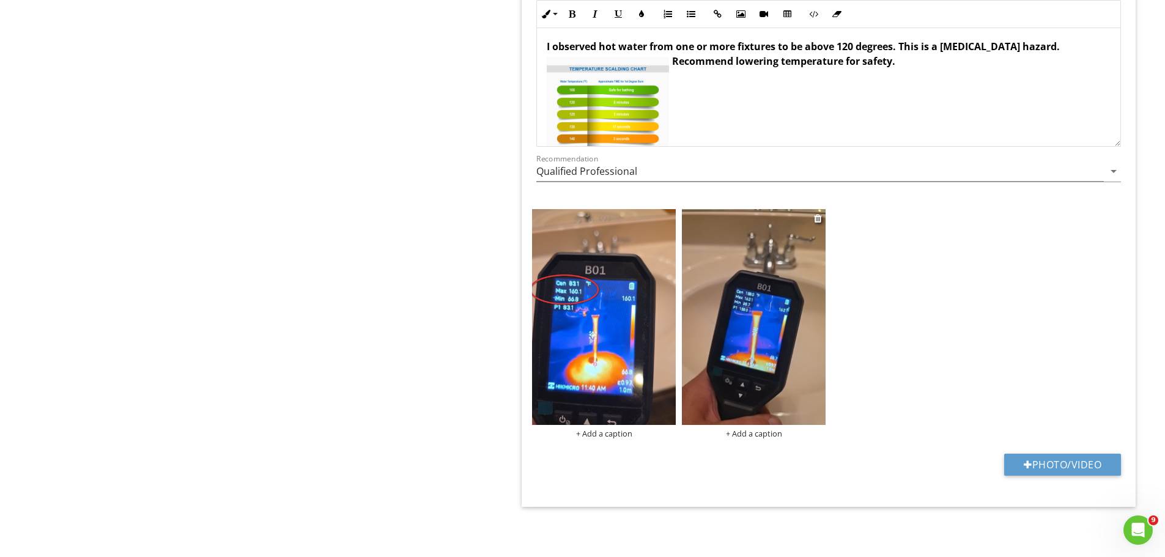
click at [778, 304] on img at bounding box center [754, 316] width 144 height 215
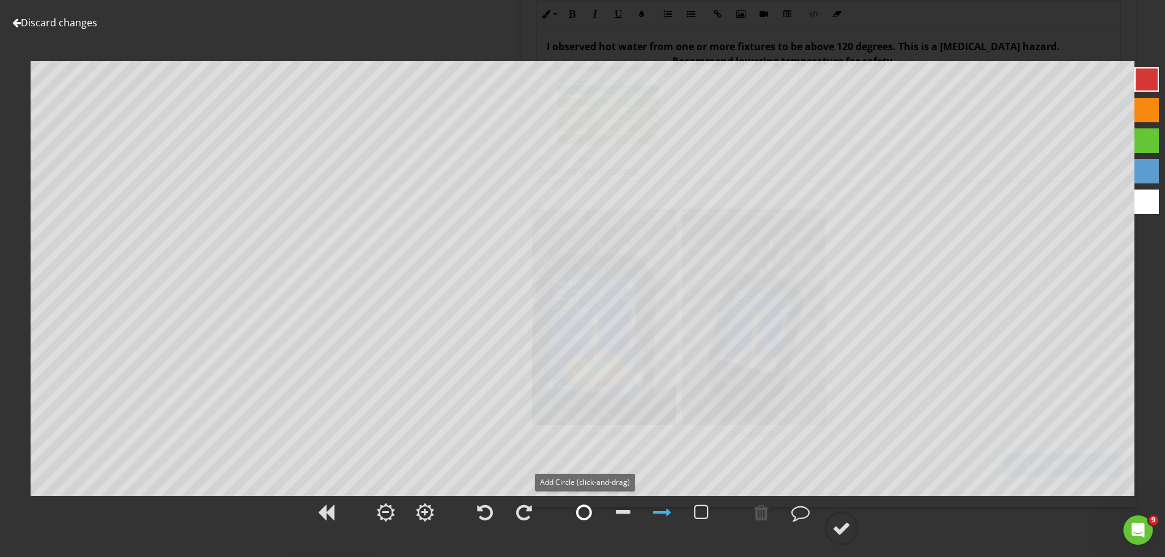
click at [582, 513] on div at bounding box center [584, 512] width 16 height 18
click at [844, 525] on div at bounding box center [841, 528] width 18 height 18
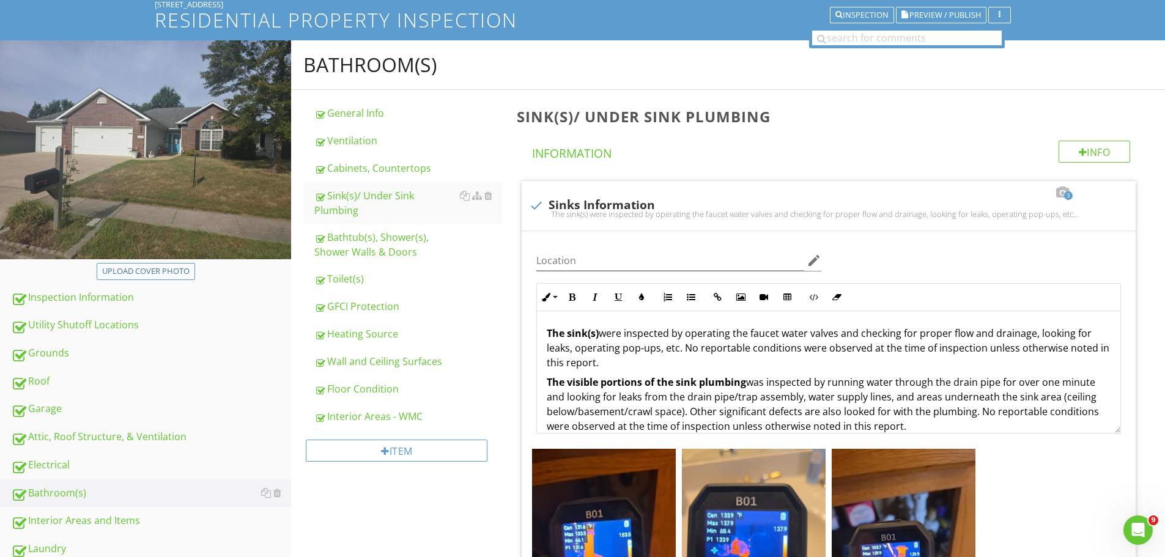
scroll to position [183, 0]
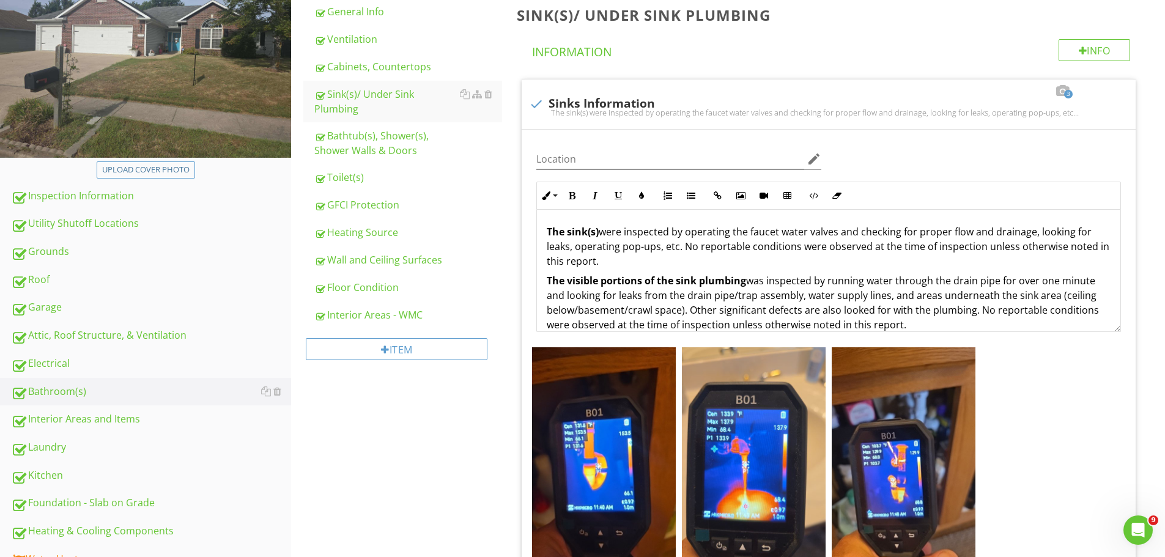
drag, startPoint x: 363, startPoint y: 273, endPoint x: 426, endPoint y: 411, distance: 151.6
click at [363, 280] on div "Floor Condition" at bounding box center [408, 287] width 188 height 15
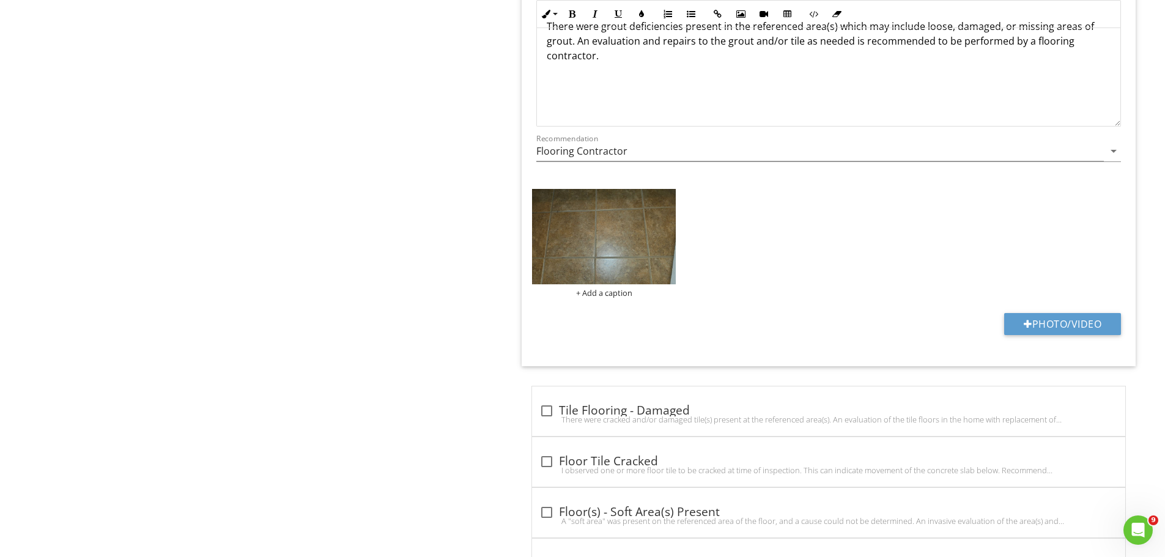
scroll to position [1651, 0]
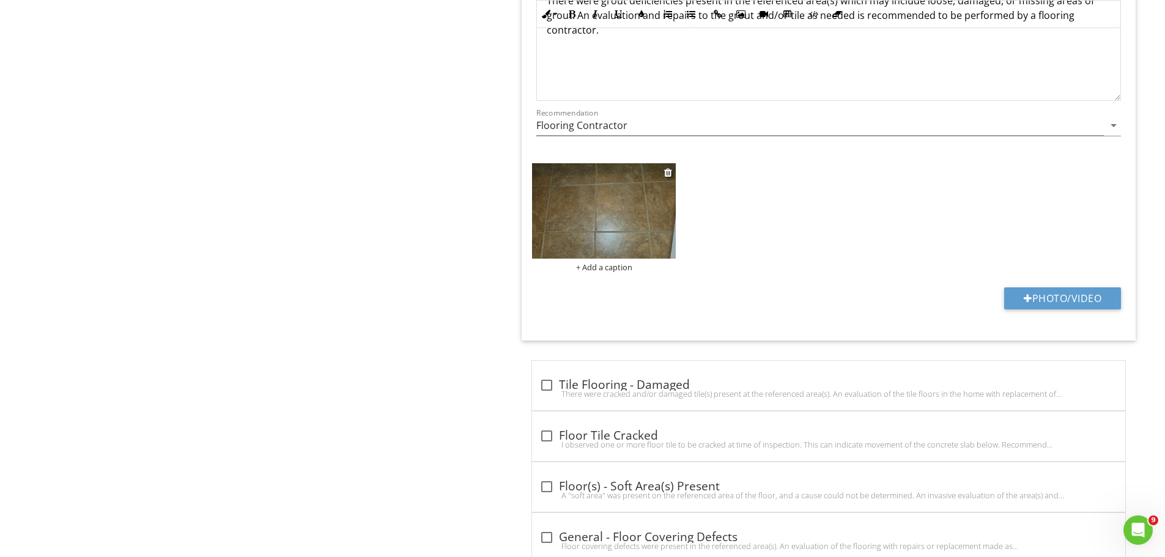
click at [635, 223] on img at bounding box center [604, 211] width 144 height 96
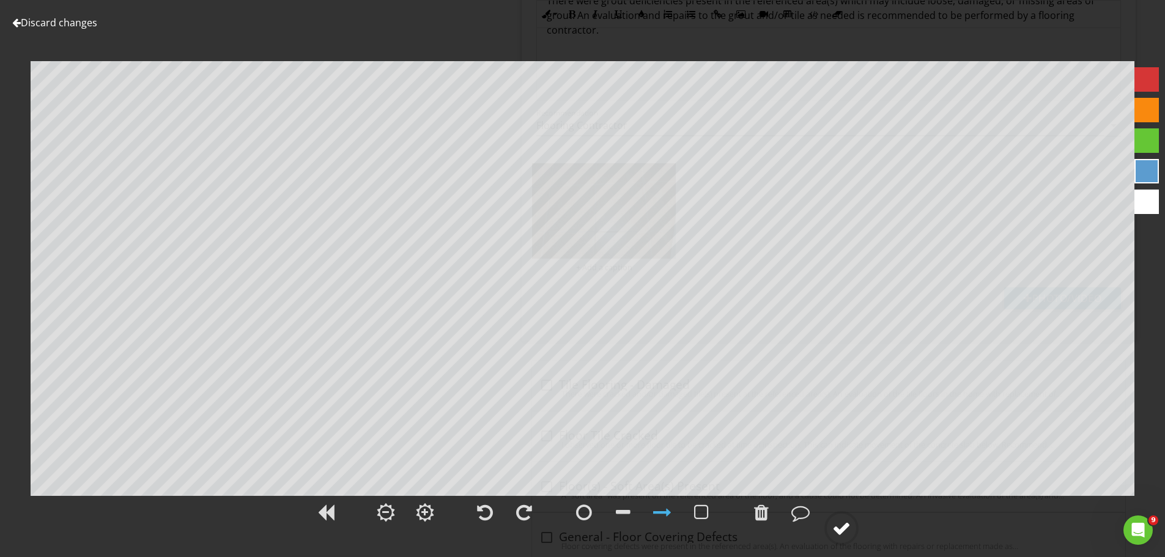
click at [842, 528] on div at bounding box center [841, 528] width 18 height 18
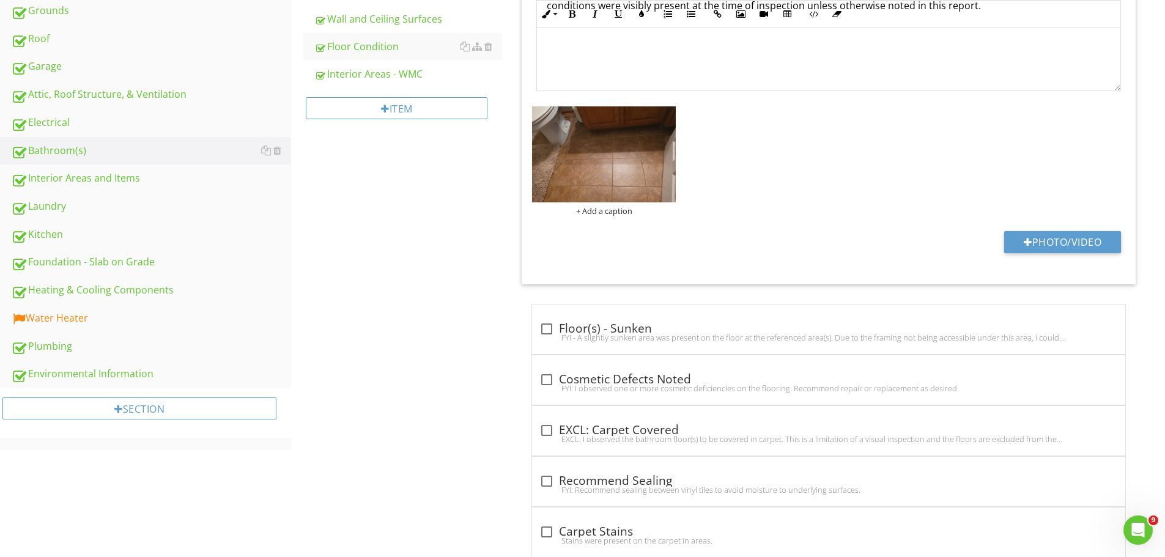
scroll to position [428, 0]
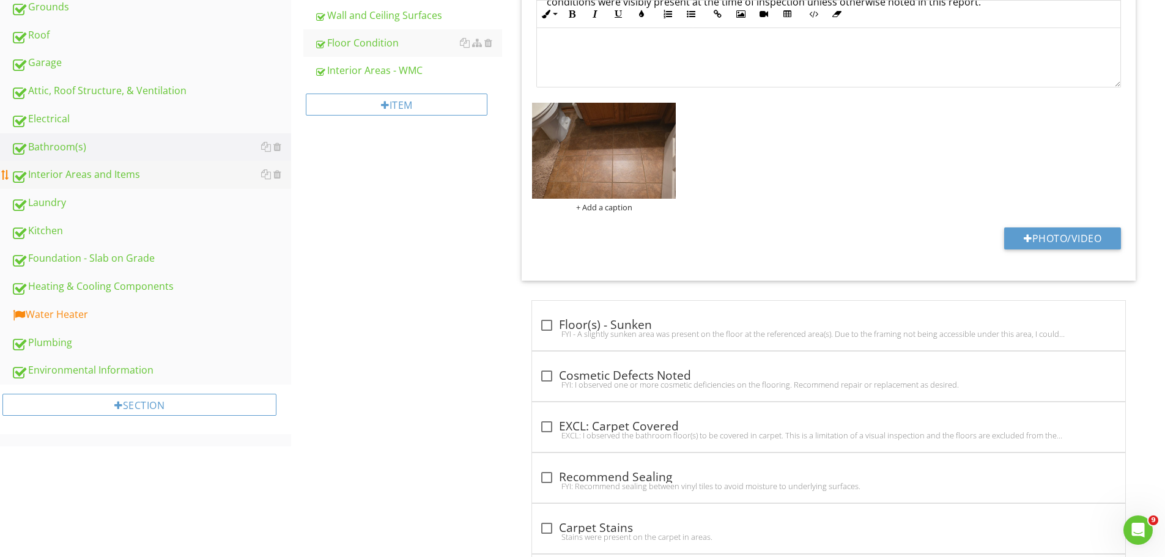
click at [52, 170] on div "Interior Areas and Items" at bounding box center [151, 175] width 280 height 16
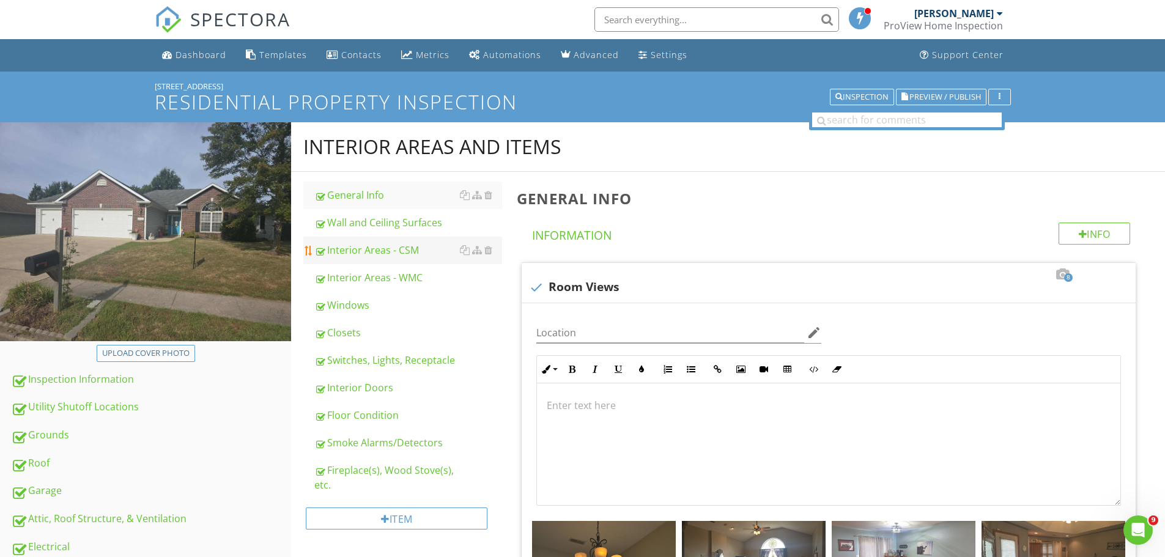
click at [362, 245] on div "Interior Areas - CSM" at bounding box center [408, 250] width 188 height 15
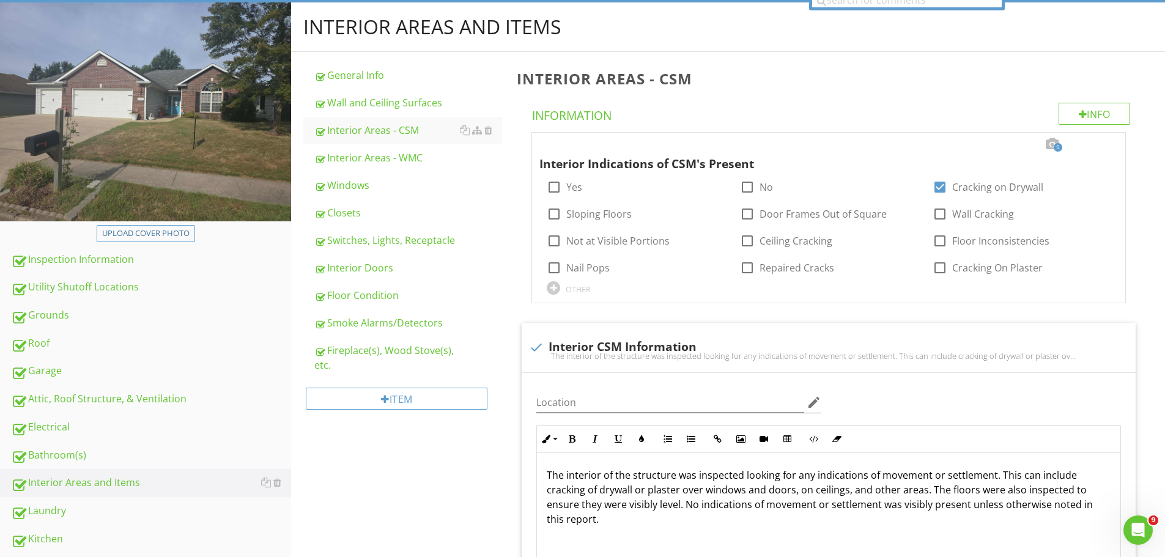
scroll to position [122, 0]
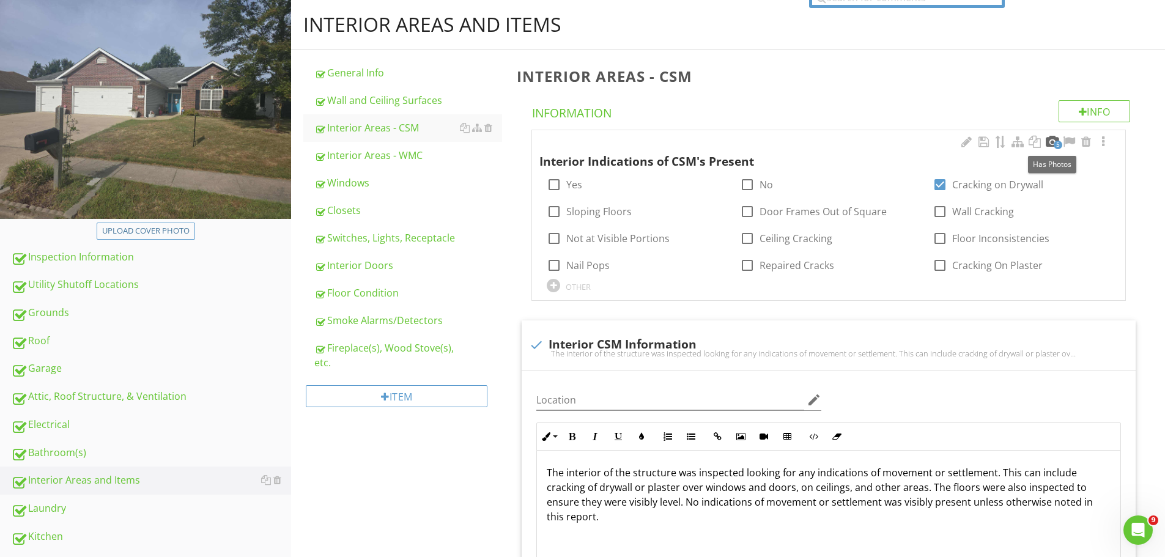
click at [1051, 142] on div at bounding box center [1052, 142] width 15 height 12
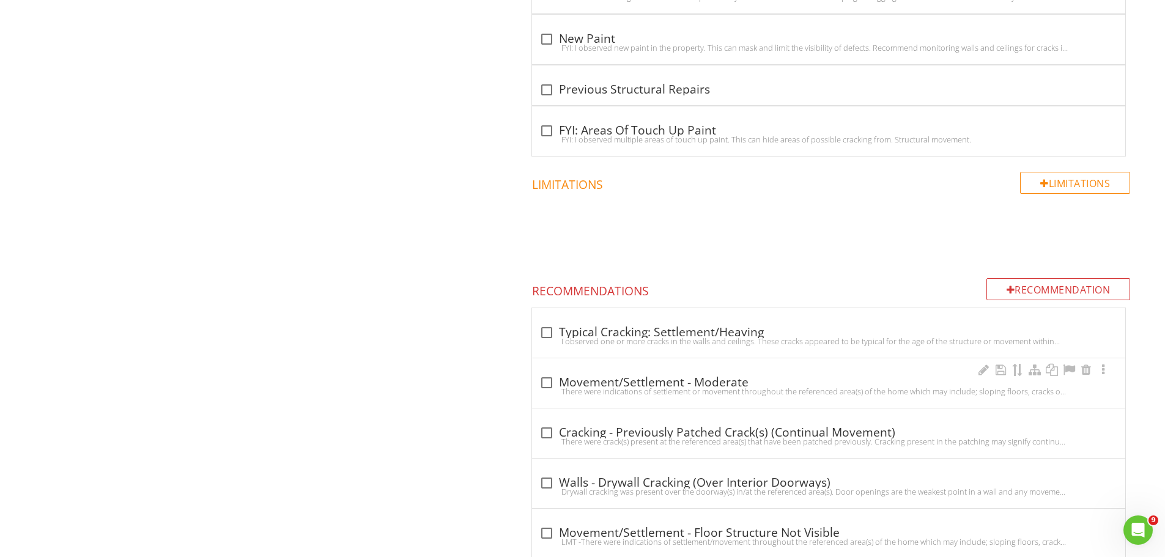
scroll to position [2018, 0]
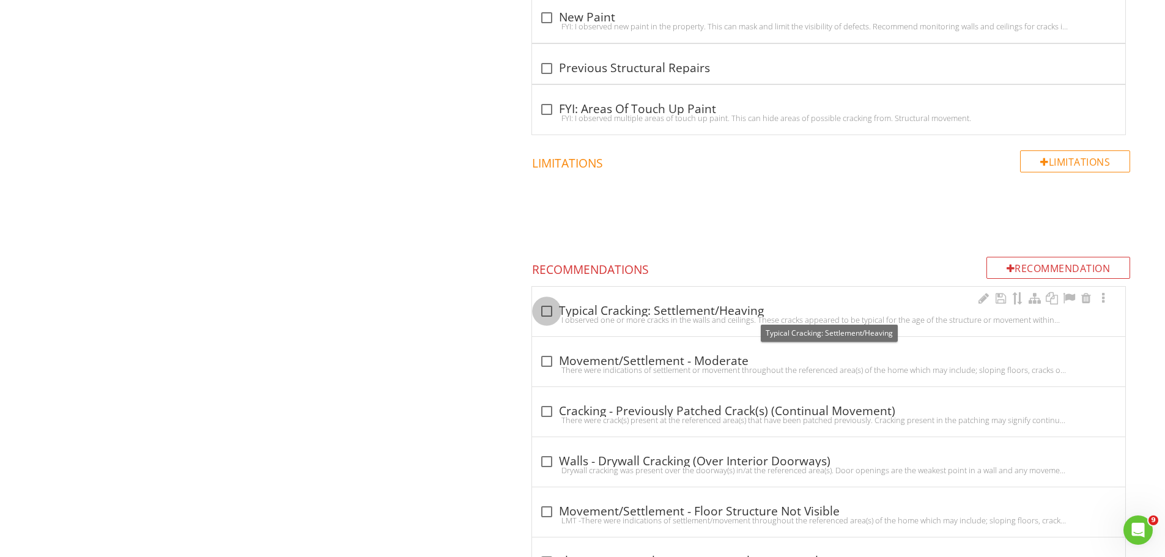
click at [552, 311] on div at bounding box center [546, 311] width 21 height 21
checkbox input "true"
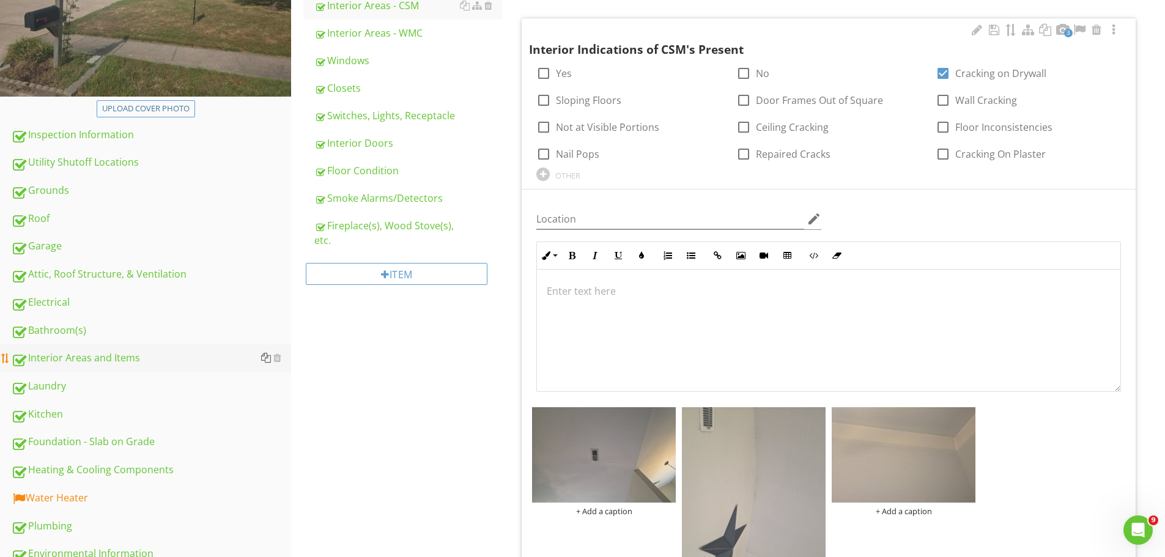
scroll to position [306, 0]
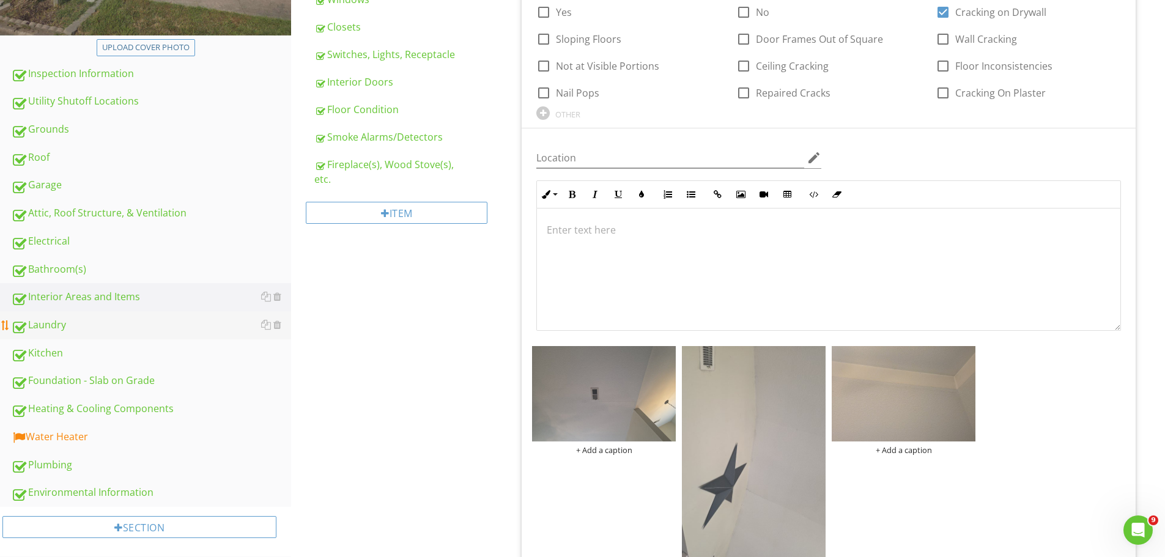
click at [43, 319] on div "Laundry" at bounding box center [151, 325] width 280 height 16
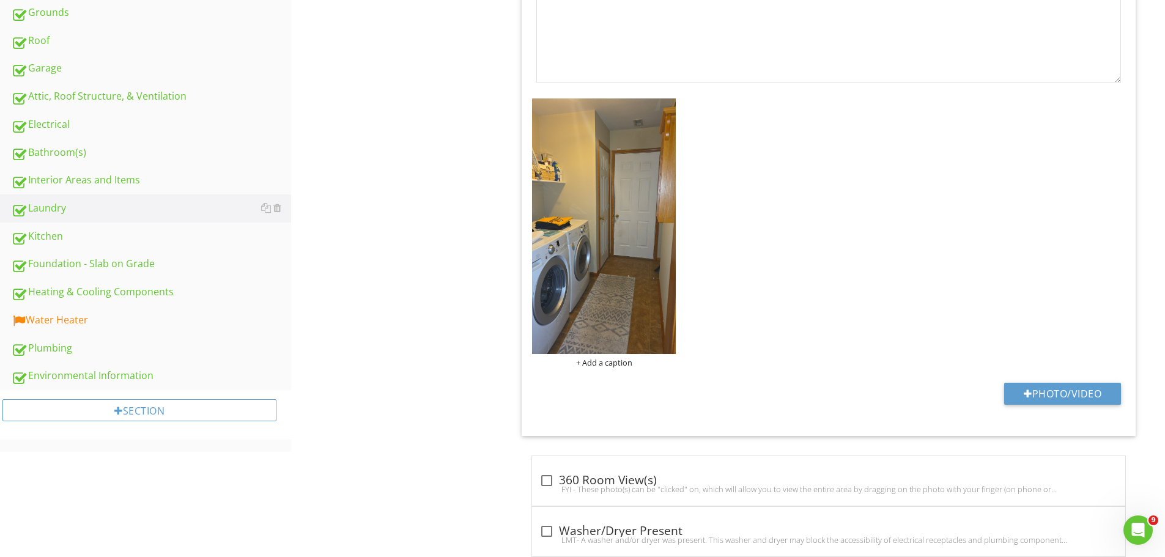
scroll to position [428, 0]
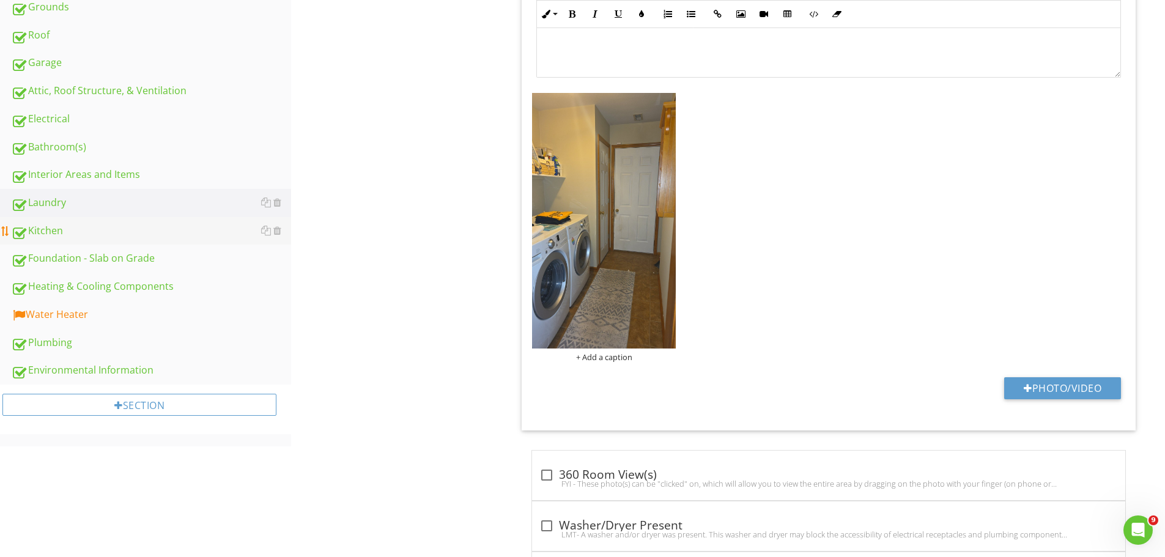
click at [43, 228] on div "Kitchen" at bounding box center [151, 231] width 280 height 16
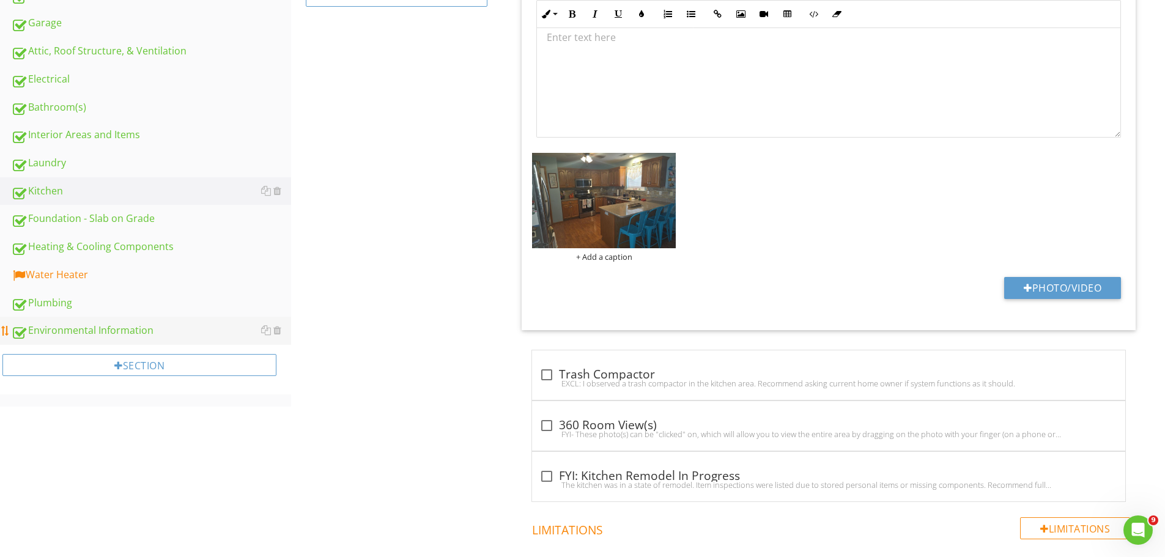
scroll to position [489, 0]
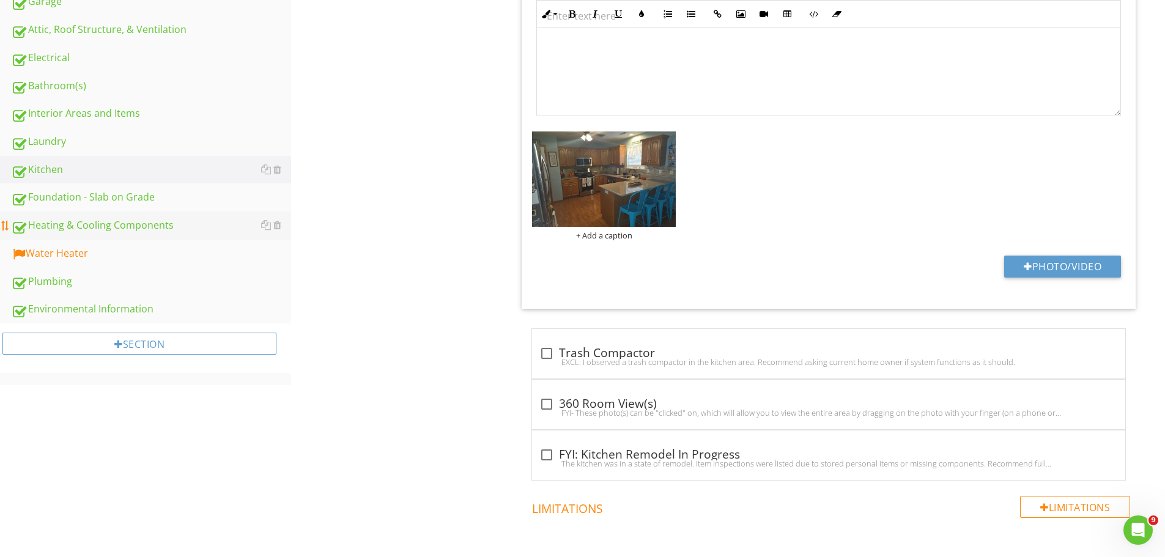
click at [84, 223] on div "Heating & Cooling Components" at bounding box center [151, 226] width 280 height 16
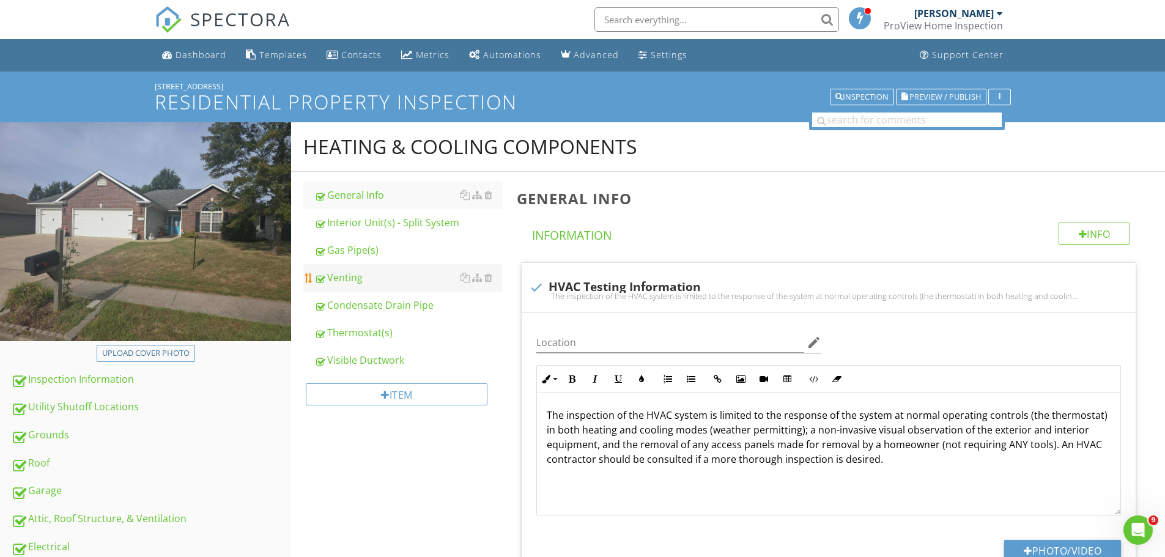
click at [422, 221] on div "Interior Unit(s) - Split System" at bounding box center [408, 222] width 188 height 15
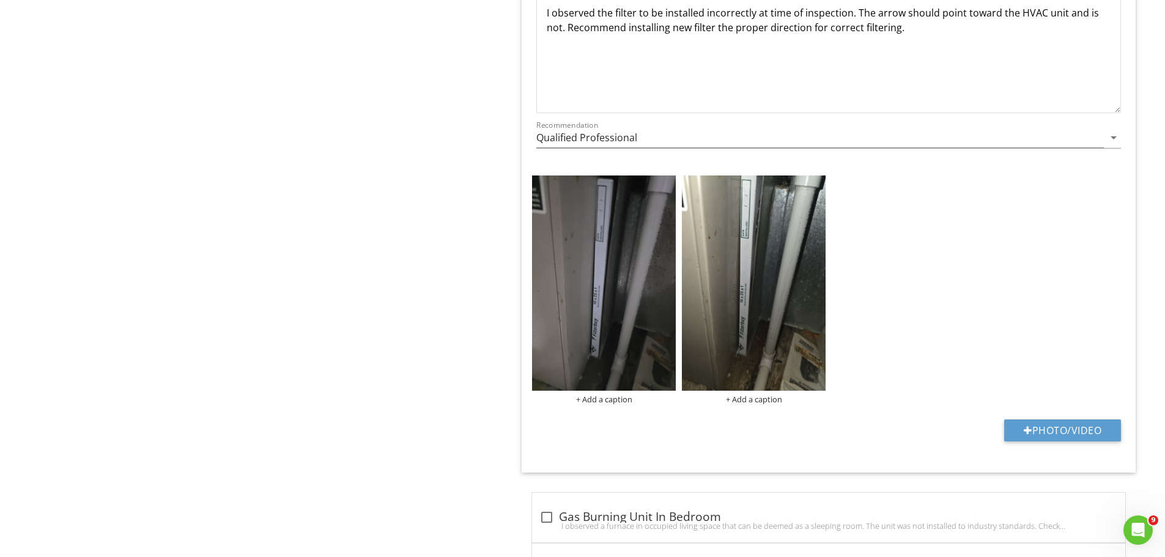
scroll to position [6361, 0]
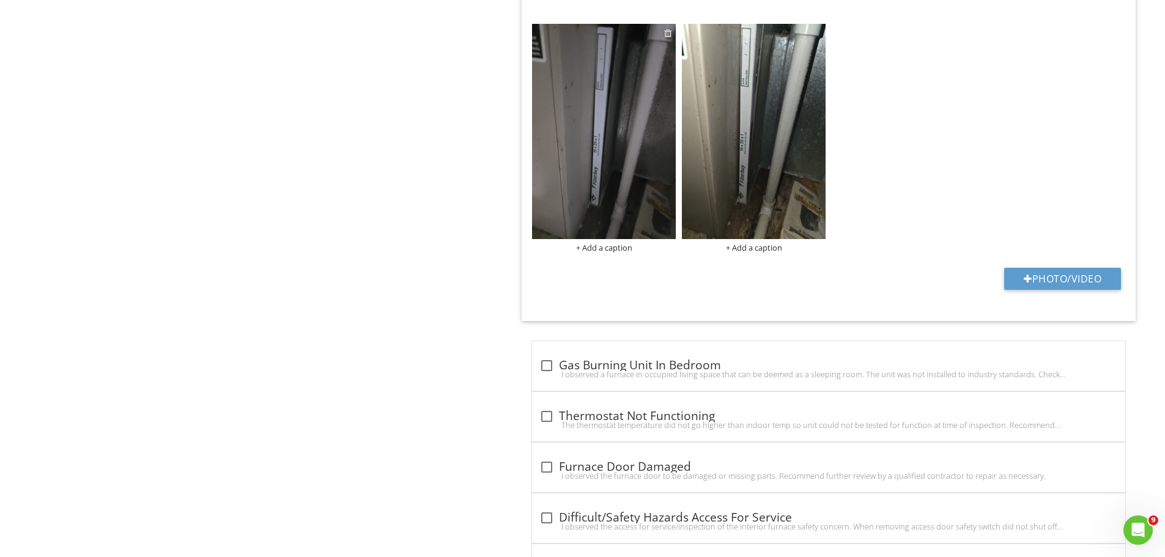
click at [667, 31] on div at bounding box center [668, 33] width 8 height 10
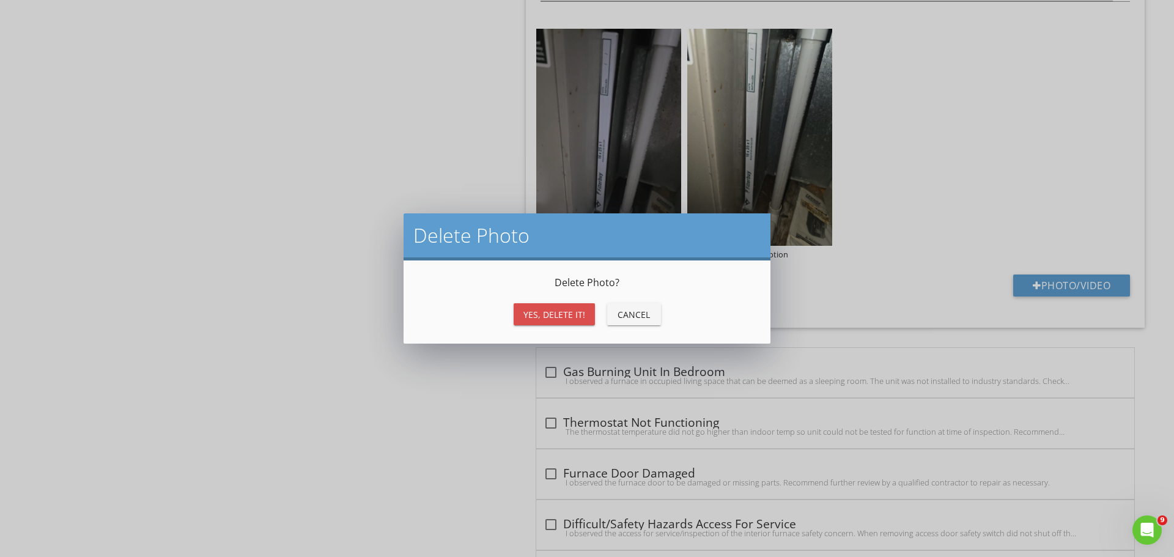
drag, startPoint x: 557, startPoint y: 311, endPoint x: 683, endPoint y: 217, distance: 158.2
click at [557, 311] on div "Yes, Delete it!" at bounding box center [555, 314] width 62 height 13
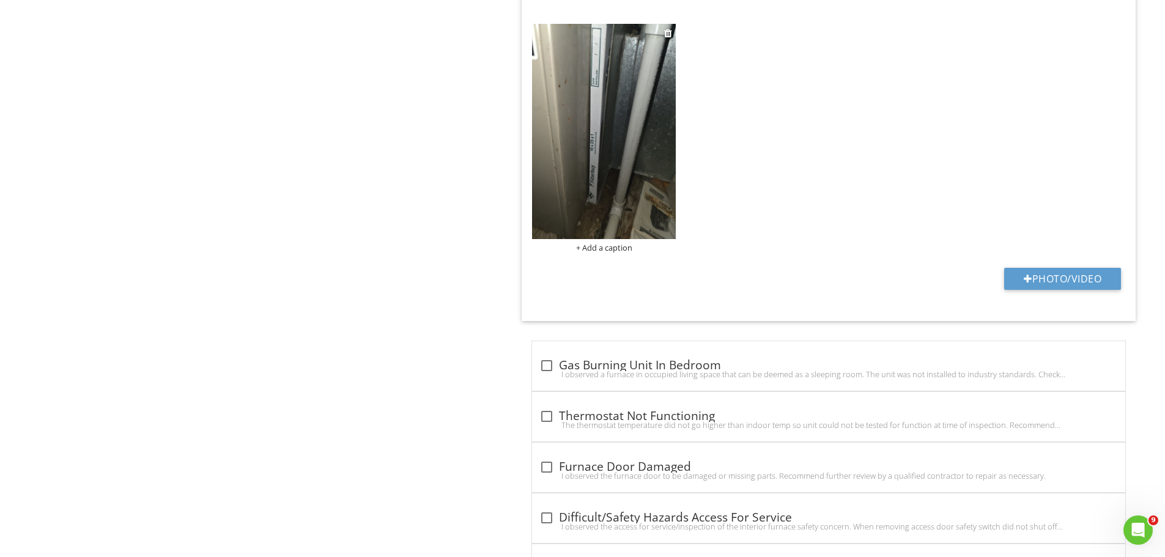
click at [634, 206] on img at bounding box center [604, 131] width 144 height 215
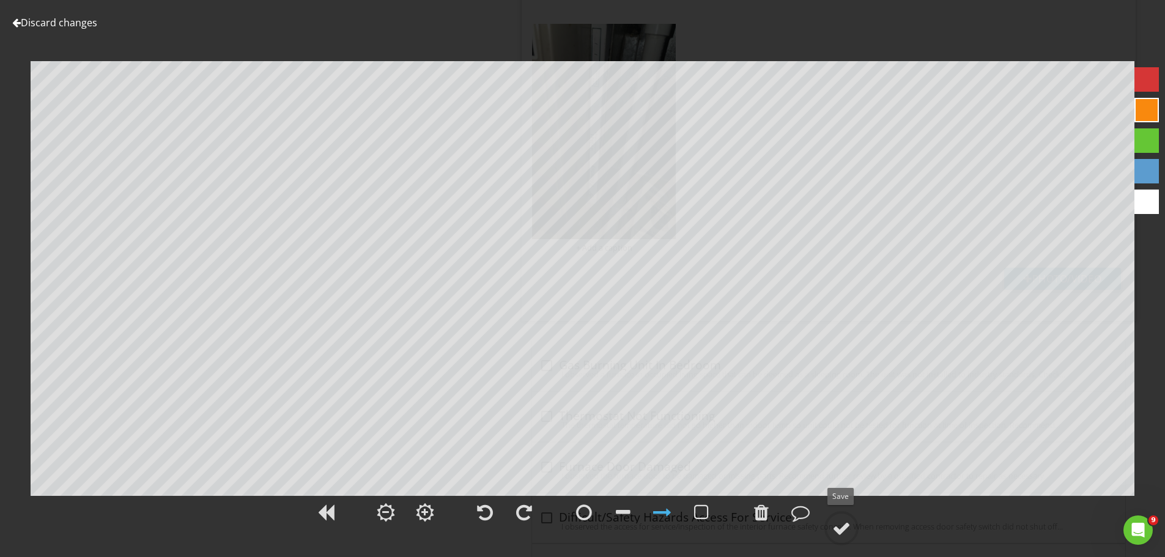
drag, startPoint x: 842, startPoint y: 528, endPoint x: 881, endPoint y: 531, distance: 39.9
click at [842, 527] on div at bounding box center [841, 528] width 18 height 18
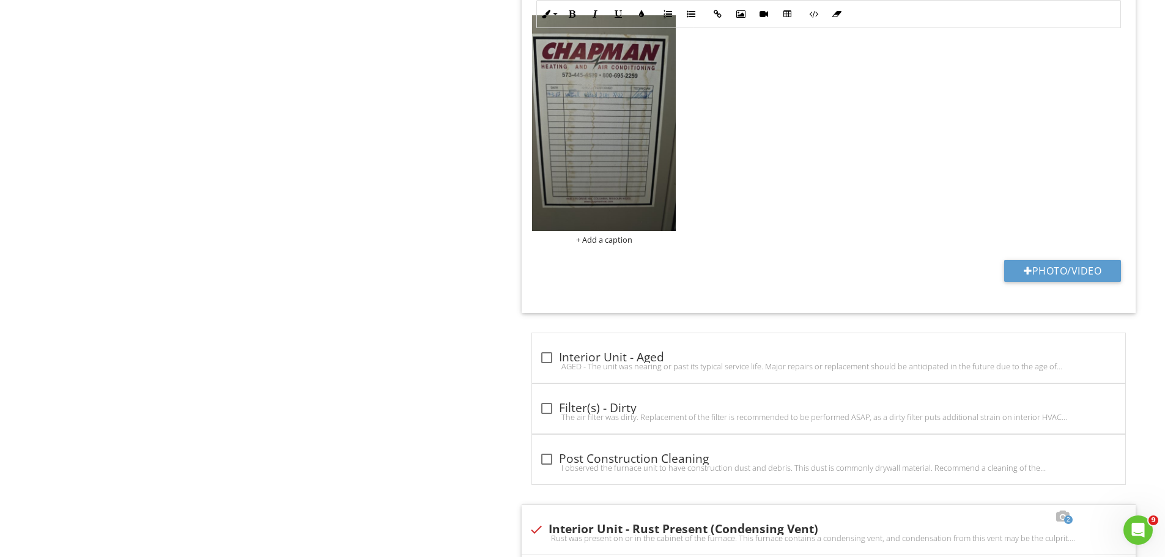
scroll to position [5077, 0]
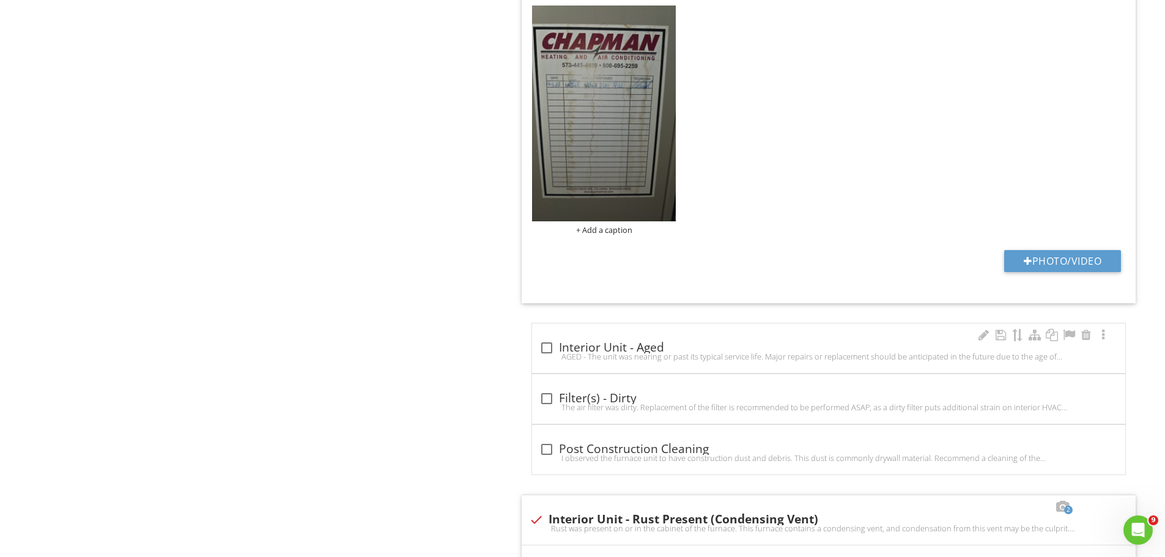
click at [549, 347] on div at bounding box center [546, 348] width 21 height 21
checkbox input "true"
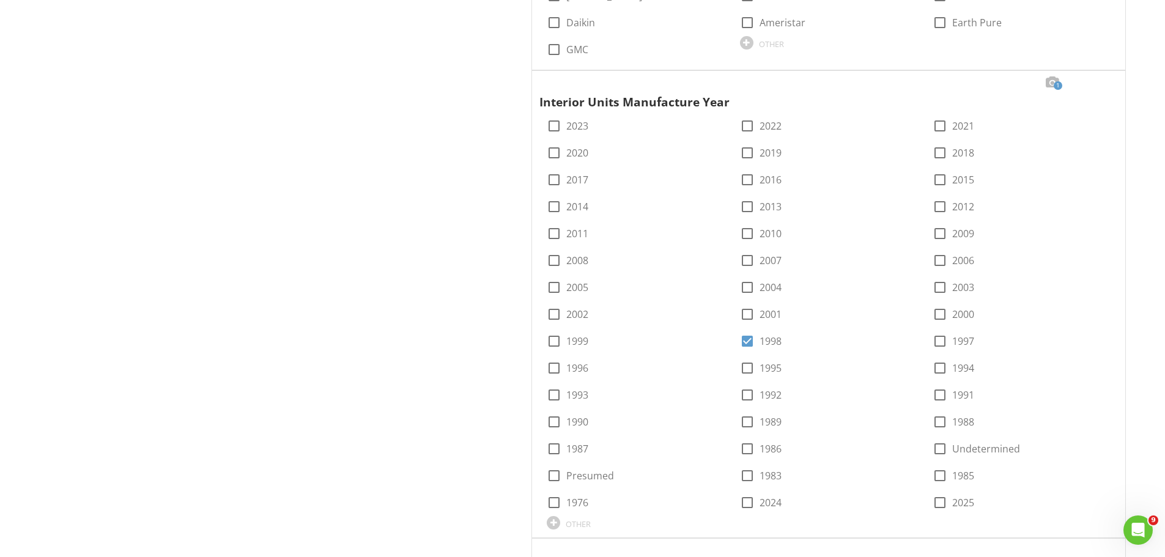
scroll to position [2039, 0]
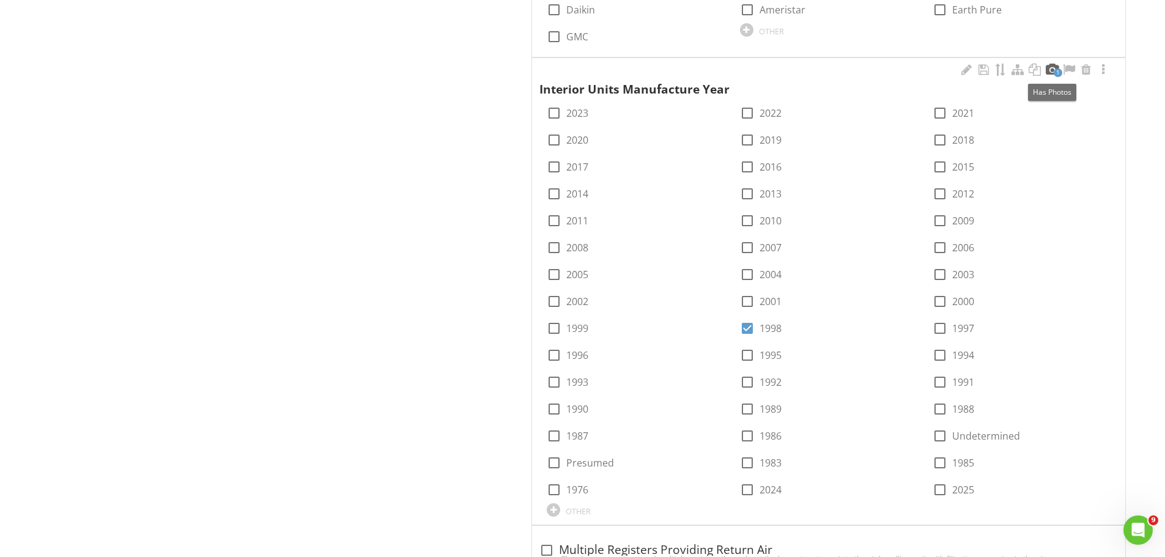
click at [1050, 65] on div at bounding box center [1052, 70] width 15 height 12
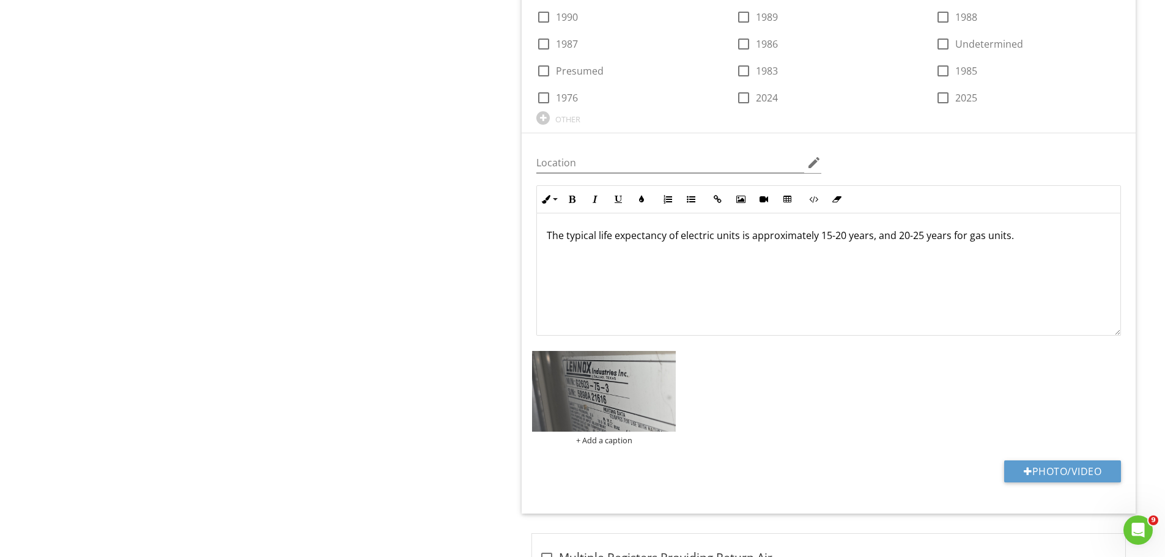
scroll to position [2528, 0]
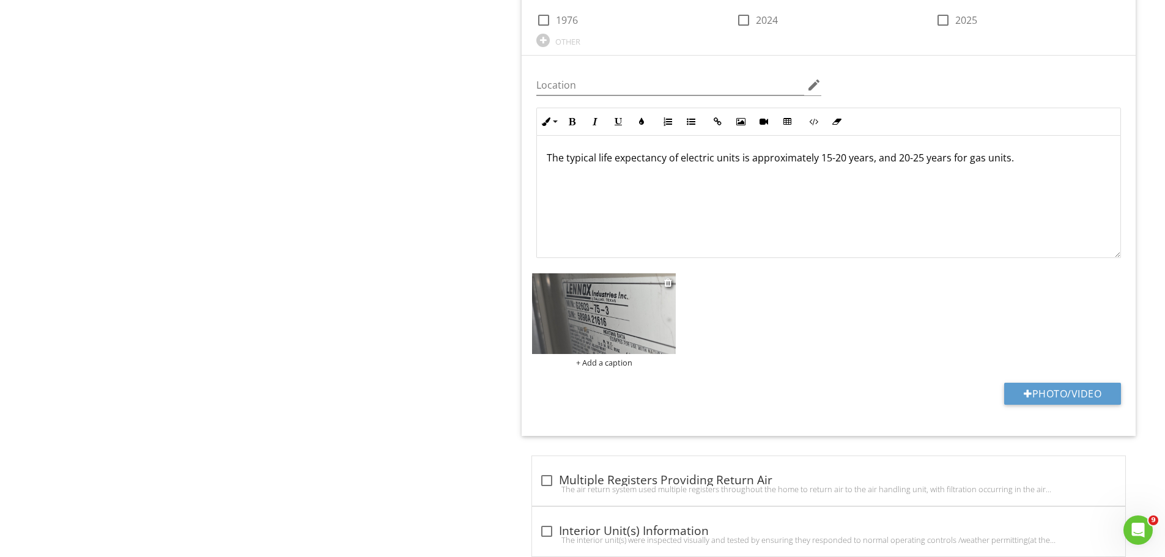
click at [599, 297] on img at bounding box center [604, 313] width 144 height 81
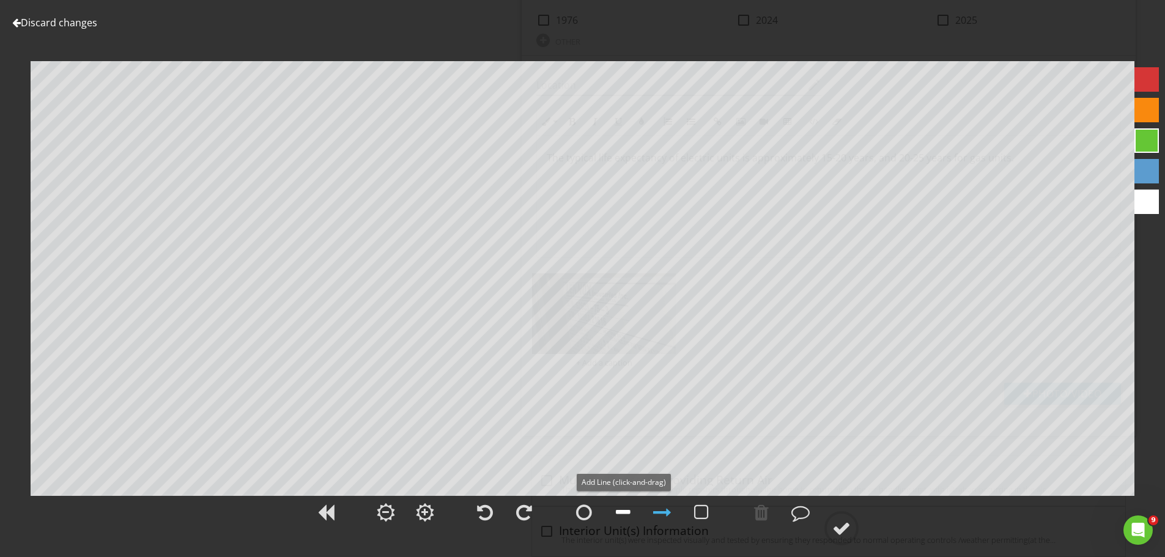
click at [625, 511] on div at bounding box center [623, 512] width 15 height 18
click at [1148, 109] on div at bounding box center [1147, 110] width 24 height 24
drag, startPoint x: 840, startPoint y: 530, endPoint x: 946, endPoint y: 503, distance: 109.2
click at [840, 528] on div at bounding box center [841, 528] width 18 height 18
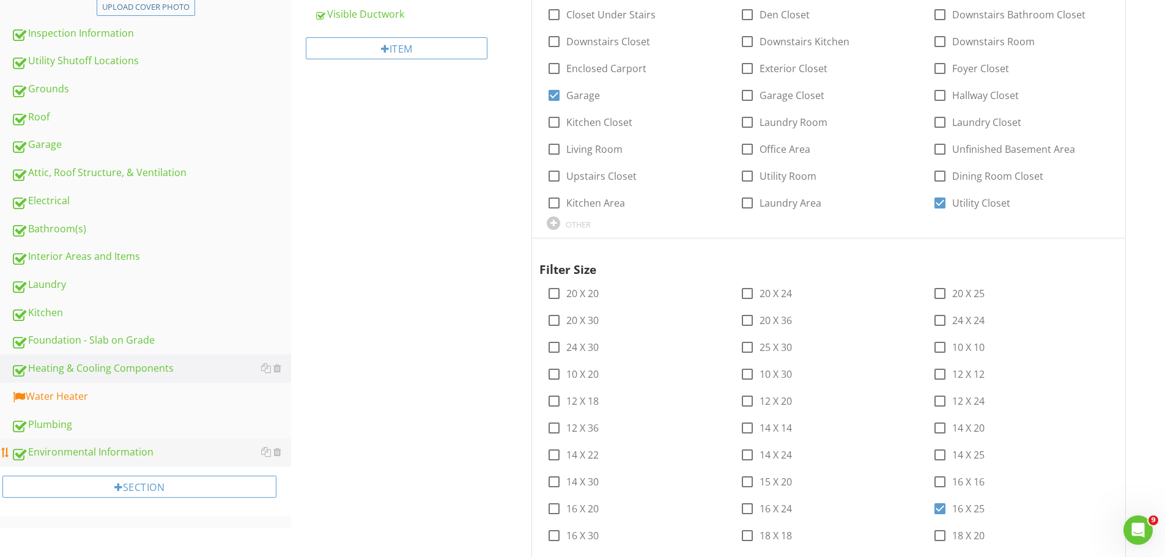
scroll to position [367, 0]
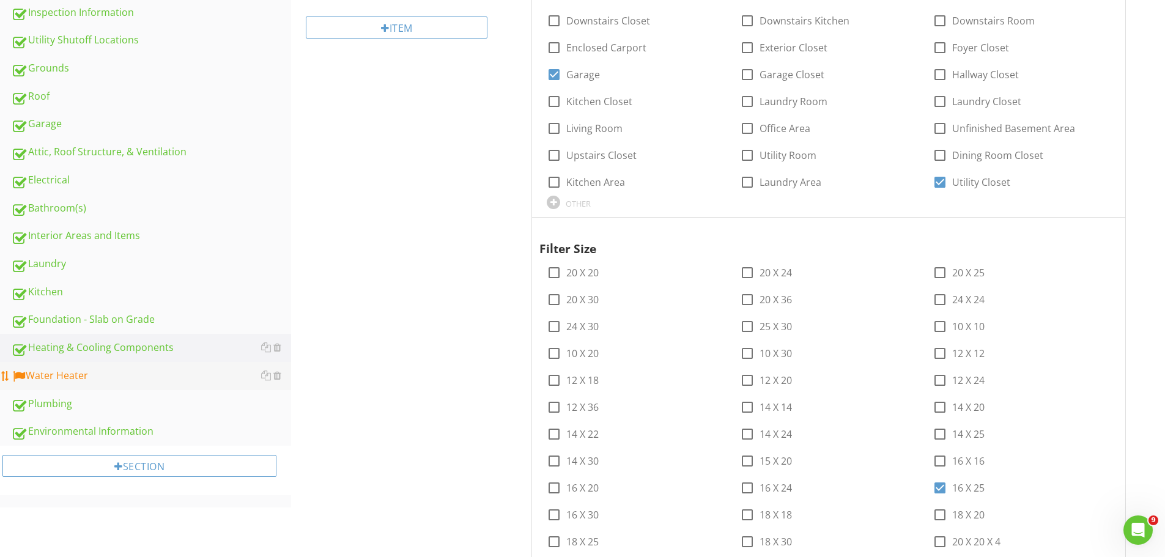
click at [46, 371] on div "Water Heater" at bounding box center [151, 376] width 280 height 16
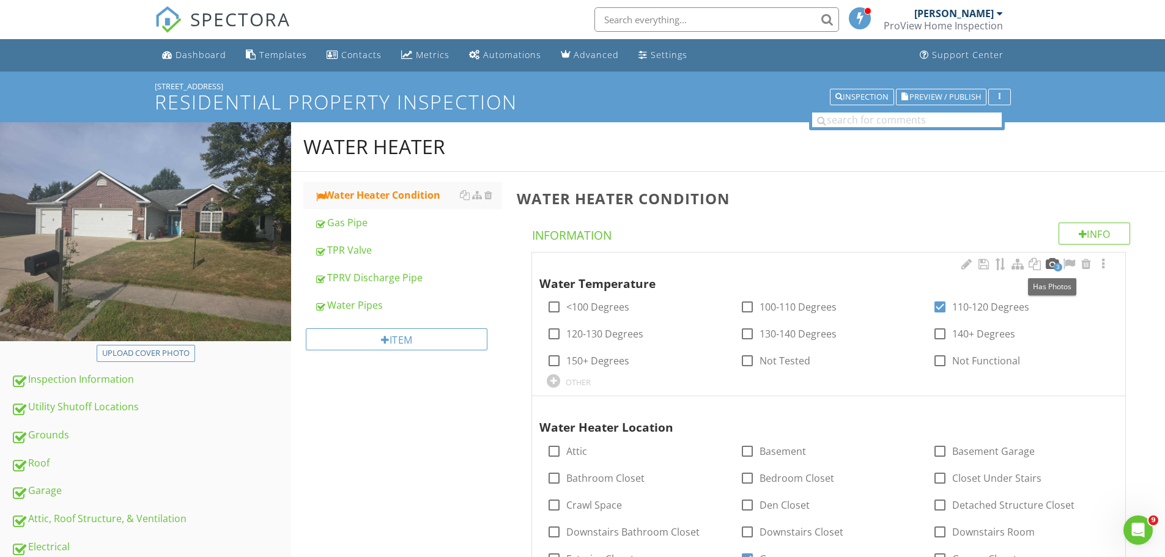
click at [1051, 259] on div at bounding box center [1052, 264] width 15 height 12
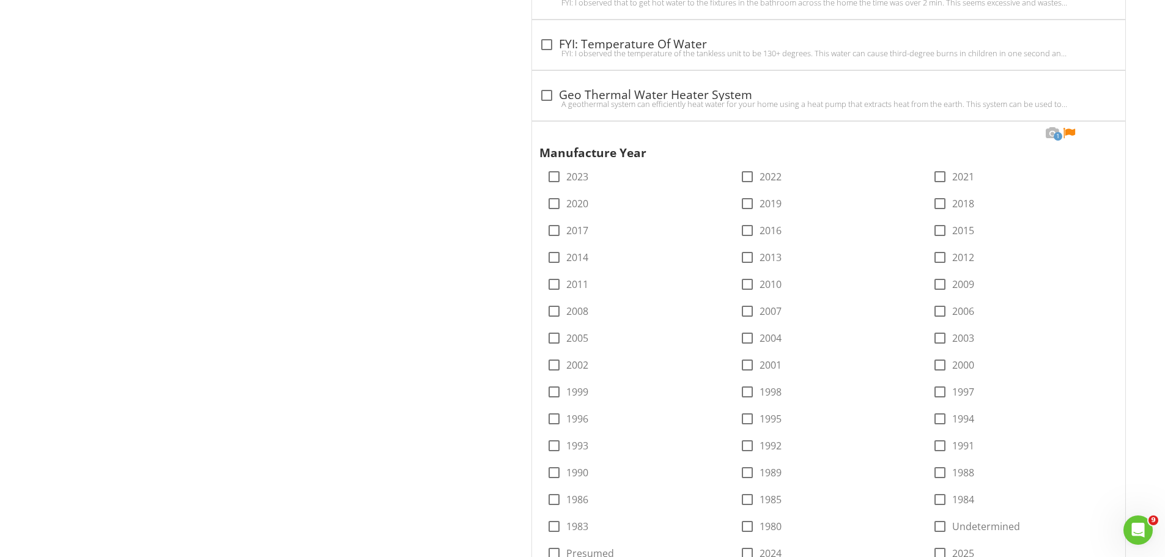
scroll to position [2018, 0]
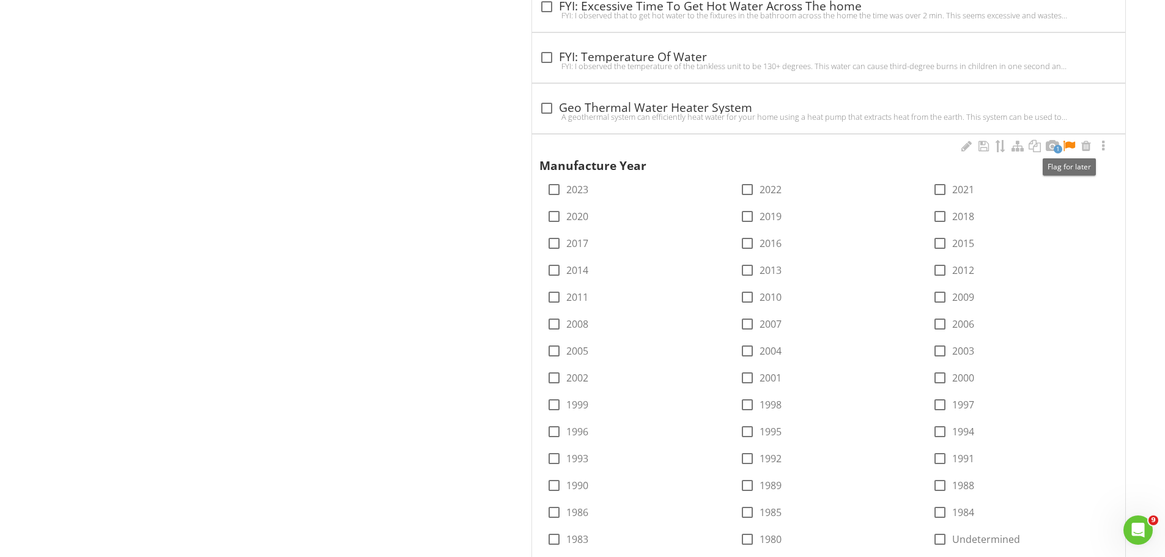
click at [1072, 142] on div at bounding box center [1069, 146] width 15 height 12
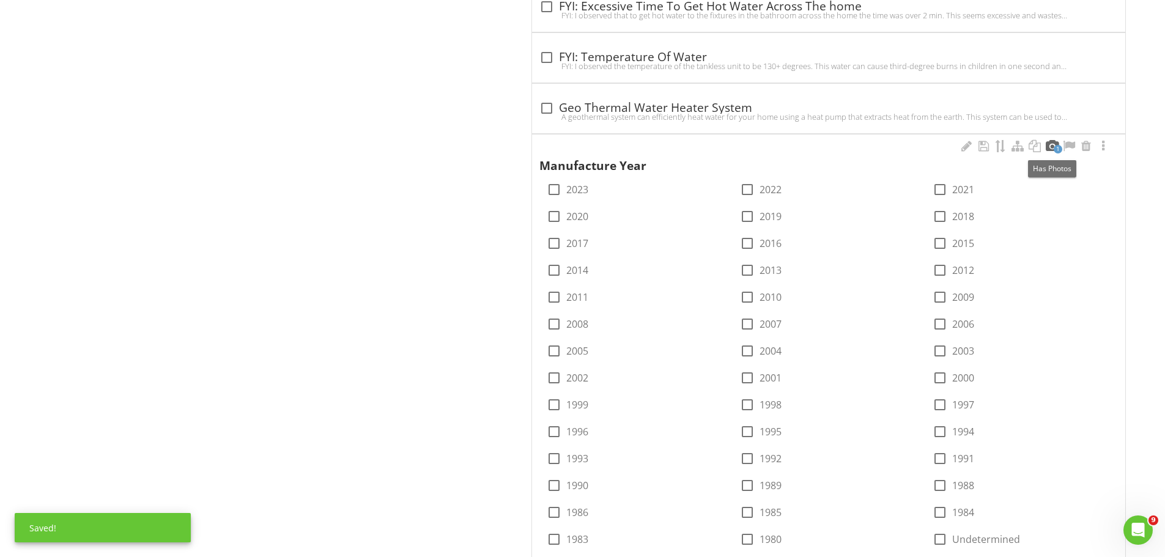
click at [1050, 144] on div at bounding box center [1052, 146] width 15 height 12
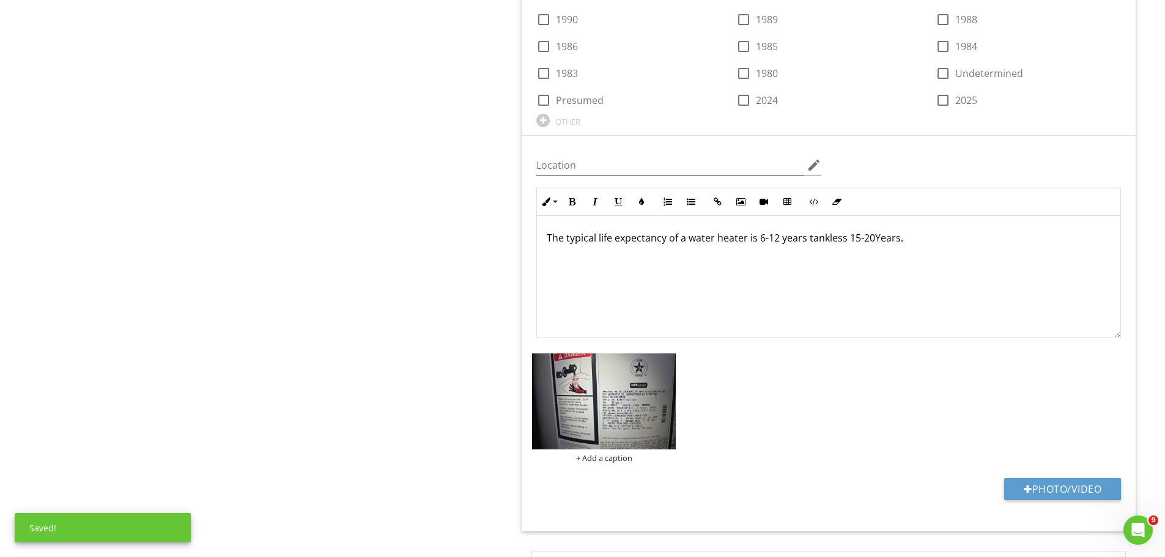
scroll to position [2508, 0]
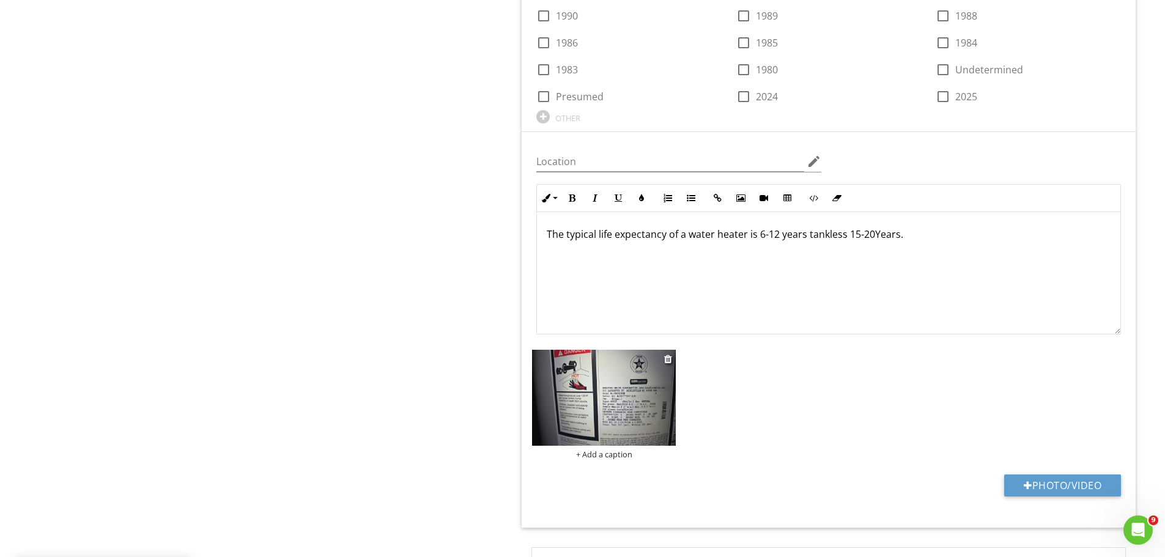
click at [648, 392] on img at bounding box center [604, 398] width 144 height 96
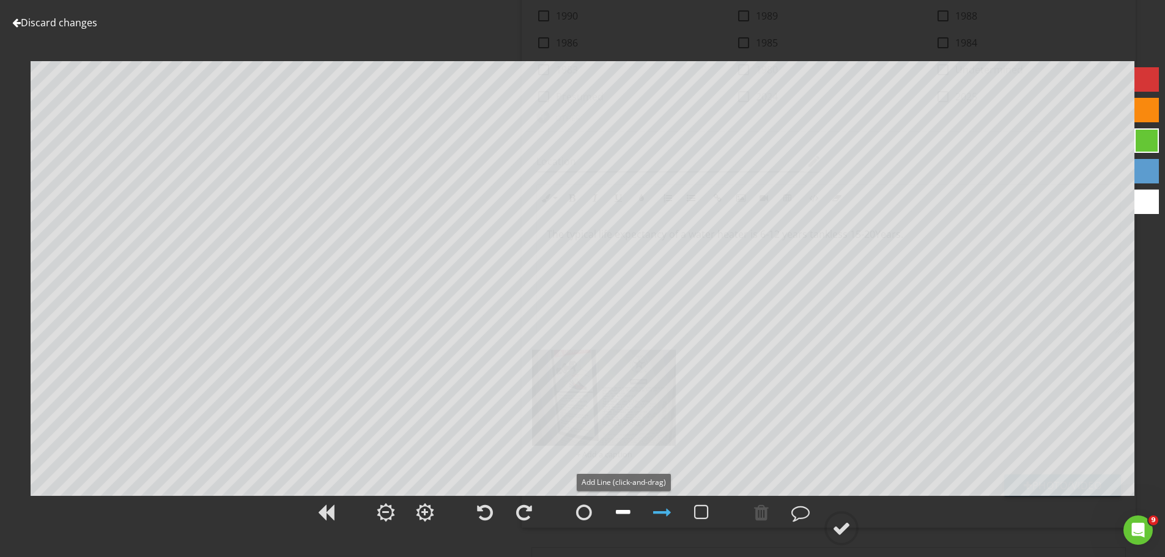
click at [621, 508] on div at bounding box center [623, 512] width 15 height 18
click at [1148, 106] on div at bounding box center [1147, 110] width 24 height 24
drag, startPoint x: 842, startPoint y: 526, endPoint x: 857, endPoint y: 526, distance: 15.3
click at [845, 526] on div at bounding box center [841, 528] width 18 height 18
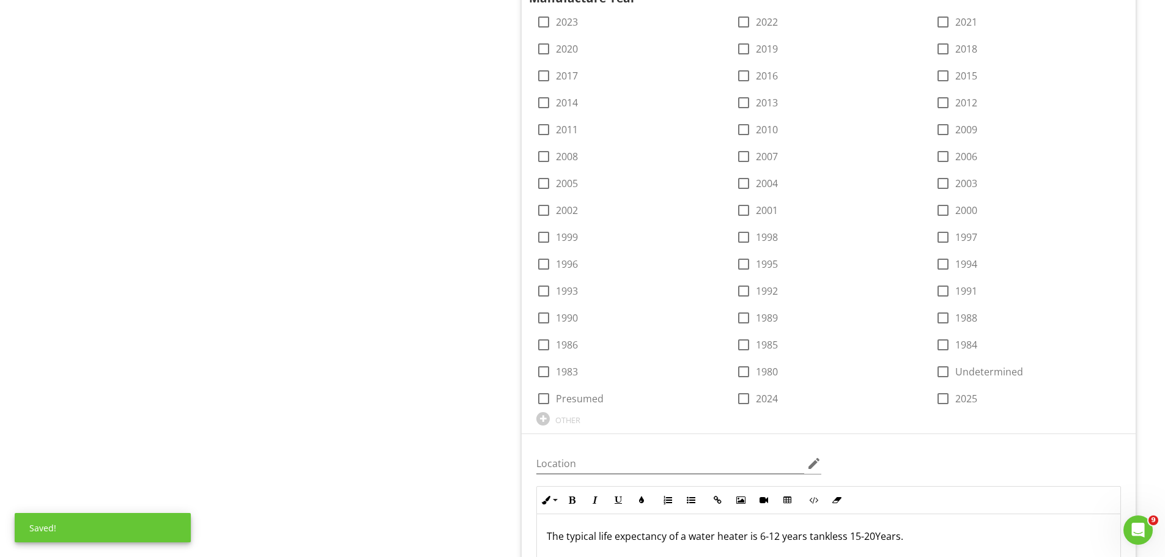
scroll to position [2202, 0]
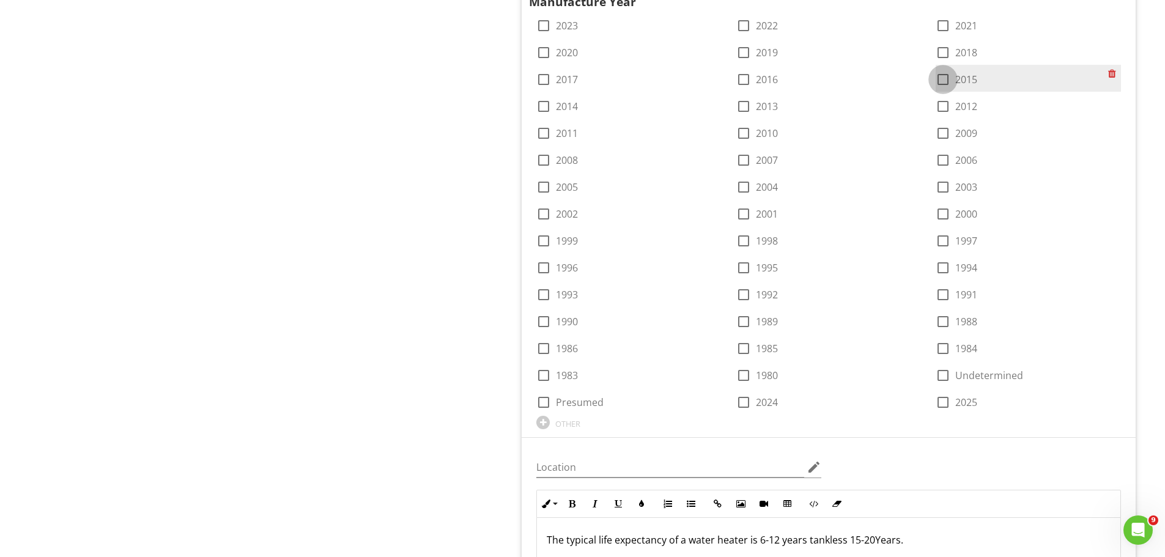
click at [945, 77] on div at bounding box center [943, 79] width 21 height 21
checkbox input "true"
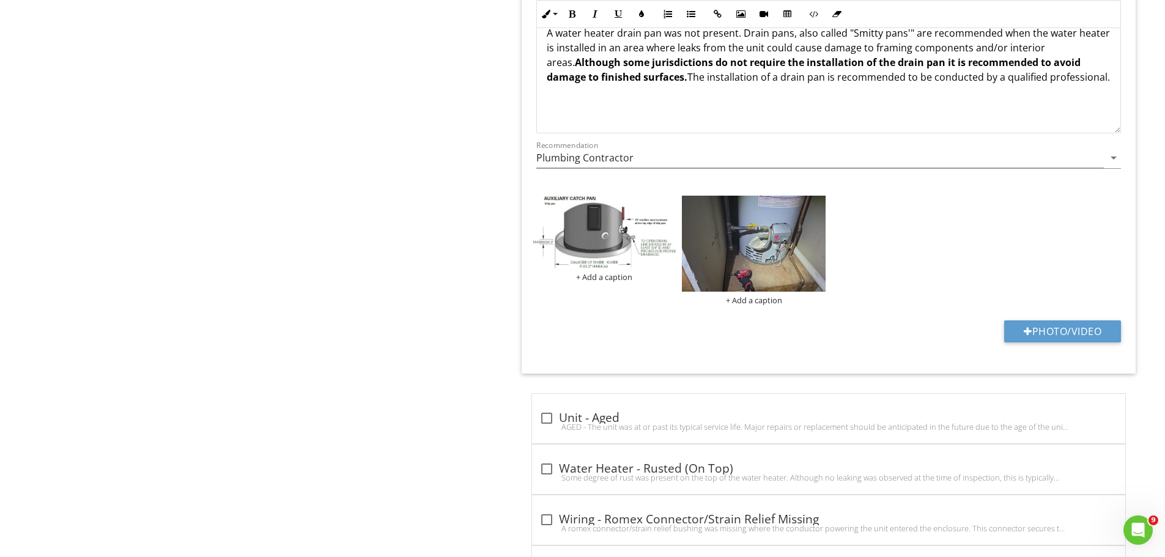
scroll to position [5505, 0]
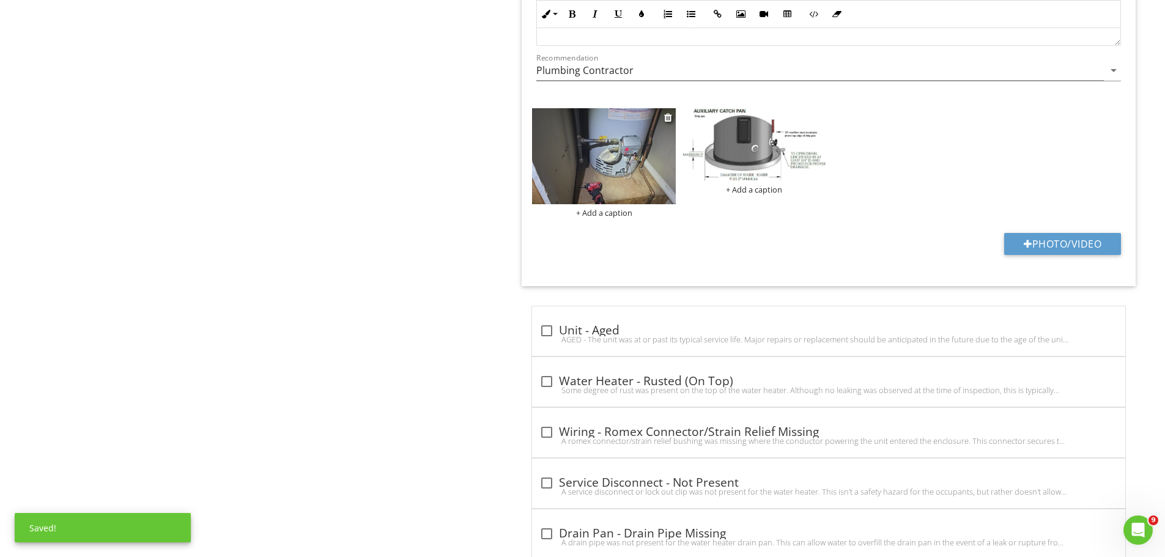
click at [659, 173] on img at bounding box center [604, 156] width 144 height 96
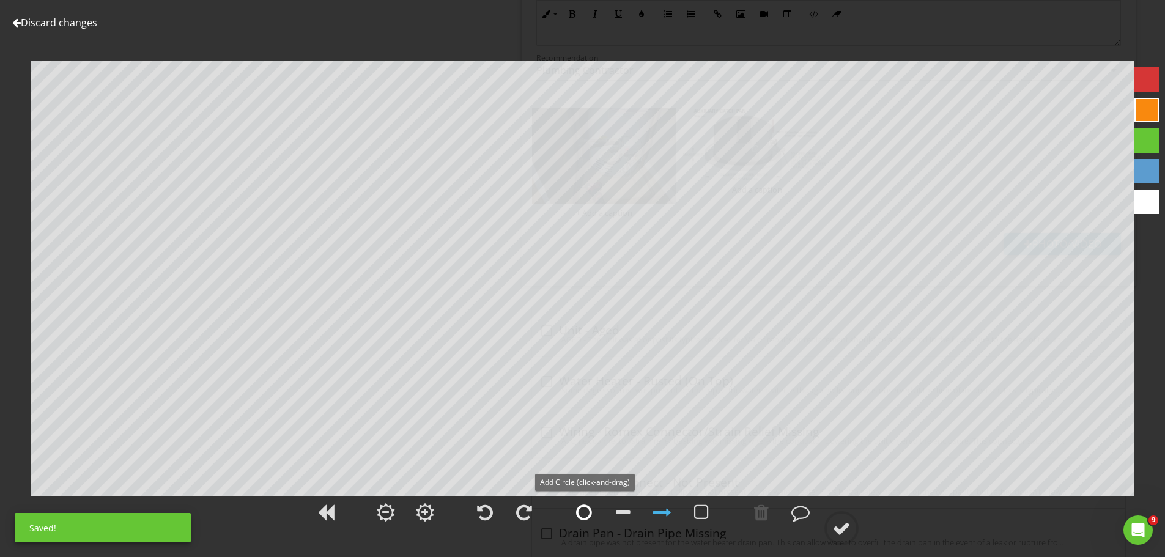
click at [583, 511] on div at bounding box center [584, 512] width 16 height 18
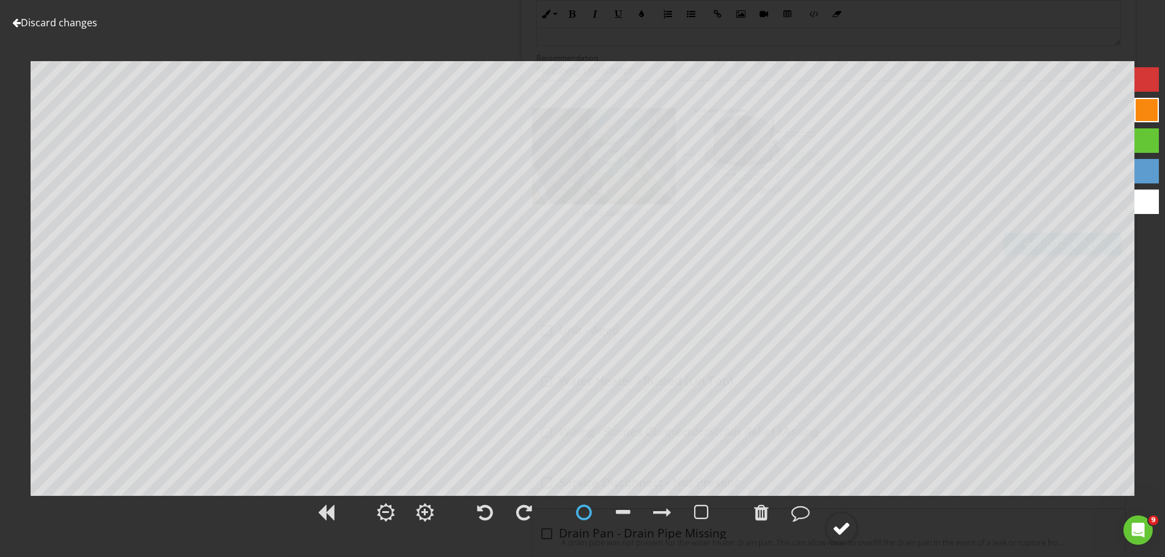
click at [837, 525] on div at bounding box center [841, 528] width 18 height 18
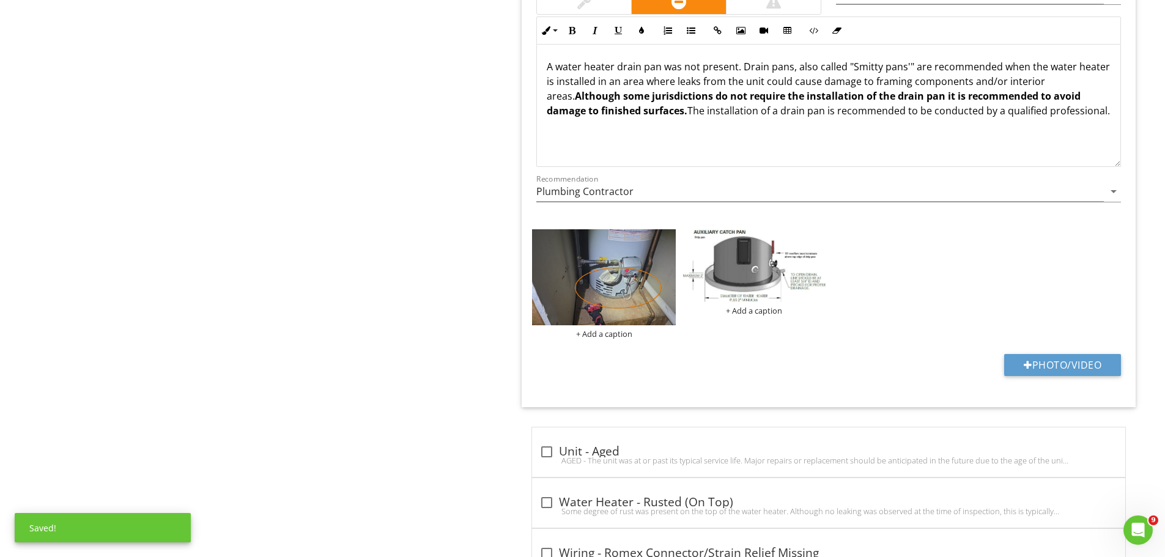
scroll to position [5382, 0]
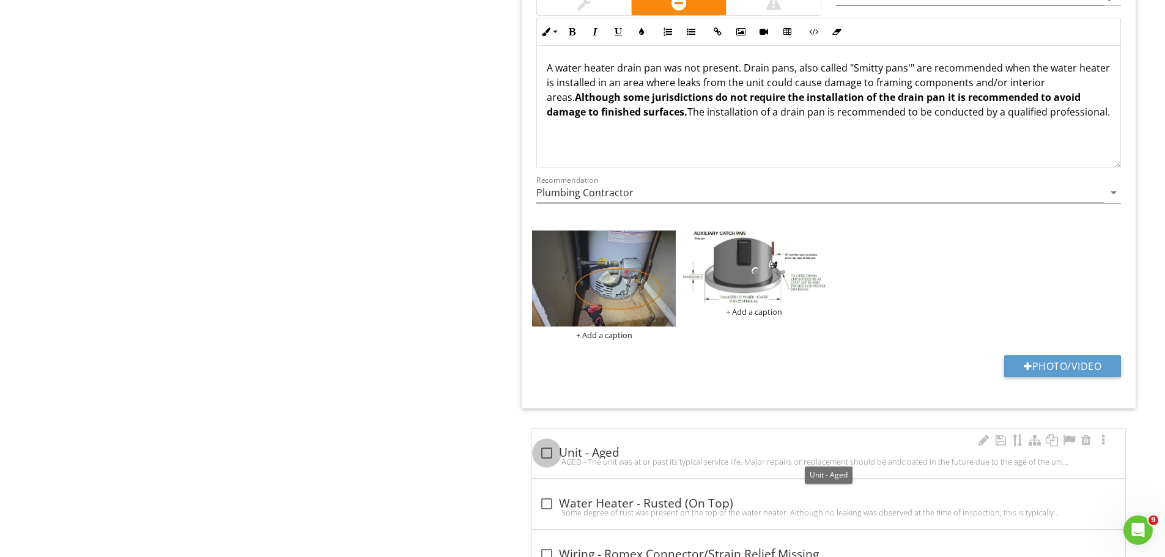
drag, startPoint x: 548, startPoint y: 451, endPoint x: 564, endPoint y: 459, distance: 17.8
click at [548, 452] on div at bounding box center [546, 453] width 21 height 21
checkbox input "true"
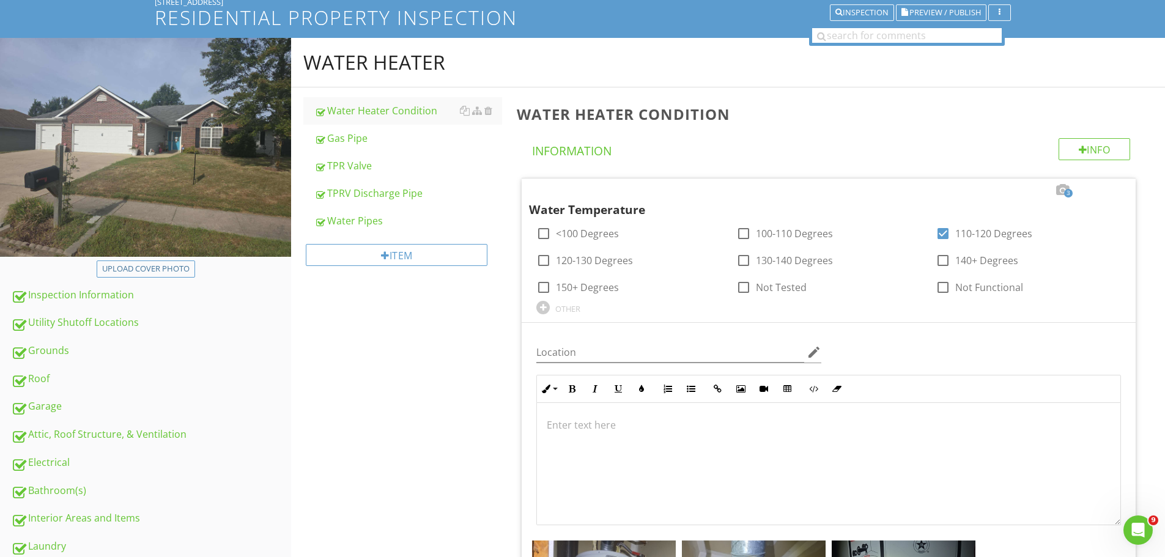
scroll to position [24, 0]
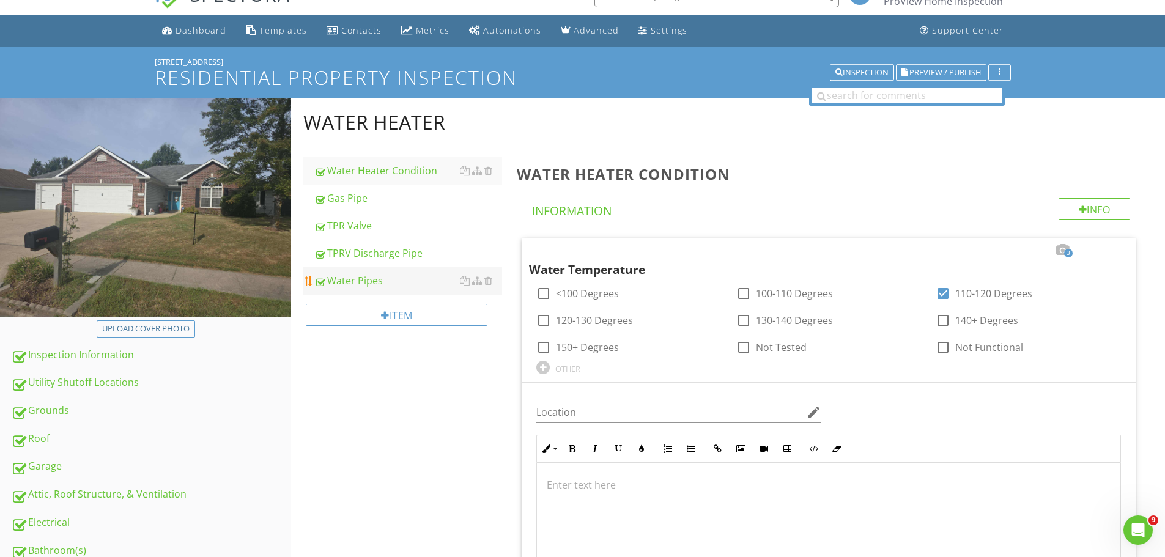
click at [353, 278] on div "Water Pipes" at bounding box center [408, 280] width 188 height 15
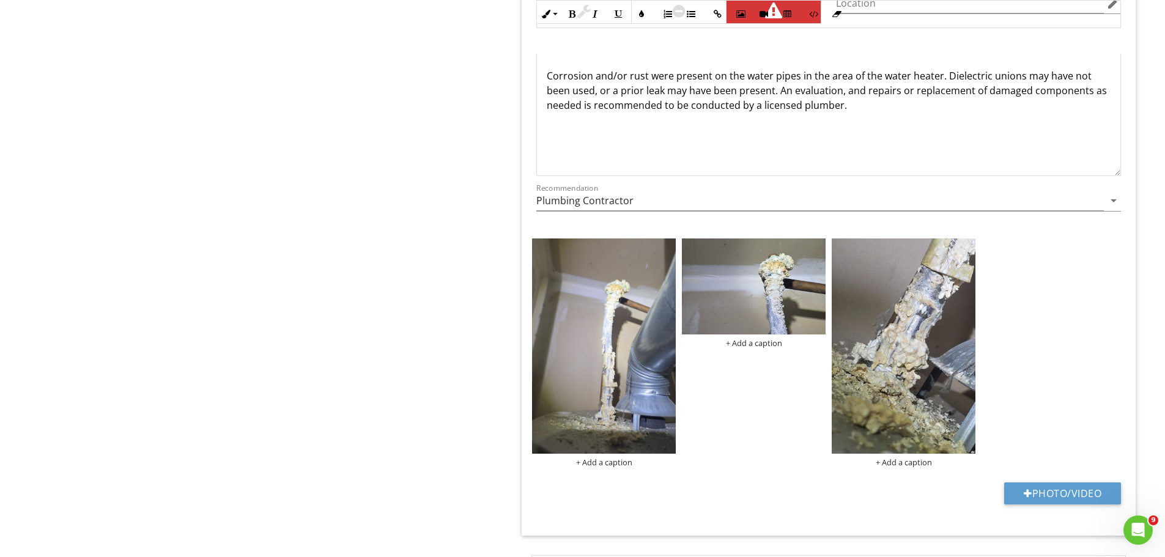
scroll to position [1064, 0]
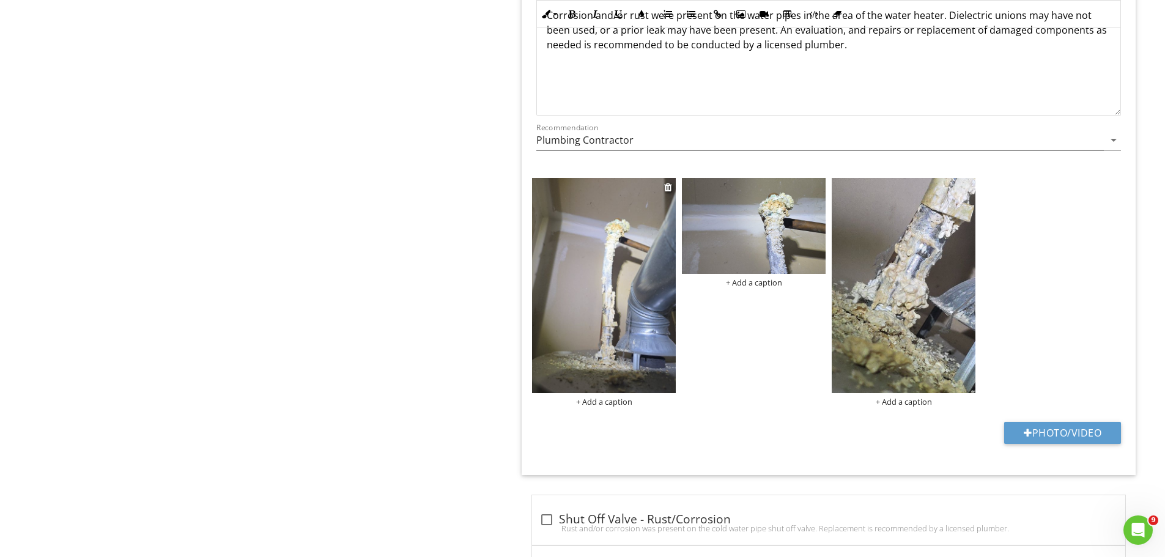
click at [626, 313] on img at bounding box center [604, 285] width 144 height 215
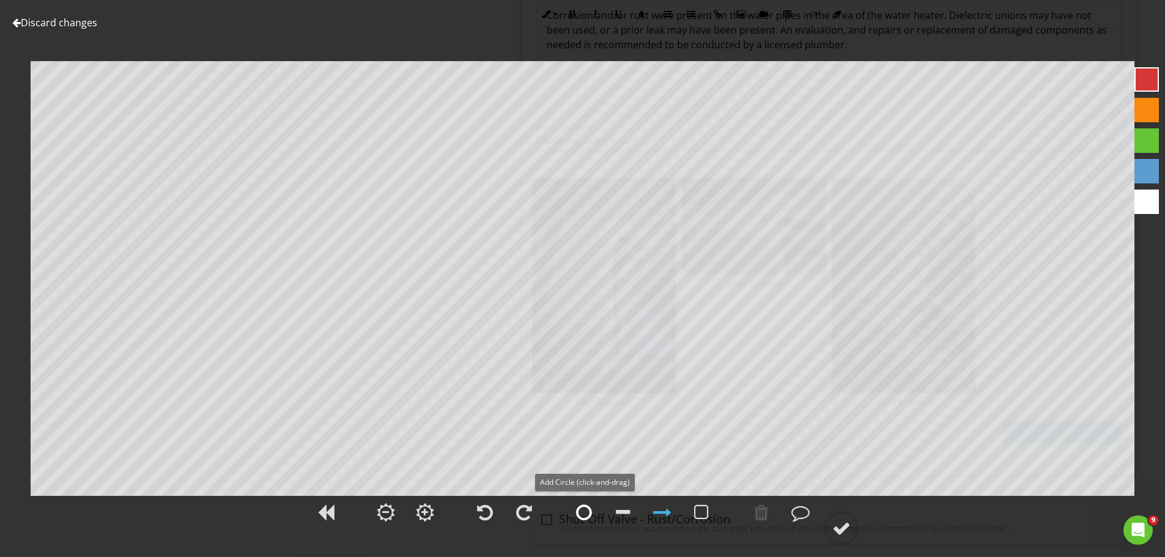
click at [584, 516] on div at bounding box center [584, 512] width 16 height 18
click at [847, 527] on div at bounding box center [841, 528] width 18 height 18
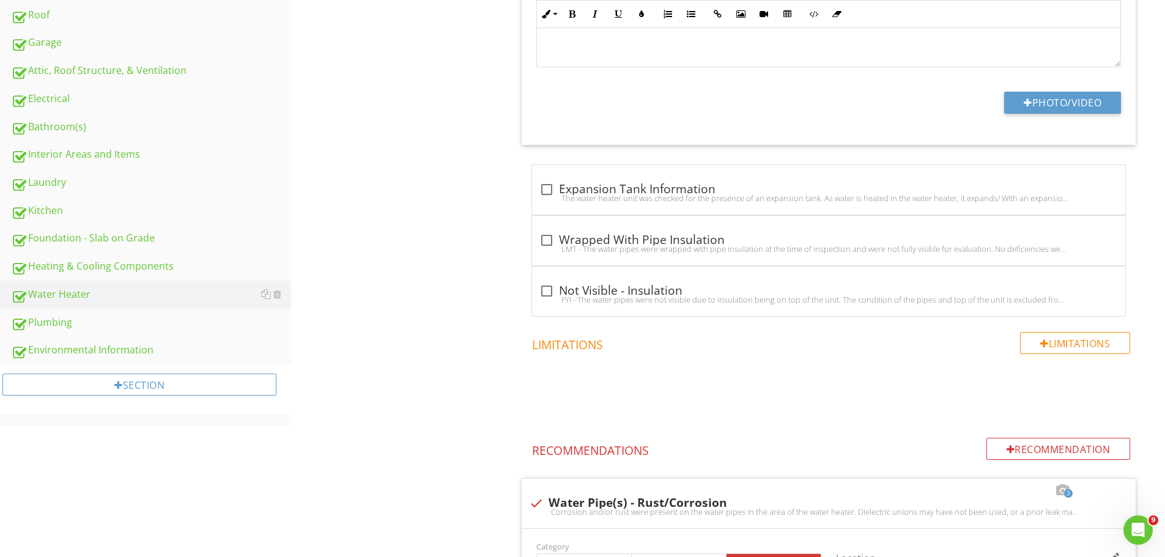
scroll to position [453, 0]
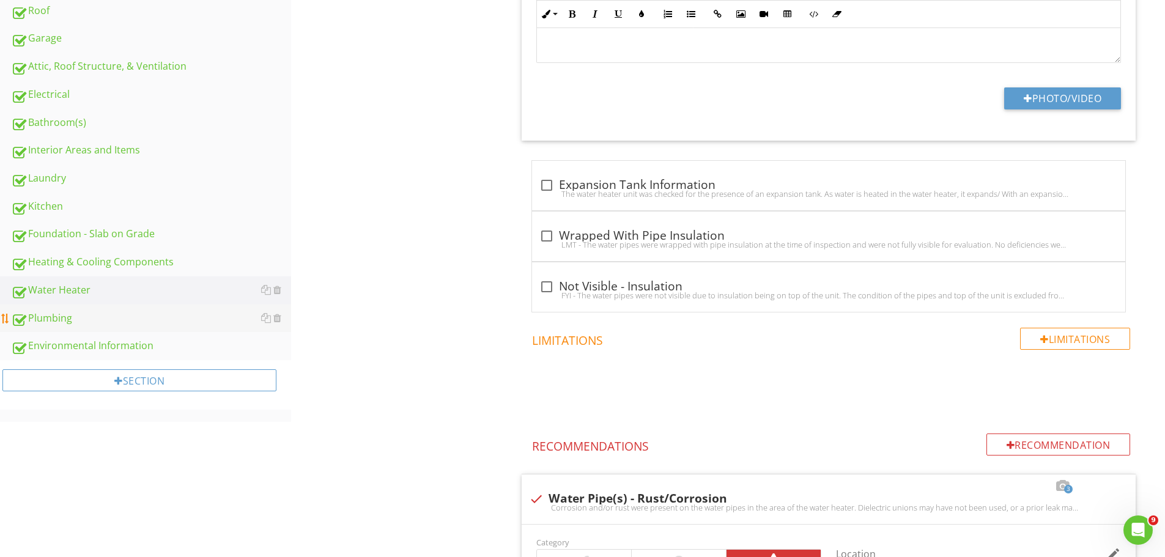
click at [56, 315] on div "Plumbing" at bounding box center [151, 319] width 280 height 16
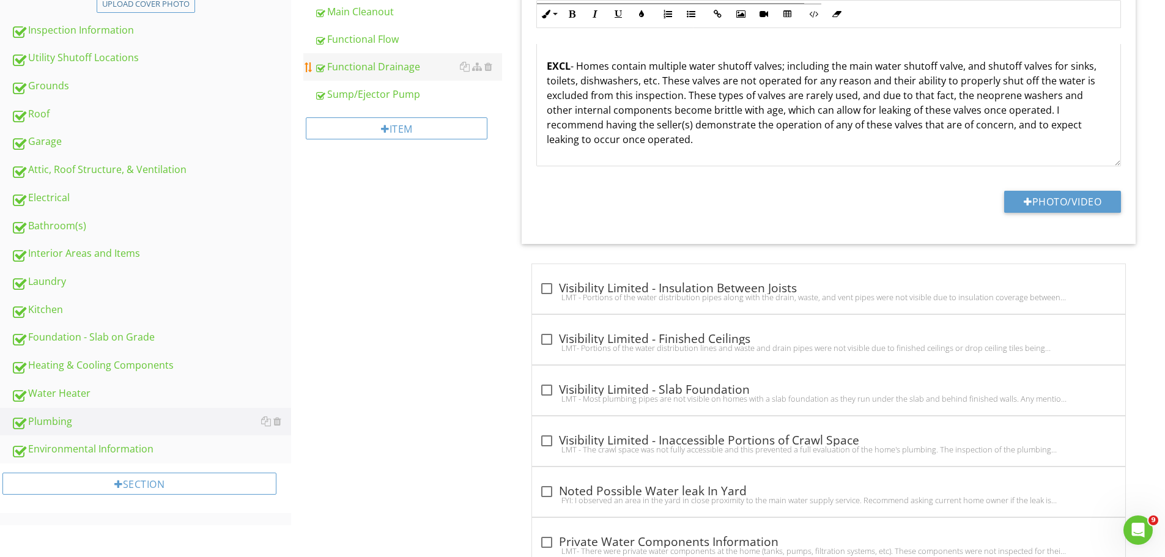
scroll to position [86, 0]
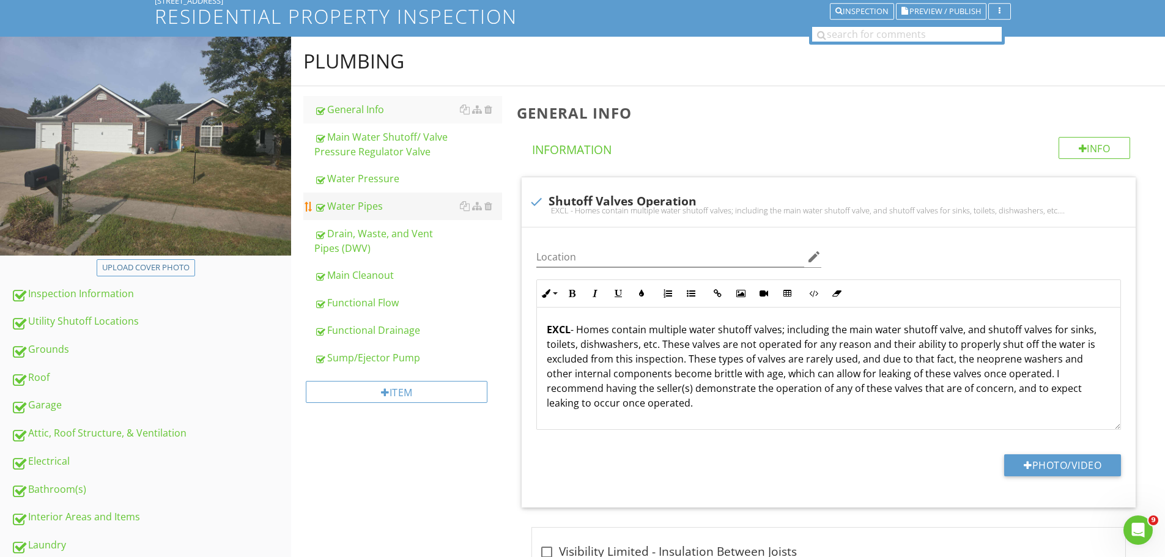
click at [358, 202] on div "Water Pipes" at bounding box center [408, 206] width 188 height 15
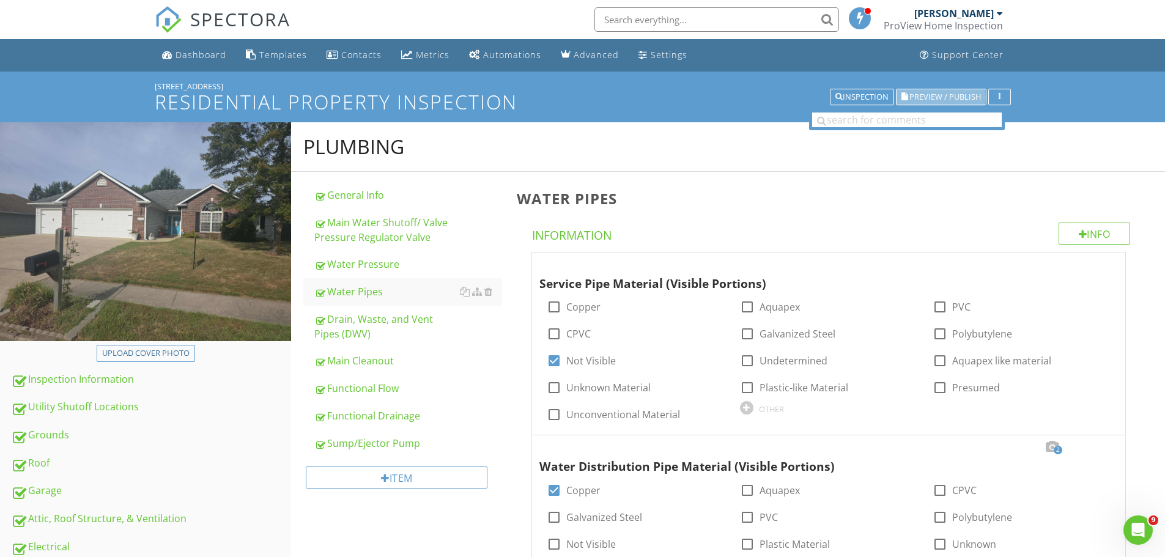
click at [940, 93] on span "Preview / Publish" at bounding box center [945, 97] width 72 height 8
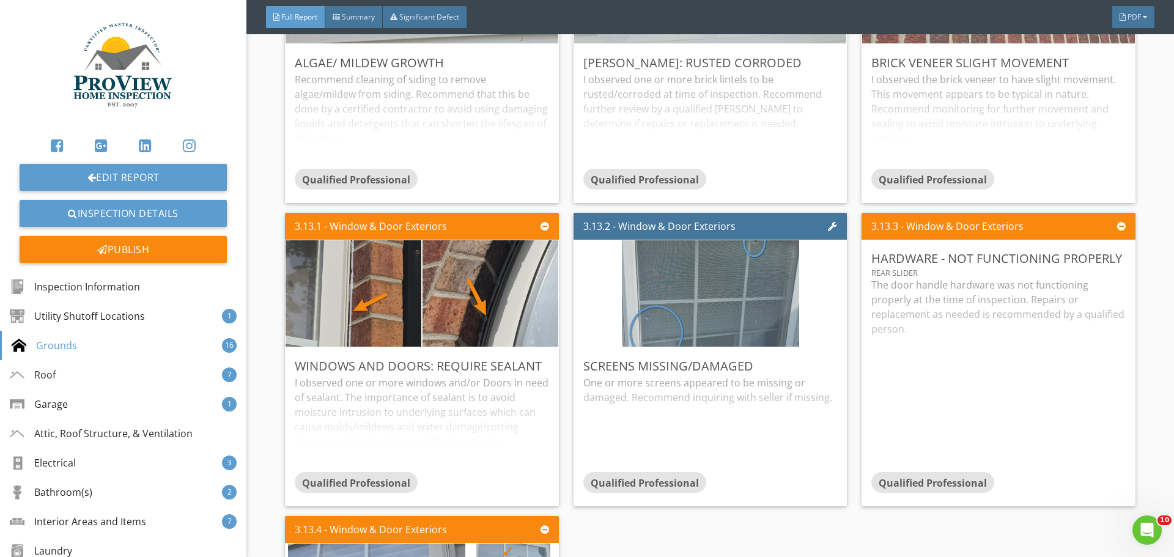
scroll to position [11089, 0]
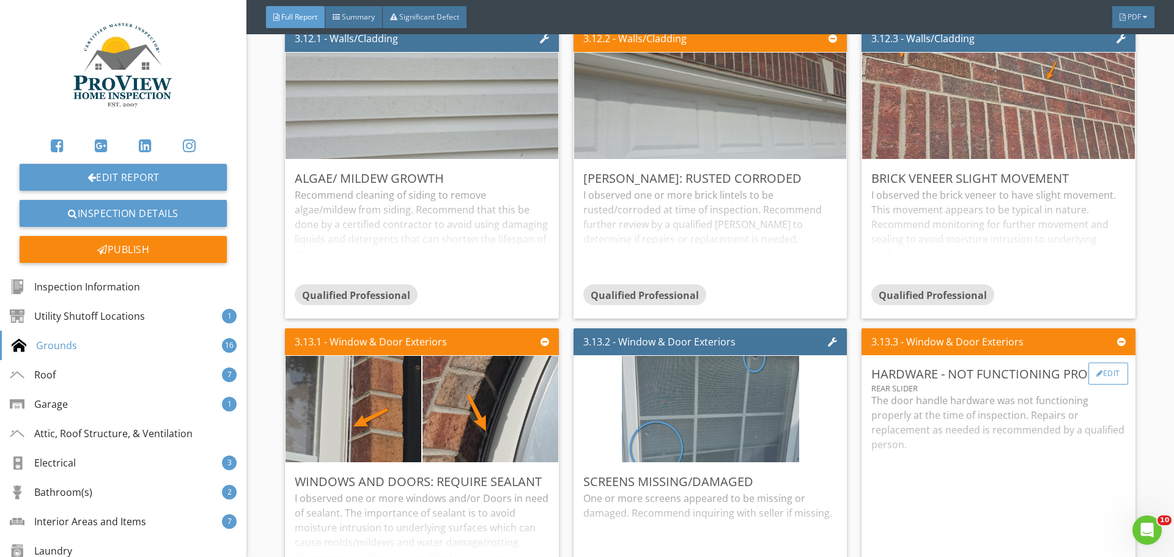
click at [1105, 371] on div "Edit" at bounding box center [1109, 374] width 40 height 22
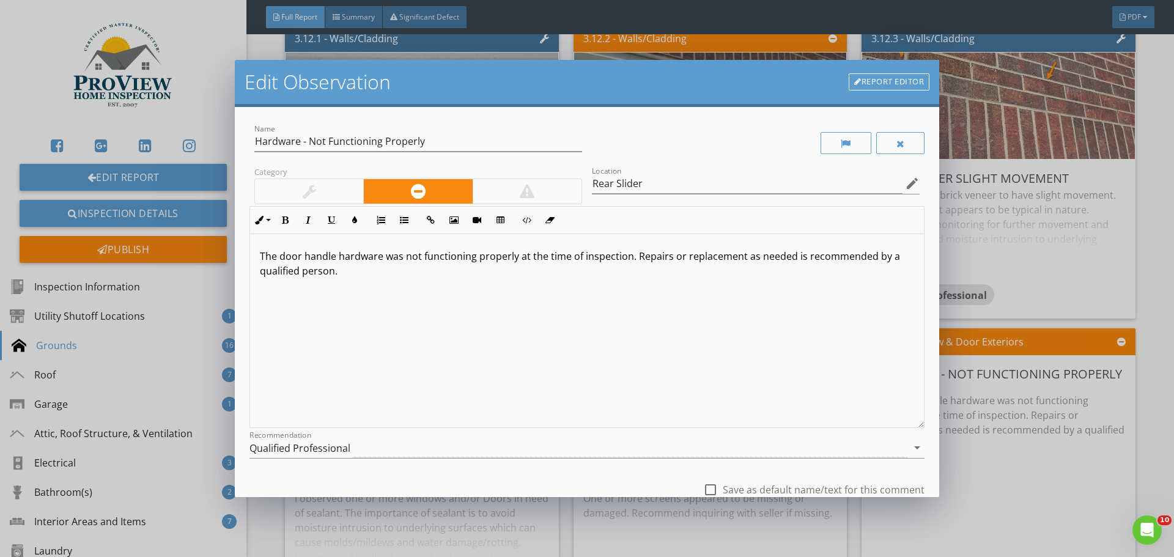
click at [311, 187] on div at bounding box center [309, 191] width 13 height 15
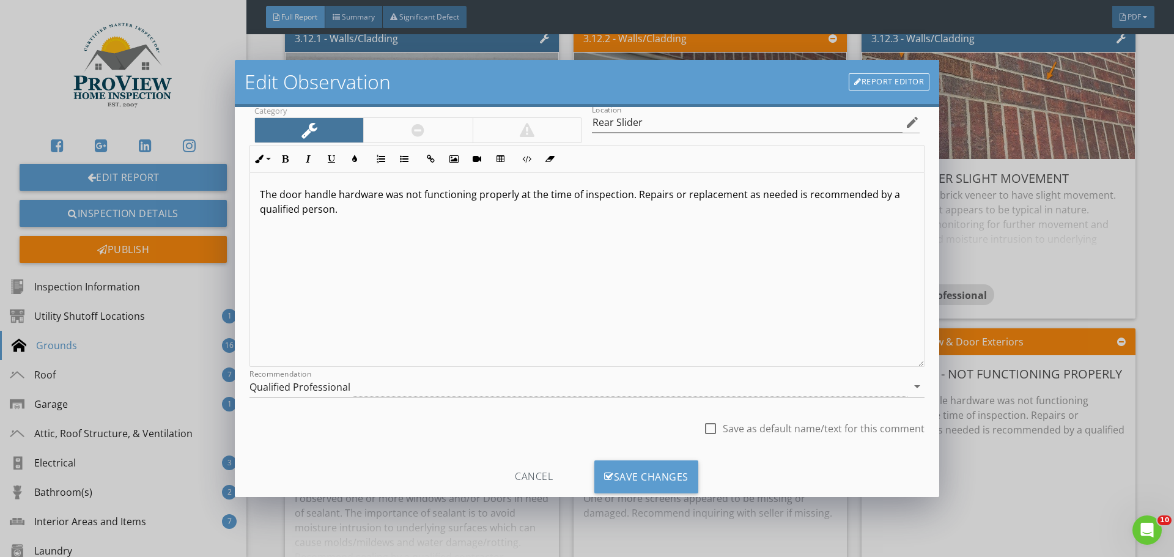
scroll to position [91, 0]
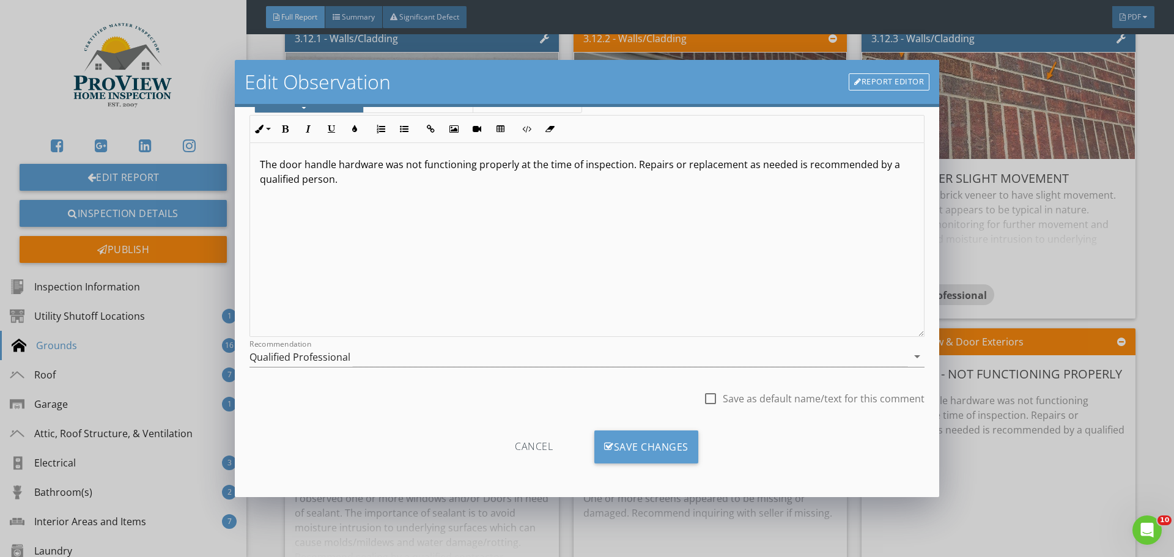
click at [664, 446] on div "Save Changes" at bounding box center [647, 447] width 104 height 33
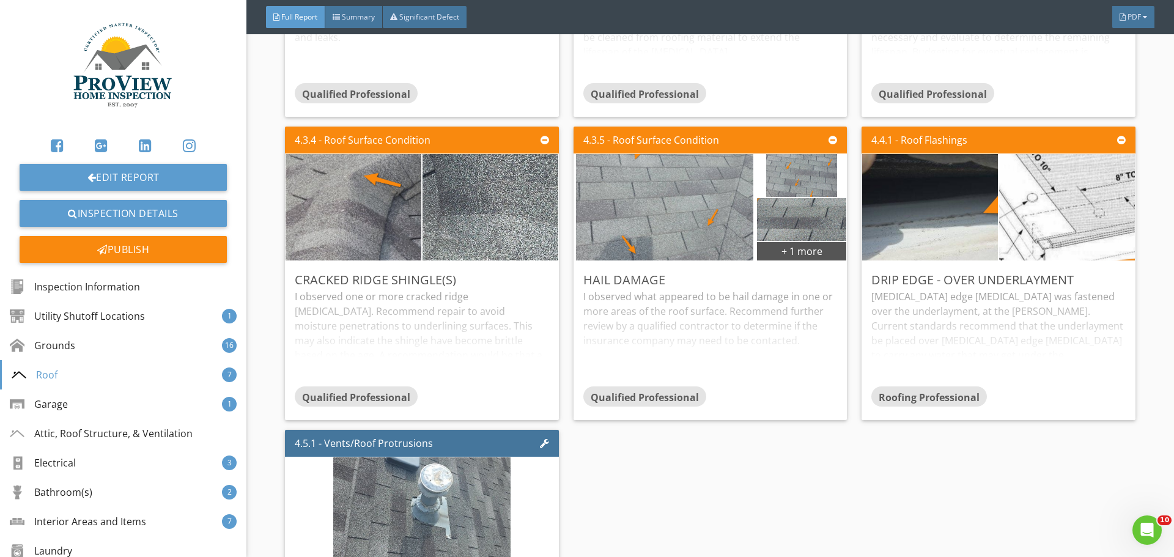
scroll to position [14149, 0]
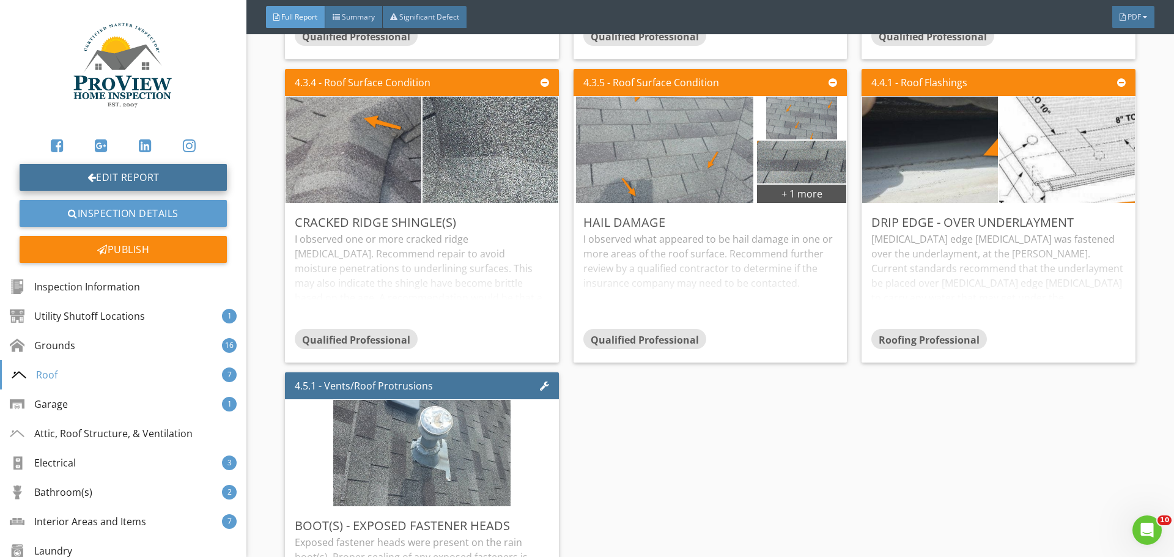
click at [123, 172] on link "Edit Report" at bounding box center [123, 177] width 207 height 27
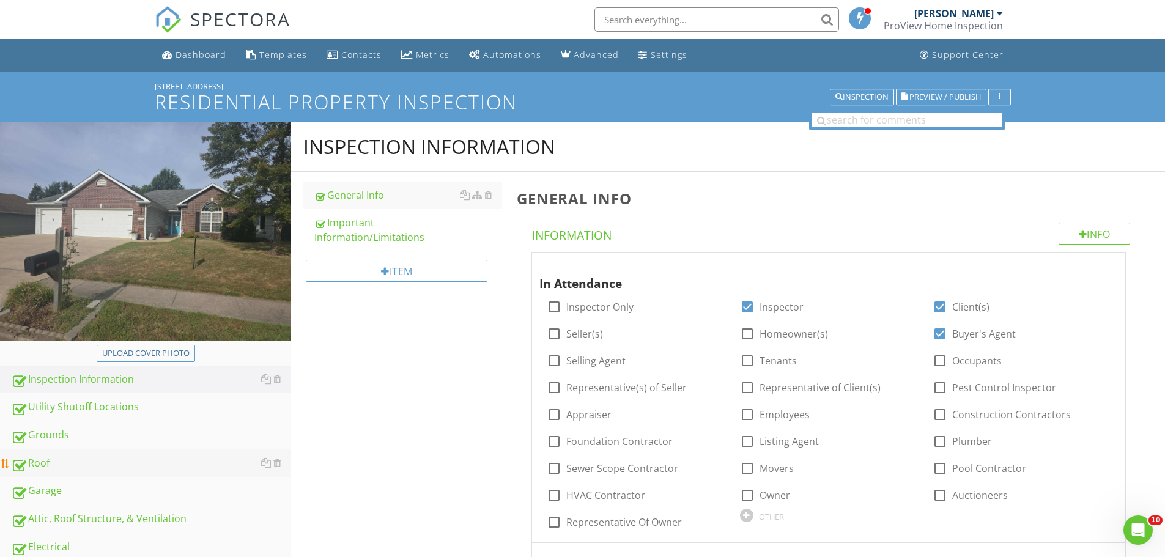
click at [41, 463] on div "Roof" at bounding box center [151, 464] width 280 height 16
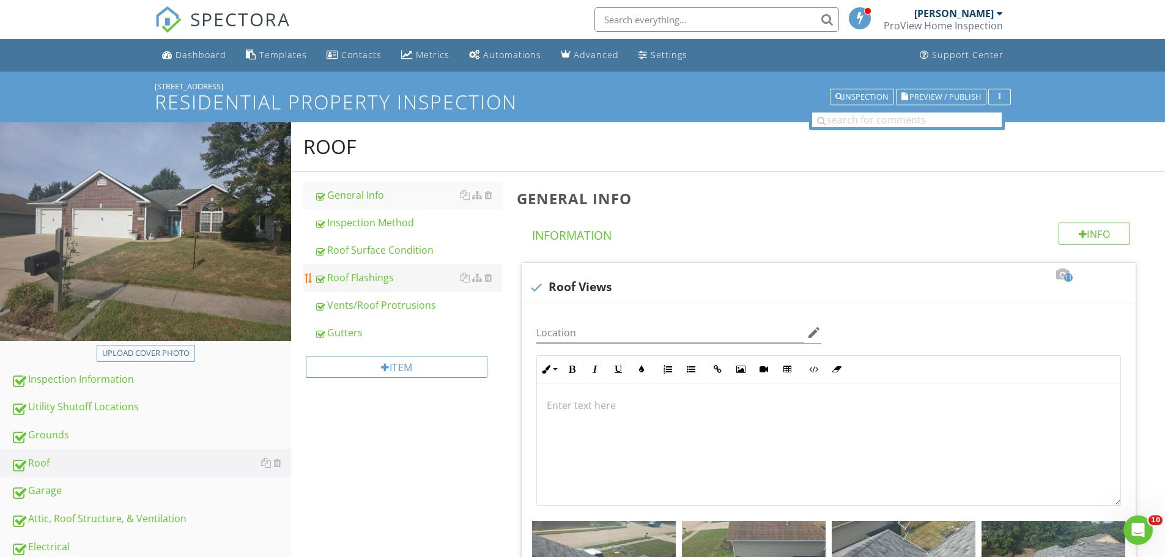
click at [365, 280] on div "Roof Flashings" at bounding box center [408, 277] width 188 height 15
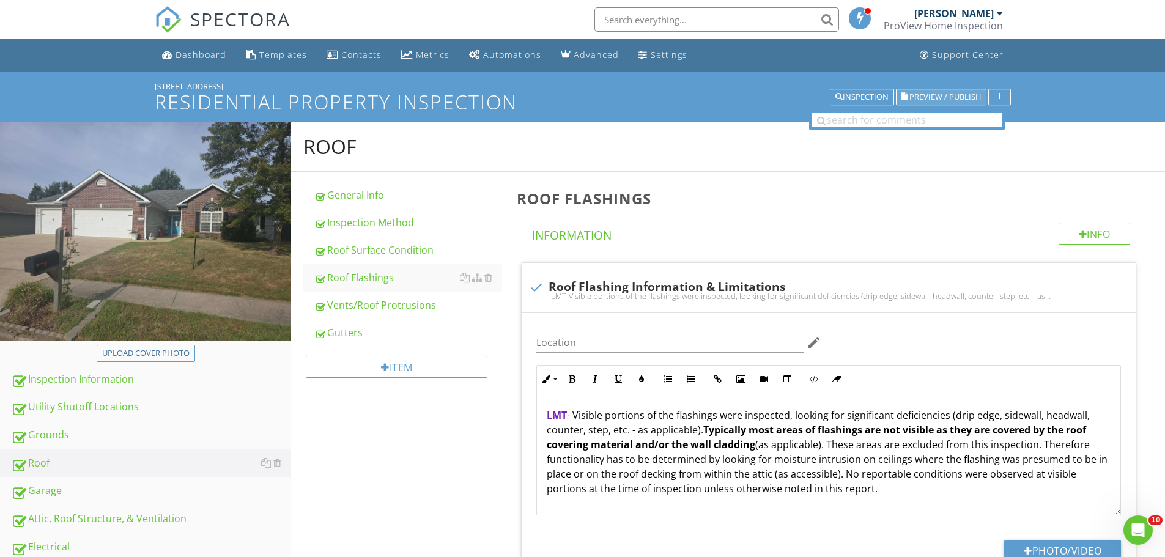
click at [947, 95] on span "Preview / Publish" at bounding box center [945, 97] width 72 height 8
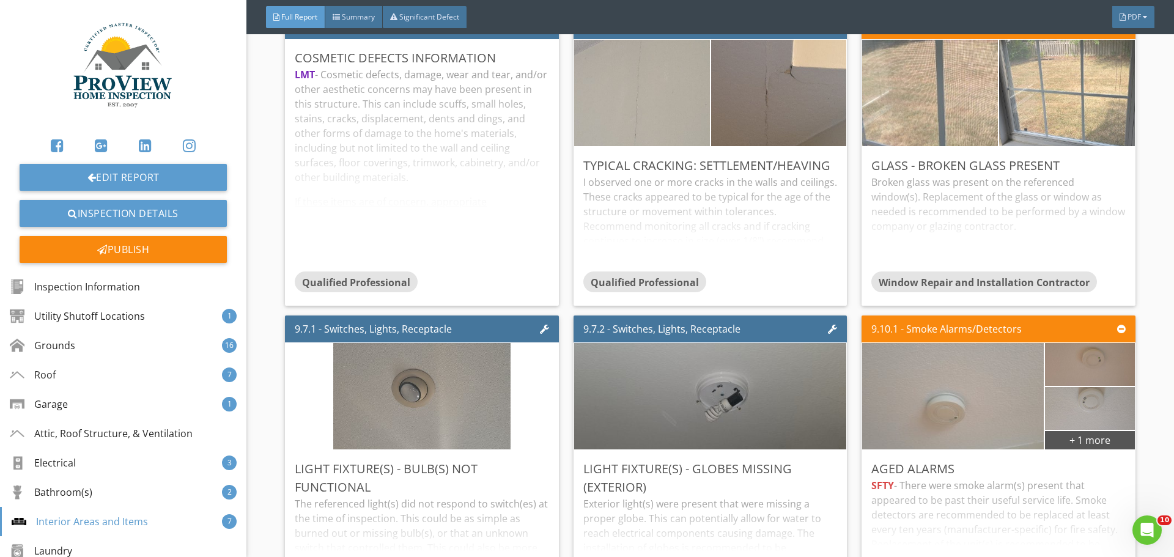
scroll to position [34065, 0]
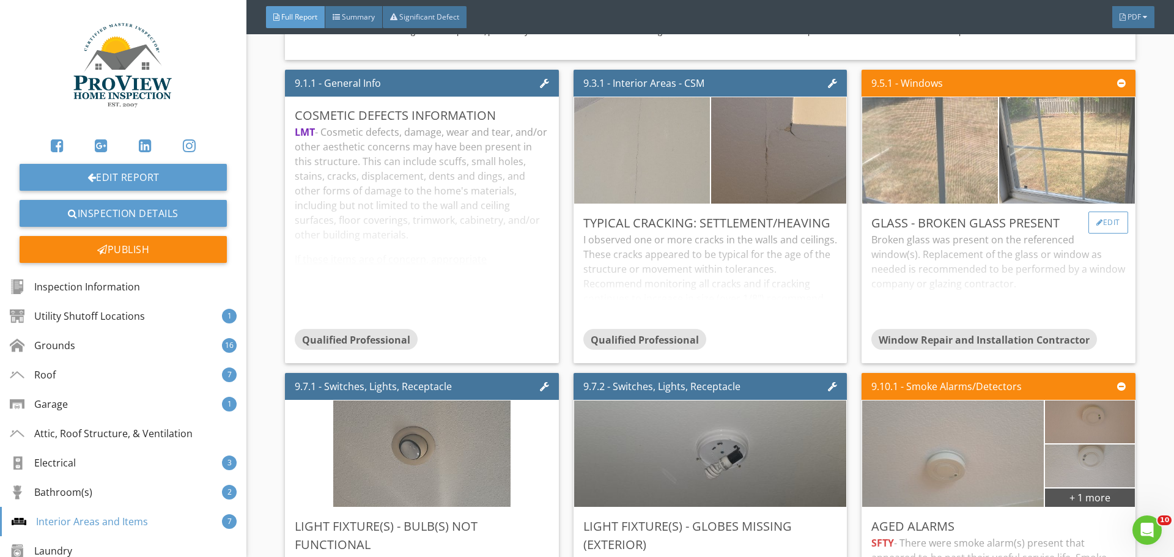
click at [1097, 212] on div "Edit" at bounding box center [1109, 223] width 40 height 22
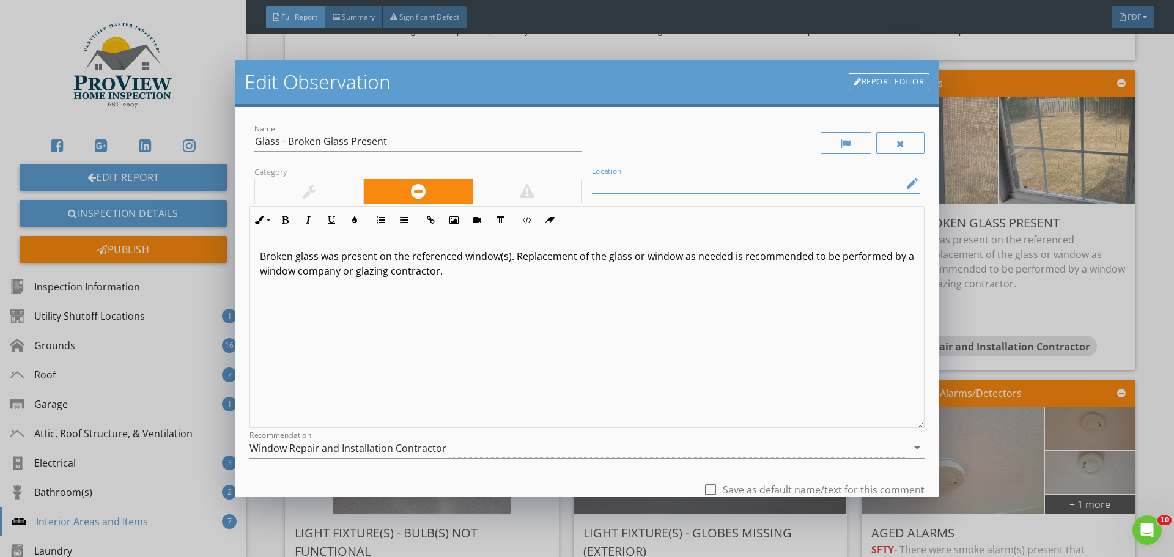
click at [611, 185] on input "Location" at bounding box center [747, 184] width 311 height 20
type input "B"
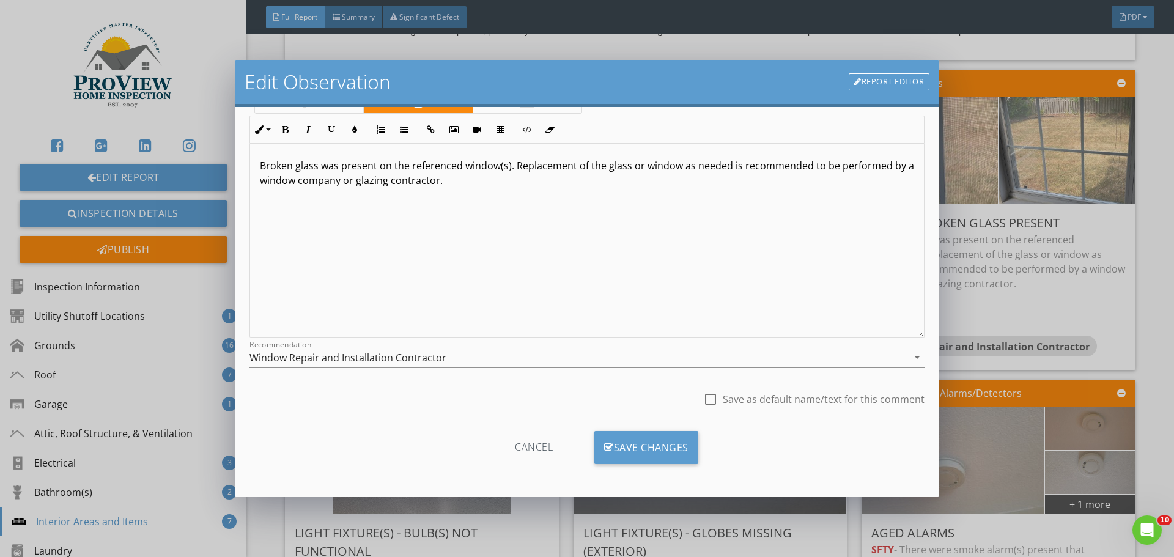
scroll to position [91, 0]
type input "Rear Bedroom"
click at [673, 443] on div "Save Changes" at bounding box center [647, 447] width 104 height 33
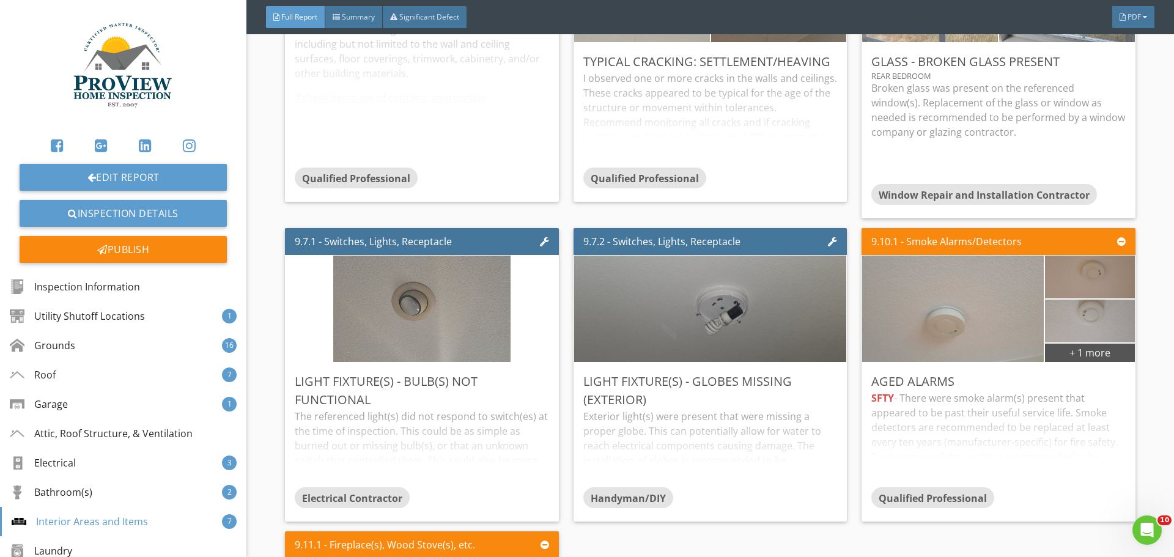
scroll to position [34309, 0]
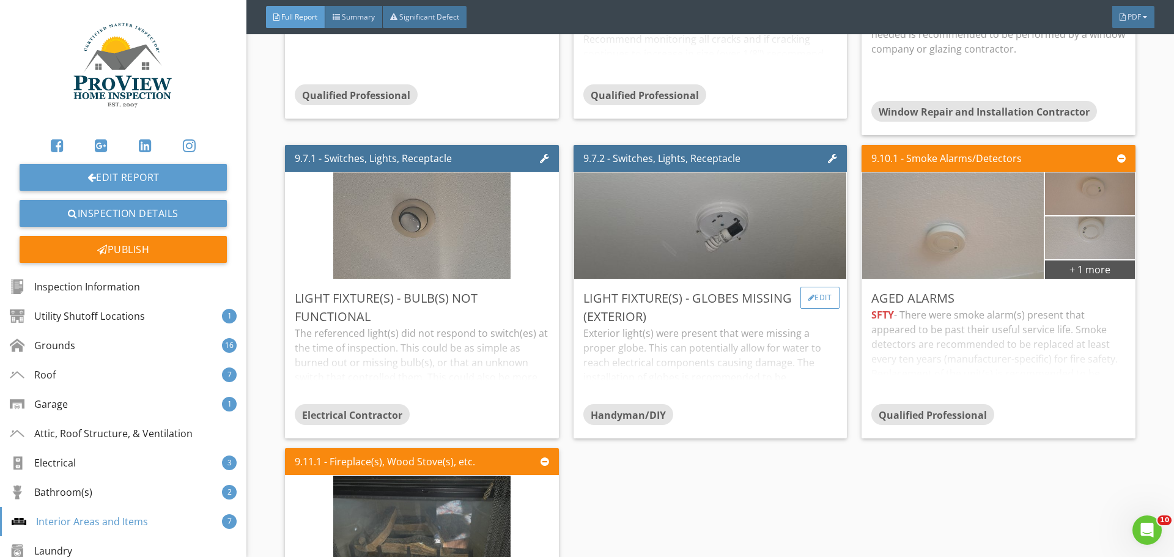
click at [813, 287] on div "Edit" at bounding box center [821, 298] width 40 height 22
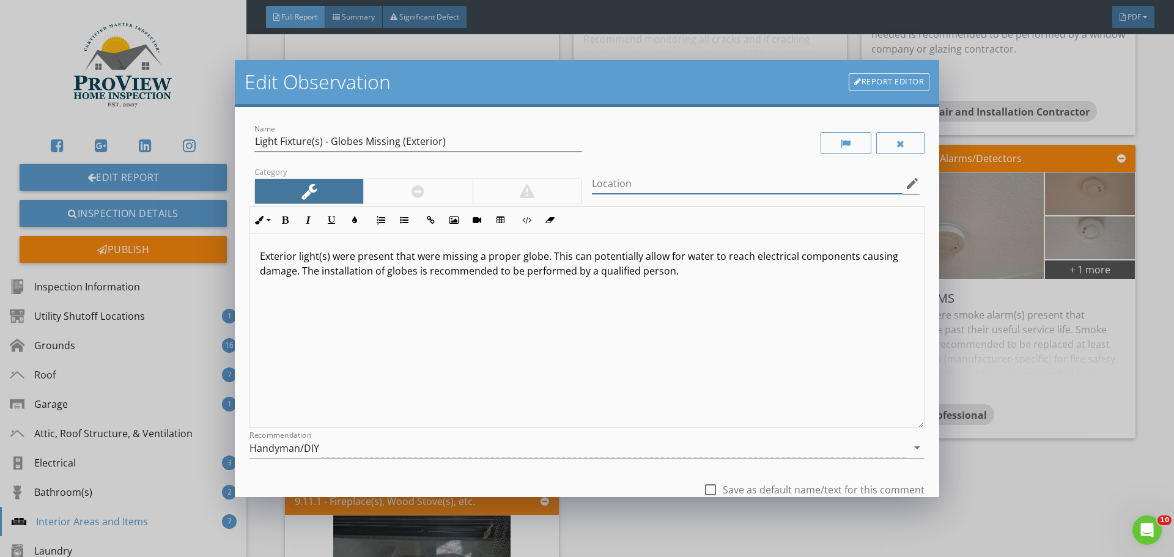
click at [613, 177] on input "Location" at bounding box center [747, 184] width 311 height 20
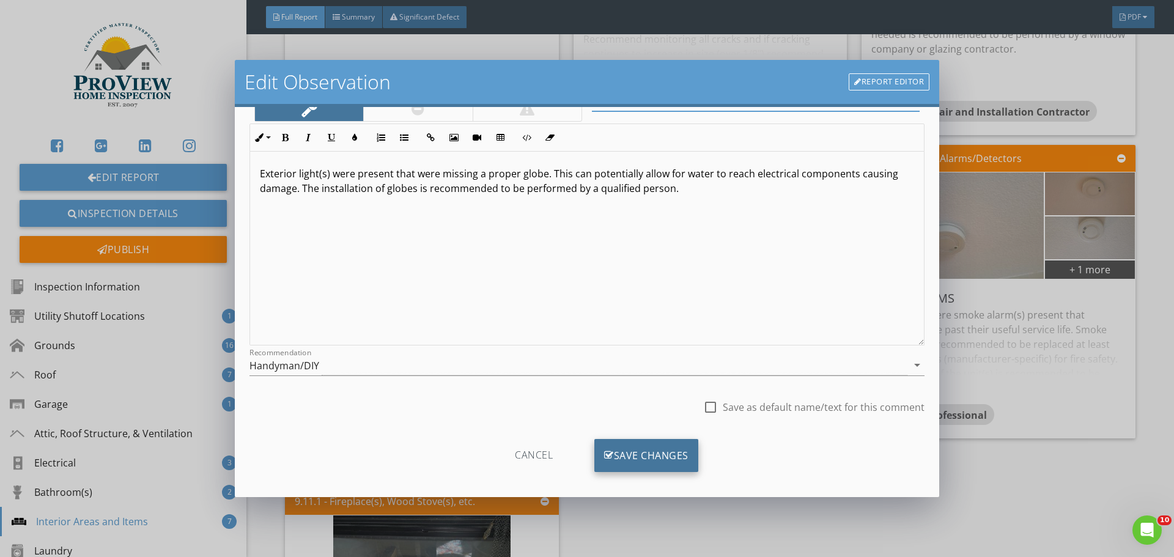
scroll to position [91, 0]
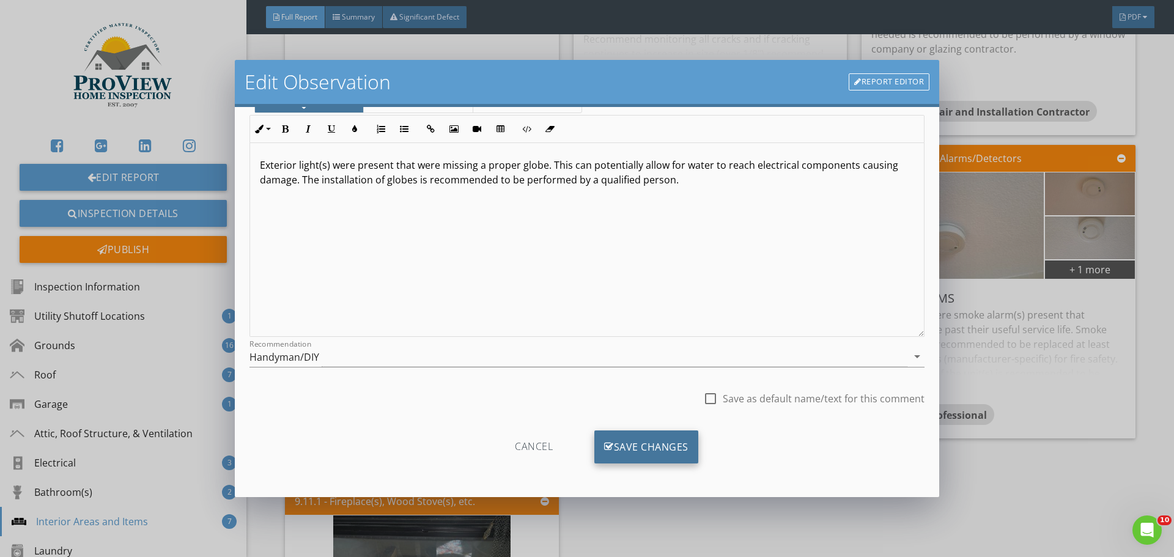
type input "Closet"
click at [643, 442] on div "Save Changes" at bounding box center [647, 447] width 104 height 33
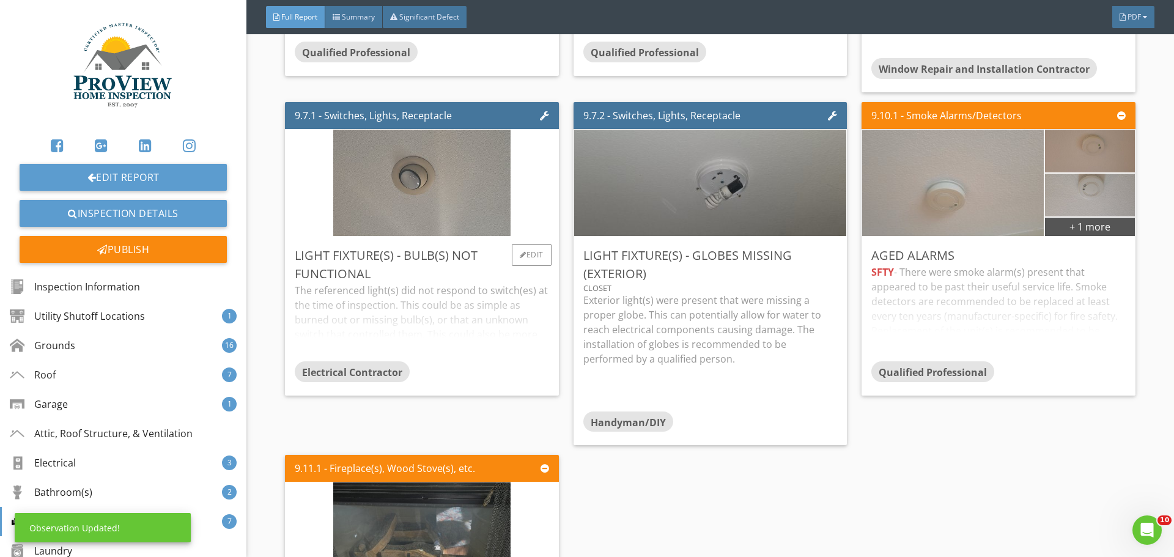
scroll to position [34370, 0]
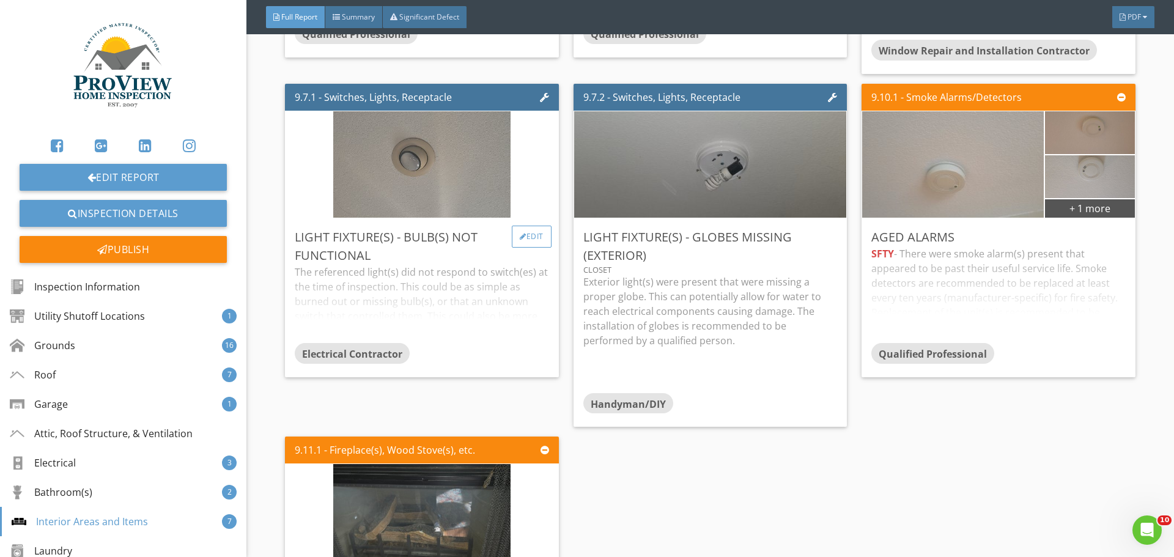
click at [520, 233] on div at bounding box center [523, 236] width 7 height 7
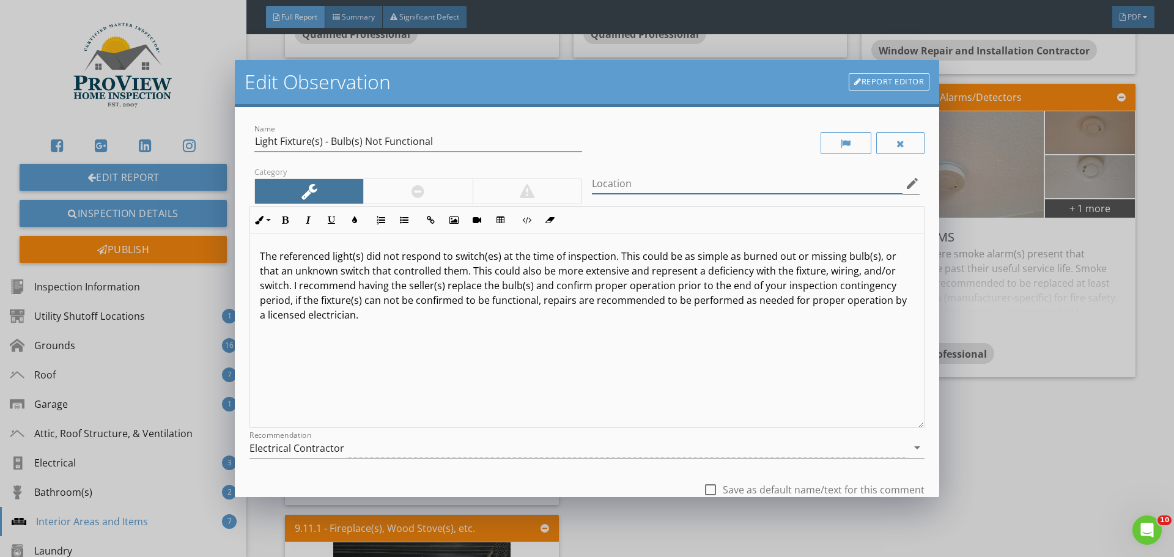
click at [631, 179] on input "Location" at bounding box center [747, 184] width 311 height 20
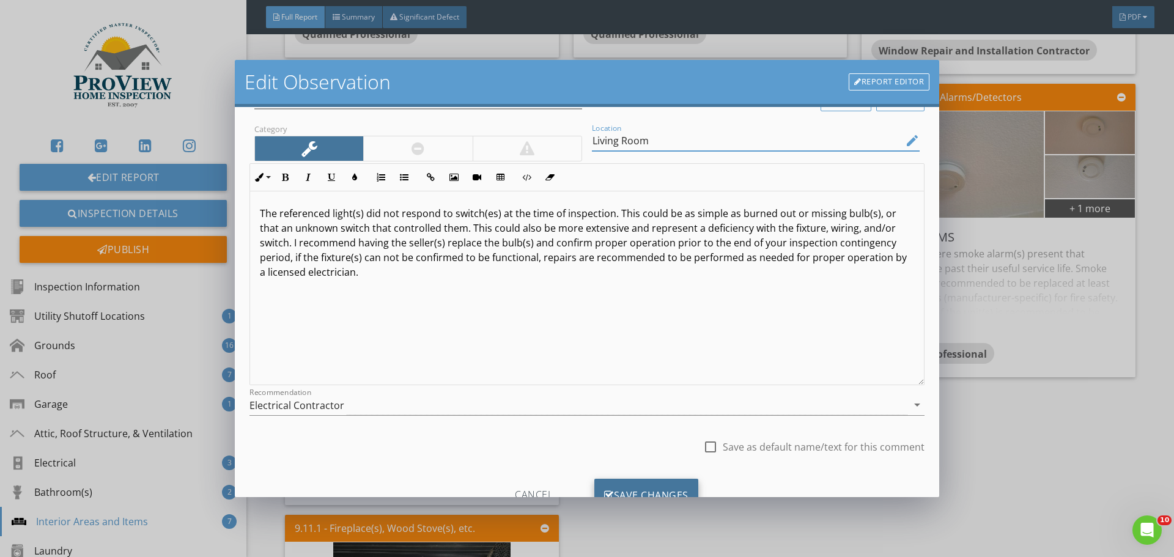
scroll to position [91, 0]
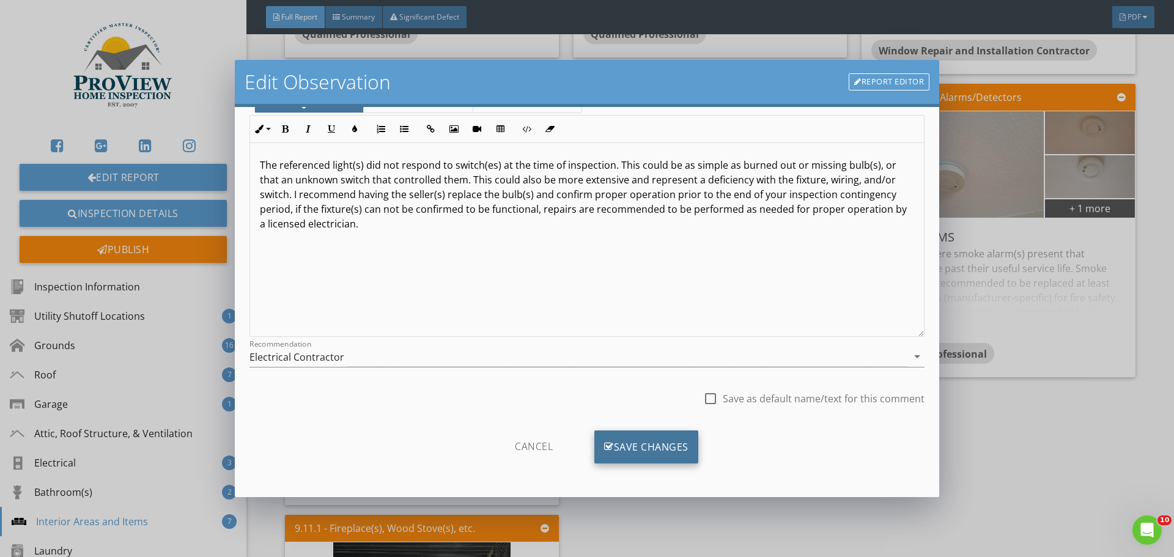
type input "Living Room"
click at [654, 434] on div "Save Changes" at bounding box center [647, 447] width 104 height 33
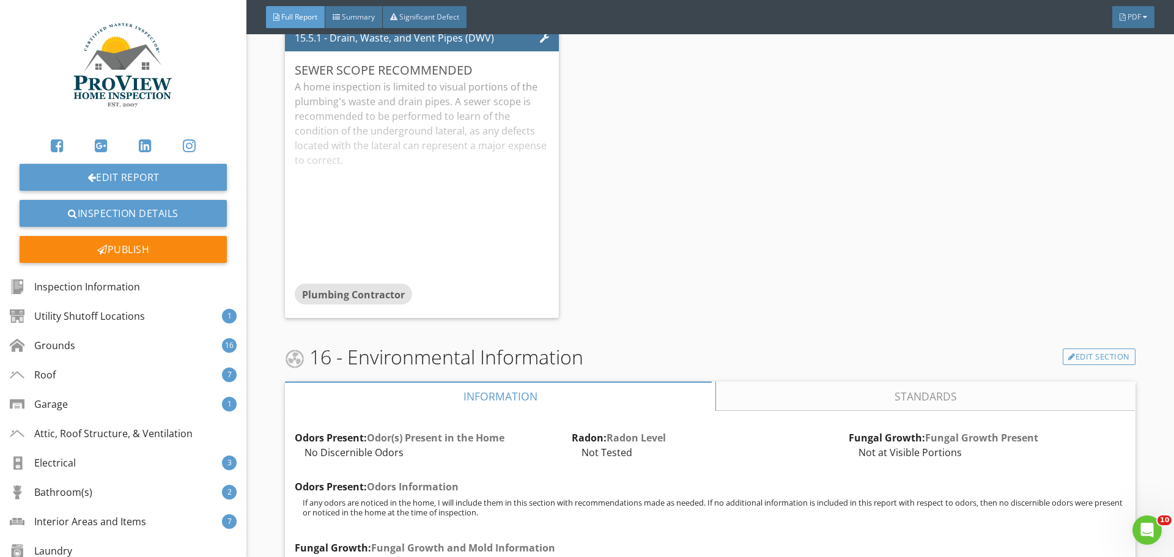
scroll to position [48825, 0]
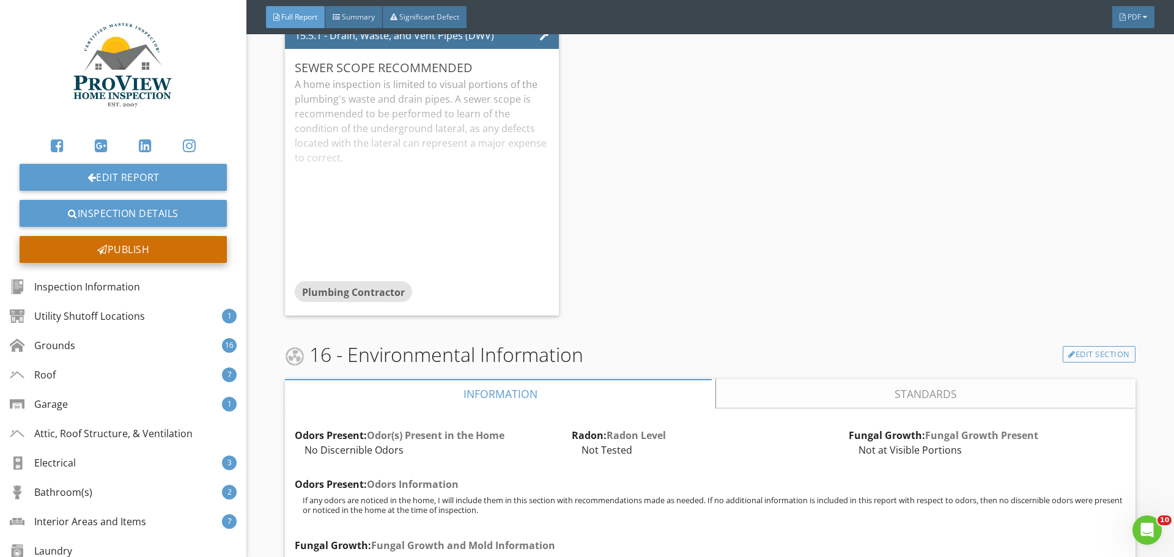
click at [146, 245] on div "Publish" at bounding box center [123, 249] width 207 height 27
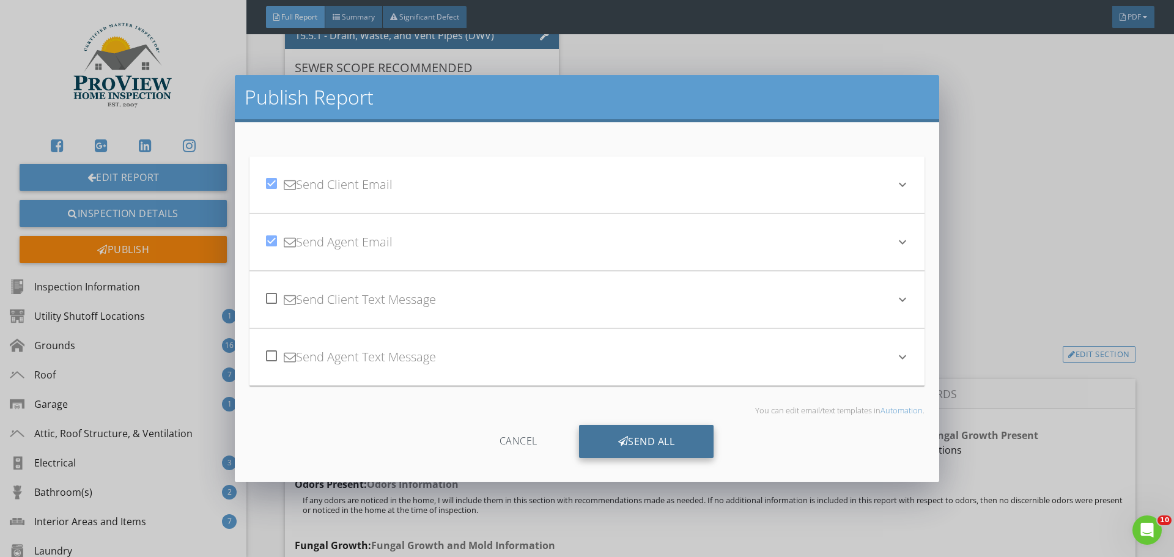
click at [673, 435] on div "Send All" at bounding box center [646, 441] width 135 height 33
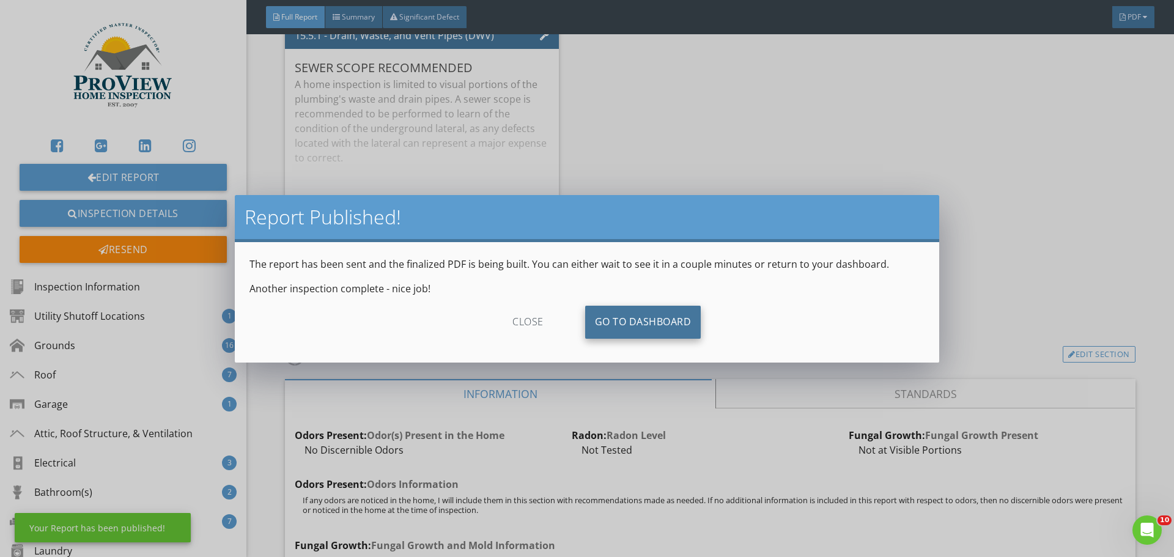
click at [629, 319] on link "Go To Dashboard" at bounding box center [643, 322] width 116 height 33
